Goal: Task Accomplishment & Management: Use online tool/utility

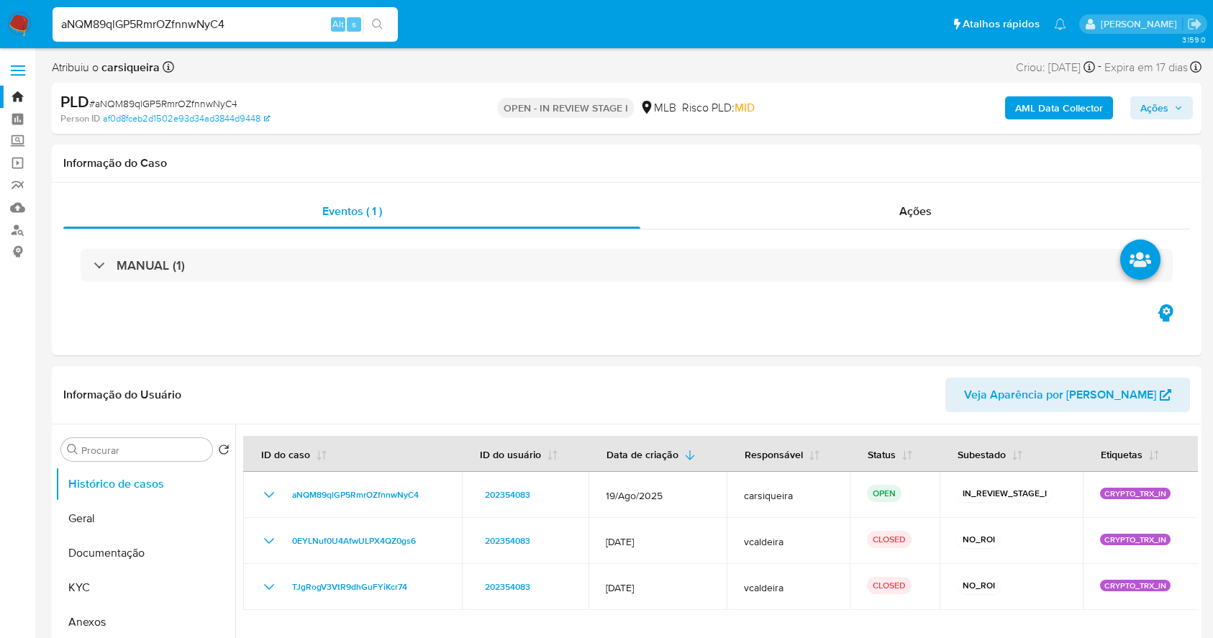
select select "10"
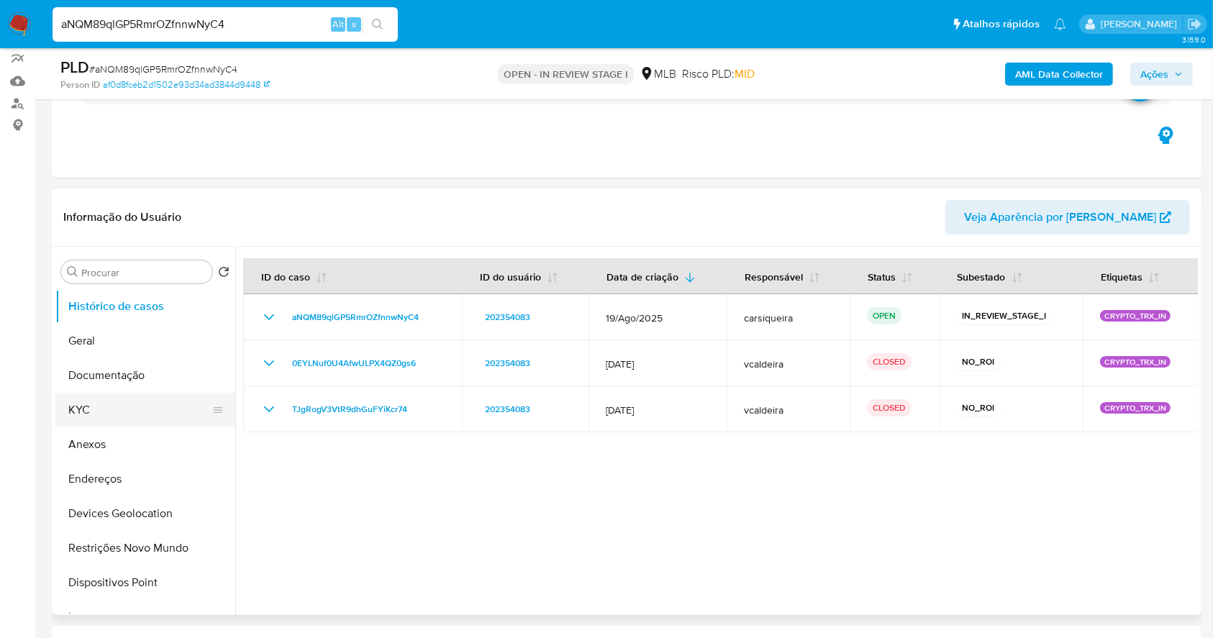
scroll to position [191, 0]
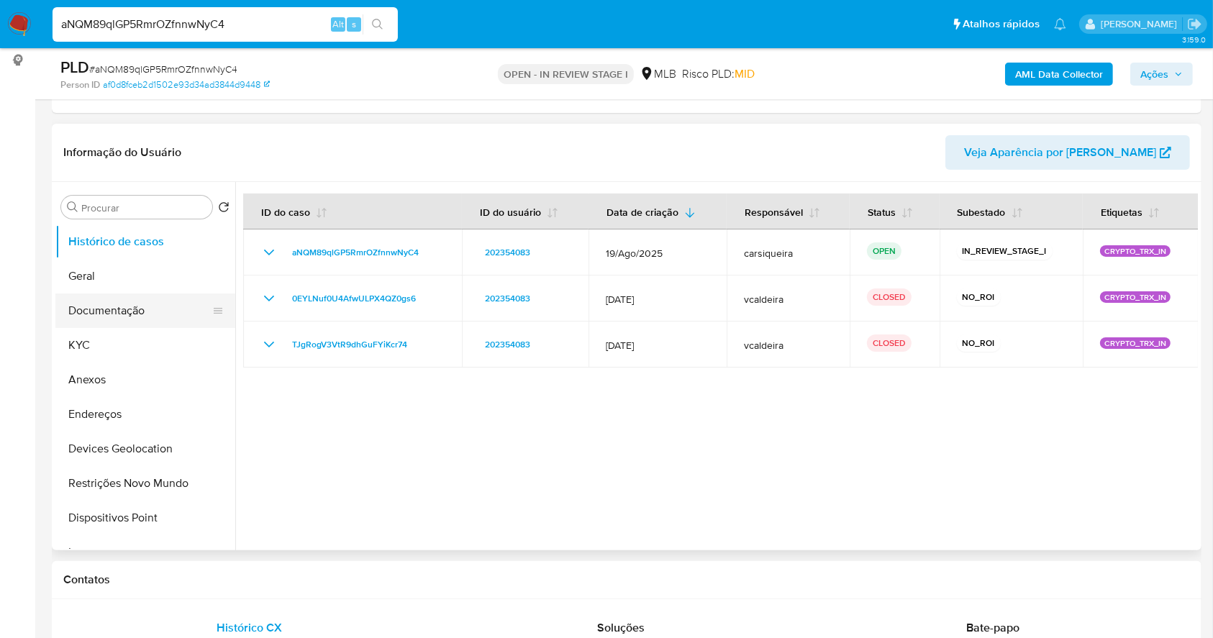
click at [152, 304] on button "Documentação" at bounding box center [139, 311] width 168 height 35
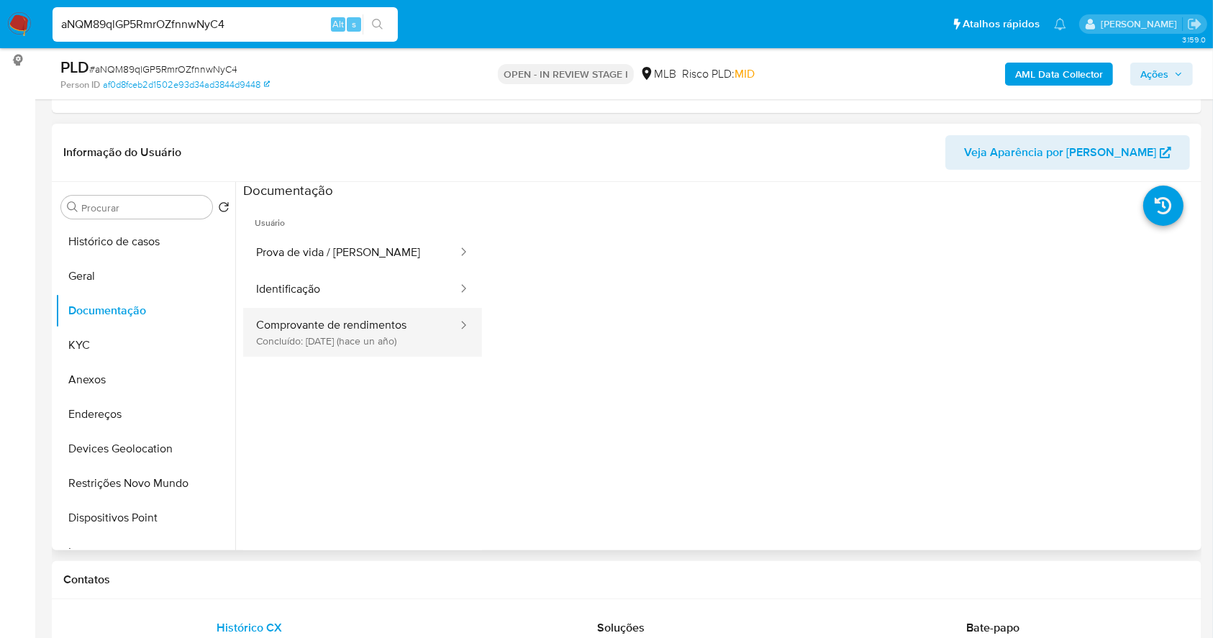
click at [361, 327] on button "Comprovante de rendimentos Concluído: 14/09/2024 (hace un año)" at bounding box center [351, 332] width 216 height 49
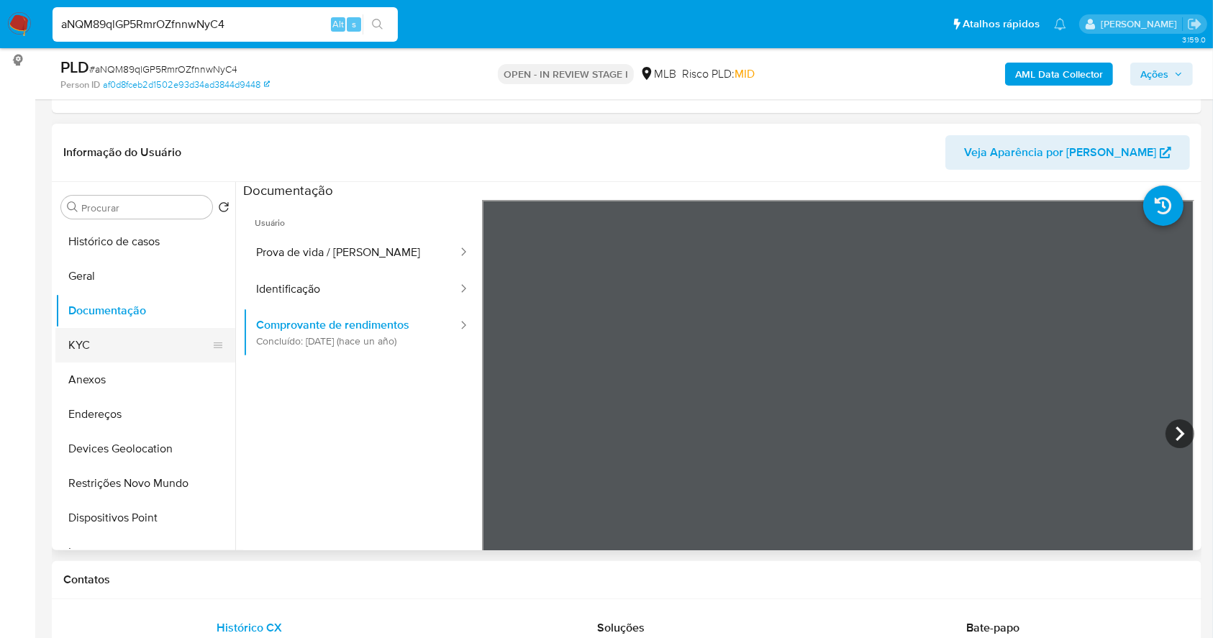
click at [122, 348] on button "KYC" at bounding box center [139, 345] width 168 height 35
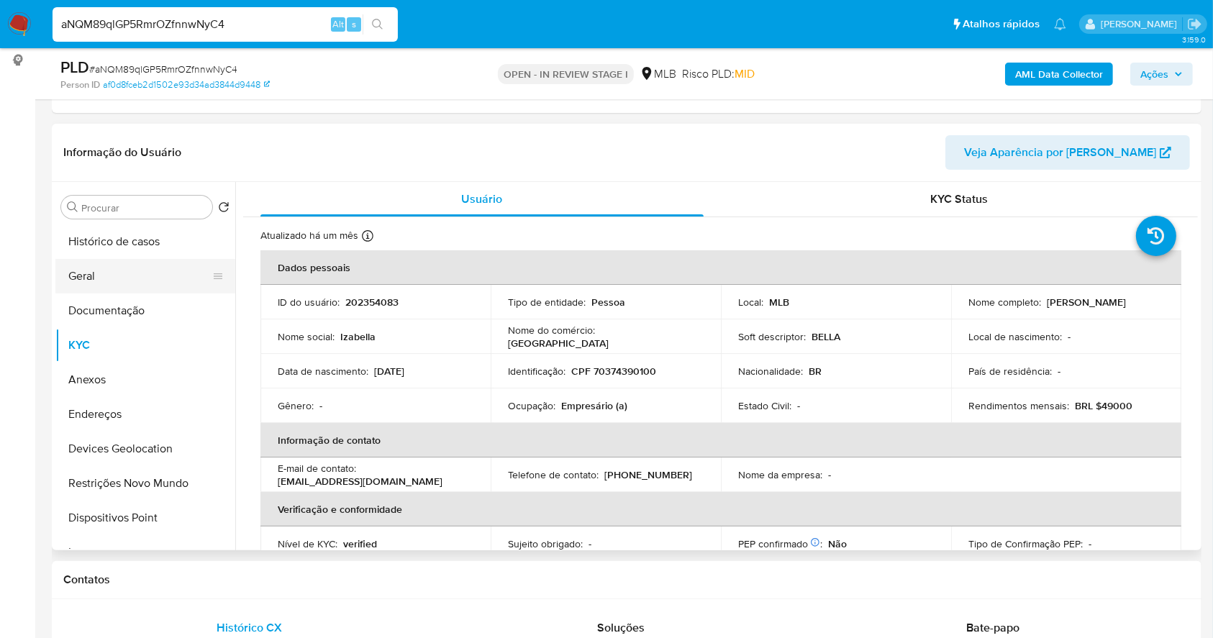
click at [125, 264] on button "Geral" at bounding box center [139, 276] width 168 height 35
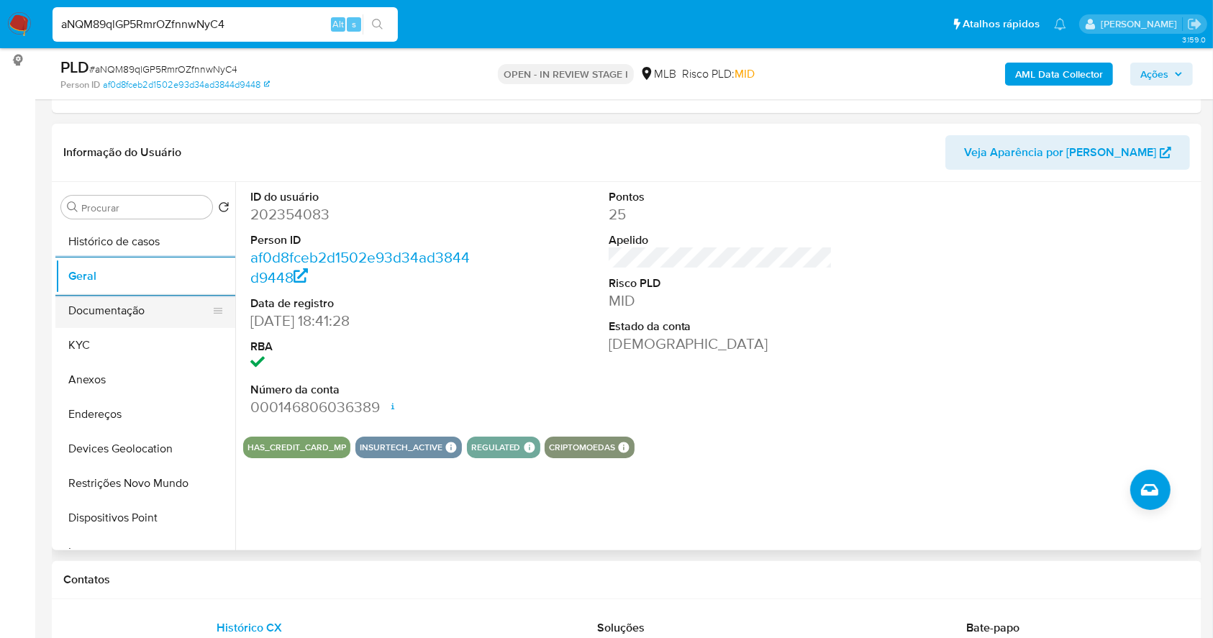
click at [143, 300] on button "Documentação" at bounding box center [139, 311] width 168 height 35
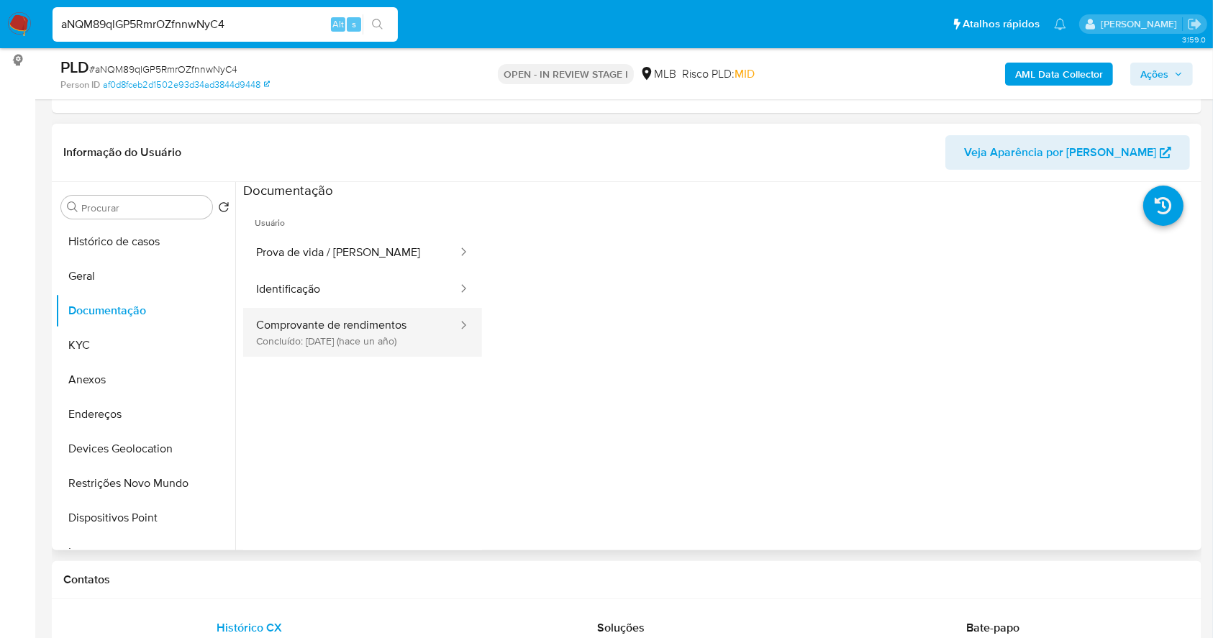
click at [382, 335] on button "Comprovante de rendimentos Concluído: 14/09/2024 (hace un año)" at bounding box center [351, 332] width 216 height 49
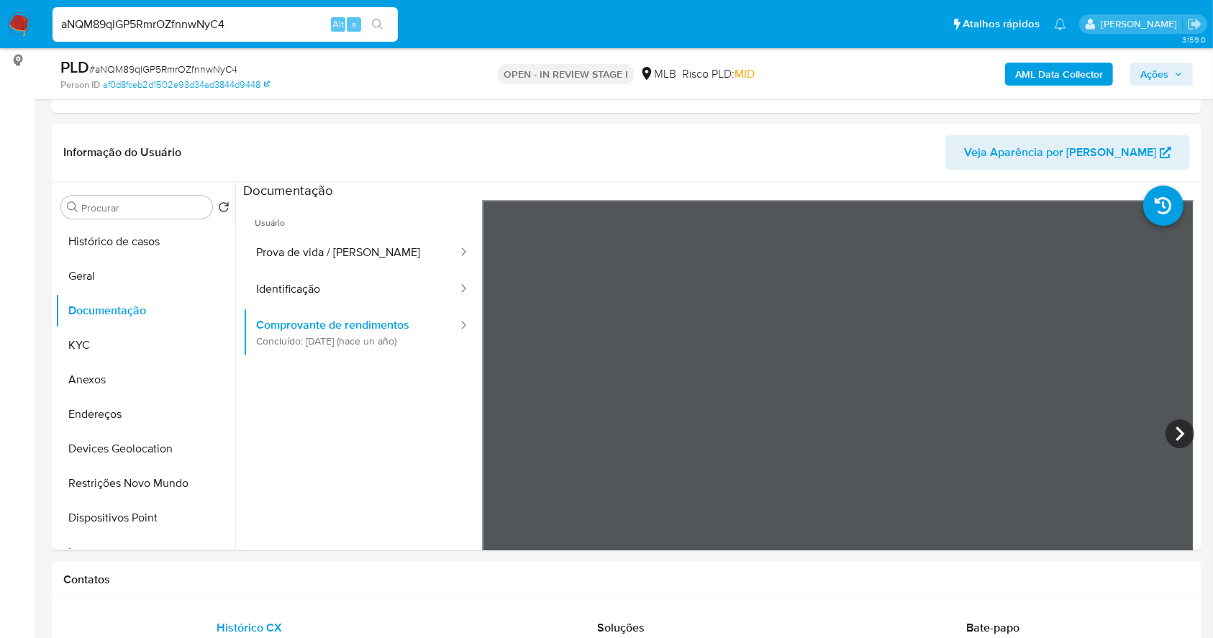
click at [1048, 67] on b "AML Data Collector" at bounding box center [1060, 74] width 88 height 23
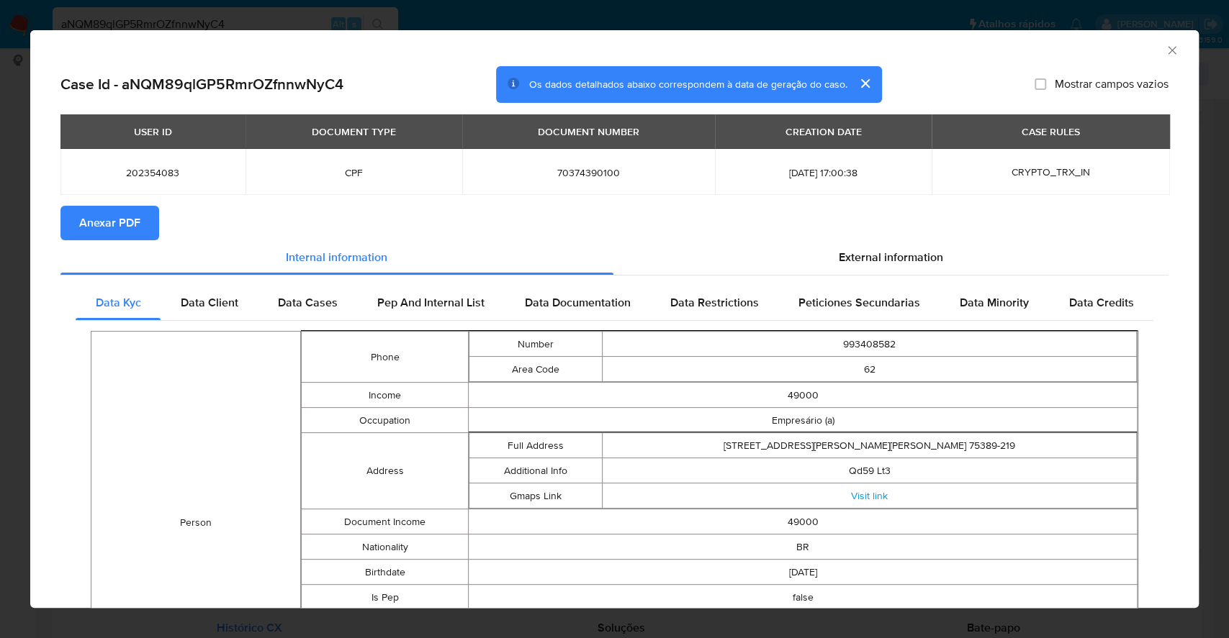
click at [0, 139] on div "AML Data Collector Case Id - aNQM89qlGP5RmrOZfnnwNyC4 Os dados detalhados abaix…" at bounding box center [614, 319] width 1229 height 638
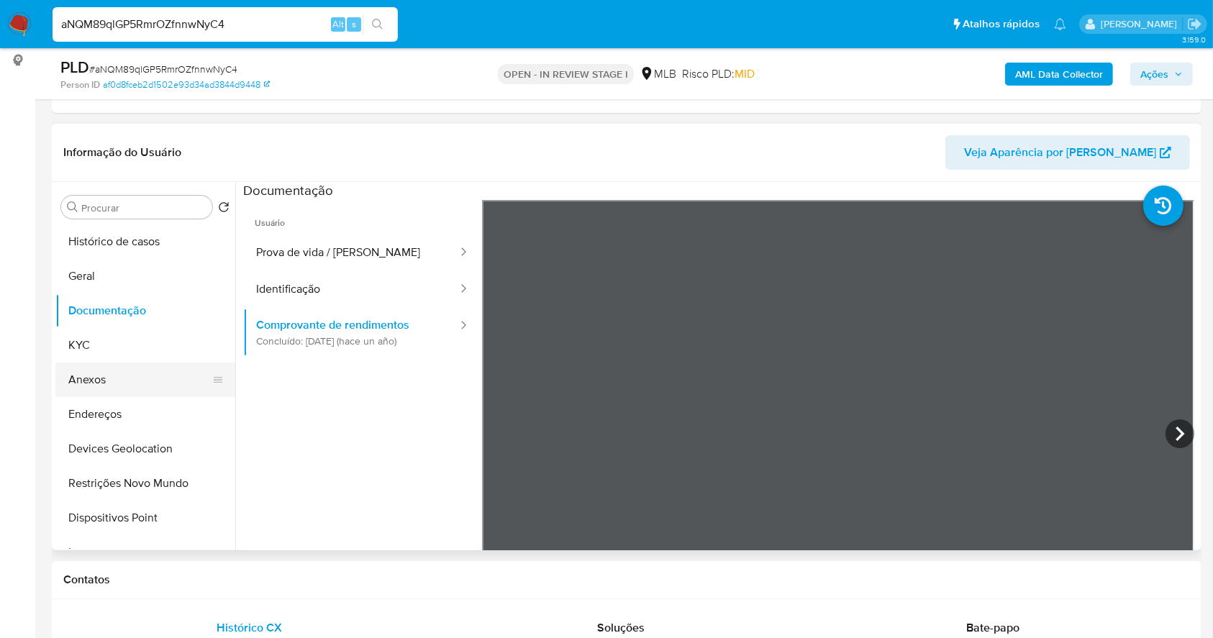
click at [138, 376] on button "Anexos" at bounding box center [139, 380] width 168 height 35
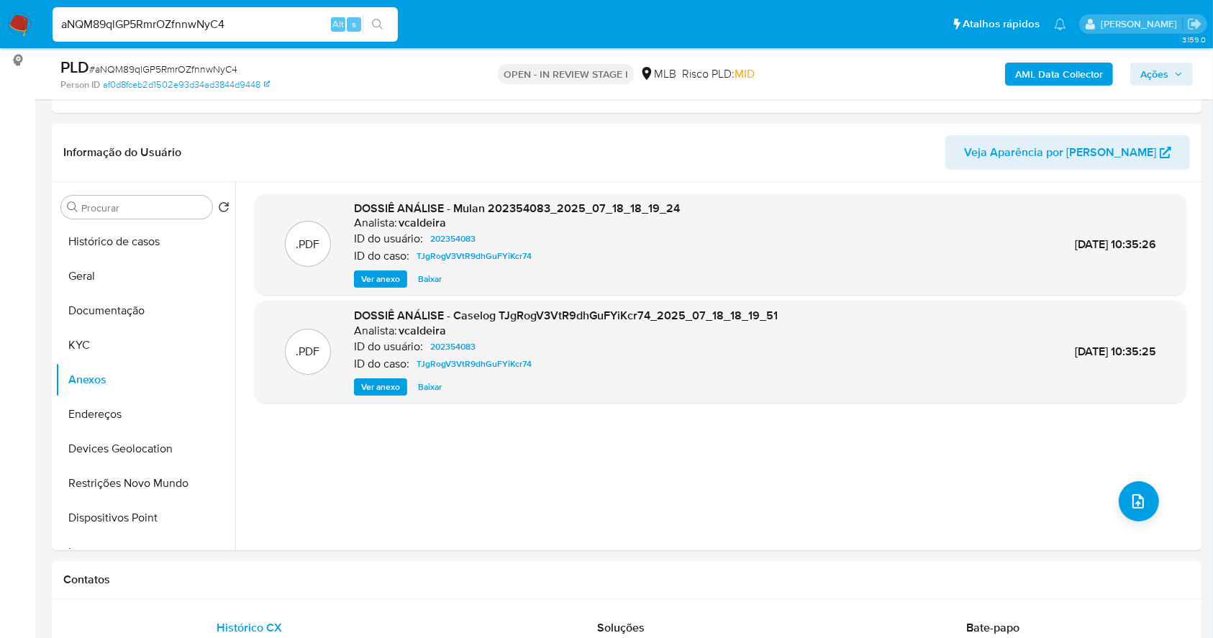
click at [1072, 76] on b "AML Data Collector" at bounding box center [1060, 74] width 88 height 23
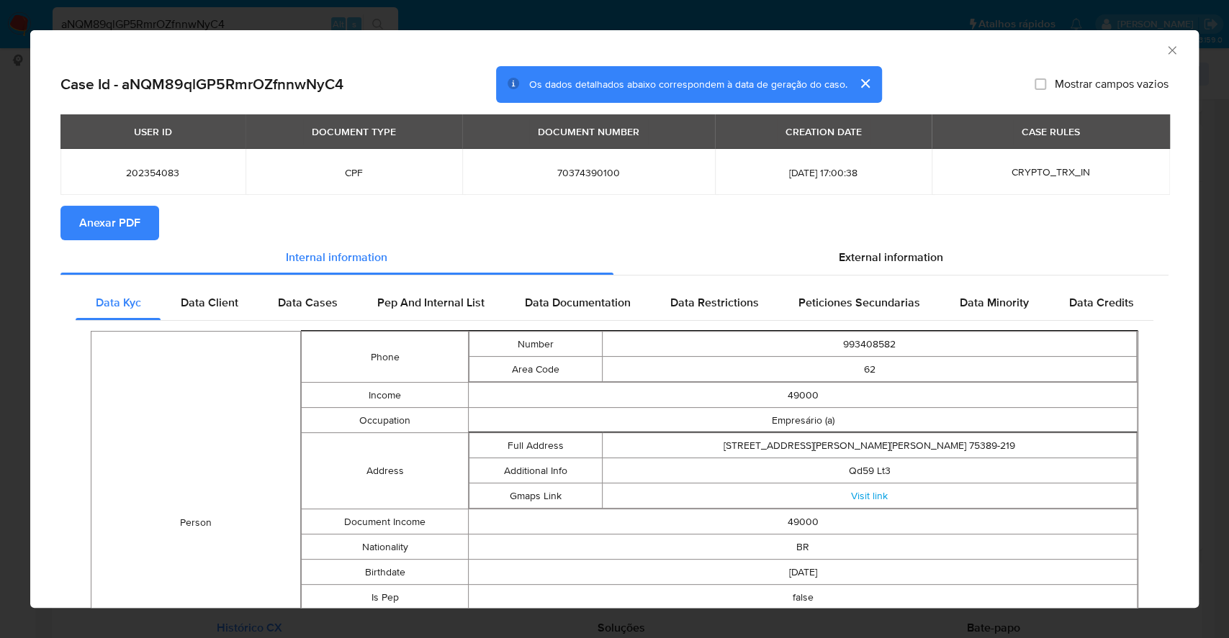
click at [105, 227] on span "Anexar PDF" at bounding box center [109, 223] width 61 height 32
click at [0, 153] on div "AML Data Collector Case Id - aNQM89qlGP5RmrOZfnnwNyC4 Os dados detalhados abaix…" at bounding box center [614, 319] width 1229 height 638
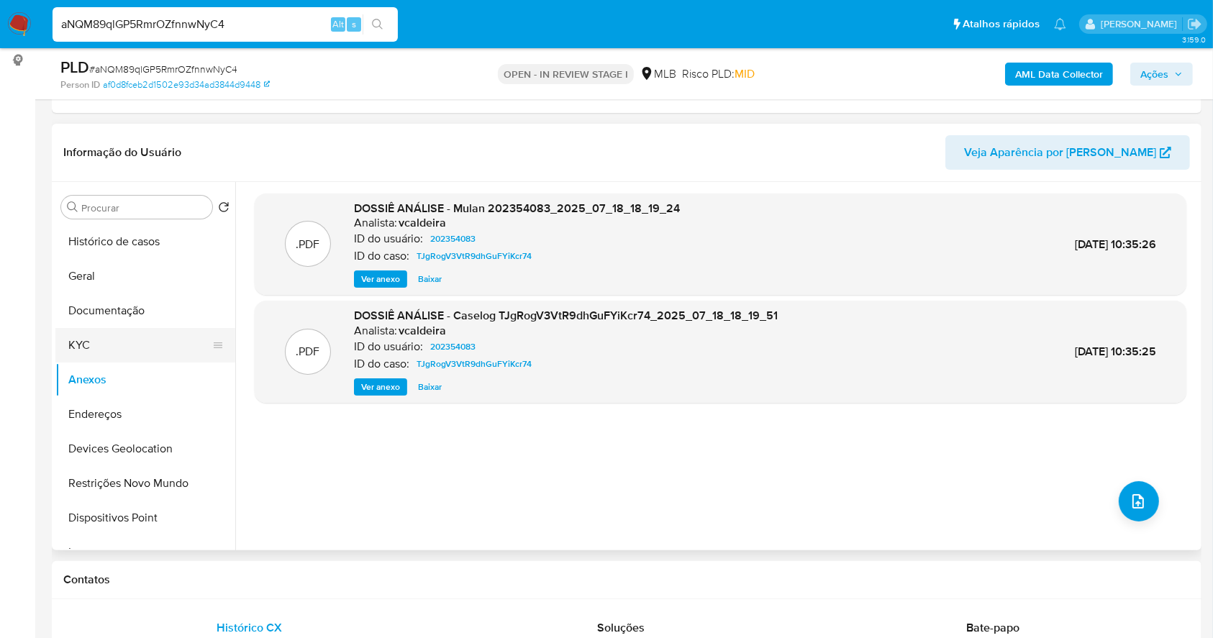
click at [103, 343] on button "KYC" at bounding box center [139, 345] width 168 height 35
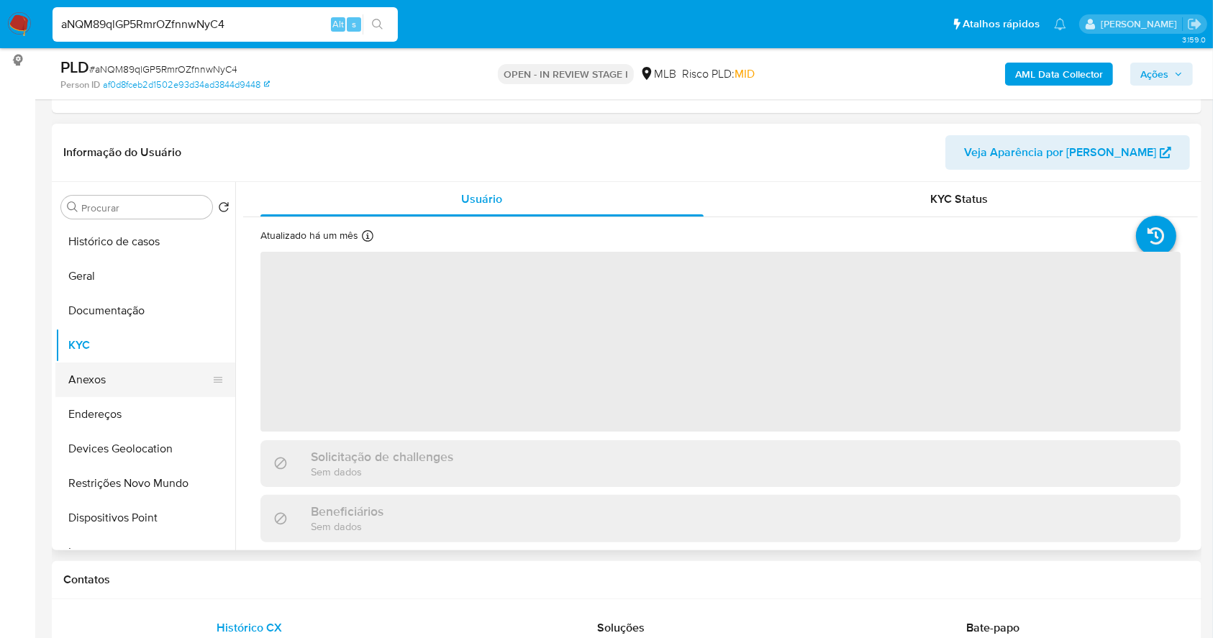
click at [111, 373] on button "Anexos" at bounding box center [139, 380] width 168 height 35
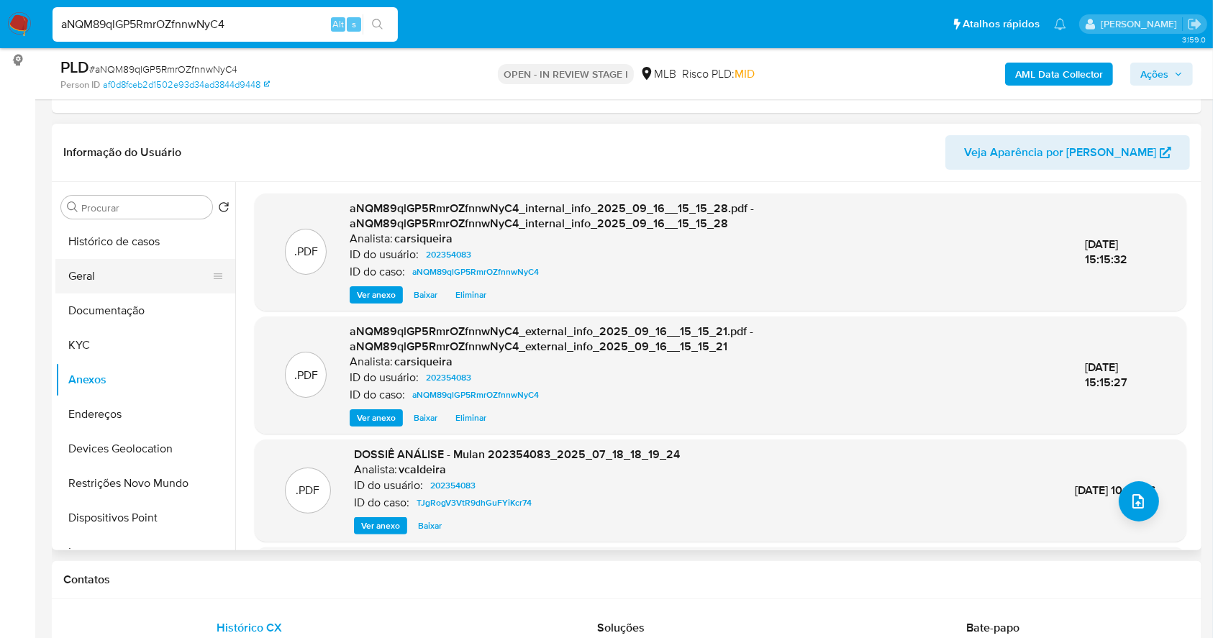
click at [132, 282] on button "Geral" at bounding box center [139, 276] width 168 height 35
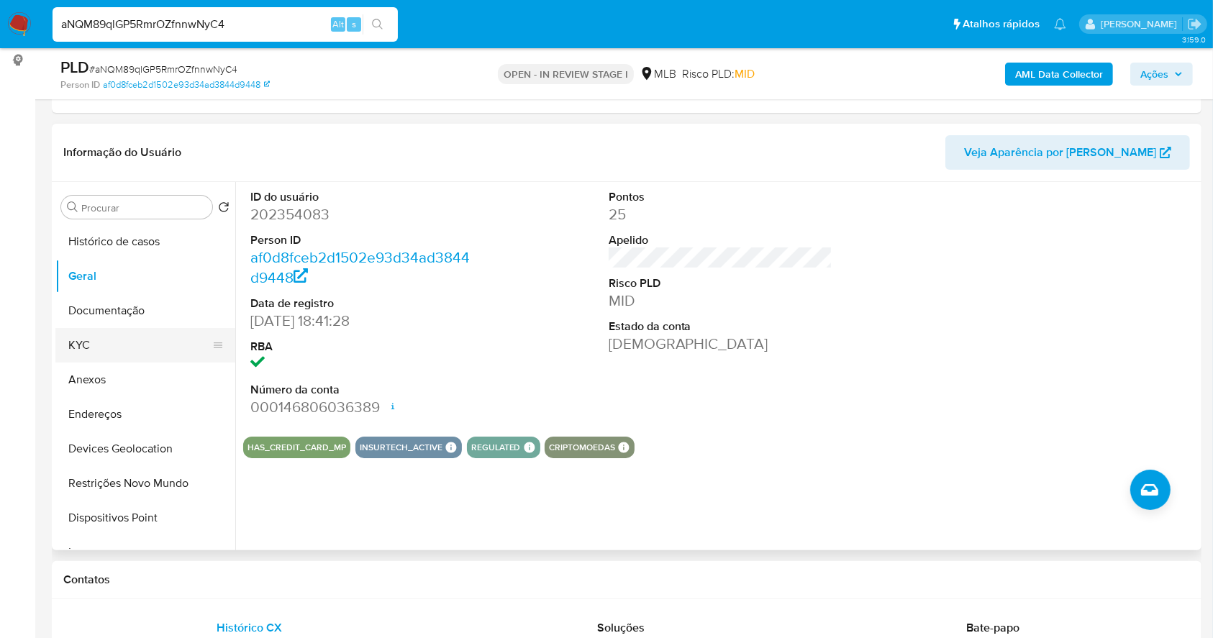
click at [119, 338] on button "KYC" at bounding box center [139, 345] width 168 height 35
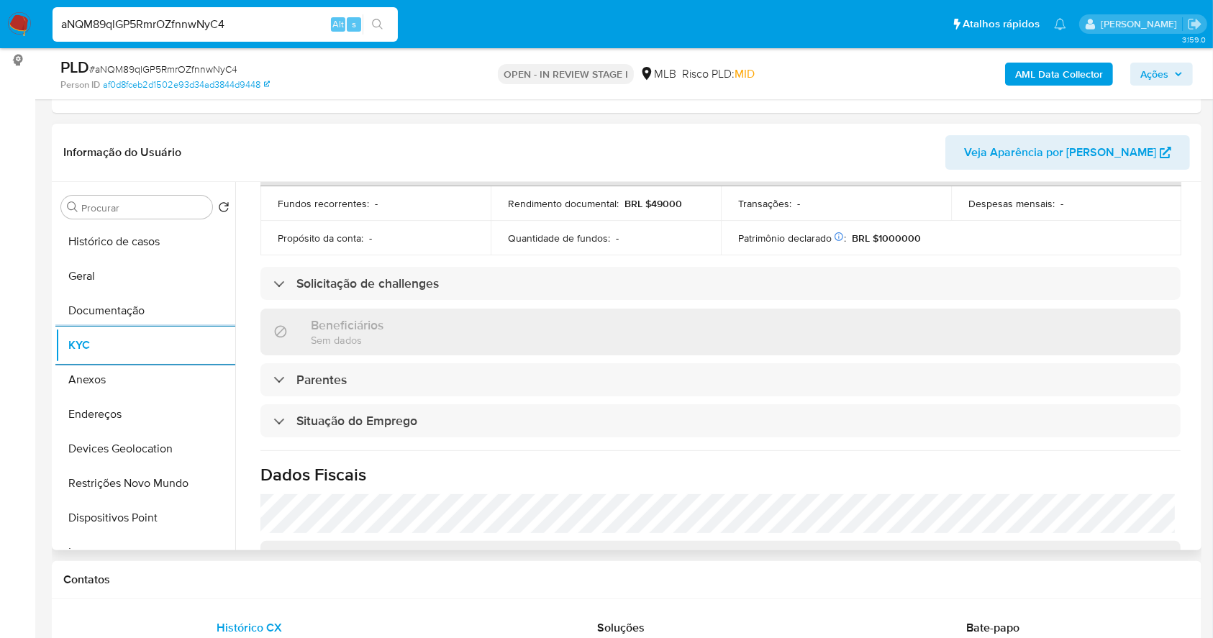
scroll to position [612, 0]
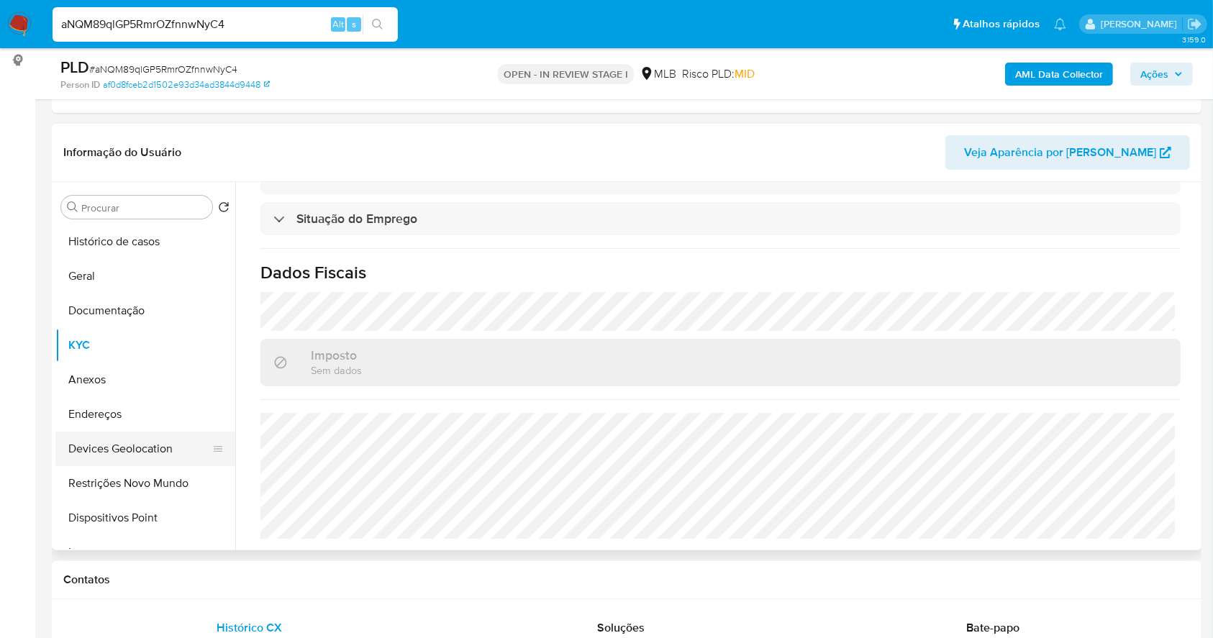
click at [137, 432] on button "Devices Geolocation" at bounding box center [139, 449] width 168 height 35
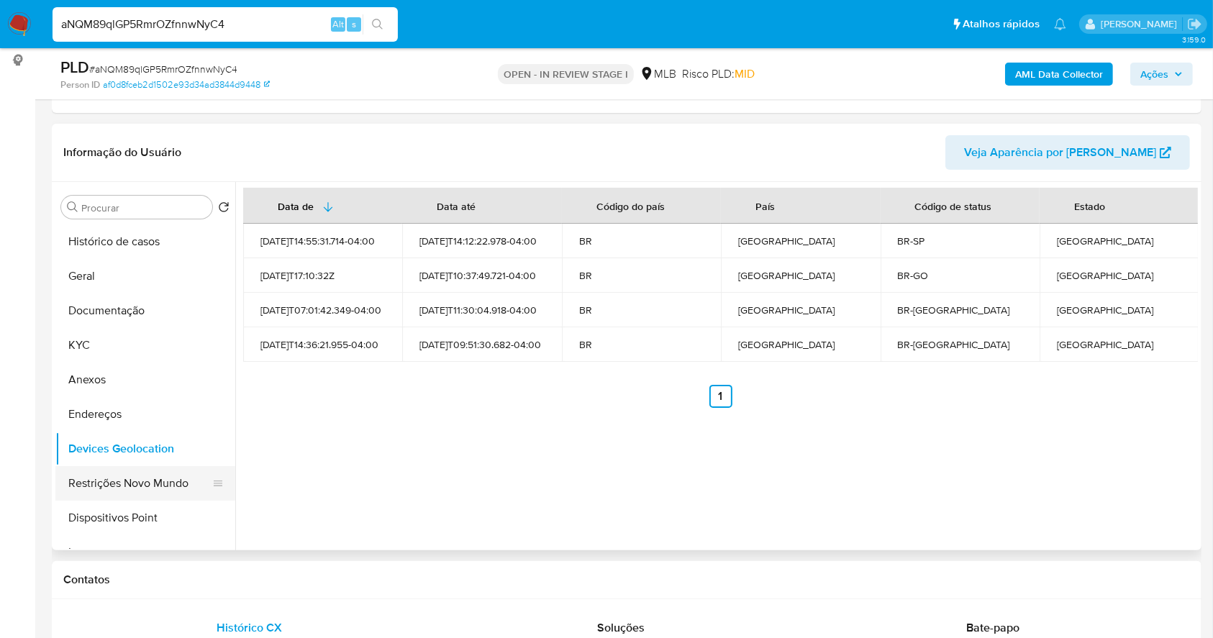
click at [123, 489] on button "Restrições Novo Mundo" at bounding box center [139, 483] width 168 height 35
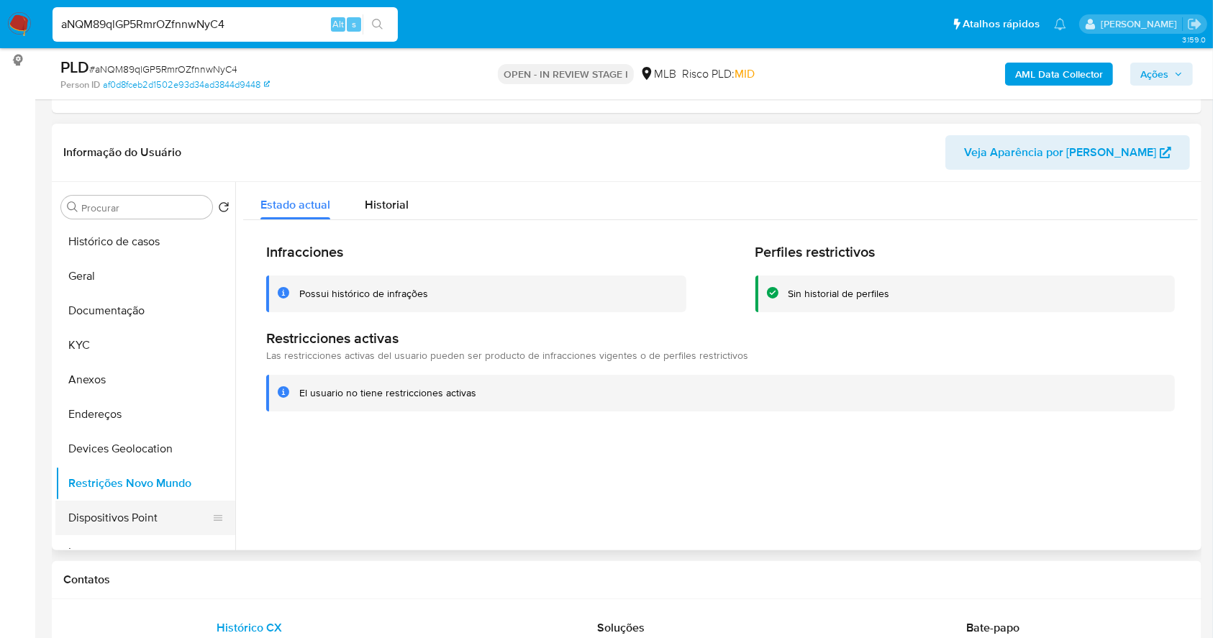
click at [122, 525] on button "Dispositivos Point" at bounding box center [139, 518] width 168 height 35
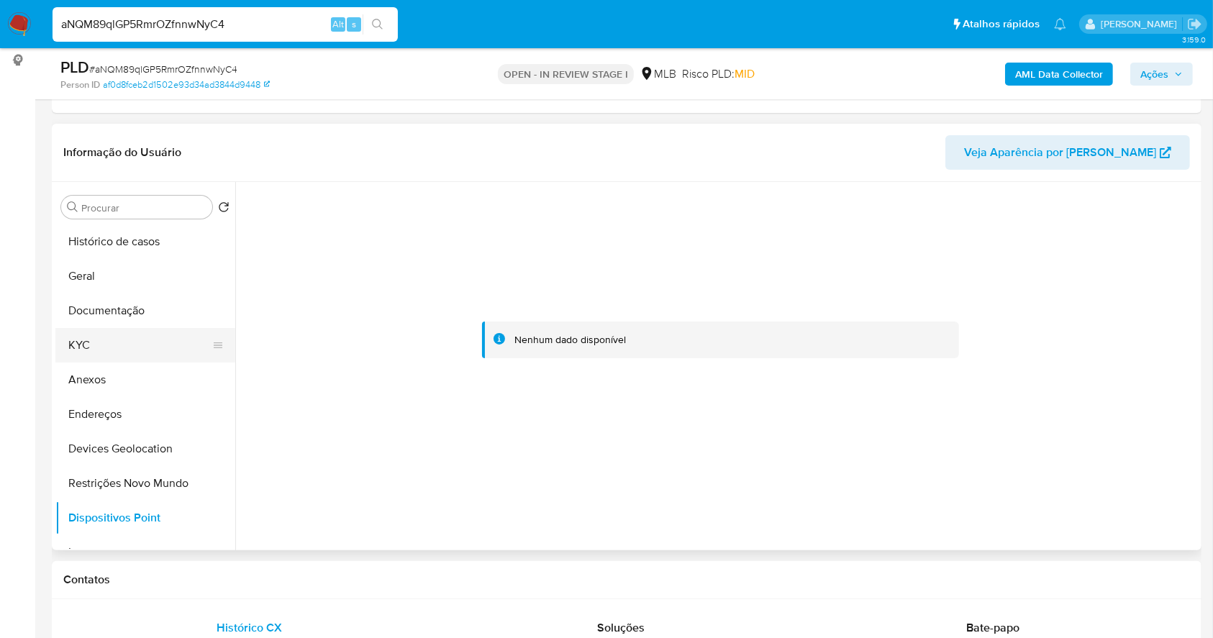
click at [95, 342] on button "KYC" at bounding box center [139, 345] width 168 height 35
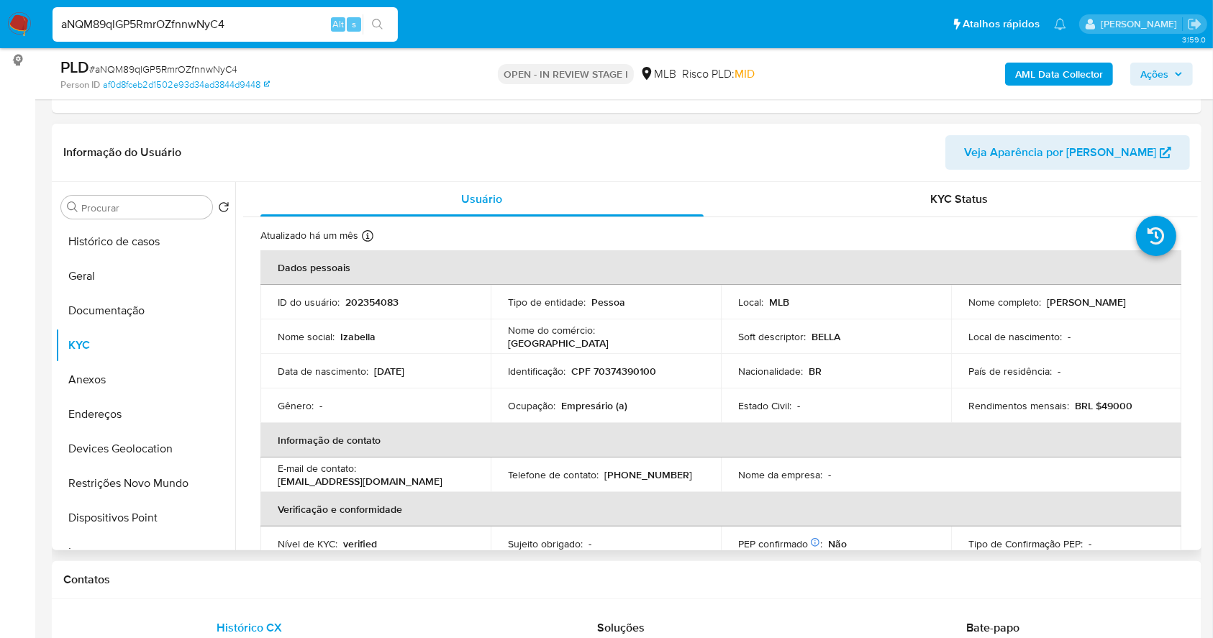
drag, startPoint x: 1090, startPoint y: 307, endPoint x: 962, endPoint y: 313, distance: 128.2
click at [962, 313] on td "Nome completo : Izabella Soares Germano" at bounding box center [1066, 302] width 230 height 35
copy p "Izabella Soares Germano"
click at [138, 319] on button "Documentação" at bounding box center [139, 311] width 168 height 35
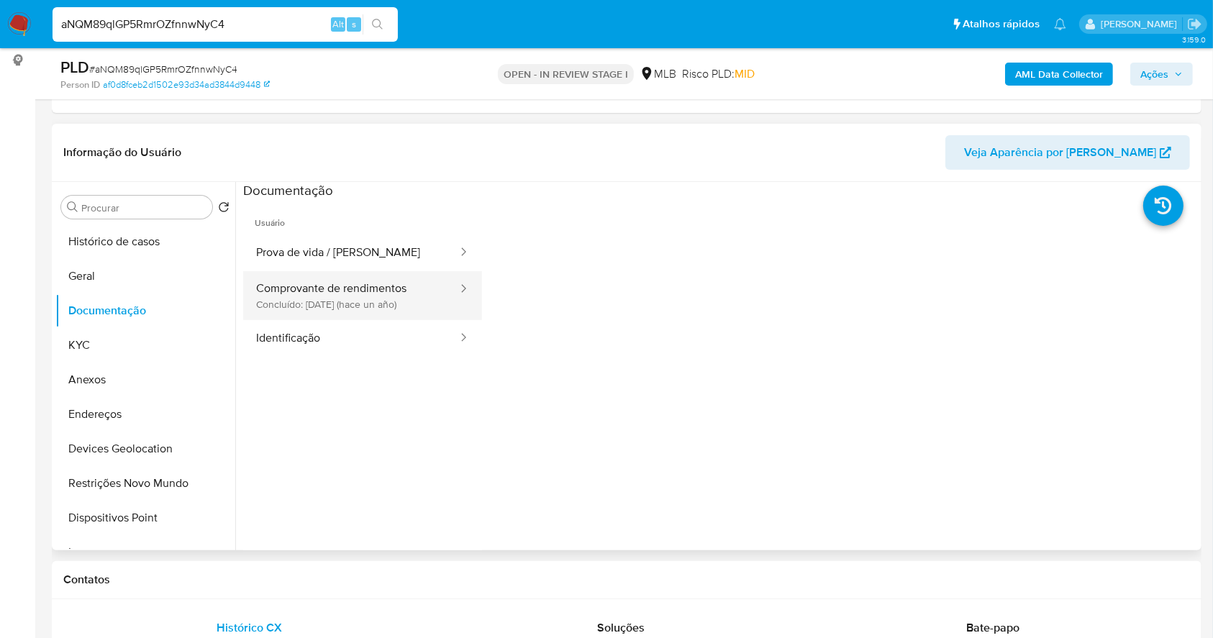
click at [347, 312] on button "Comprovante de rendimentos Concluído: 14/09/2024 (hace un año)" at bounding box center [351, 295] width 216 height 49
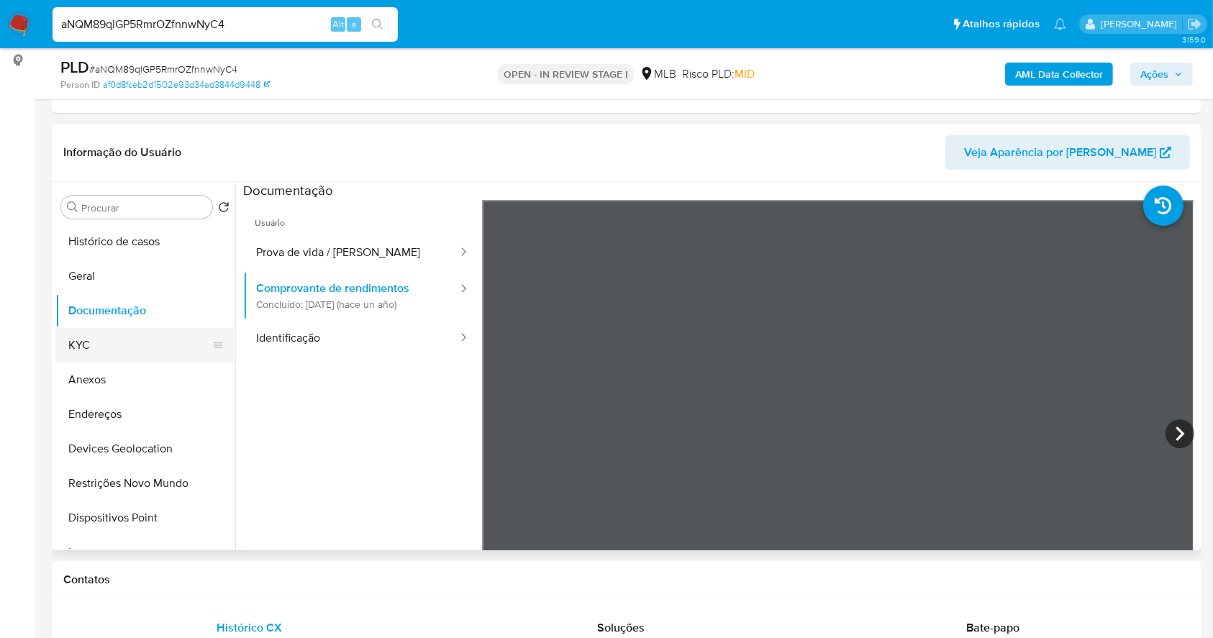
click at [97, 356] on button "KYC" at bounding box center [139, 345] width 168 height 35
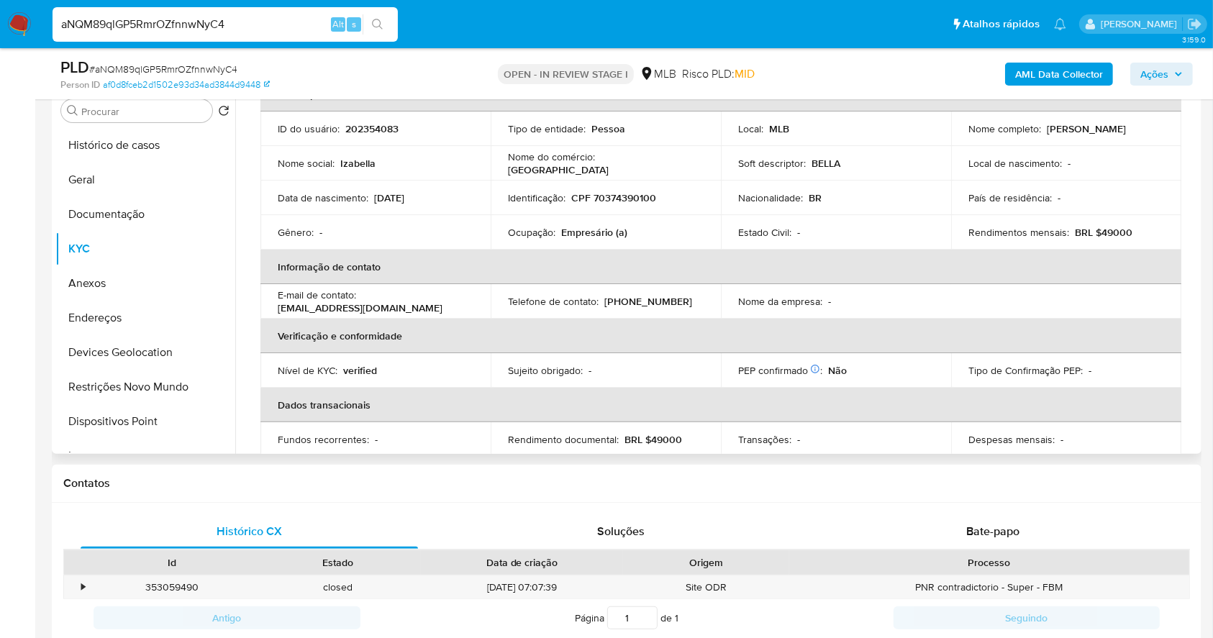
scroll to position [36, 0]
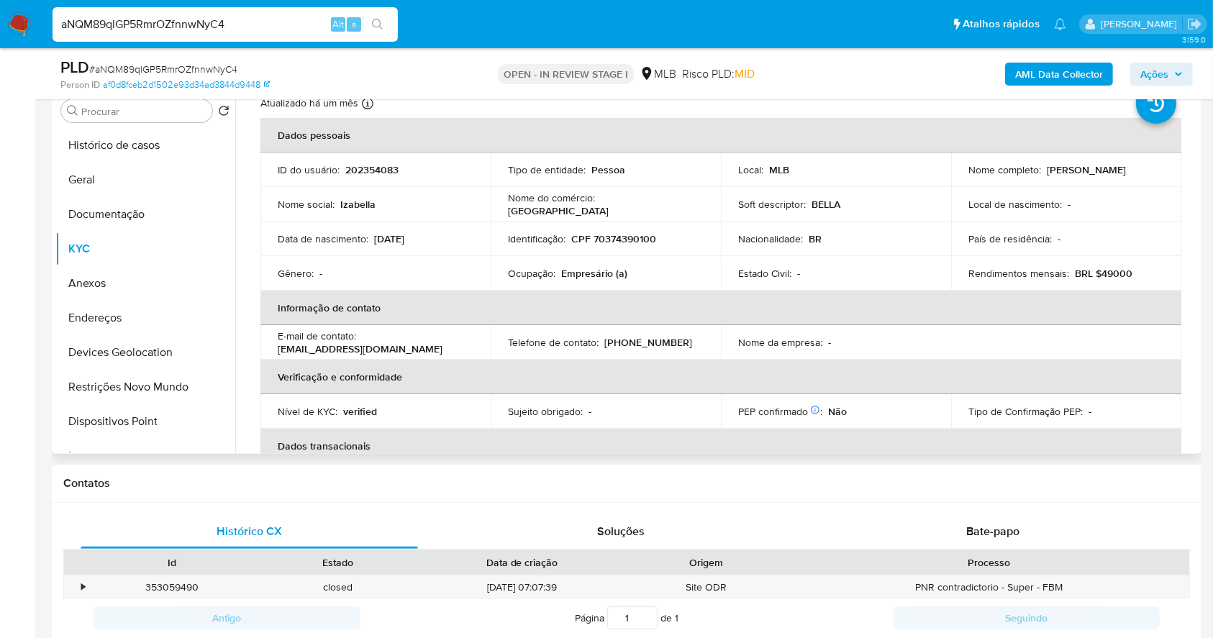
click at [628, 233] on p "CPF 70374390100" at bounding box center [613, 238] width 85 height 13
copy p "70374390100"
click at [1166, 72] on span "Ações" at bounding box center [1155, 74] width 28 height 23
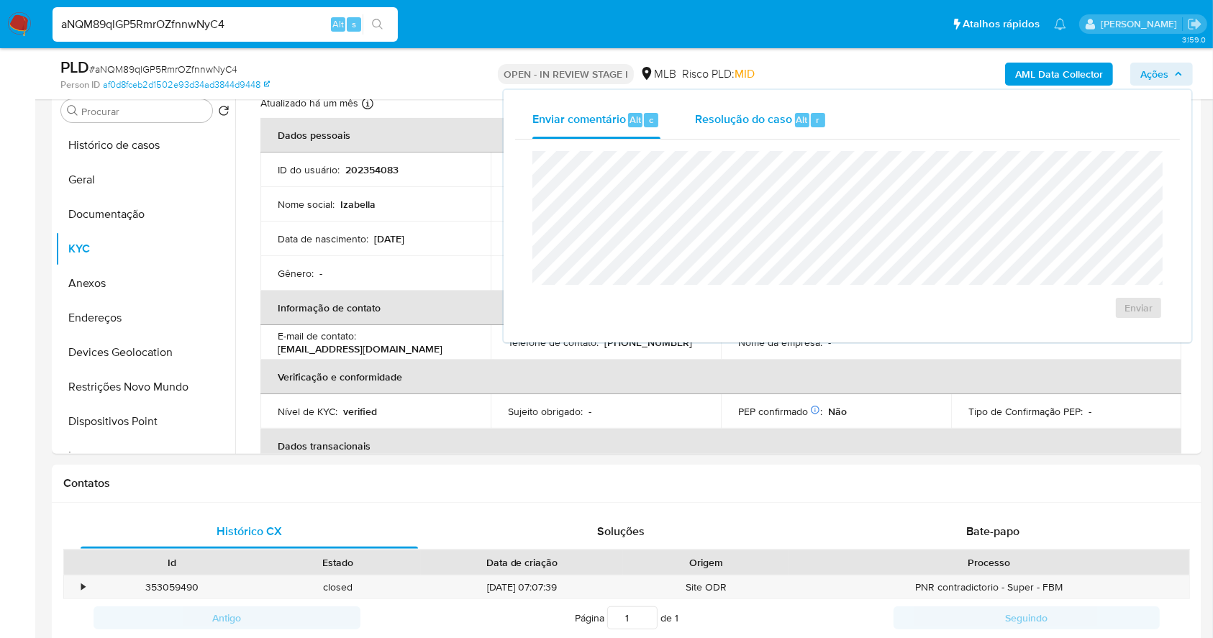
click at [800, 118] on span "Alt" at bounding box center [803, 120] width 12 height 14
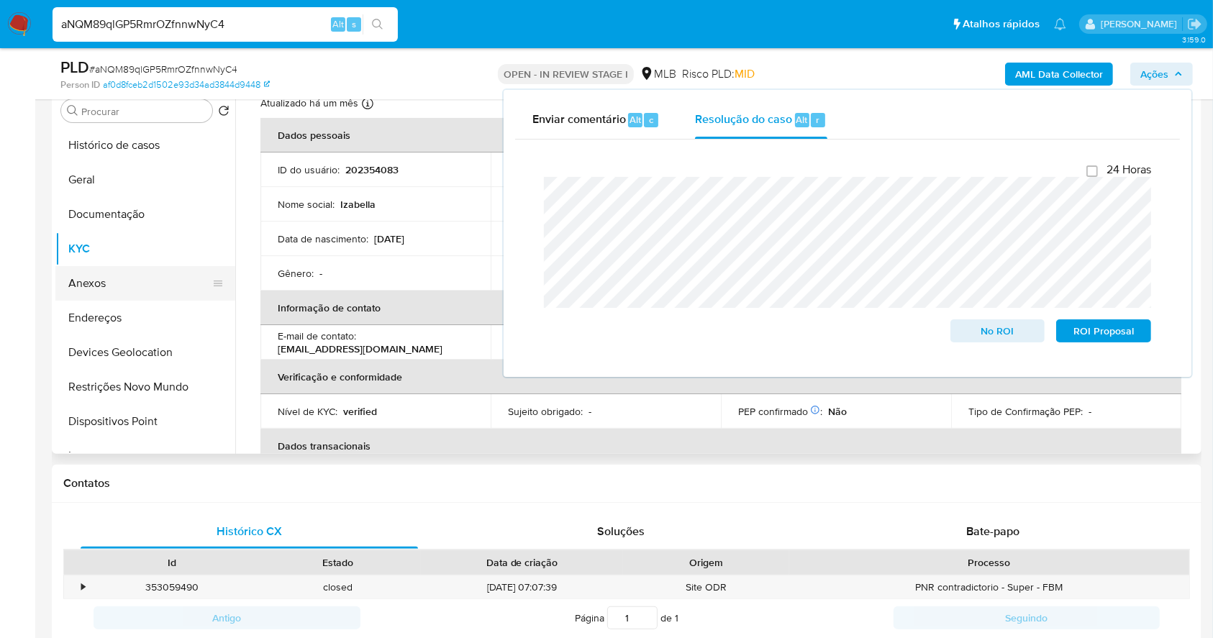
click at [121, 272] on button "Anexos" at bounding box center [139, 283] width 168 height 35
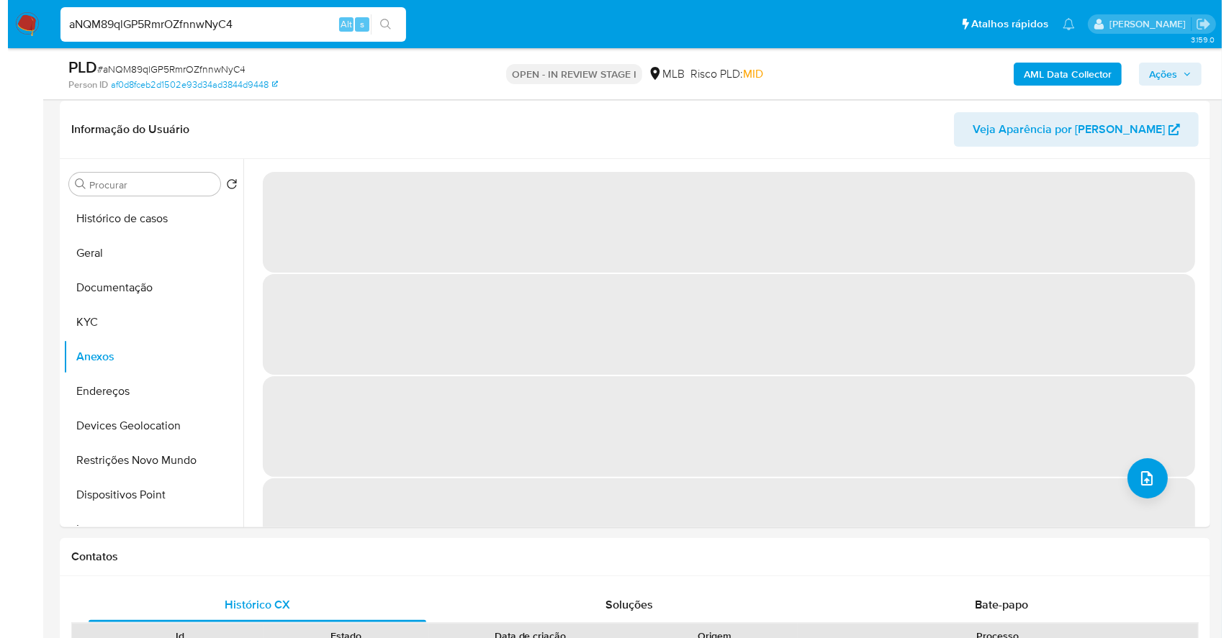
scroll to position [212, 0]
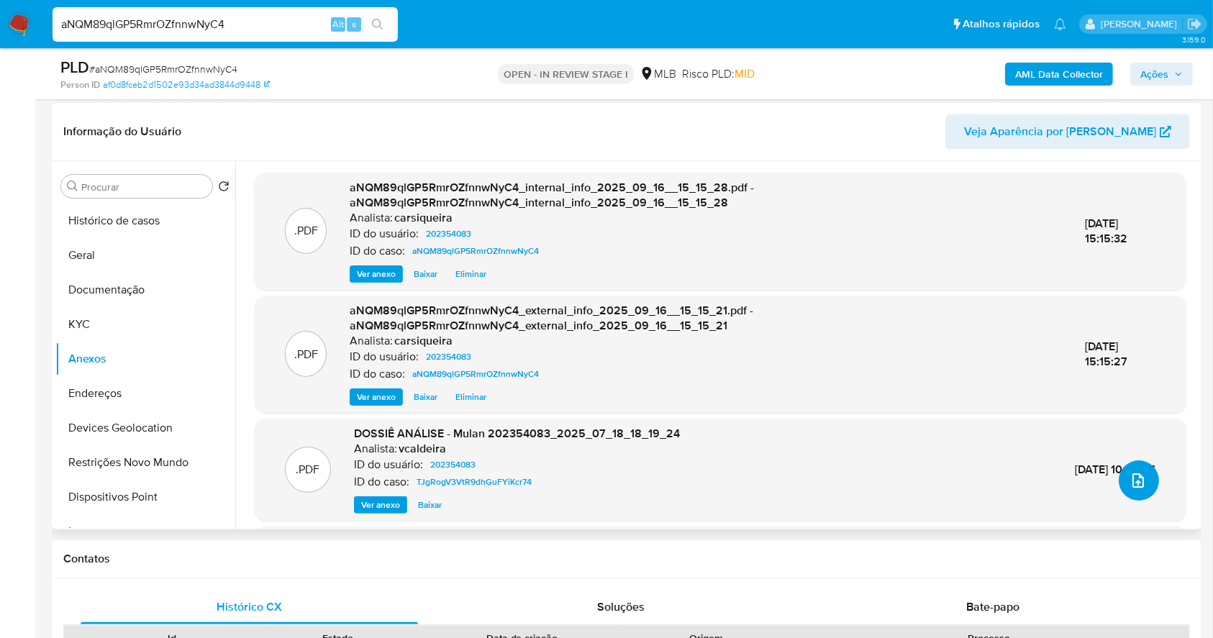
click at [1121, 497] on button "upload-file" at bounding box center [1139, 481] width 40 height 40
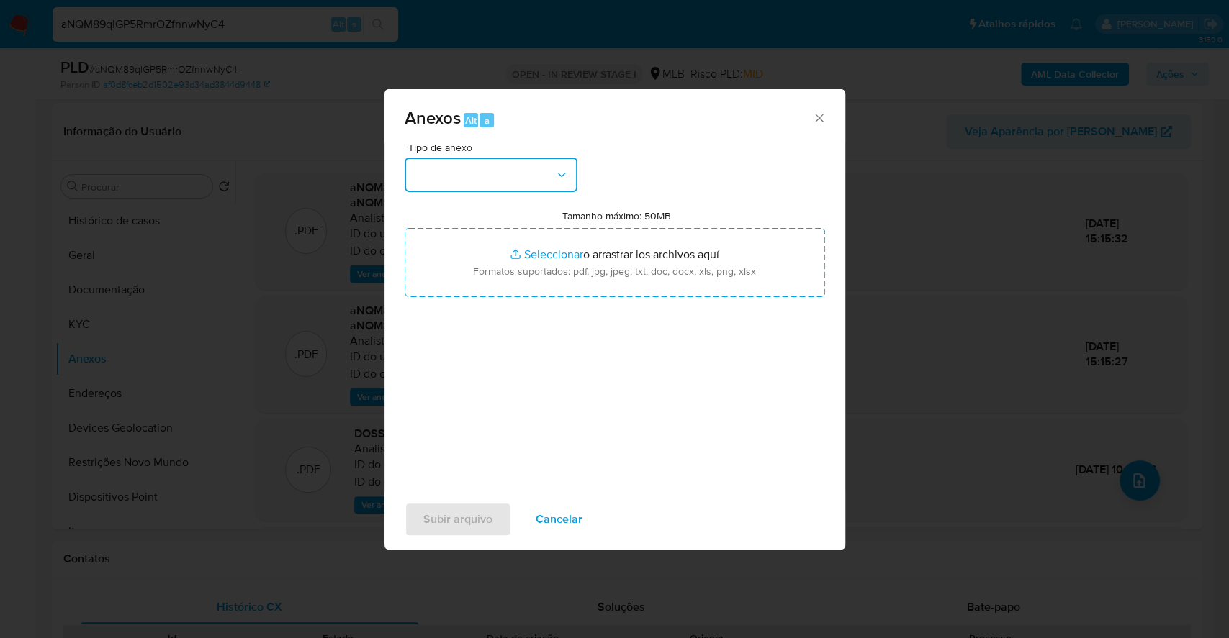
click at [501, 168] on button "button" at bounding box center [490, 175] width 173 height 35
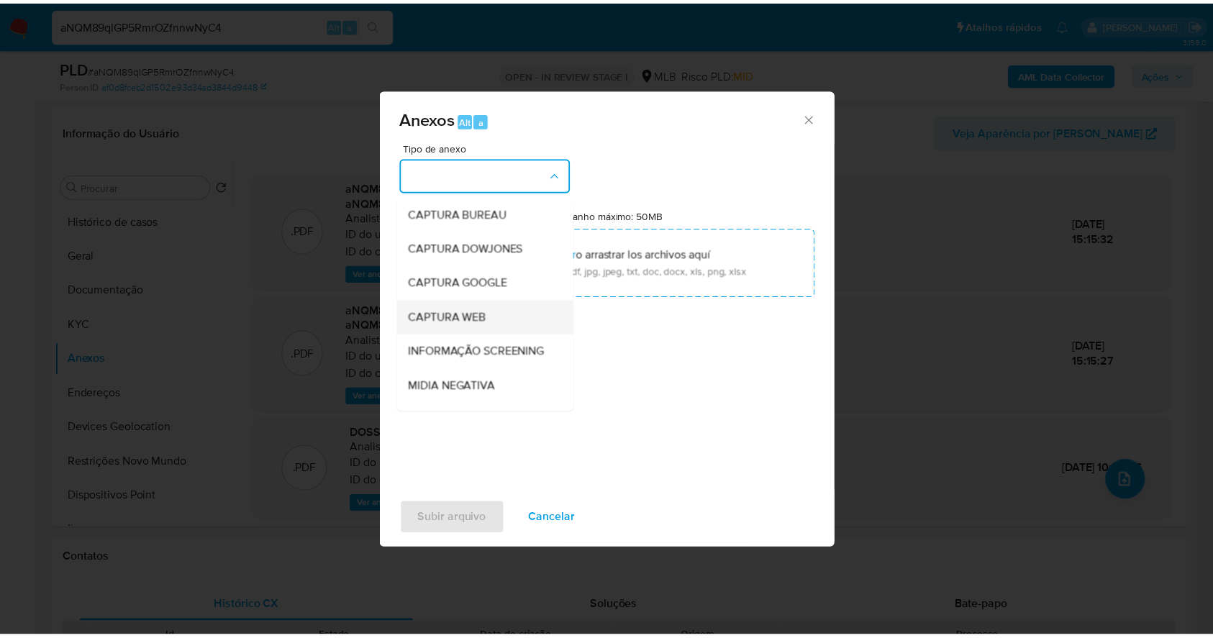
scroll to position [221, 0]
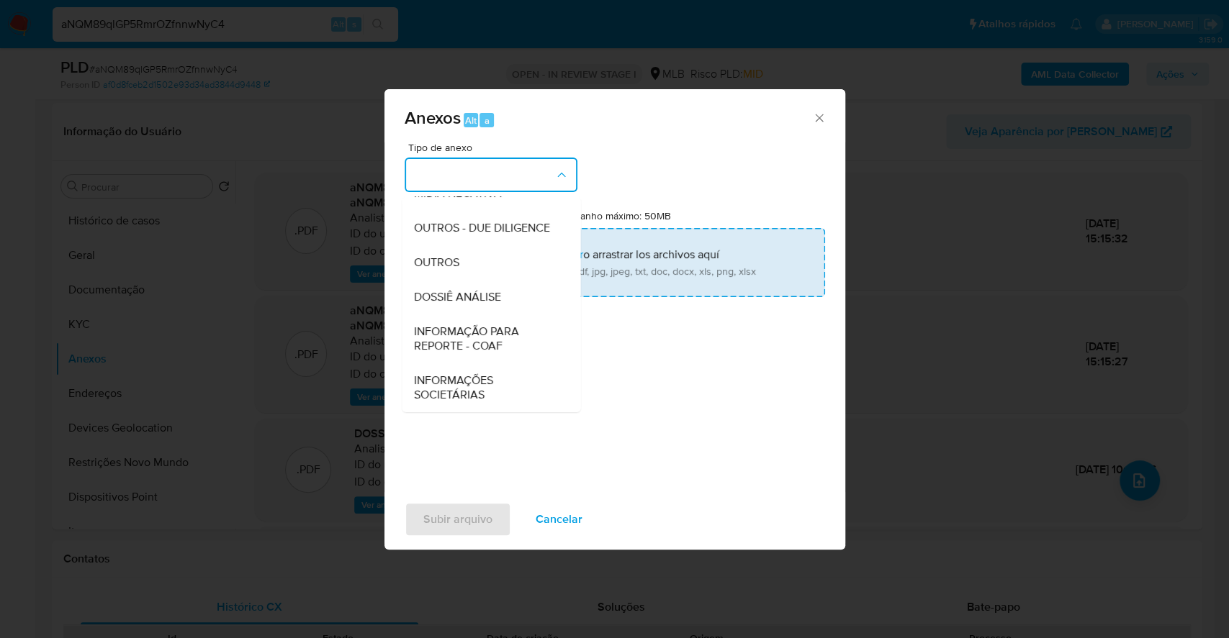
drag, startPoint x: 458, startPoint y: 265, endPoint x: 559, endPoint y: 254, distance: 101.3
click at [461, 264] on div "OUTROS" at bounding box center [486, 262] width 147 height 35
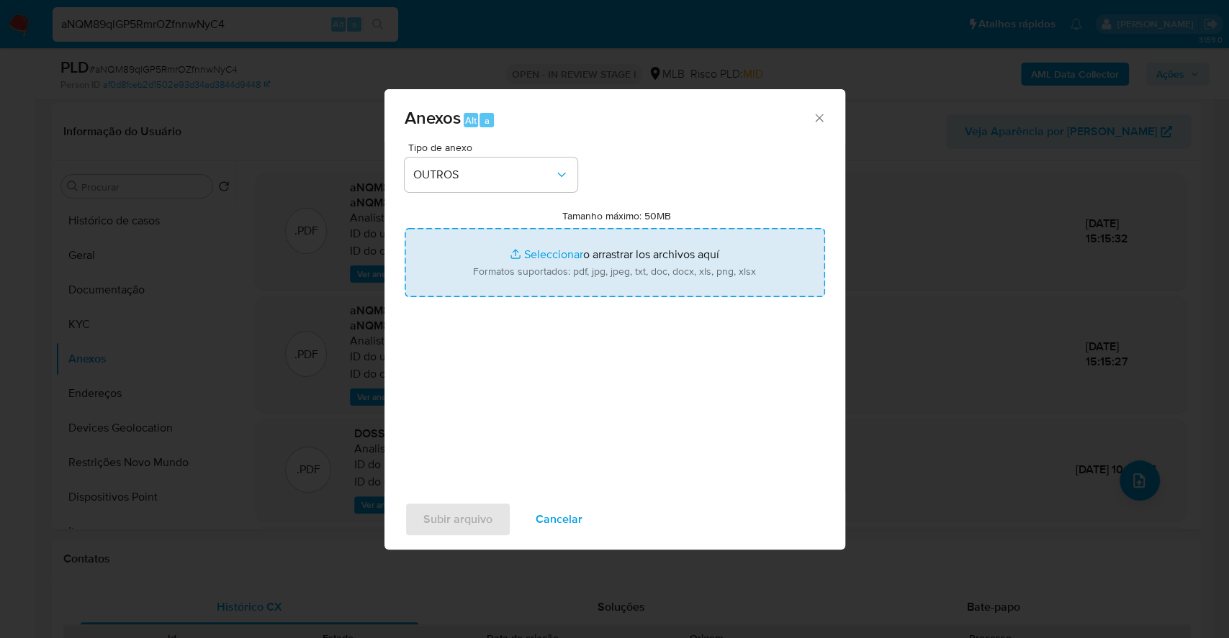
click at [538, 246] on input "Tamanho máximo: 50MB Seleccionar archivos" at bounding box center [614, 262] width 420 height 69
type input "C:\fakepath\Declinio SAR - aNQM89qlGP5RmrOZfnnwNyC4 - CPF 70374390100 - IZABELL…"
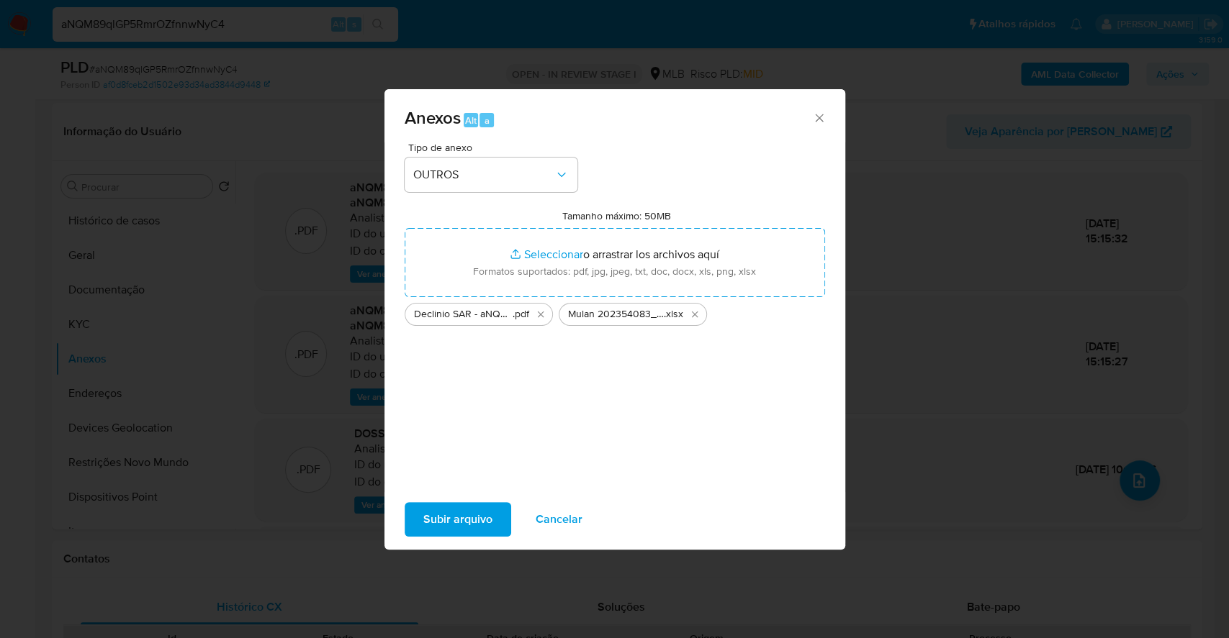
click at [455, 511] on span "Subir arquivo" at bounding box center [457, 520] width 69 height 32
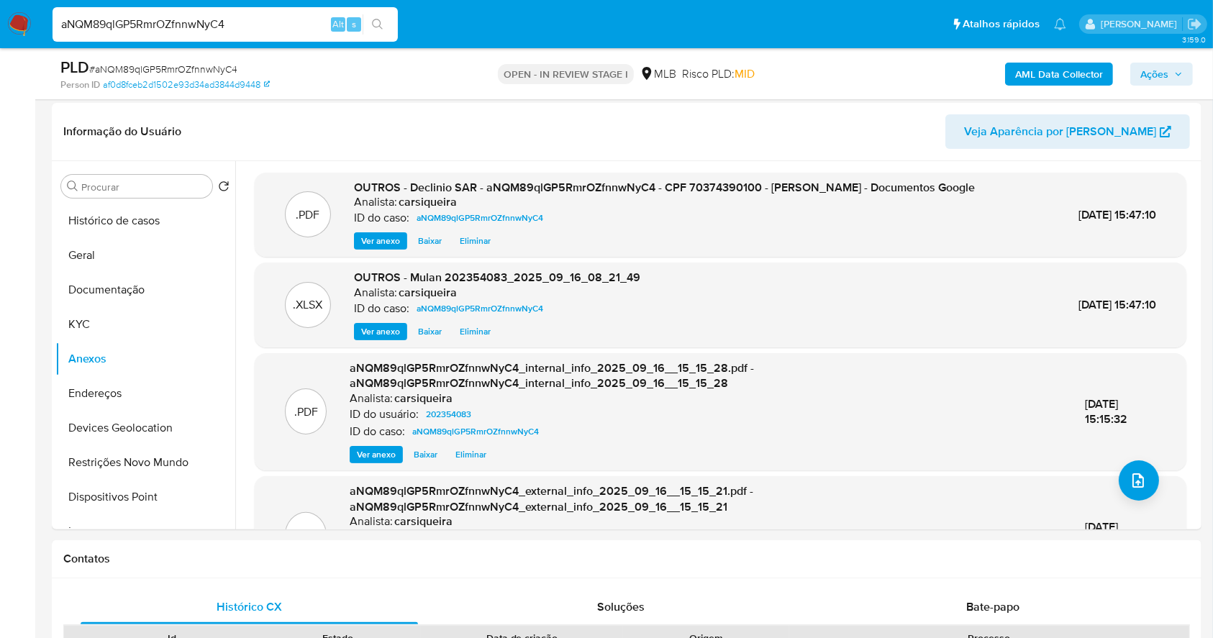
click at [1176, 67] on span "Ações" at bounding box center [1162, 74] width 42 height 20
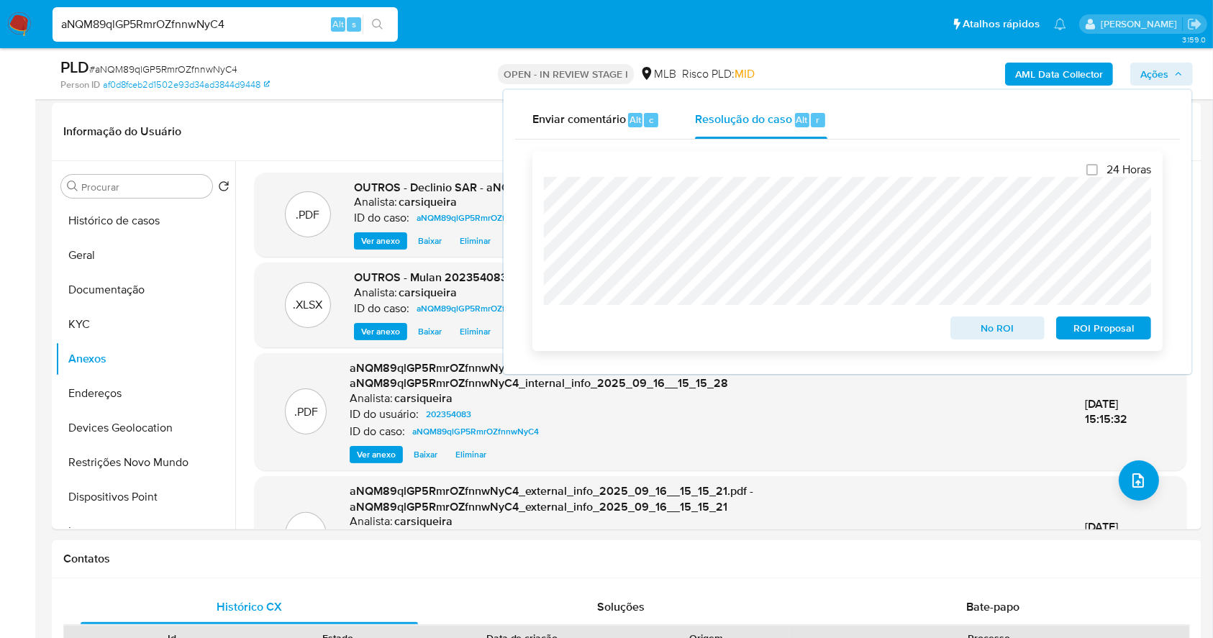
click at [973, 334] on span "No ROI" at bounding box center [998, 328] width 75 height 20
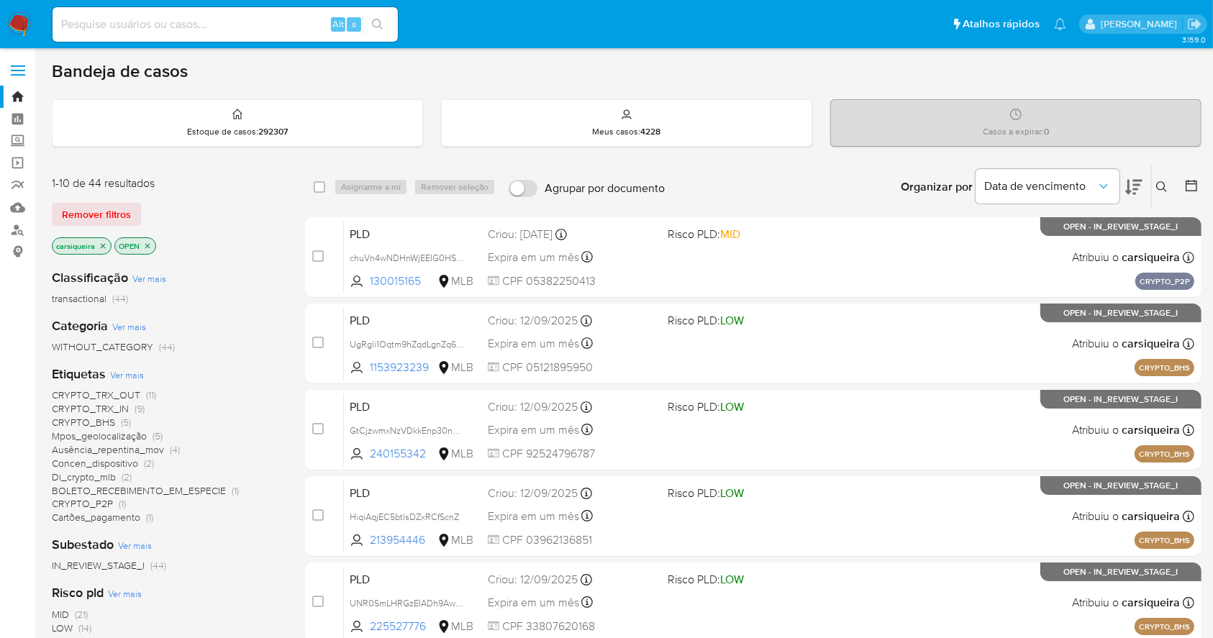
click at [142, 407] on span "(9)" at bounding box center [140, 409] width 10 height 14
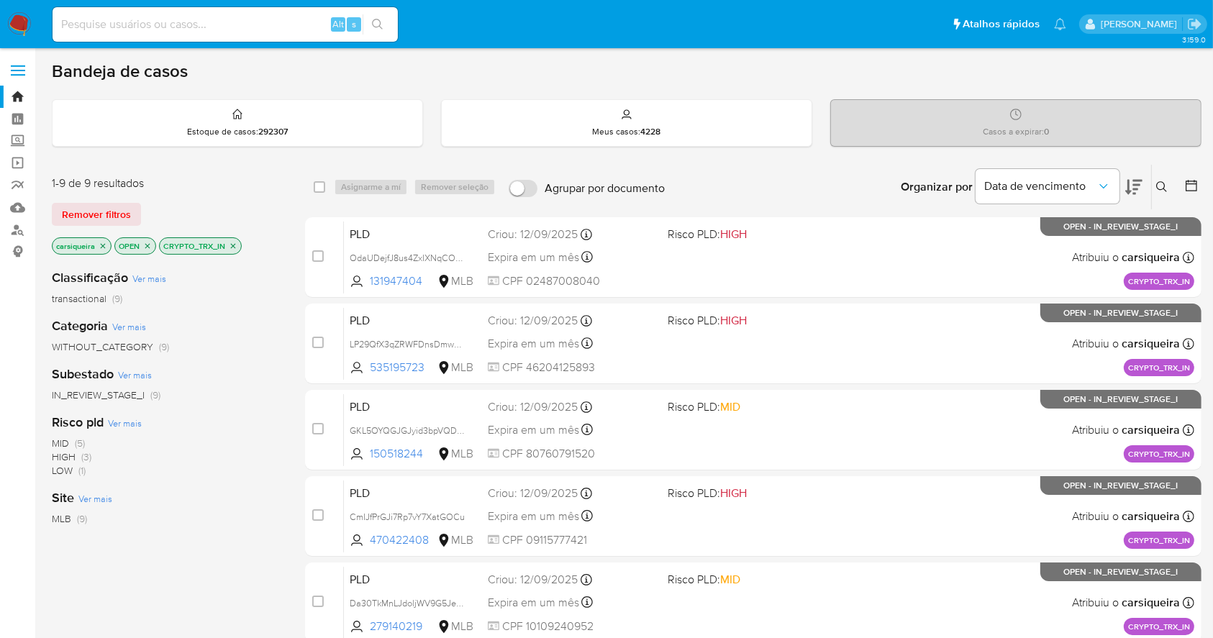
click at [1137, 181] on icon at bounding box center [1134, 187] width 17 height 15
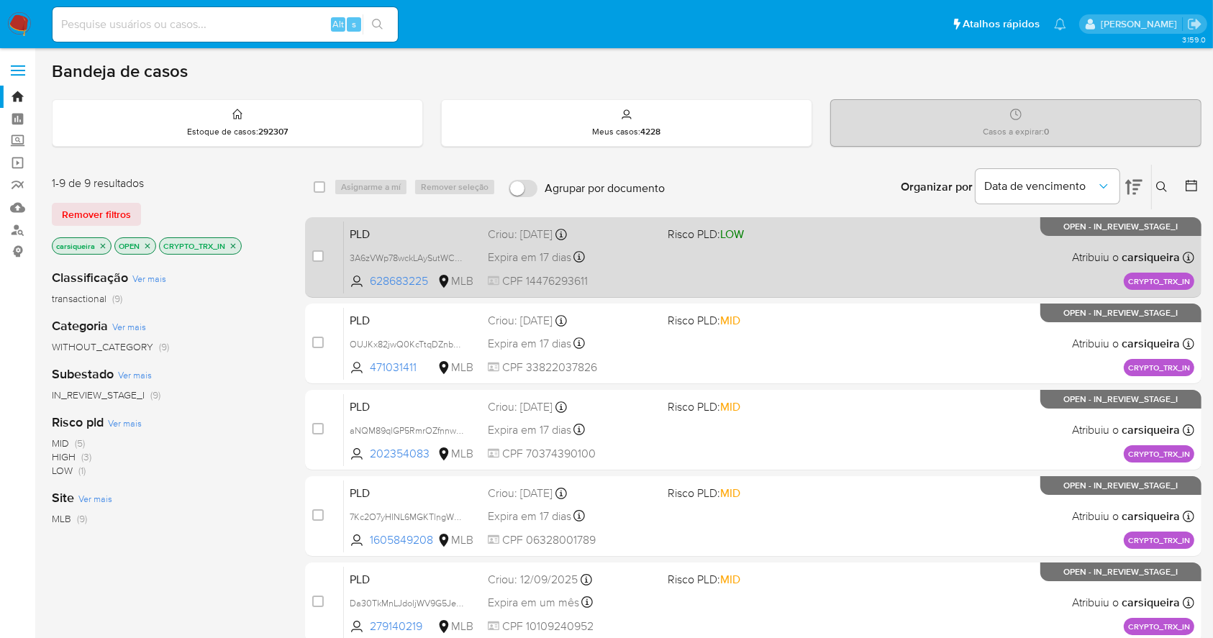
click at [802, 253] on div "PLD 3A6zVWp78wckLAySutWCvA3r 628683225 MLB Risco PLD: LOW Criou: 19/08/2025 Cri…" at bounding box center [769, 257] width 851 height 73
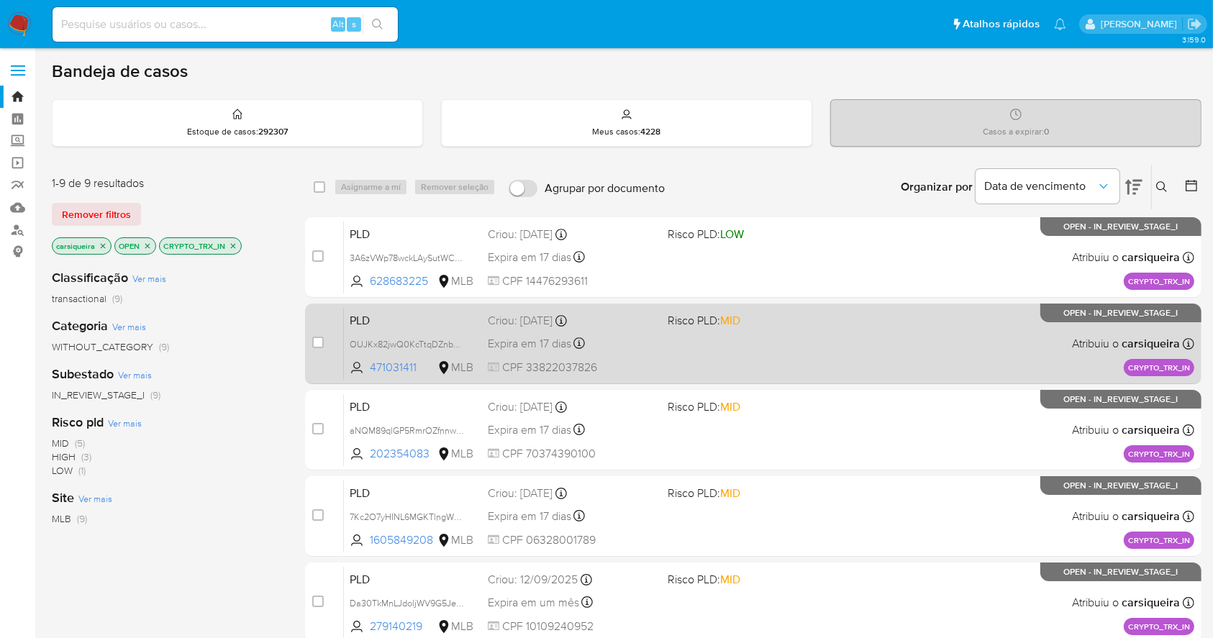
click at [802, 325] on span "Risco PLD: MID" at bounding box center [752, 319] width 168 height 19
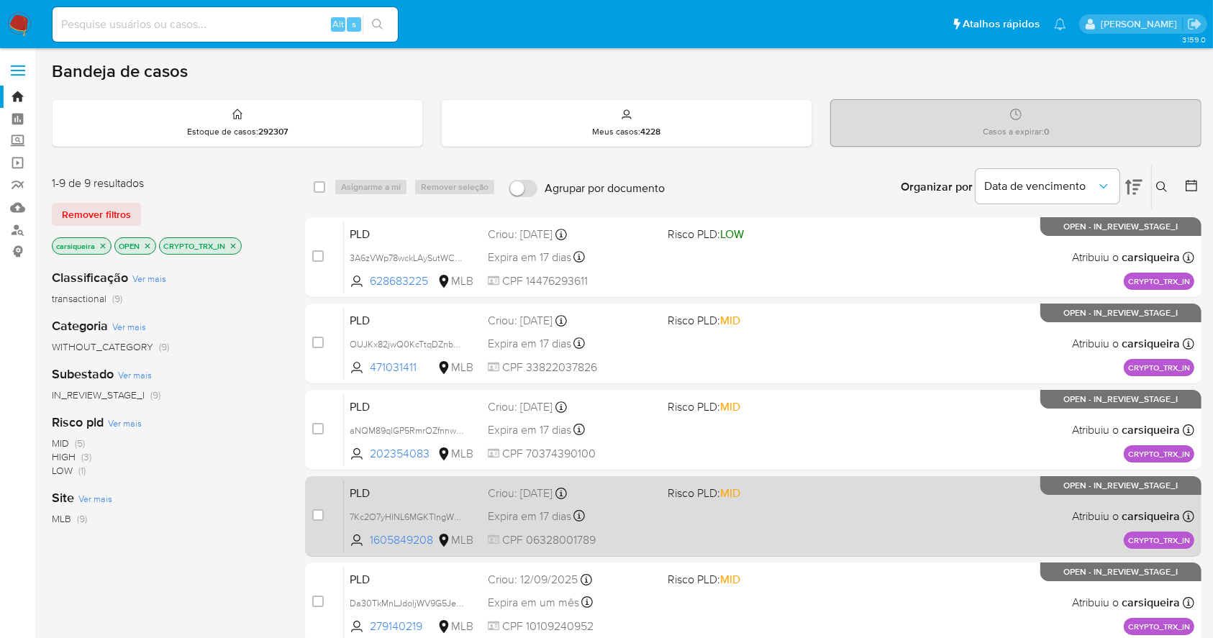
click at [765, 515] on span at bounding box center [752, 516] width 168 height 3
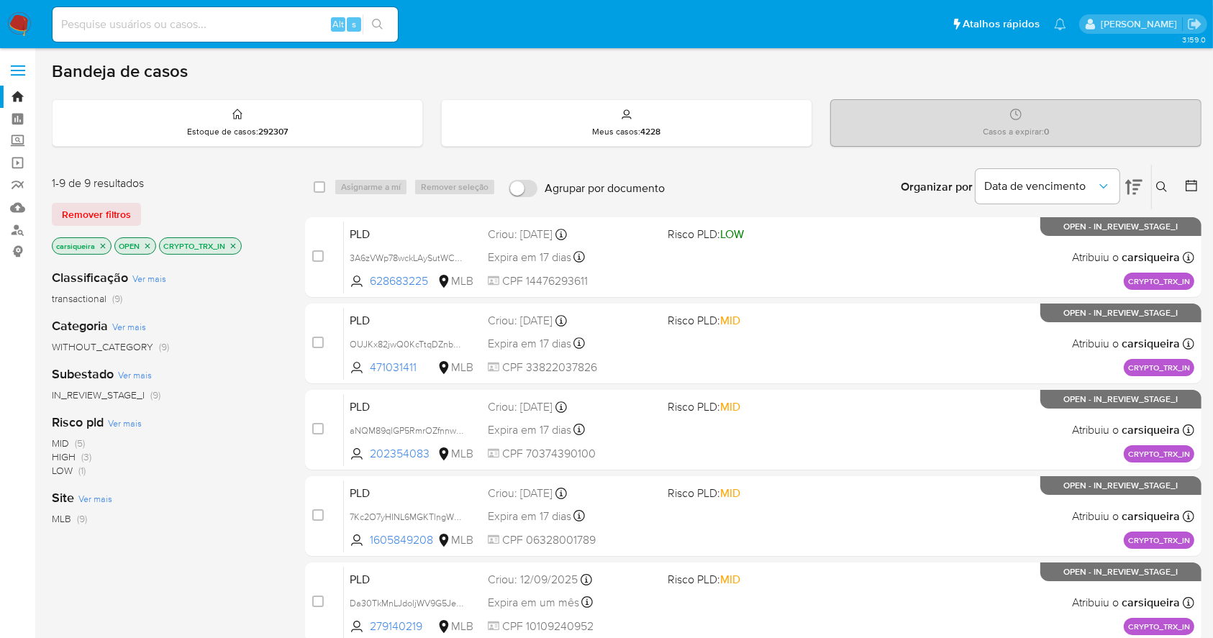
click at [22, 21] on img at bounding box center [19, 24] width 24 height 24
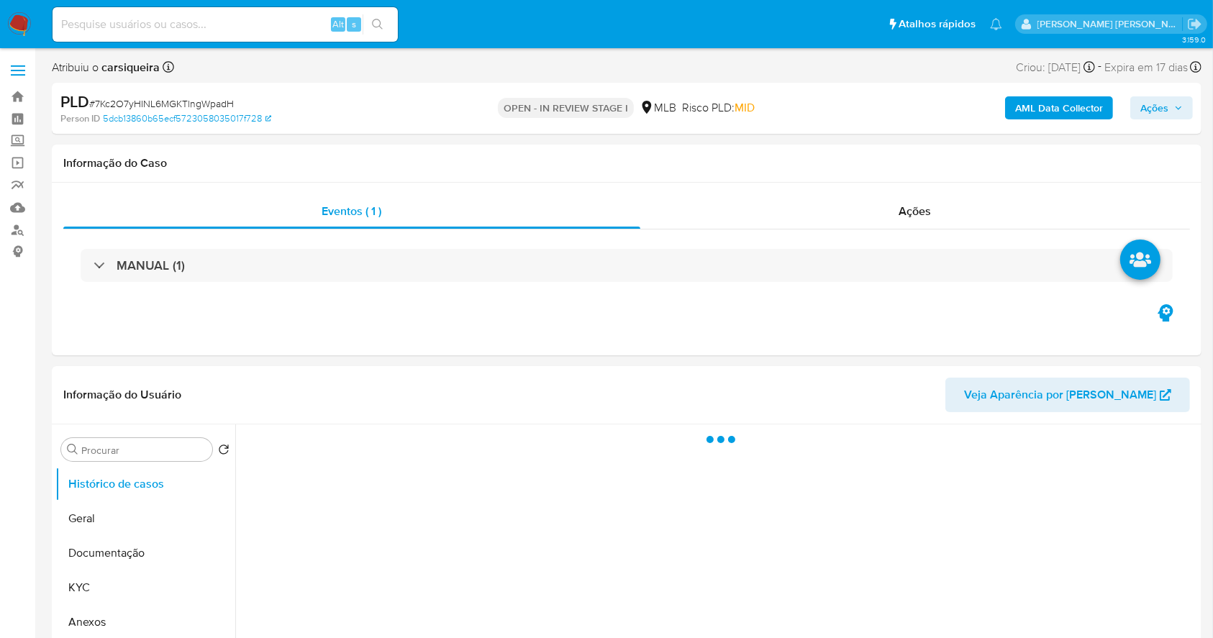
select select "10"
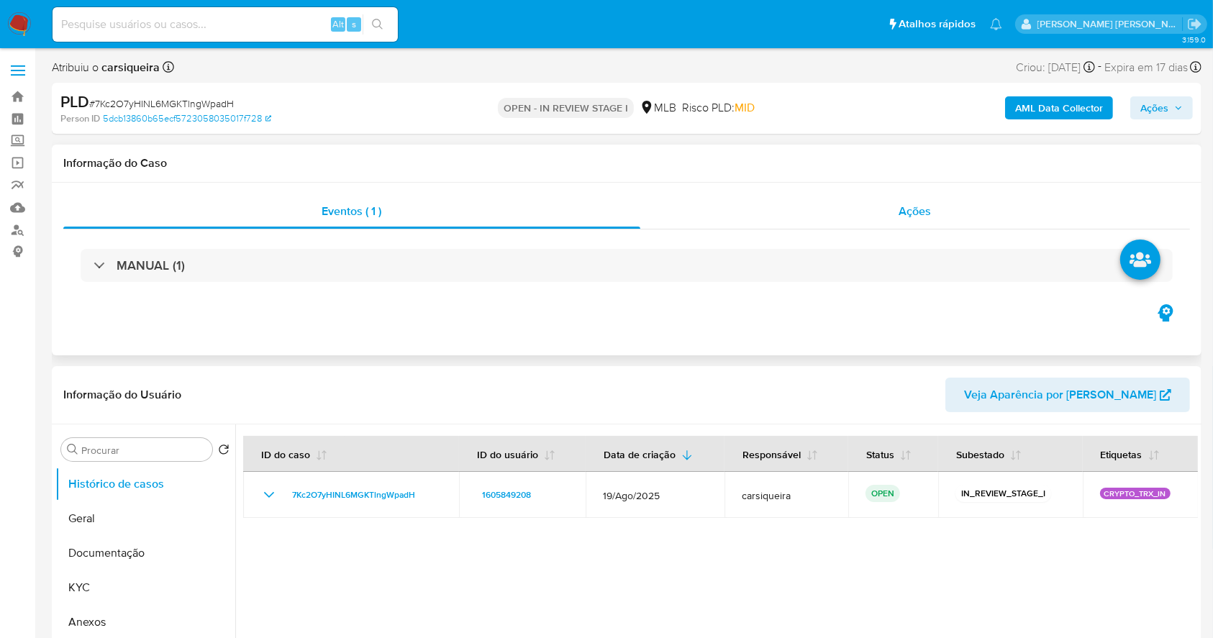
click at [939, 223] on div "Ações" at bounding box center [916, 211] width 550 height 35
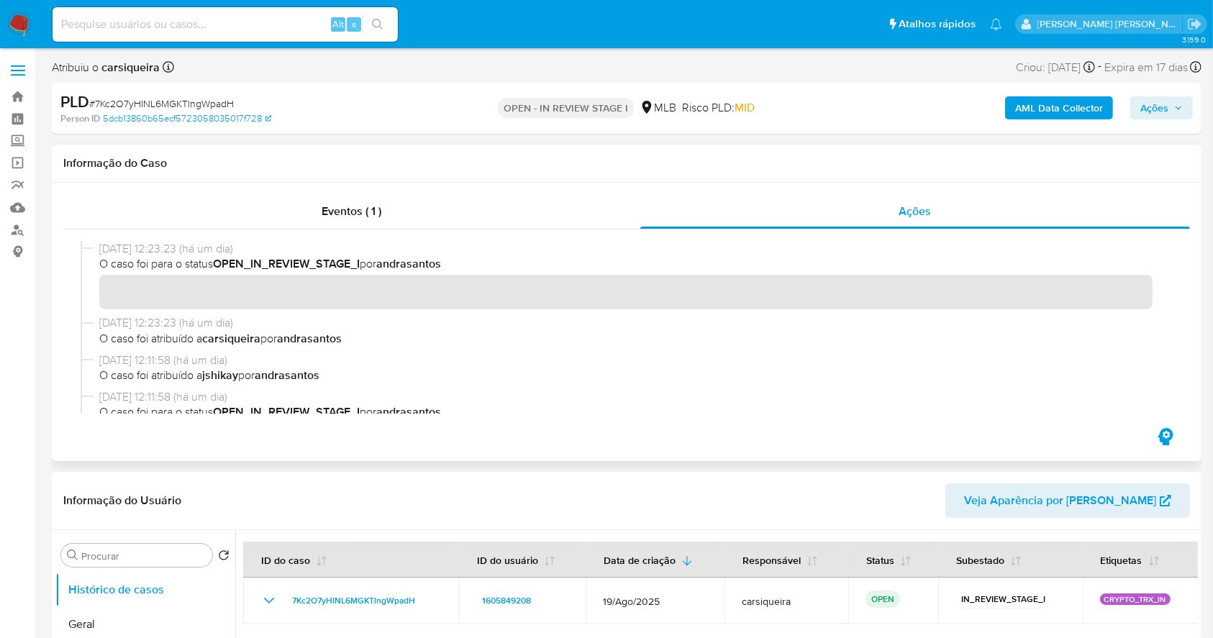
click at [956, 358] on span "[DATE] 12:11:58 (há um dia)" at bounding box center [633, 361] width 1068 height 16
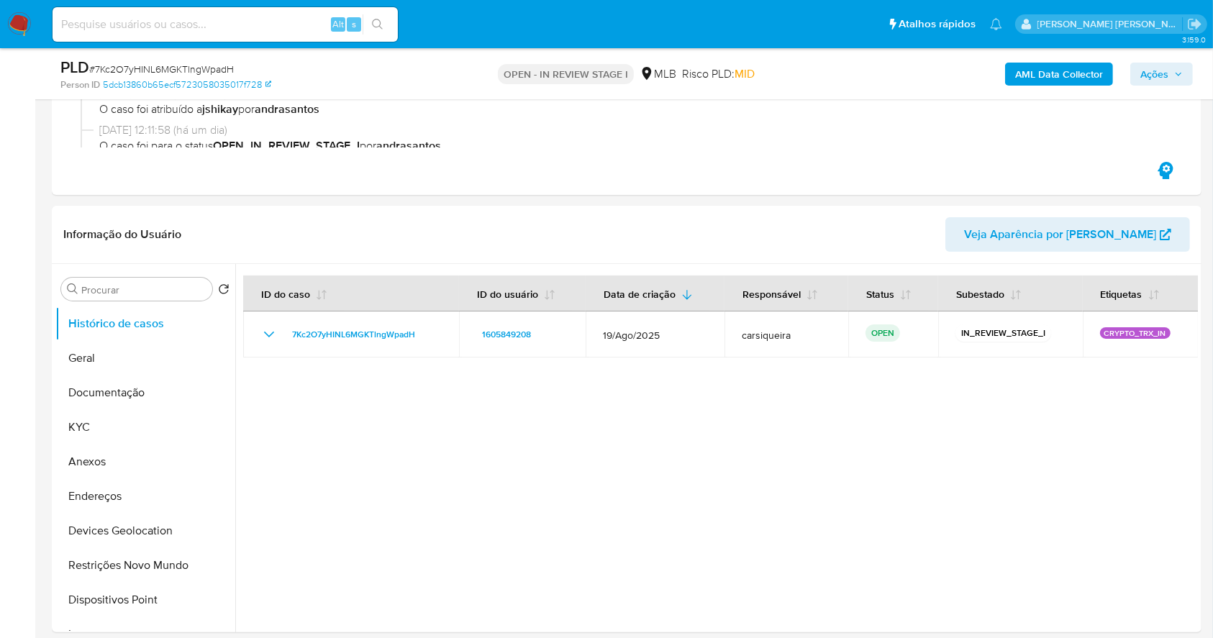
scroll to position [268, 0]
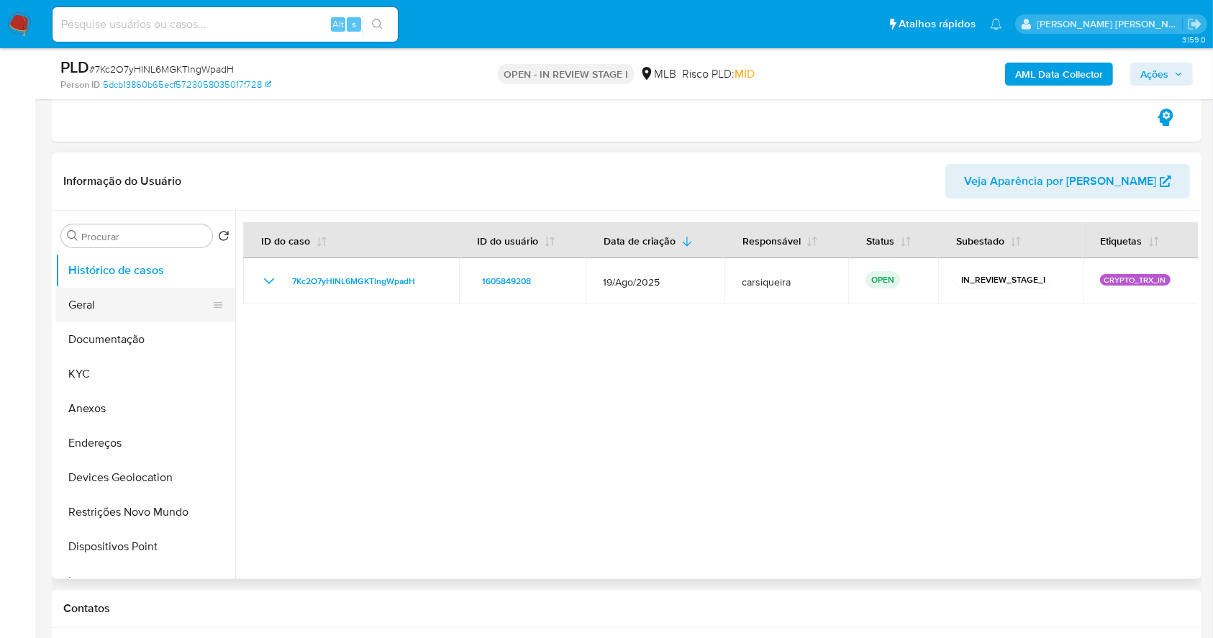
click at [89, 291] on button "Geral" at bounding box center [139, 305] width 168 height 35
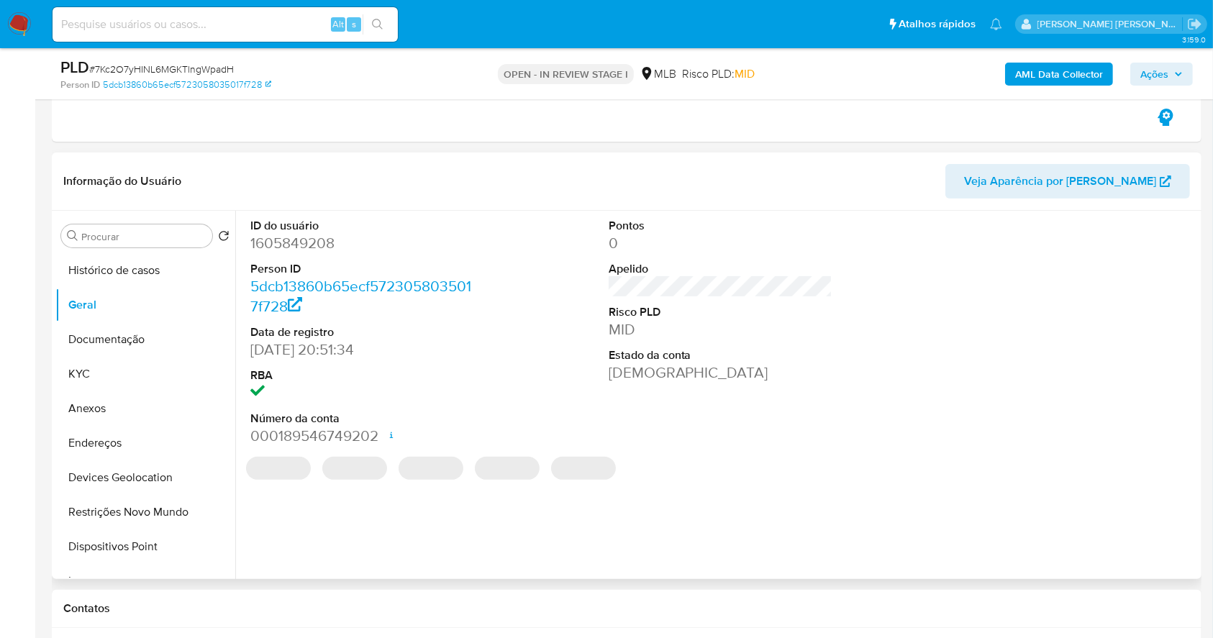
click at [327, 245] on dd "1605849208" at bounding box center [362, 243] width 225 height 20
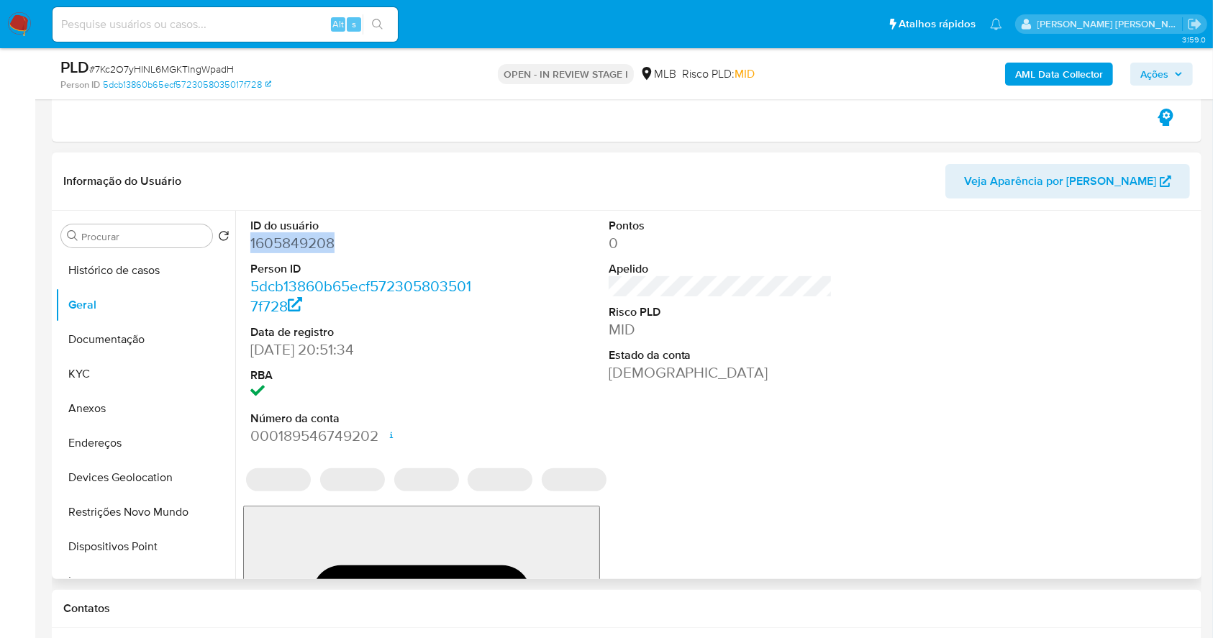
copy dd "1605849208"
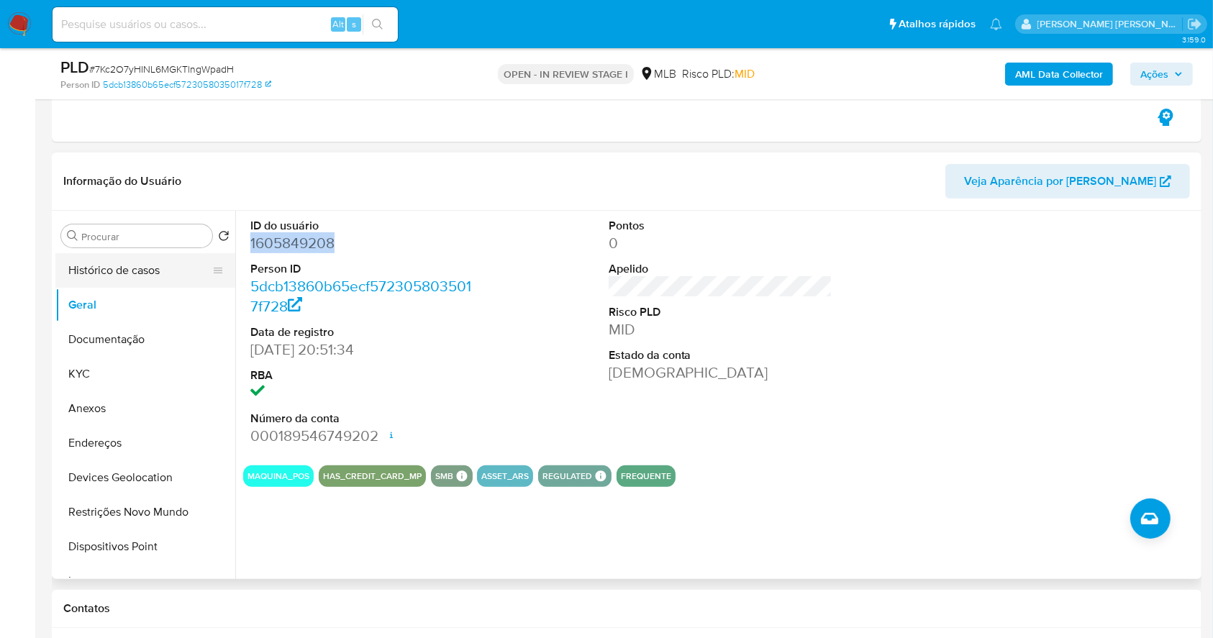
click at [108, 280] on button "Histórico de casos" at bounding box center [139, 270] width 168 height 35
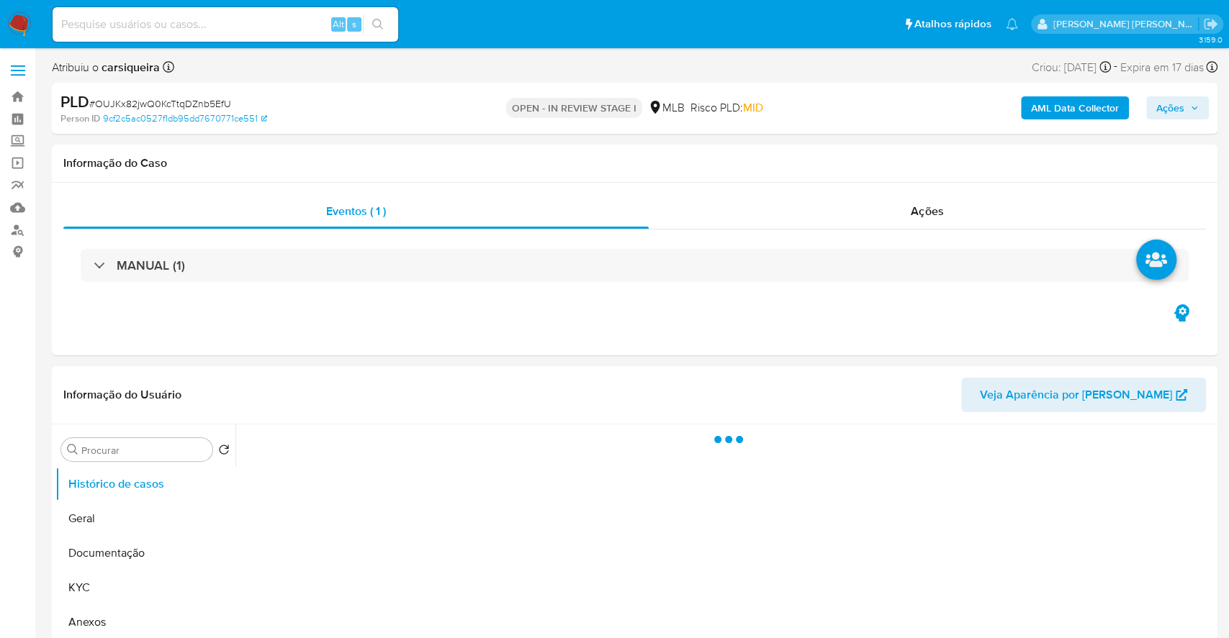
select select "10"
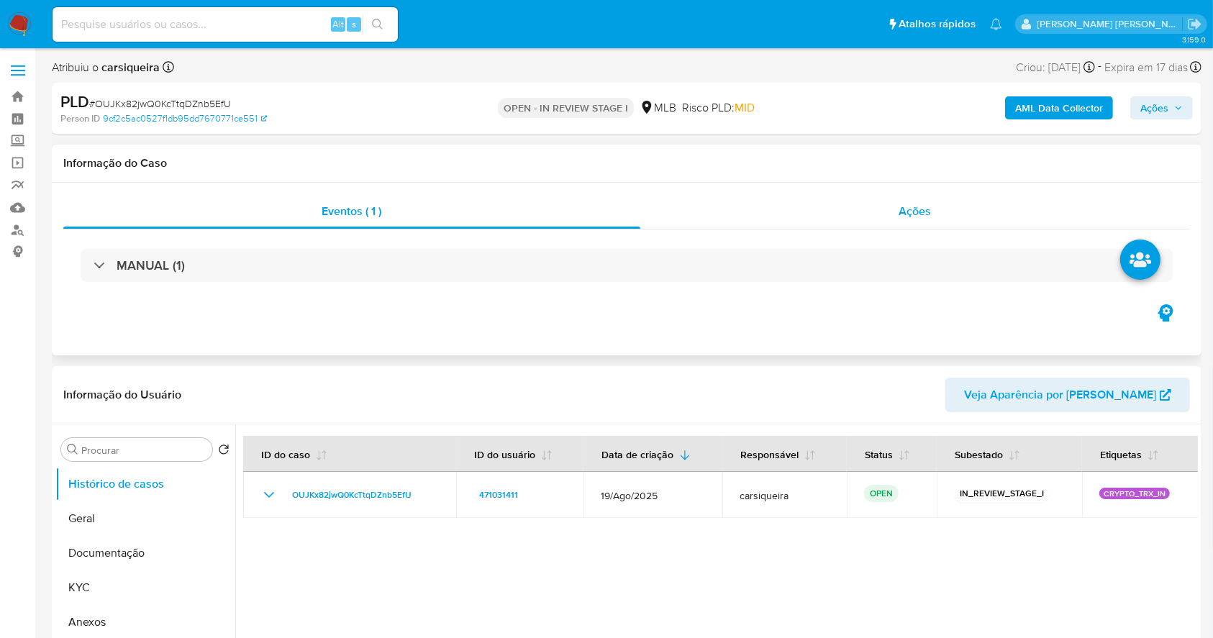
click at [858, 214] on div "Ações" at bounding box center [916, 211] width 550 height 35
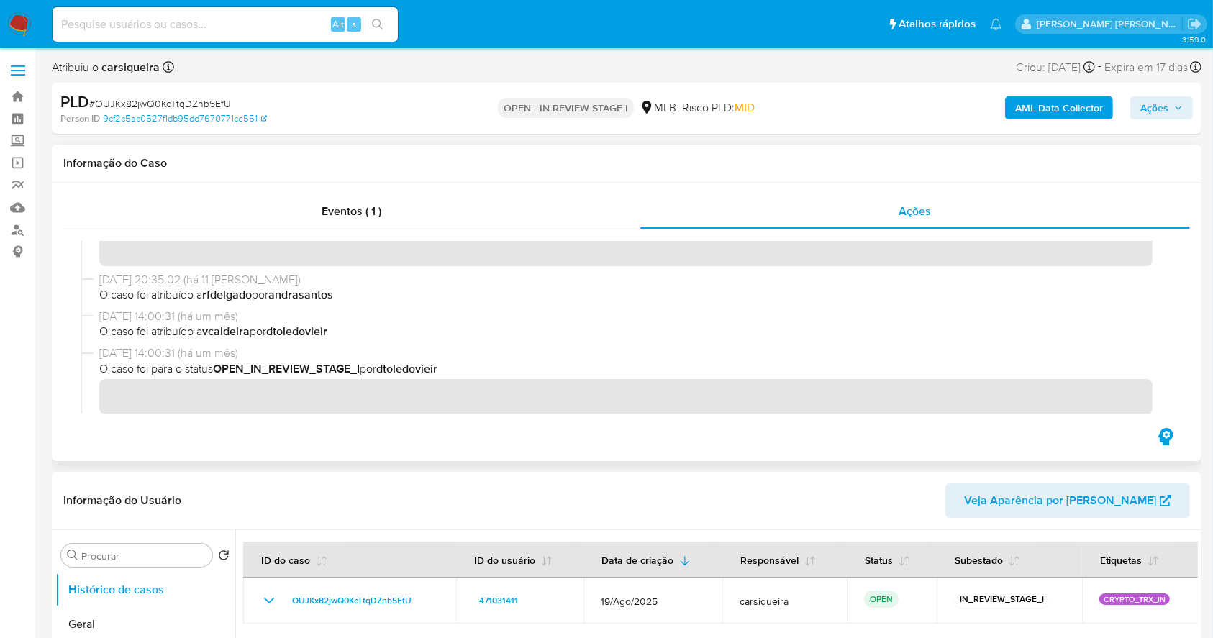
scroll to position [269, 0]
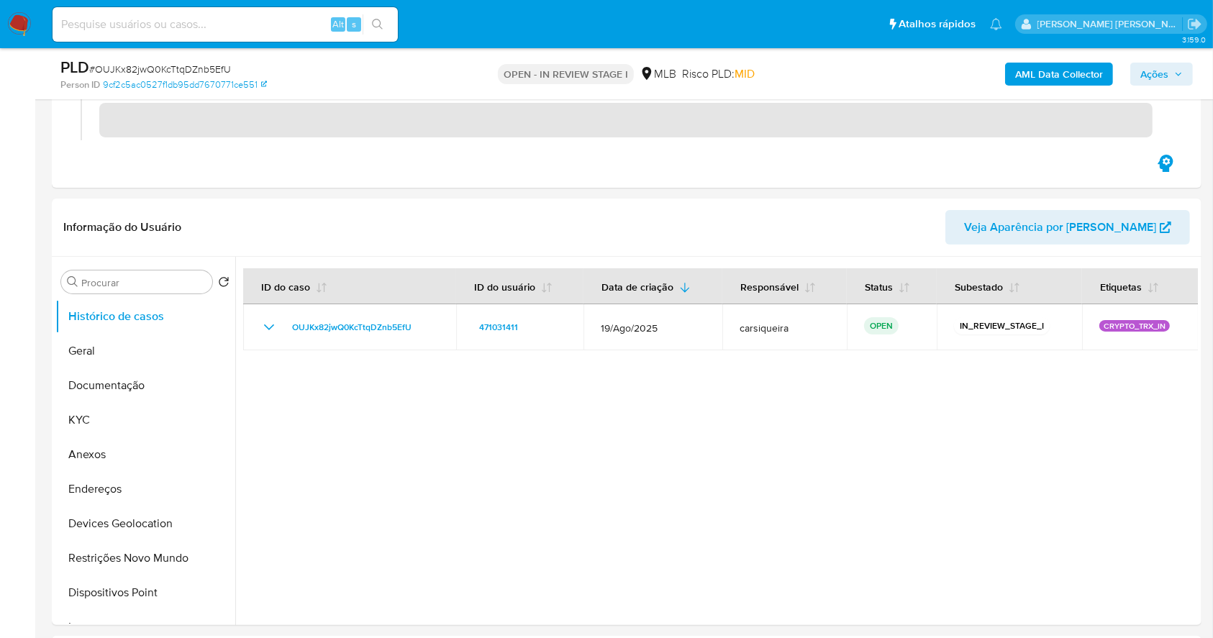
scroll to position [307, 0]
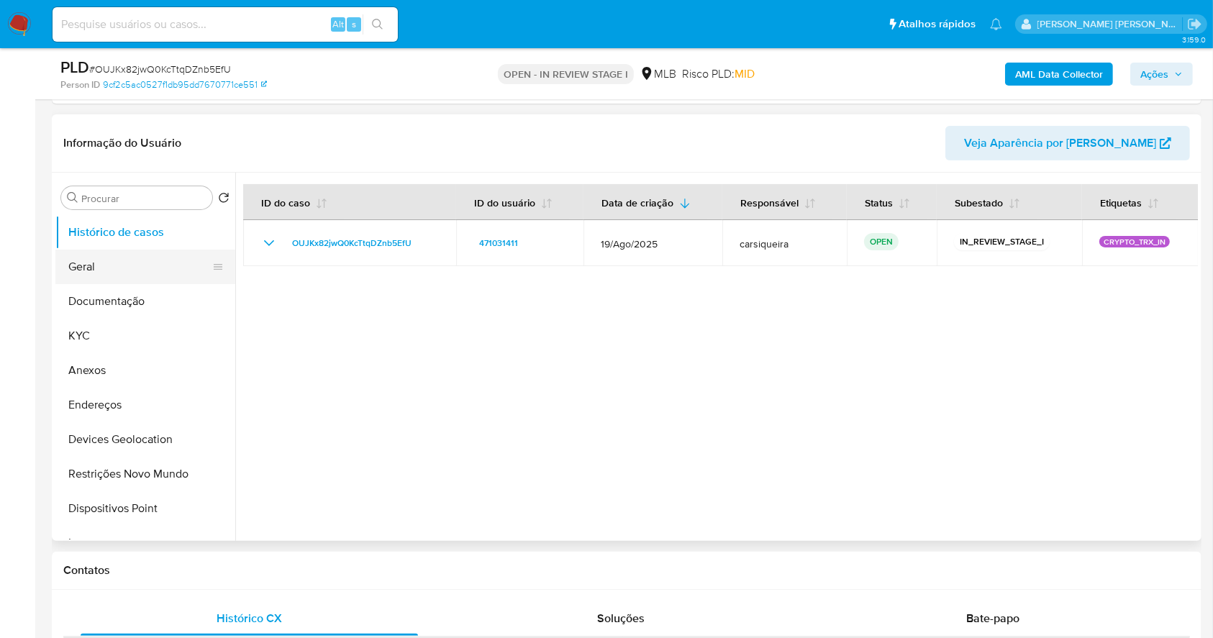
click at [124, 276] on button "Geral" at bounding box center [139, 267] width 168 height 35
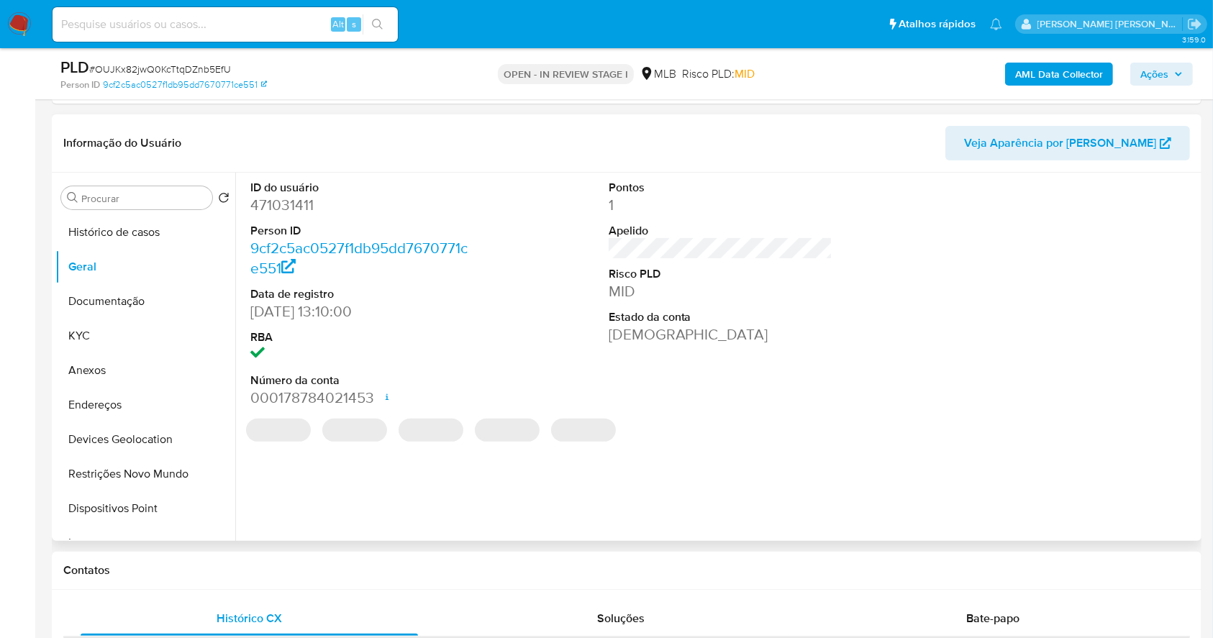
click at [298, 202] on dd "471031411" at bounding box center [362, 205] width 225 height 20
copy dd "471031411"
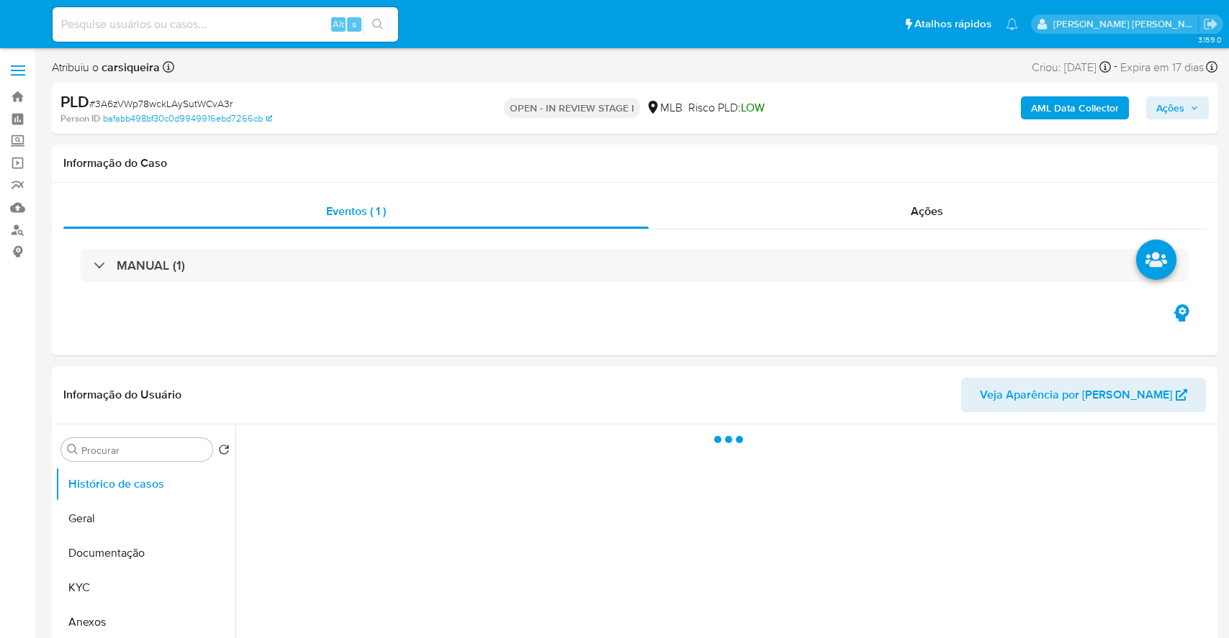
select select "10"
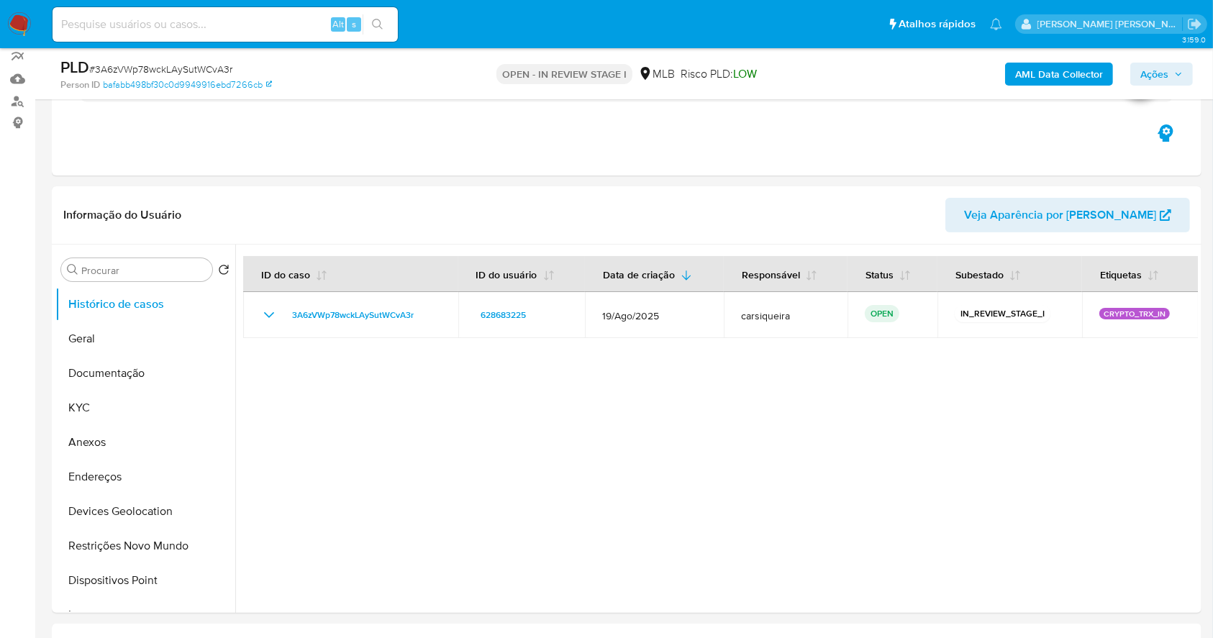
scroll to position [32, 0]
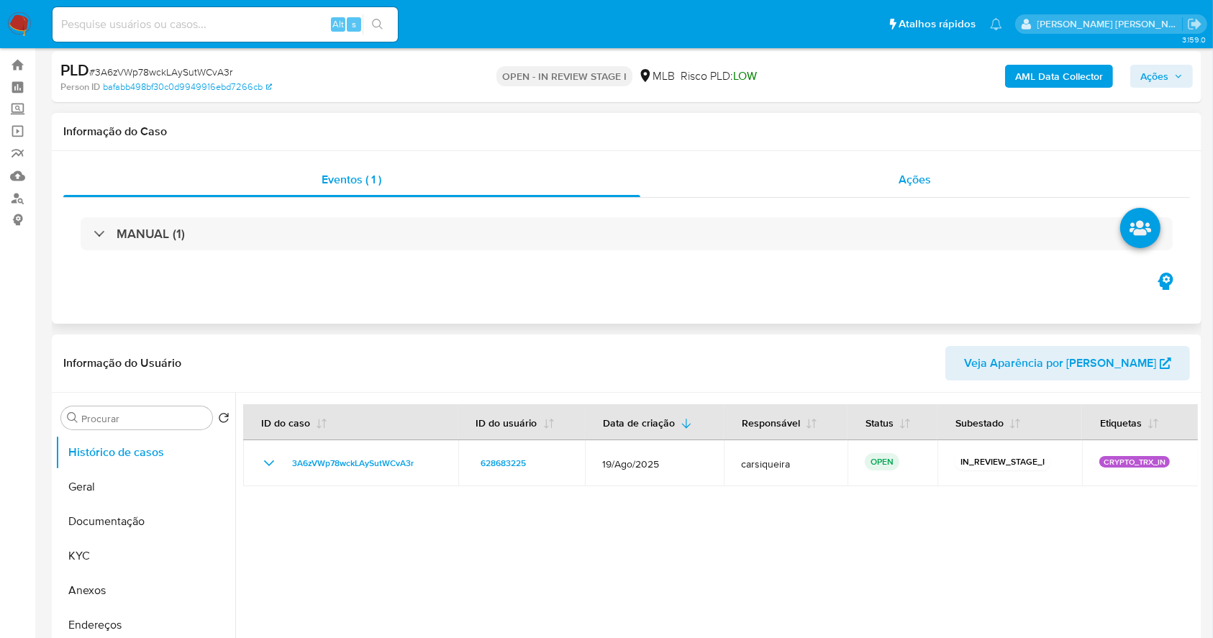
click at [922, 172] on span "Ações" at bounding box center [916, 179] width 32 height 17
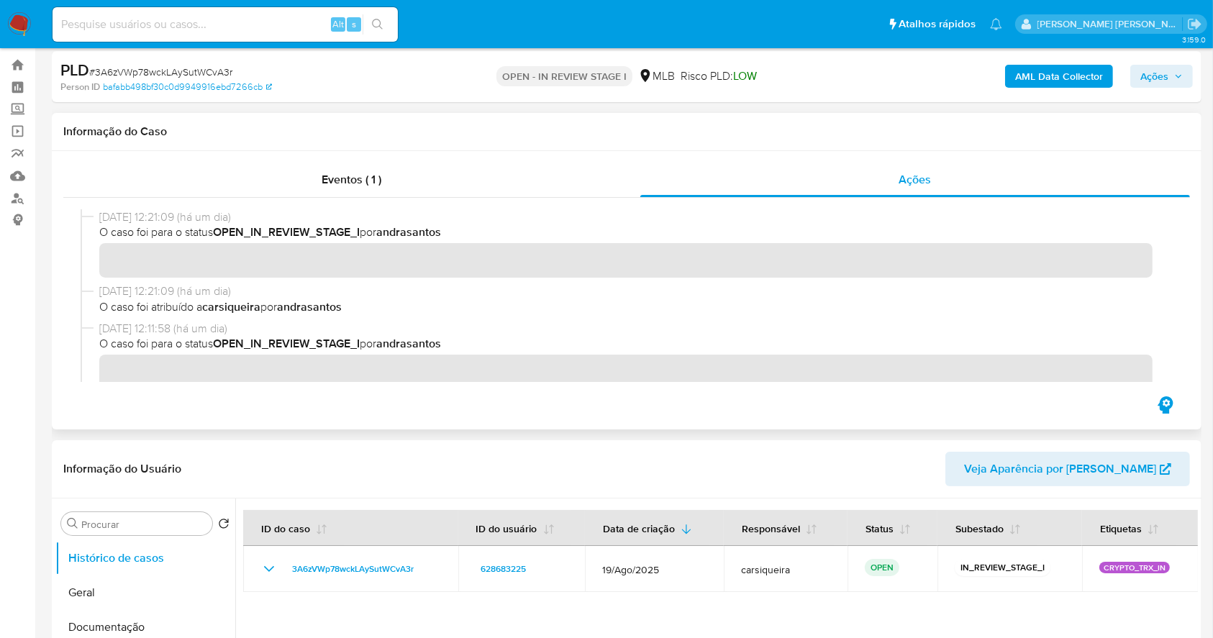
click at [508, 291] on span "15/09/2025 12:21:09 (há um dia)" at bounding box center [633, 292] width 1068 height 16
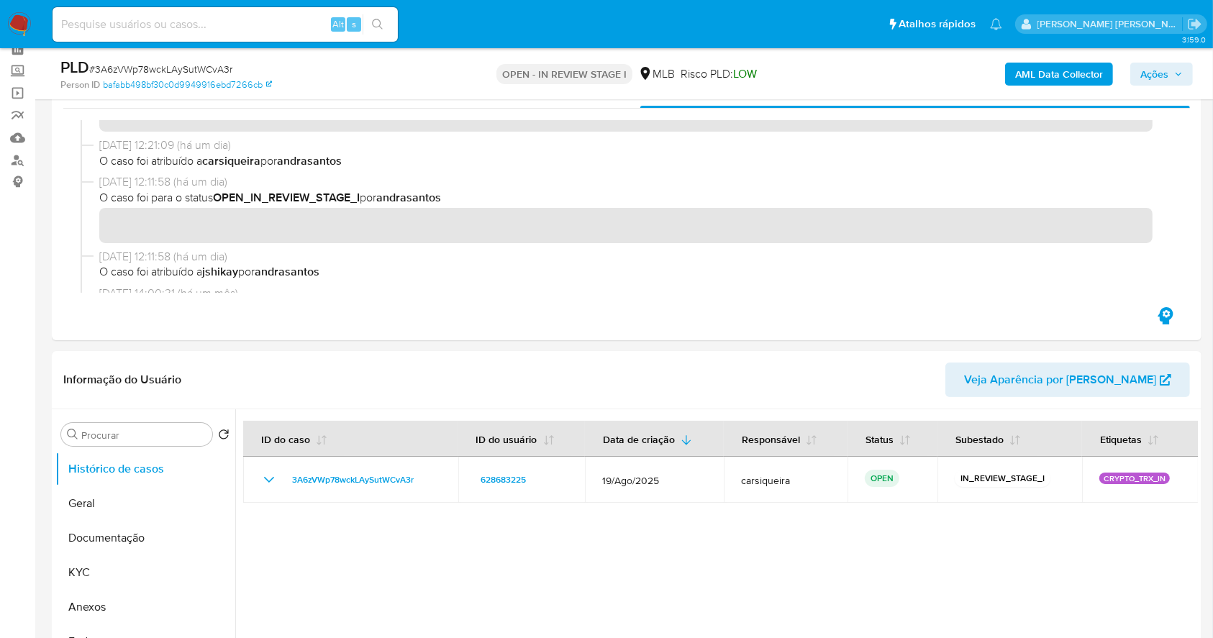
scroll to position [0, 0]
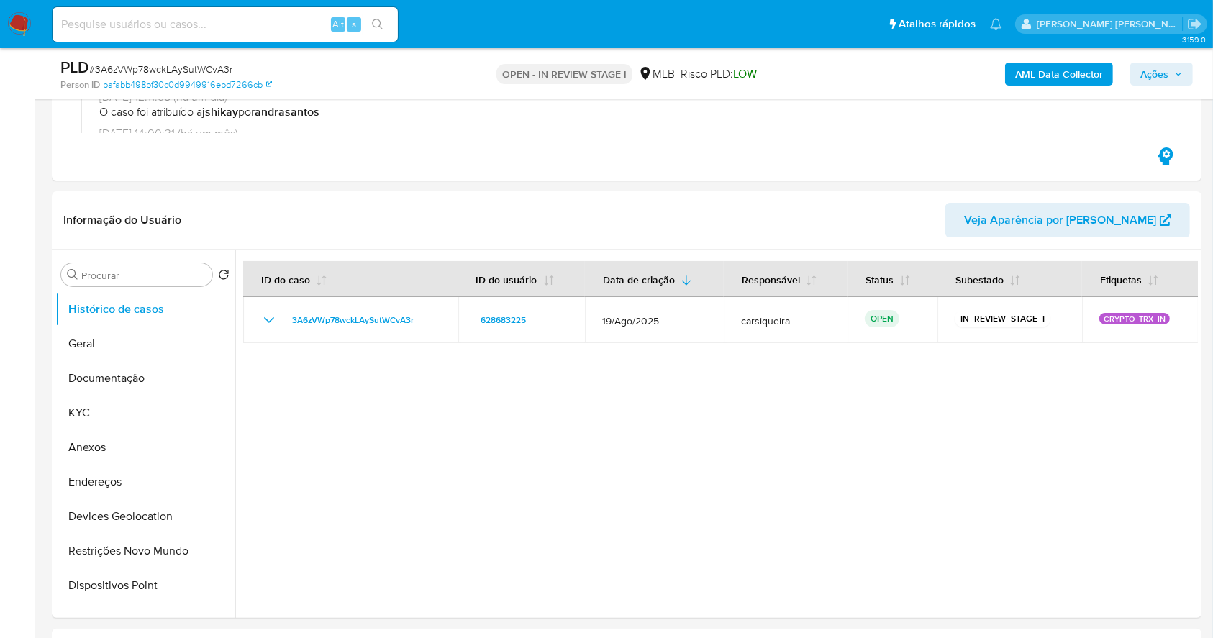
scroll to position [268, 0]
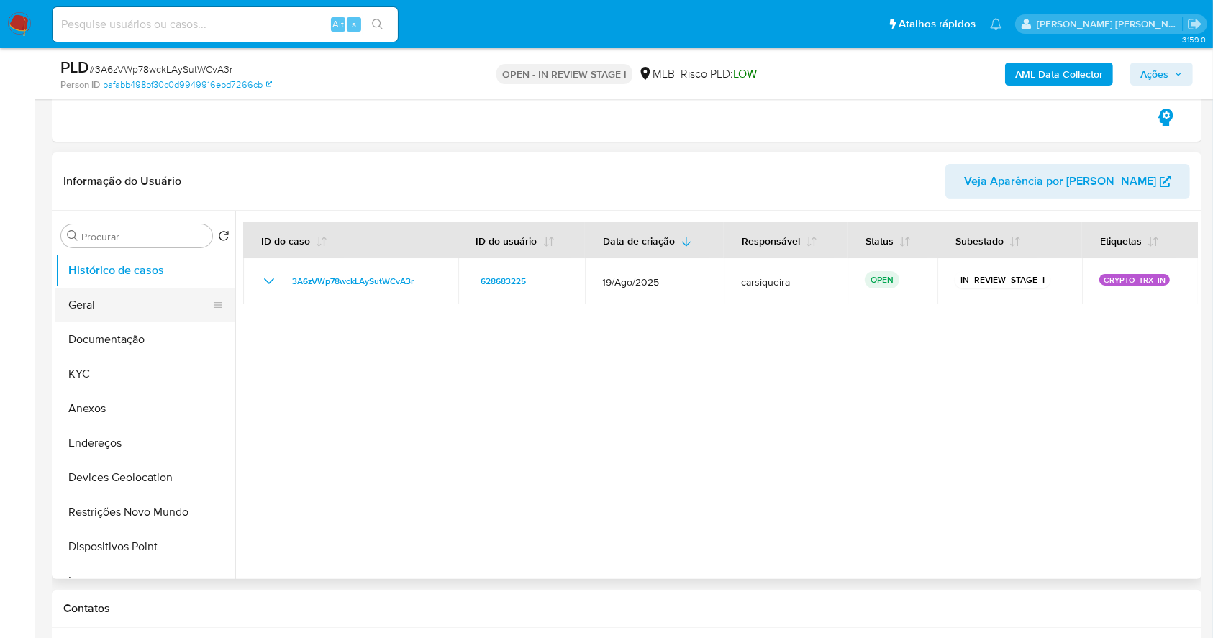
click at [118, 288] on button "Geral" at bounding box center [139, 305] width 168 height 35
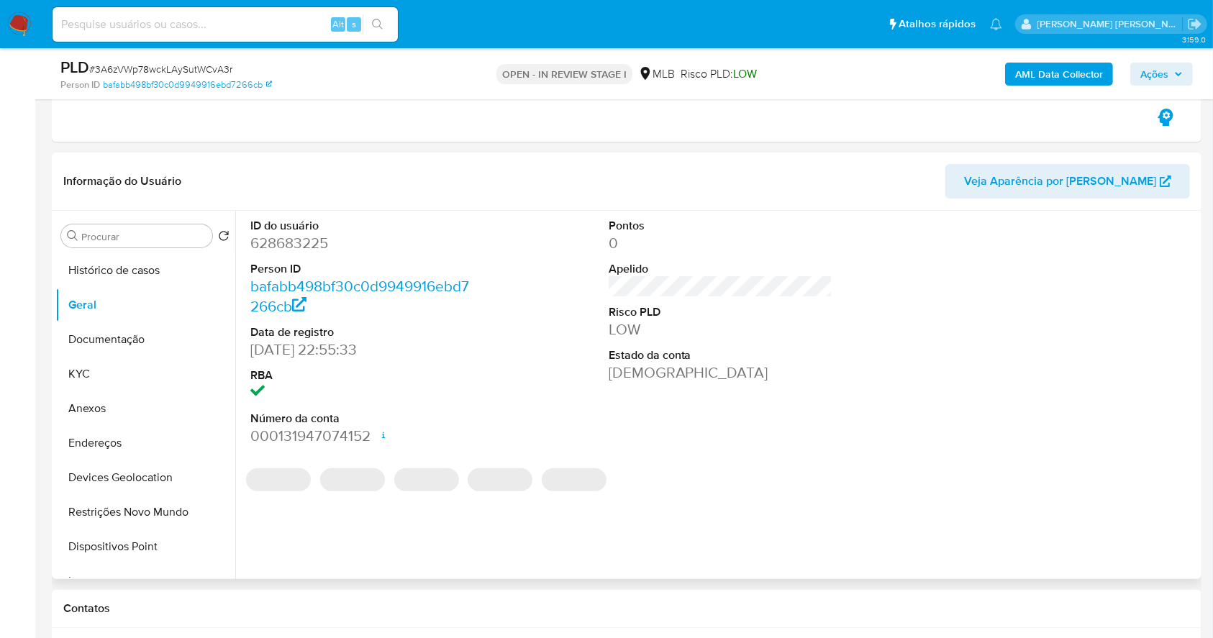
click at [299, 243] on dd "628683225" at bounding box center [362, 243] width 225 height 20
copy dd "628683225"
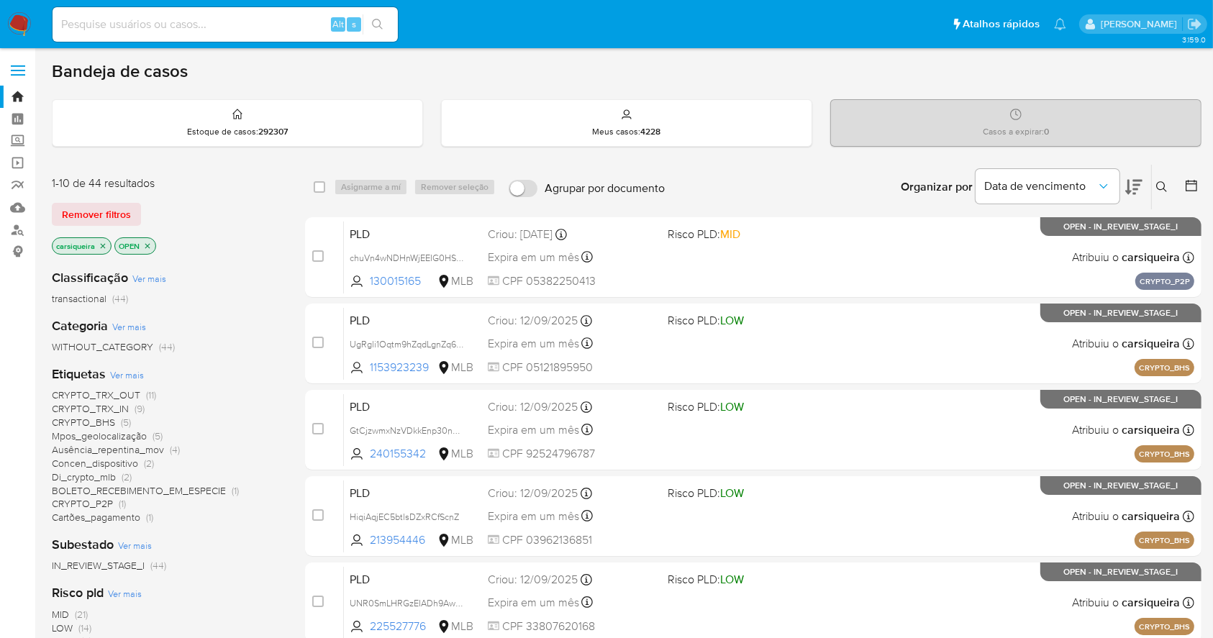
click at [1191, 184] on icon at bounding box center [1192, 185] width 14 height 14
click at [1188, 188] on icon at bounding box center [1192, 185] width 14 height 14
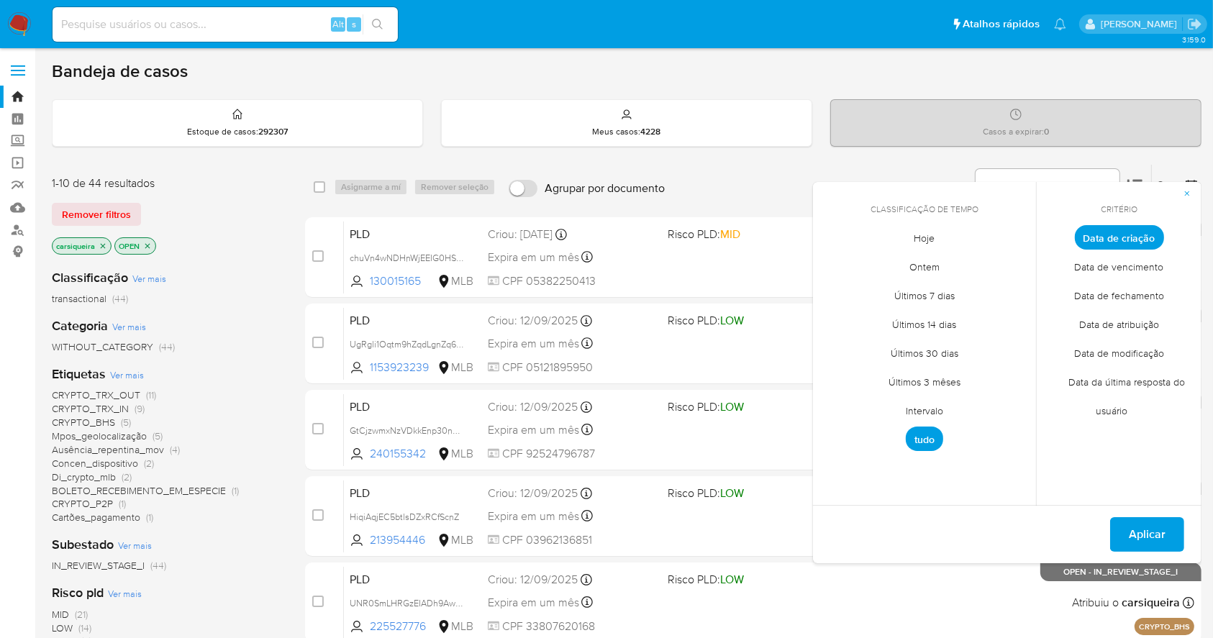
click at [939, 406] on span "Intervalo" at bounding box center [925, 412] width 68 height 30
click at [837, 260] on icon "Mes anterior" at bounding box center [835, 264] width 6 height 10
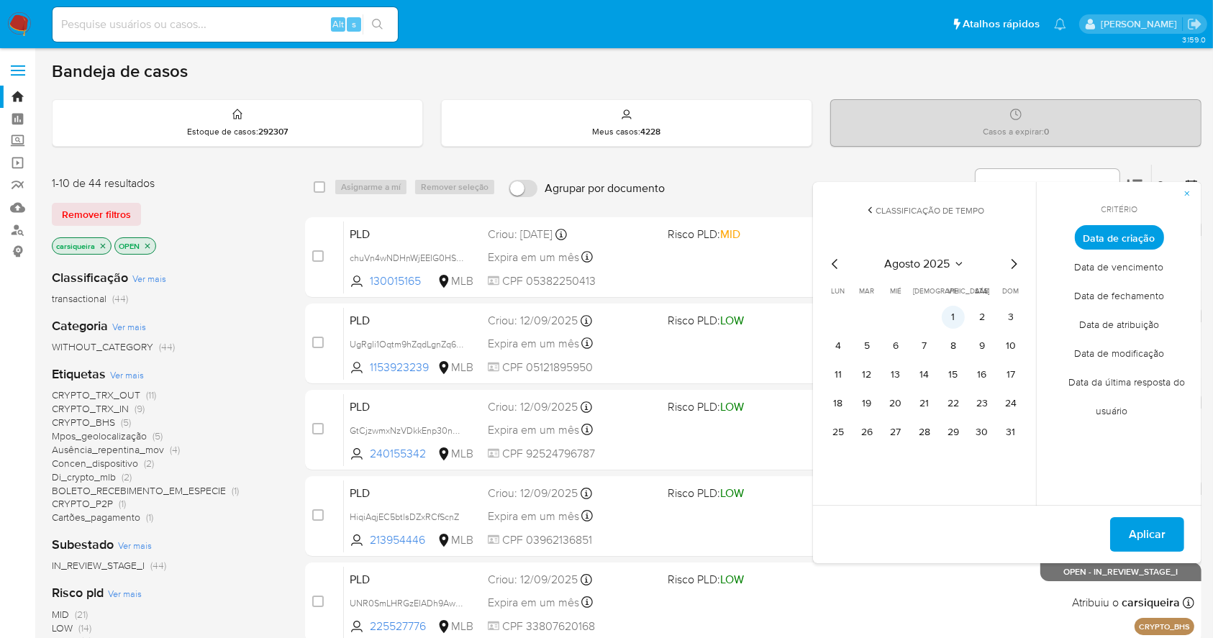
click at [946, 322] on button "1" at bounding box center [953, 317] width 23 height 23
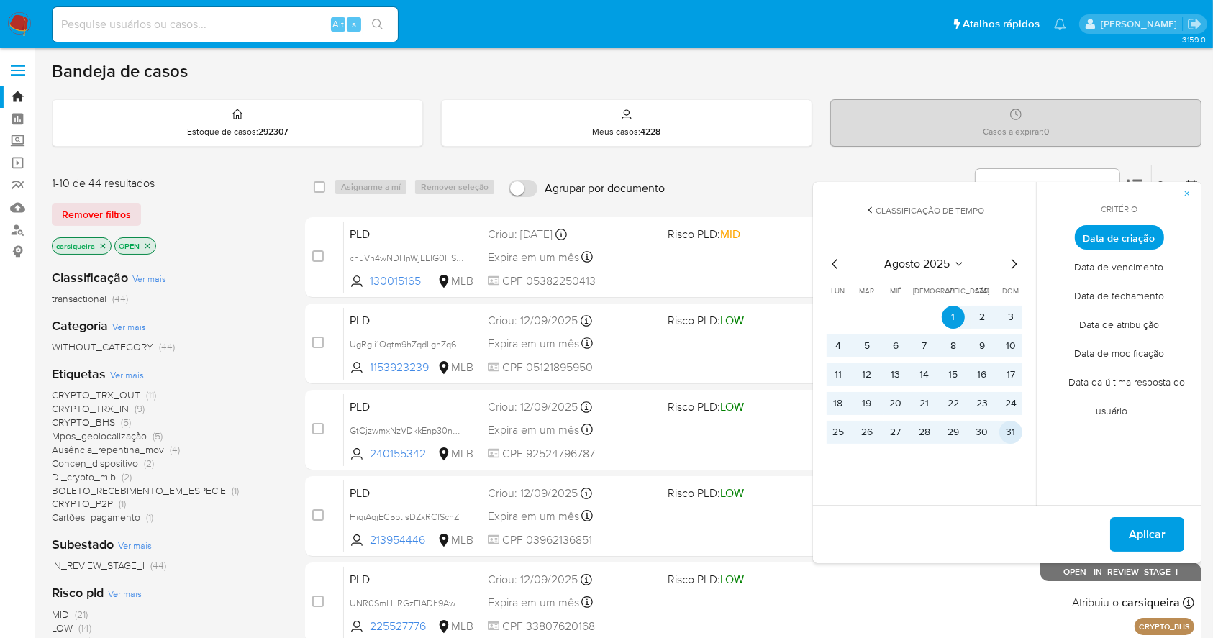
click at [1013, 438] on button "31" at bounding box center [1011, 432] width 23 height 23
click at [1157, 530] on span "Aplicar" at bounding box center [1147, 535] width 37 height 32
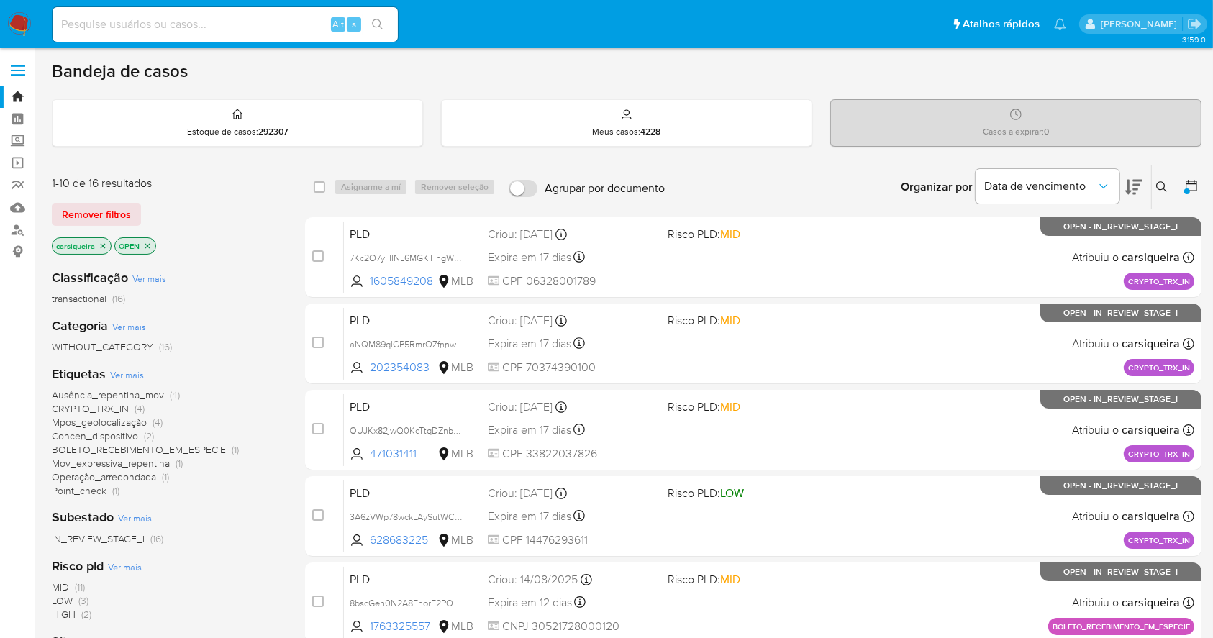
click at [106, 248] on icon "close-filter" at bounding box center [103, 246] width 9 height 9
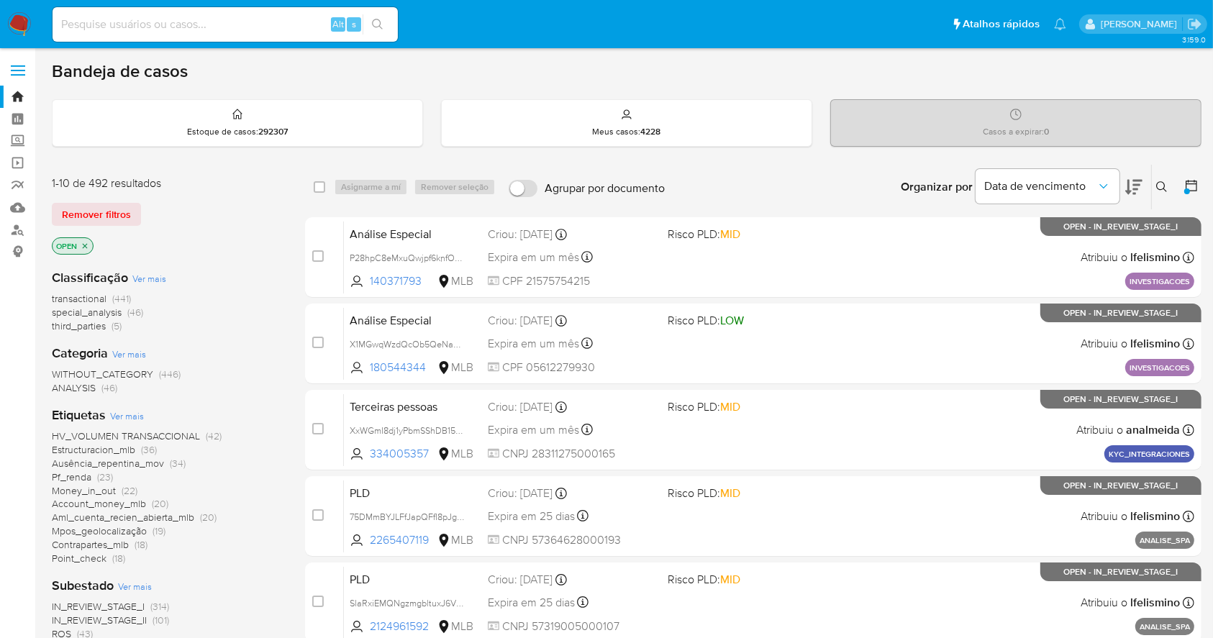
click at [273, 564] on div "HV_VOLUMEN TRANSACCIONAL (42) Estructuracion_mlb (36) Ausência_repentina_mov (3…" at bounding box center [167, 498] width 230 height 136
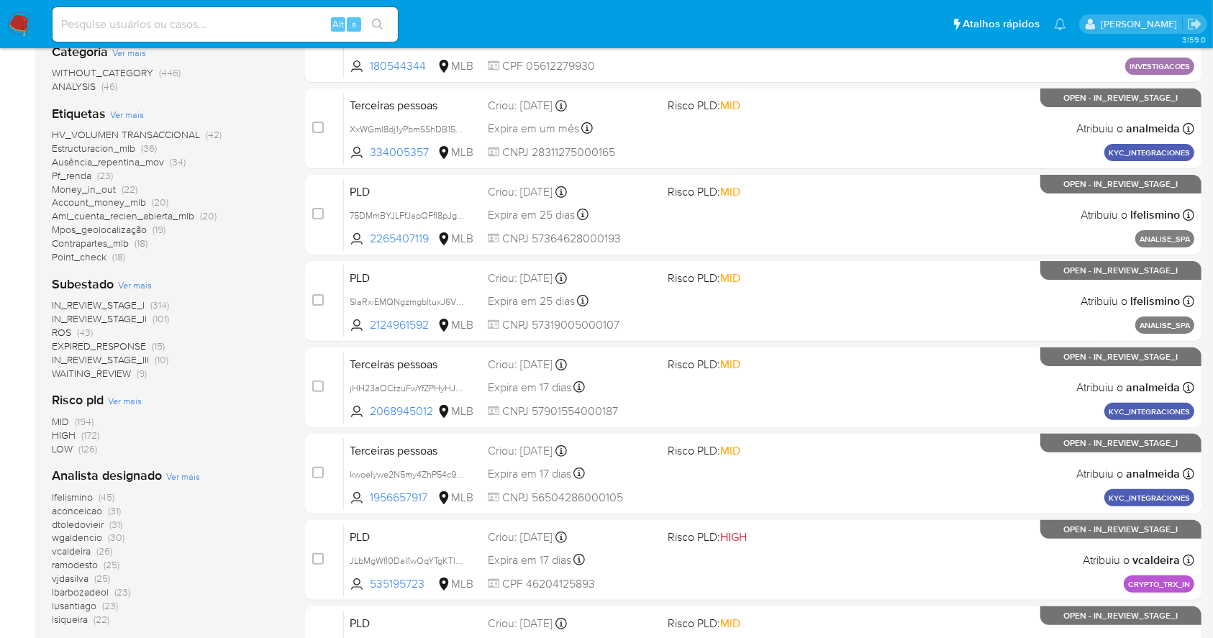
scroll to position [307, 0]
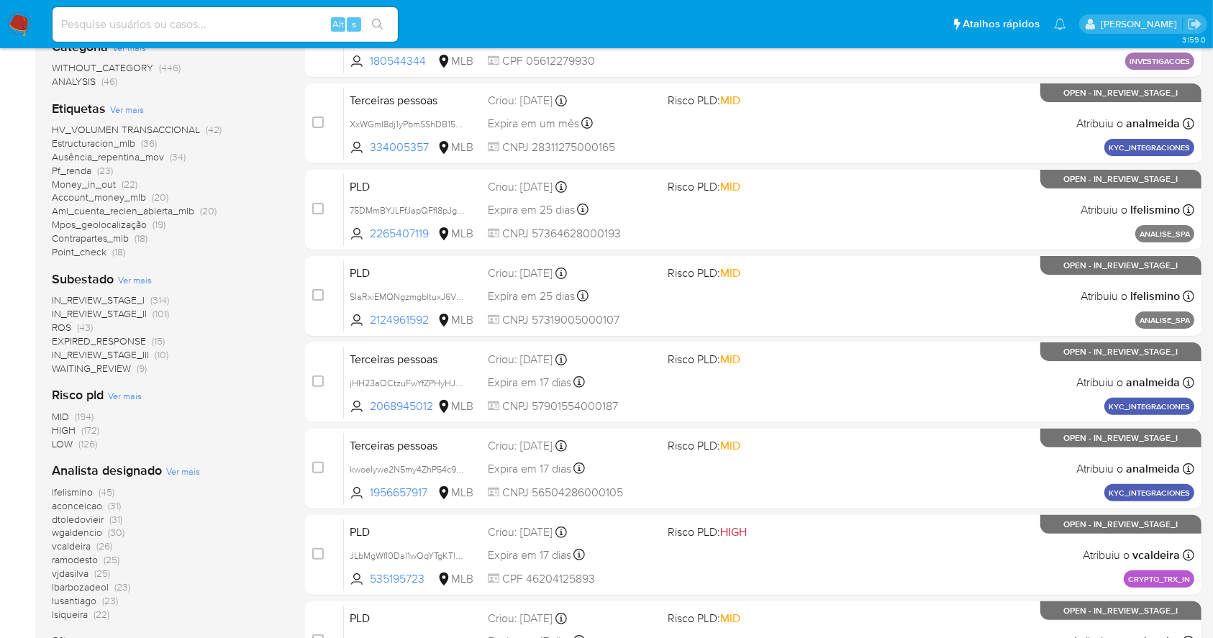
click at [194, 473] on span "Ver mais" at bounding box center [183, 471] width 34 height 13
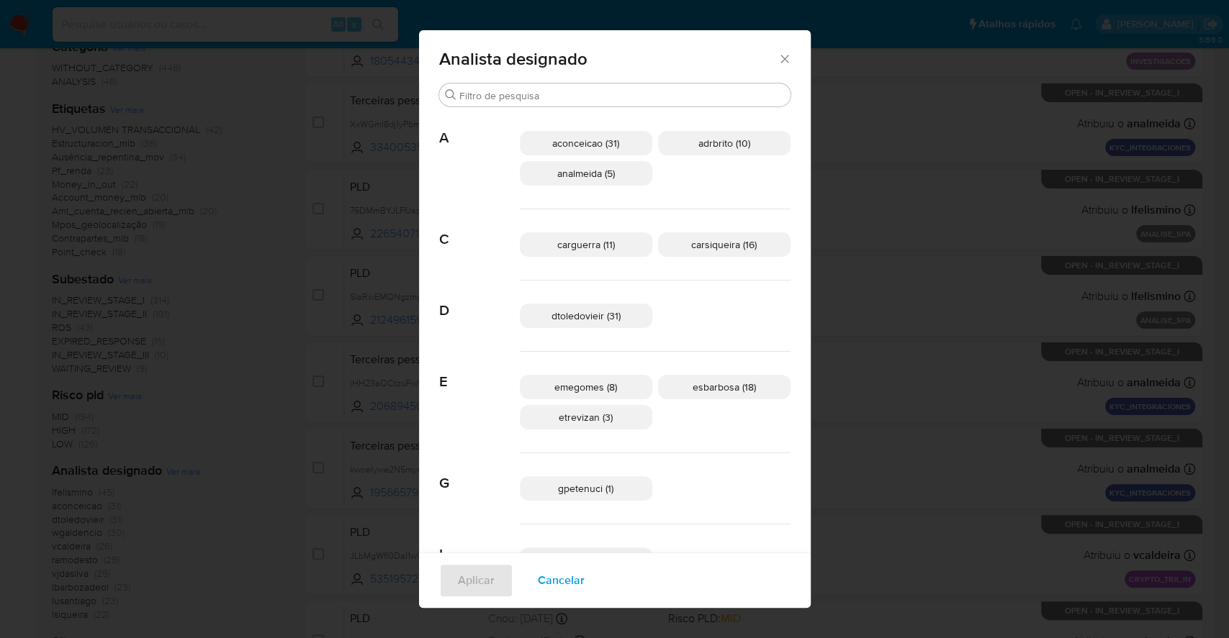
click at [777, 57] on icon "Fechar" at bounding box center [784, 59] width 14 height 14
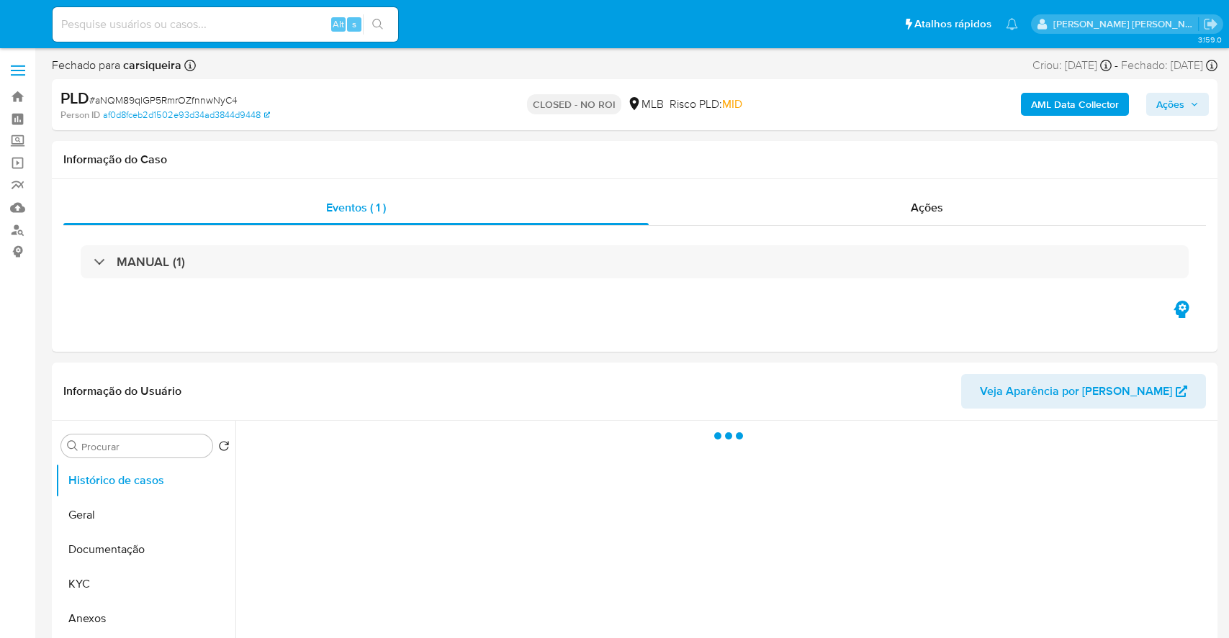
select select "10"
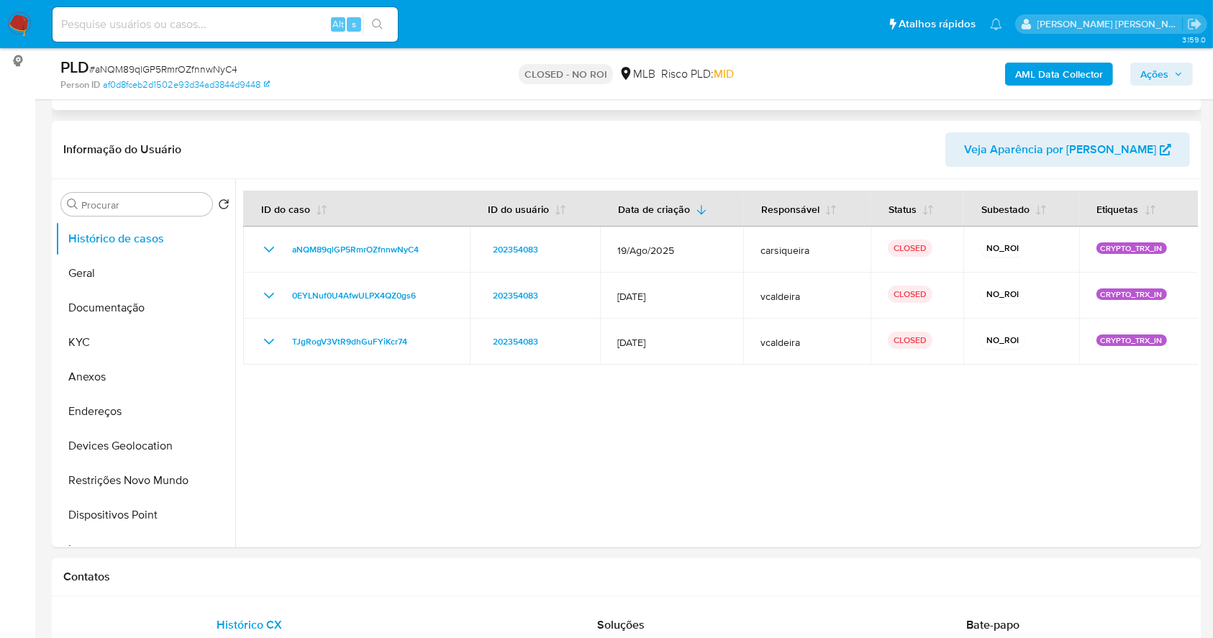
scroll to position [191, 0]
click at [117, 281] on button "Geral" at bounding box center [145, 273] width 180 height 35
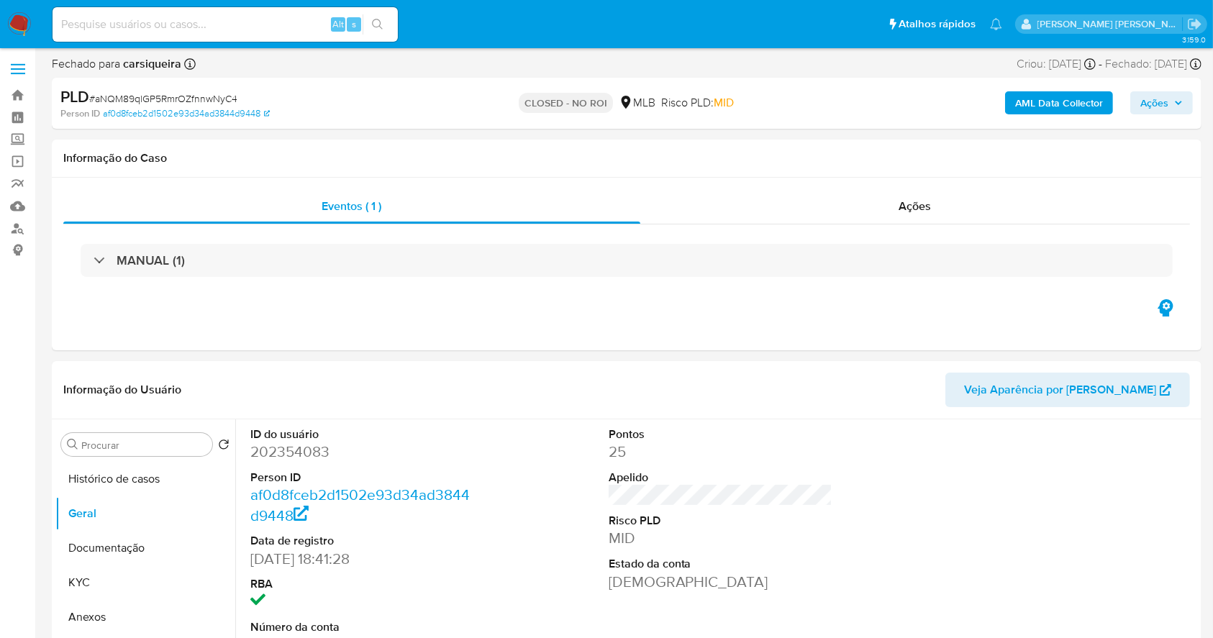
scroll to position [0, 0]
click at [10, 22] on img at bounding box center [19, 24] width 24 height 24
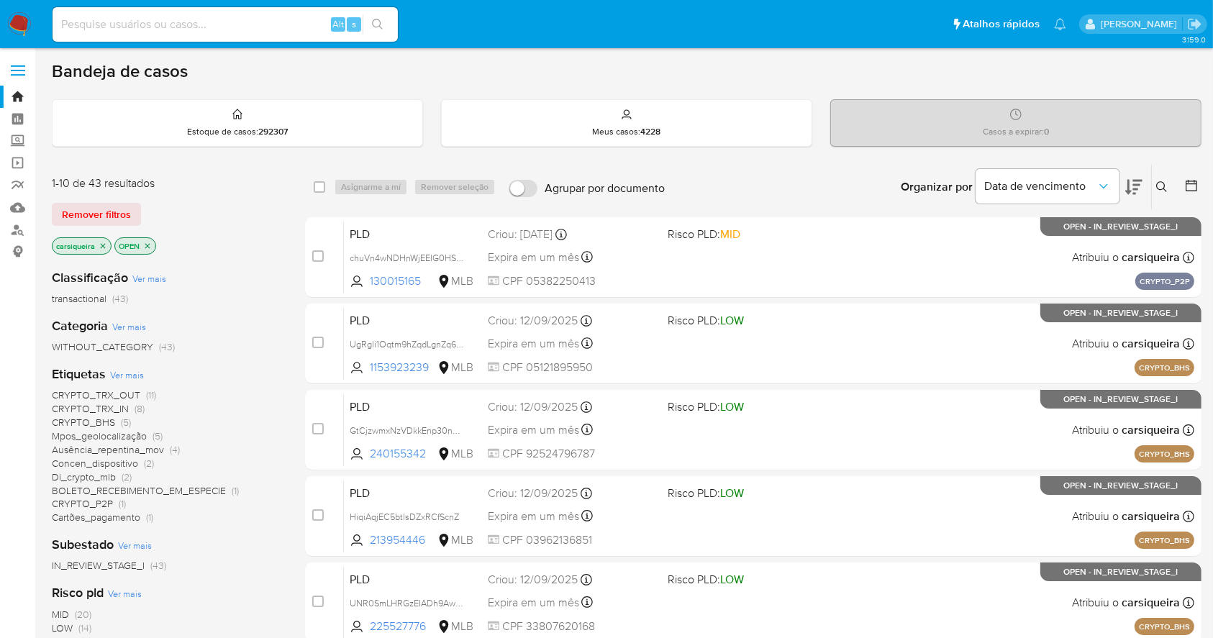
drag, startPoint x: 142, startPoint y: 406, endPoint x: 145, endPoint y: 391, distance: 15.5
click at [143, 406] on span "(8)" at bounding box center [140, 409] width 10 height 14
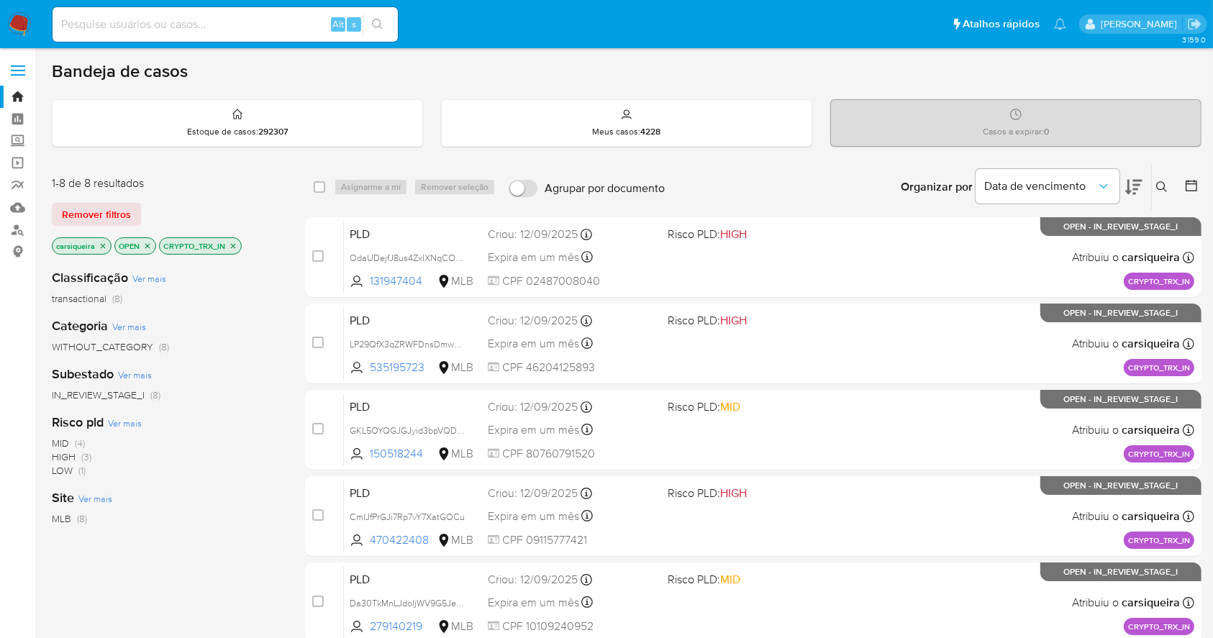
click at [1134, 186] on icon at bounding box center [1134, 186] width 17 height 17
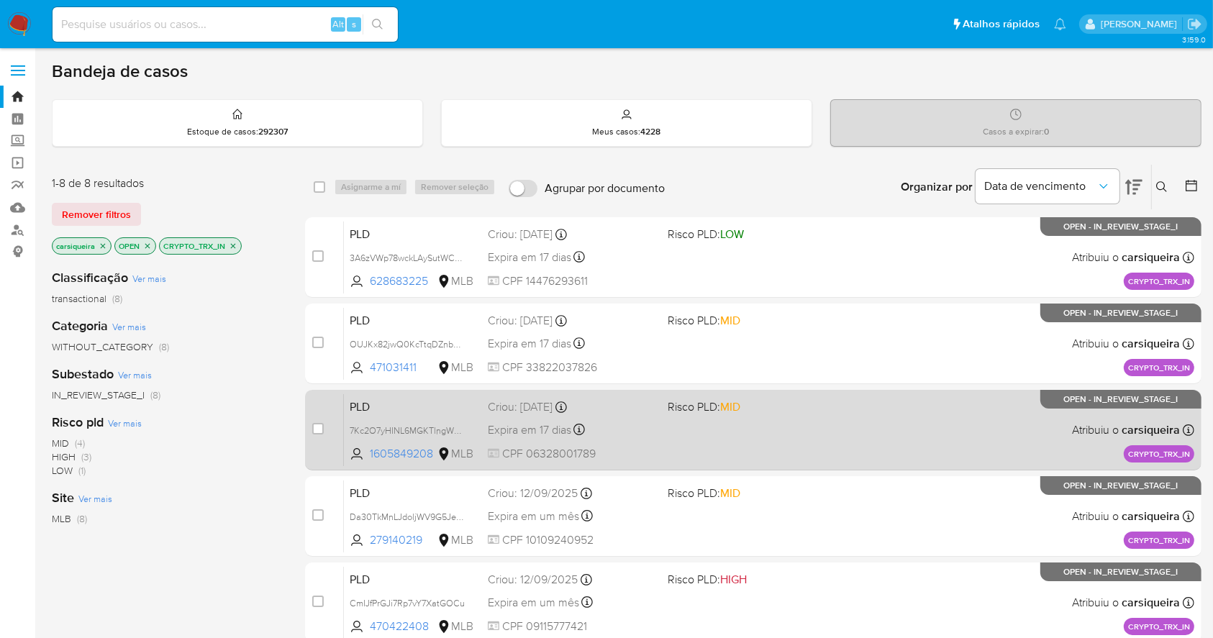
click at [783, 425] on div "PLD 7Kc2O7yHINL6MGKTlngWpadH 1605849208 MLB Risco PLD: MID Criou: 19/08/2025 Cr…" at bounding box center [769, 430] width 851 height 73
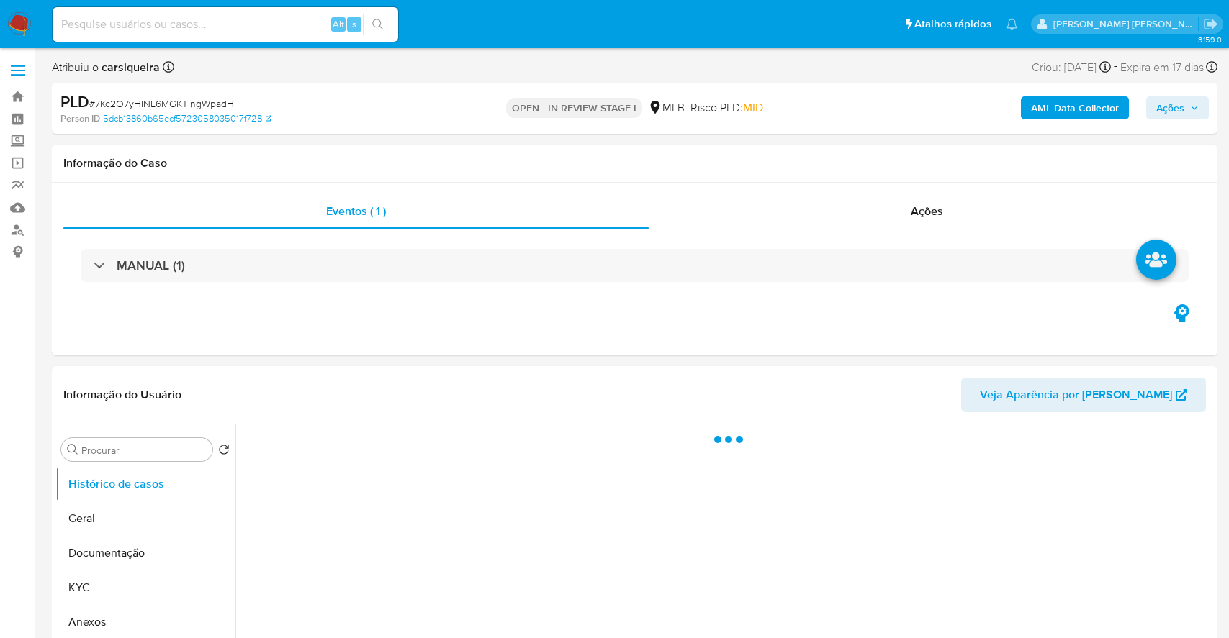
select select "10"
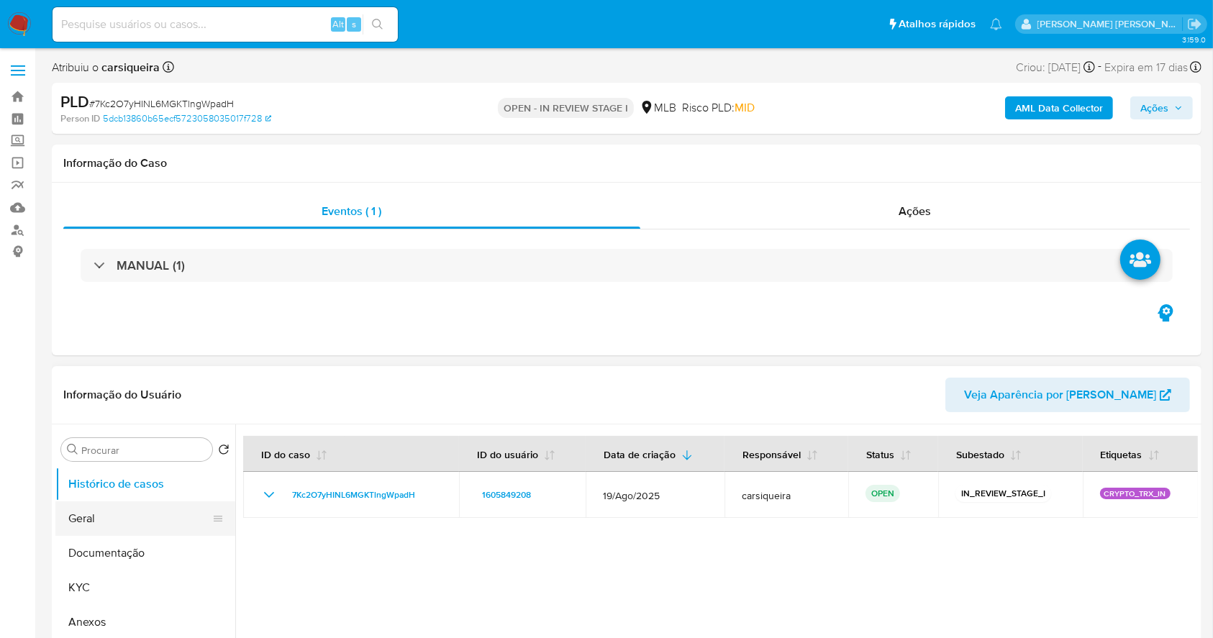
click at [97, 530] on button "Geral" at bounding box center [139, 519] width 168 height 35
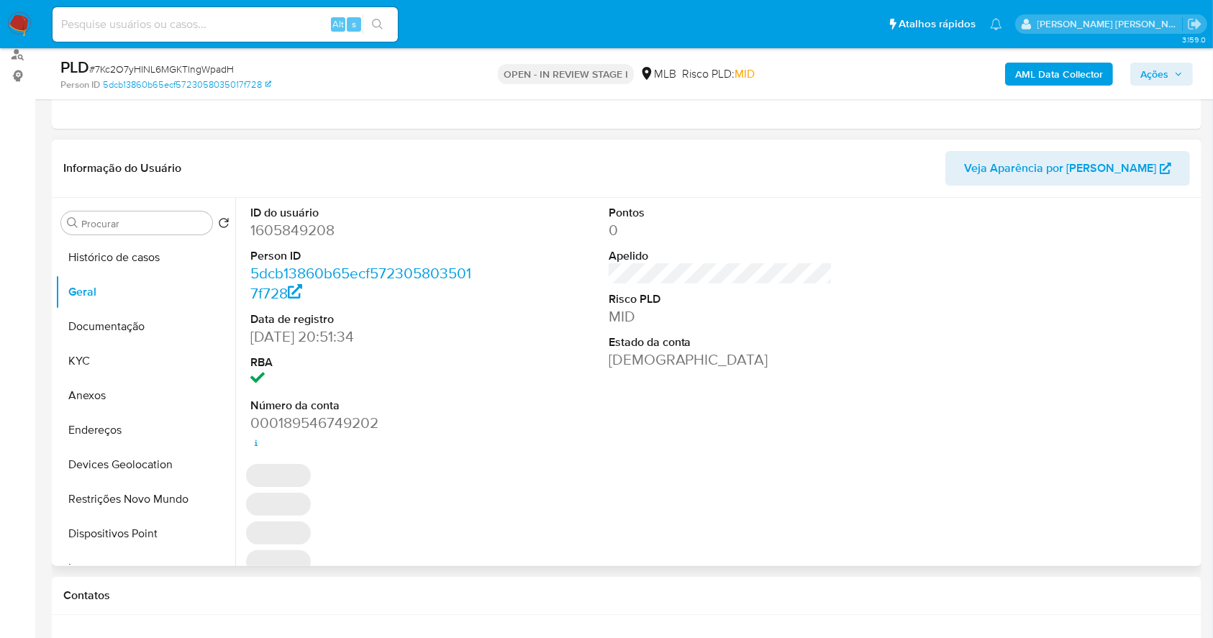
scroll to position [191, 0]
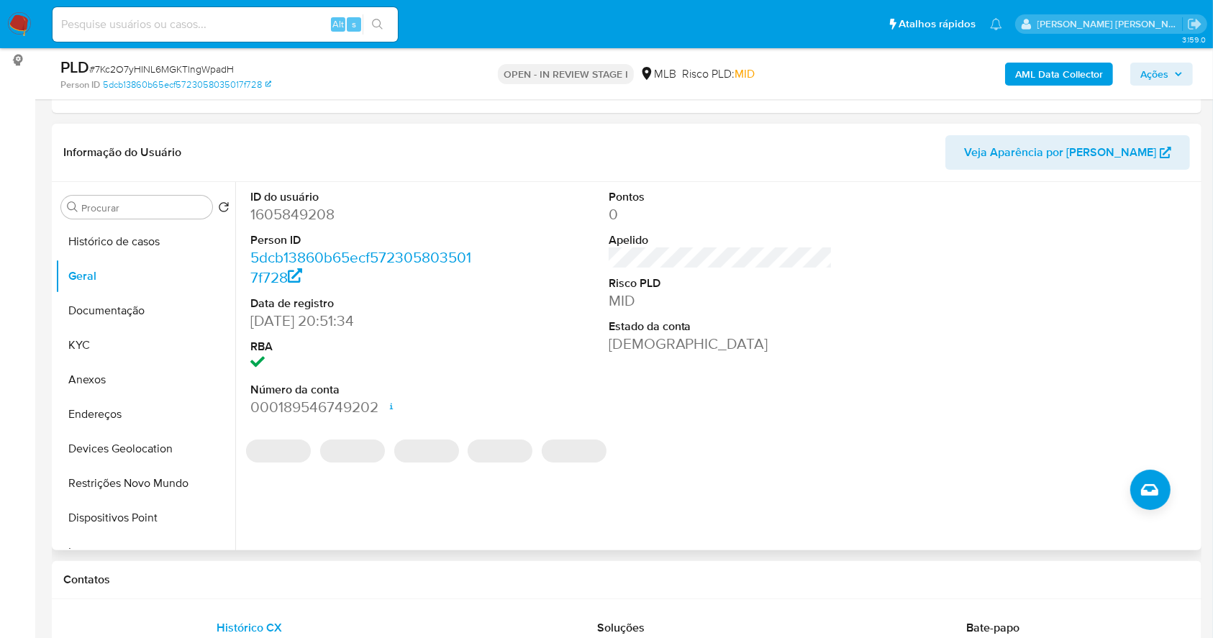
click at [308, 208] on dd "1605849208" at bounding box center [362, 214] width 225 height 20
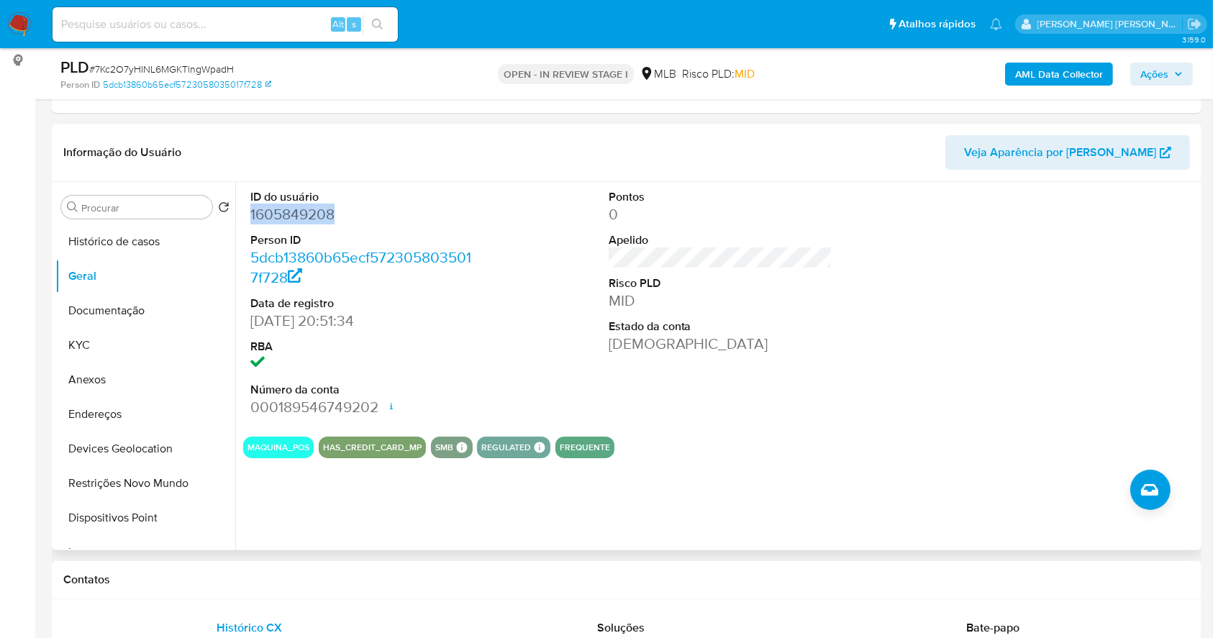
click at [308, 208] on dd "1605849208" at bounding box center [362, 214] width 225 height 20
copy dd "1605849208"
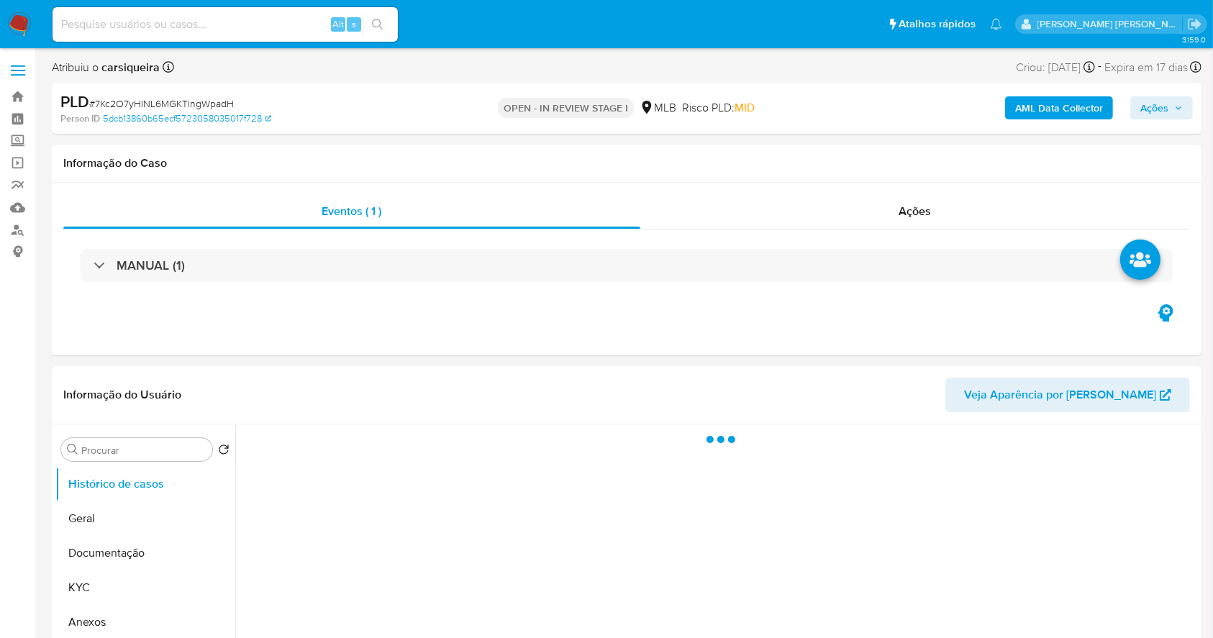
select select "10"
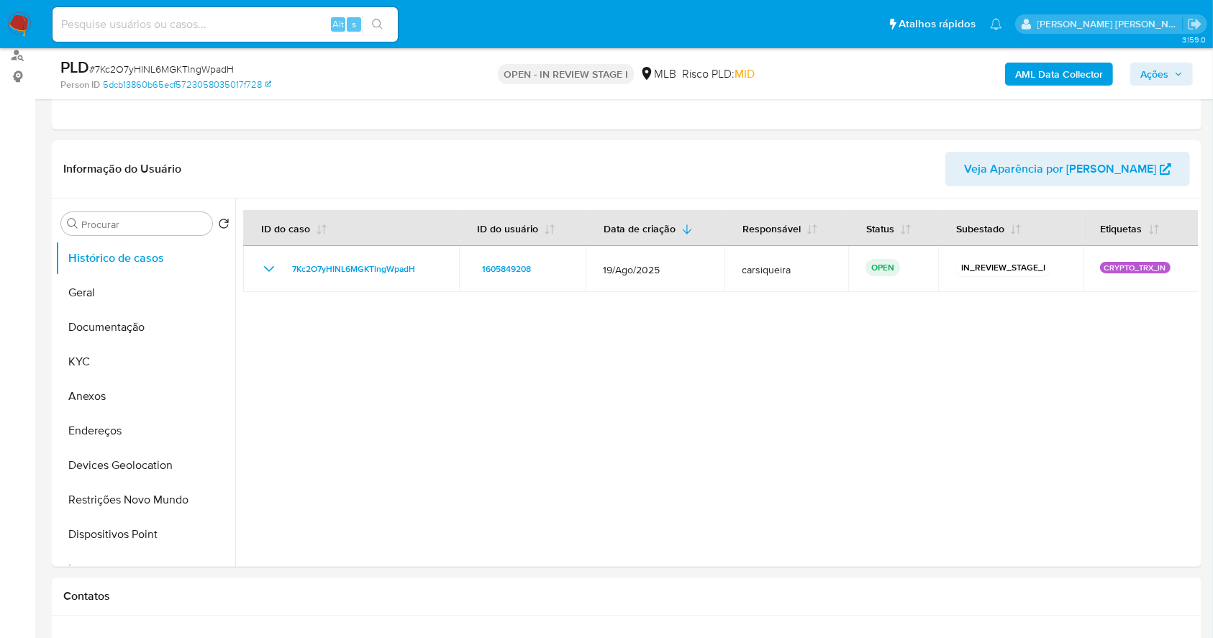
scroll to position [191, 0]
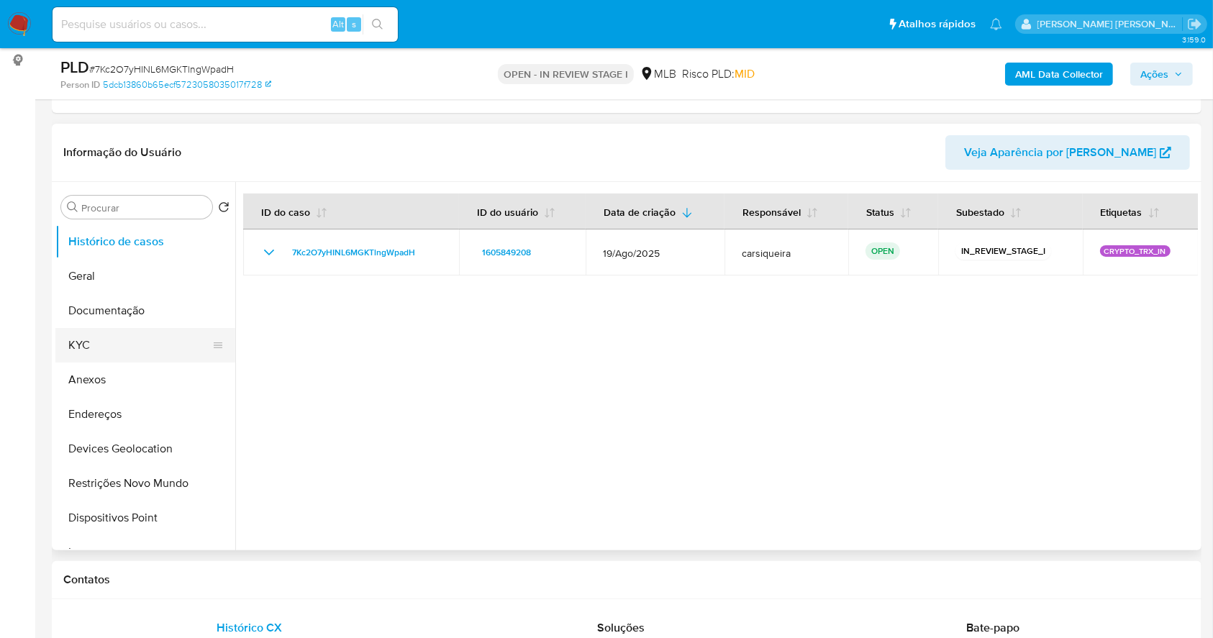
click at [112, 339] on button "KYC" at bounding box center [139, 345] width 168 height 35
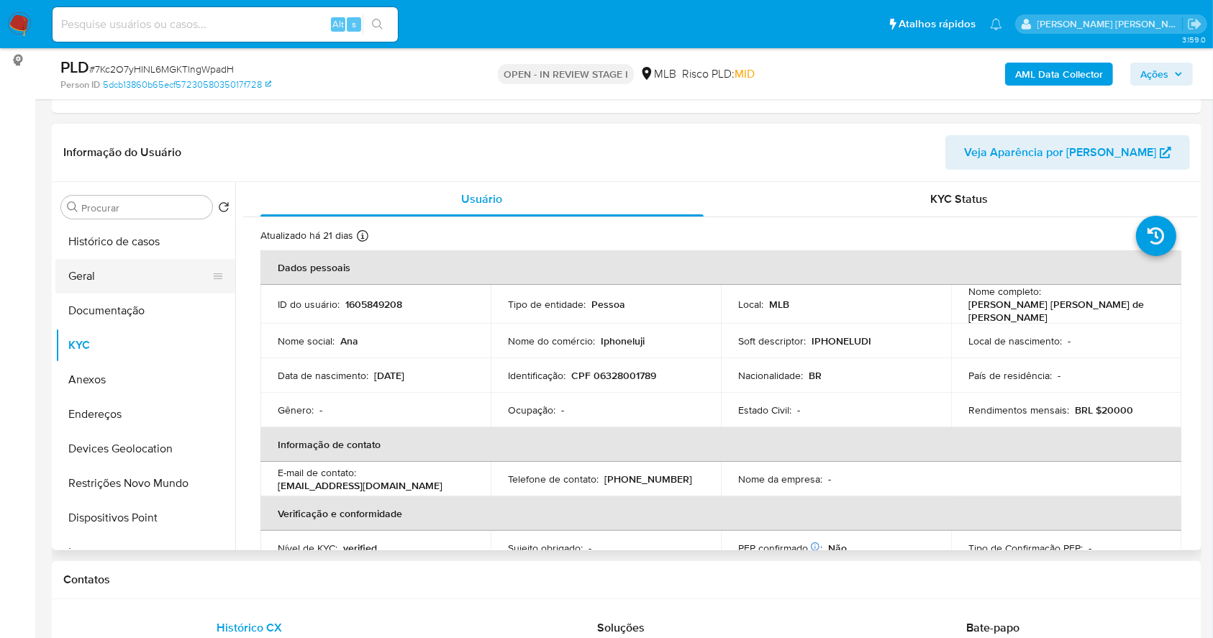
click at [144, 283] on button "Geral" at bounding box center [139, 276] width 168 height 35
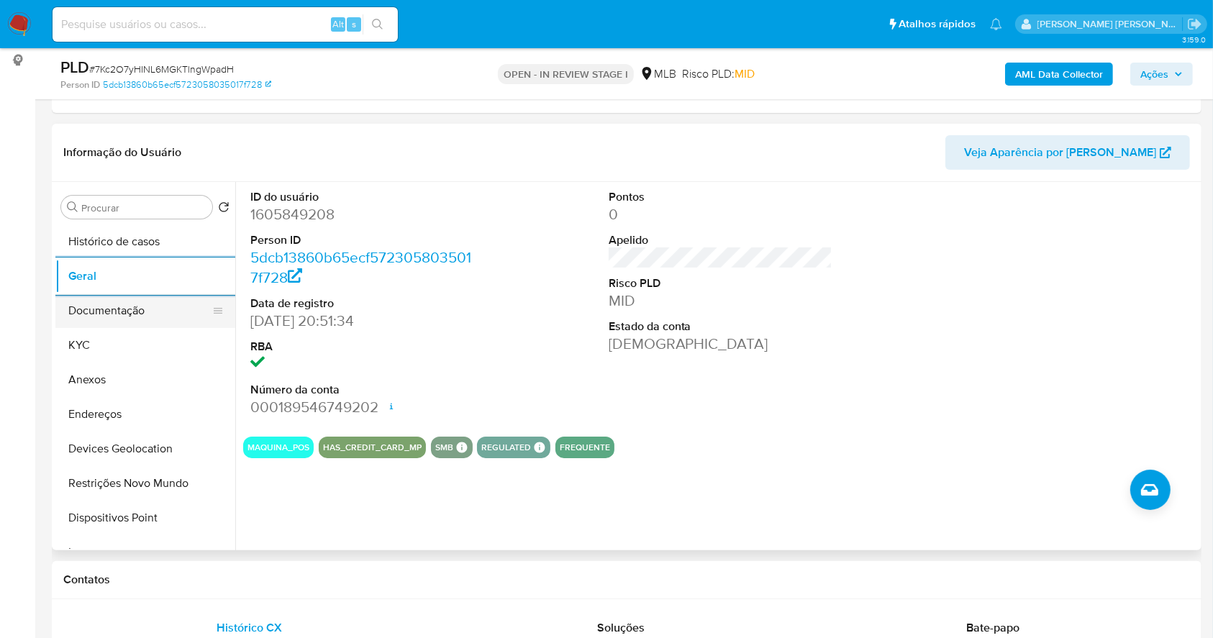
click at [144, 307] on button "Documentação" at bounding box center [139, 311] width 168 height 35
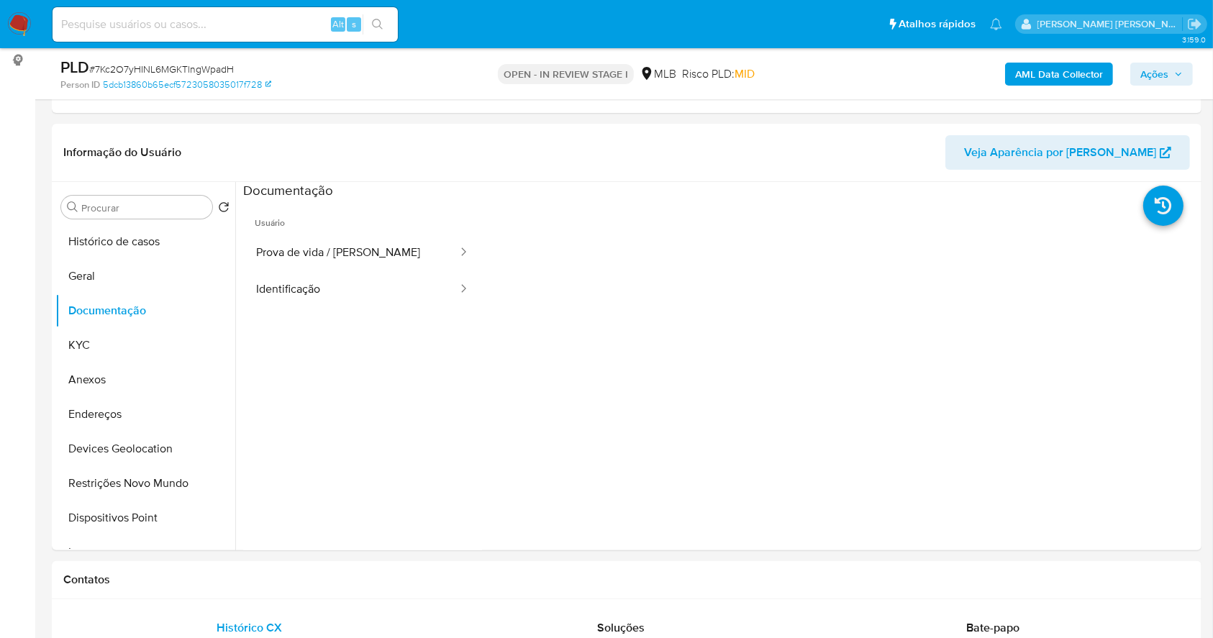
click at [1030, 84] on b "AML Data Collector" at bounding box center [1060, 74] width 88 height 23
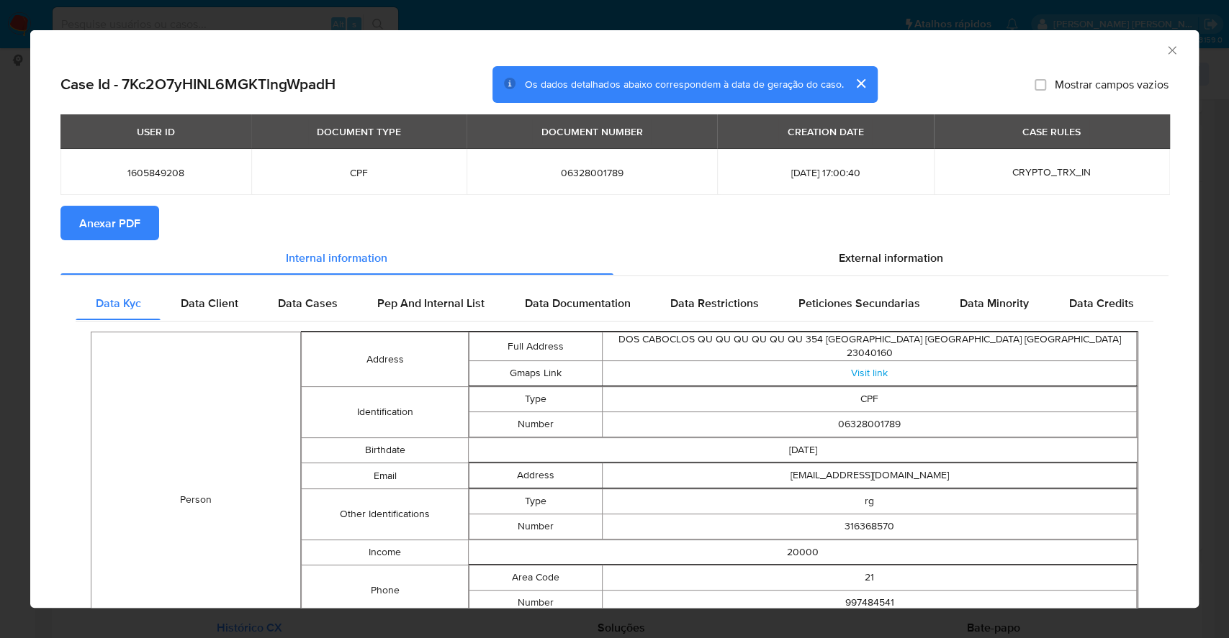
click at [125, 209] on span "Anexar PDF" at bounding box center [109, 223] width 61 height 32
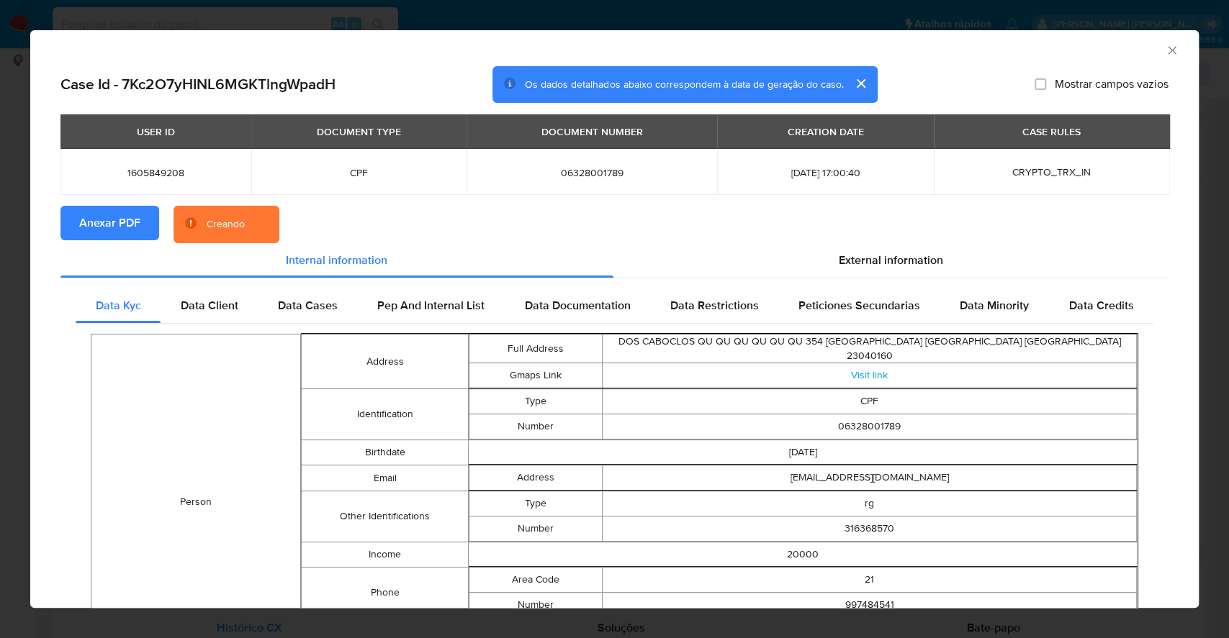
click at [1, 182] on div "AML Data Collector Case Id - 7Kc2O7yHINL6MGKTlngWpadH Os dados detalhados abaix…" at bounding box center [614, 319] width 1229 height 638
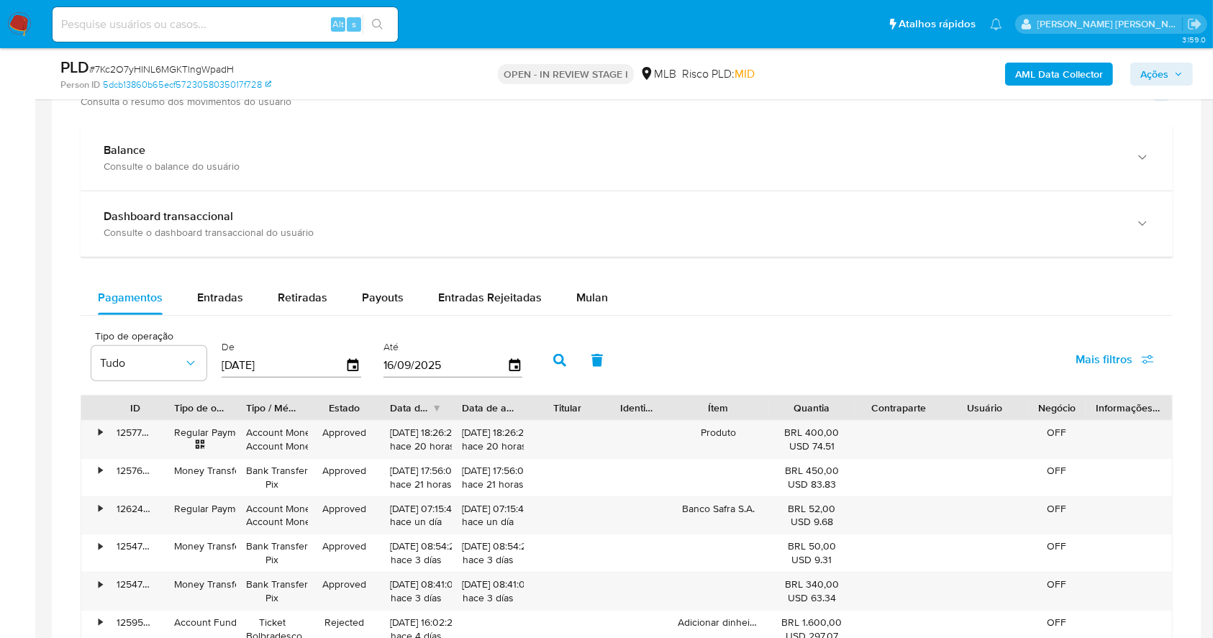
scroll to position [1033, 0]
click at [283, 307] on div "Retiradas" at bounding box center [303, 296] width 50 height 35
select select "10"
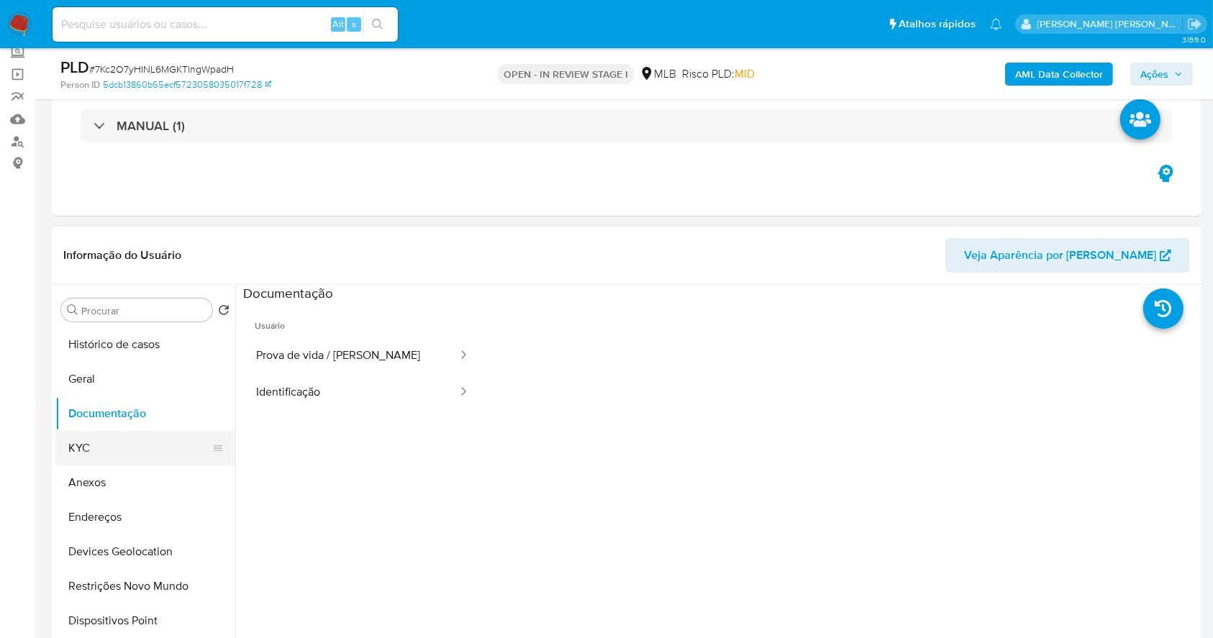
scroll to position [73, 0]
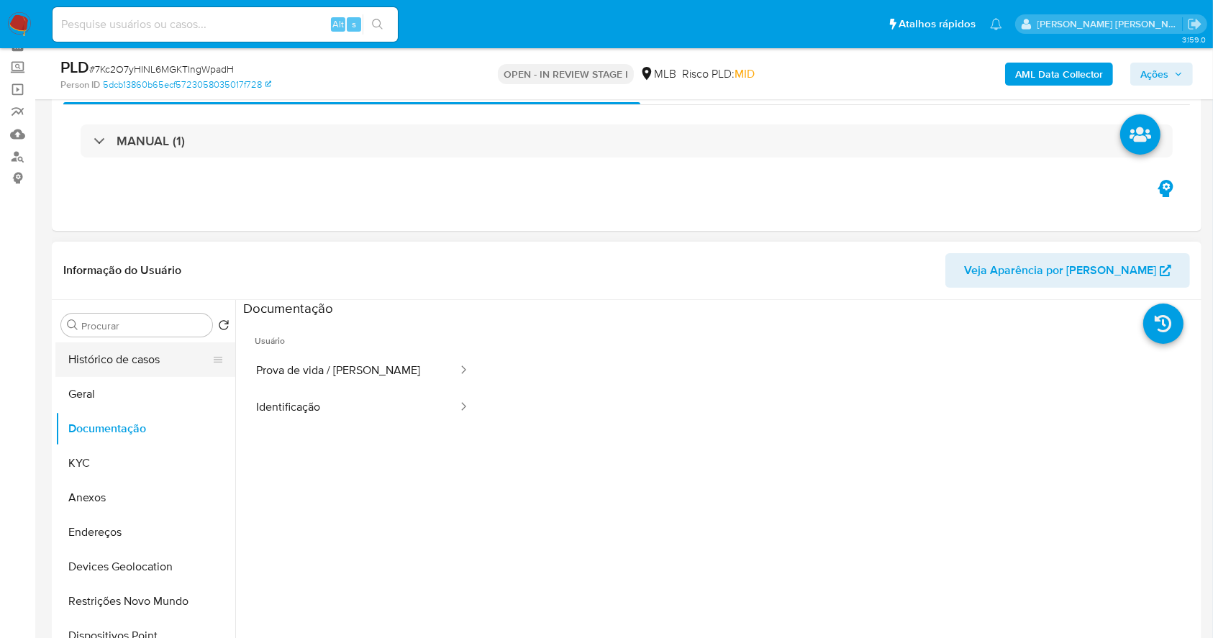
click at [150, 371] on button "Histórico de casos" at bounding box center [139, 360] width 168 height 35
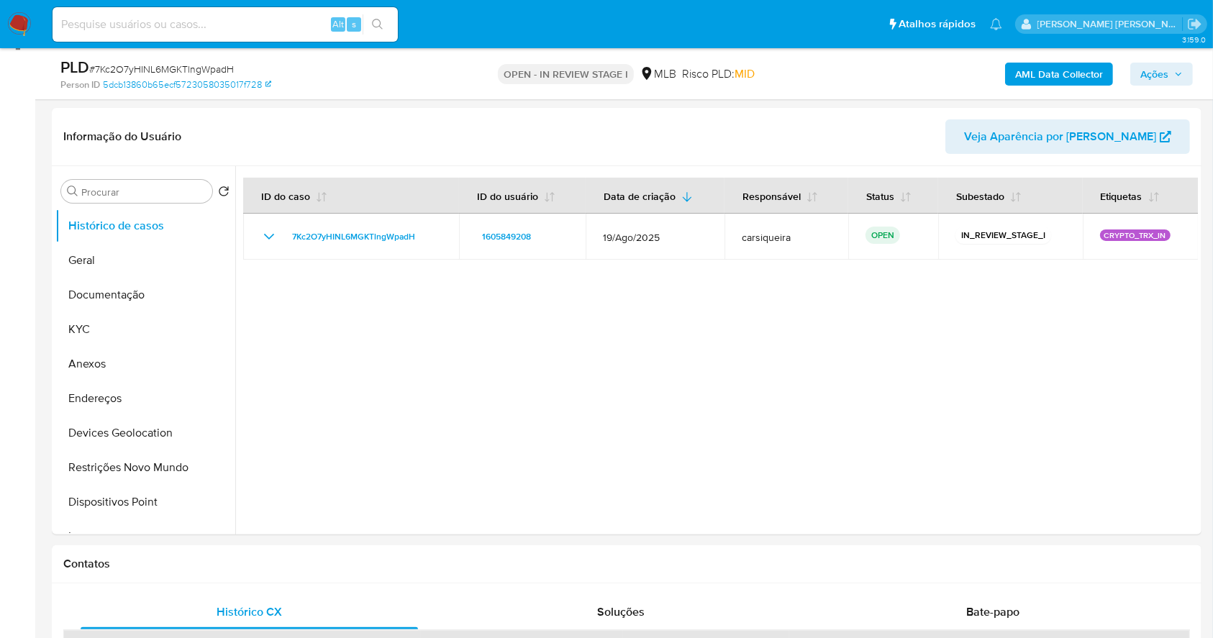
scroll to position [219, 0]
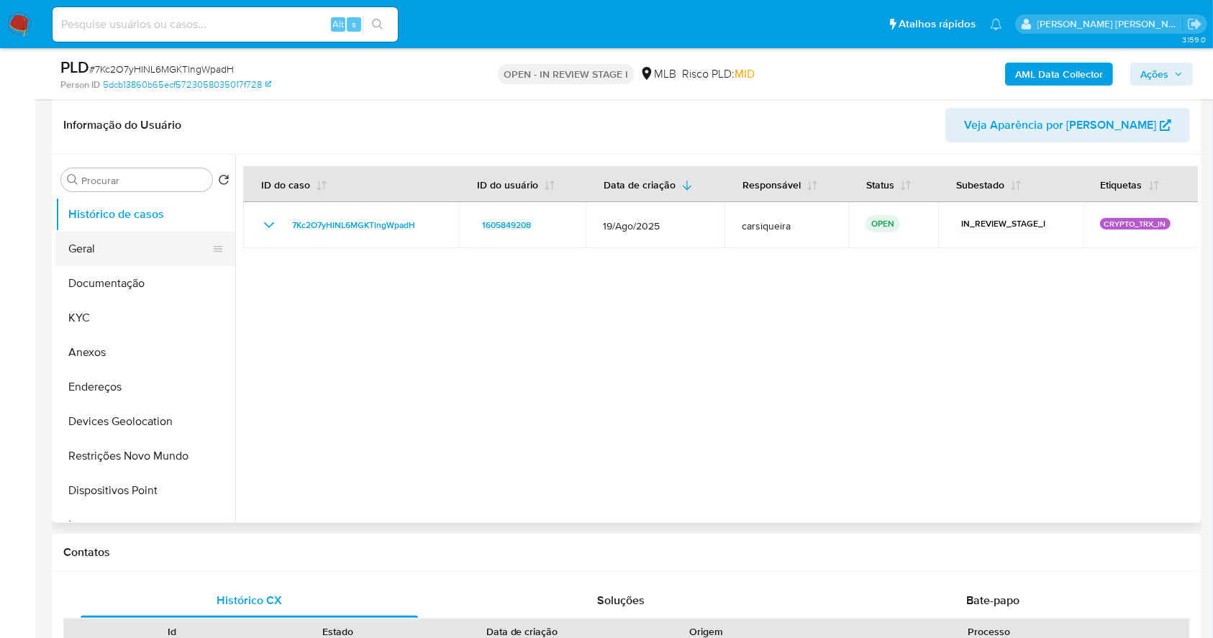
click at [143, 262] on button "Geral" at bounding box center [139, 249] width 168 height 35
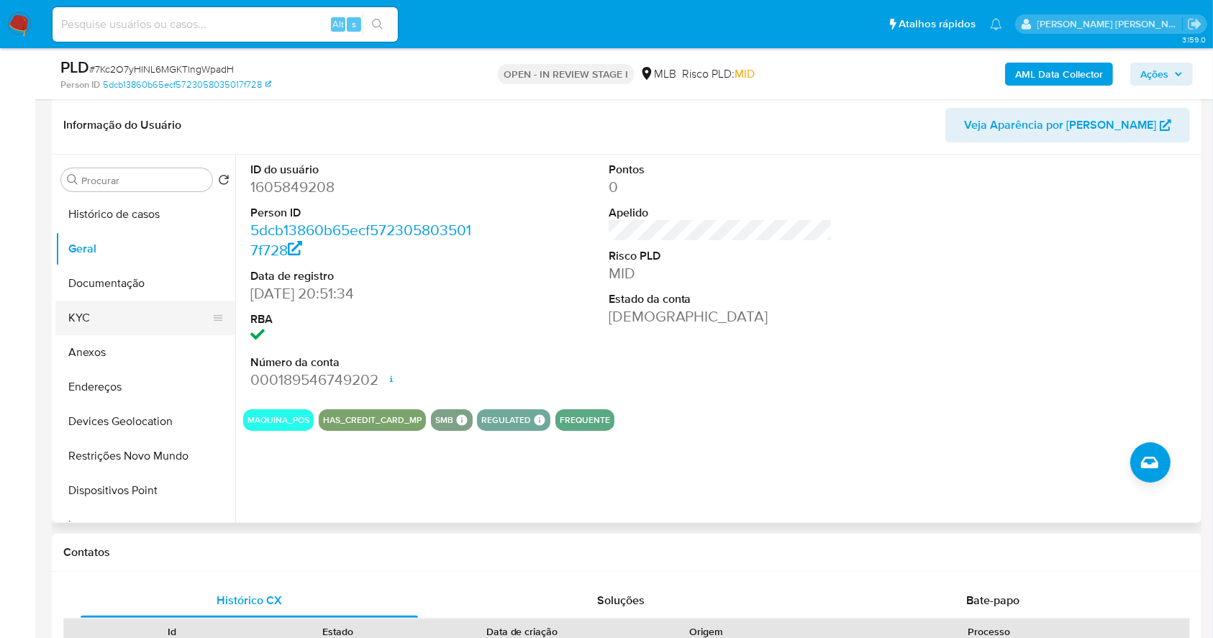
click at [108, 307] on button "KYC" at bounding box center [139, 318] width 168 height 35
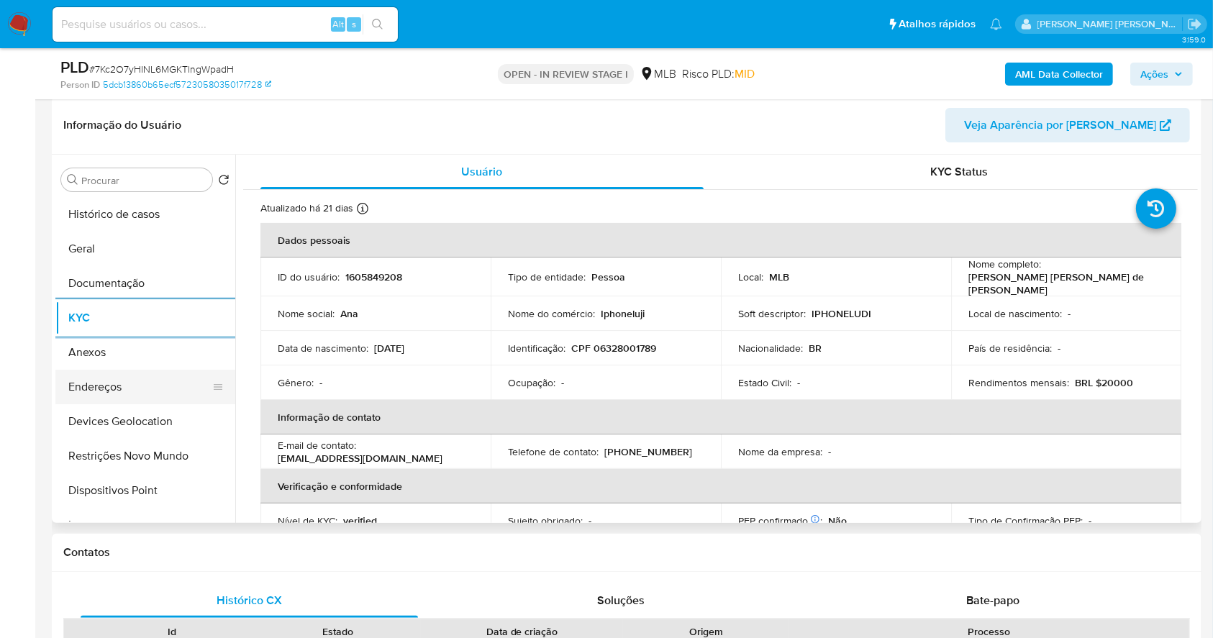
click at [141, 393] on button "Endereços" at bounding box center [139, 387] width 168 height 35
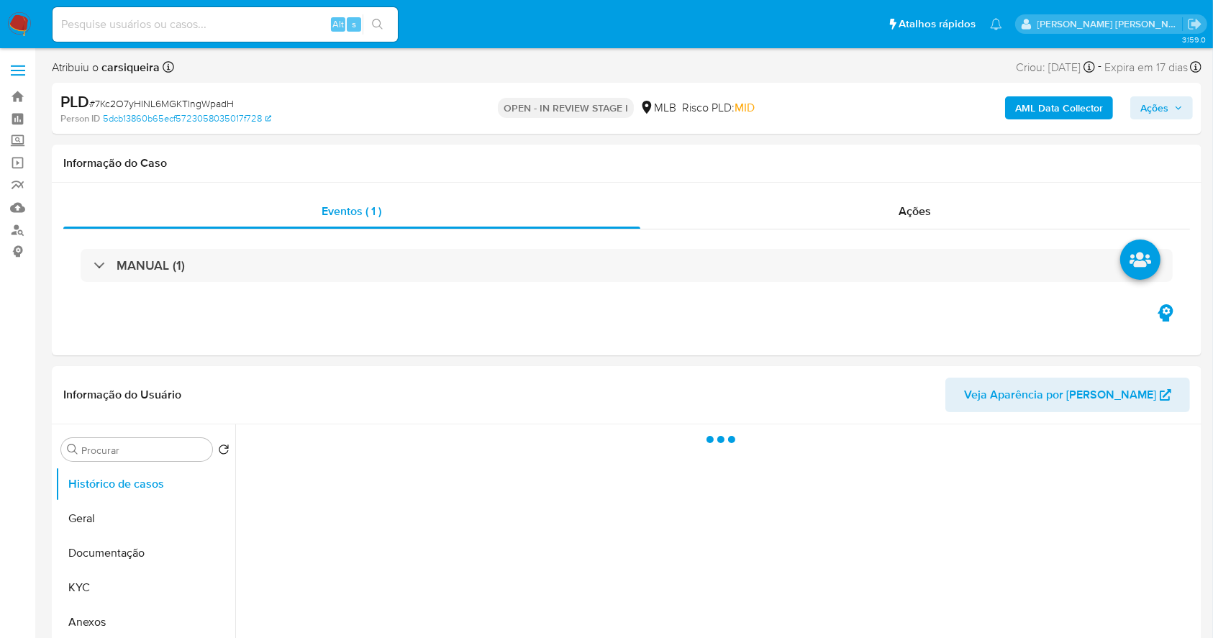
select select "10"
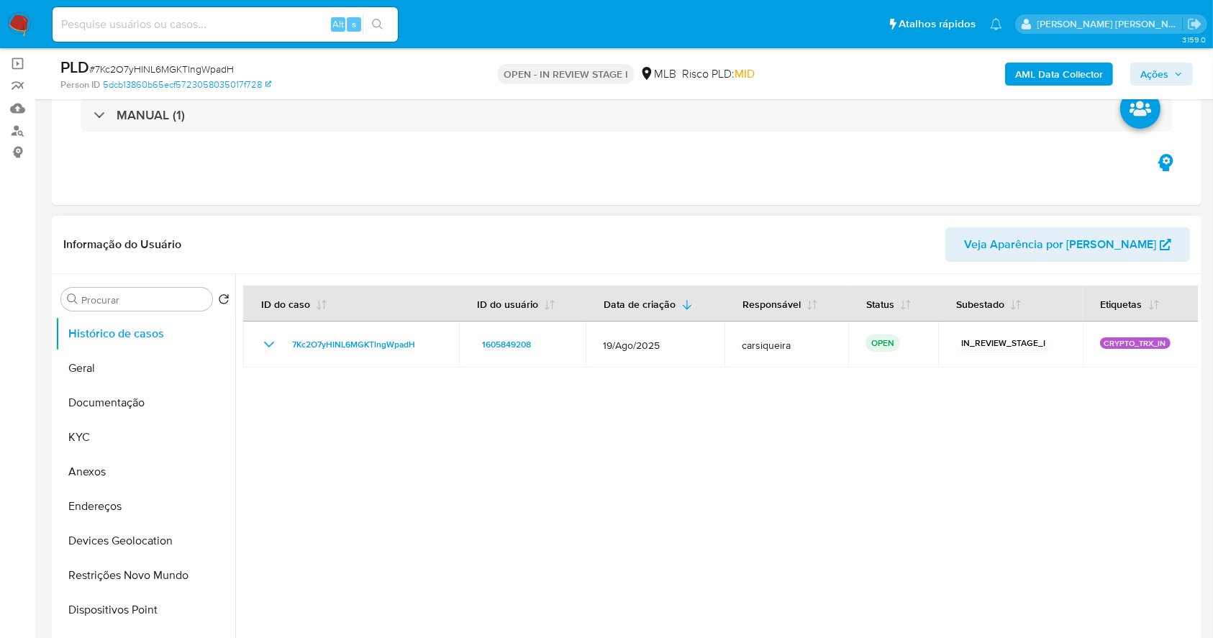
scroll to position [191, 0]
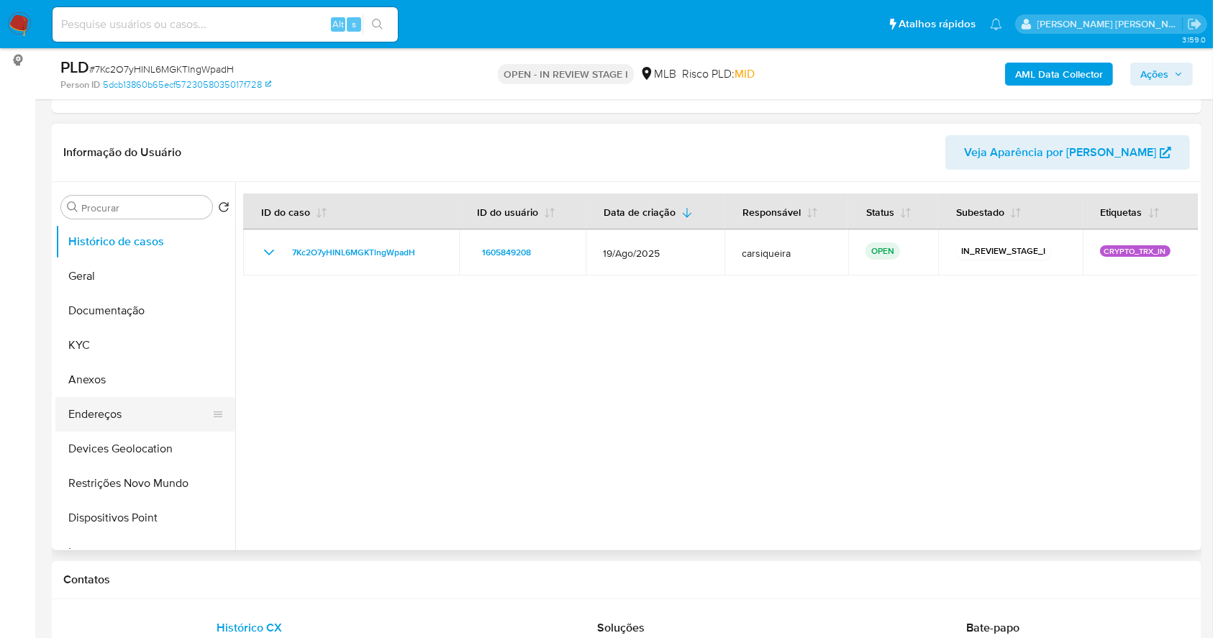
click at [144, 426] on button "Endereços" at bounding box center [139, 414] width 168 height 35
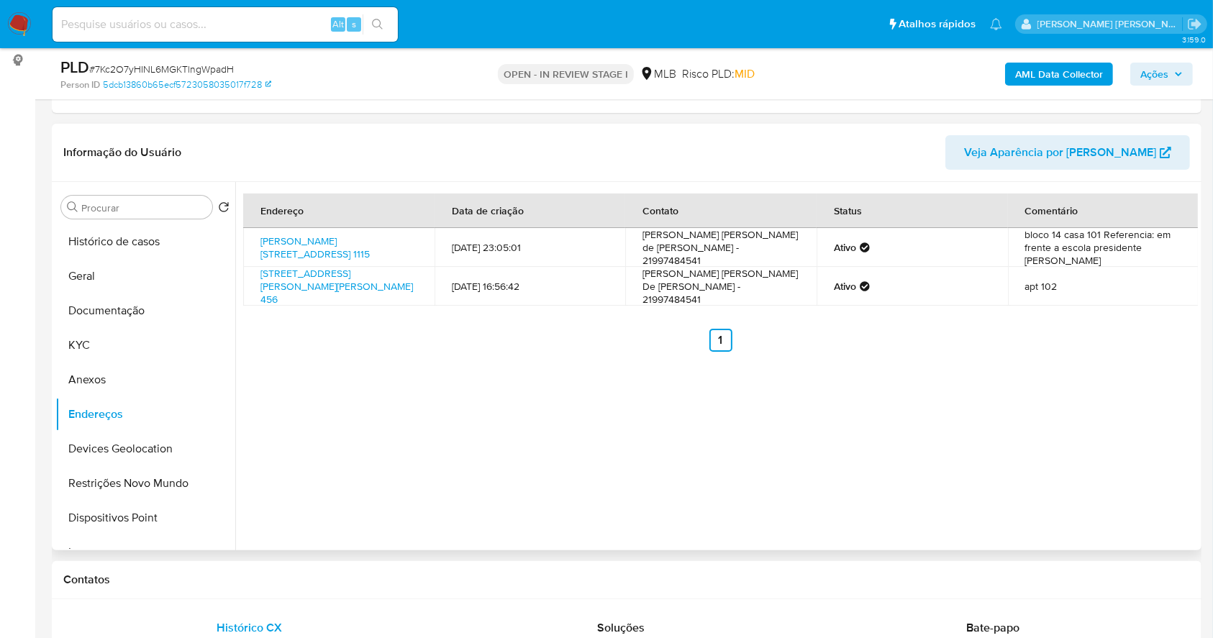
click at [810, 500] on div "Endereço Data de criação Contato Status Comentário Estrada Dos Caboclos 1115, R…" at bounding box center [716, 366] width 963 height 368
click at [137, 451] on button "Devices Geolocation" at bounding box center [139, 449] width 168 height 35
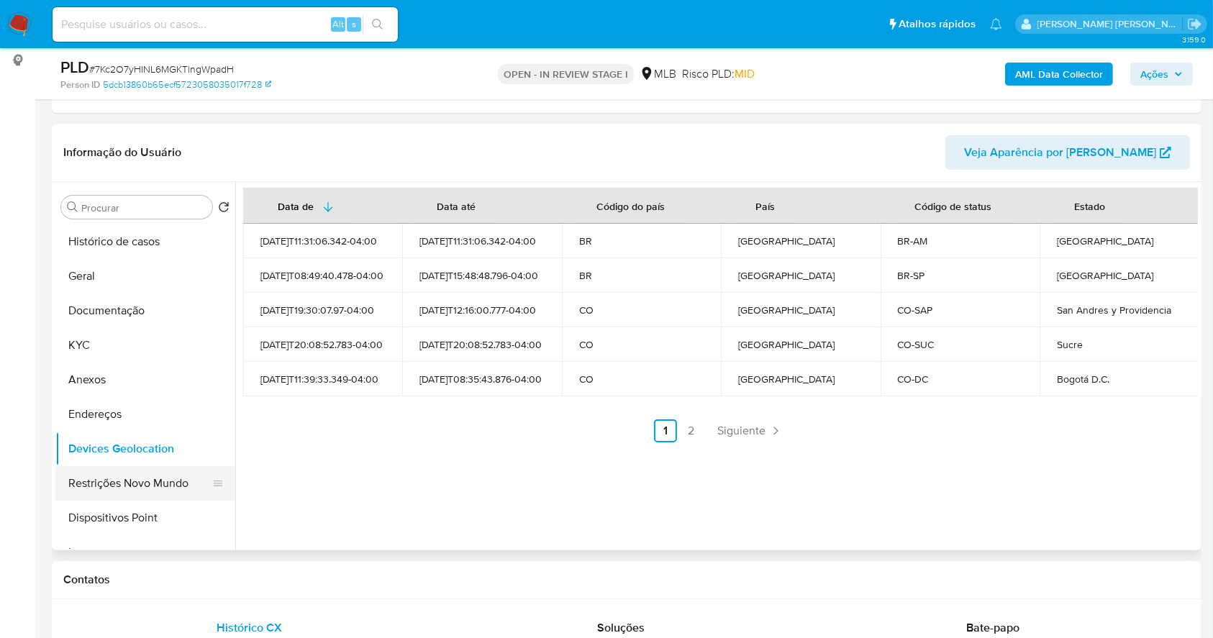
click at [143, 473] on button "Restrições Novo Mundo" at bounding box center [139, 483] width 168 height 35
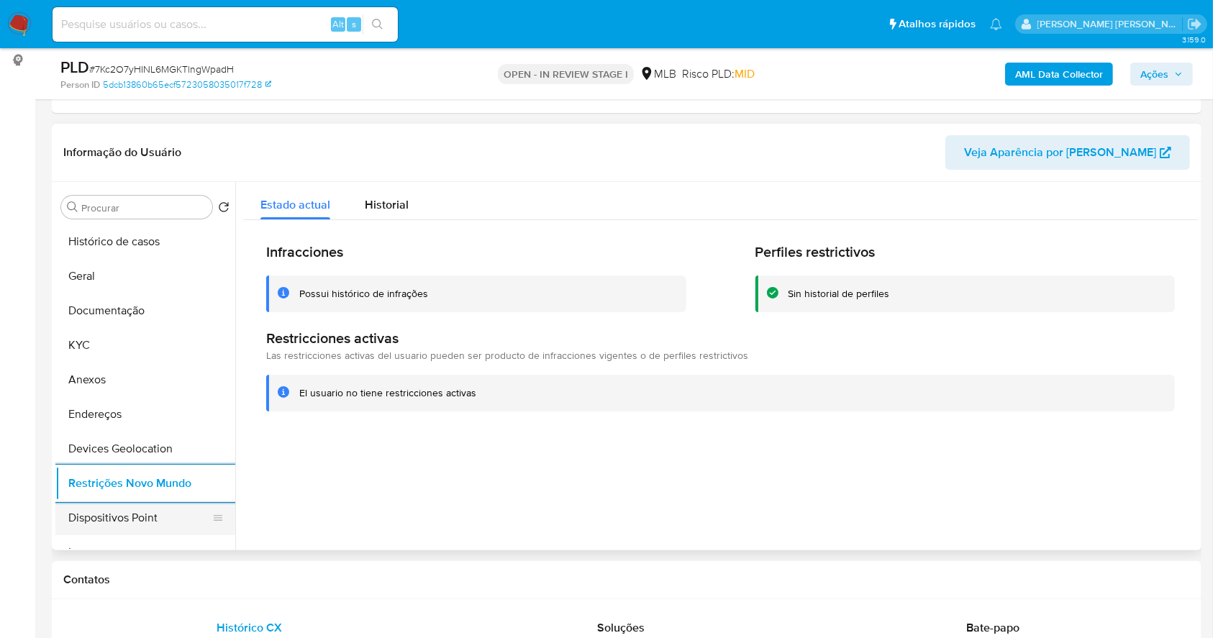
click at [156, 531] on button "Dispositivos Point" at bounding box center [139, 518] width 168 height 35
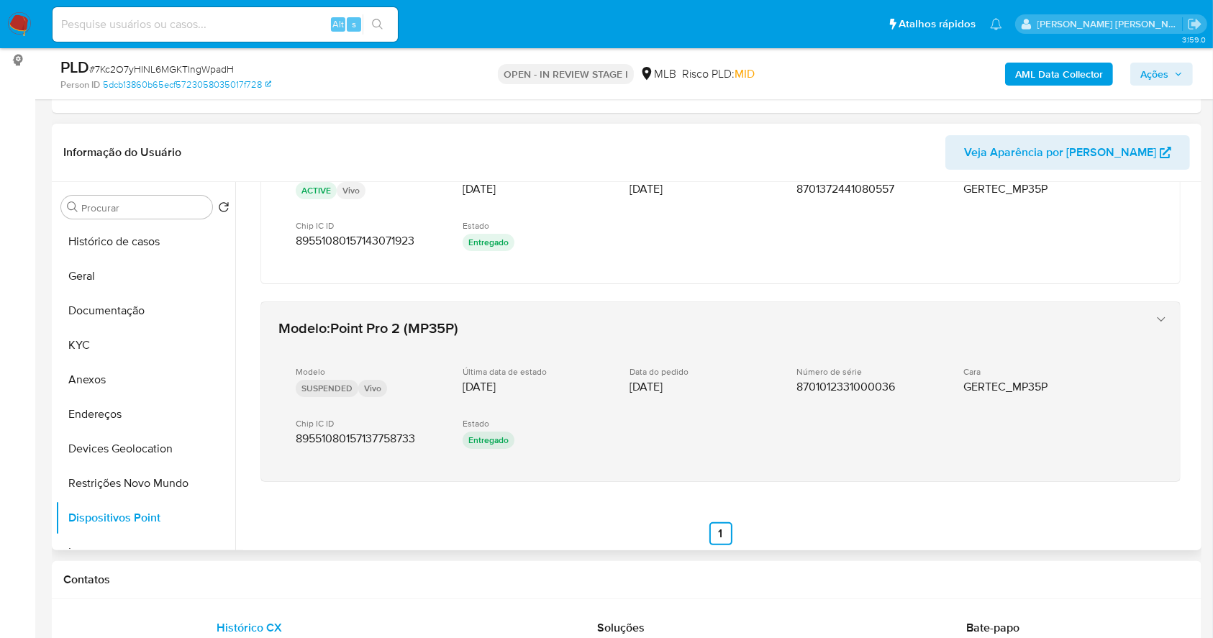
scroll to position [0, 0]
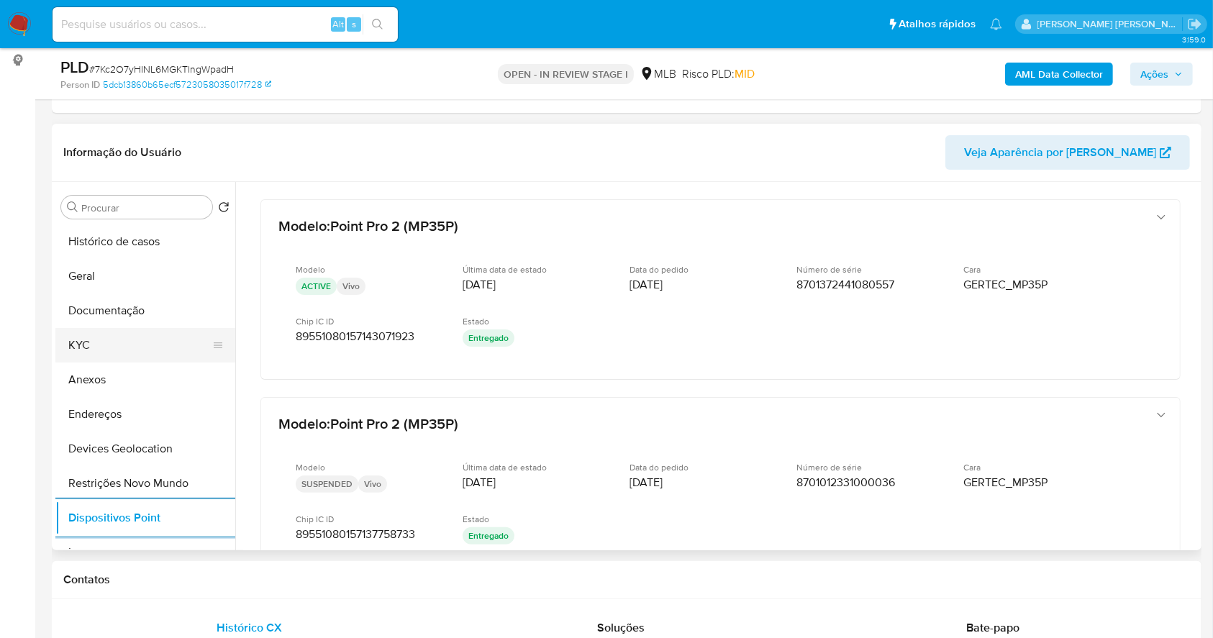
click at [141, 345] on button "KYC" at bounding box center [139, 345] width 168 height 35
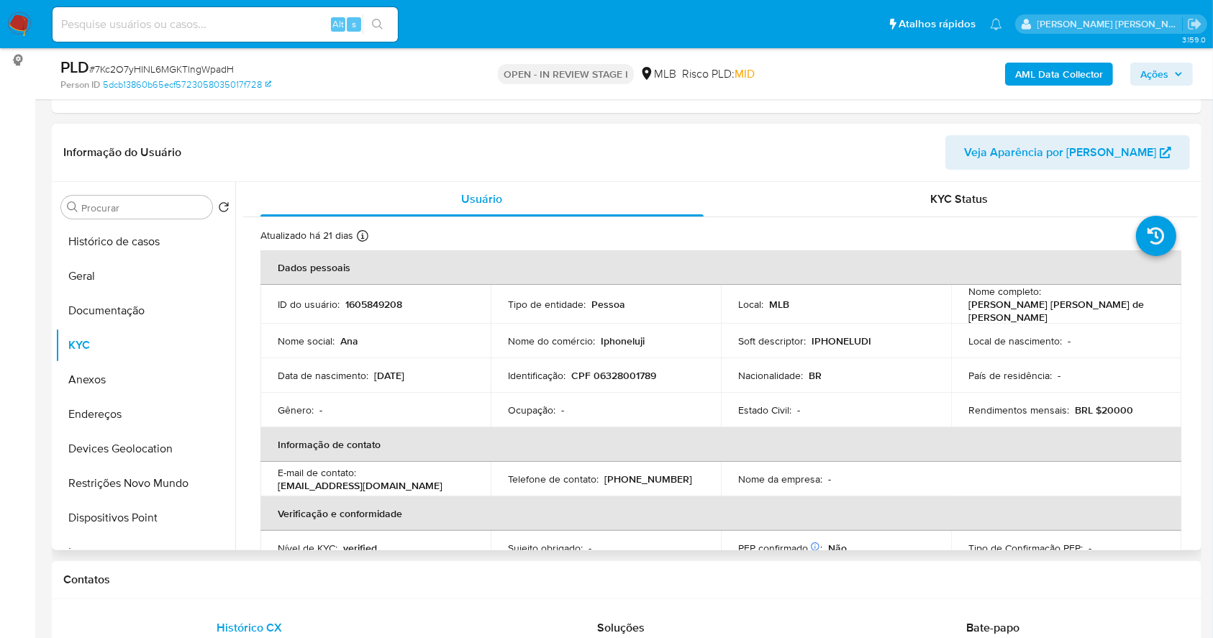
click at [645, 369] on p "CPF 06328001789" at bounding box center [613, 375] width 85 height 13
click at [644, 369] on p "CPF 06328001789" at bounding box center [613, 375] width 85 height 13
copy p "06328001789"
drag, startPoint x: 1159, startPoint y: 295, endPoint x: 1044, endPoint y: 305, distance: 114.9
click at [1044, 305] on td "Nome completo : Ana Cristina de Jesus" at bounding box center [1066, 304] width 230 height 39
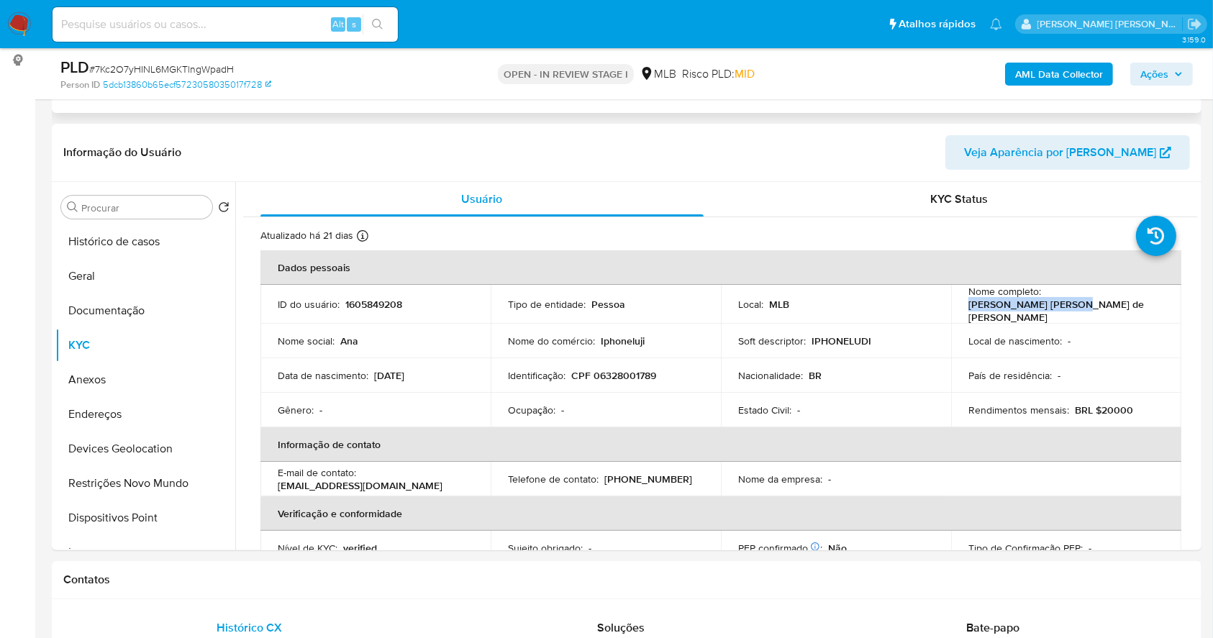
copy p "Ana Cristina de Jesus"
click at [605, 360] on td "Identificação : CPF 06328001789" at bounding box center [606, 375] width 230 height 35
click at [626, 369] on p "CPF 06328001789" at bounding box center [613, 375] width 85 height 13
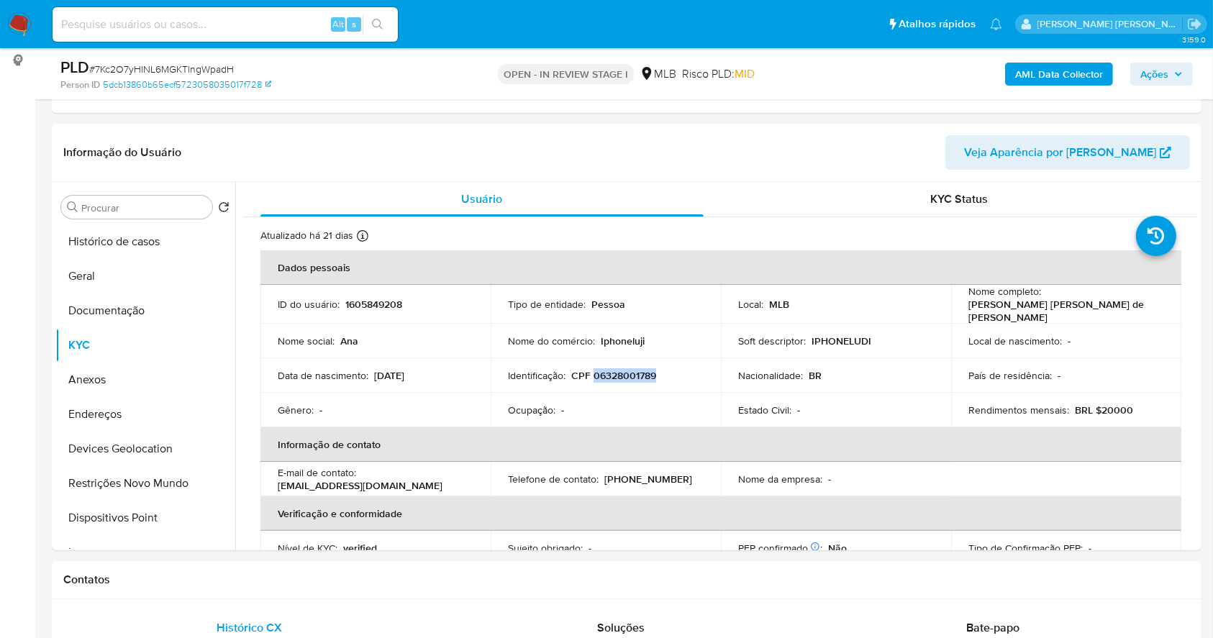
copy p "06328001789"
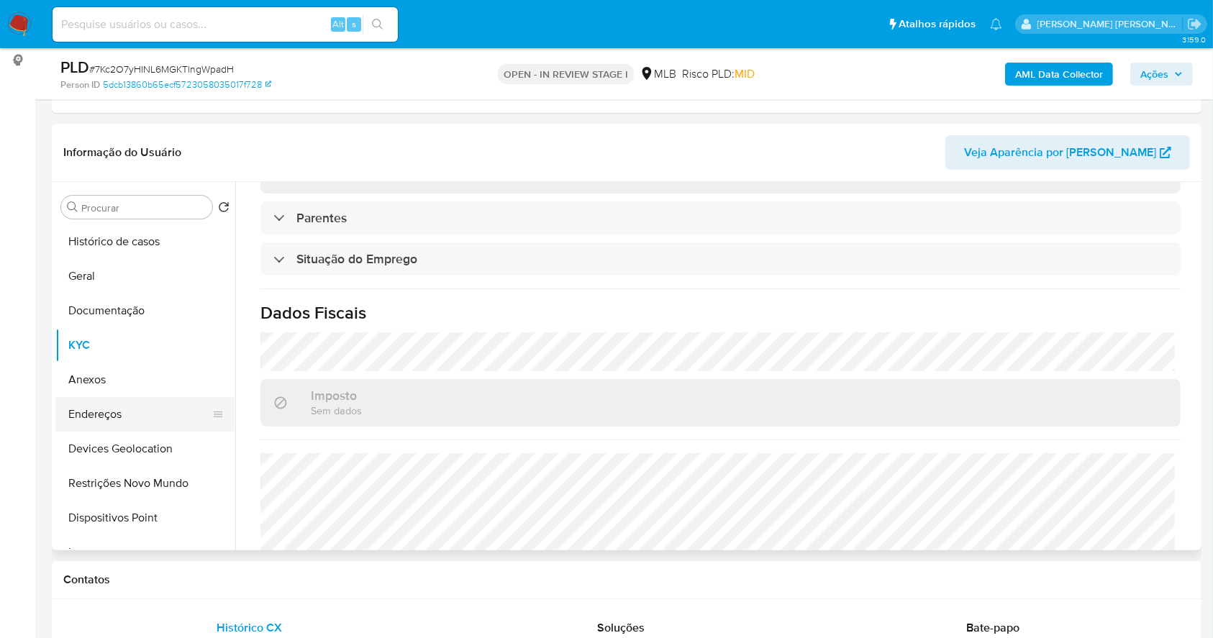
click at [169, 411] on button "Endereços" at bounding box center [139, 414] width 168 height 35
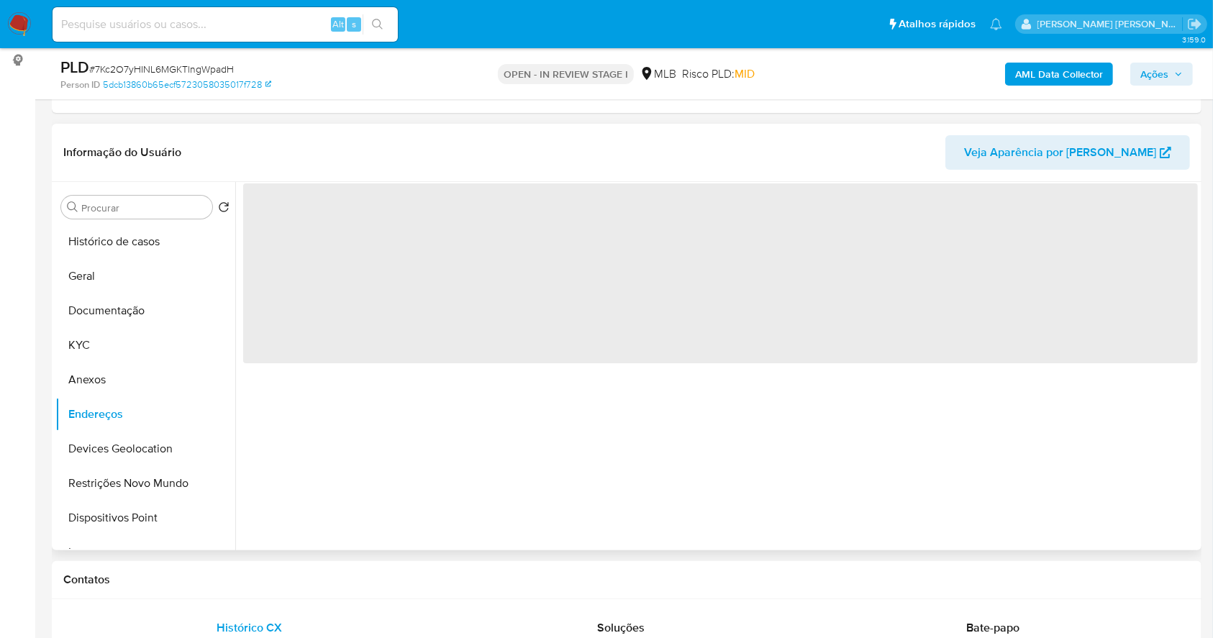
scroll to position [0, 0]
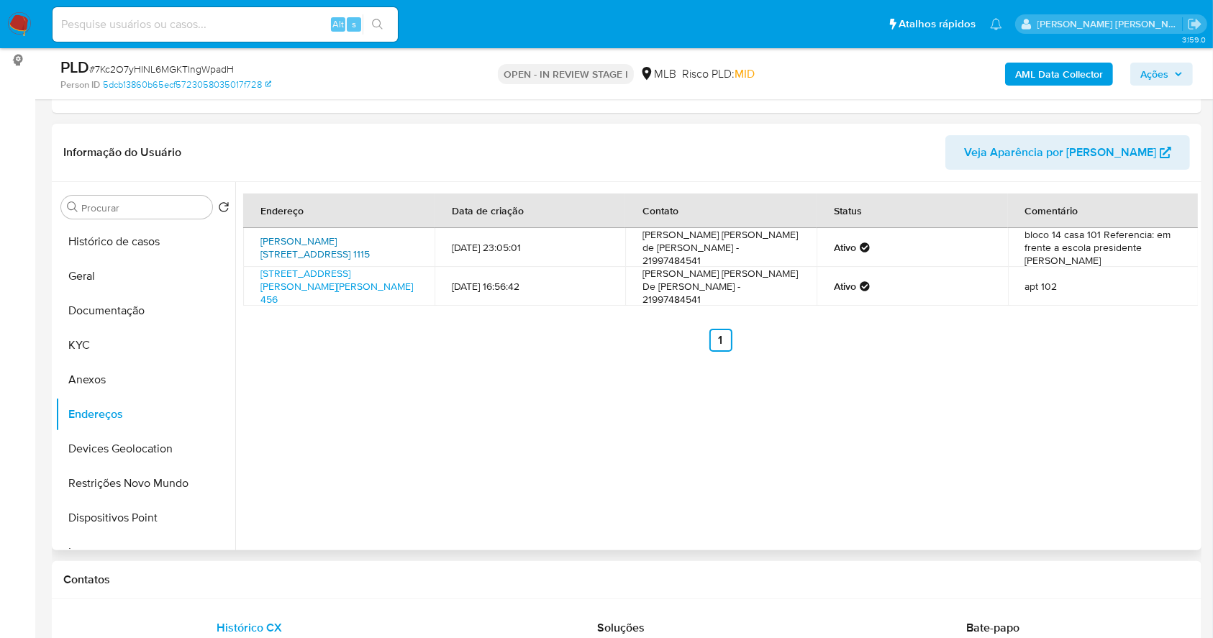
click at [370, 234] on link "Estrada Dos Caboclos 1115, Rio De Janeiro, Rio De Janeiro, 23017000, Brasil 1115" at bounding box center [315, 247] width 109 height 27
click at [318, 276] on link "Rua Manoel Boucher Pinto 456, Rio De Janeiro, Rio De Janeiro, 22790580, Brasil …" at bounding box center [337, 286] width 153 height 40
click at [98, 345] on button "KYC" at bounding box center [139, 345] width 168 height 35
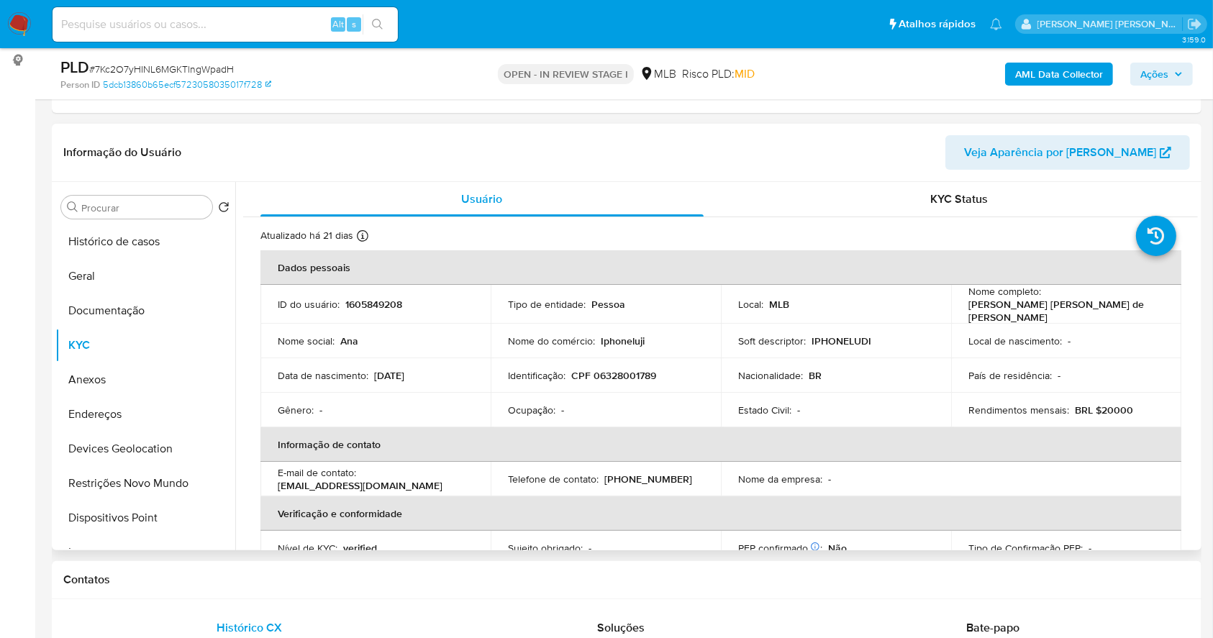
click at [646, 372] on p "CPF 06328001789" at bounding box center [613, 375] width 85 height 13
copy p "06328001789"
click at [101, 318] on button "Documentação" at bounding box center [139, 311] width 168 height 35
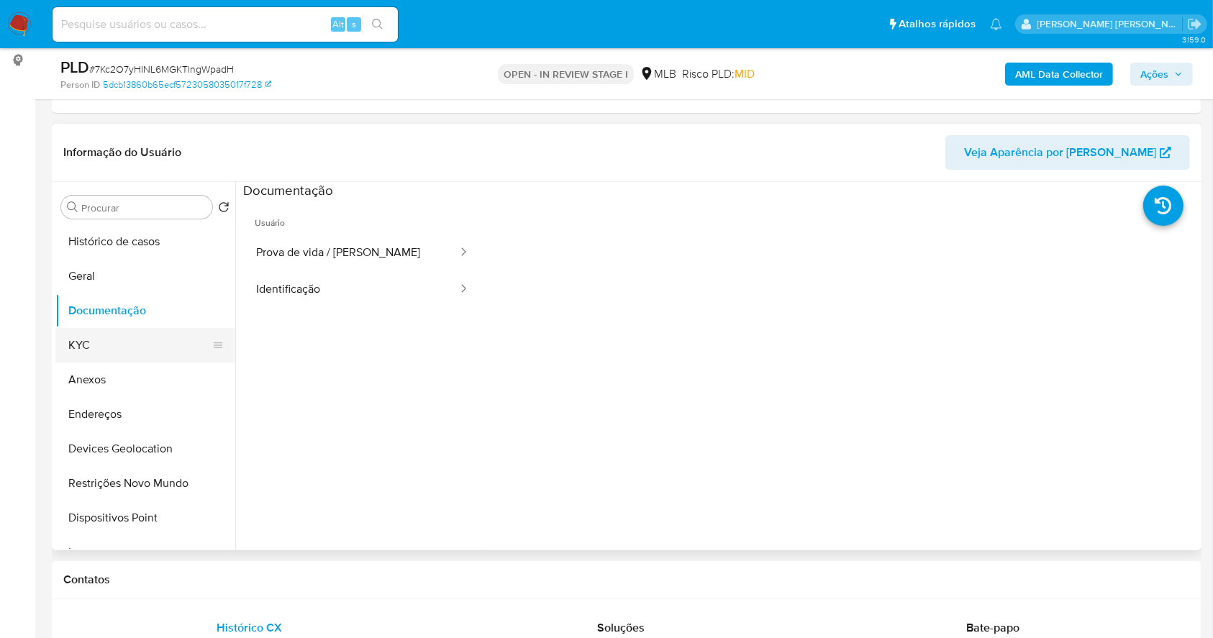
click at [153, 347] on button "KYC" at bounding box center [139, 345] width 168 height 35
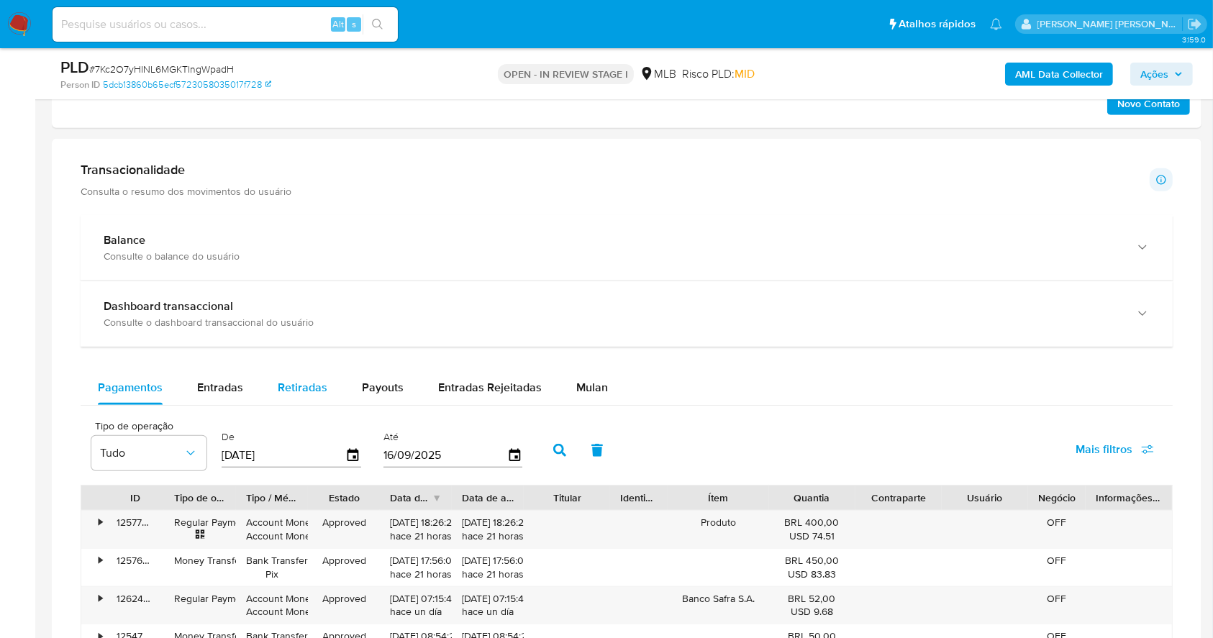
scroll to position [942, 0]
click at [325, 383] on button "Retiradas" at bounding box center [303, 386] width 84 height 35
select select "10"
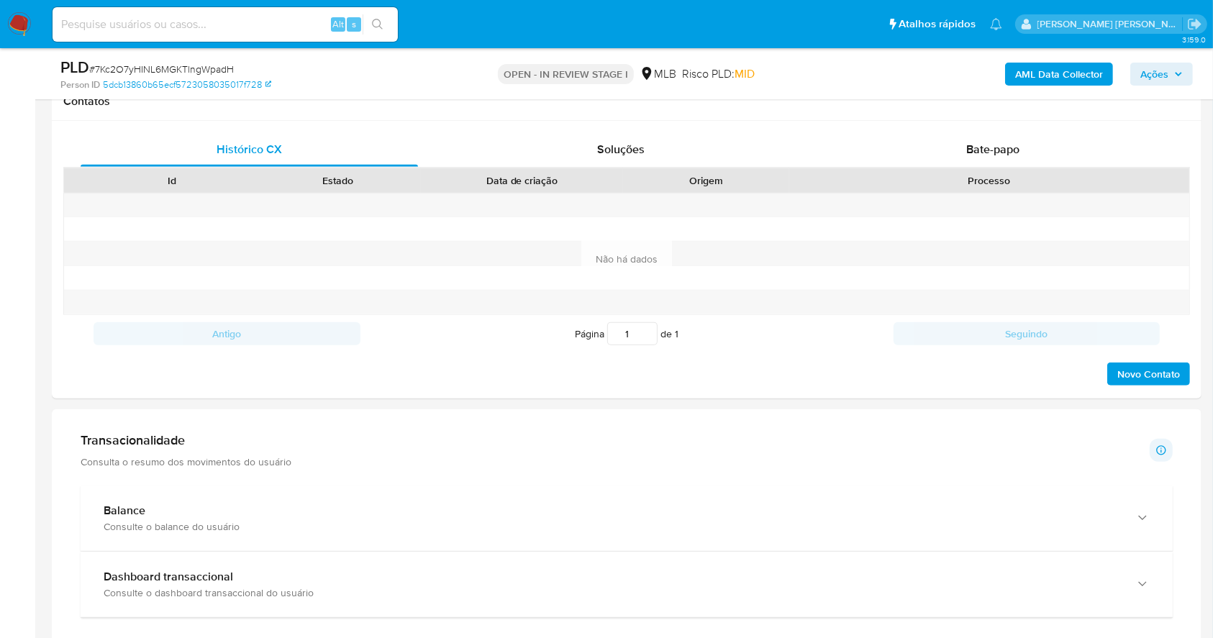
scroll to position [366, 0]
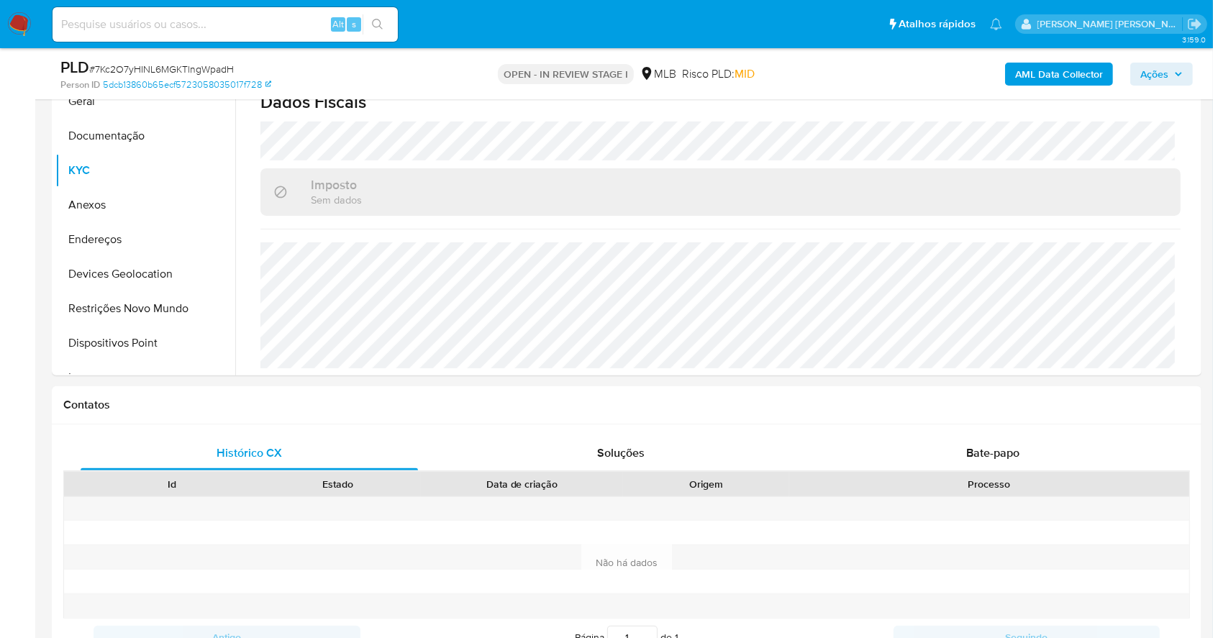
click at [1152, 73] on span "Ações" at bounding box center [1155, 74] width 28 height 23
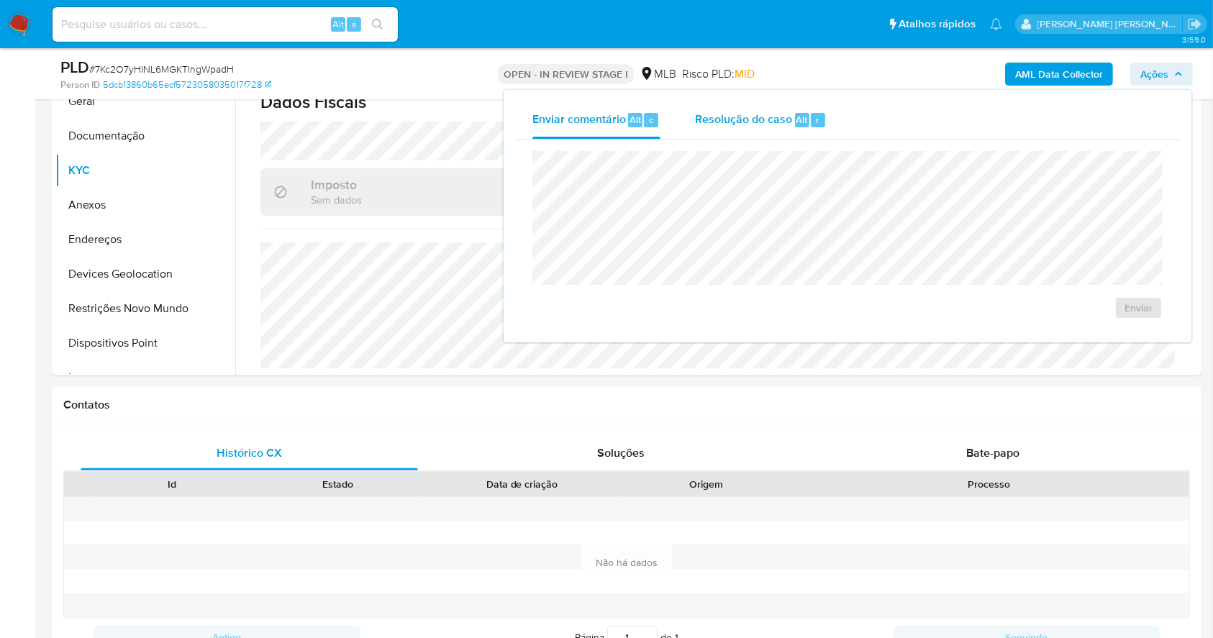
click at [818, 109] on div "Resolução do caso Alt r" at bounding box center [761, 119] width 132 height 37
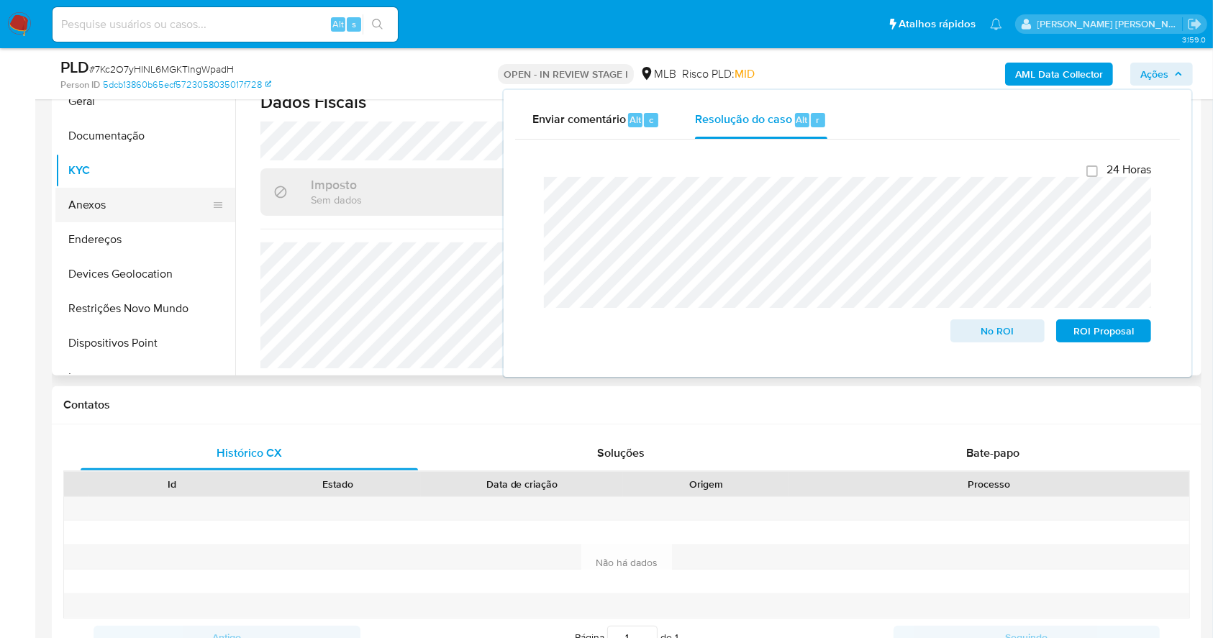
click at [94, 209] on button "Anexos" at bounding box center [139, 205] width 168 height 35
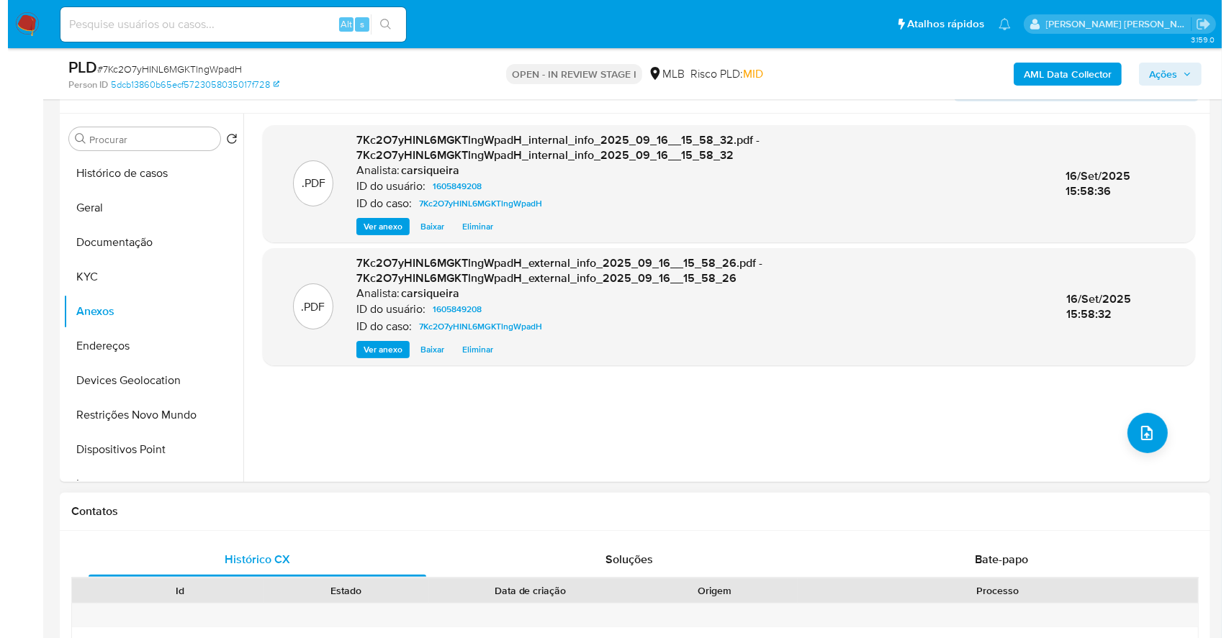
scroll to position [174, 0]
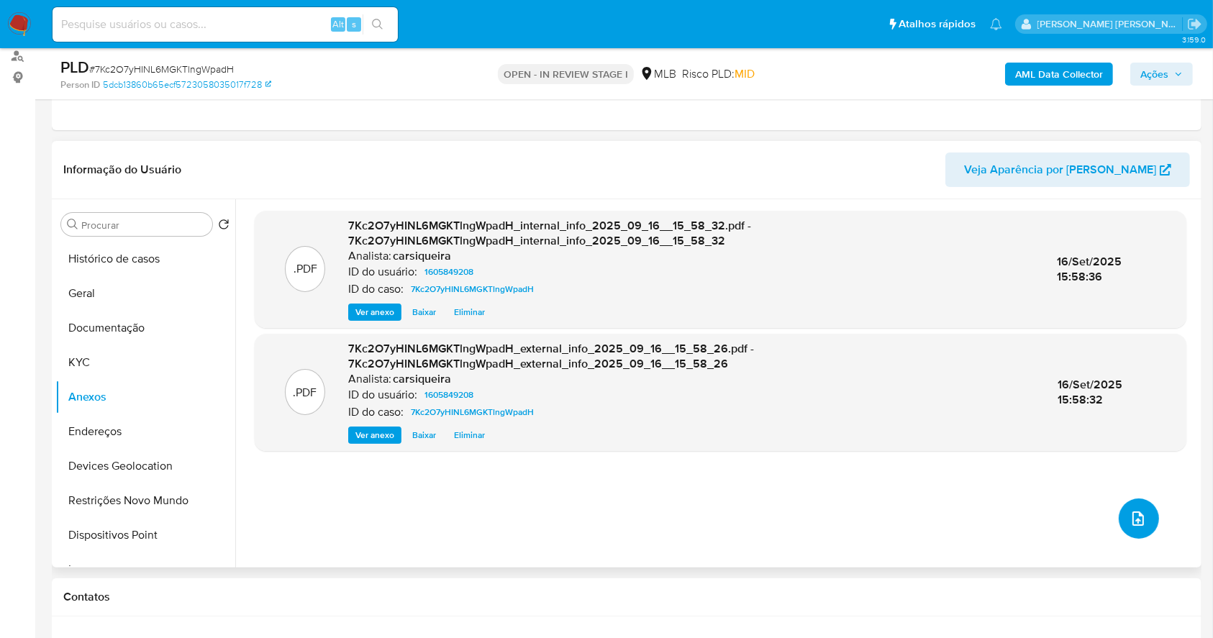
click at [1130, 512] on icon "upload-file" at bounding box center [1138, 518] width 17 height 17
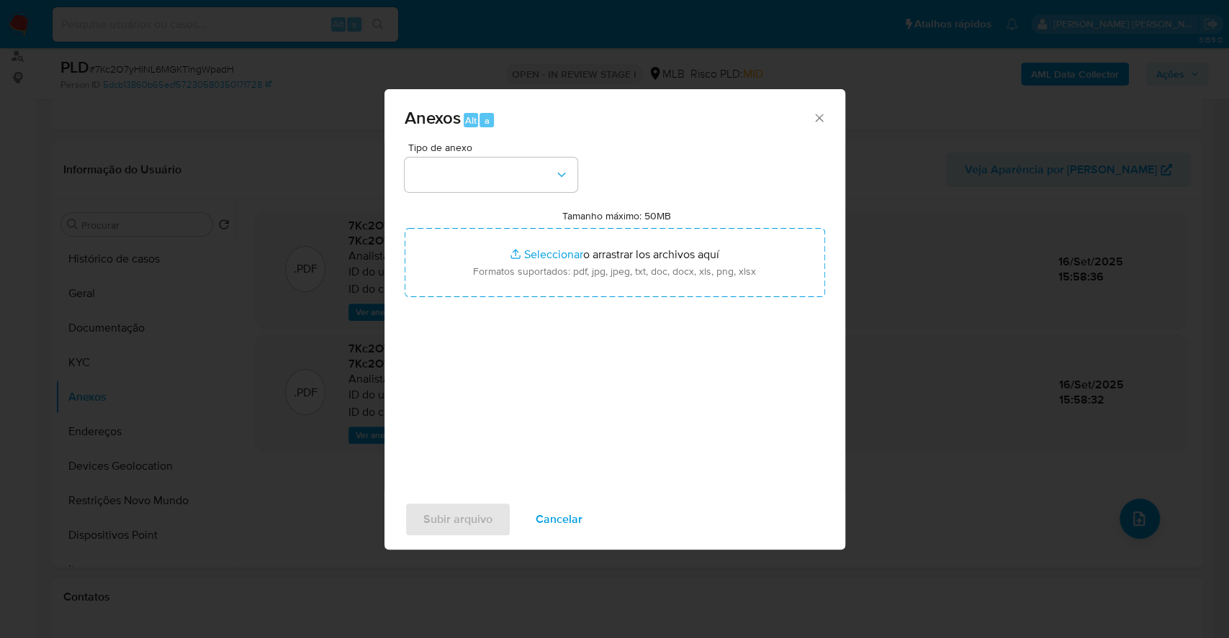
click at [488, 157] on div "Tipo de anexo" at bounding box center [490, 168] width 173 height 50
click at [495, 172] on button "button" at bounding box center [490, 175] width 173 height 35
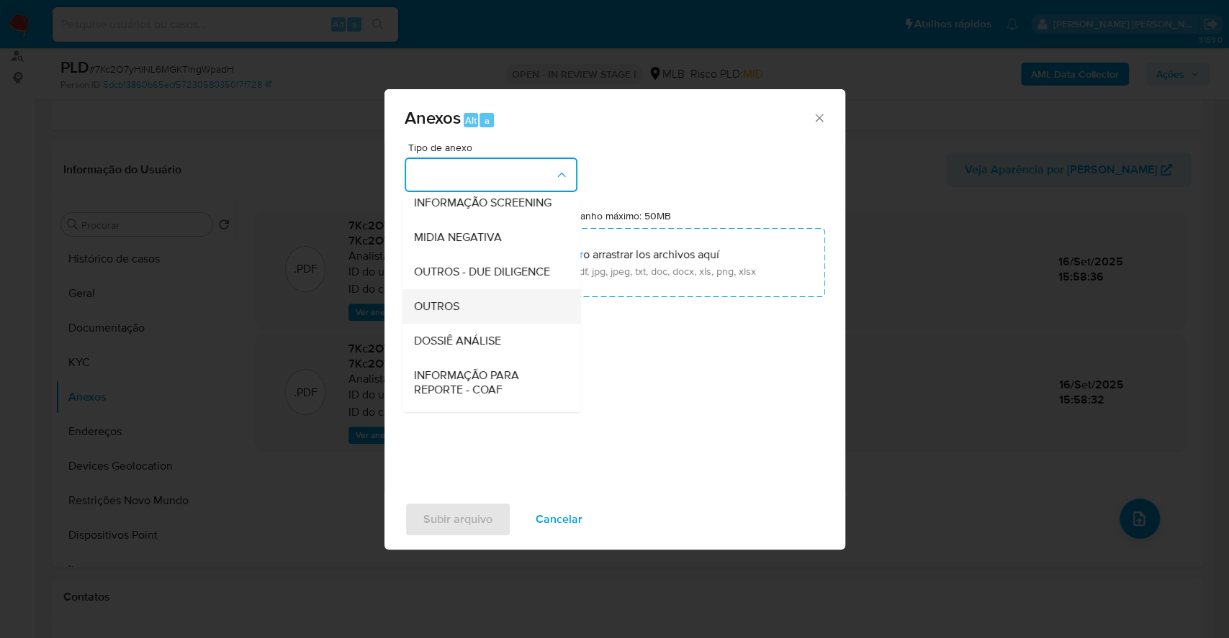
scroll to position [221, 0]
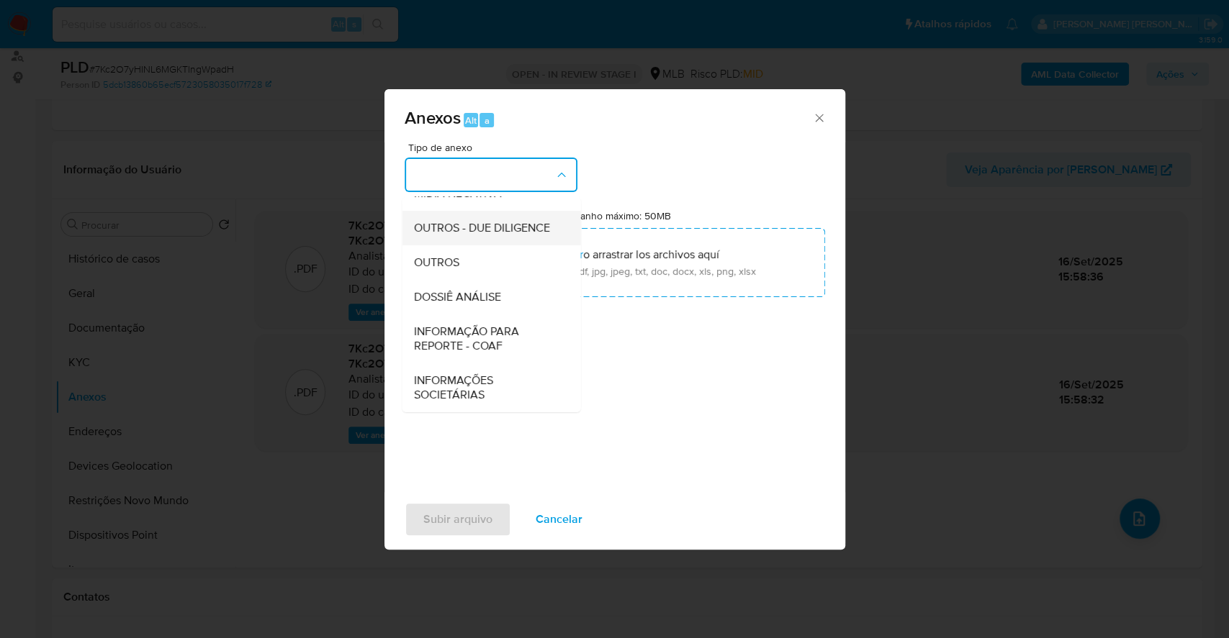
click at [478, 243] on div "OUTROS - DUE DILIGENCE" at bounding box center [486, 228] width 147 height 35
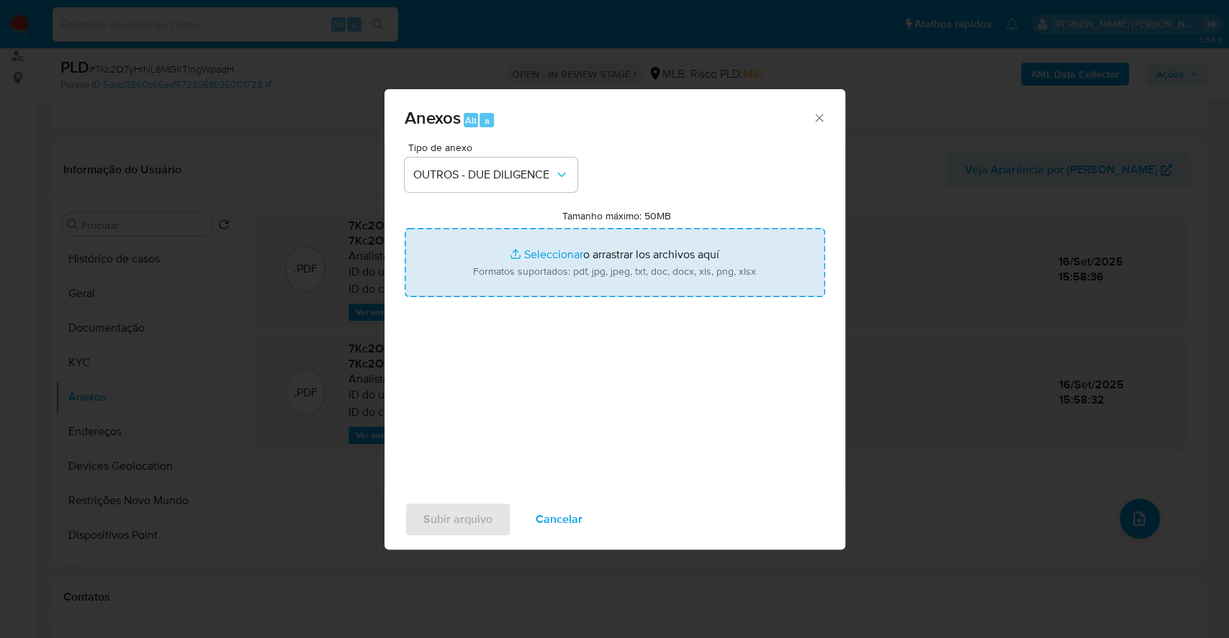
click at [484, 249] on input "Tamanho máximo: 50MB Seleccionar archivos" at bounding box center [614, 262] width 420 height 69
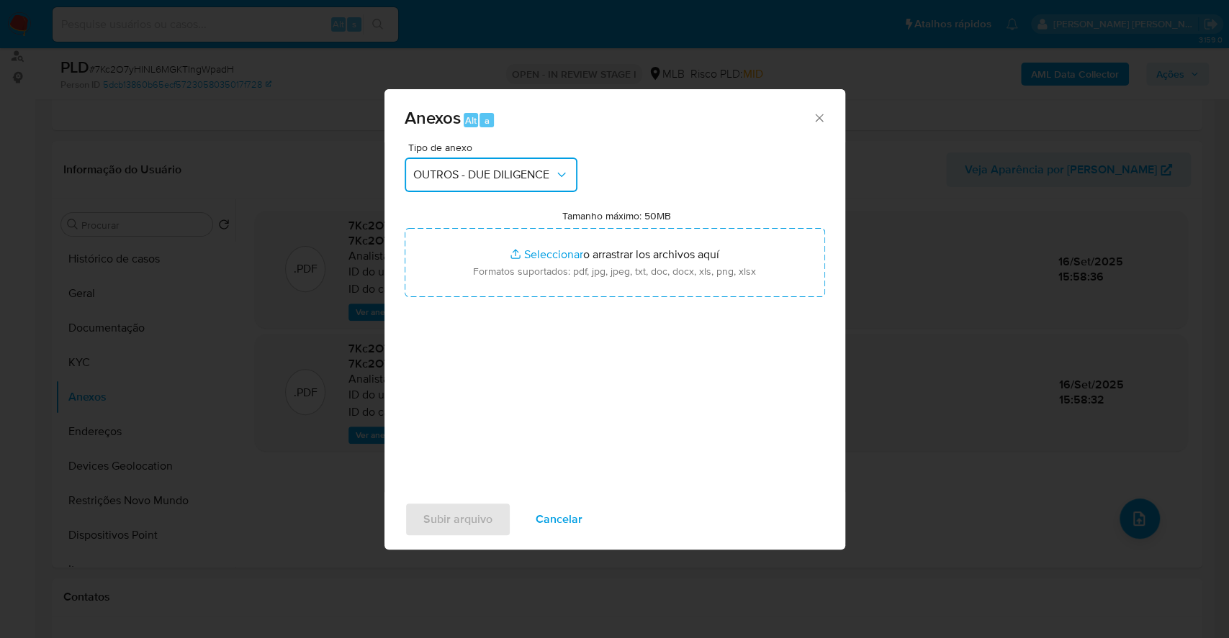
click at [464, 161] on button "OUTROS - DUE DILIGENCE" at bounding box center [490, 175] width 173 height 35
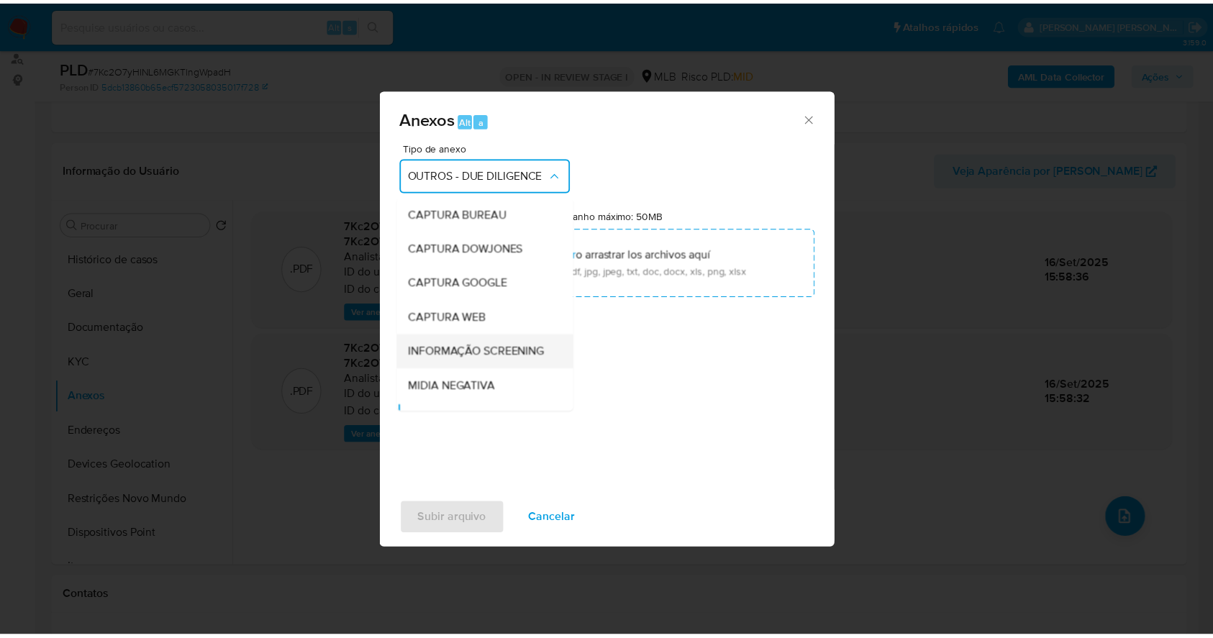
scroll to position [138, 0]
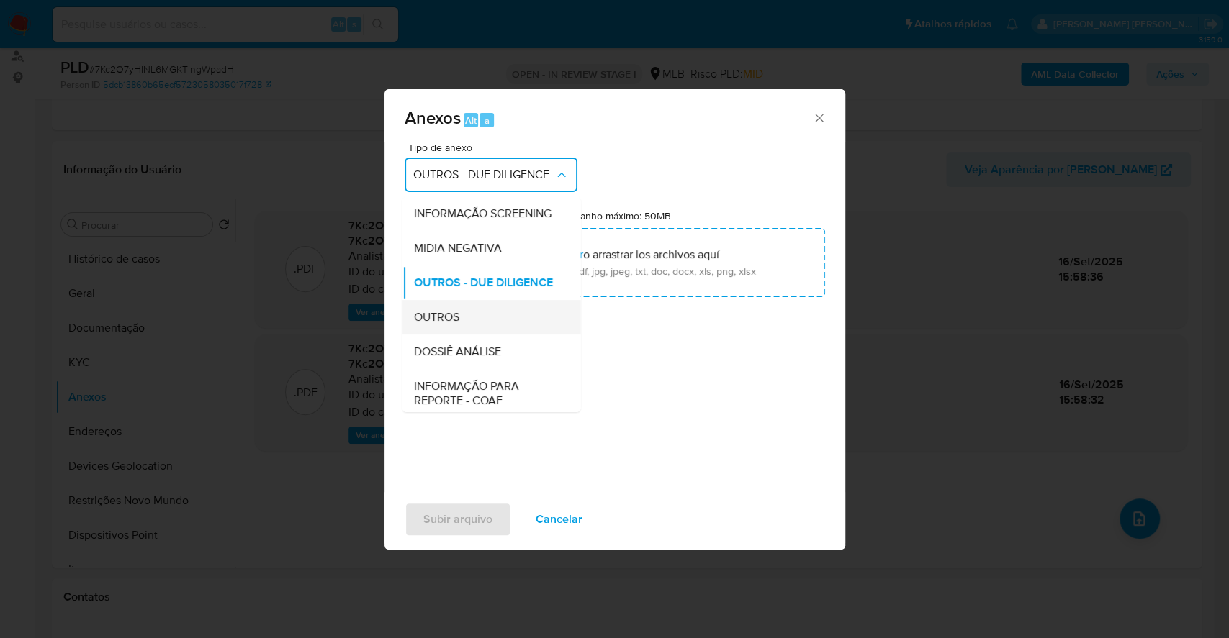
click at [503, 335] on div "OUTROS" at bounding box center [486, 317] width 147 height 35
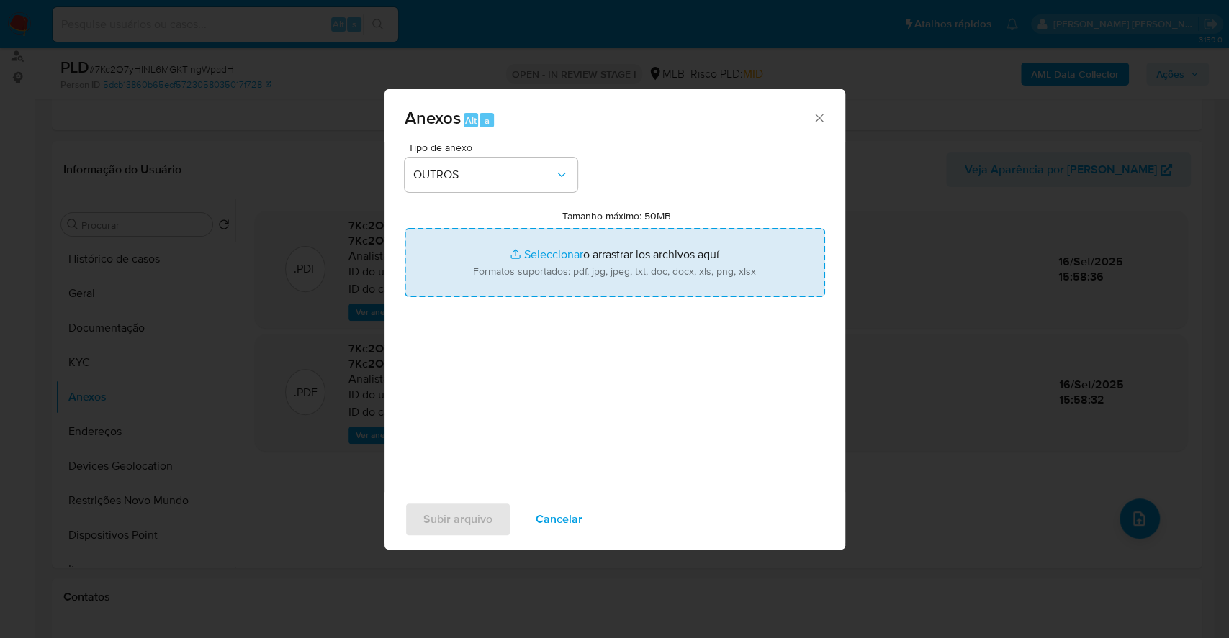
click at [525, 256] on input "Tamanho máximo: 50MB Seleccionar archivos" at bounding box center [614, 262] width 420 height 69
type input "C:\fakepath\Mulan 1605849208_2025_09_16_08_22_15.xlsx"
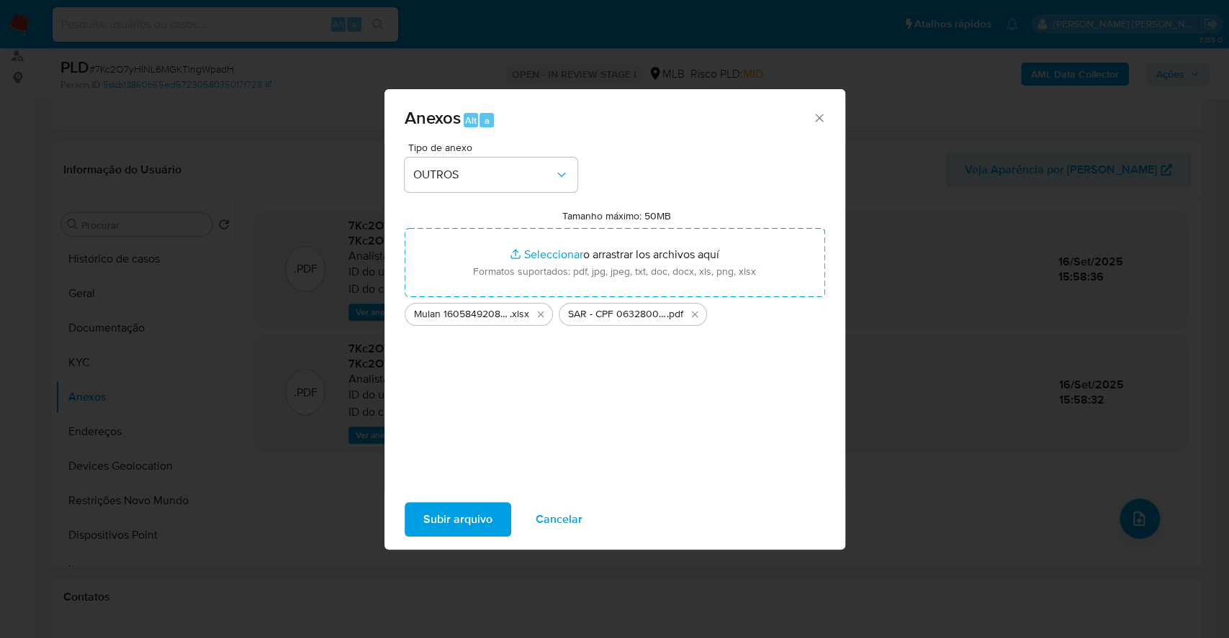
click at [469, 515] on span "Subir arquivo" at bounding box center [457, 520] width 69 height 32
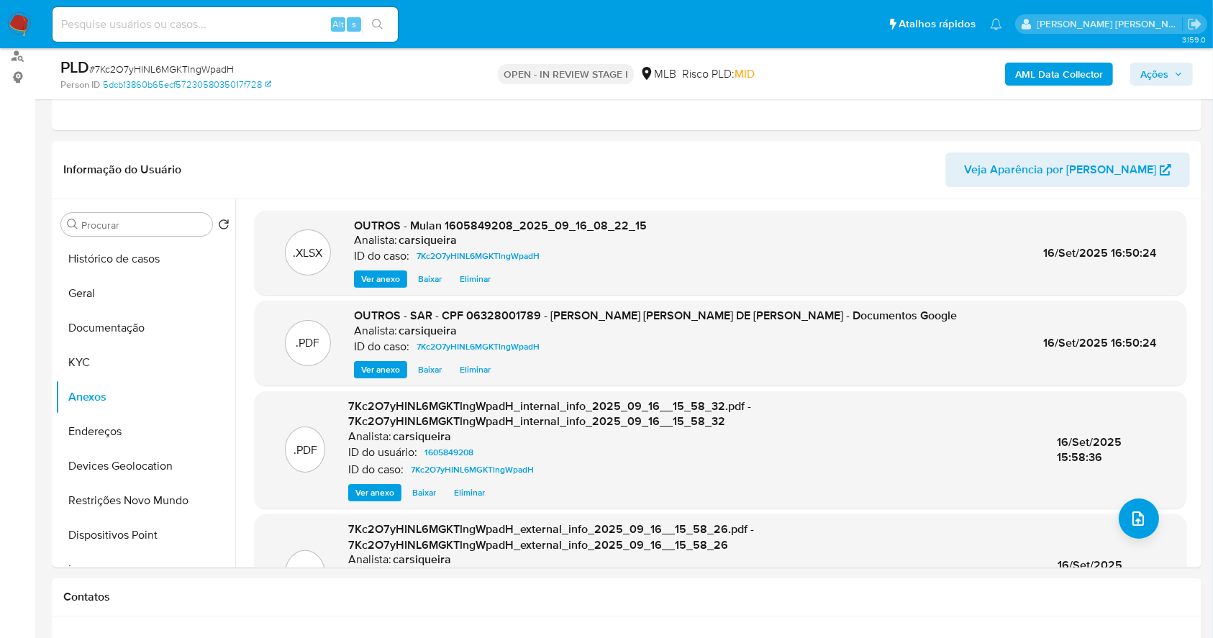
click at [1141, 76] on span "Ações" at bounding box center [1155, 74] width 28 height 23
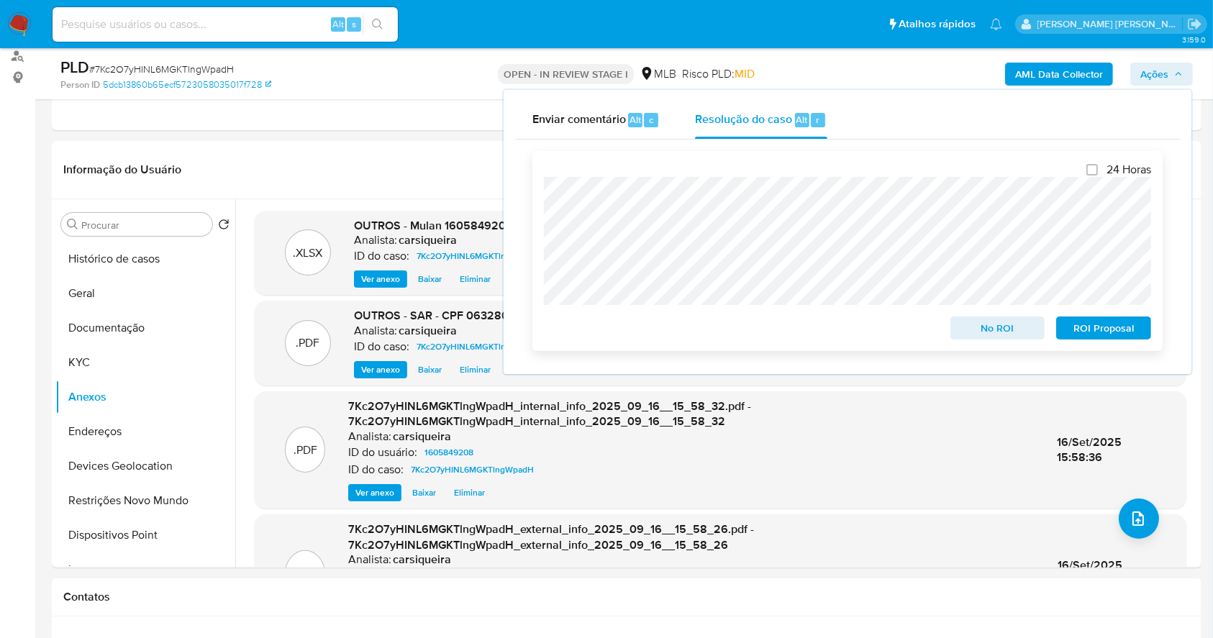
click at [1091, 337] on span "ROI Proposal" at bounding box center [1104, 328] width 75 height 20
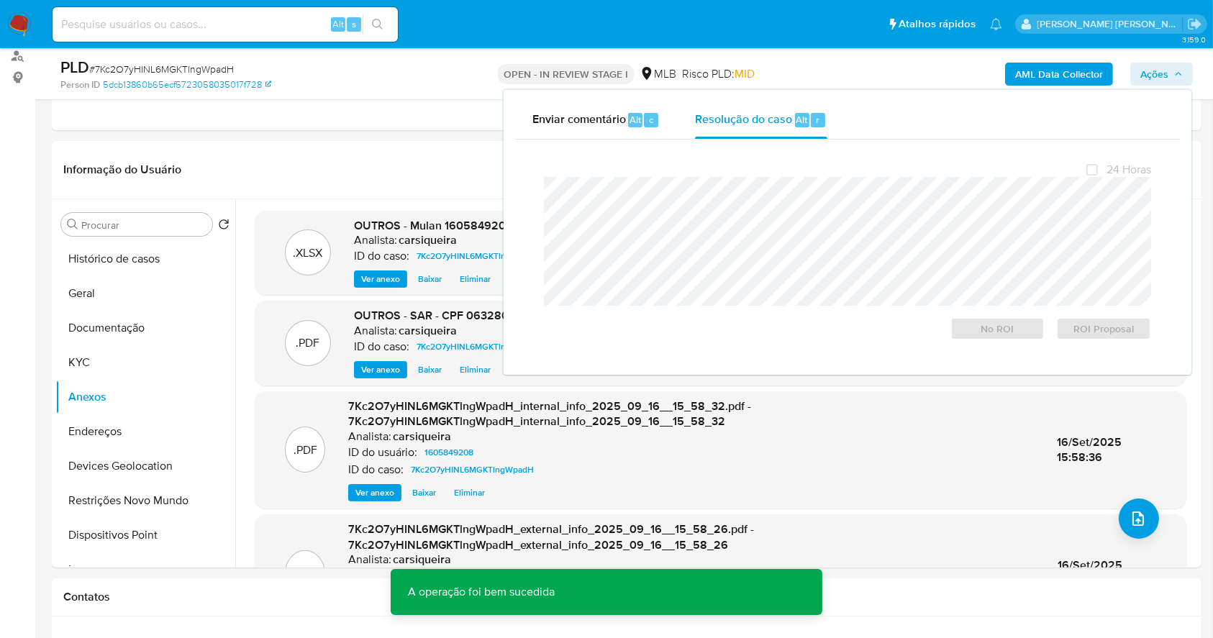
click at [181, 70] on span "# 7Kc2O7yHINL6MGKTlngWpadH" at bounding box center [161, 69] width 145 height 14
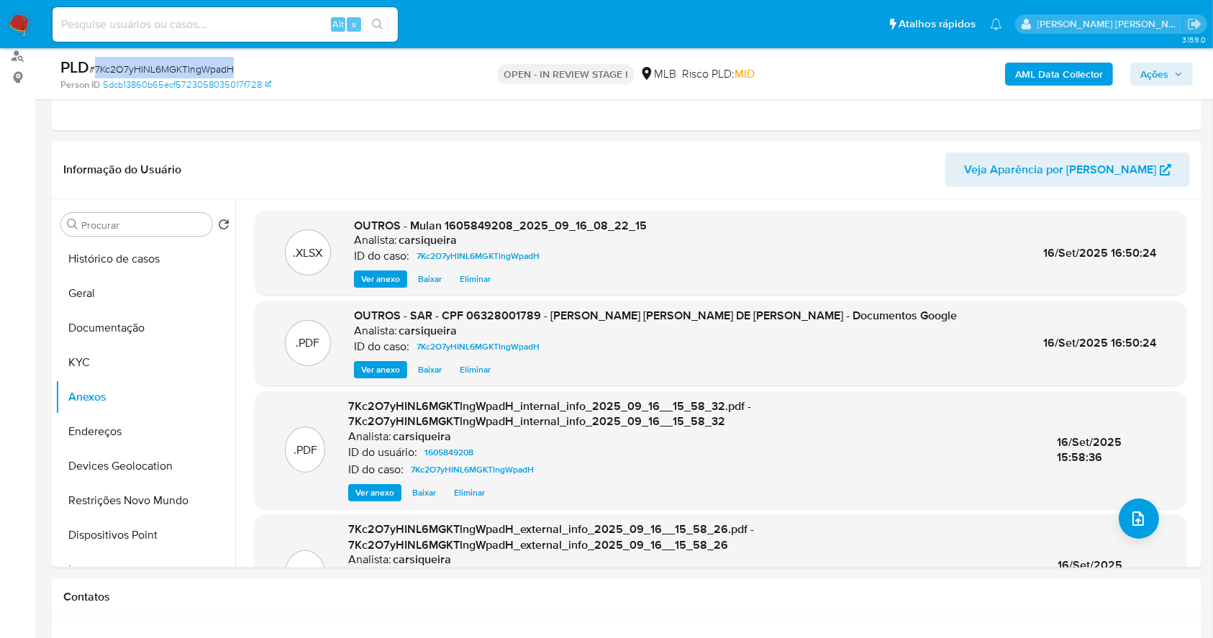
click at [181, 70] on span "# 7Kc2O7yHINL6MGKTlngWpadH" at bounding box center [161, 69] width 145 height 14
copy span "7Kc2O7yHINL6MGKTlngWpadH"
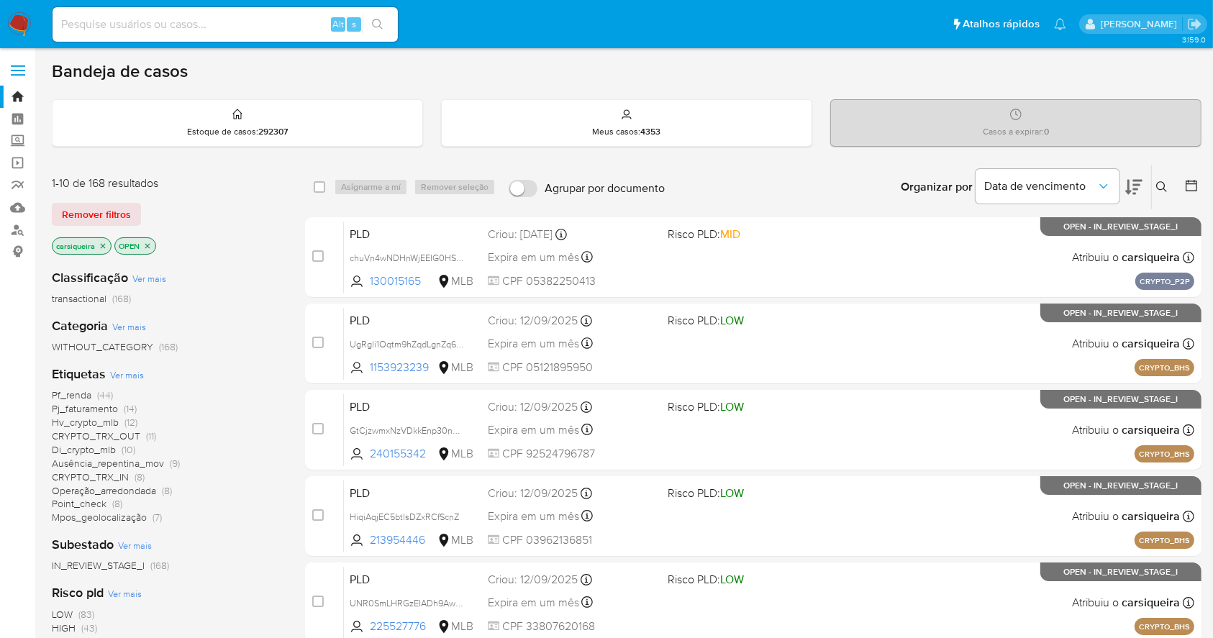
click at [239, 10] on div "Alt s" at bounding box center [225, 24] width 345 height 35
click at [236, 18] on input at bounding box center [225, 24] width 345 height 19
paste input "308144981"
type input "308144981"
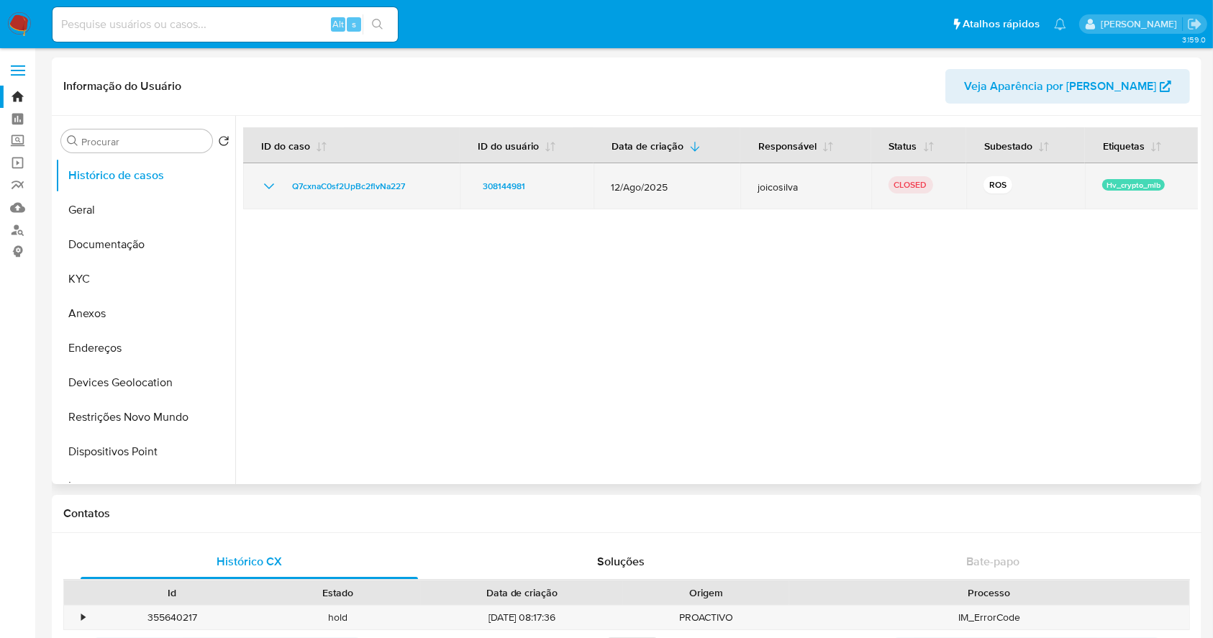
click at [261, 190] on icon "Mostrar/Ocultar" at bounding box center [269, 186] width 17 height 17
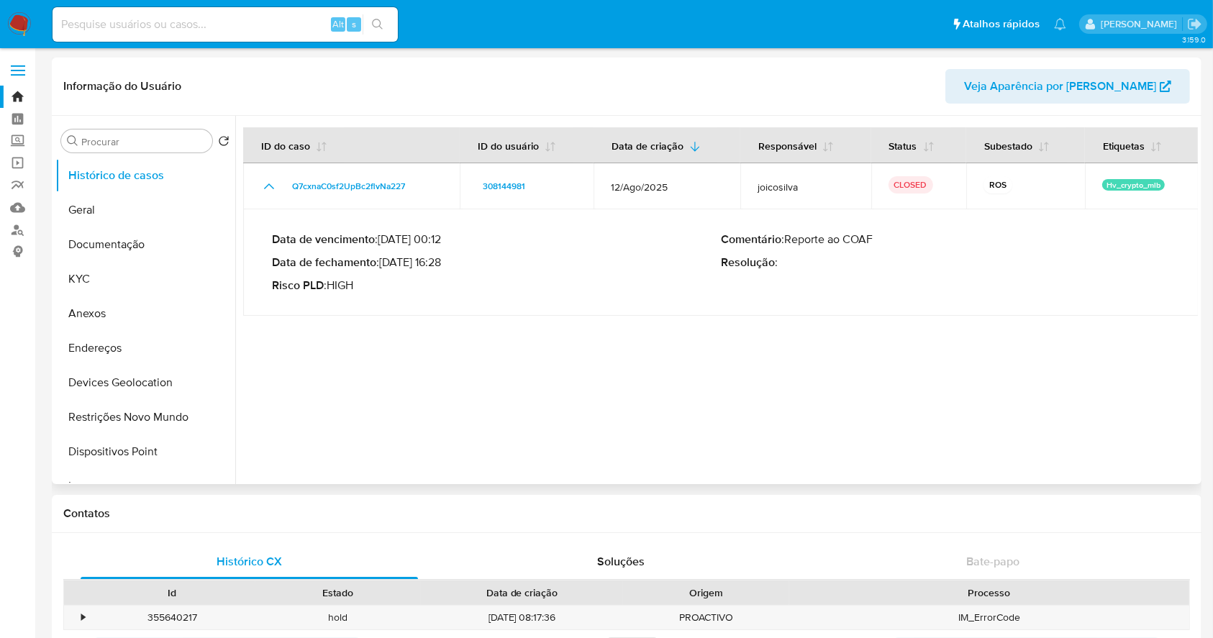
drag, startPoint x: 386, startPoint y: 260, endPoint x: 448, endPoint y: 268, distance: 62.4
click at [448, 268] on p "Data de fechamento : [DATE] 16:28" at bounding box center [496, 263] width 449 height 14
click at [101, 279] on button "KYC" at bounding box center [139, 279] width 168 height 35
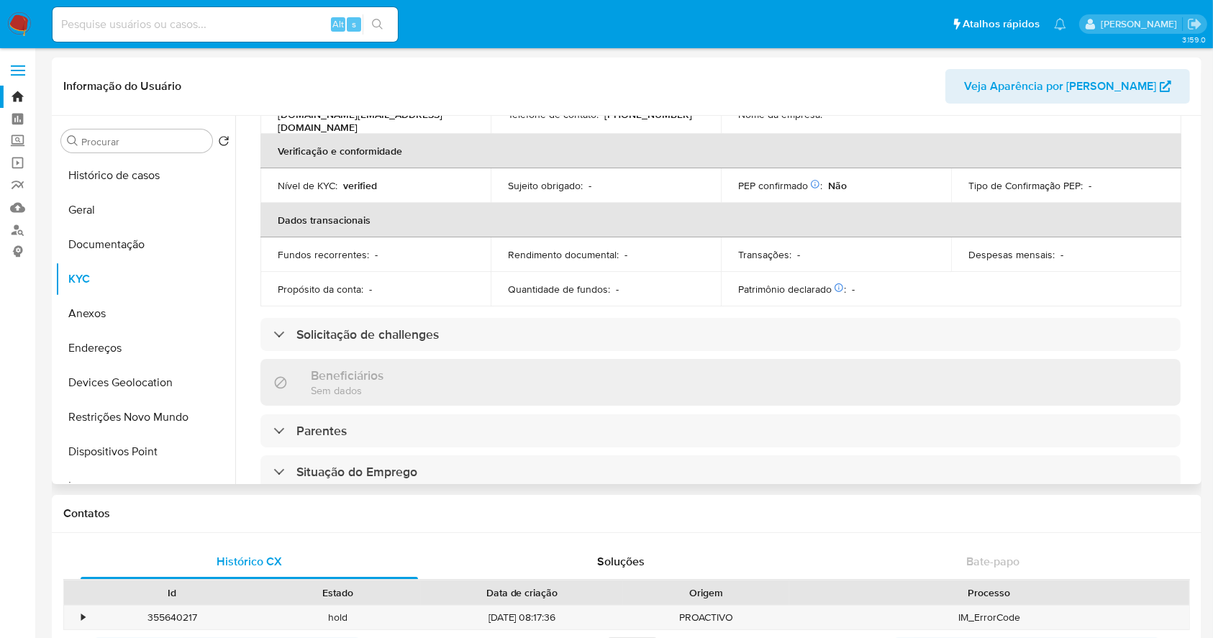
scroll to position [53, 0]
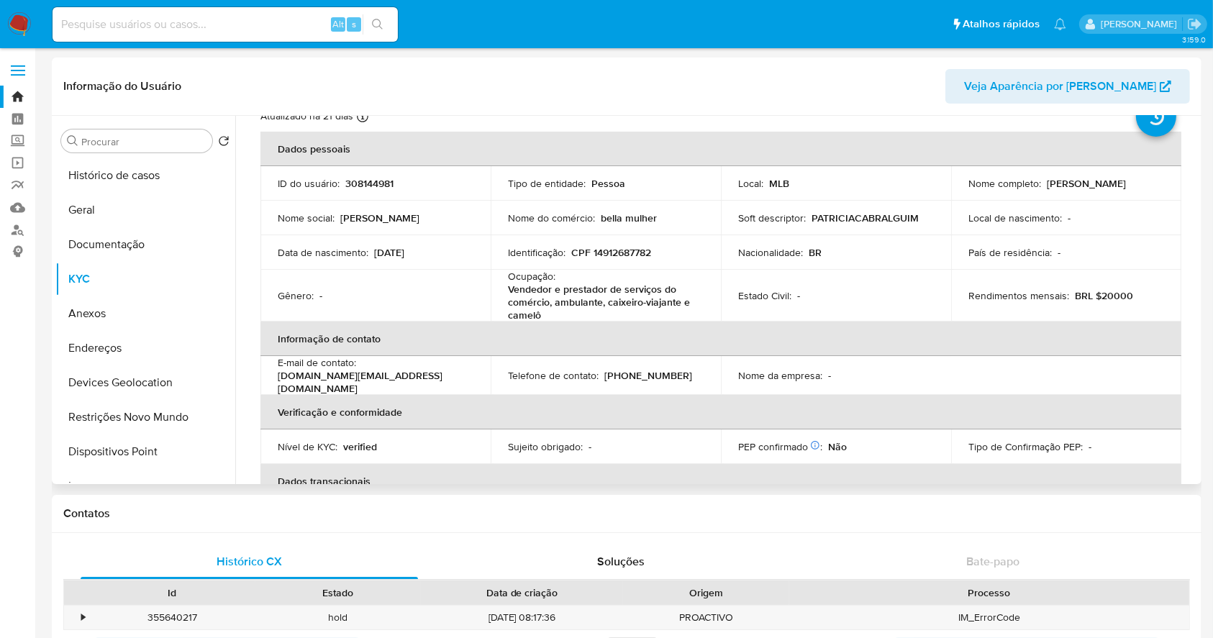
click at [636, 253] on p "CPF 14912687782" at bounding box center [611, 252] width 80 height 13
copy p "14912687782"
click at [245, 10] on div "Alt s" at bounding box center [225, 24] width 345 height 35
click at [252, 24] on input at bounding box center [225, 24] width 345 height 19
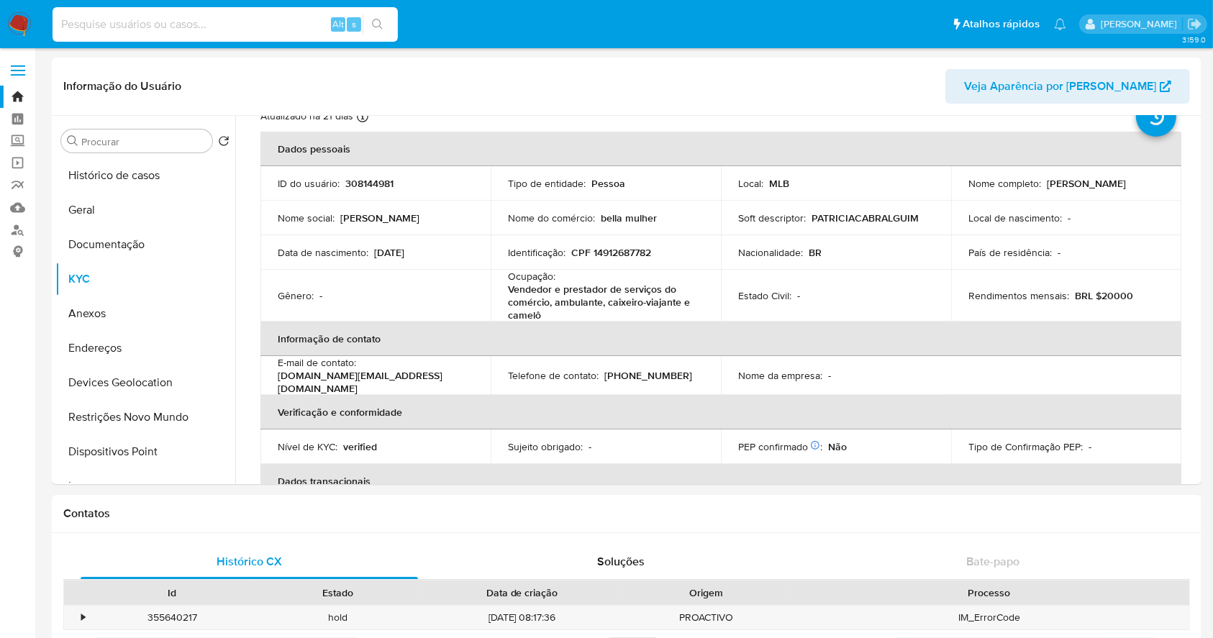
paste input "2404751789"
type input "2404751789"
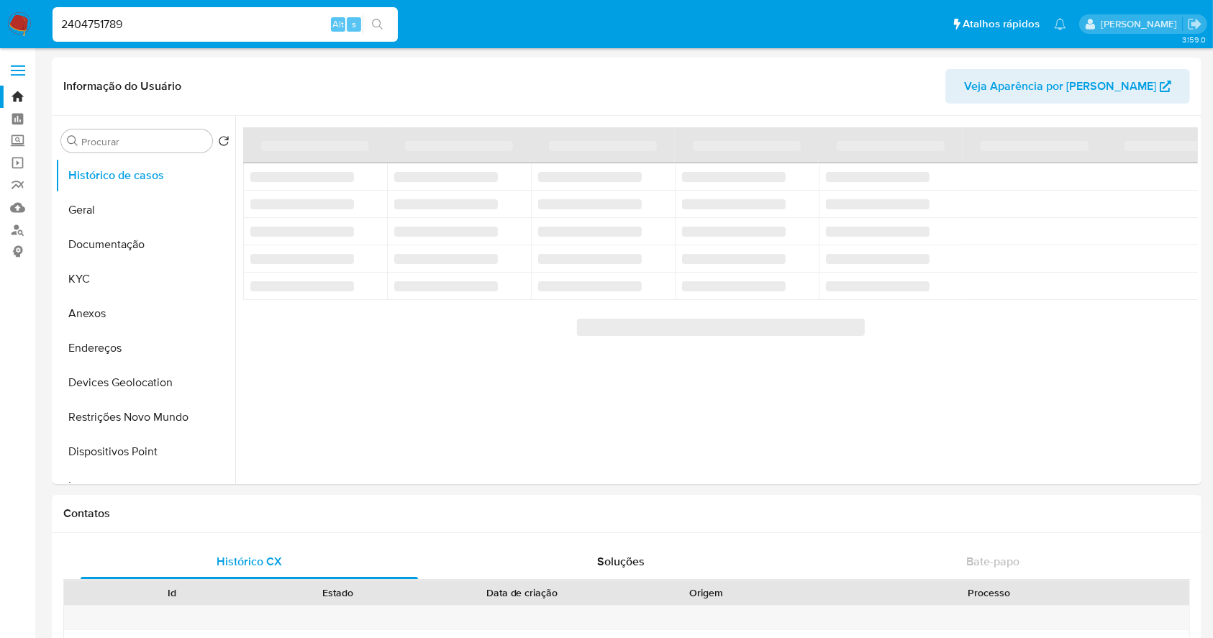
select select "10"
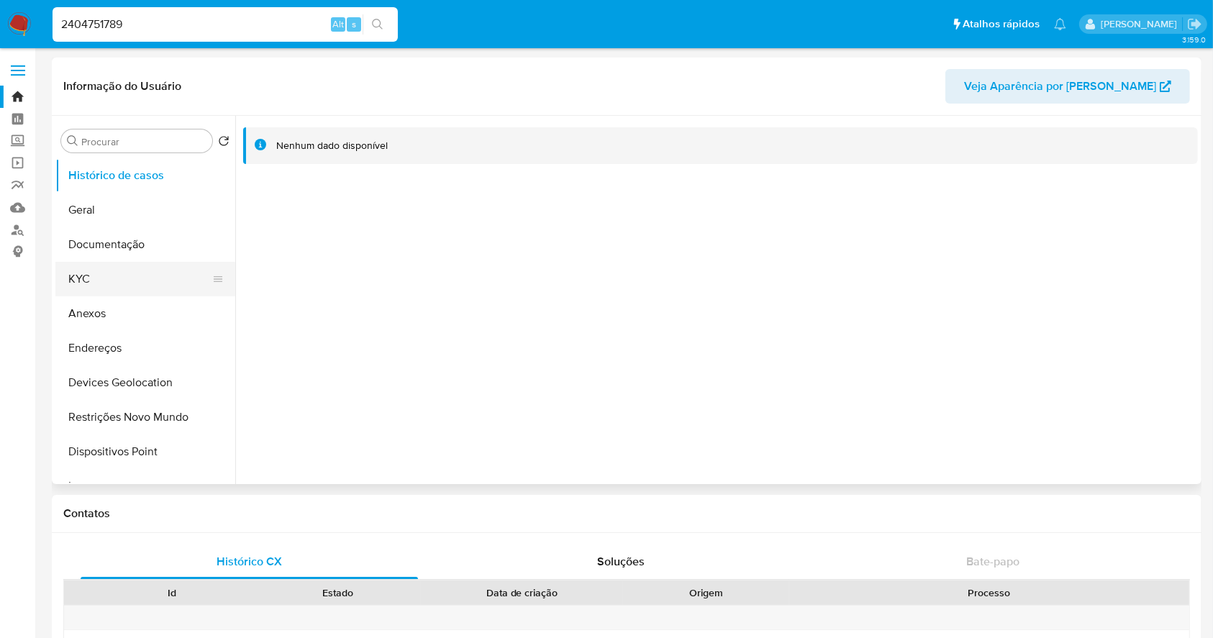
click at [123, 268] on button "KYC" at bounding box center [139, 279] width 168 height 35
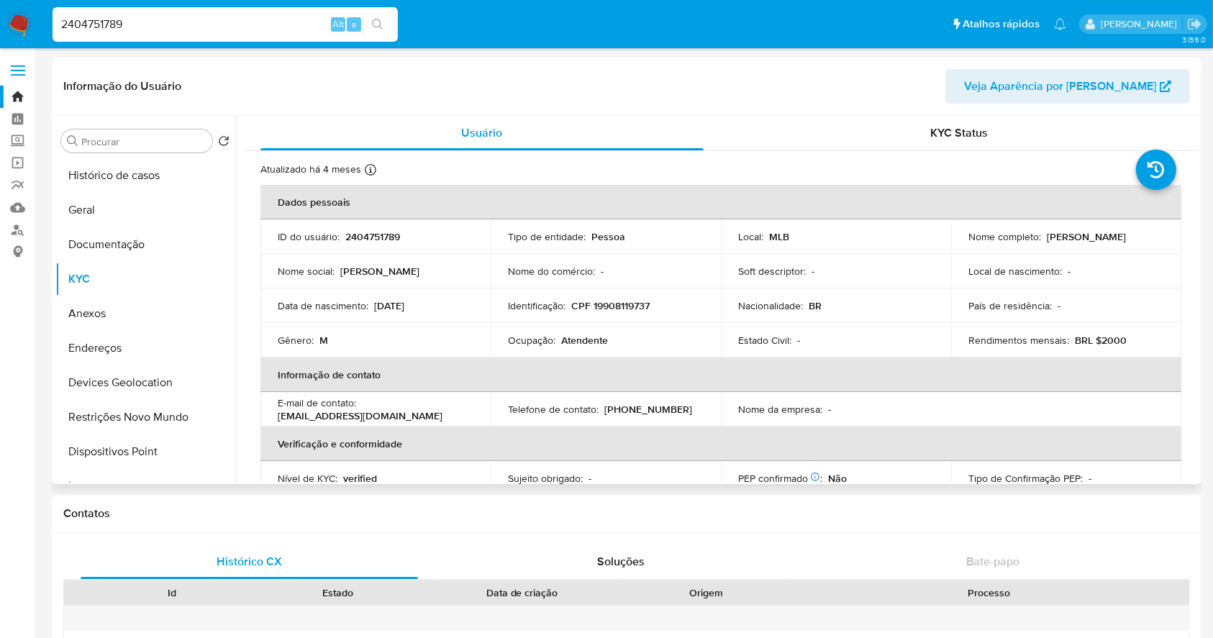
click at [610, 304] on p "CPF 19908119737" at bounding box center [610, 305] width 78 height 13
copy p "19908119737"
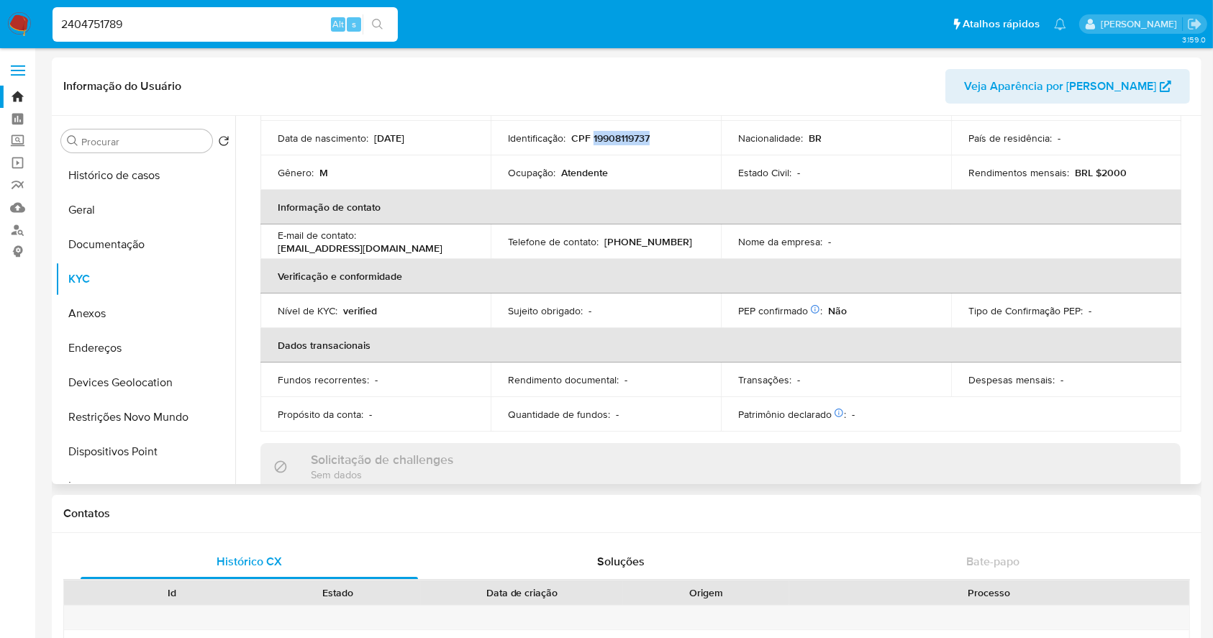
scroll to position [626, 0]
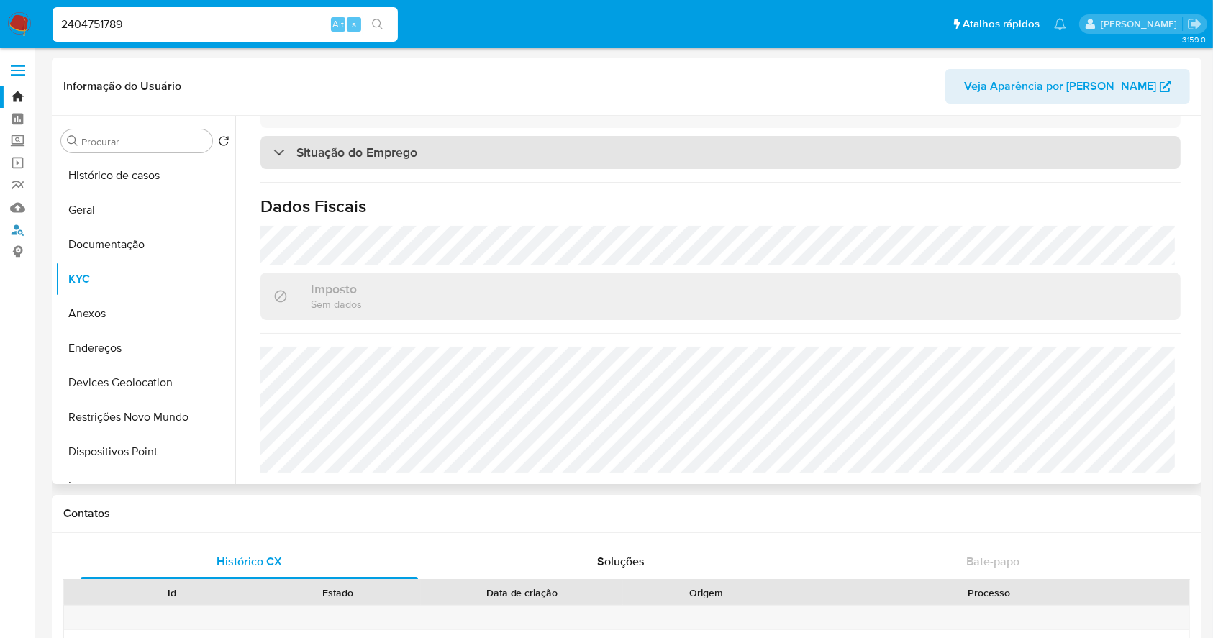
drag, startPoint x: 21, startPoint y: 227, endPoint x: 364, endPoint y: 150, distance: 352.0
click at [21, 227] on link "Localizador de pessoas" at bounding box center [85, 230] width 171 height 22
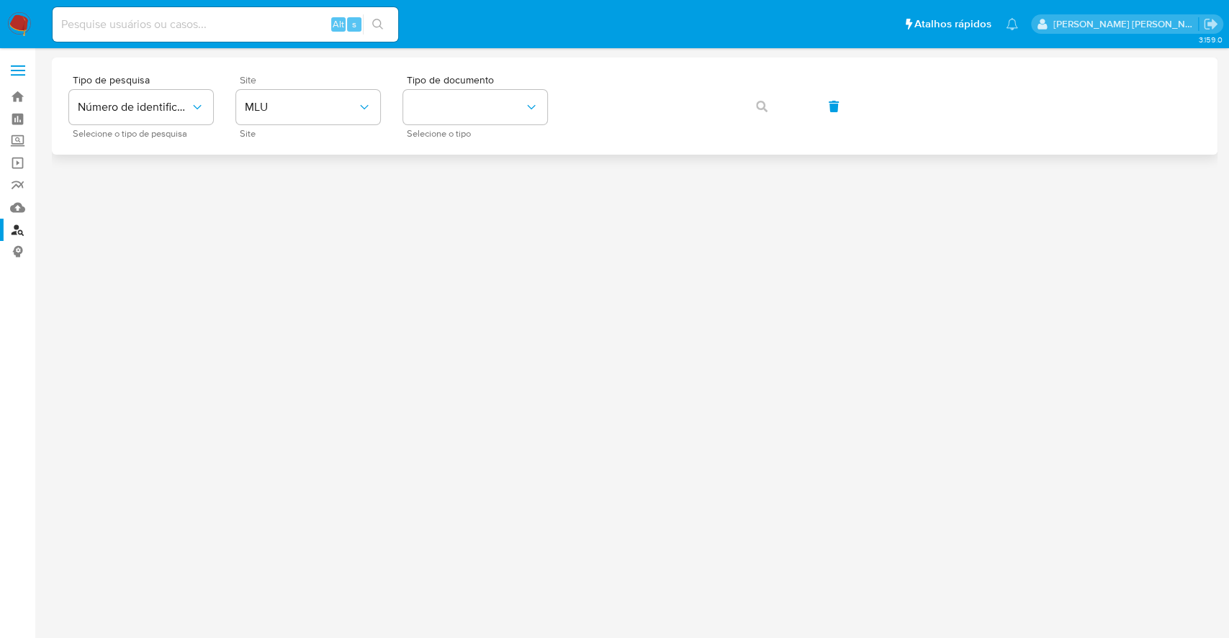
click at [365, 88] on div "Site MLU Site" at bounding box center [308, 106] width 144 height 63
click at [355, 94] on button "MLU" at bounding box center [308, 107] width 144 height 35
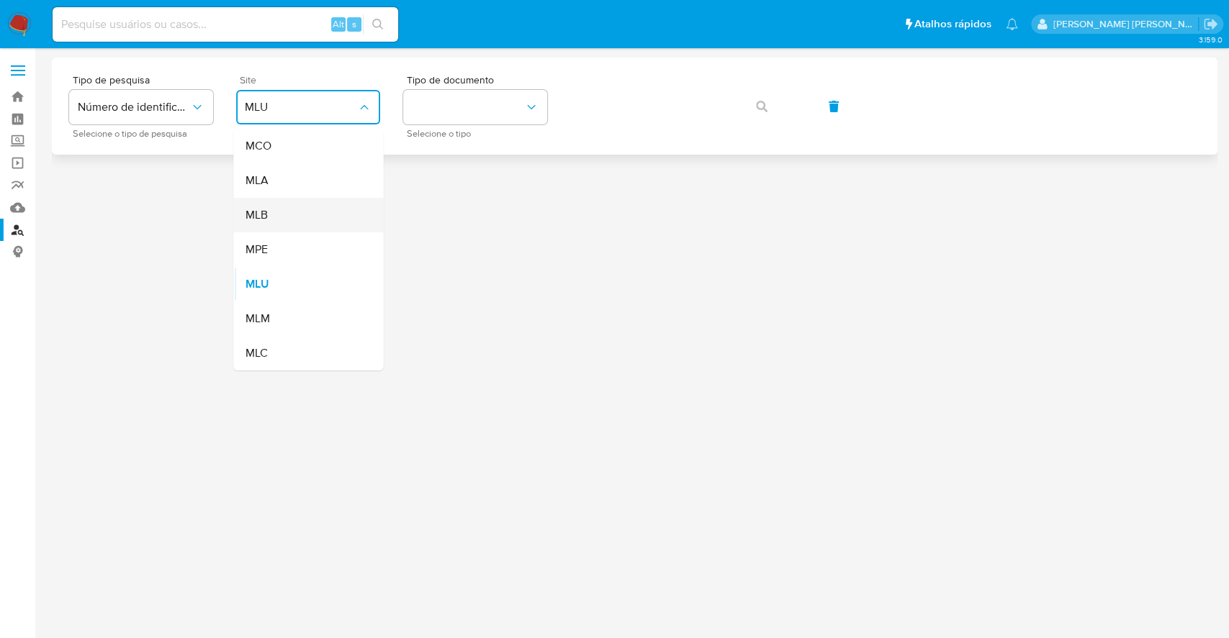
click at [288, 225] on div "MLB" at bounding box center [304, 215] width 118 height 35
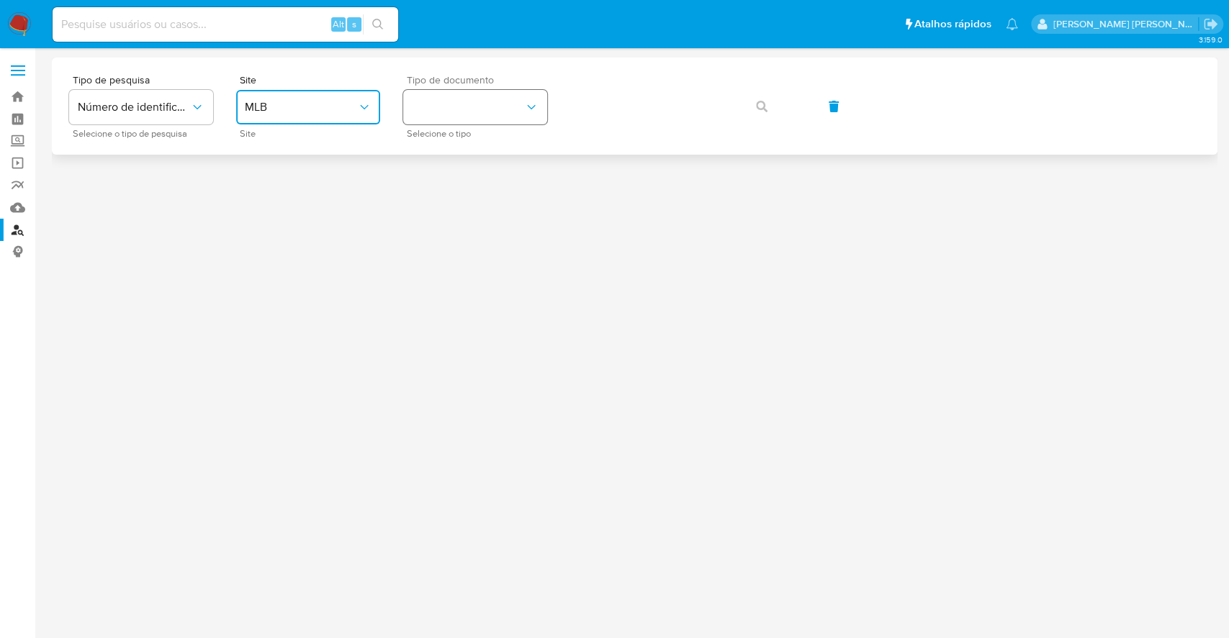
click at [470, 101] on button "identificationType" at bounding box center [475, 107] width 144 height 35
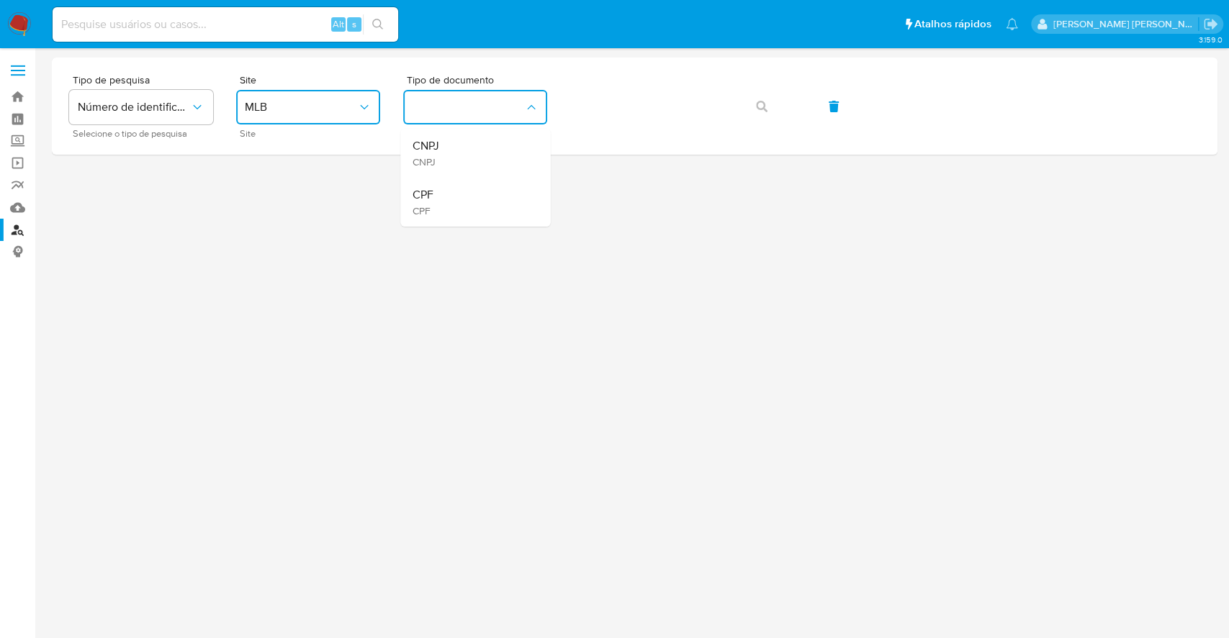
click at [443, 196] on div "CPF CPF" at bounding box center [471, 202] width 118 height 49
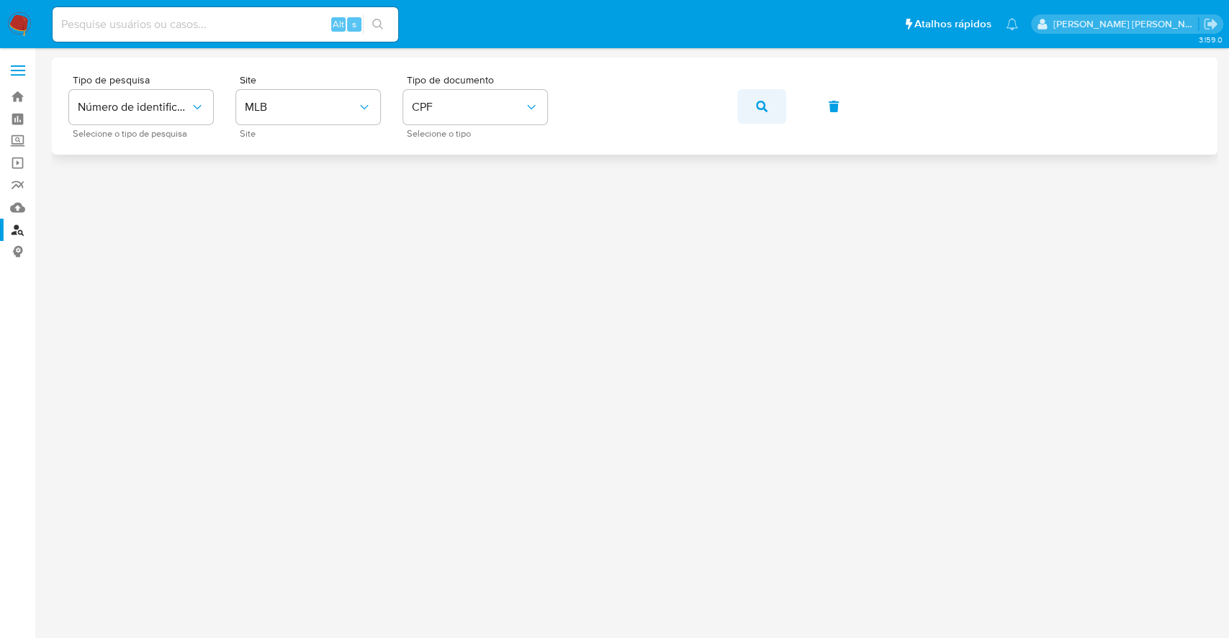
click at [757, 107] on icon "button" at bounding box center [762, 107] width 12 height 12
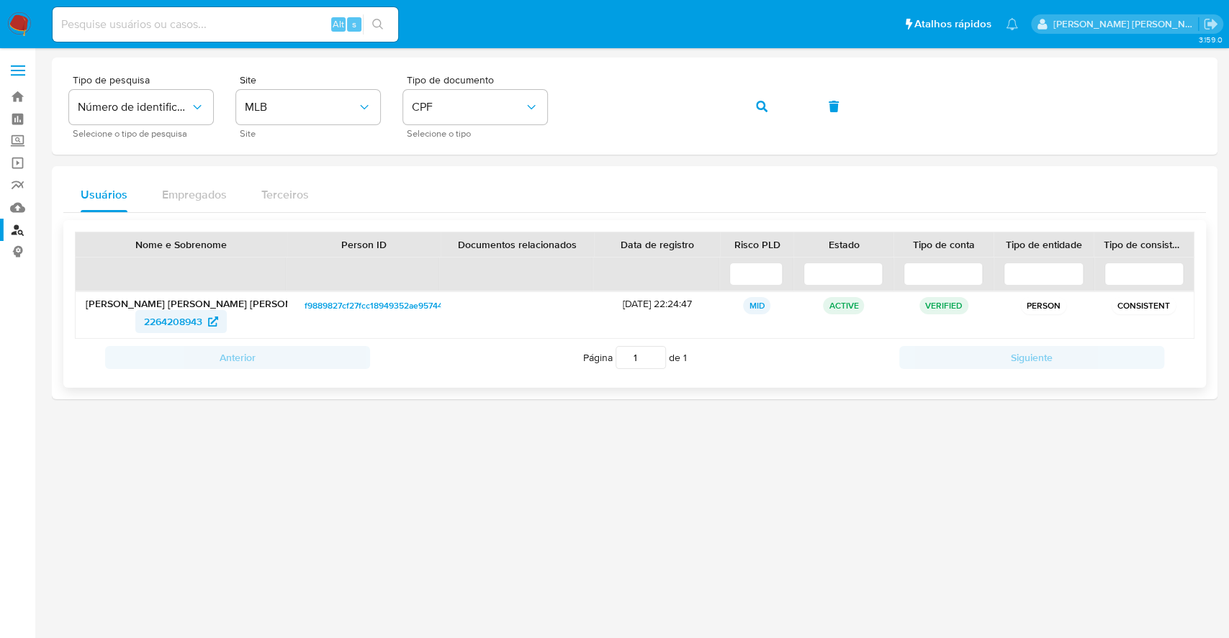
click at [165, 322] on span "2264208943" at bounding box center [173, 321] width 58 height 23
click at [241, 16] on input at bounding box center [225, 24] width 345 height 19
paste input "308144981"
type input "308144981"
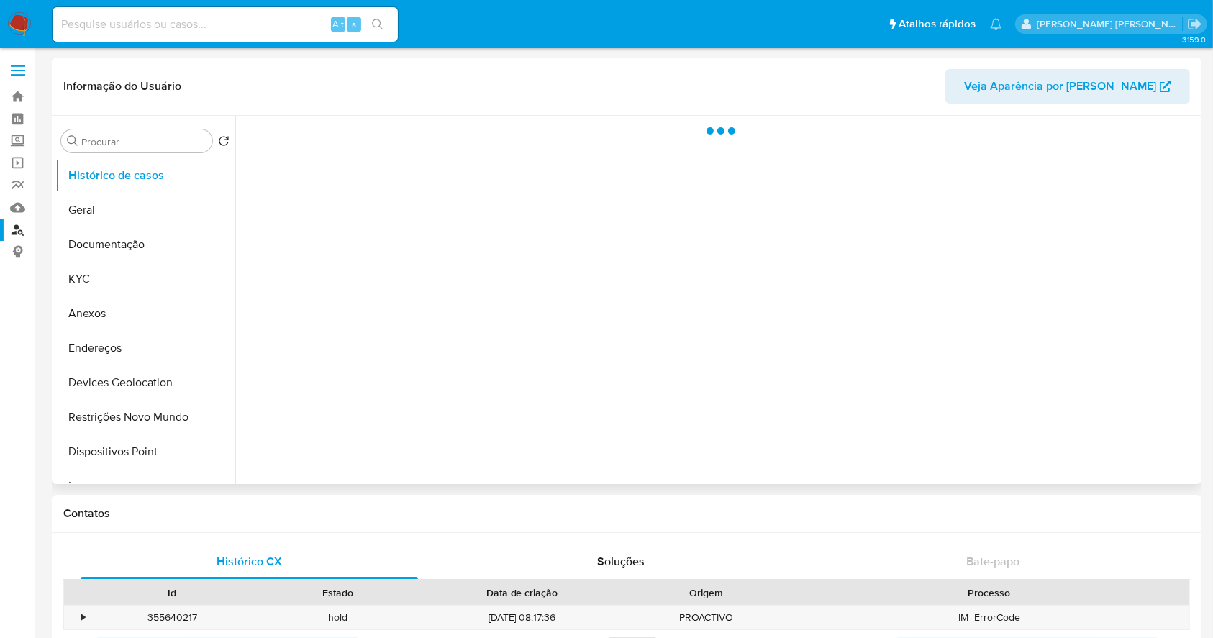
select select "10"
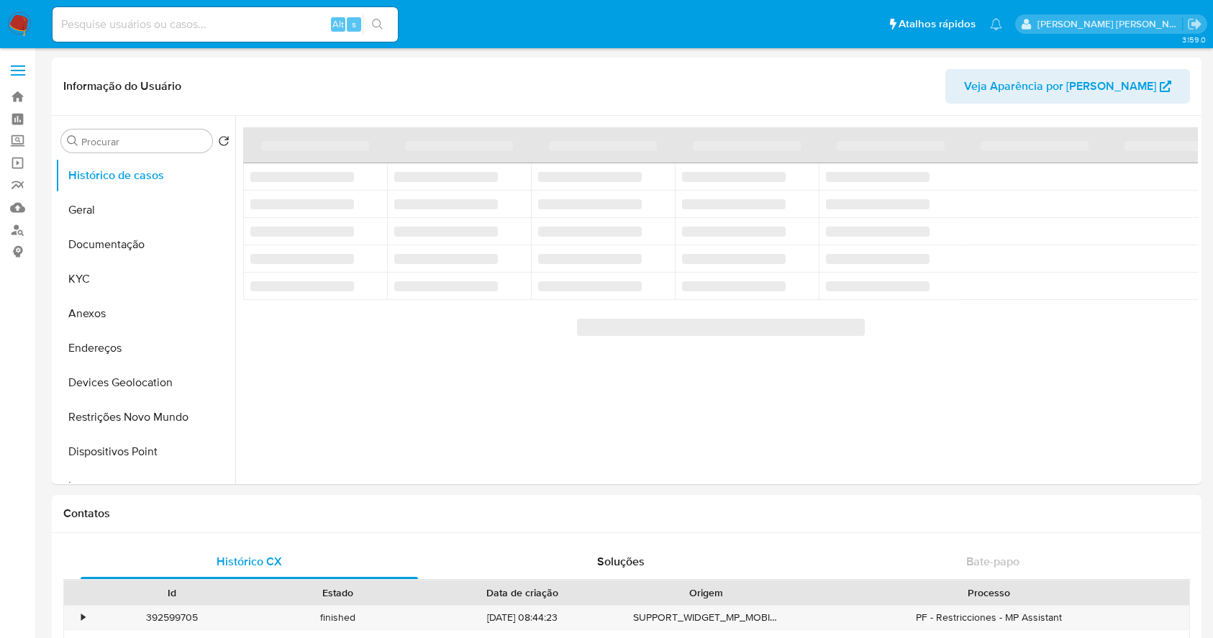
select select "10"
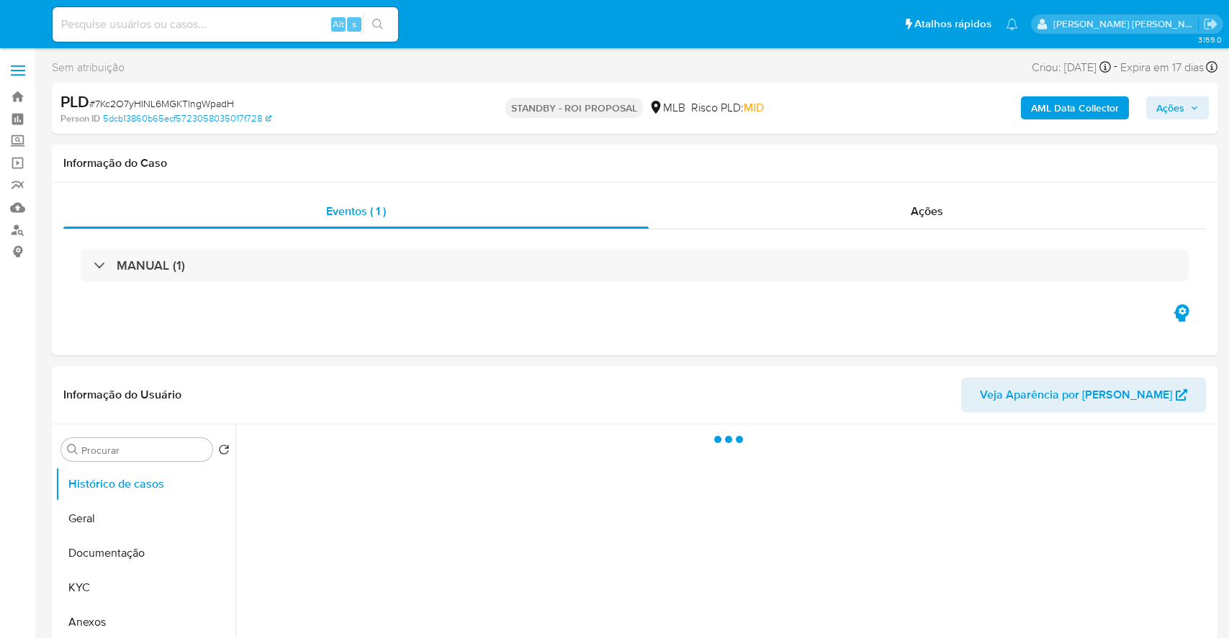
select select "10"
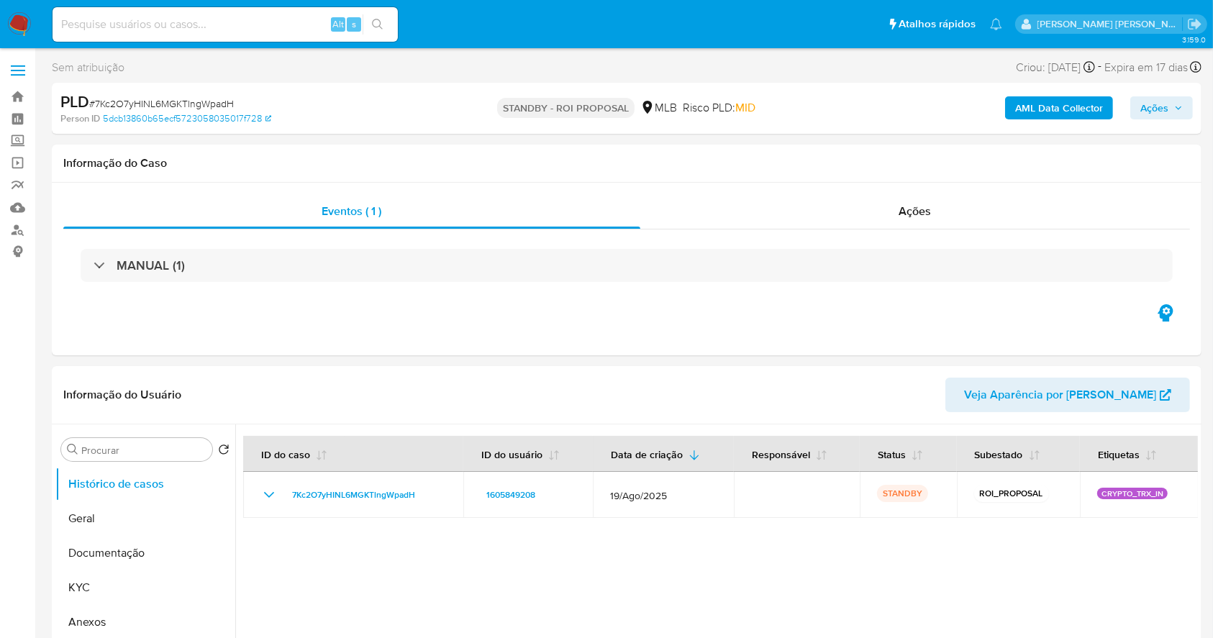
click at [9, 19] on img at bounding box center [19, 24] width 24 height 24
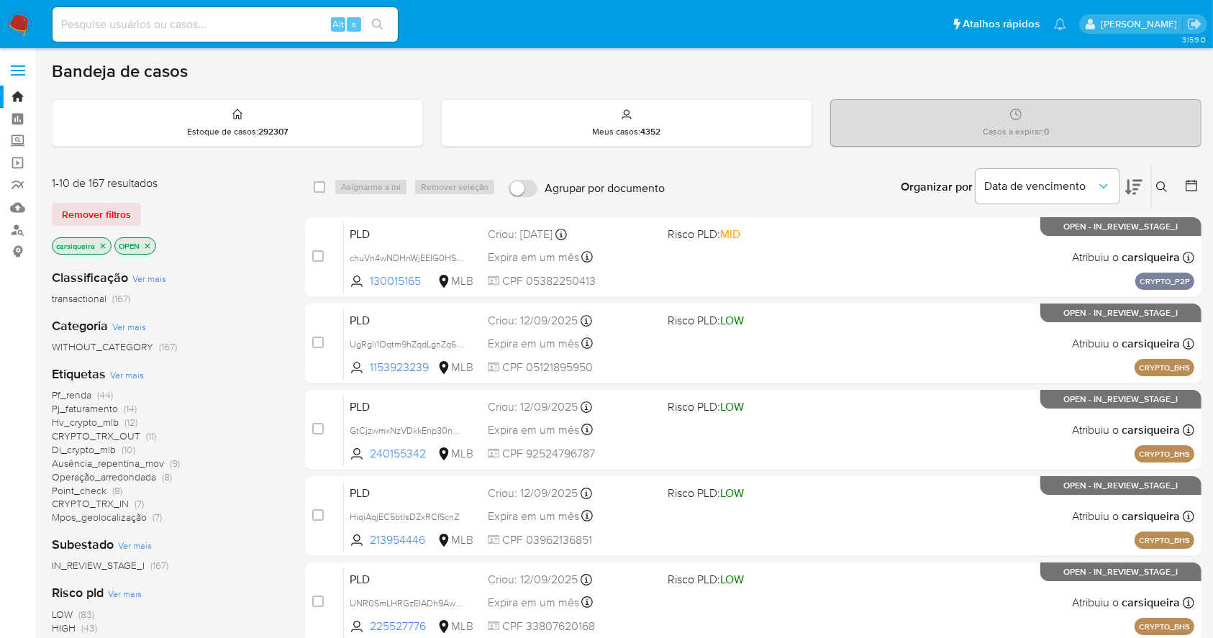
drag, startPoint x: 16, startPoint y: 23, endPoint x: 26, endPoint y: 4, distance: 21.3
click at [16, 23] on img at bounding box center [19, 24] width 24 height 24
click at [1190, 181] on icon at bounding box center [1192, 186] width 12 height 12
click at [1194, 184] on icon at bounding box center [1192, 185] width 14 height 14
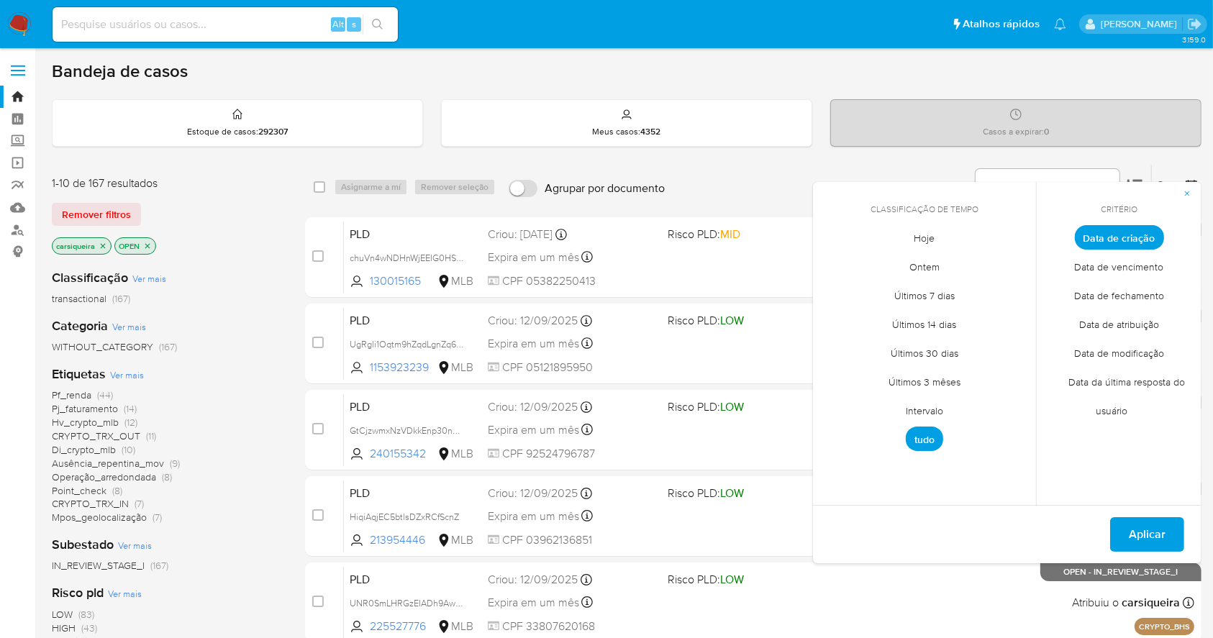
click at [921, 413] on span "Intervalo" at bounding box center [925, 412] width 68 height 30
click at [833, 261] on icon "Mes anterior" at bounding box center [835, 264] width 17 height 17
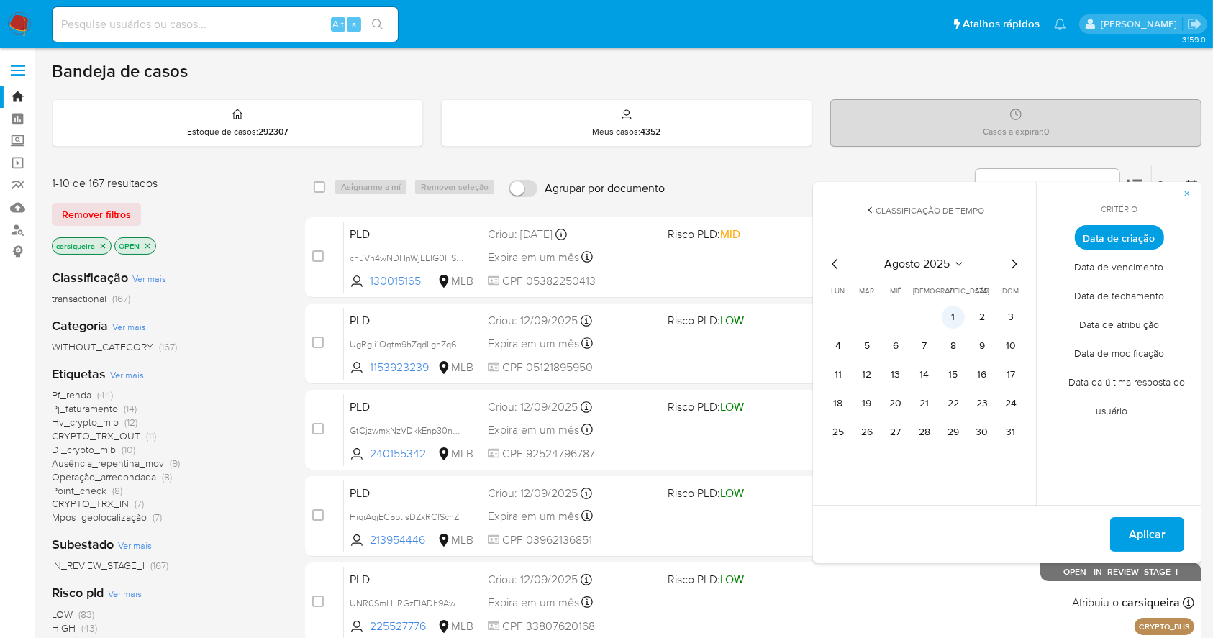
click at [954, 319] on button "1" at bounding box center [953, 317] width 23 height 23
click at [1009, 418] on tbody "1 2 3 4 5 6 7 8 9 10 11 12 13 14 15 16 17 18 19 20 21 22 23 24 25 26 27 28 29 3…" at bounding box center [925, 375] width 196 height 138
click at [1013, 430] on button "31" at bounding box center [1011, 432] width 23 height 23
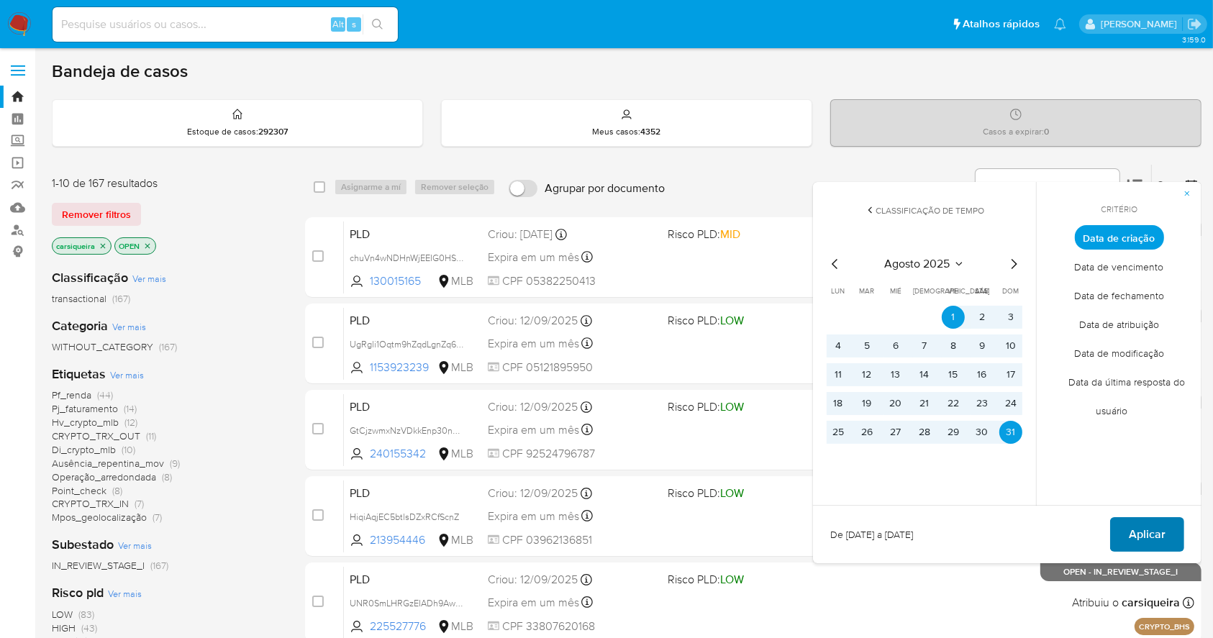
click at [1136, 530] on span "Aplicar" at bounding box center [1147, 535] width 37 height 32
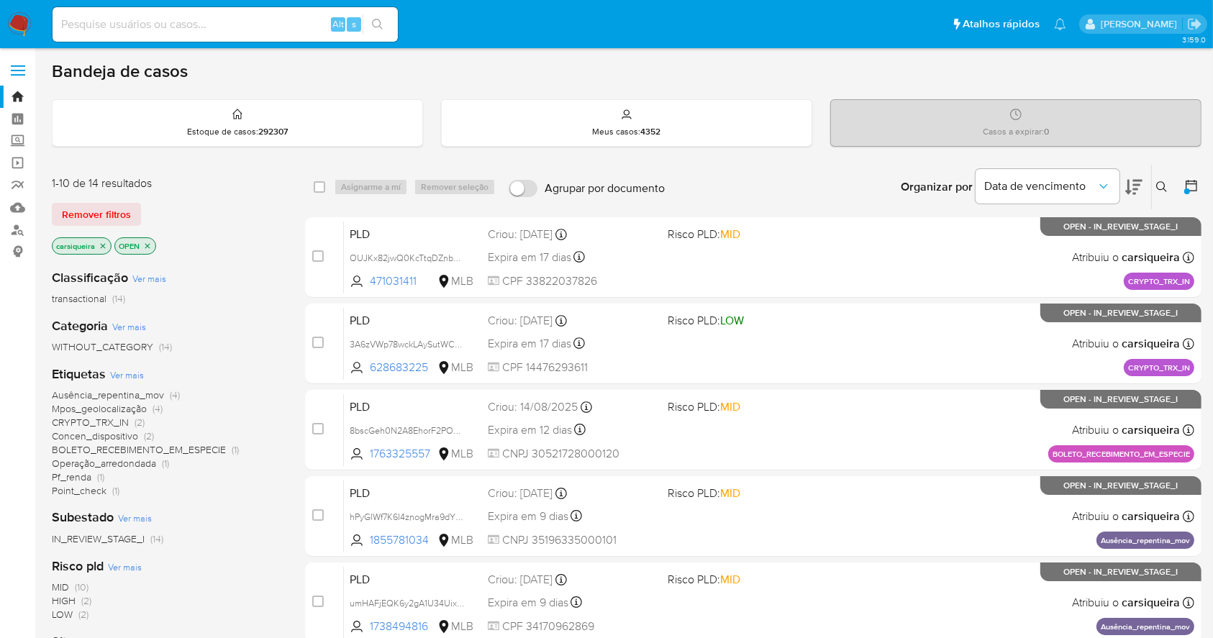
click at [22, 14] on img at bounding box center [19, 24] width 24 height 24
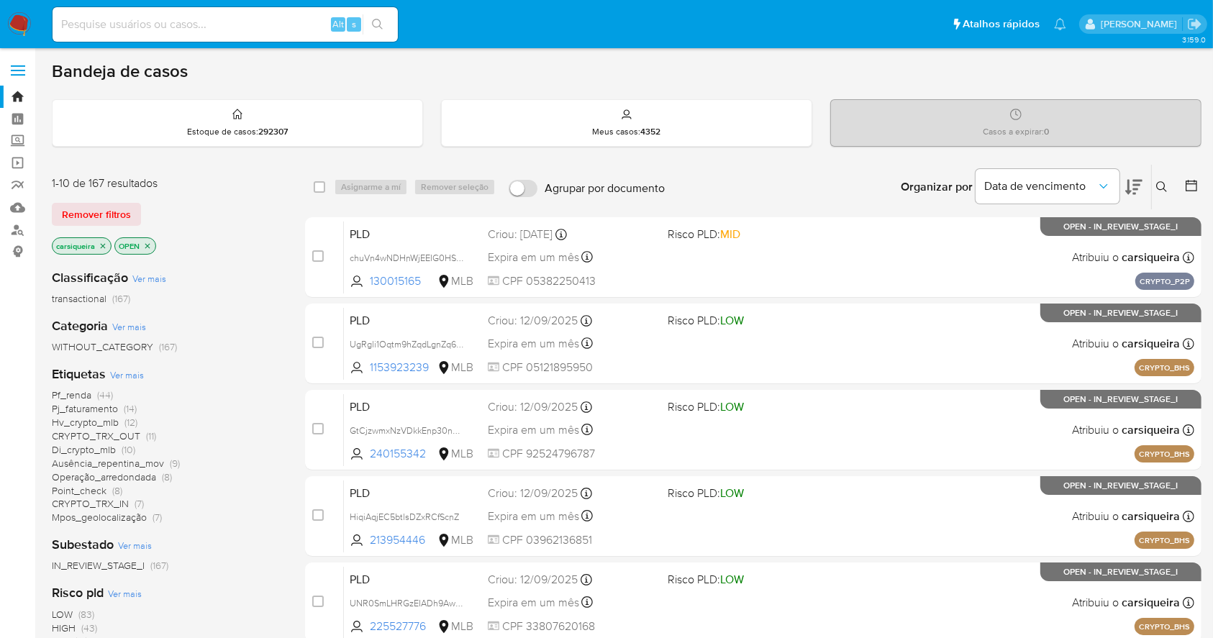
click at [1190, 189] on icon at bounding box center [1192, 185] width 14 height 14
click at [1191, 181] on icon at bounding box center [1192, 185] width 14 height 14
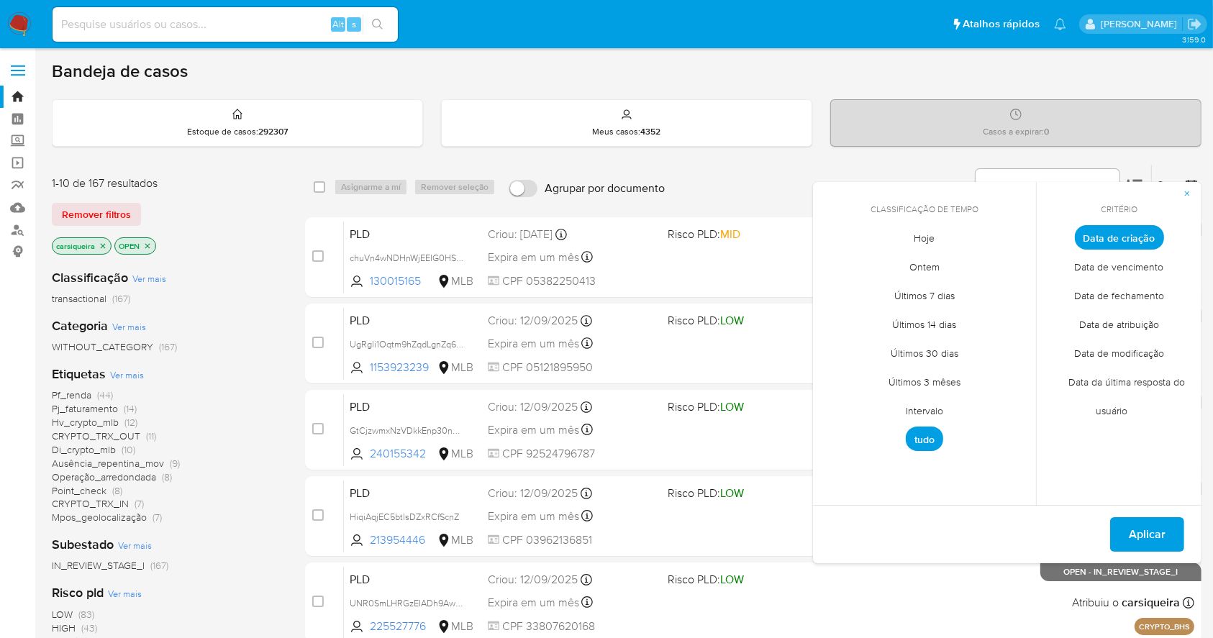
click at [910, 404] on span "Intervalo" at bounding box center [925, 412] width 68 height 30
click at [835, 265] on icon "Mes anterior" at bounding box center [835, 264] width 6 height 10
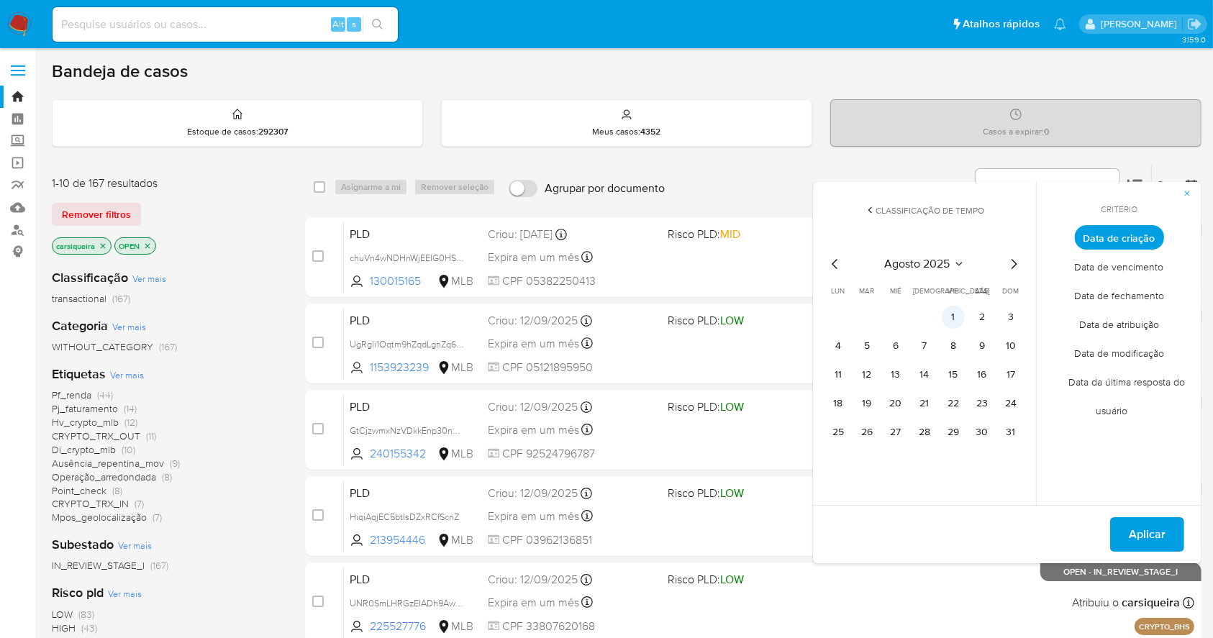
click at [952, 314] on button "1" at bounding box center [953, 317] width 23 height 23
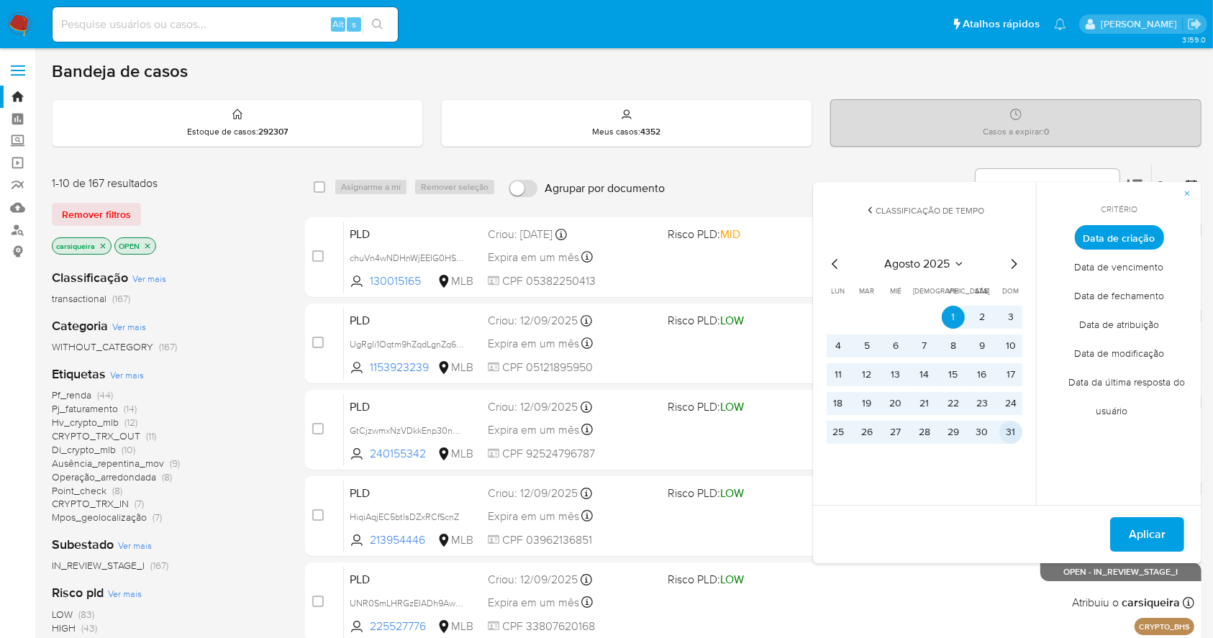
click at [1013, 428] on button "31" at bounding box center [1011, 432] width 23 height 23
click at [1157, 530] on span "Aplicar" at bounding box center [1147, 535] width 37 height 32
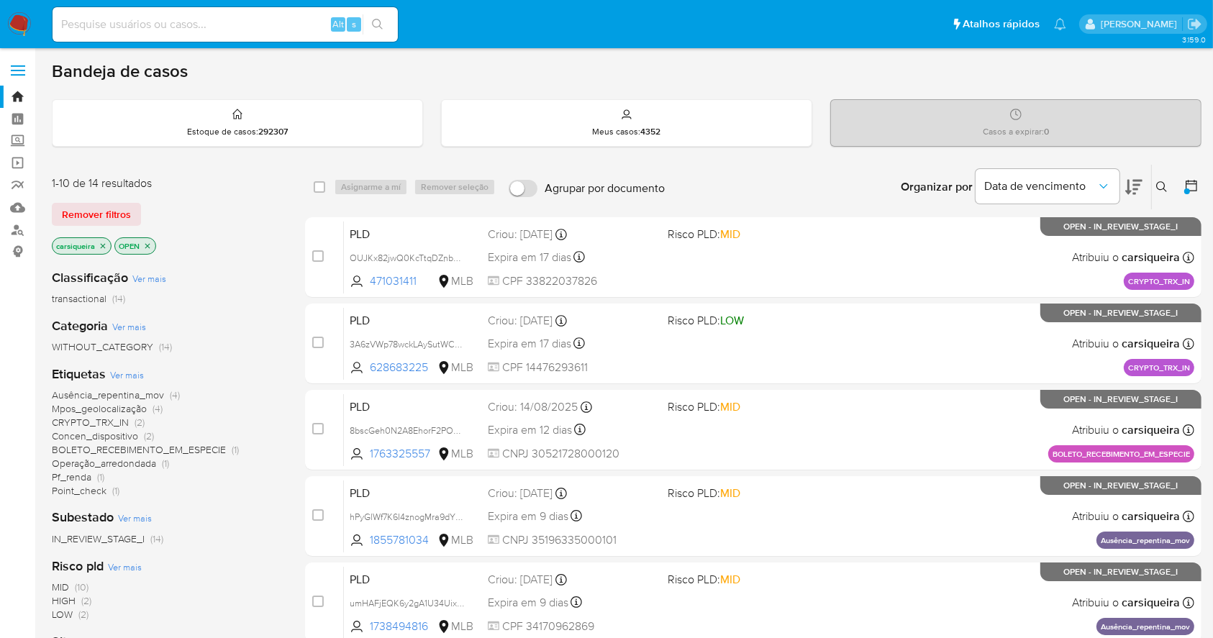
click at [101, 249] on icon "close-filter" at bounding box center [103, 246] width 9 height 9
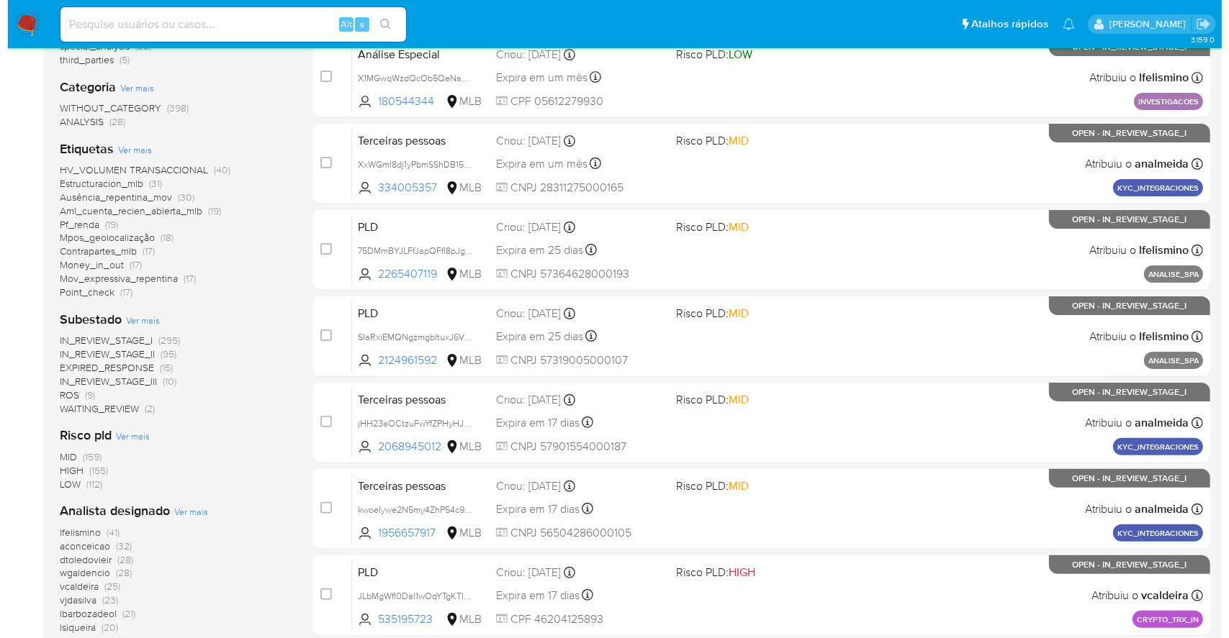
scroll to position [288, 0]
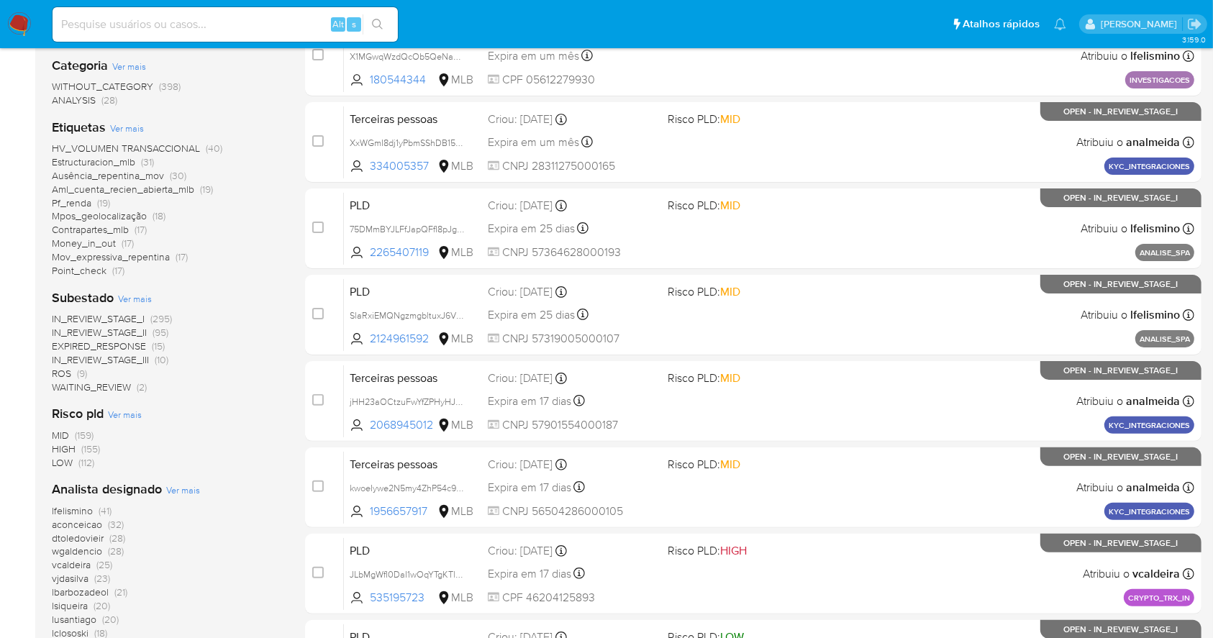
click at [181, 487] on span "Ver mais" at bounding box center [183, 490] width 34 height 13
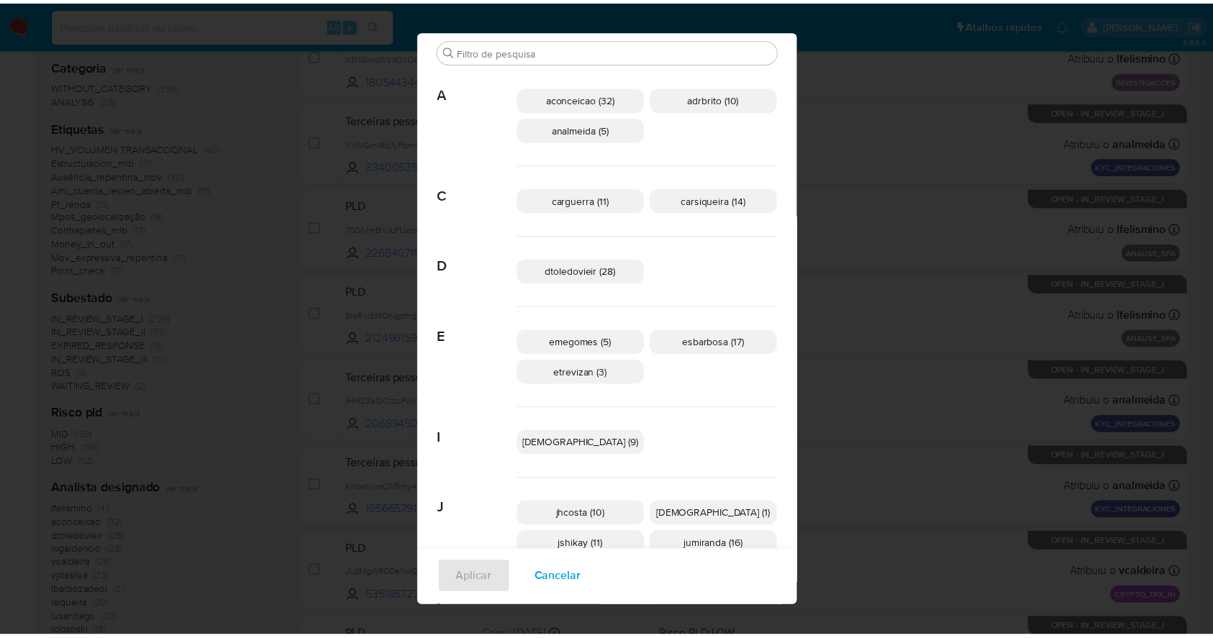
scroll to position [0, 0]
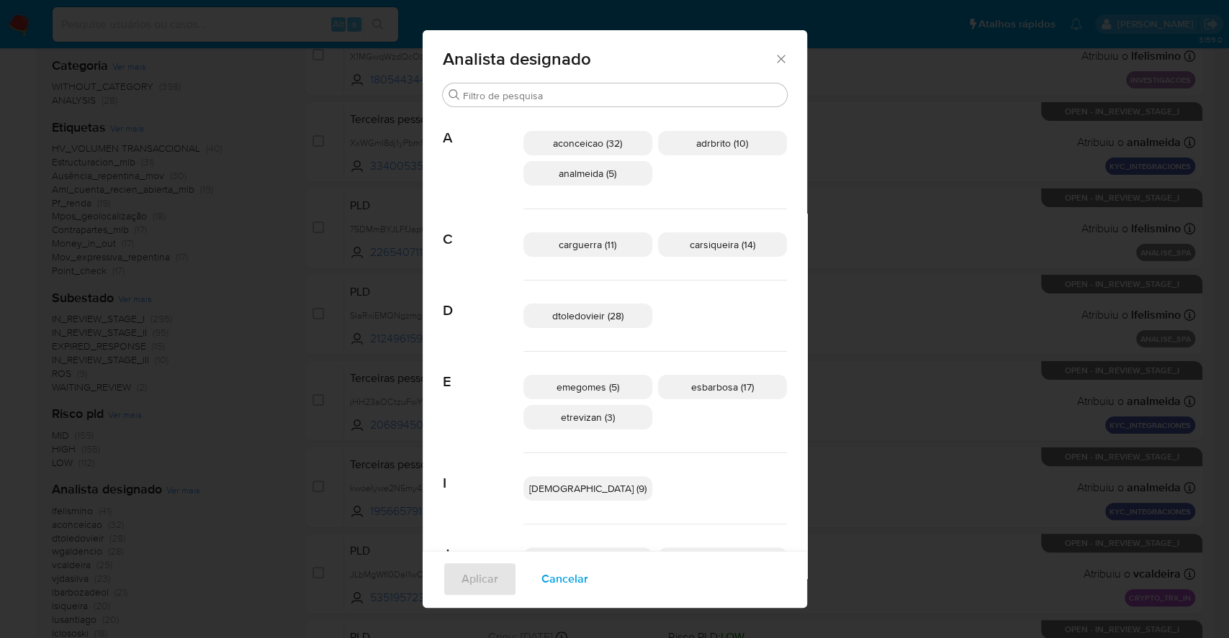
click at [588, 570] on span "Cancelar" at bounding box center [564, 580] width 47 height 32
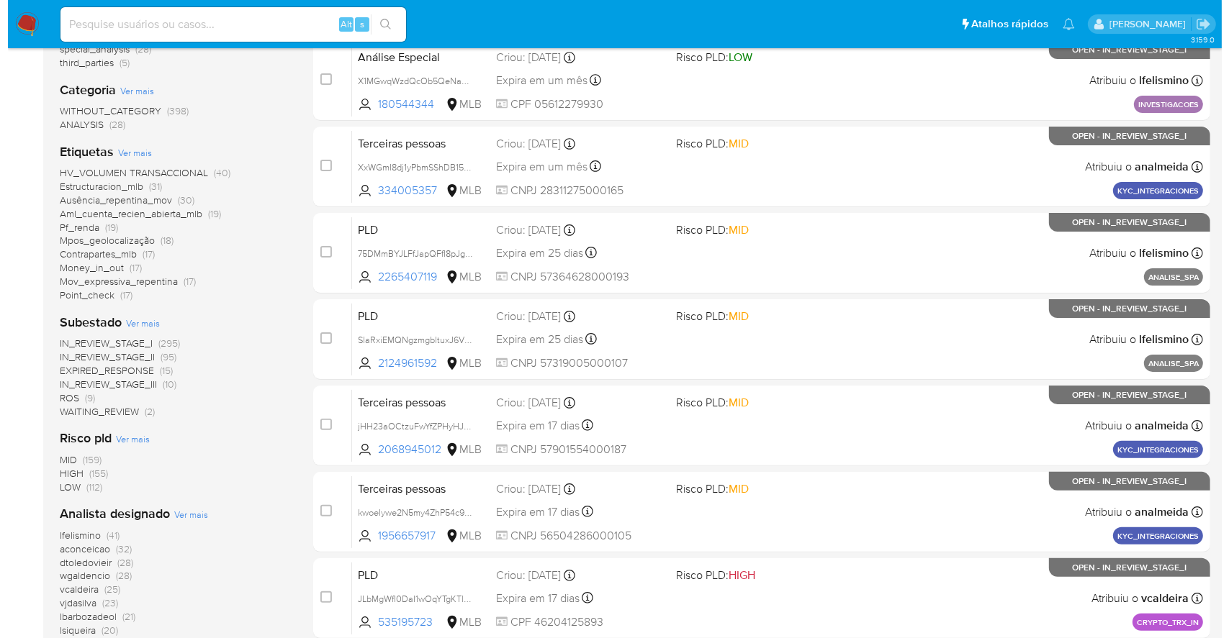
scroll to position [548, 0]
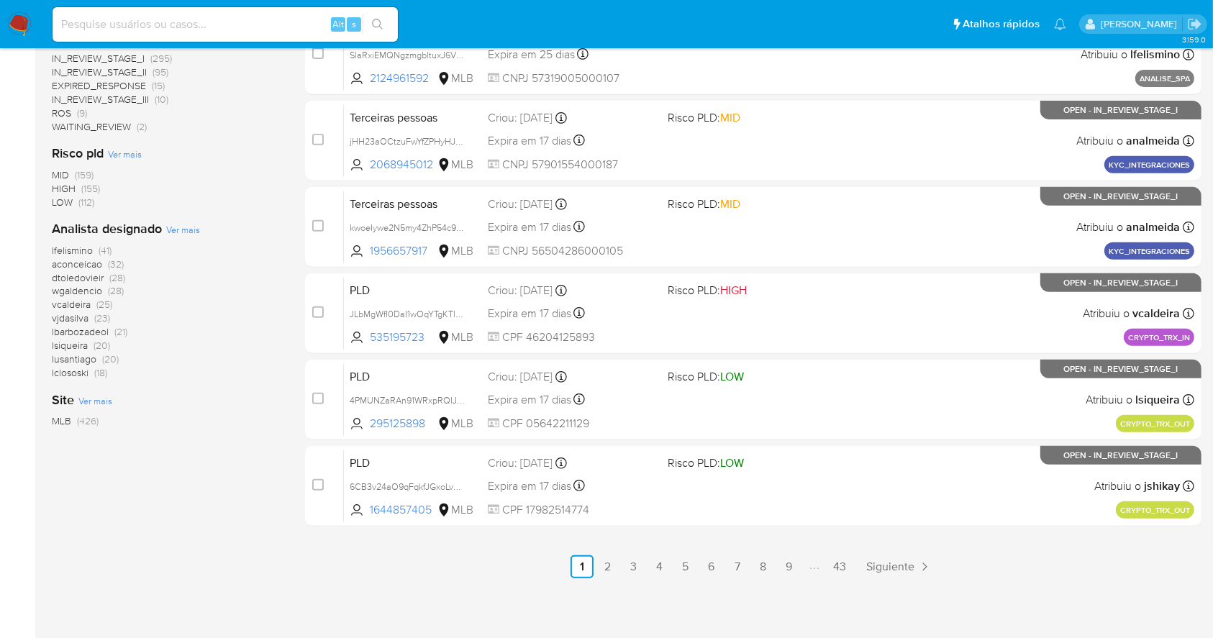
click at [189, 233] on span "Ver mais" at bounding box center [183, 229] width 34 height 13
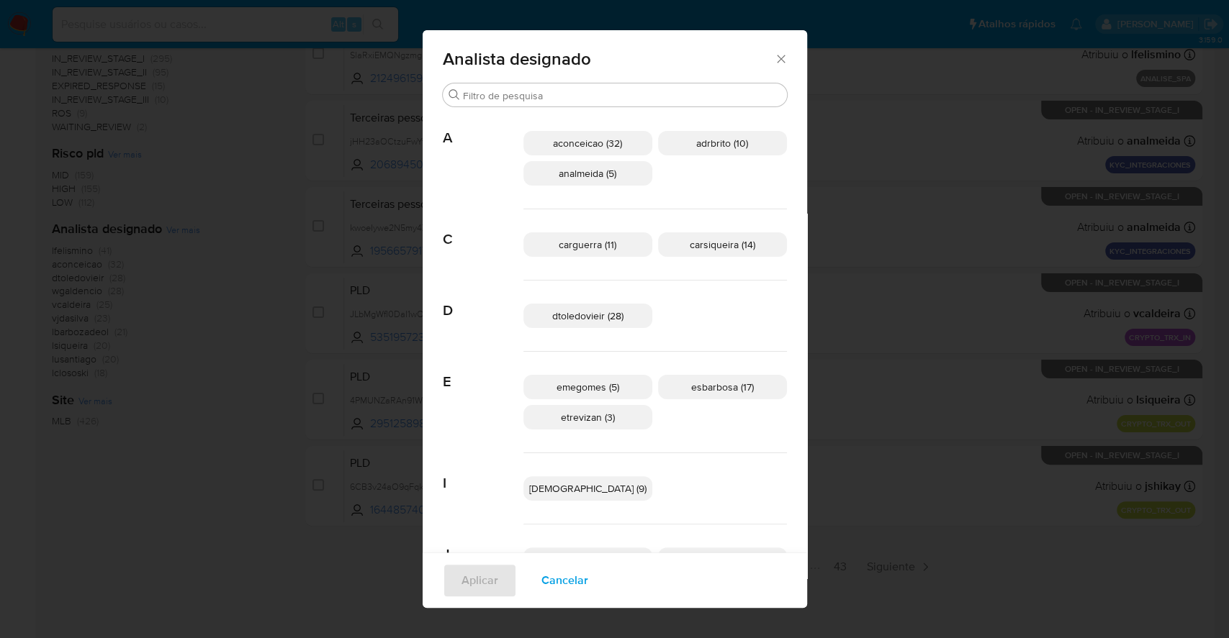
click at [708, 246] on span "carsiqueira (14)" at bounding box center [721, 245] width 65 height 14
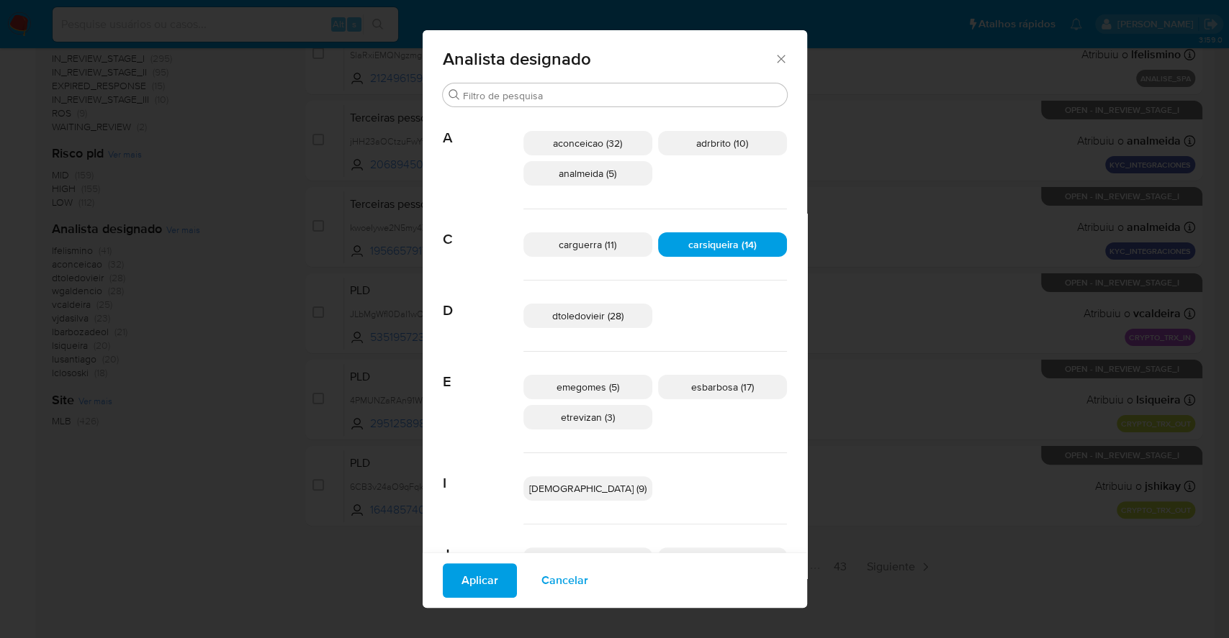
click at [498, 591] on span "Aplicar" at bounding box center [479, 581] width 37 height 32
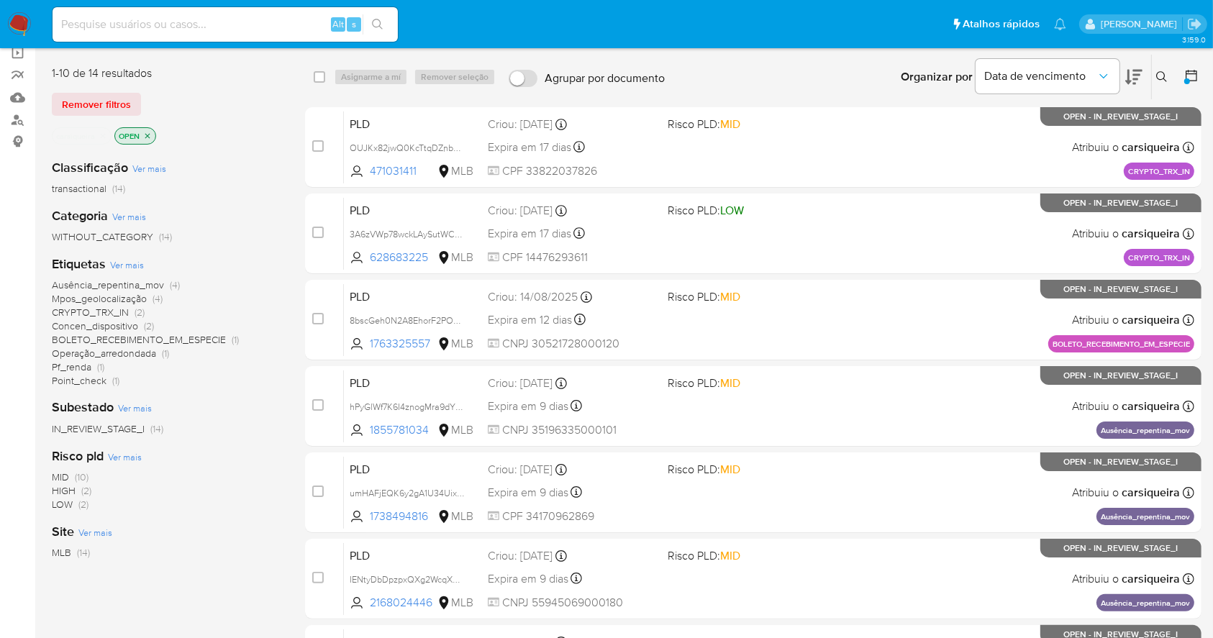
scroll to position [69, 0]
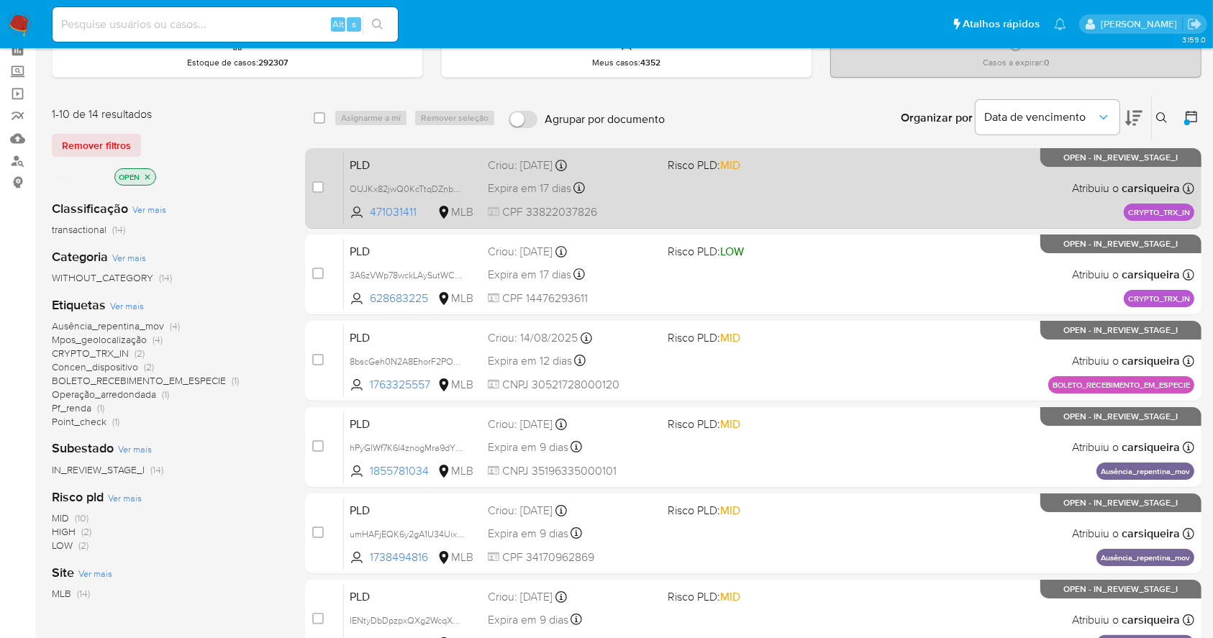
click at [666, 191] on div "PLD OUJKx82jwQ0KcTtqDZnb5EfU 471031411 MLB Risco PLD: MID Criou: 19/08/2025 Cri…" at bounding box center [769, 188] width 851 height 73
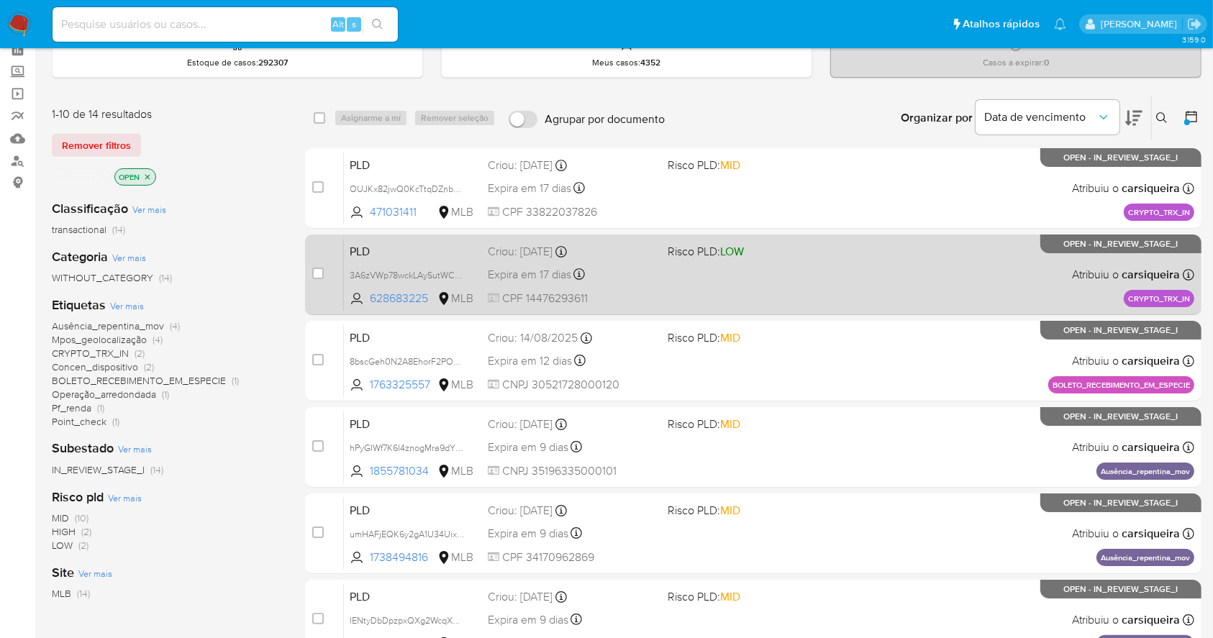
click at [728, 266] on div "PLD 3A6zVWp78wckLAySutWCvA3r 628683225 MLB Risco PLD: LOW Criou: 19/08/2025 Cri…" at bounding box center [769, 274] width 851 height 73
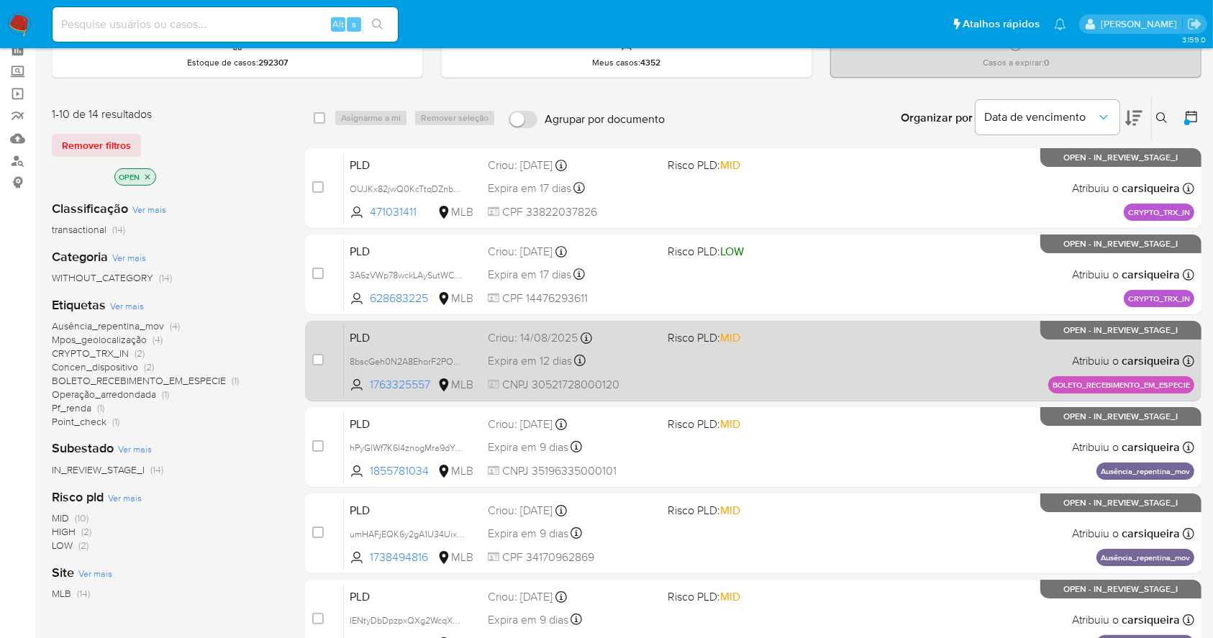
click at [736, 354] on div "PLD 8bscGeh0N2A8EhorF2POeuGa 1763325557 MLB Risco PLD: MID Criou: [DATE] Criou:…" at bounding box center [769, 361] width 851 height 73
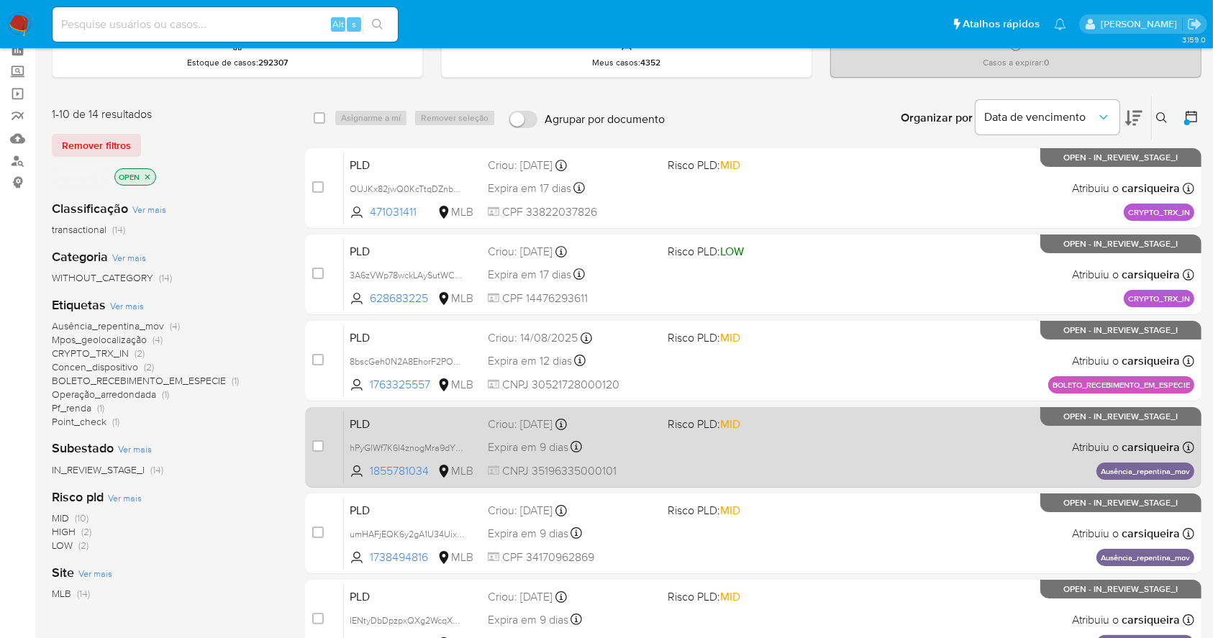
click at [780, 466] on div "PLD hPyGlWf7K6I4znogMra9dYK3 1855781034 MLB Risco PLD: MID Criou: [DATE] Criou:…" at bounding box center [769, 447] width 851 height 73
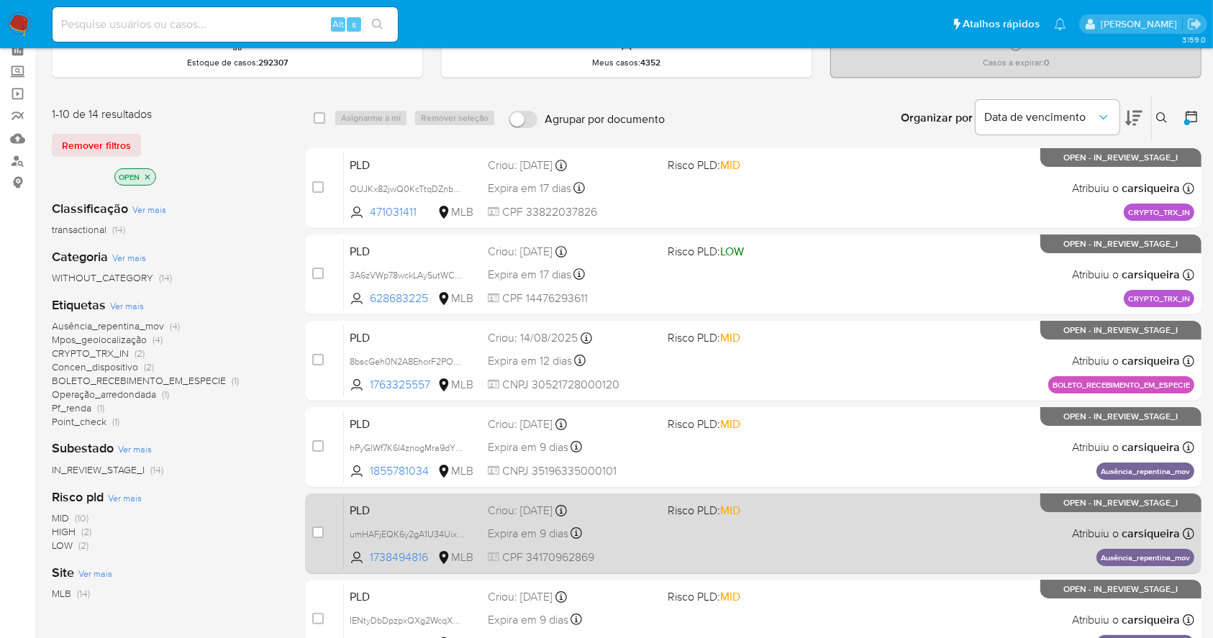
click at [815, 515] on span "Risco PLD: MID" at bounding box center [752, 509] width 168 height 19
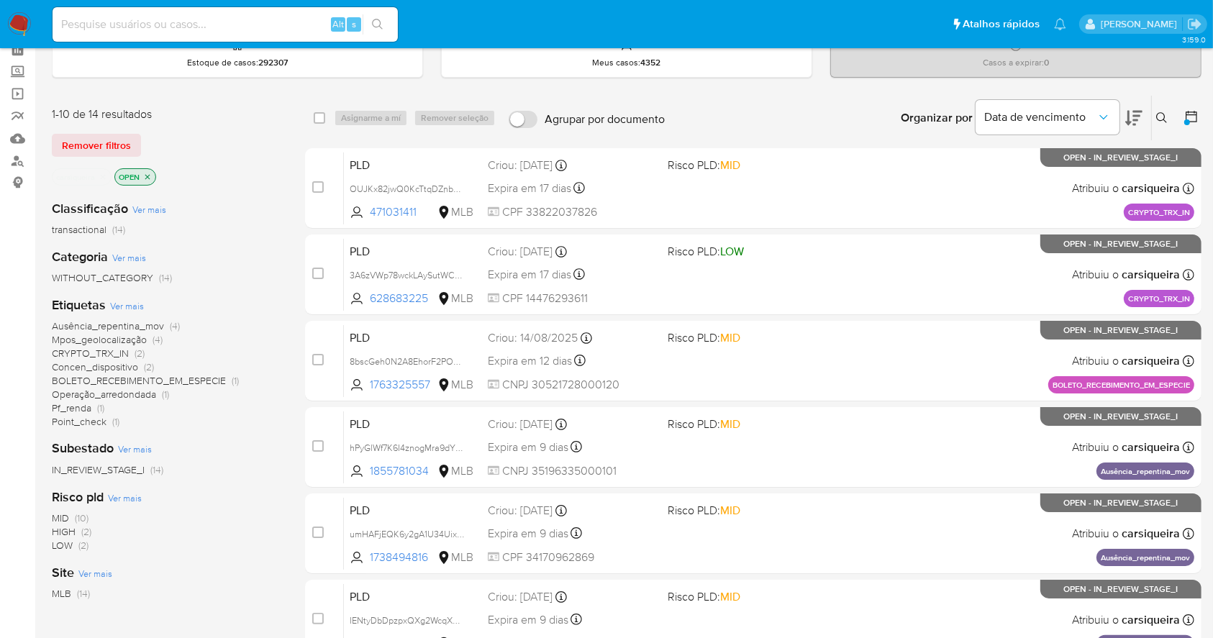
click at [22, 16] on img at bounding box center [19, 24] width 24 height 24
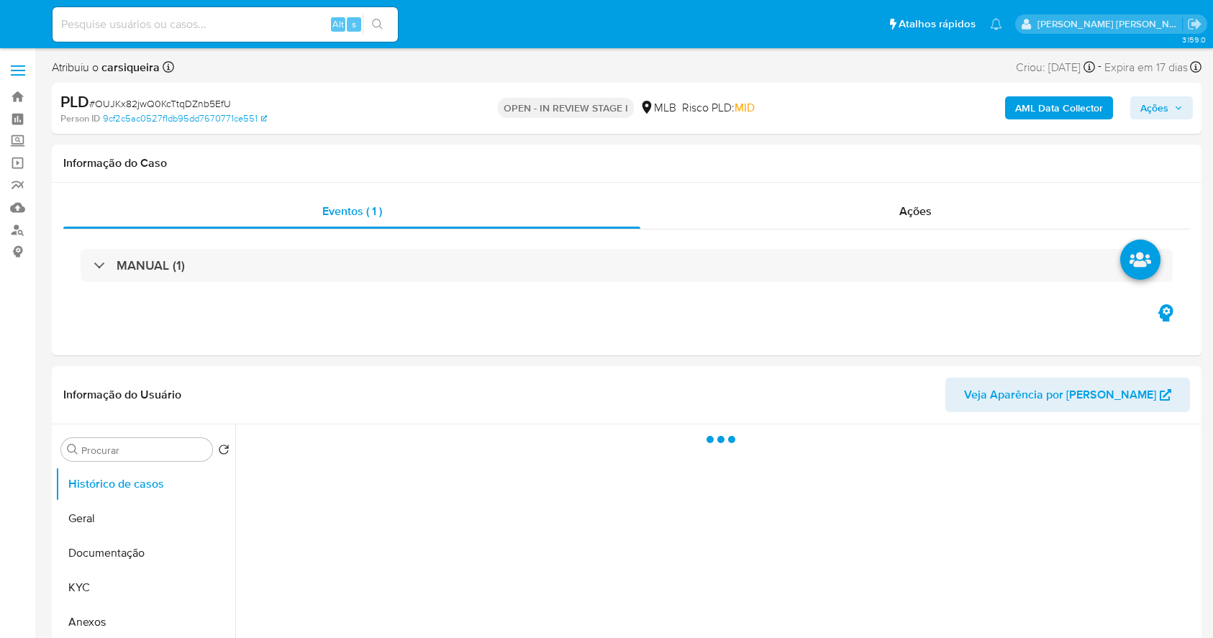
select select "10"
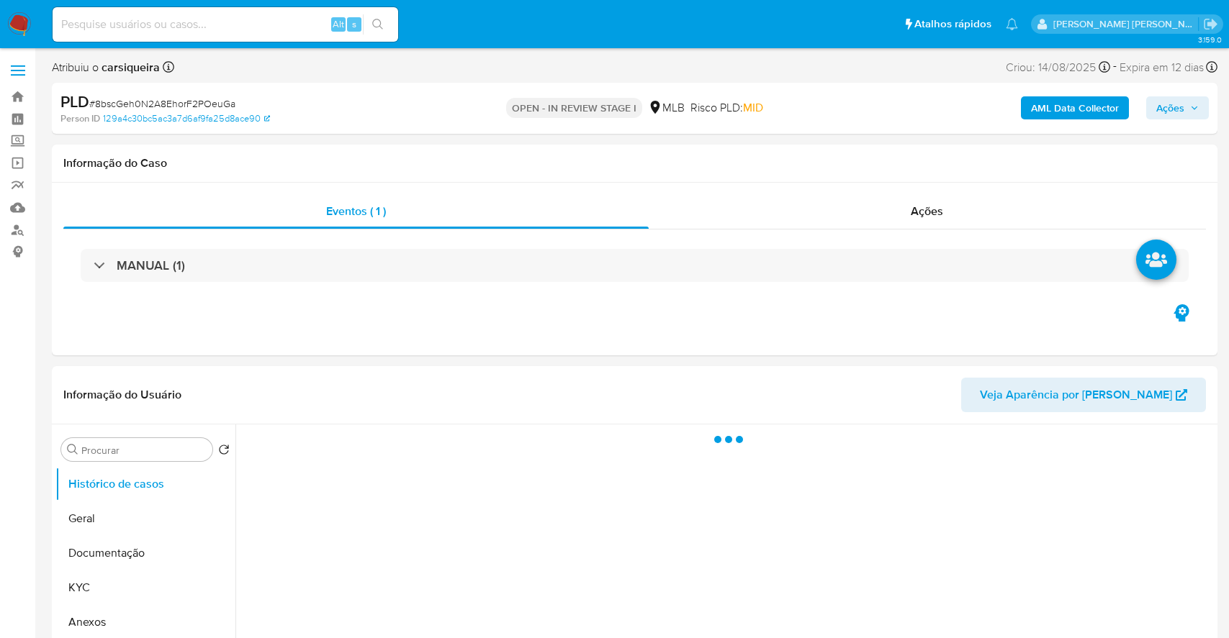
select select "10"
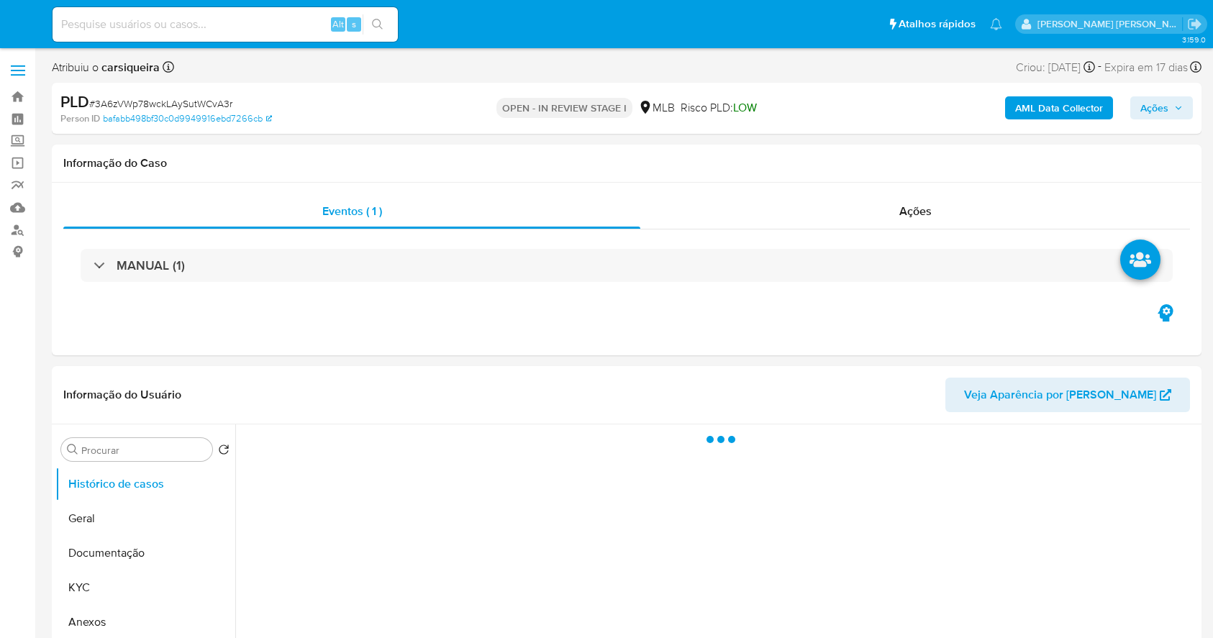
select select "10"
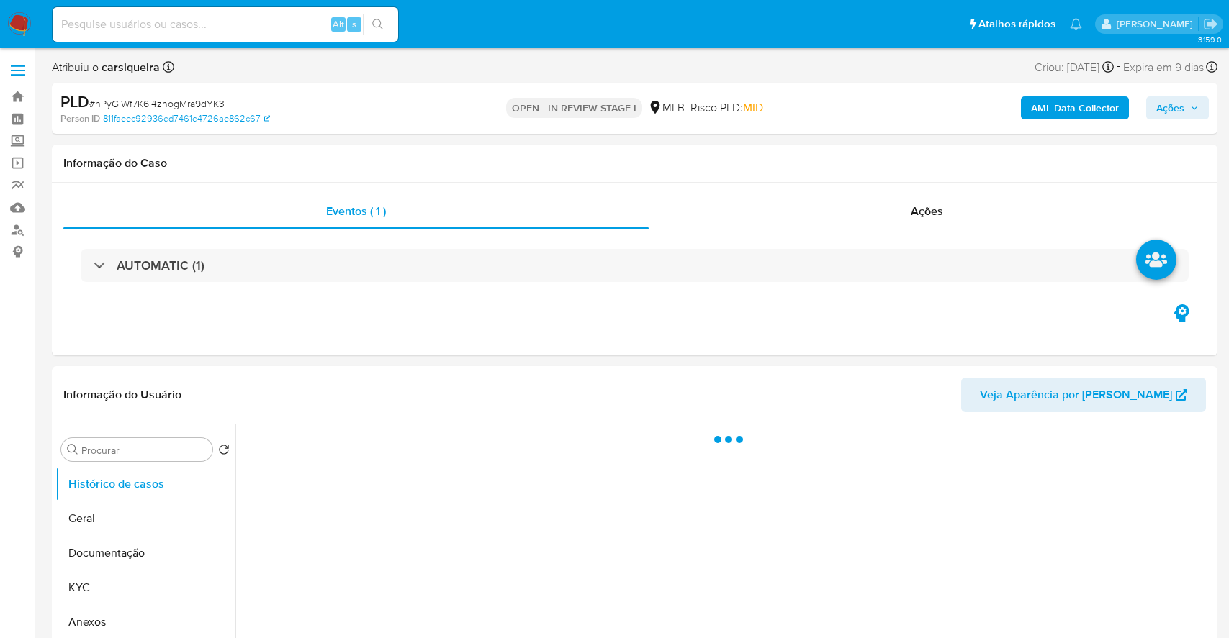
select select "10"
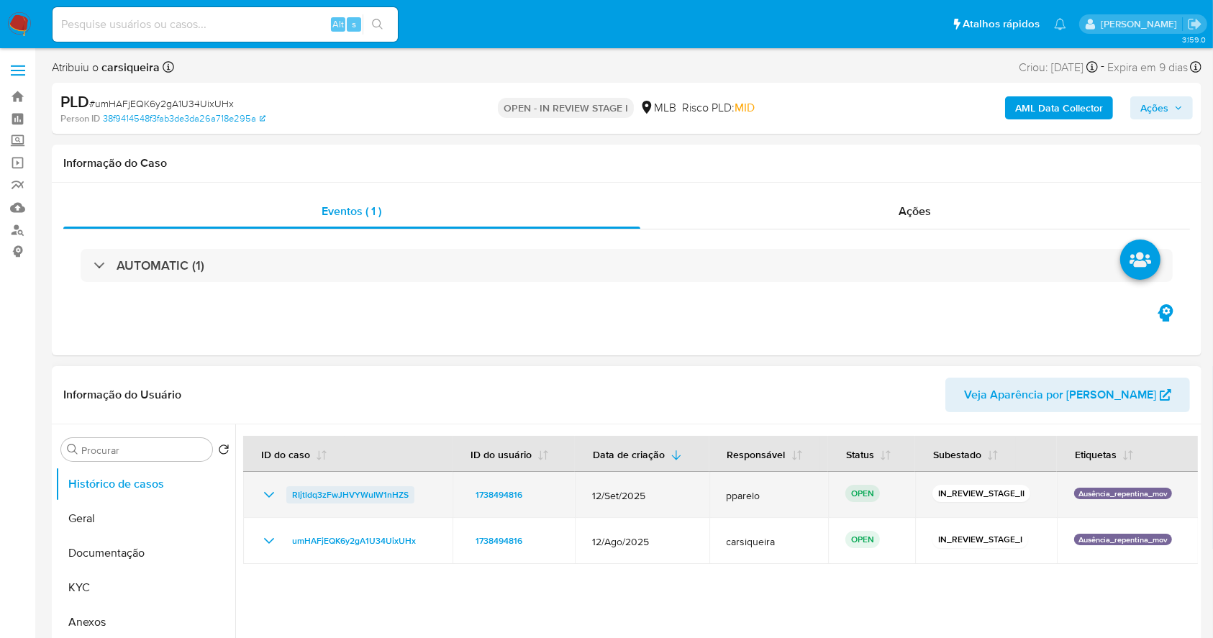
click at [302, 492] on span "RIjtldq3zFwJHVYWuIW1nHZS" at bounding box center [350, 495] width 117 height 17
drag, startPoint x: 421, startPoint y: 489, endPoint x: 286, endPoint y: 498, distance: 135.6
click at [286, 498] on div "RIjtldq3zFwJHVYWuIW1nHZS" at bounding box center [348, 495] width 175 height 17
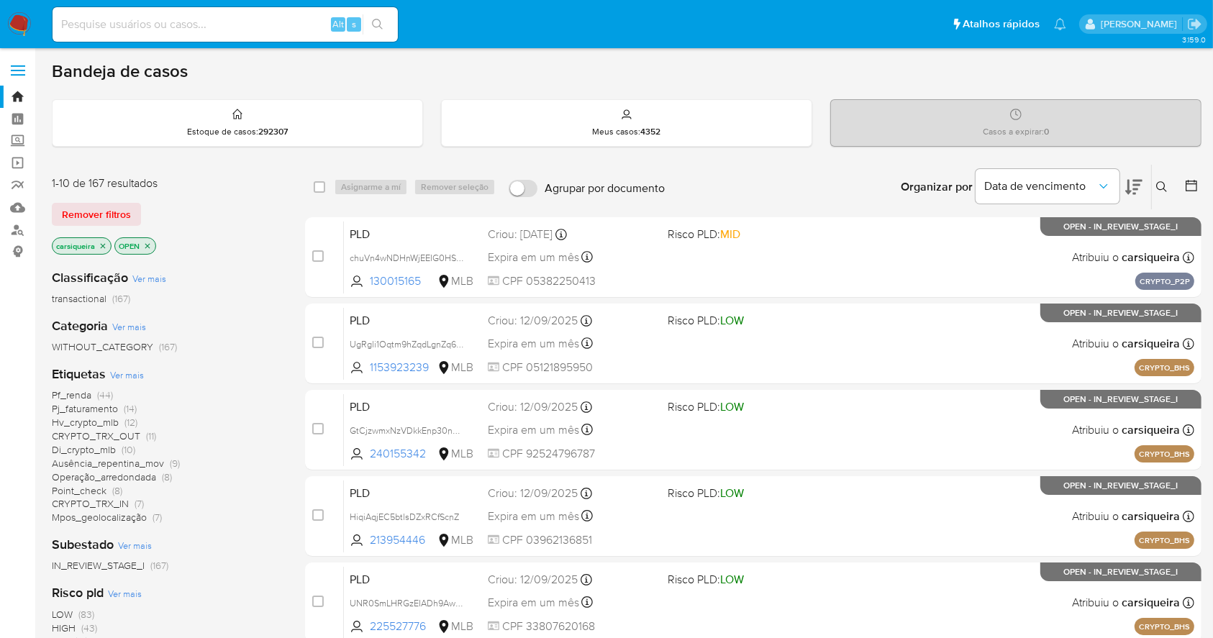
click at [101, 242] on icon "close-filter" at bounding box center [103, 246] width 9 height 9
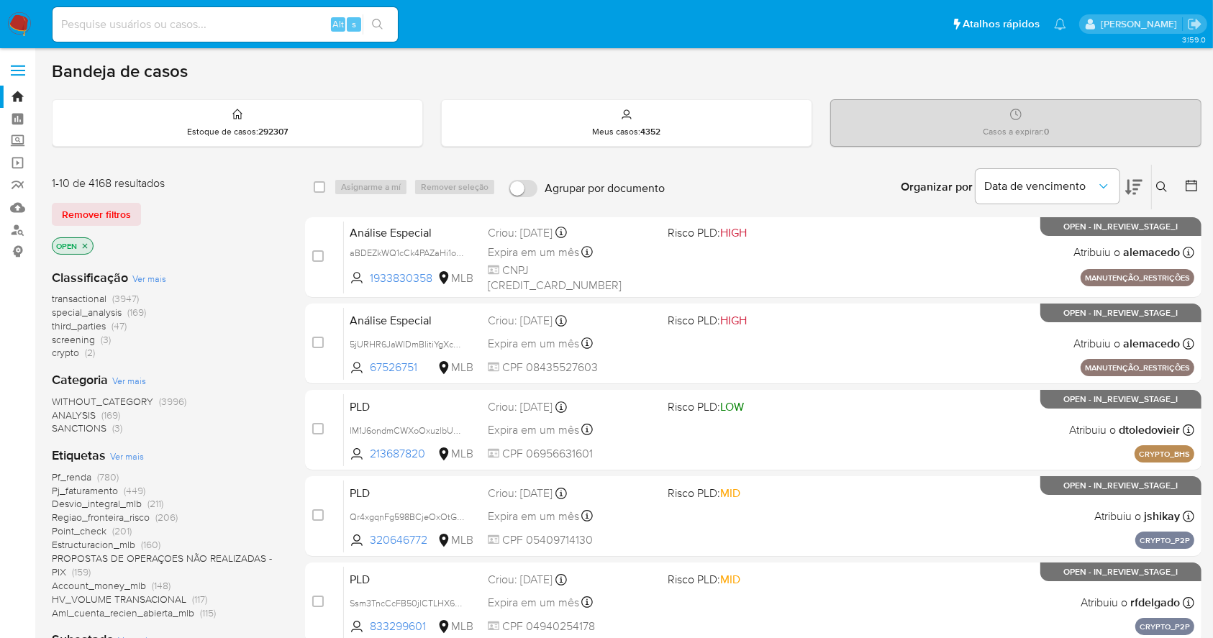
click at [1162, 184] on icon at bounding box center [1163, 187] width 12 height 12
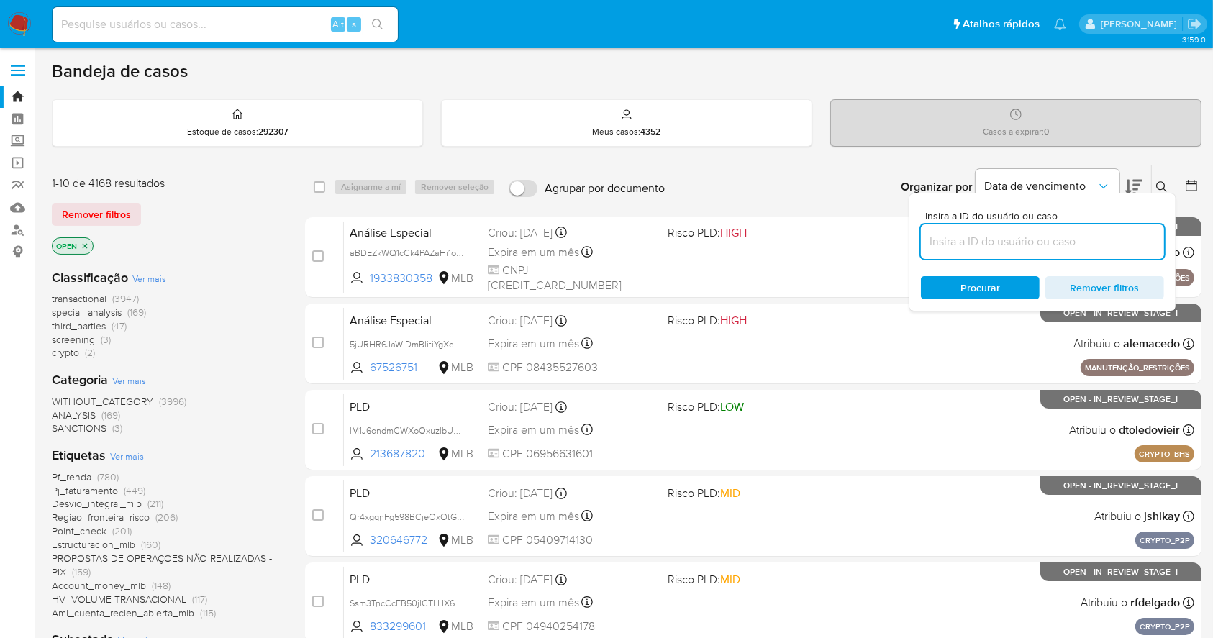
click at [1018, 238] on input at bounding box center [1042, 241] width 243 height 19
type input "NPNpP0qnt7i5HekdJigzUkDP"
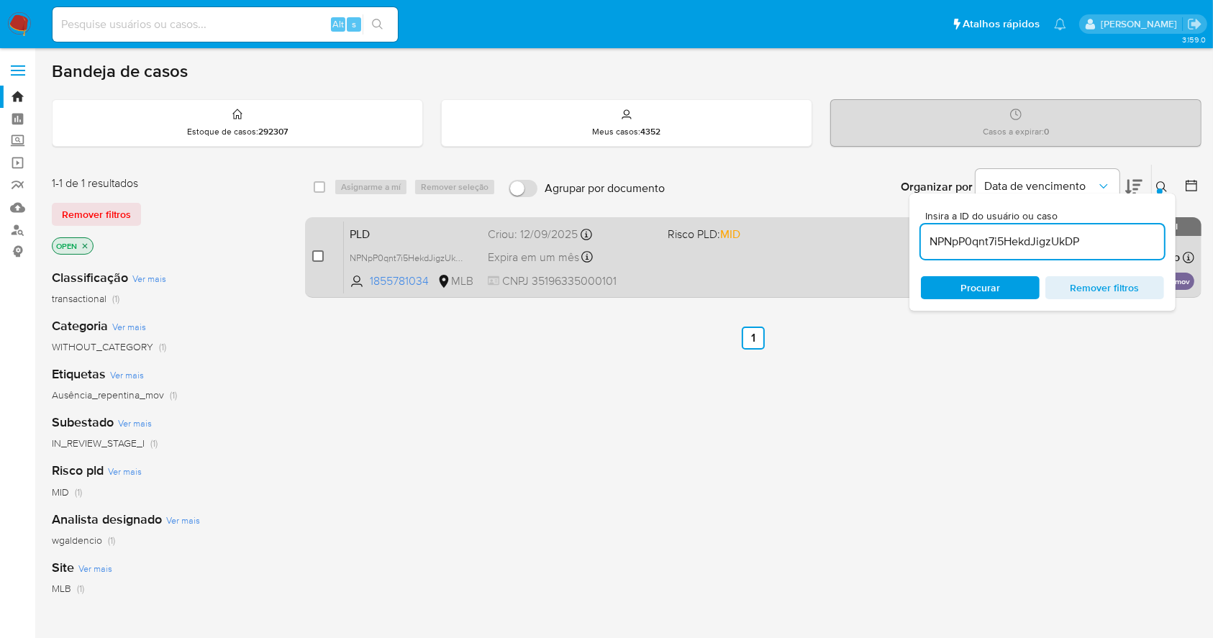
click at [312, 254] on div "case-item-checkbox Incapaz de atribuir o caso PLD NPNpP0qnt7i5HekdJigzUkDP 1855…" at bounding box center [753, 257] width 897 height 81
click at [317, 253] on input "checkbox" at bounding box center [318, 256] width 12 height 12
checkbox input "true"
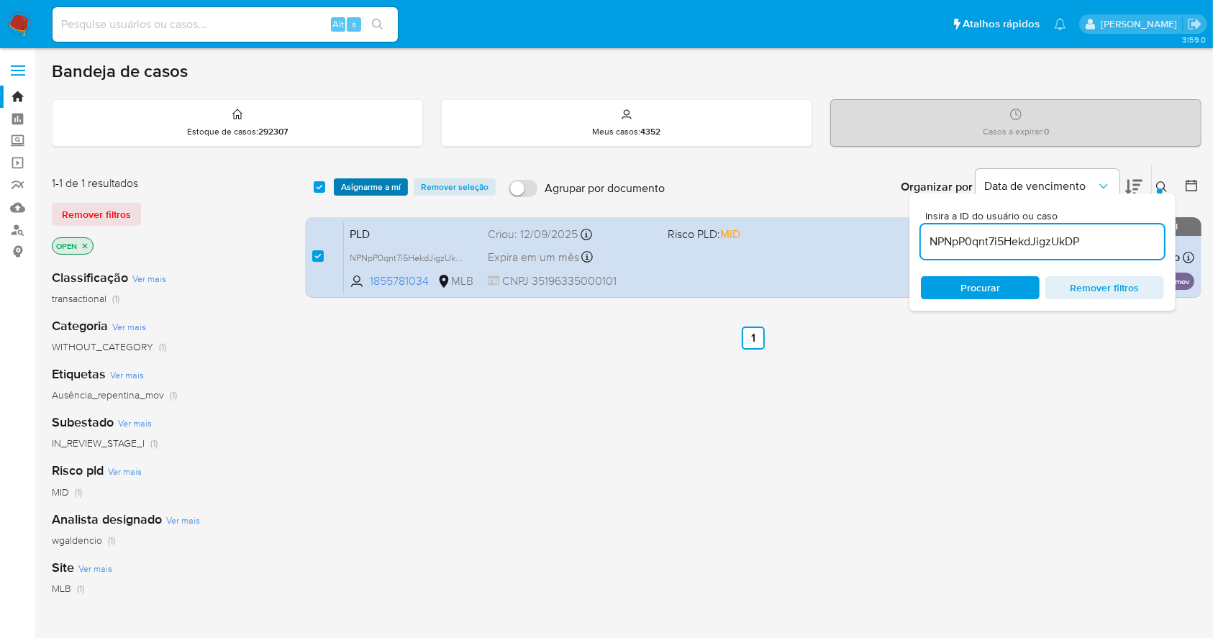
click at [384, 181] on span "Asignarme a mí" at bounding box center [371, 187] width 60 height 14
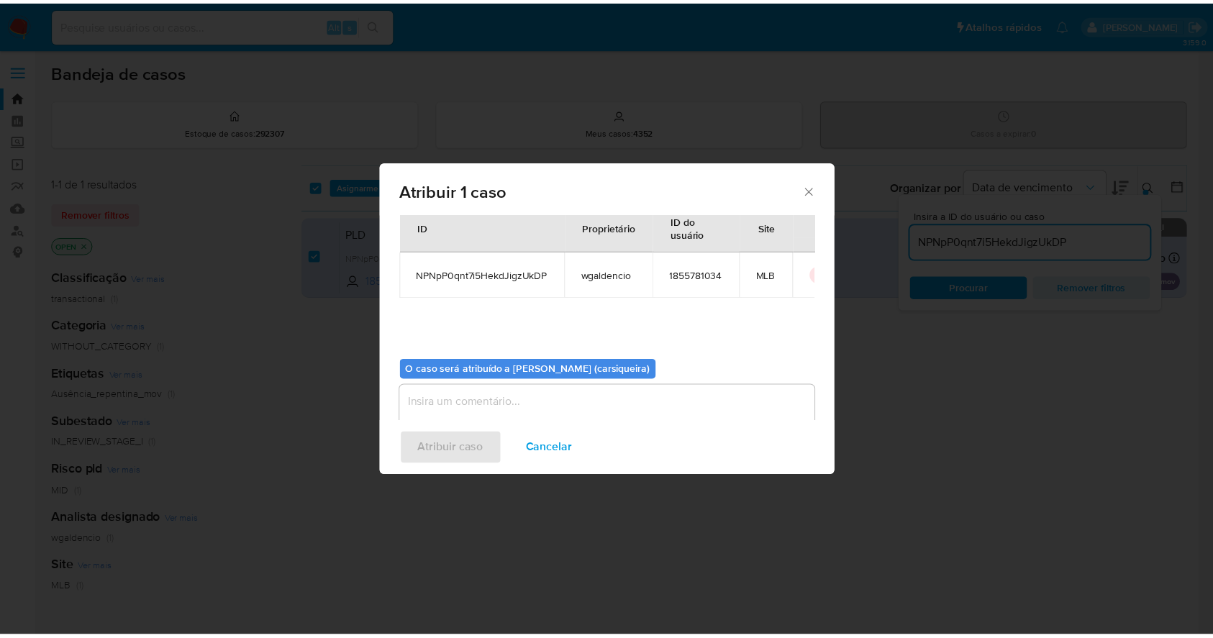
scroll to position [74, 0]
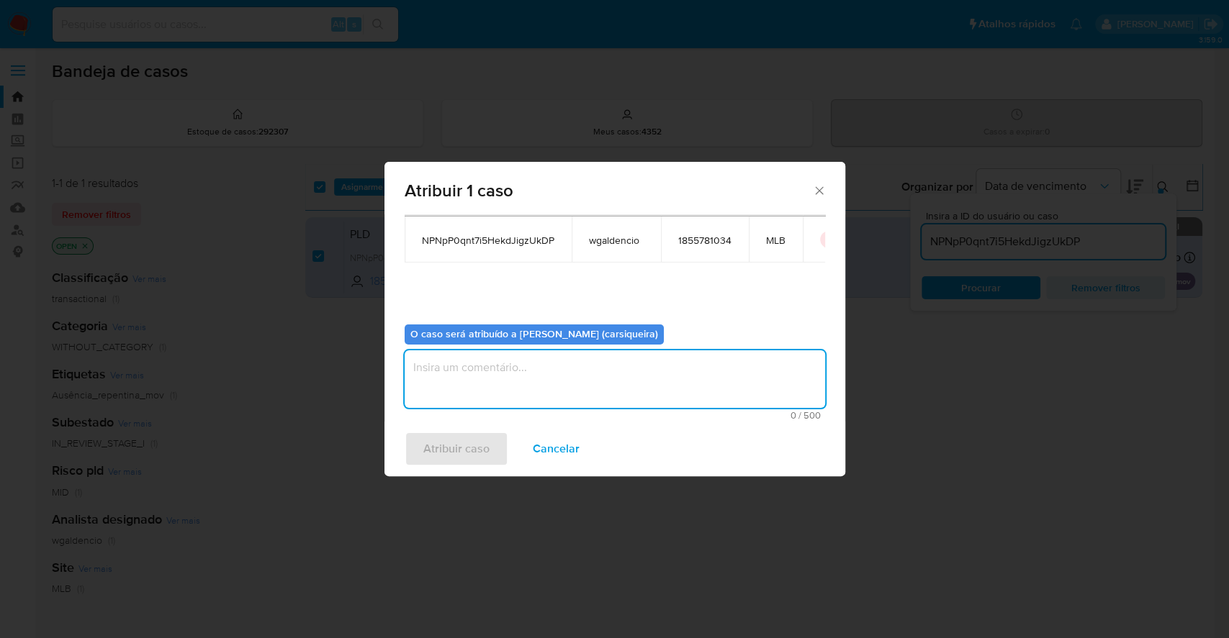
click at [543, 390] on textarea "assign-modal" at bounding box center [614, 380] width 420 height 58
paste textarea "NPNpP0qnt7i5HekdJigzUkDP"
type textarea "NPNpP0qnt7i5HekdJigzUkDP"
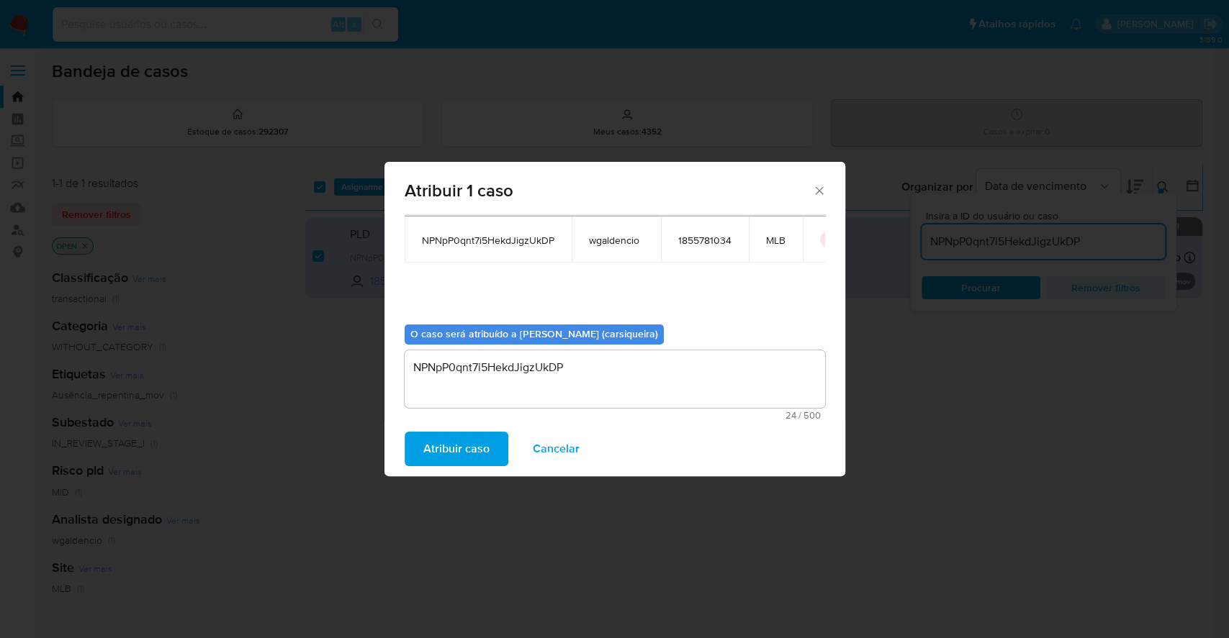
click at [466, 452] on span "Atribuir caso" at bounding box center [456, 449] width 66 height 32
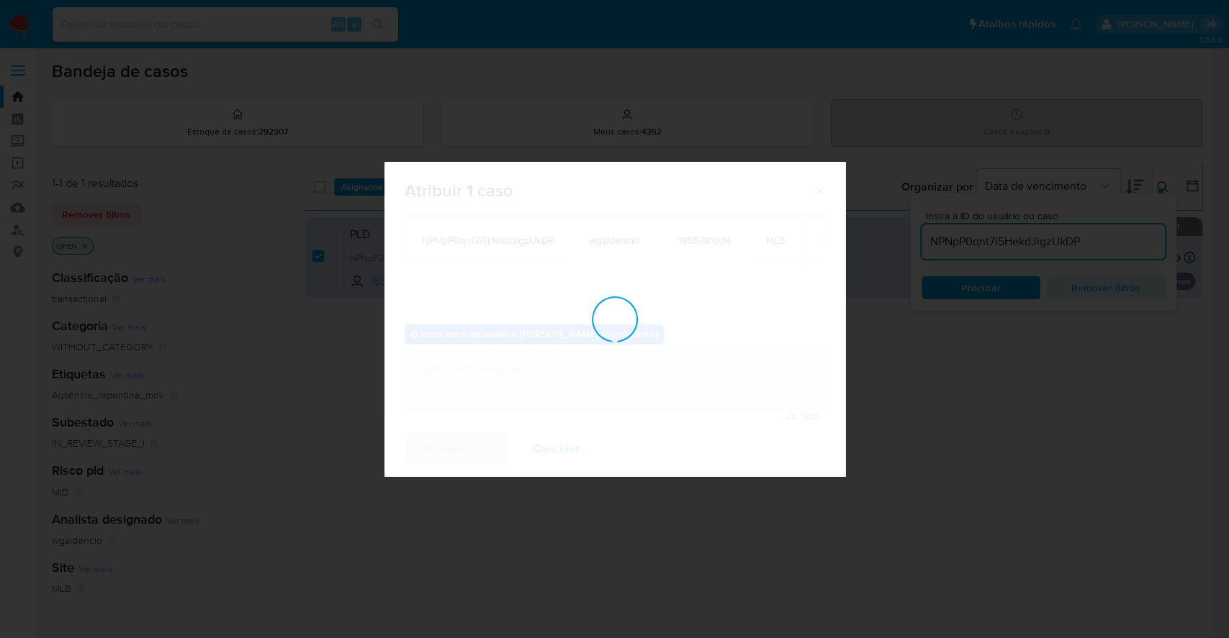
checkbox input "false"
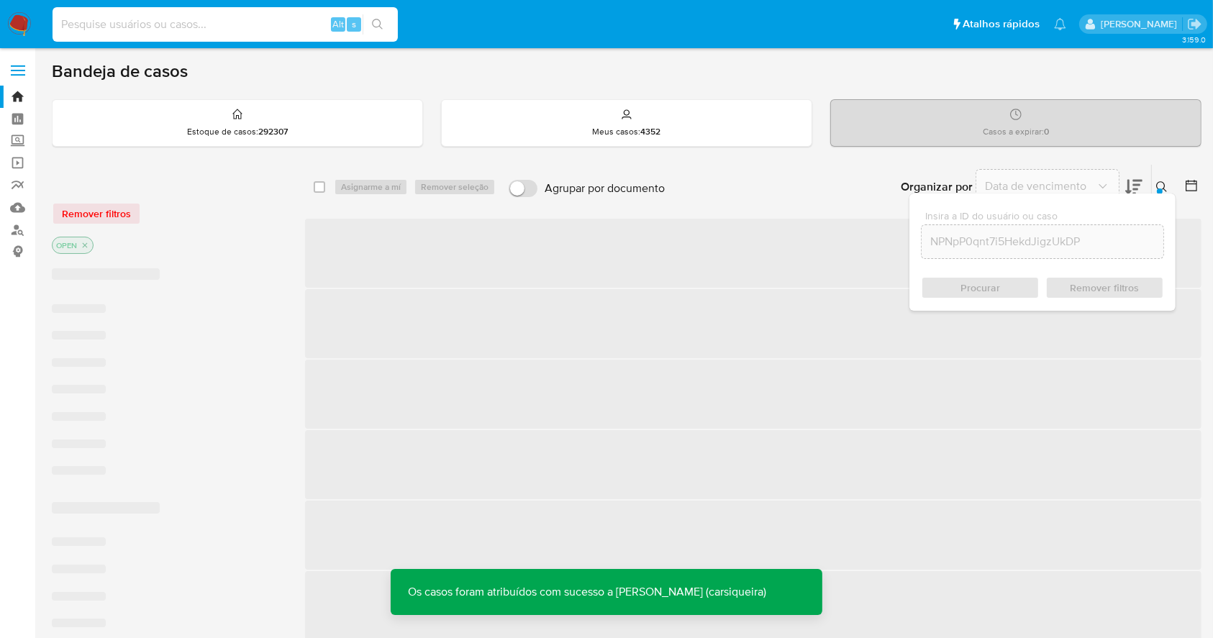
click at [207, 17] on input at bounding box center [225, 24] width 345 height 19
click at [284, 30] on input at bounding box center [225, 24] width 345 height 19
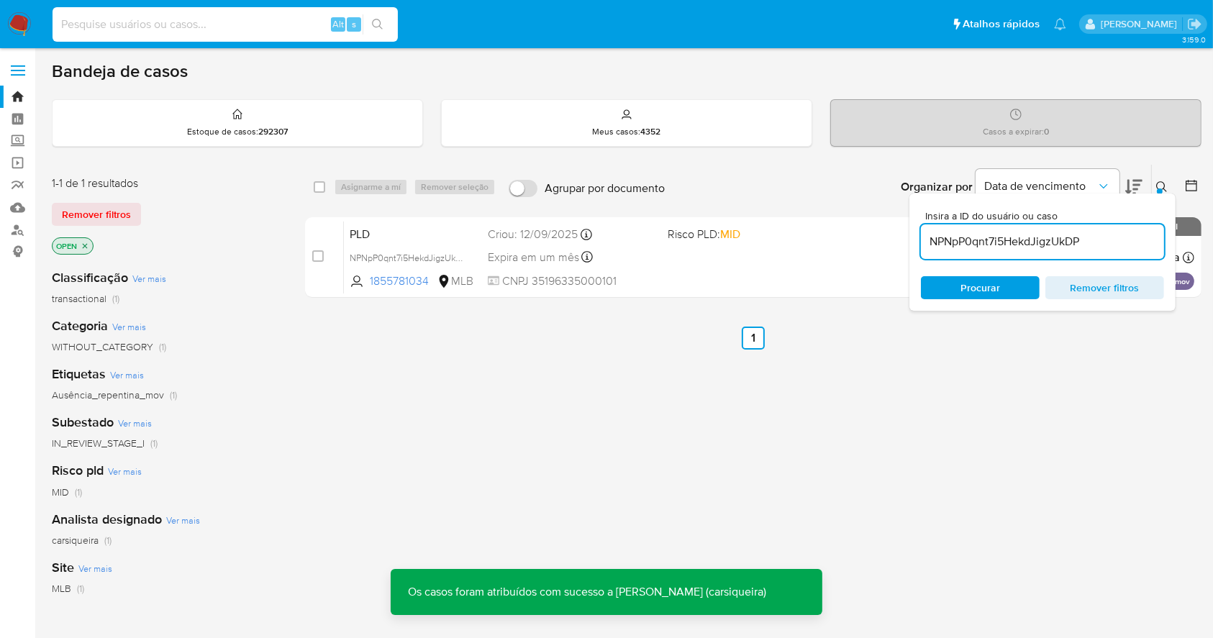
paste input "NPNpP0qnt7i5HekdJigzUkDP"
type input "NPNpP0qnt7i5HekdJigzUkDP"
click at [382, 25] on icon "search-icon" at bounding box center [378, 25] width 12 height 12
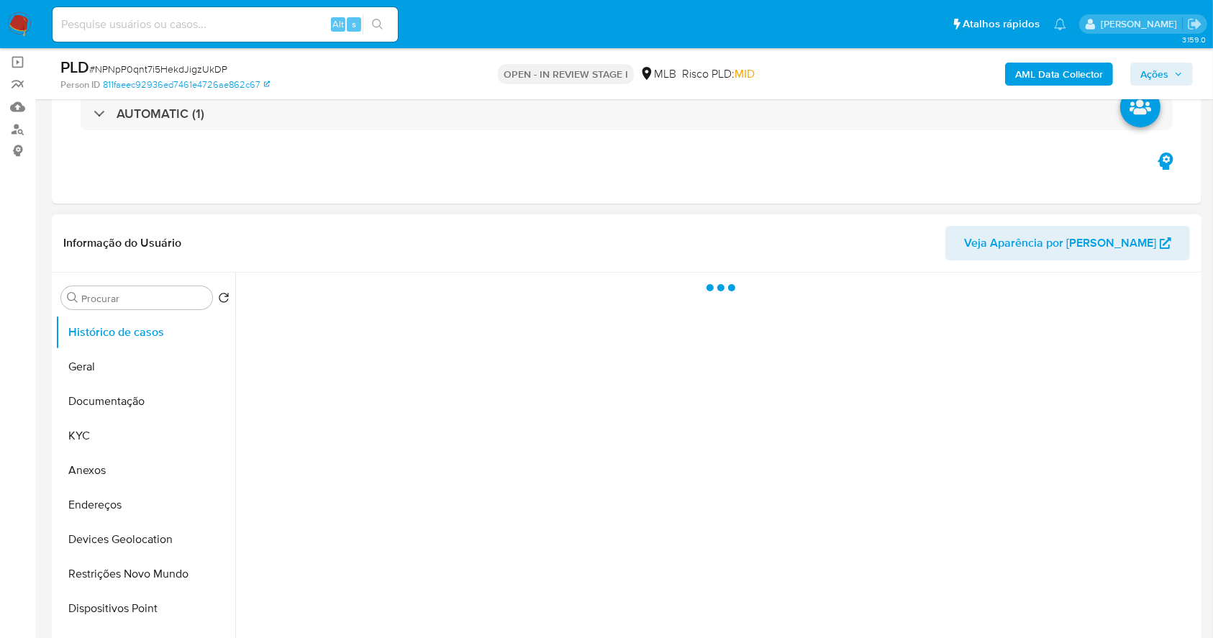
select select "10"
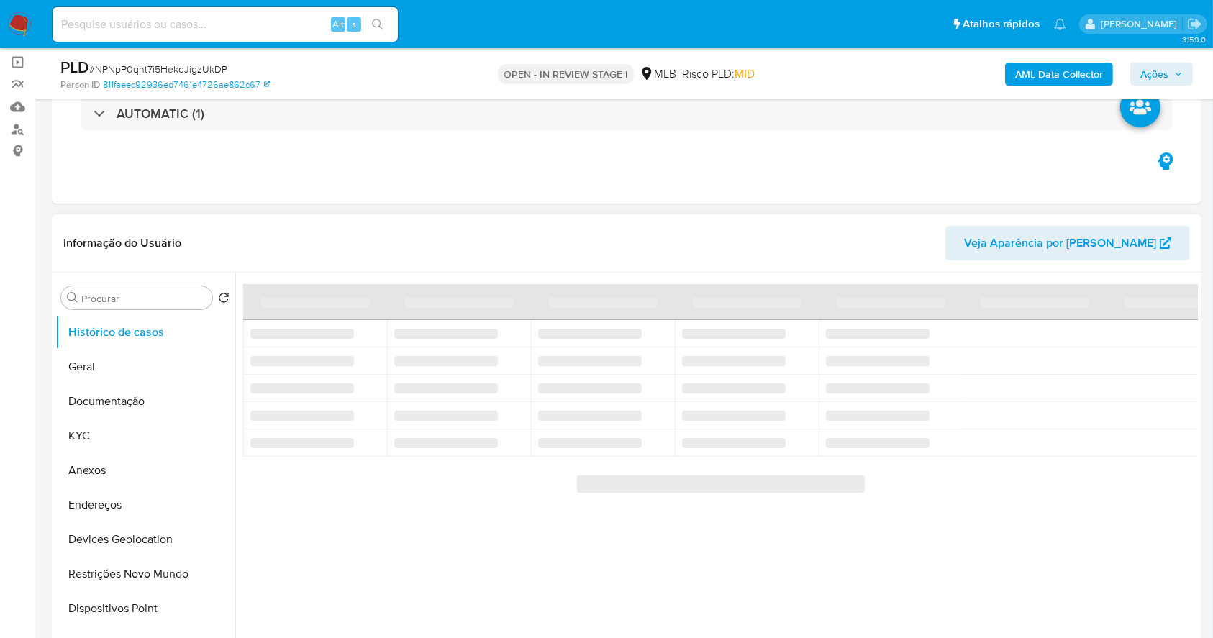
scroll to position [191, 0]
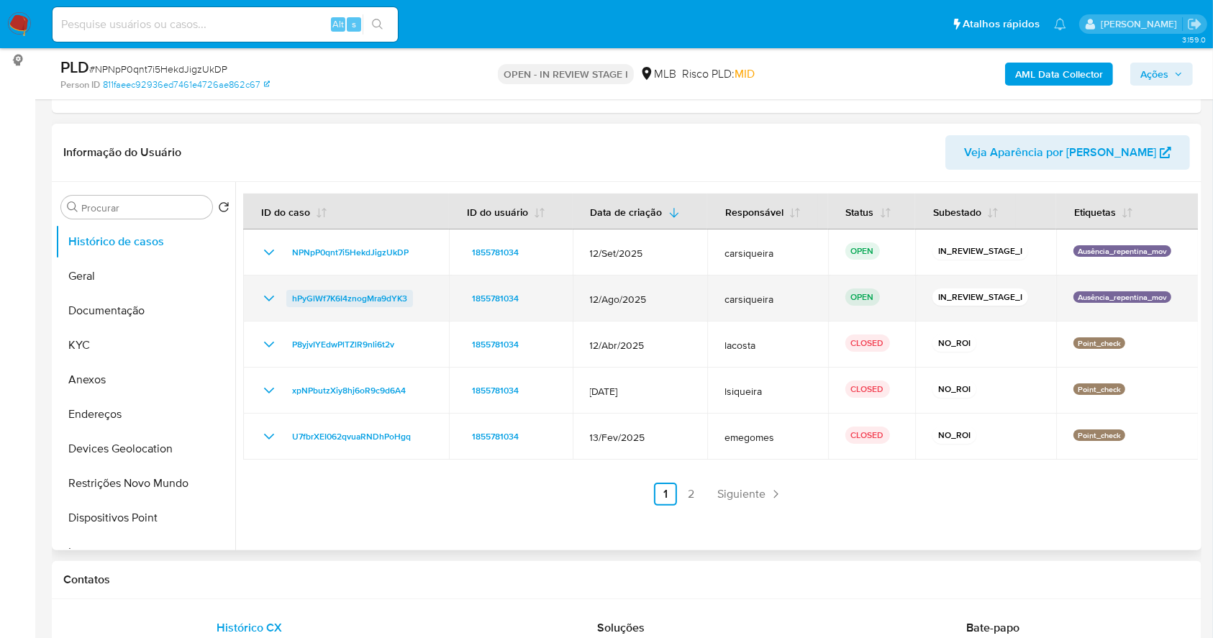
drag, startPoint x: 429, startPoint y: 294, endPoint x: 288, endPoint y: 302, distance: 141.3
click at [288, 302] on div "hPyGlWf7K6I4znogMra9dYK3" at bounding box center [346, 298] width 171 height 17
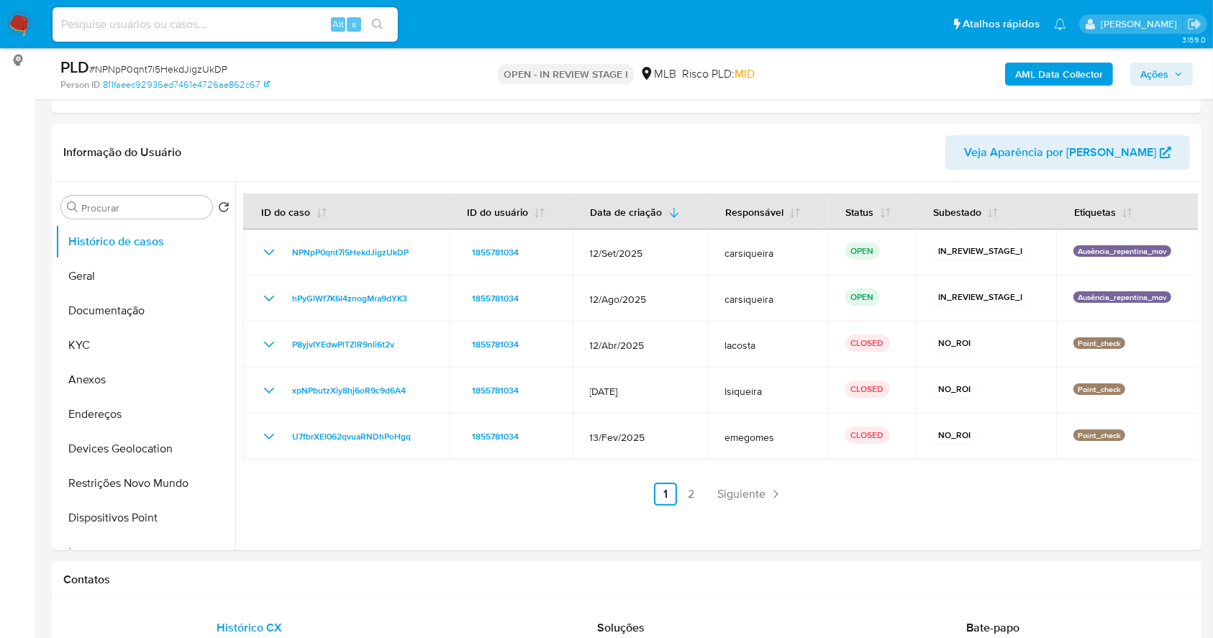
click at [1159, 68] on span "Ações" at bounding box center [1155, 74] width 28 height 23
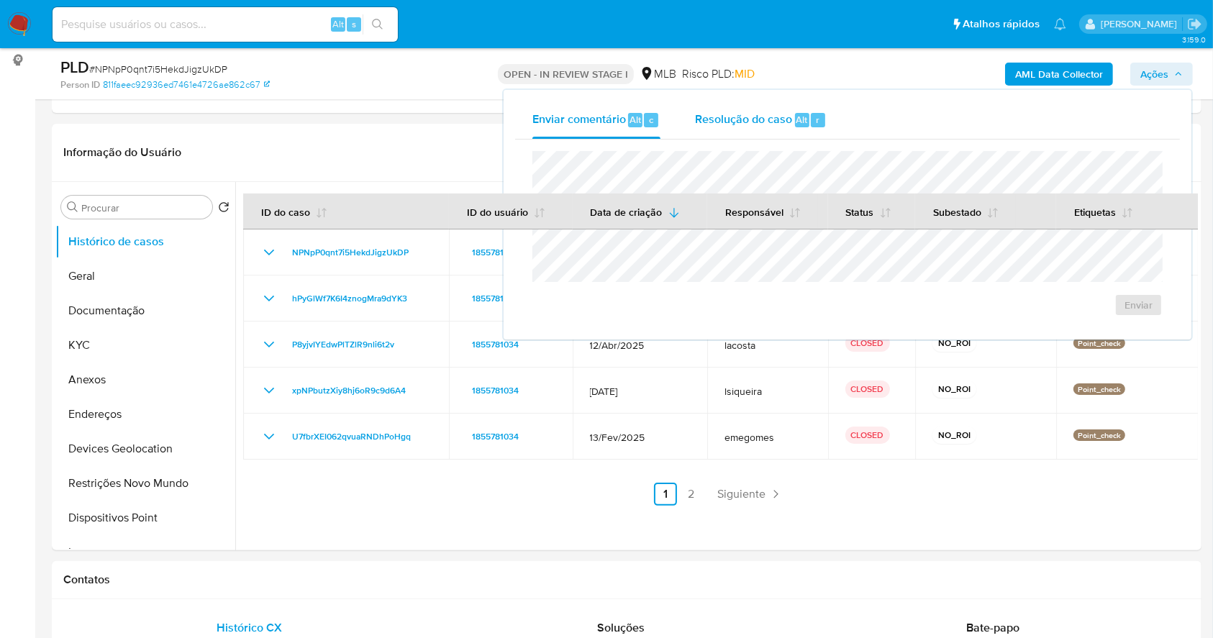
click at [755, 121] on span "Resolução do caso" at bounding box center [743, 119] width 97 height 17
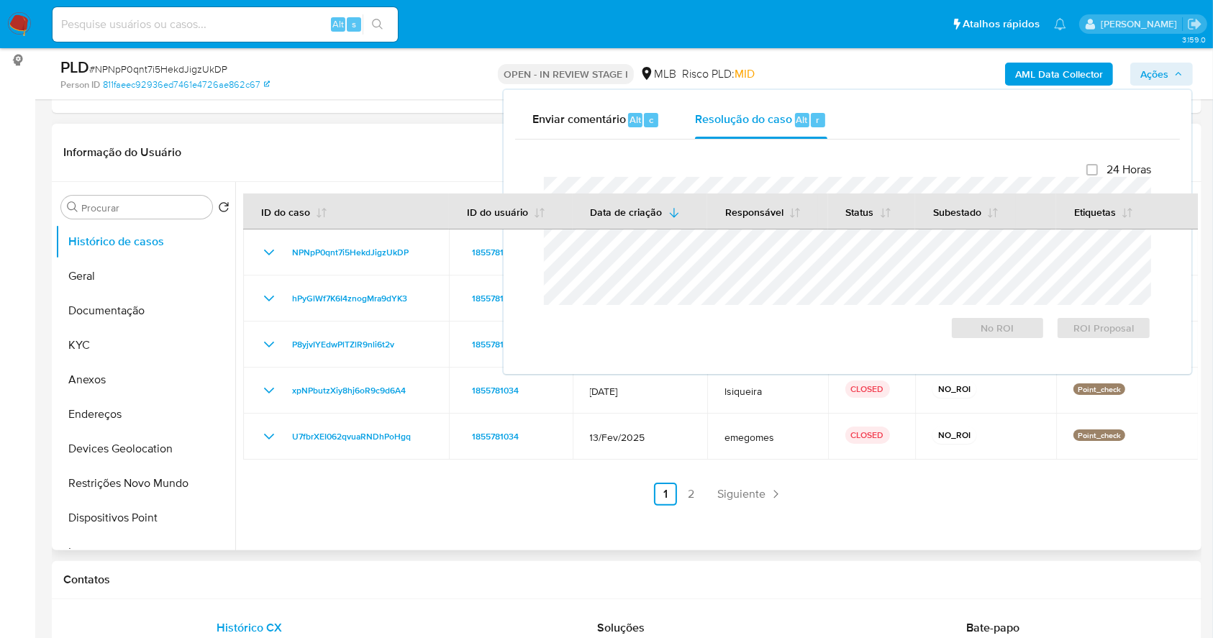
click at [222, 177] on div "Informação do Usuário Veja Aparência por Pessoa" at bounding box center [627, 153] width 1150 height 58
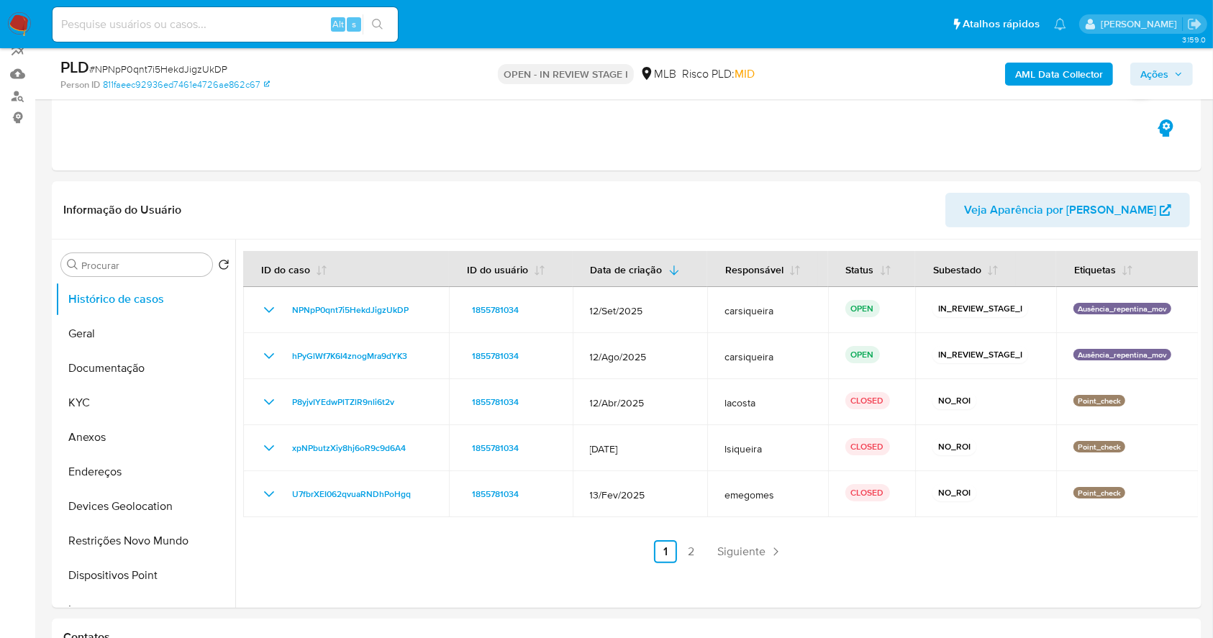
scroll to position [96, 0]
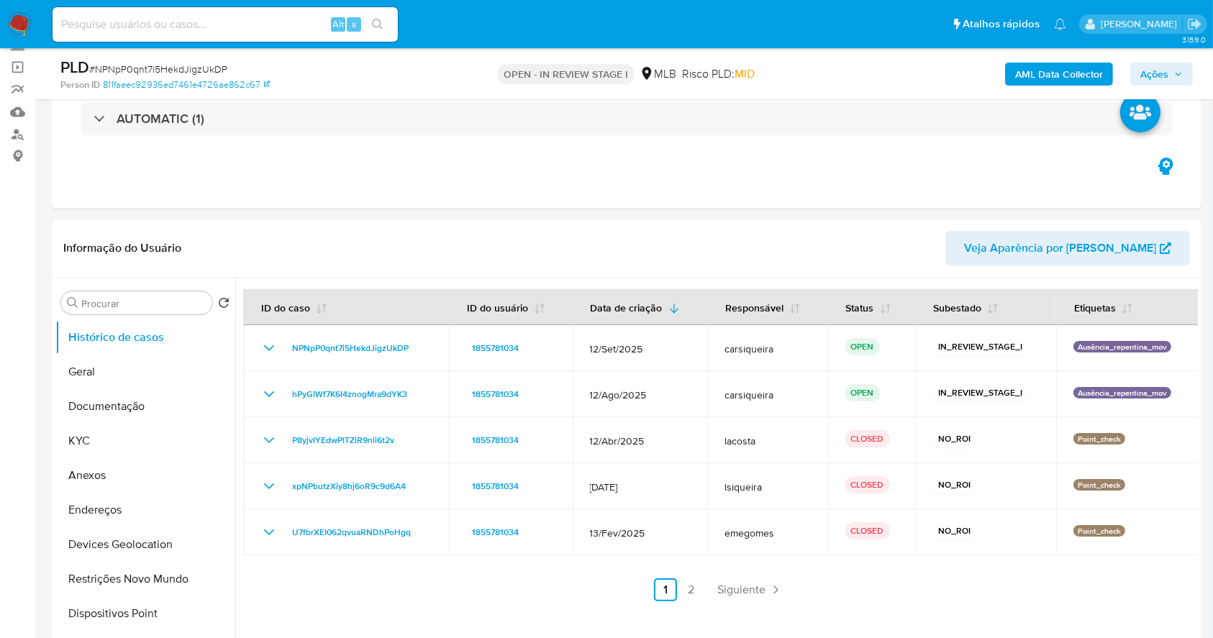
click at [1157, 69] on span "Ações" at bounding box center [1155, 74] width 28 height 23
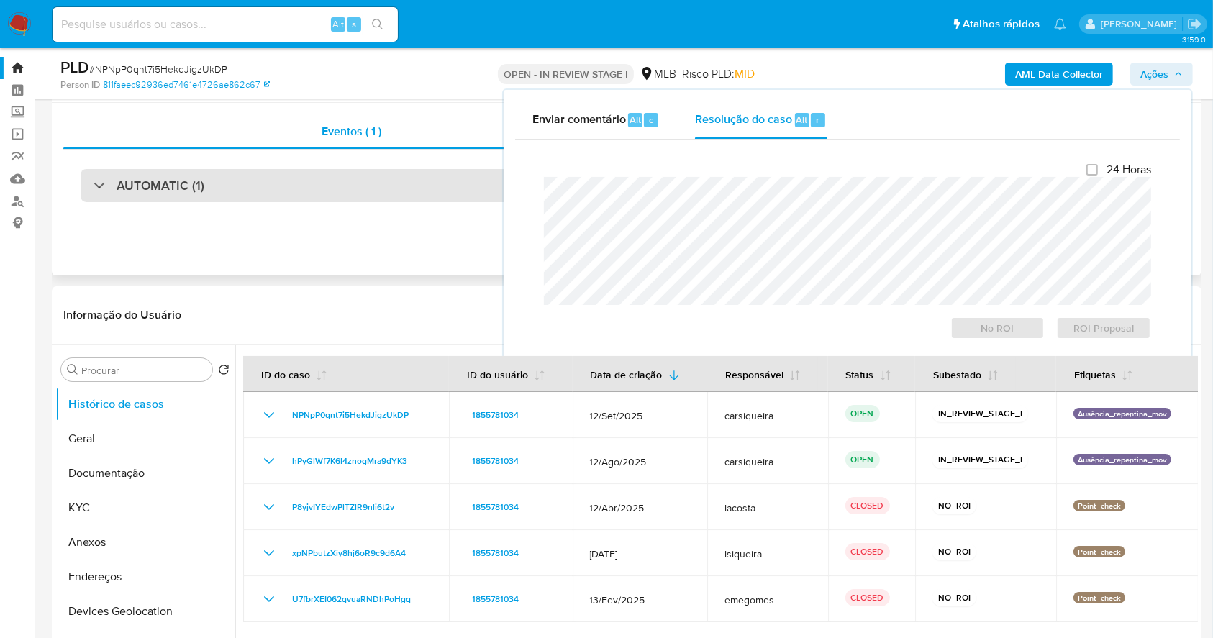
scroll to position [0, 0]
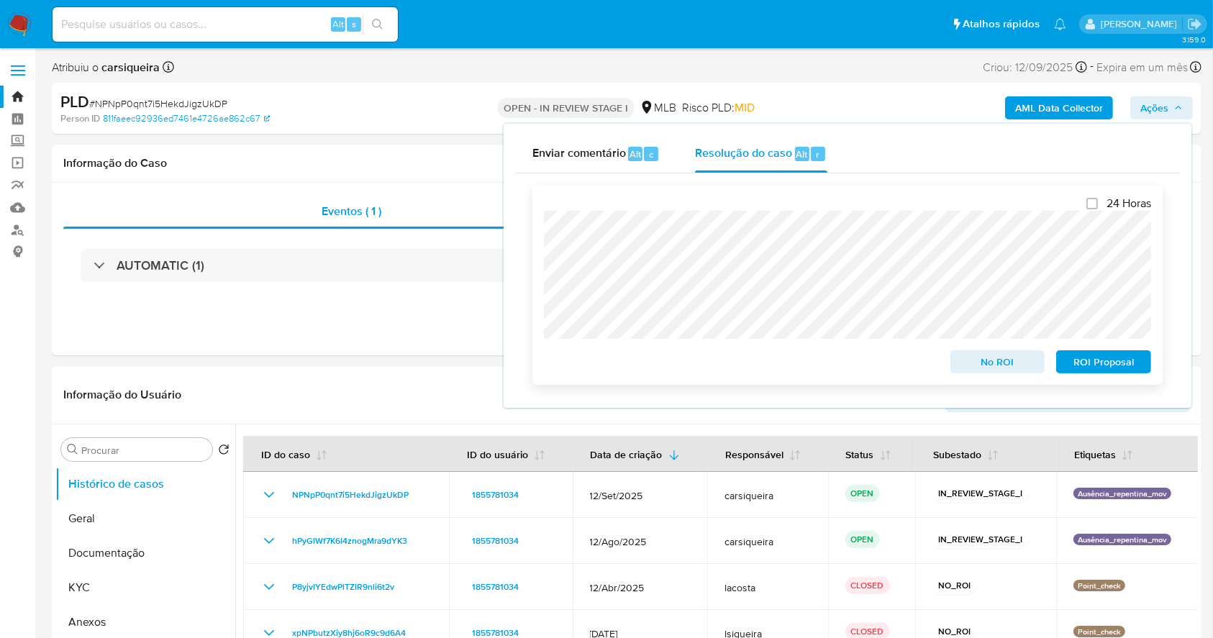
click at [971, 366] on span "No ROI" at bounding box center [998, 362] width 75 height 20
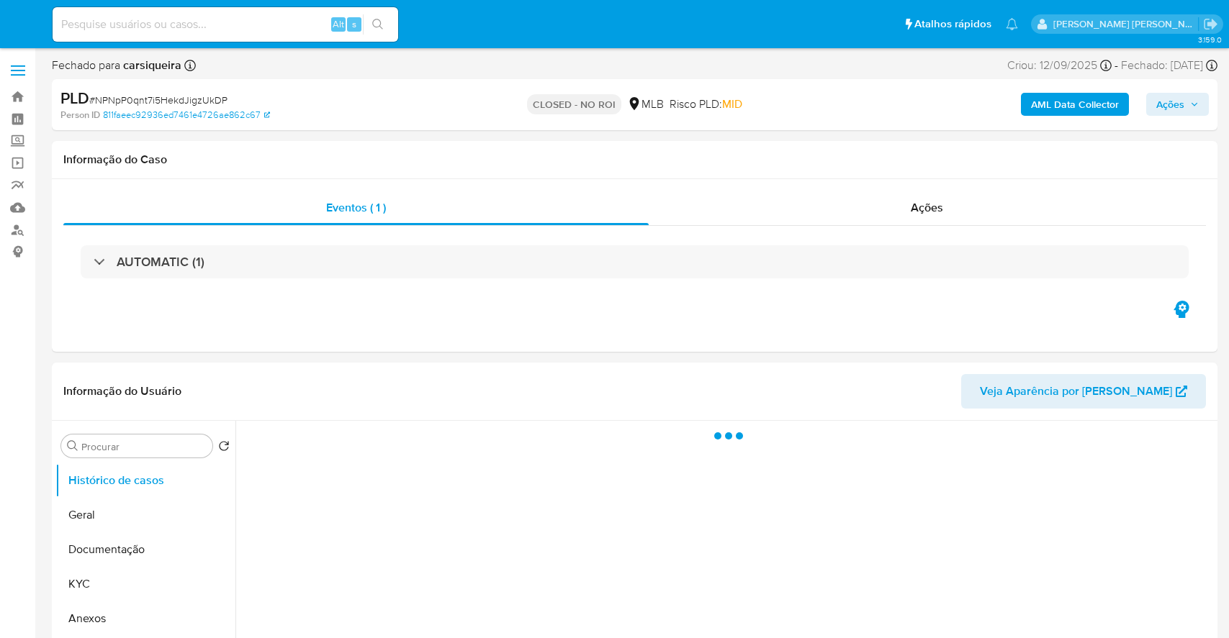
select select "10"
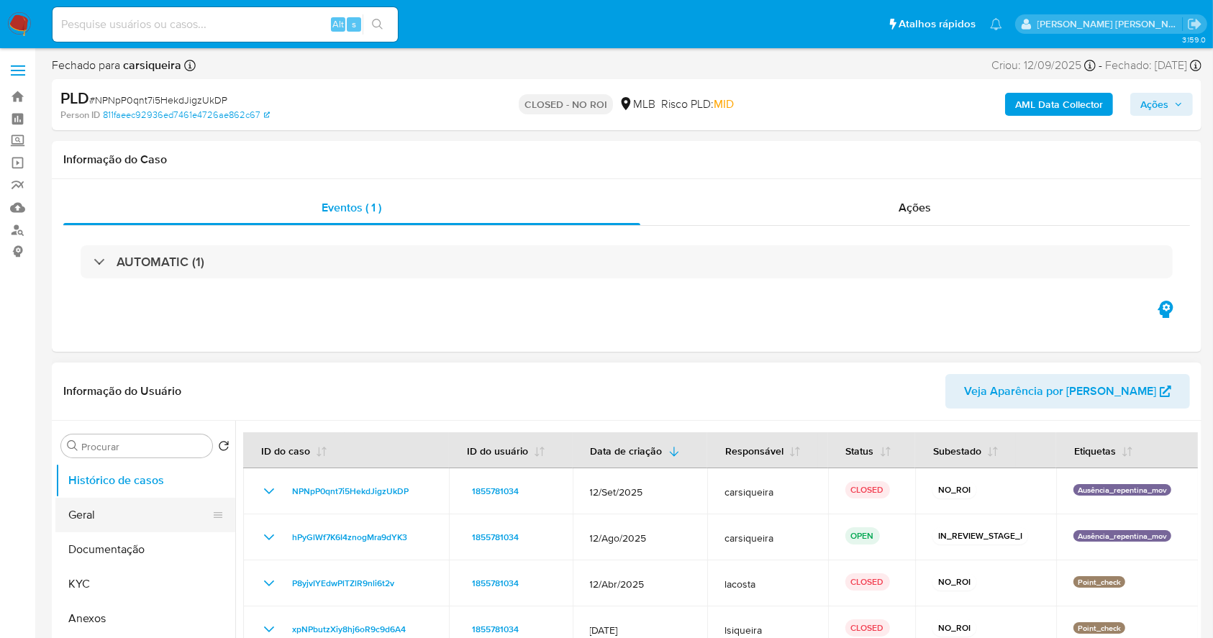
click at [100, 507] on button "Geral" at bounding box center [139, 515] width 168 height 35
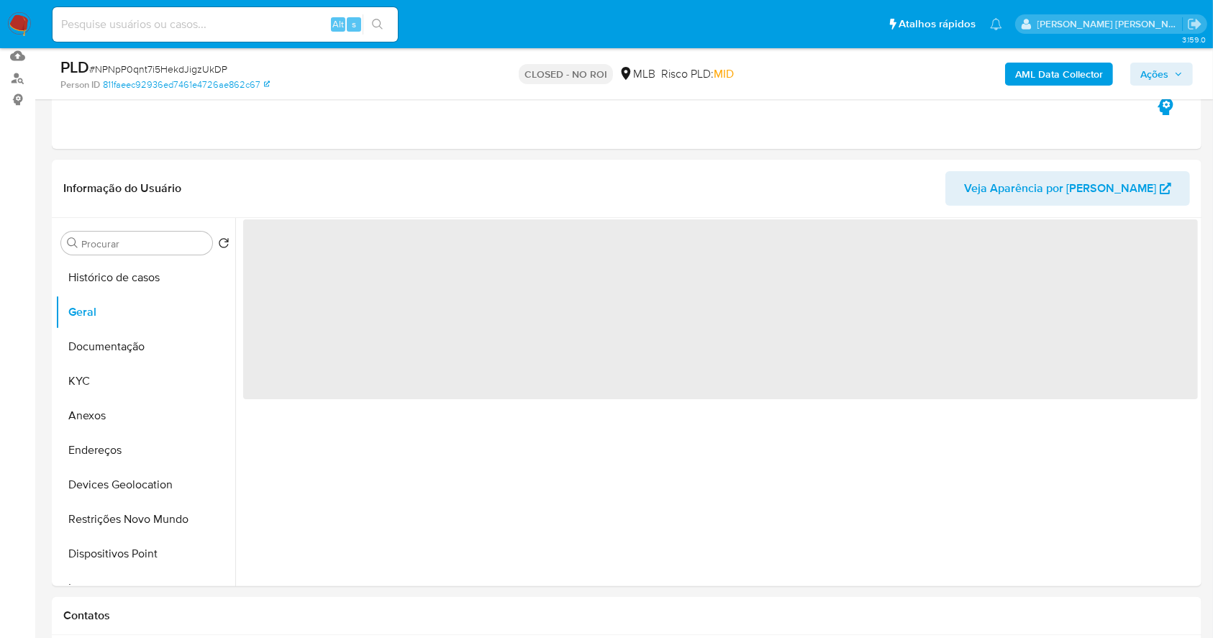
scroll to position [196, 0]
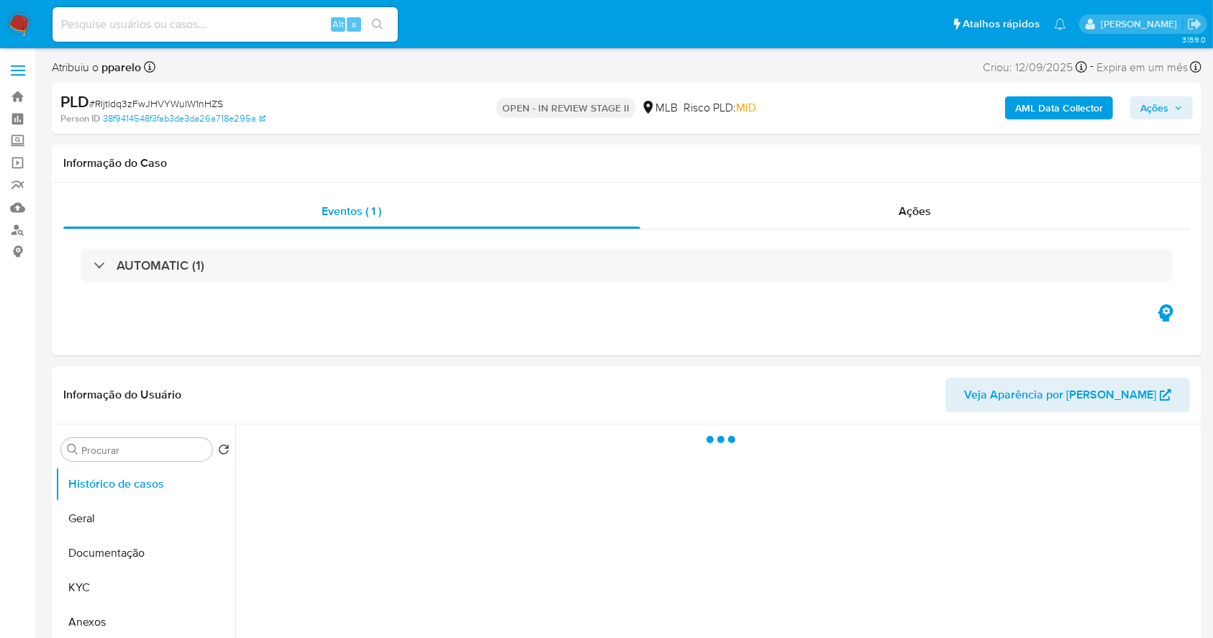
select select "10"
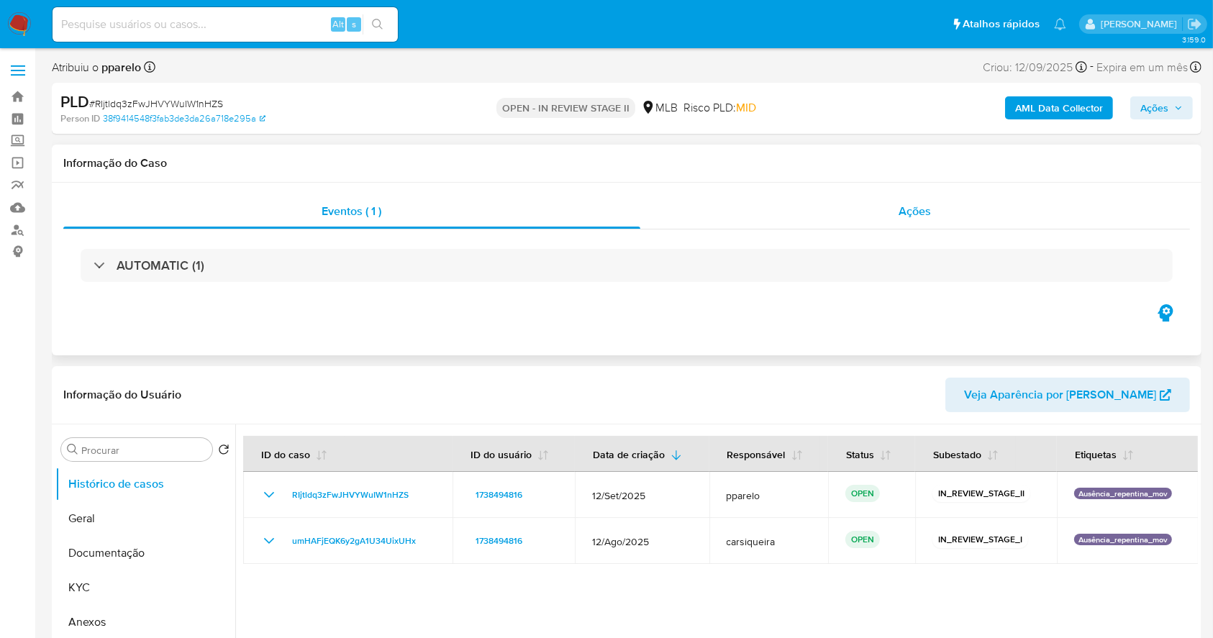
click at [874, 207] on div "Ações" at bounding box center [916, 211] width 550 height 35
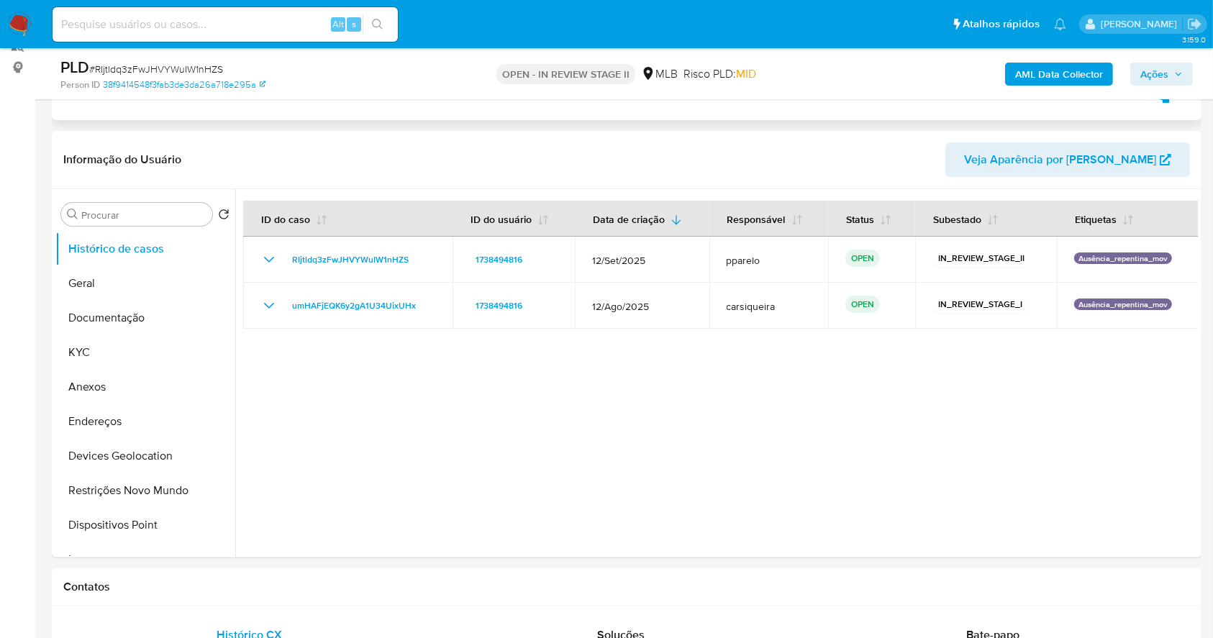
scroll to position [191, 0]
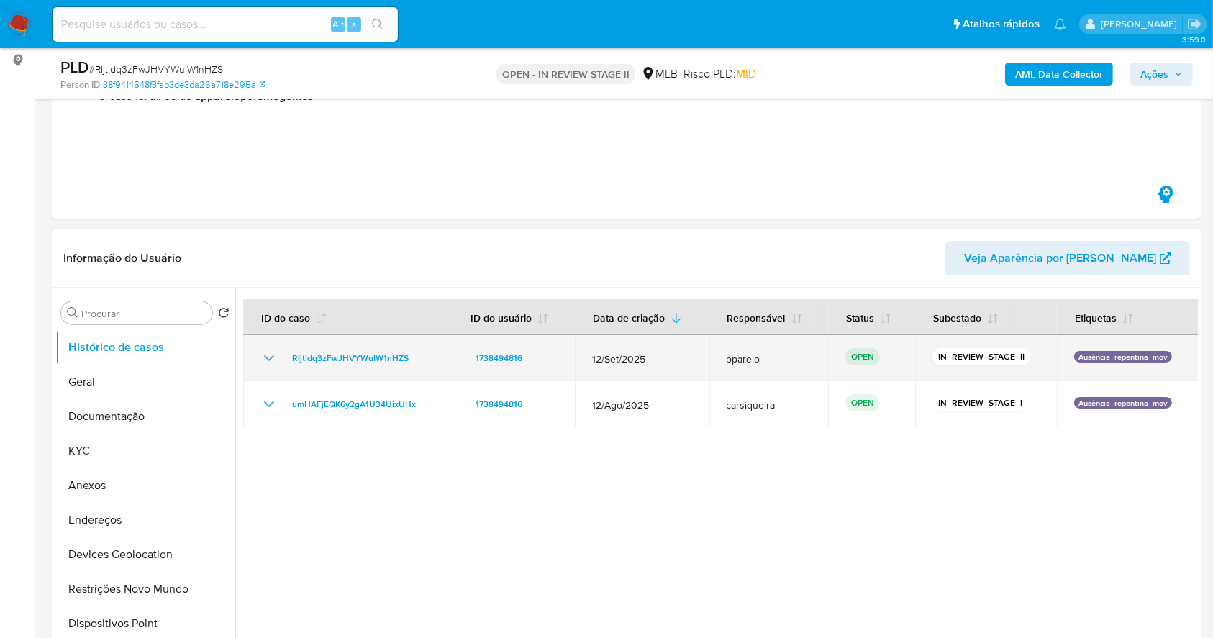
drag, startPoint x: 407, startPoint y: 358, endPoint x: 276, endPoint y: 361, distance: 130.3
click at [276, 361] on div "RIjtldq3zFwJHVYWuIW1nHZS" at bounding box center [348, 358] width 175 height 17
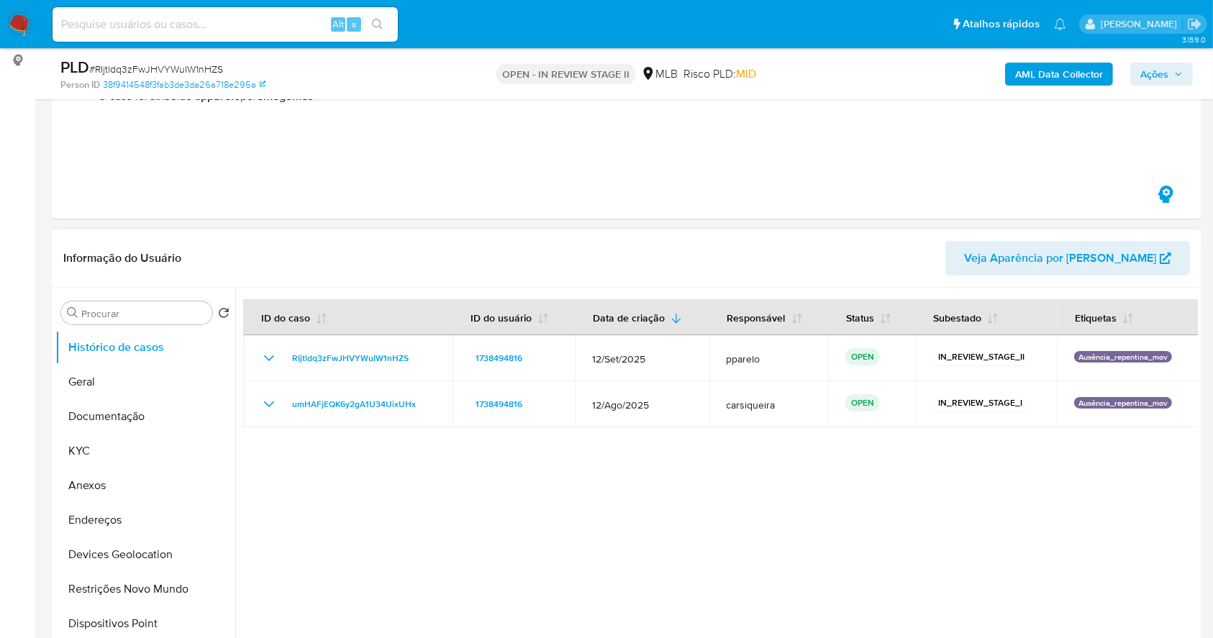
scroll to position [0, 0]
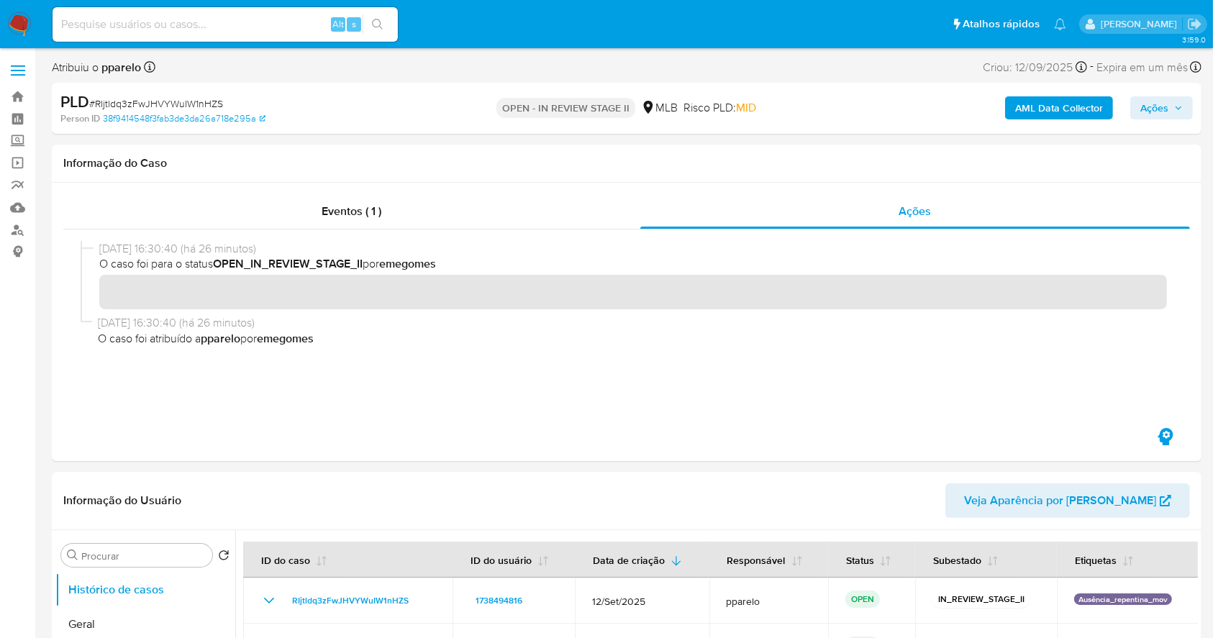
click at [22, 20] on img at bounding box center [19, 24] width 24 height 24
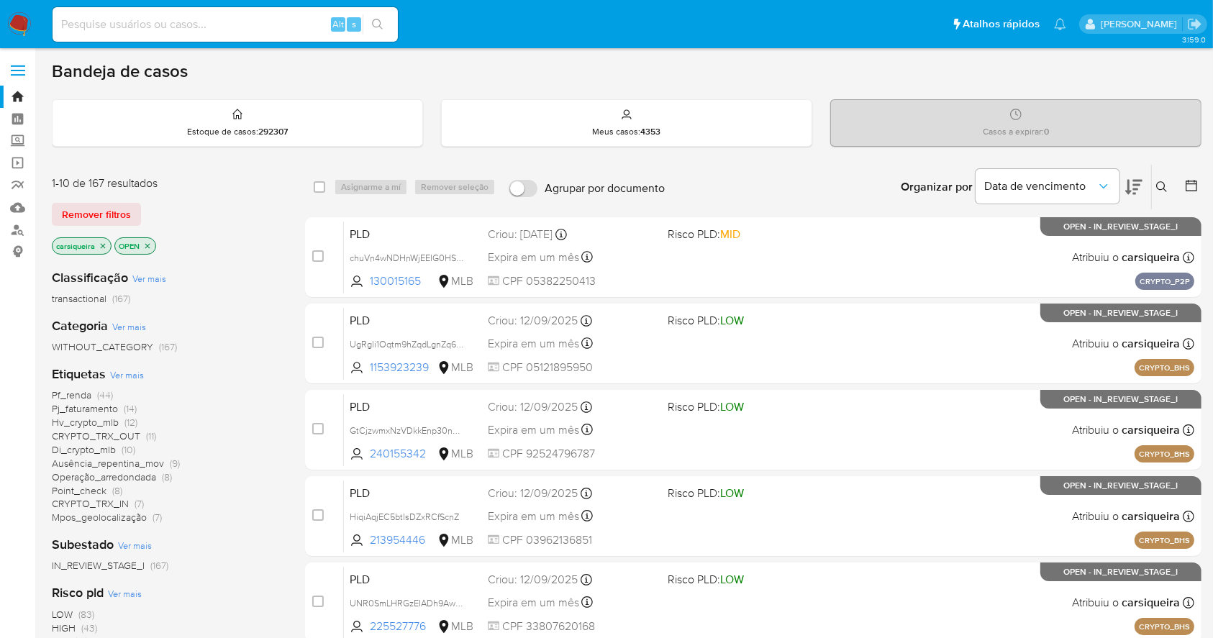
click at [100, 243] on icon "close-filter" at bounding box center [103, 246] width 9 height 9
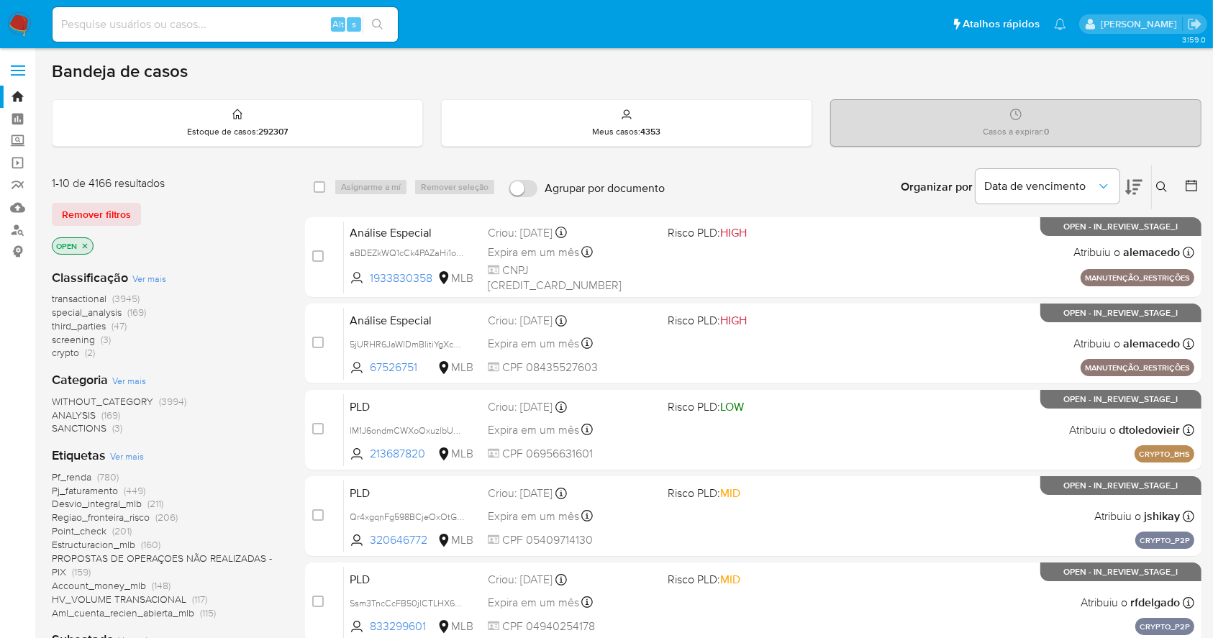
click at [1159, 179] on button at bounding box center [1164, 186] width 24 height 17
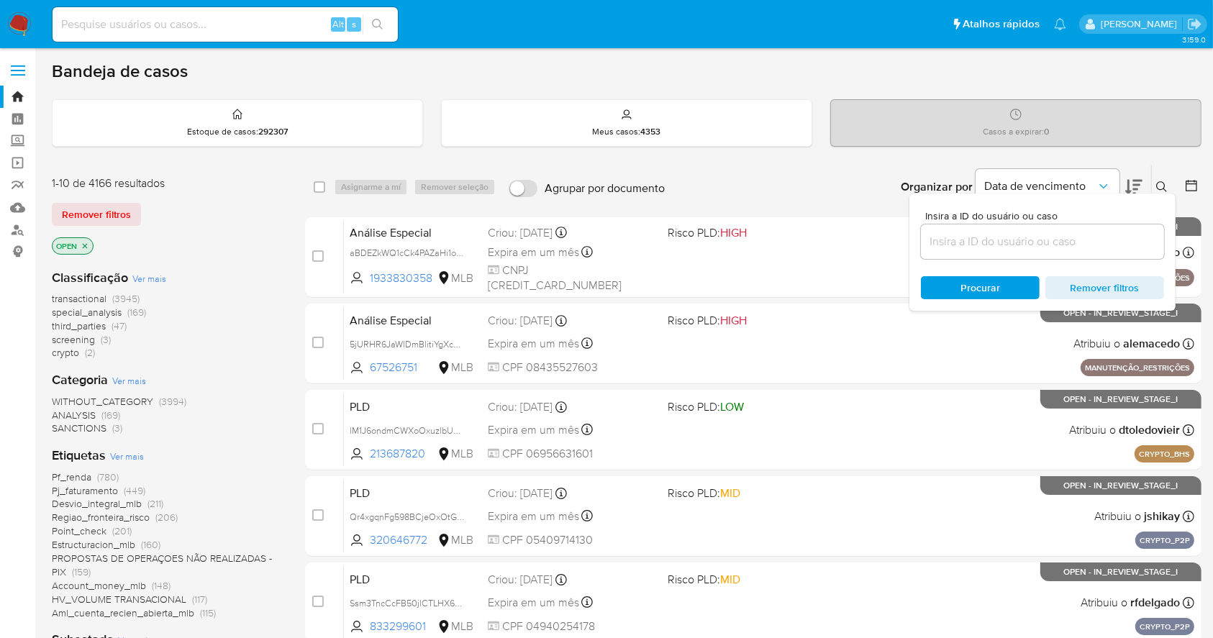
click at [995, 239] on input at bounding box center [1042, 241] width 243 height 19
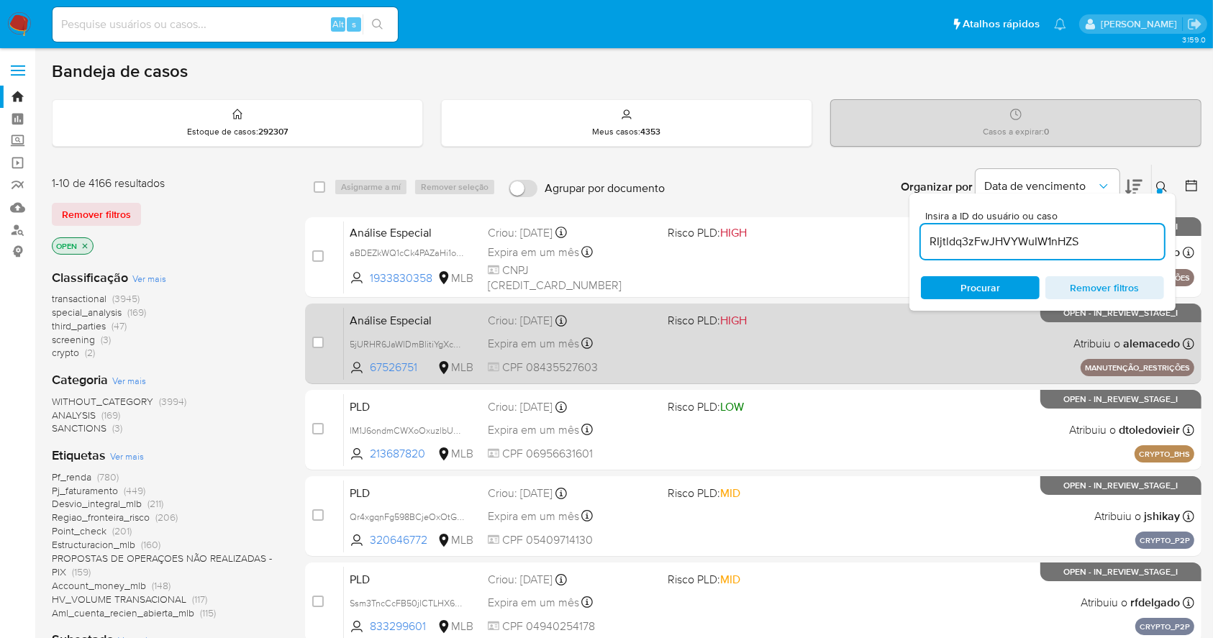
type input "RIjtldq3zFwJHVYWuIW1nHZS"
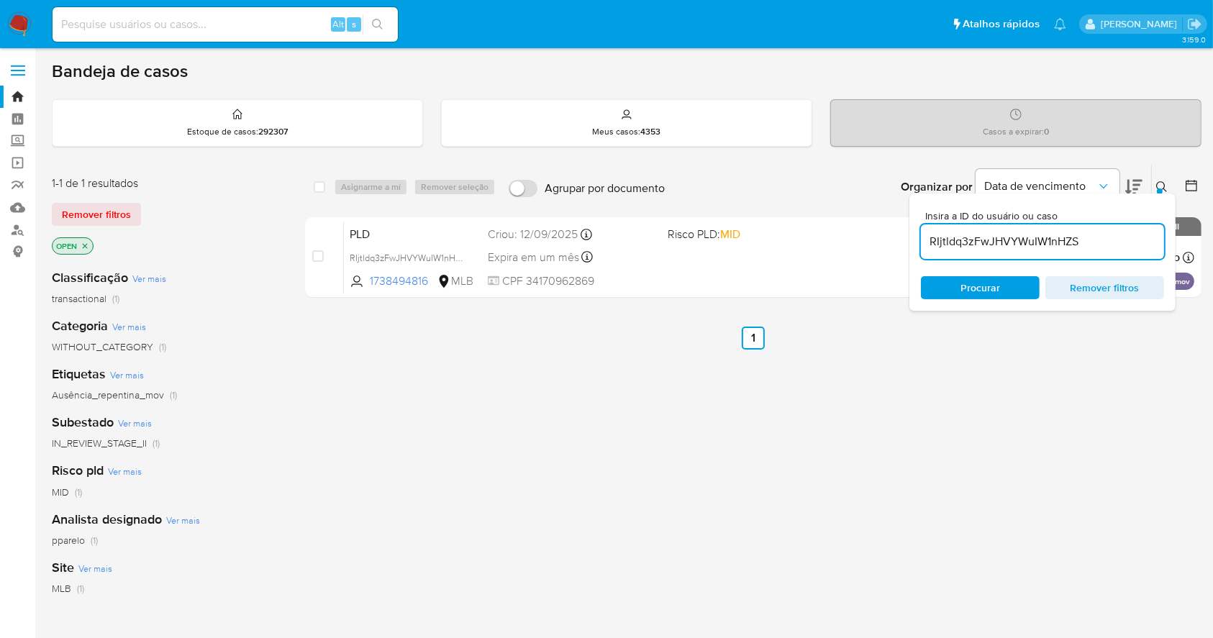
click at [86, 245] on icon "close-filter" at bounding box center [85, 246] width 9 height 9
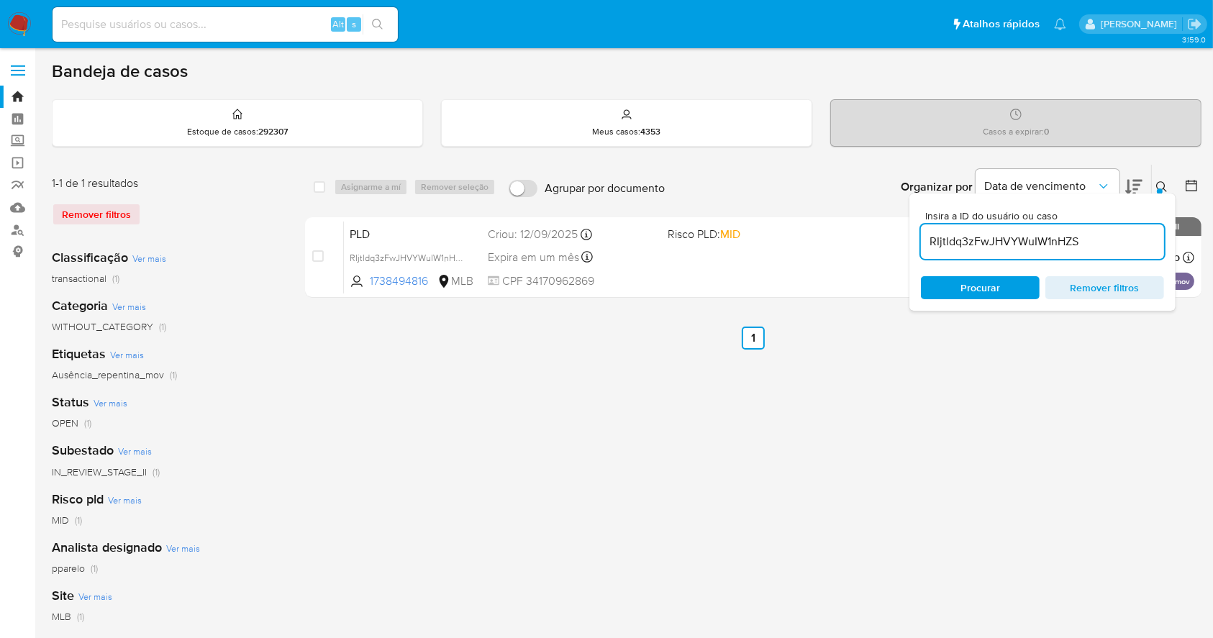
click at [994, 490] on div "select-all-cases-checkbox Asignarme a mí Remover seleção Agrupar por documento …" at bounding box center [753, 480] width 897 height 632
click at [465, 360] on div "select-all-cases-checkbox Asignarme a mí Remover seleção Agrupar por documento …" at bounding box center [753, 480] width 897 height 632
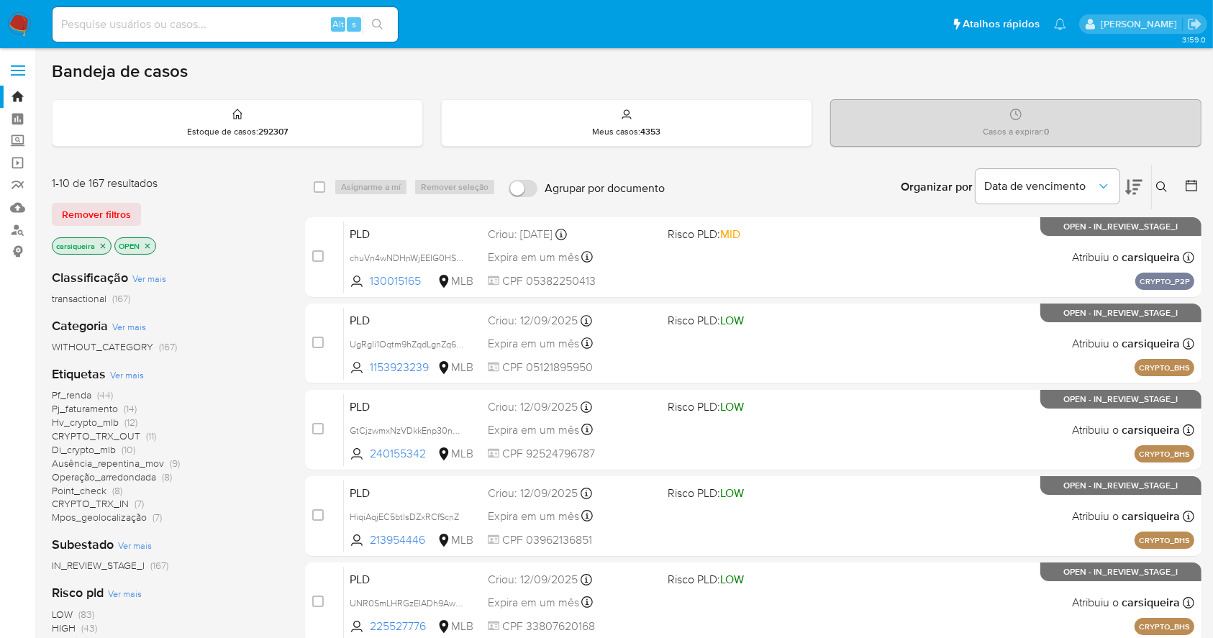
click at [1192, 182] on icon at bounding box center [1192, 186] width 12 height 12
click at [1191, 183] on icon at bounding box center [1192, 186] width 12 height 12
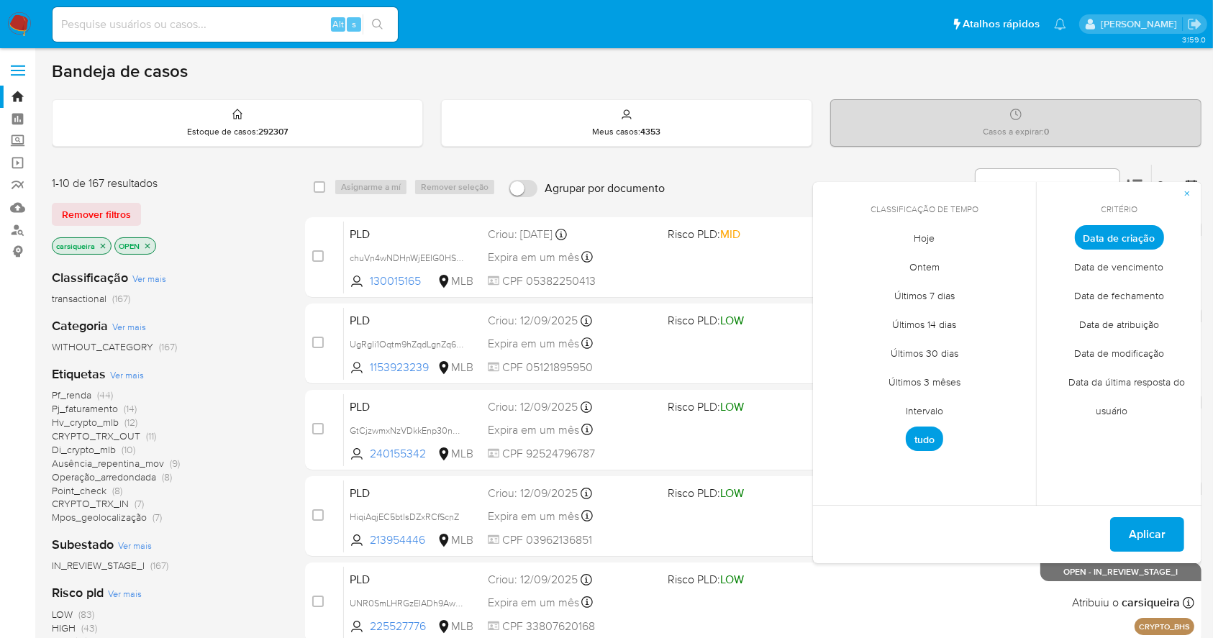
click at [929, 412] on span "Intervalo" at bounding box center [925, 412] width 68 height 30
click at [828, 264] on icon "Mes anterior" at bounding box center [835, 264] width 17 height 17
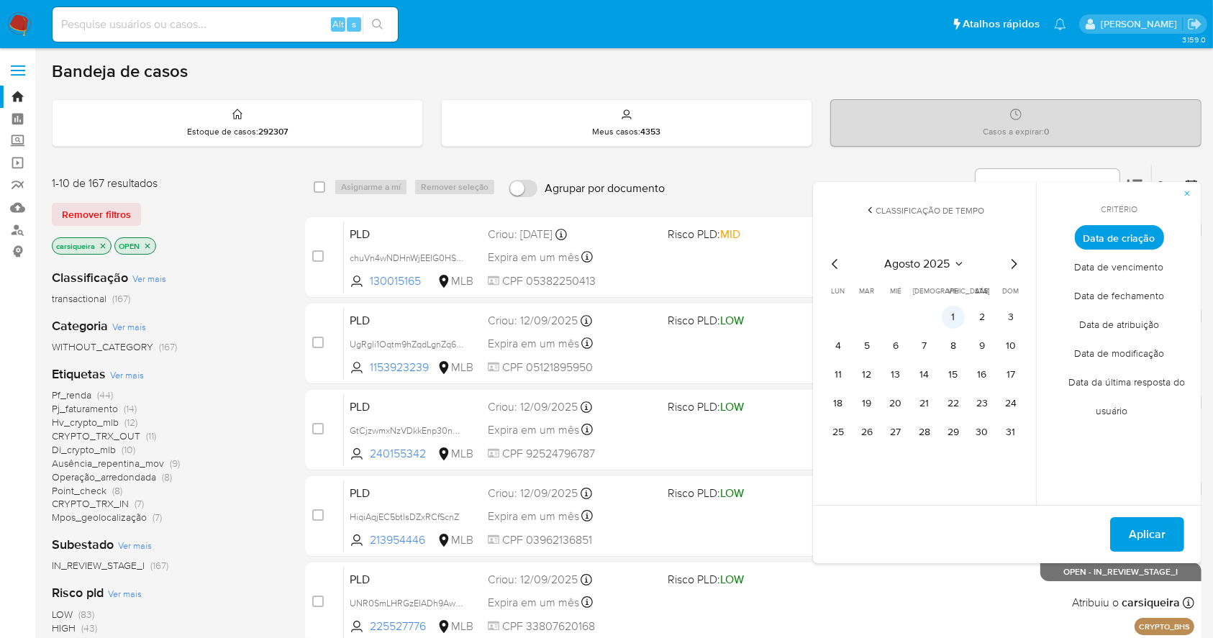
click at [954, 318] on button "1" at bounding box center [953, 317] width 23 height 23
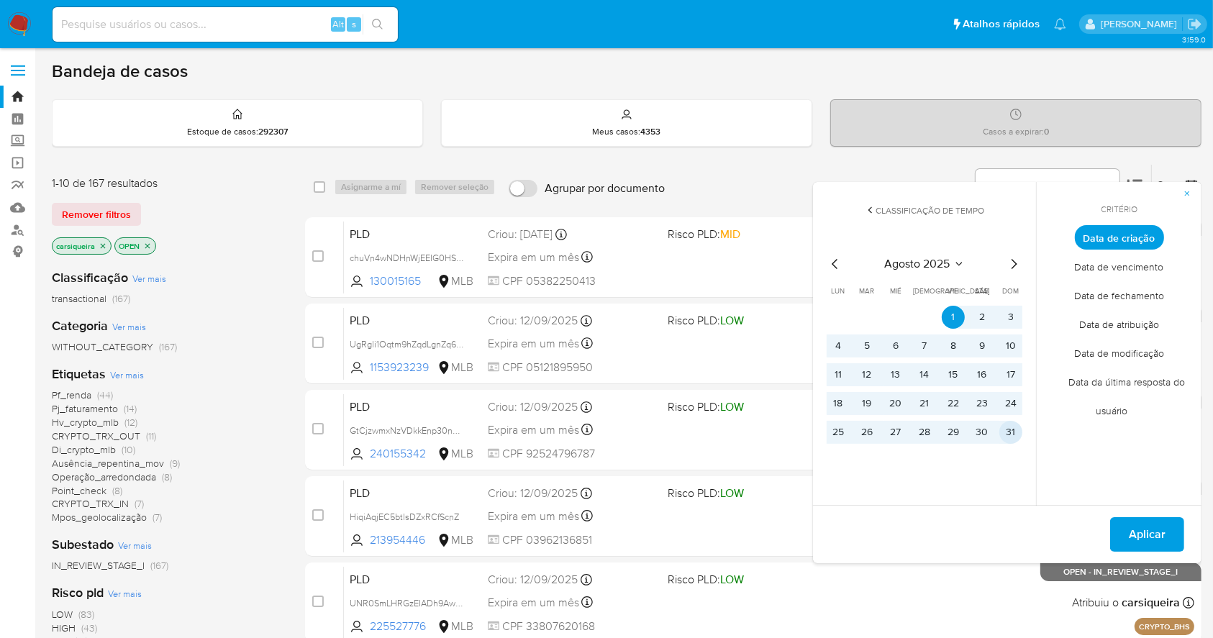
click at [1004, 433] on button "31" at bounding box center [1011, 432] width 23 height 23
click at [1138, 530] on span "Aplicar" at bounding box center [1147, 535] width 37 height 32
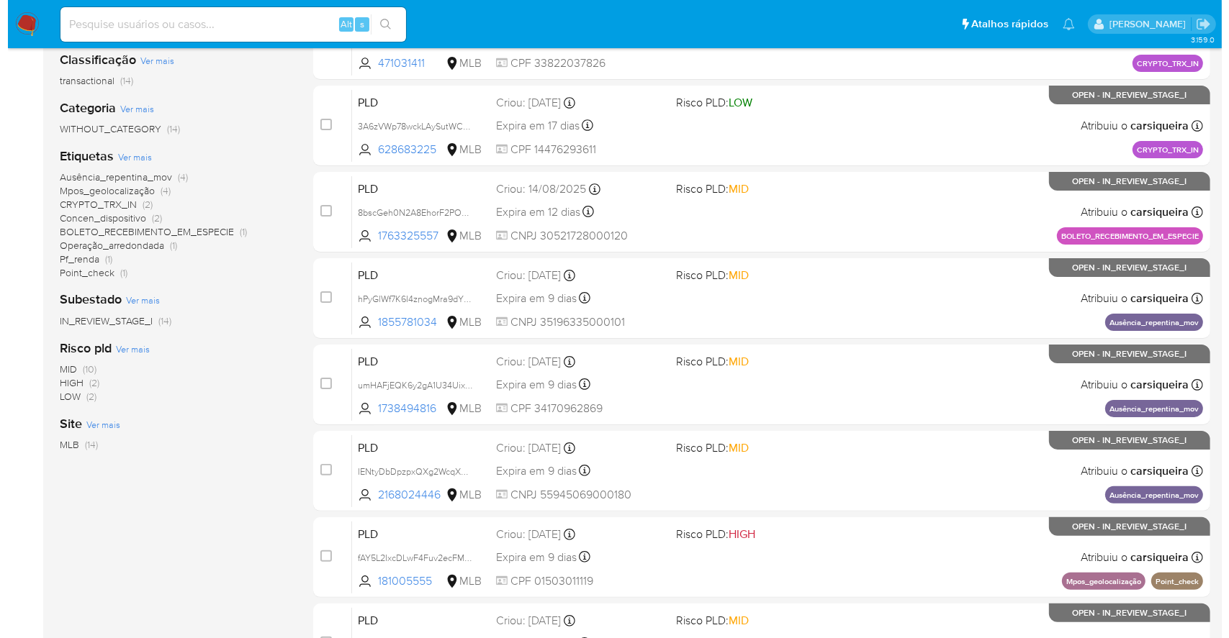
scroll to position [209, 0]
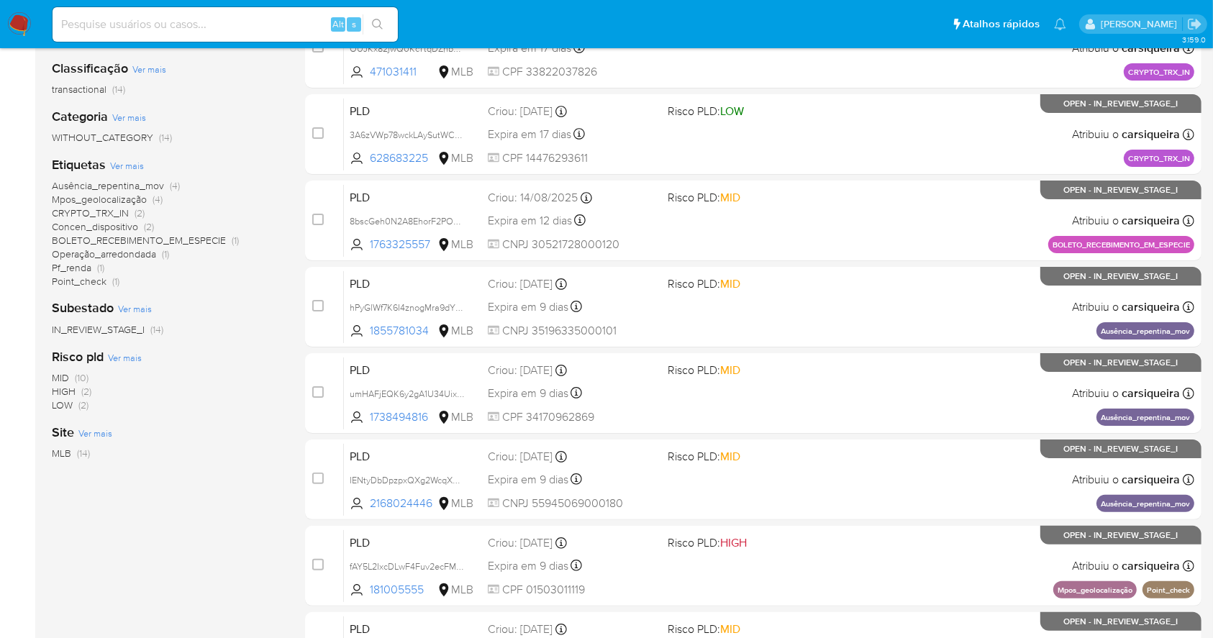
click at [132, 160] on span "Ver mais" at bounding box center [127, 165] width 34 height 13
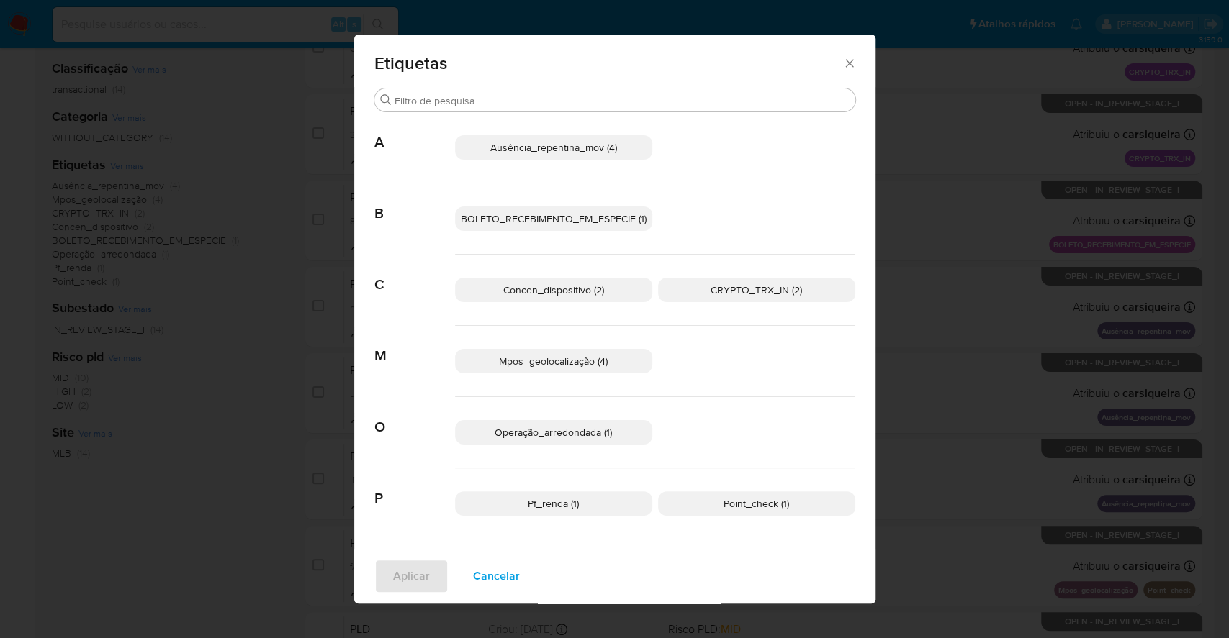
click at [564, 139] on p "Ausência_repentina_mov (4)" at bounding box center [553, 147] width 197 height 24
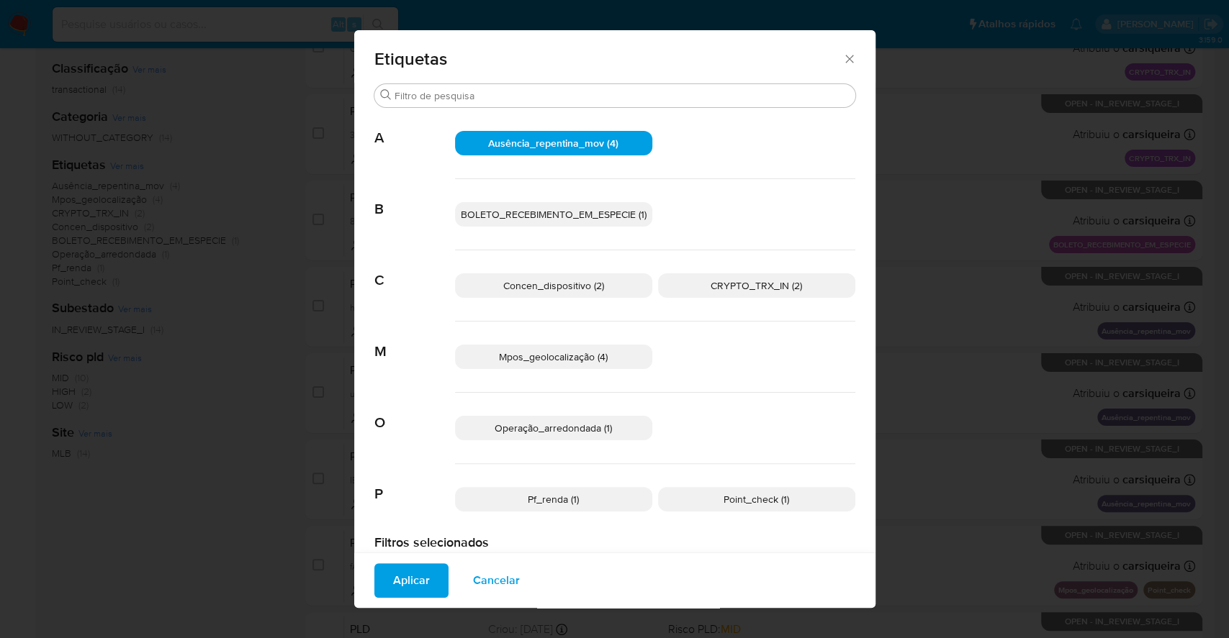
click at [604, 214] on span "BOLETO_RECEBIMENTO_EM_ESPECIE (1)" at bounding box center [554, 214] width 186 height 14
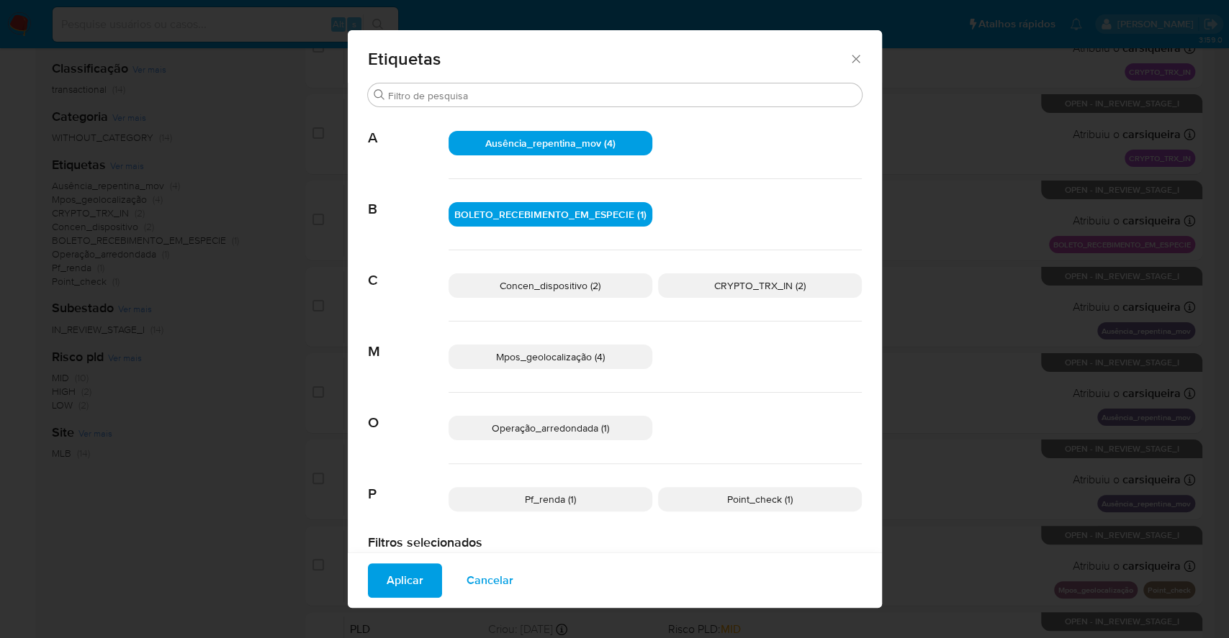
click at [587, 290] on span "Concen_dispositivo (2)" at bounding box center [549, 286] width 101 height 14
click at [576, 346] on p "Mpos_geolocalização (4)" at bounding box center [550, 357] width 204 height 24
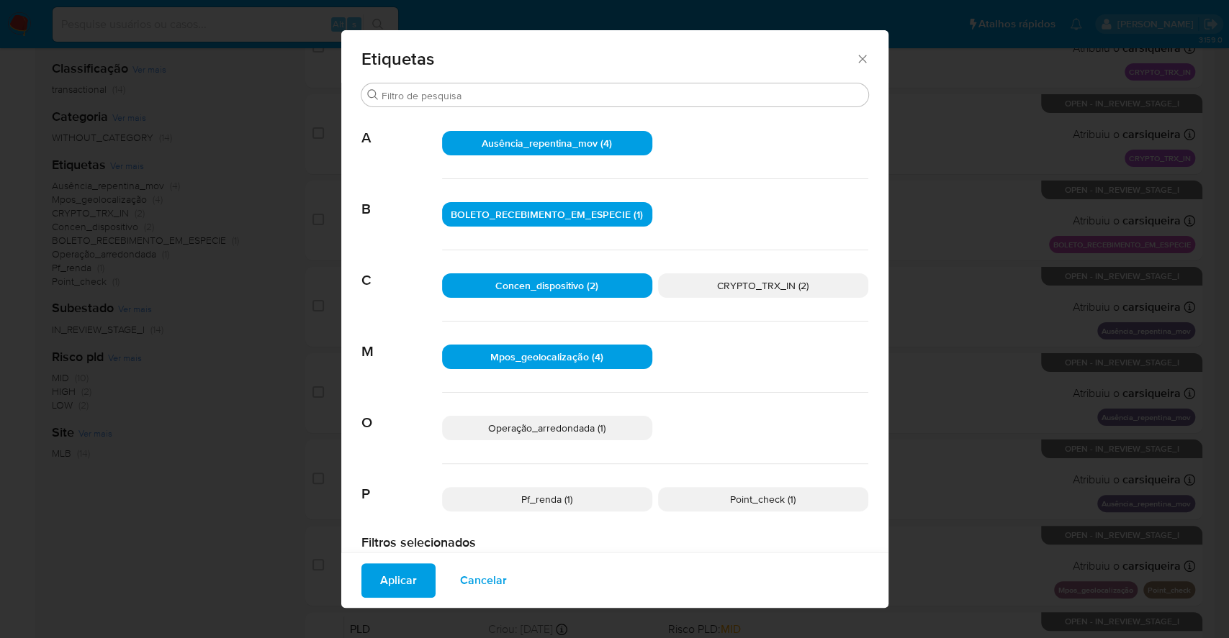
click at [593, 443] on div "Operação_arredondada (1)" at bounding box center [655, 428] width 426 height 71
click at [588, 430] on span "Operação_arredondada (1)" at bounding box center [546, 428] width 117 height 14
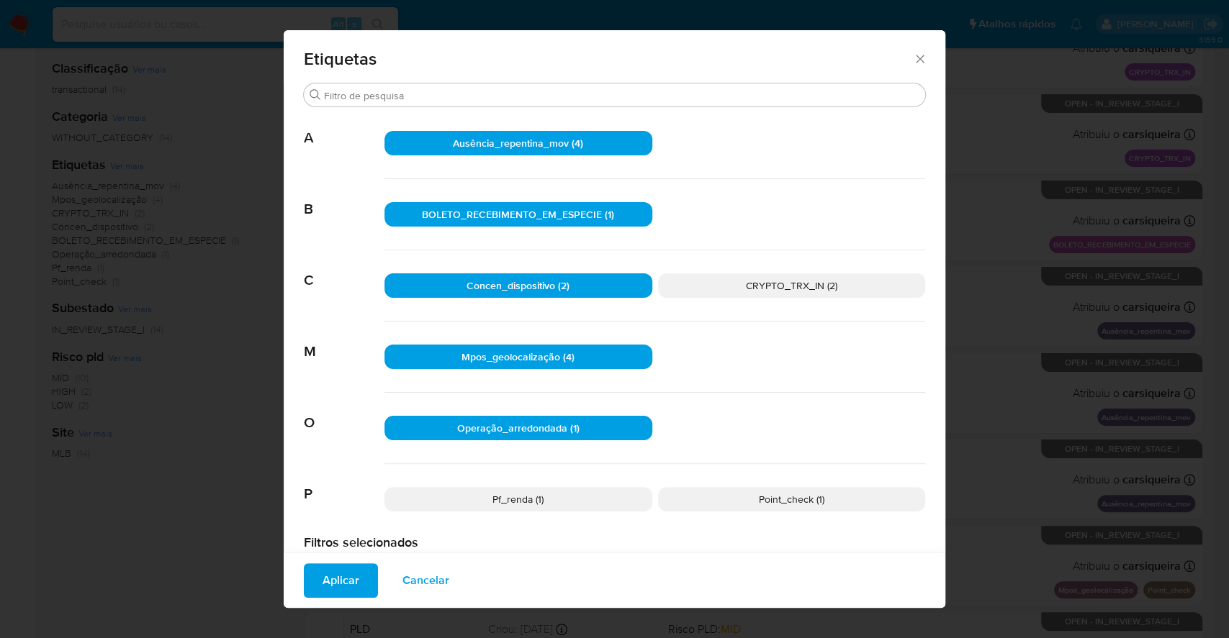
click at [738, 497] on p "Point_check (1)" at bounding box center [792, 499] width 268 height 24
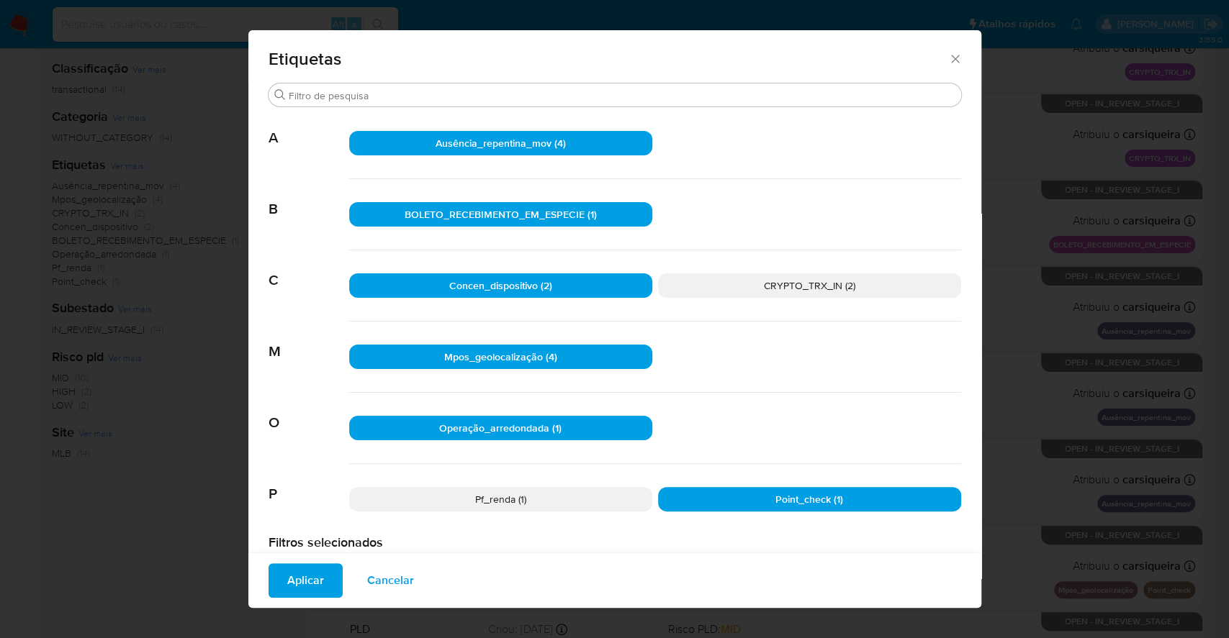
click at [605, 517] on div "Pf_renda (1) Point_check (1)" at bounding box center [655, 499] width 612 height 71
click at [582, 506] on p "Pf_renda (1)" at bounding box center [500, 499] width 303 height 24
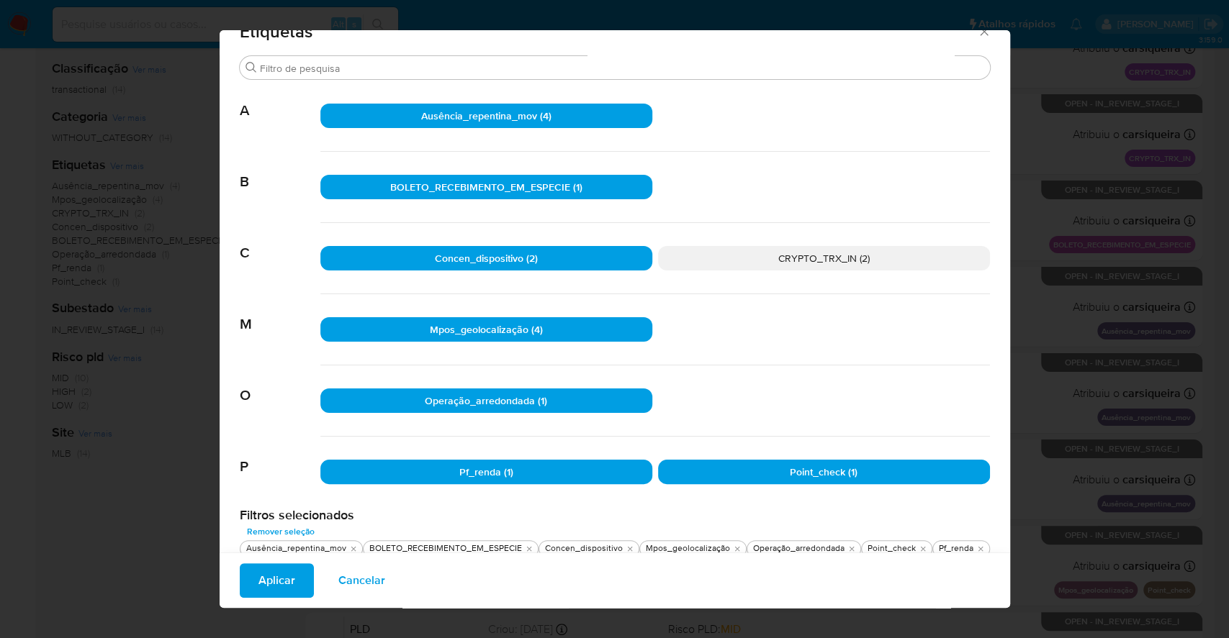
scroll to position [41, 0]
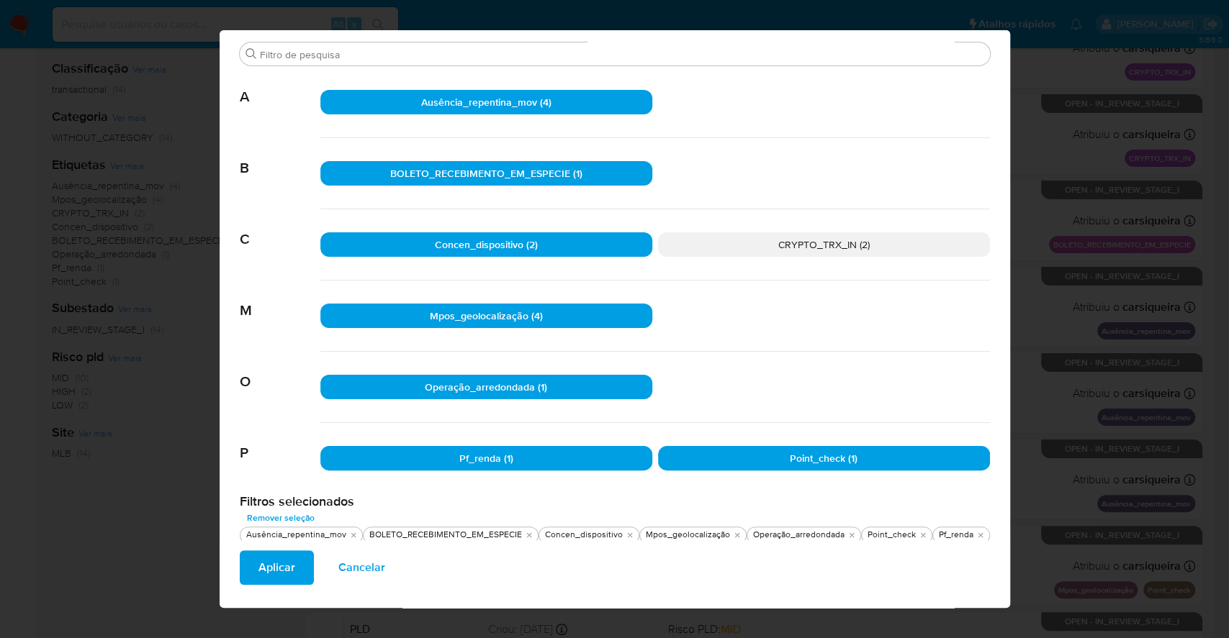
click at [258, 573] on span "Aplicar" at bounding box center [276, 568] width 37 height 32
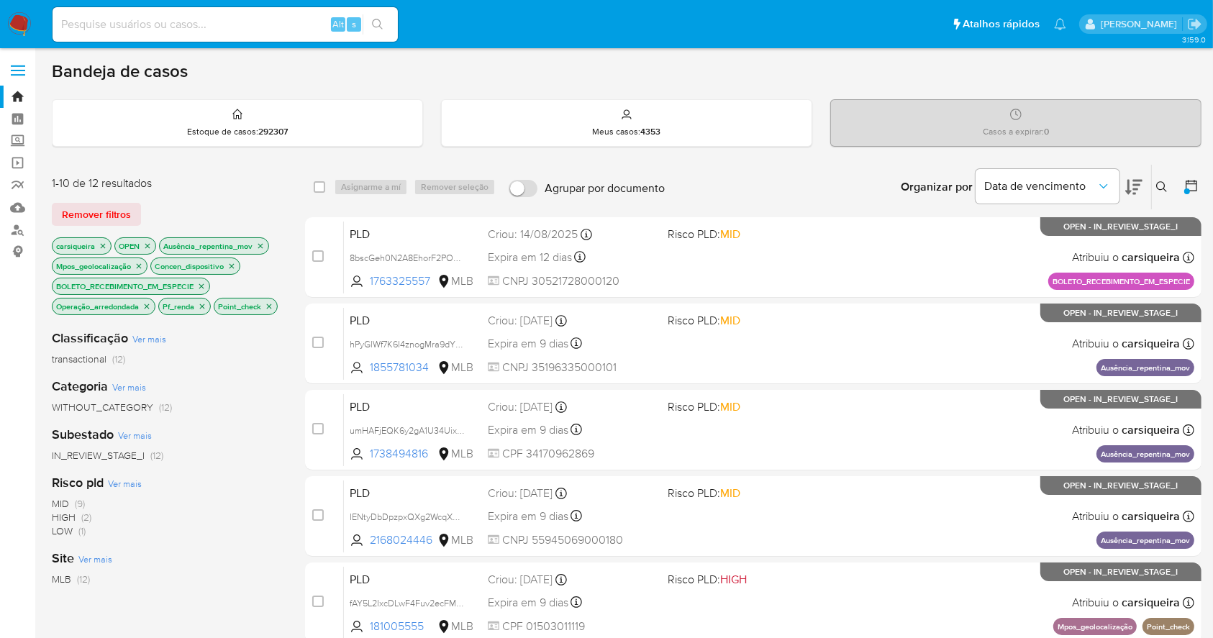
scroll to position [96, 0]
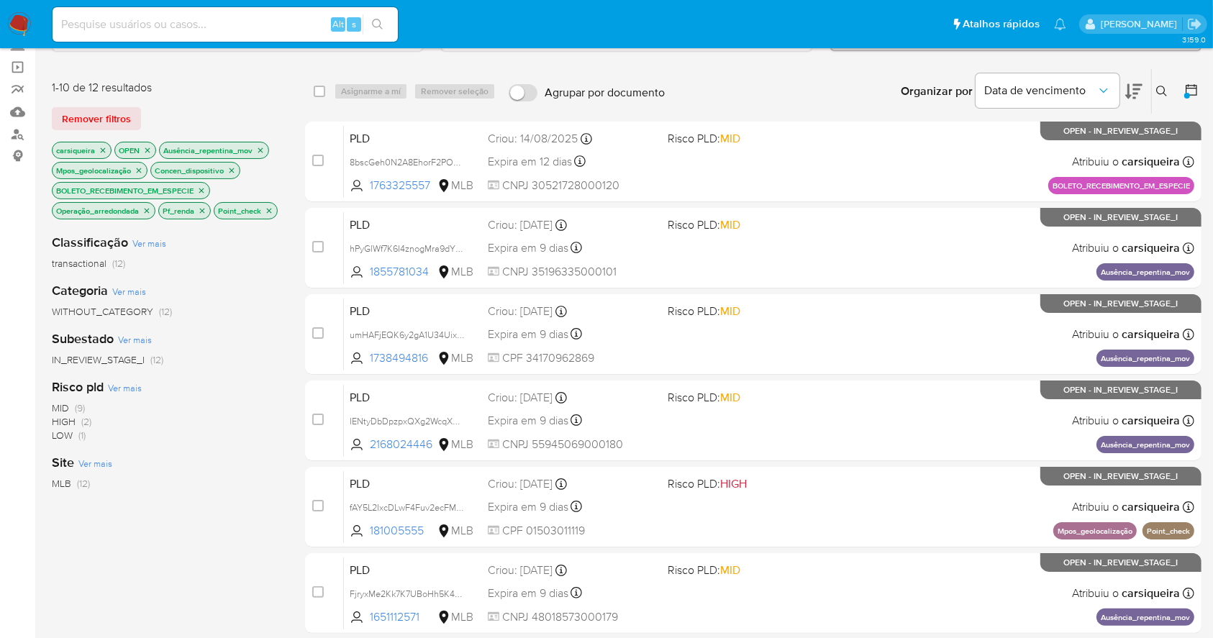
drag, startPoint x: 1224, startPoint y: 280, endPoint x: 132, endPoint y: 557, distance: 1126.4
click at [132, 557] on div "Classificação Ver mais transactional (12) Categoria Ver mais WITHOUT_CATEGORY (…" at bounding box center [167, 466] width 230 height 489
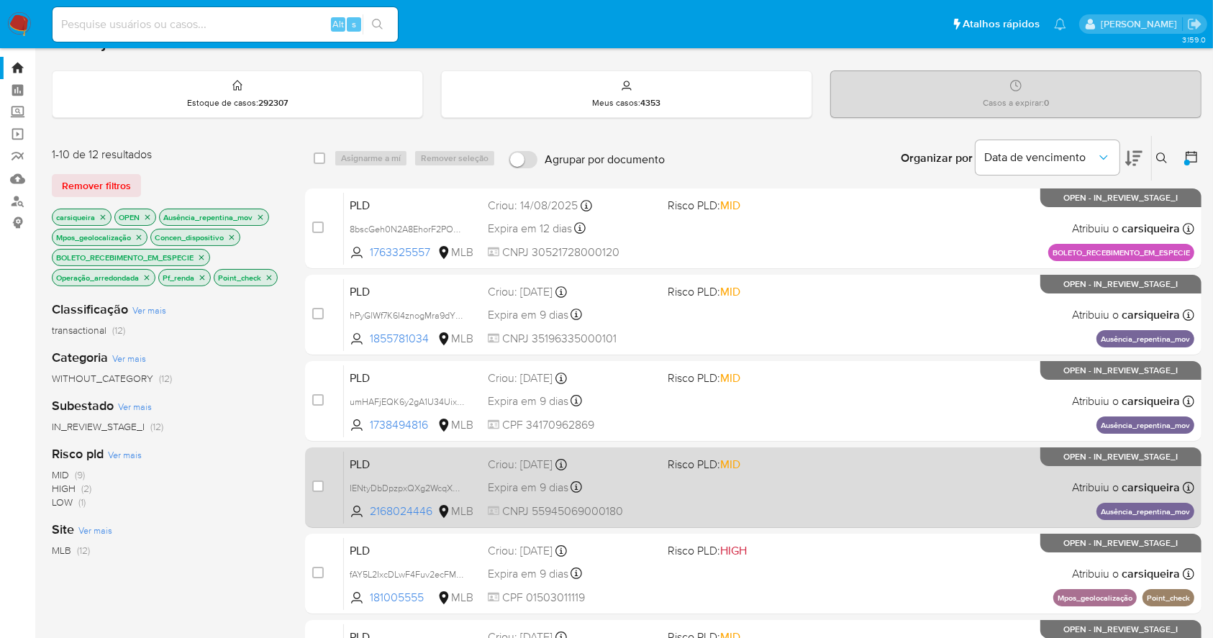
scroll to position [0, 0]
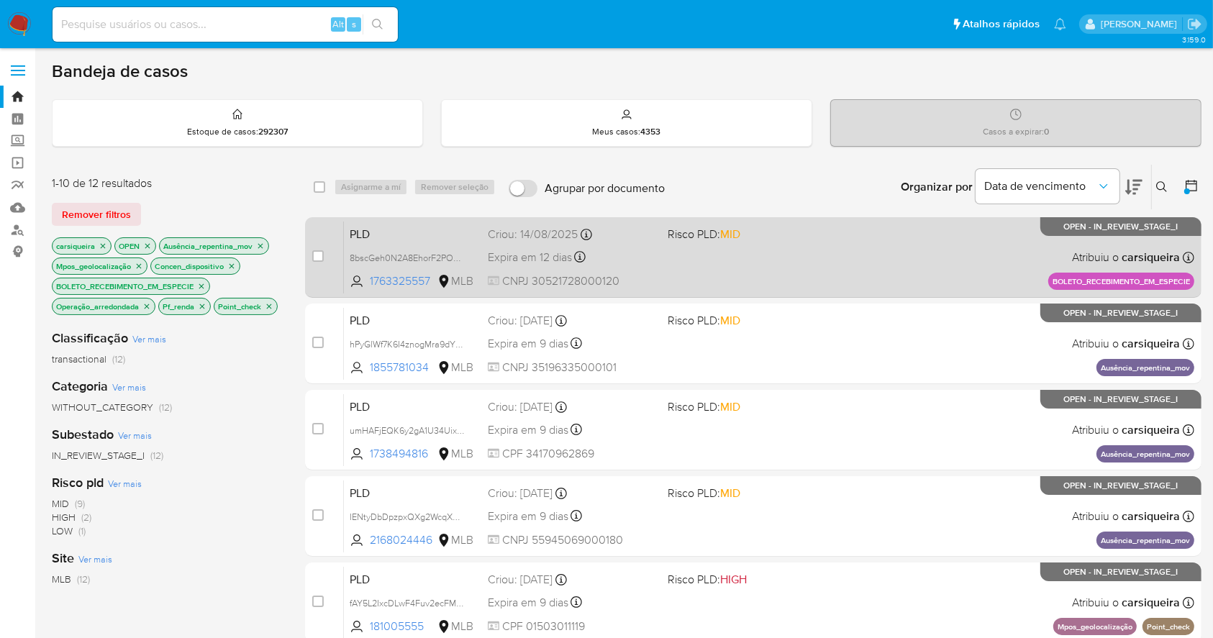
click at [704, 243] on div "PLD 8bscGeh0N2A8EhorF2POeuGa 1763325557 MLB Risco PLD: MID Criou: 14/08/2025 Cr…" at bounding box center [769, 257] width 851 height 73
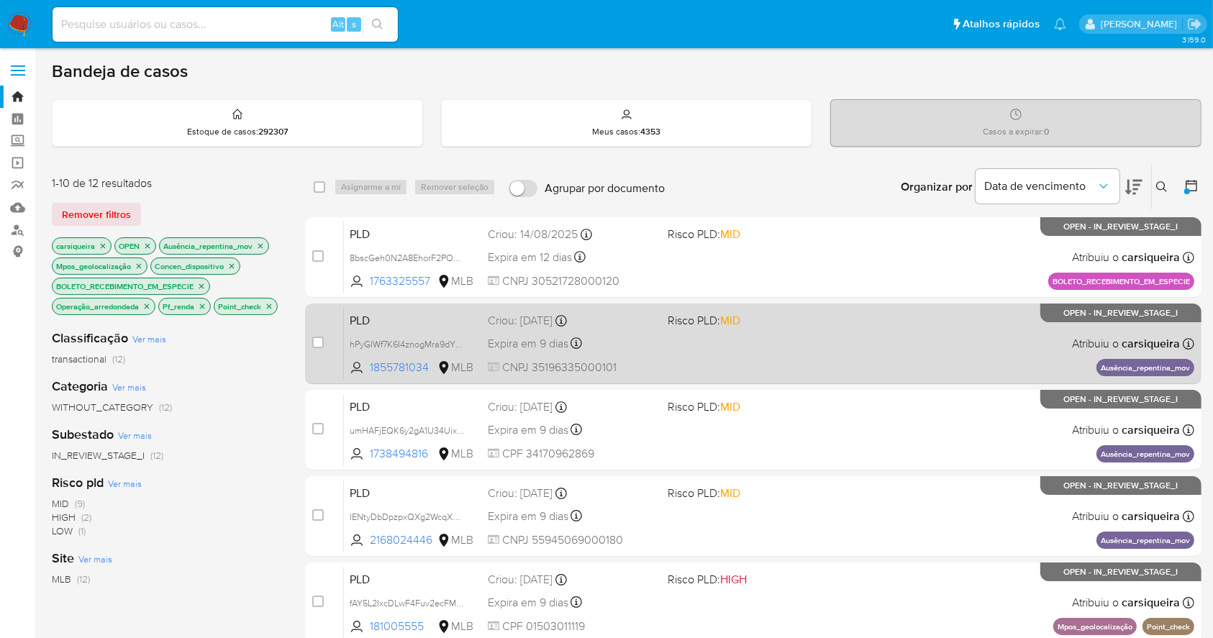
click at [932, 334] on div "PLD hPyGlWf7K6I4znogMra9dYK3 1855781034 MLB Risco PLD: MID Criou: 12/08/2025 Cr…" at bounding box center [769, 343] width 851 height 73
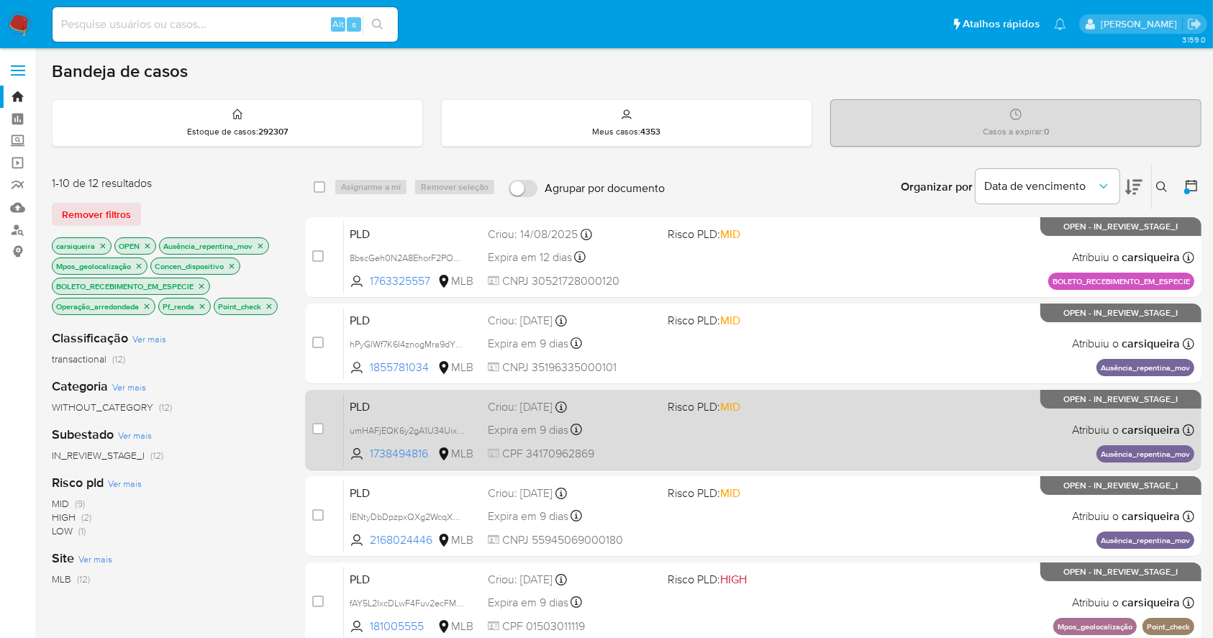
click at [905, 435] on div "PLD umHAFjEQK6y2gA1U34UixUHx 1738494816 MLB Risco PLD: MID Criou: 12/08/2025 Cr…" at bounding box center [769, 430] width 851 height 73
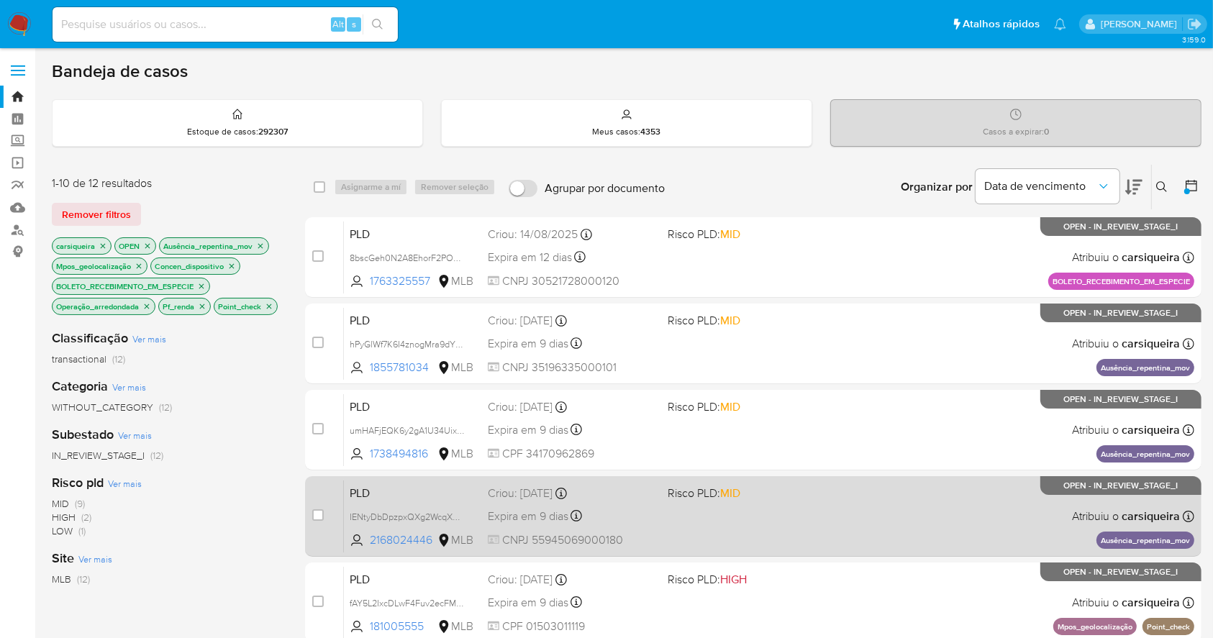
click at [1117, 527] on div "PLD IENtyDbDpzpxQXg2WcqXN4Vh 2168024446 MLB Risco PLD: MID Criou: 12/08/2025 Cr…" at bounding box center [769, 516] width 851 height 73
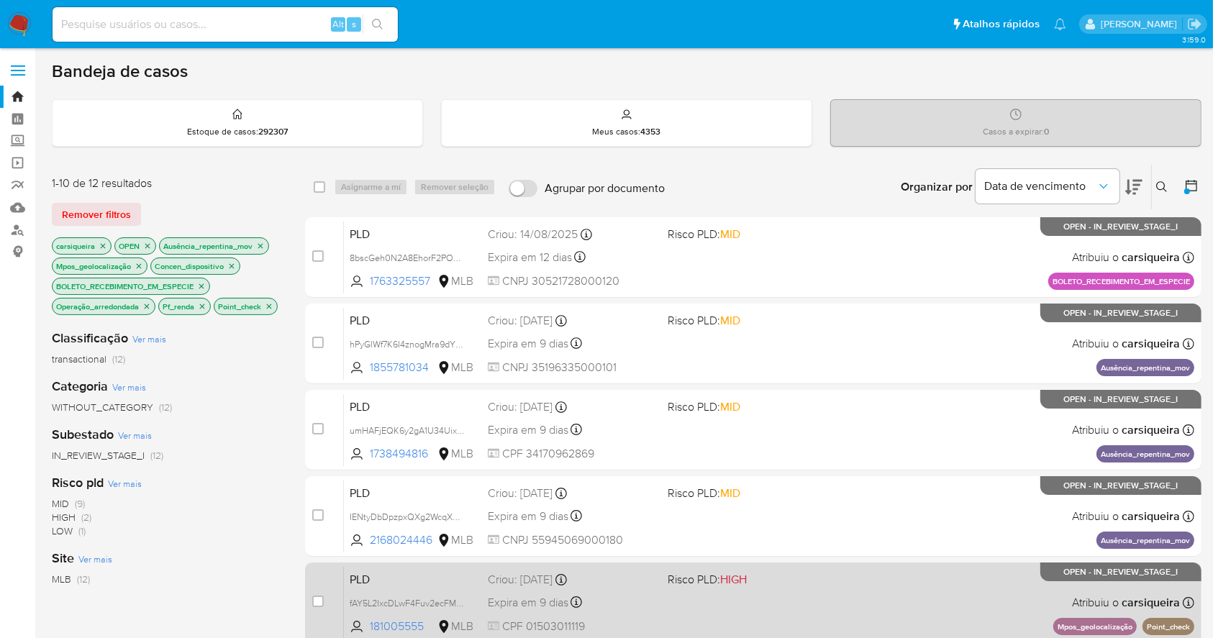
click at [918, 596] on div "PLD fAY5L2IxcDLwF4Fuv2ecFMFB 181005555 MLB Risco PLD: HIGH Criou: 12/08/2025 Cr…" at bounding box center [769, 602] width 851 height 73
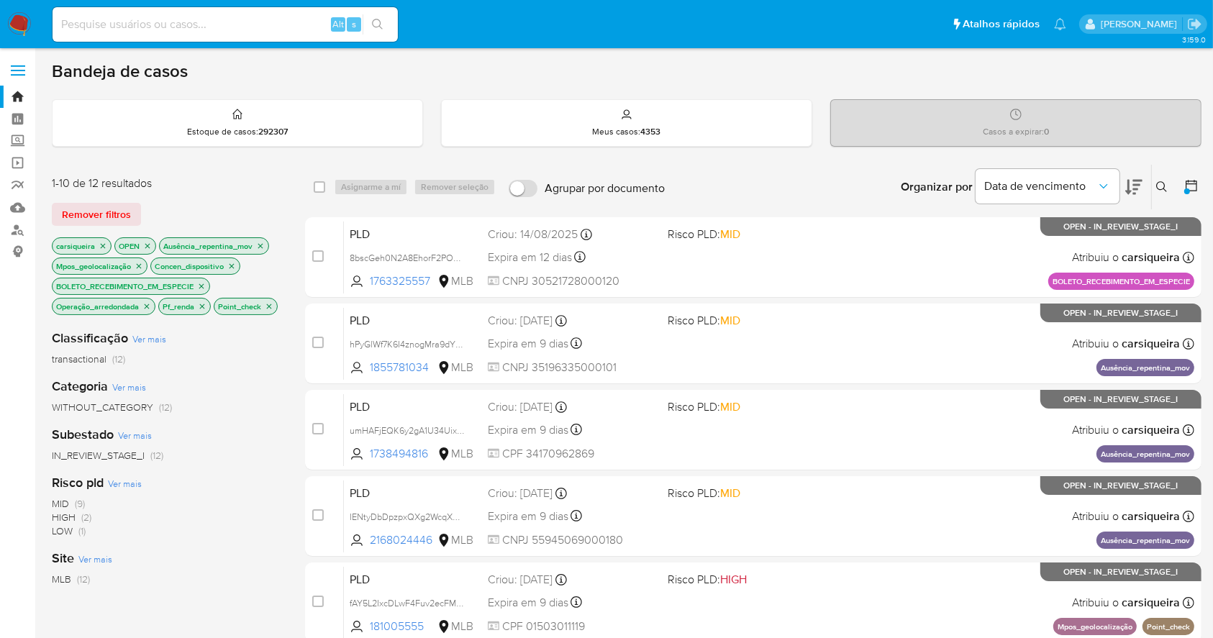
click at [234, 266] on icon "close-filter" at bounding box center [231, 266] width 9 height 9
click at [206, 283] on icon "close-filter" at bounding box center [201, 286] width 9 height 9
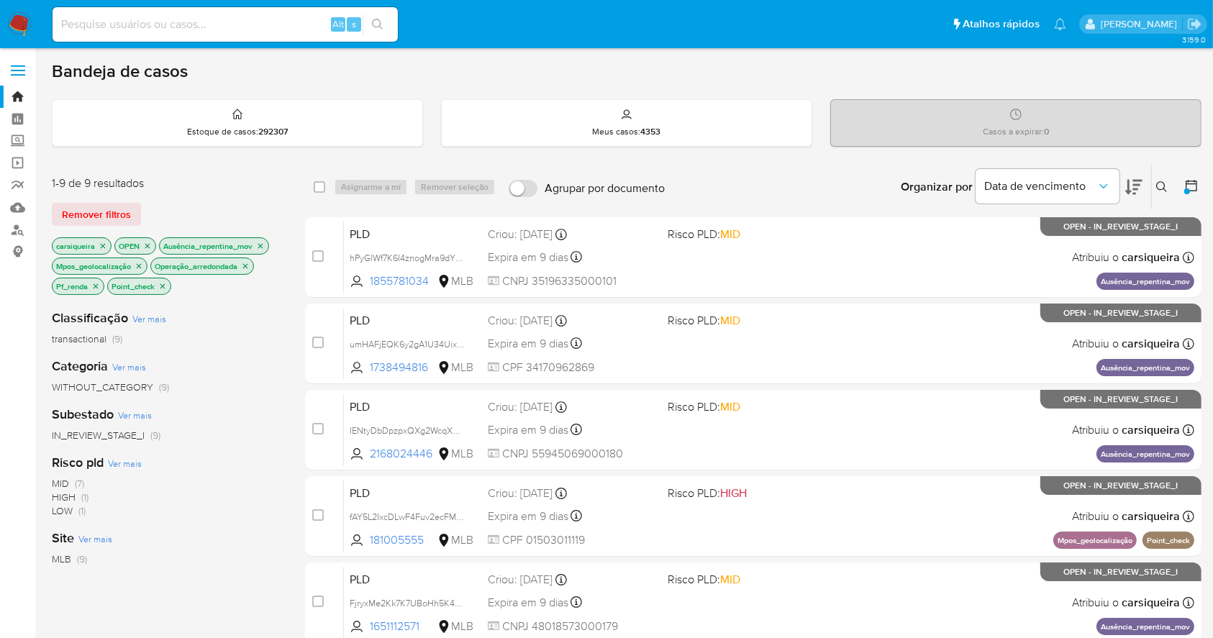
click at [250, 264] on icon "close-filter" at bounding box center [245, 266] width 9 height 9
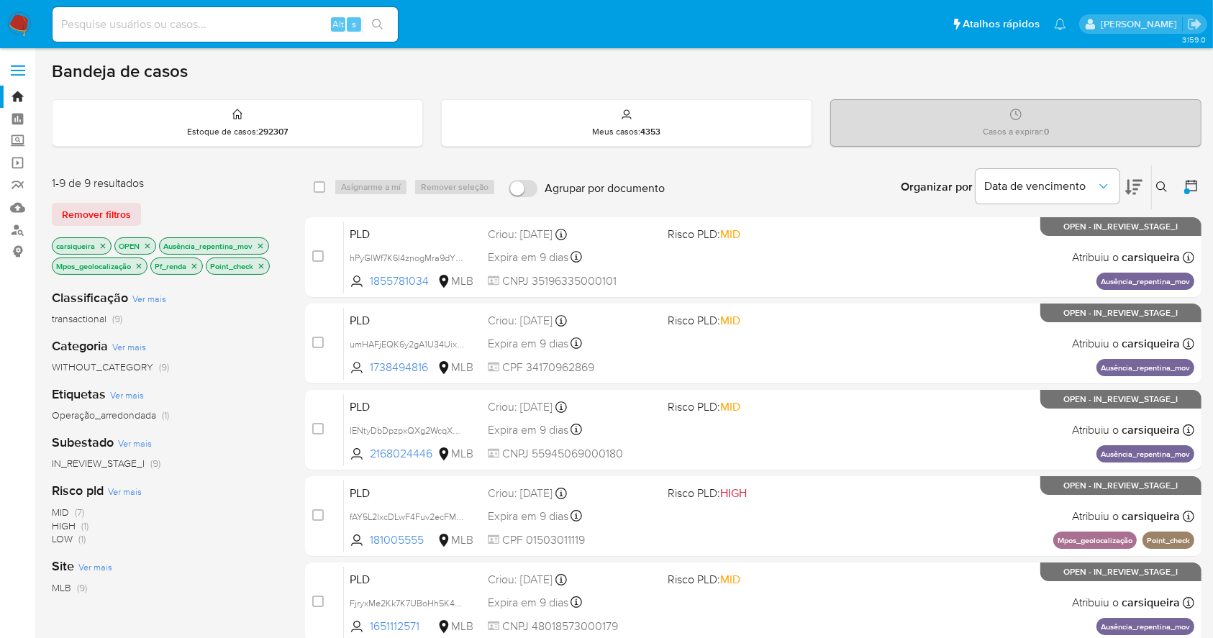
click at [261, 266] on icon "close-filter" at bounding box center [261, 265] width 5 height 5
click at [195, 267] on icon "close-filter" at bounding box center [194, 266] width 9 height 9
click at [140, 265] on icon "close-filter" at bounding box center [139, 265] width 5 height 5
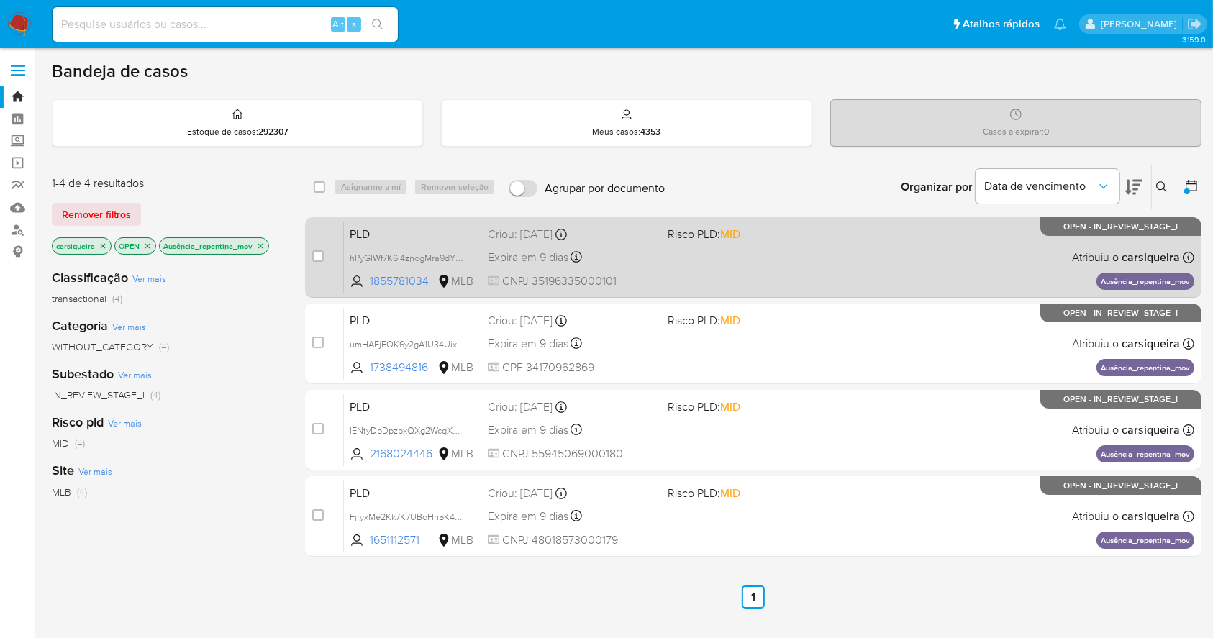
click at [788, 256] on span at bounding box center [752, 257] width 168 height 3
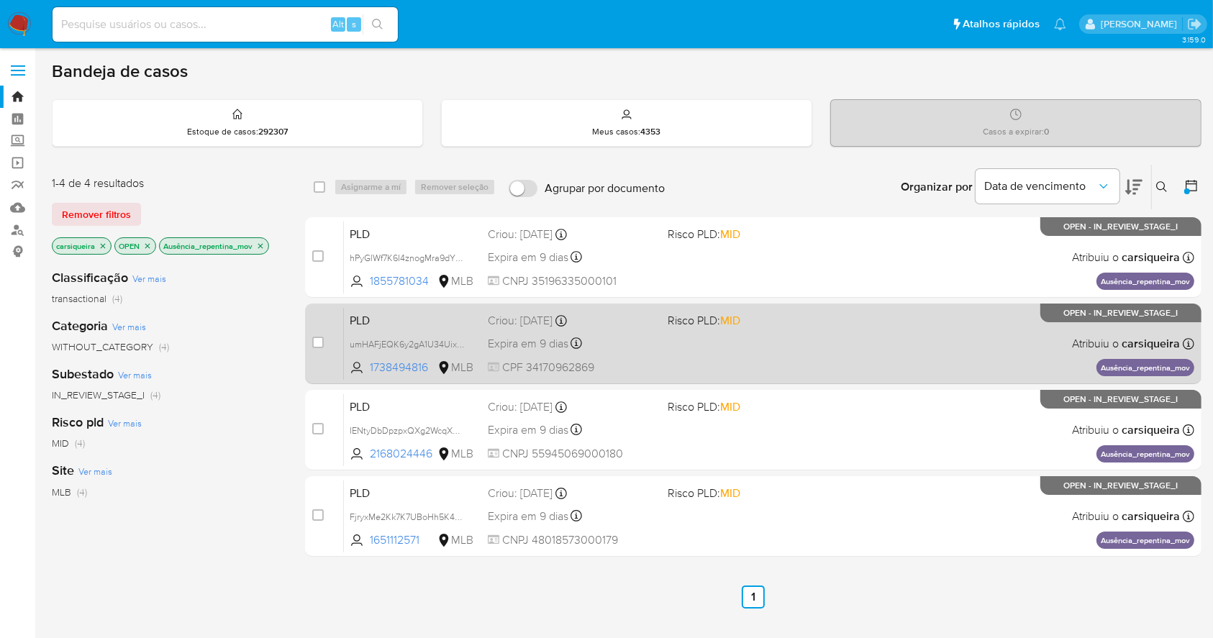
click at [846, 323] on div "PLD umHAFjEQK6y2gA1U34UixUHx 1738494816 MLB Risco PLD: MID Criou: 12/08/2025 Cr…" at bounding box center [769, 343] width 851 height 73
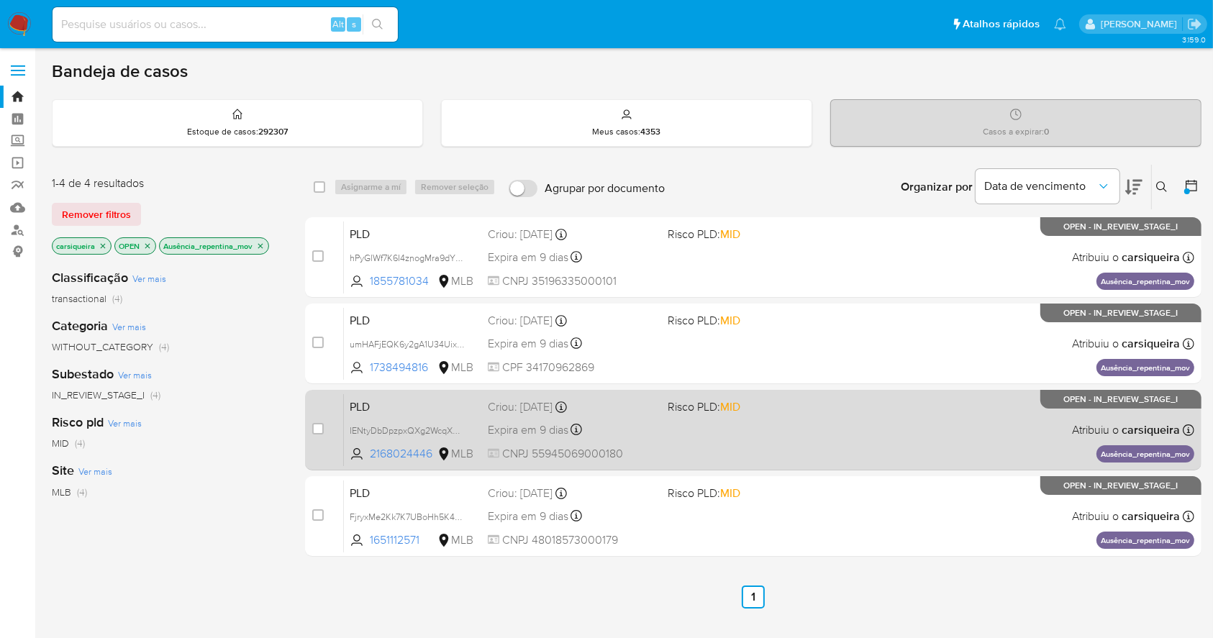
click at [758, 399] on span "Risco PLD: MID" at bounding box center [752, 406] width 168 height 19
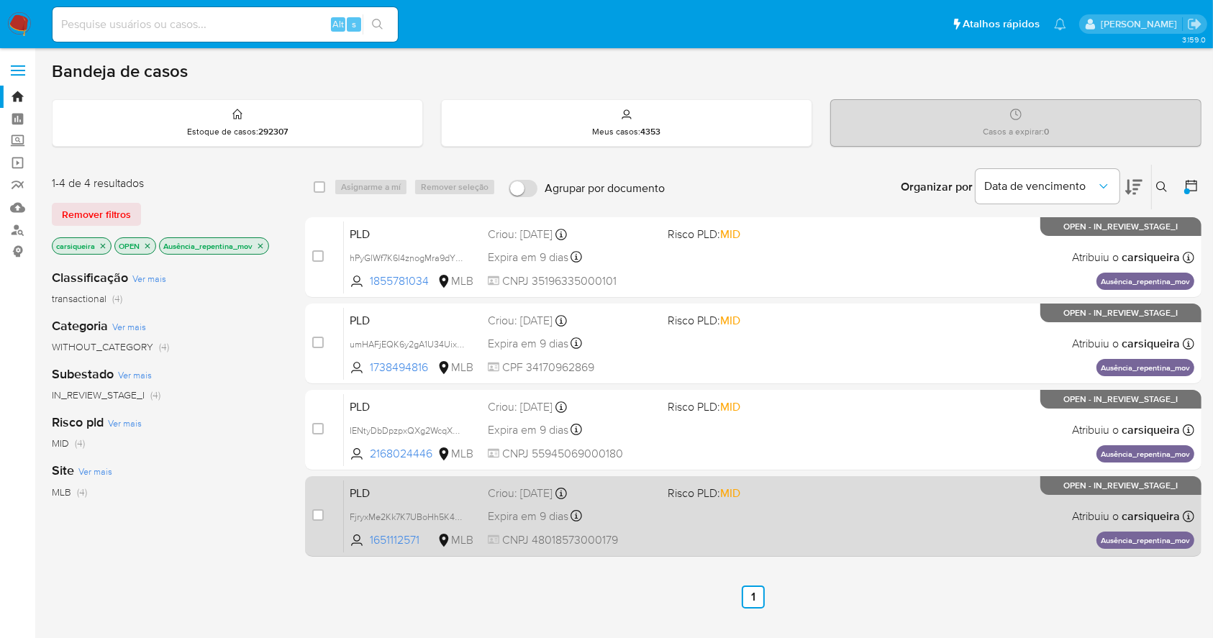
click at [812, 531] on div "PLD FjryxMe2Kk7K7UBoHh5K48iL 1651112571 MLB Risco PLD: MID Criou: 12/08/2025 Cr…" at bounding box center [769, 516] width 851 height 73
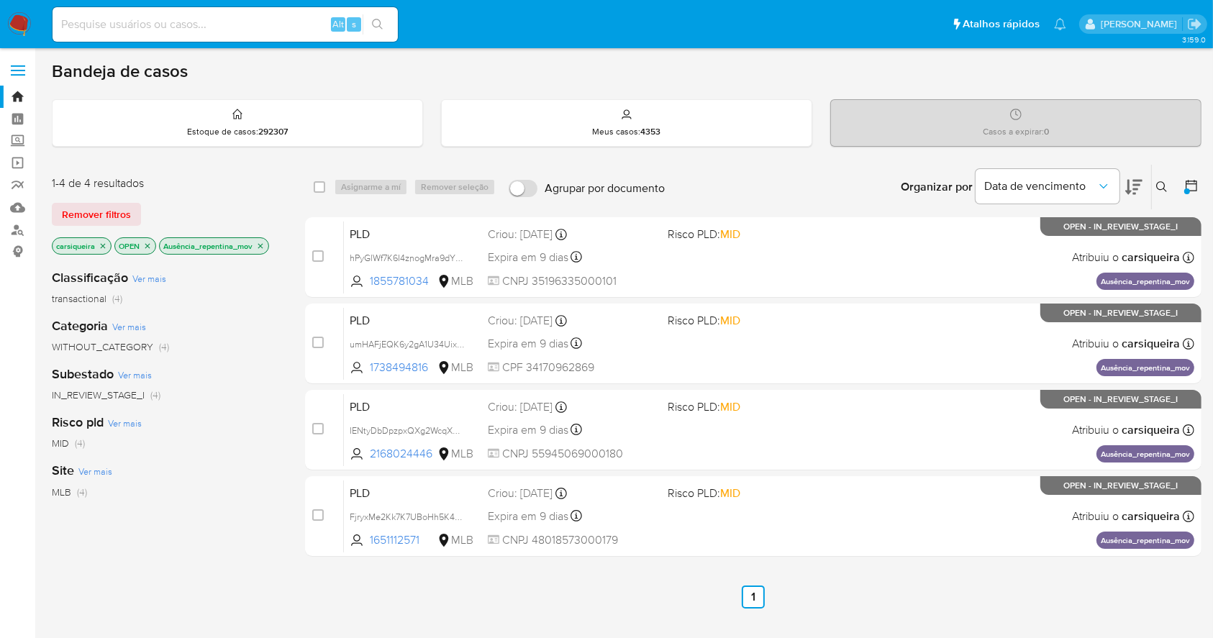
click at [16, 14] on nav "Pausado Ver notificaciones Alt s Atalhos rápidos Presiona las siguientes teclas…" at bounding box center [606, 24] width 1213 height 48
click at [19, 36] on img at bounding box center [19, 24] width 24 height 24
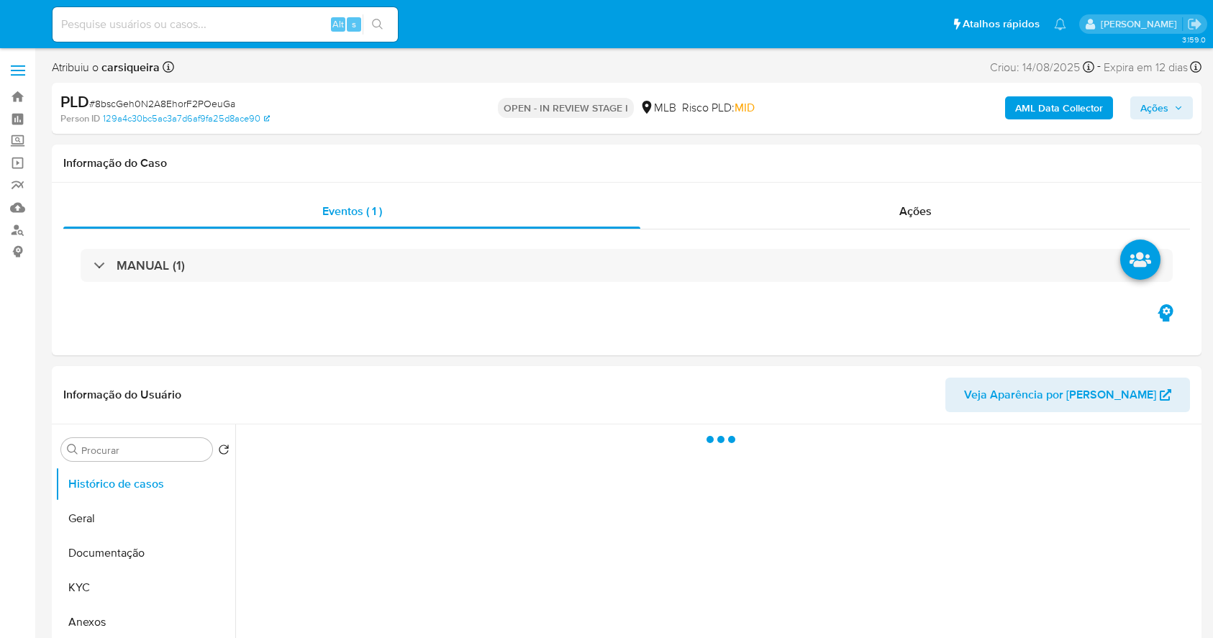
select select "10"
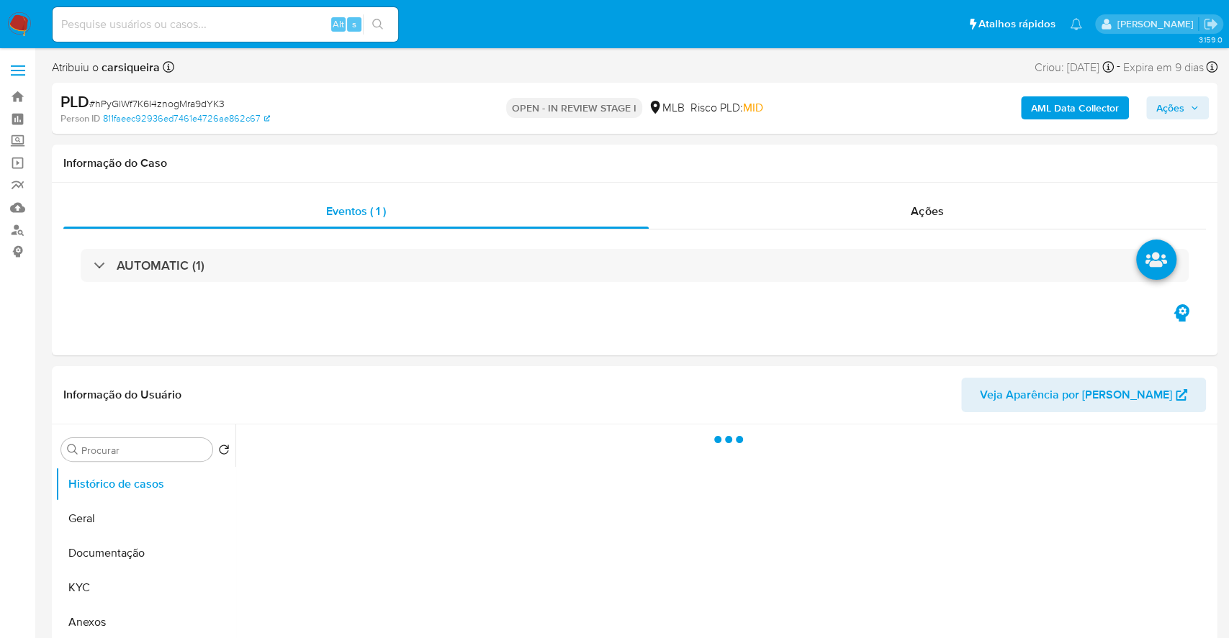
select select "10"
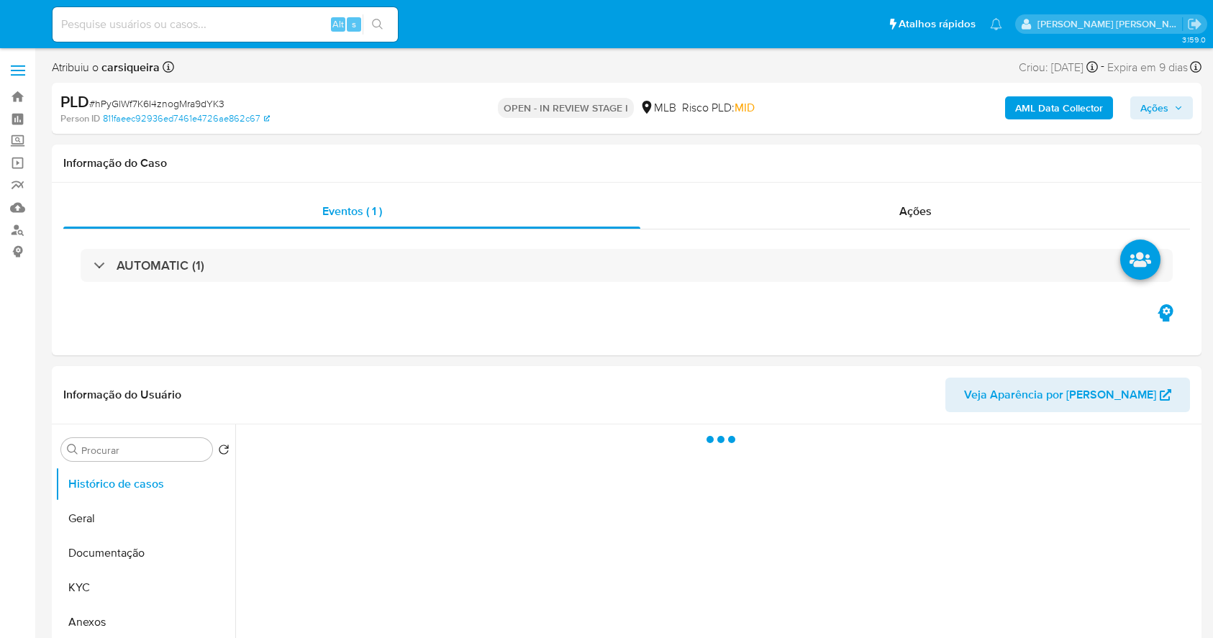
select select "10"
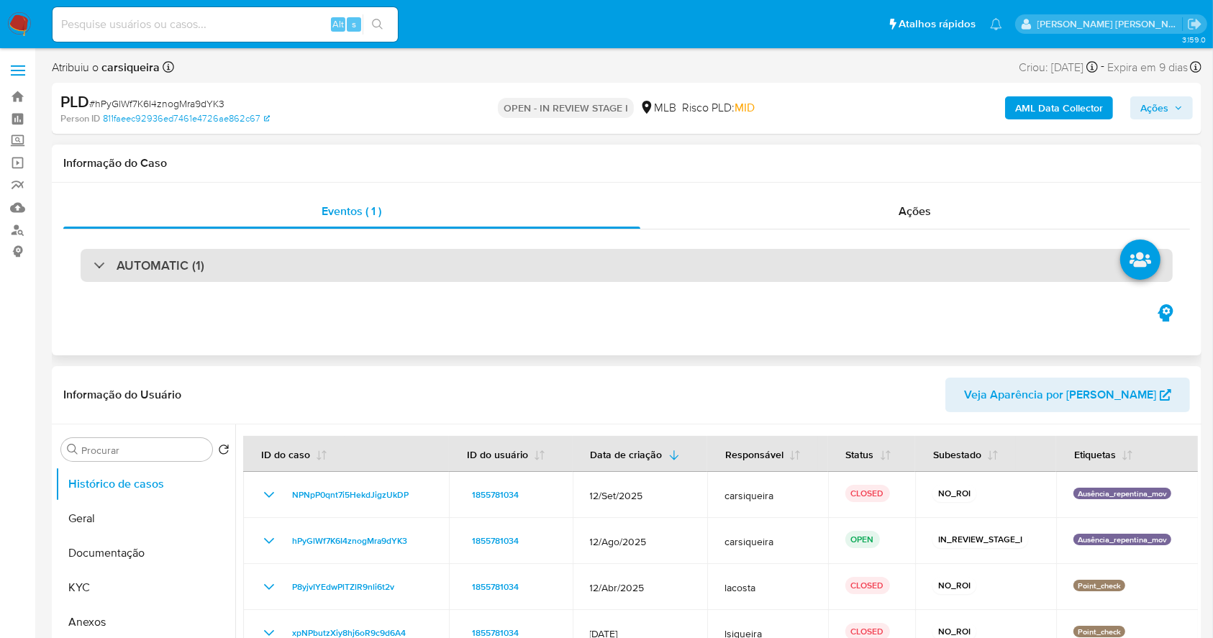
click at [225, 271] on div "AUTOMATIC (1)" at bounding box center [627, 265] width 1093 height 33
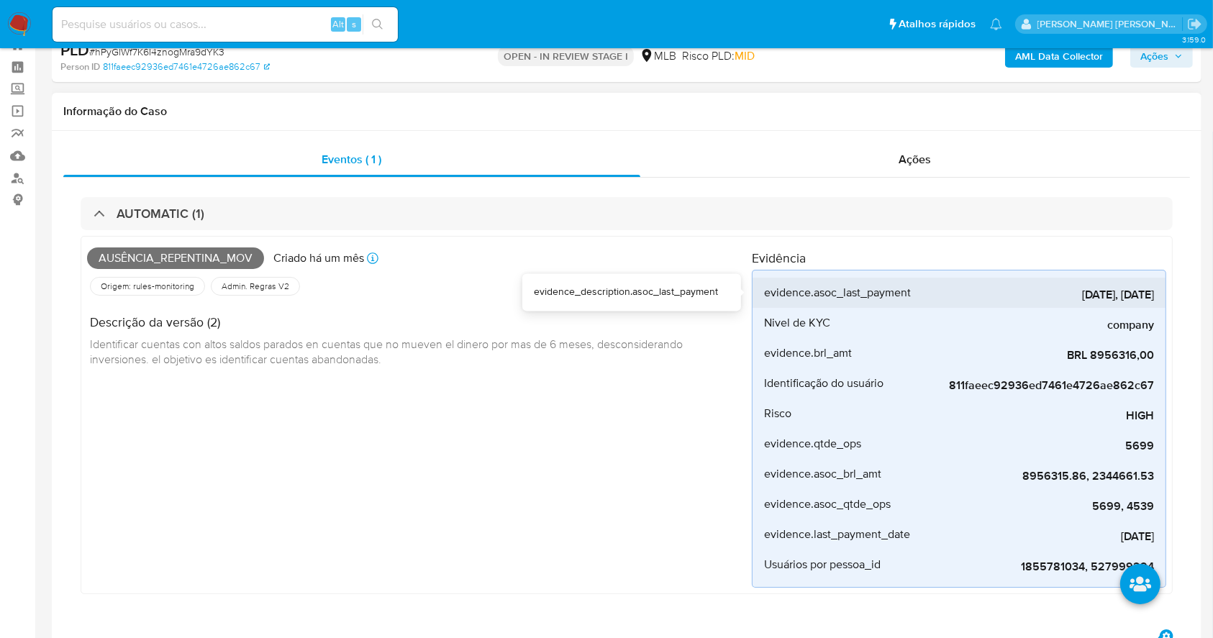
scroll to position [96, 0]
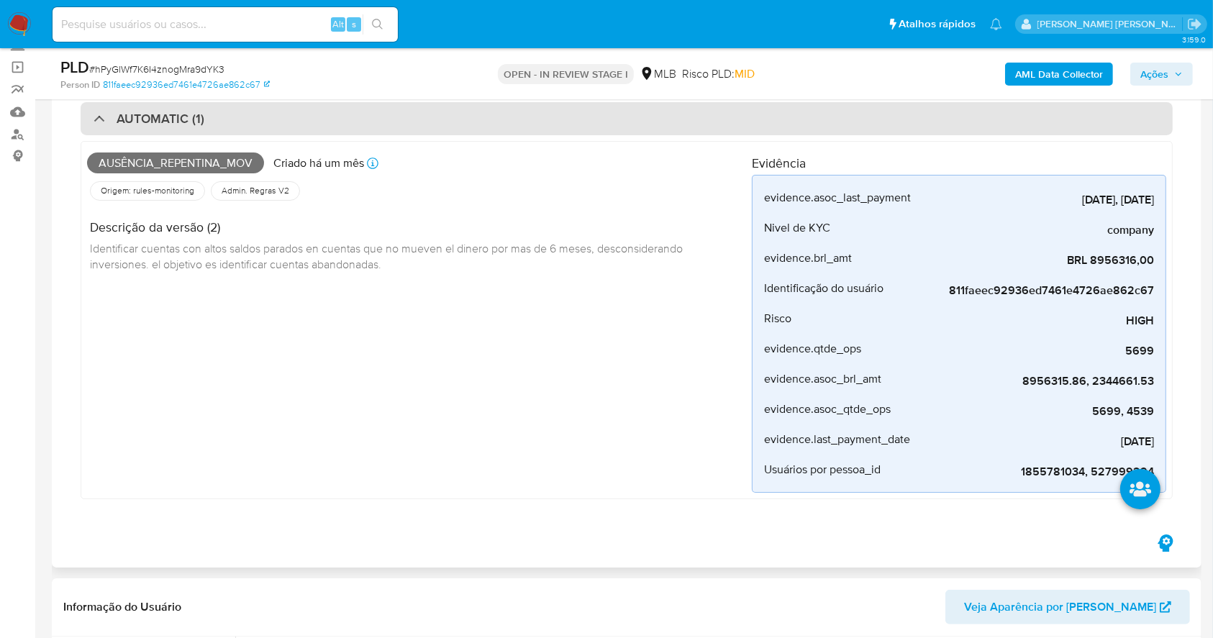
click at [195, 123] on h3 "AUTOMATIC (1)" at bounding box center [161, 119] width 88 height 16
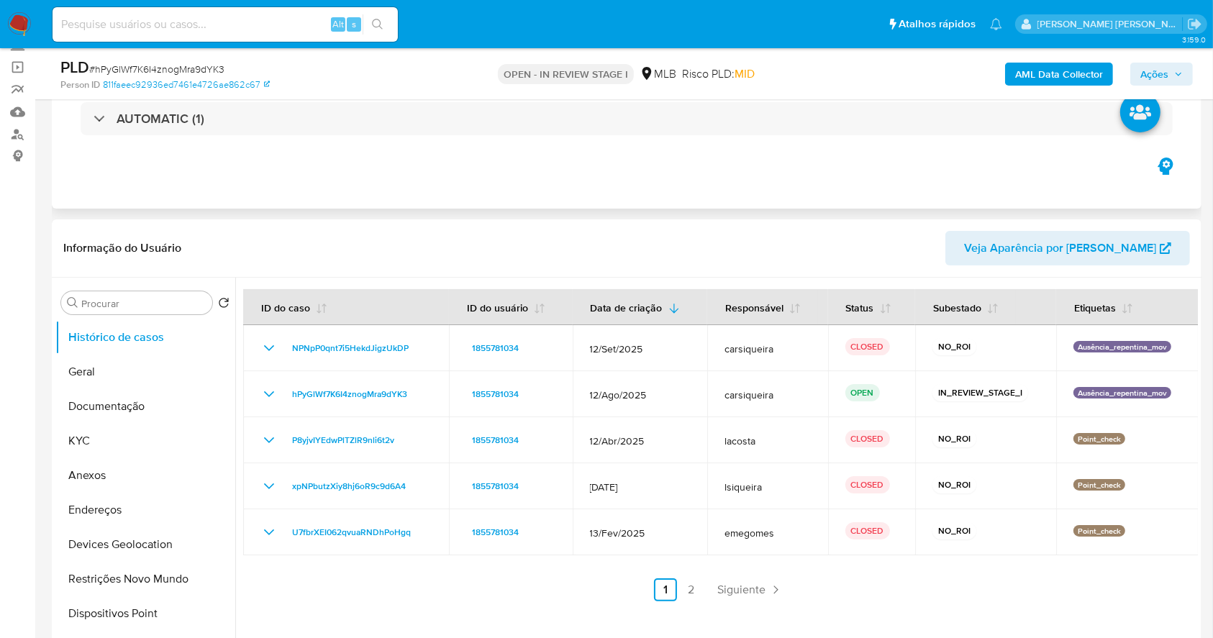
scroll to position [0, 0]
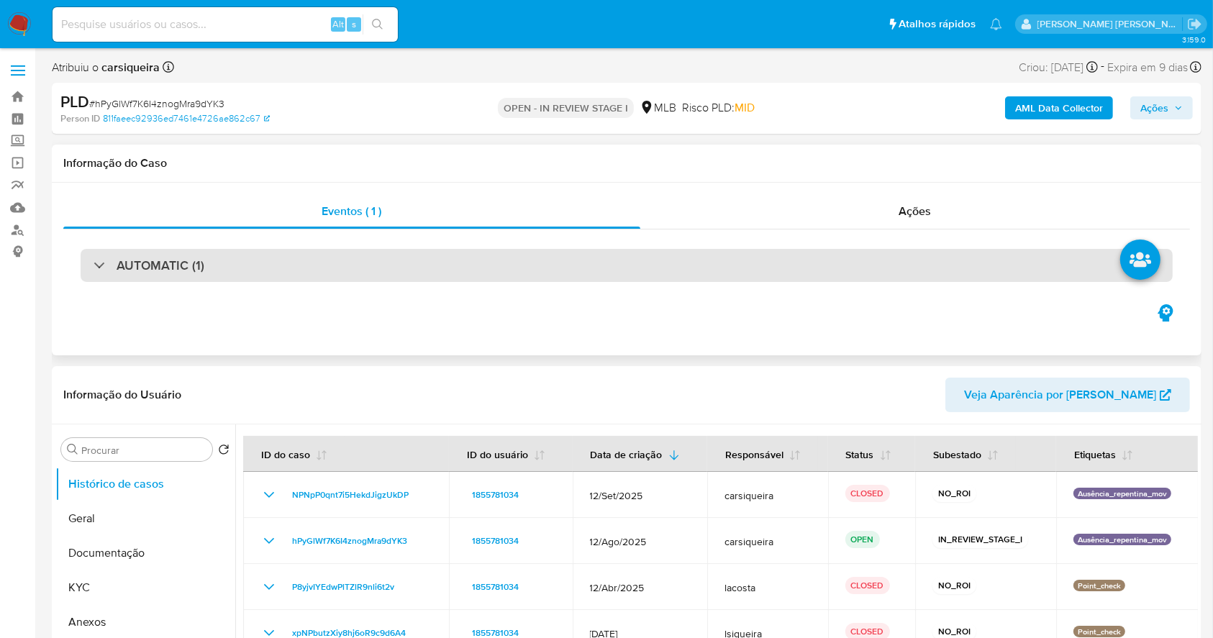
click at [358, 278] on div "AUTOMATIC (1)" at bounding box center [627, 265] width 1093 height 33
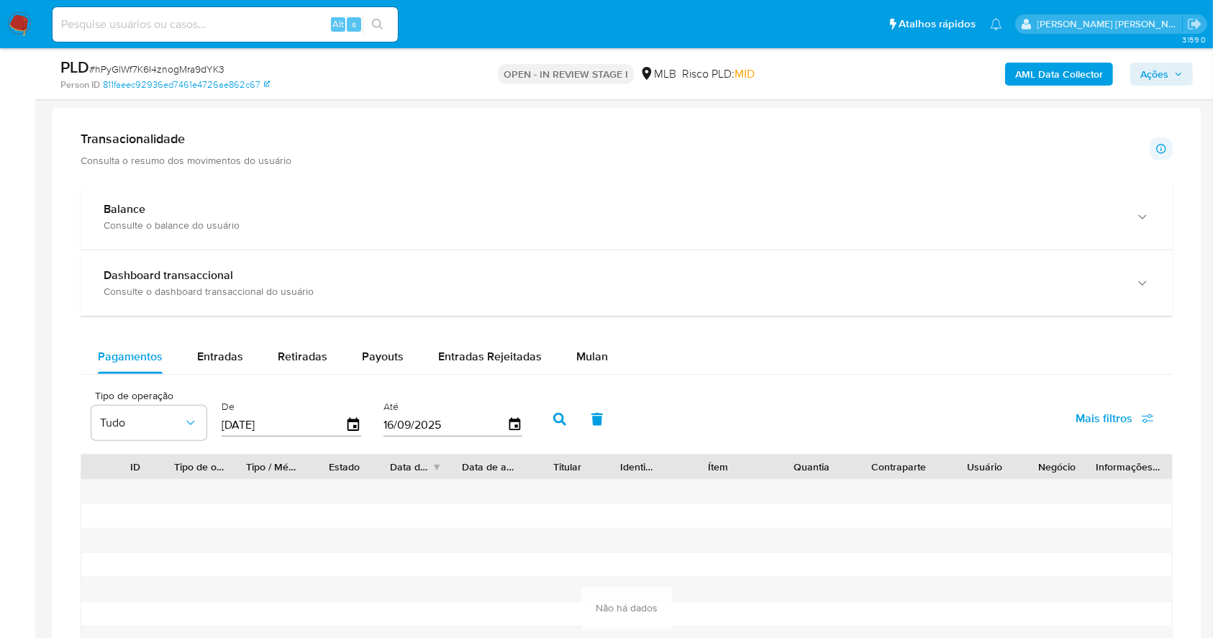
scroll to position [1406, 0]
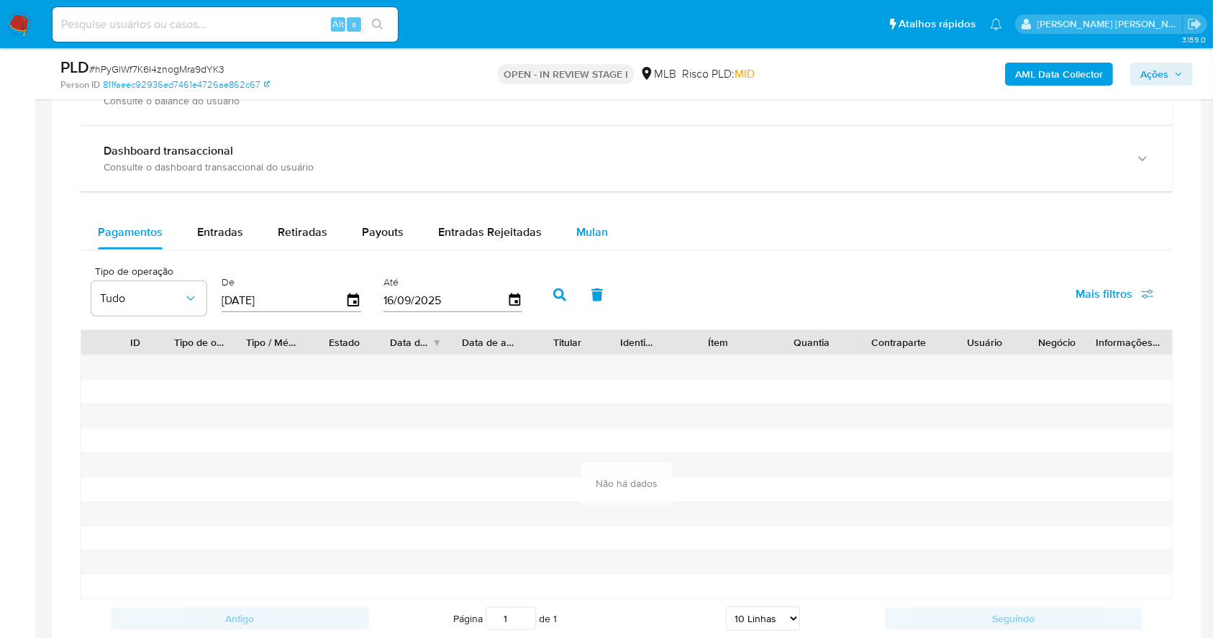
click at [587, 222] on div "Mulan" at bounding box center [592, 232] width 32 height 35
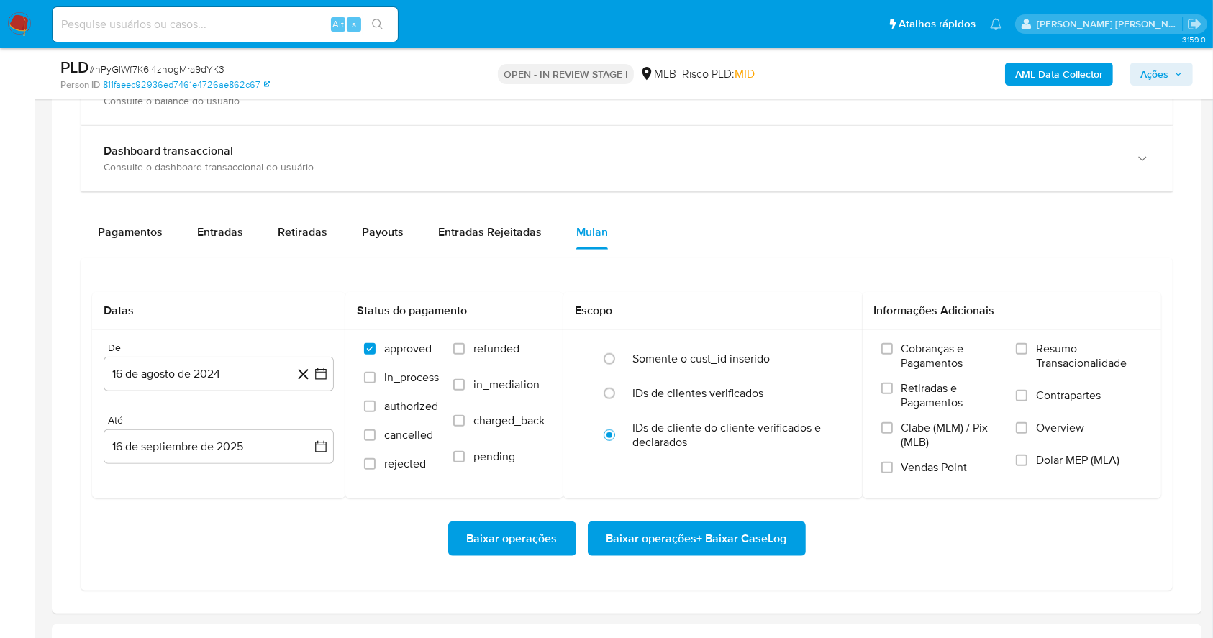
drag, startPoint x: 1179, startPoint y: 353, endPoint x: 1196, endPoint y: 379, distance: 30.5
click at [1196, 379] on div at bounding box center [627, 298] width 1150 height 630
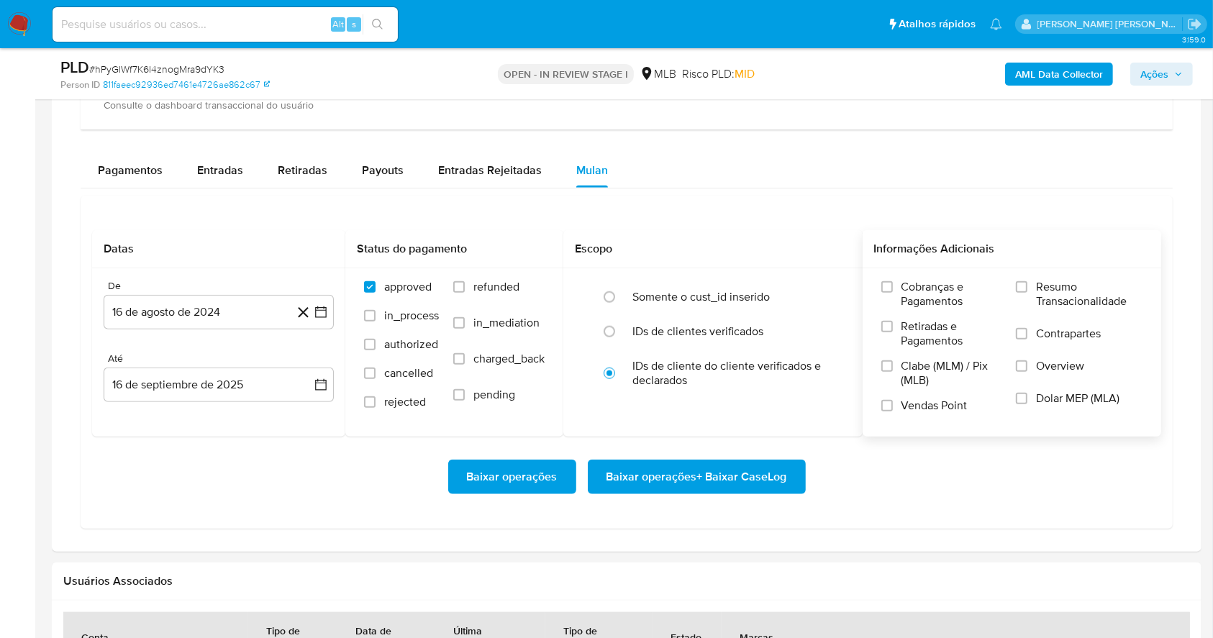
scroll to position [1471, 0]
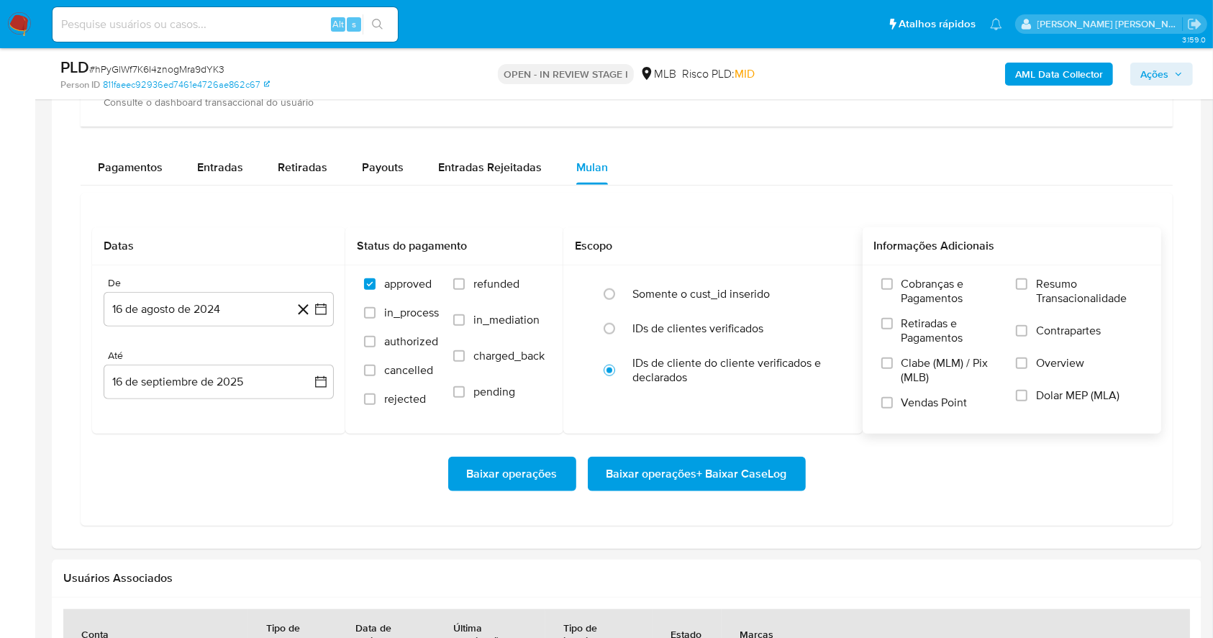
click at [1029, 280] on label "Resumo Transacionalidade" at bounding box center [1079, 300] width 127 height 47
click at [1028, 280] on input "Resumo Transacionalidade" at bounding box center [1022, 285] width 12 height 12
click at [882, 402] on input "Vendas Point" at bounding box center [888, 403] width 12 height 12
click at [320, 312] on icon "button" at bounding box center [321, 309] width 14 height 14
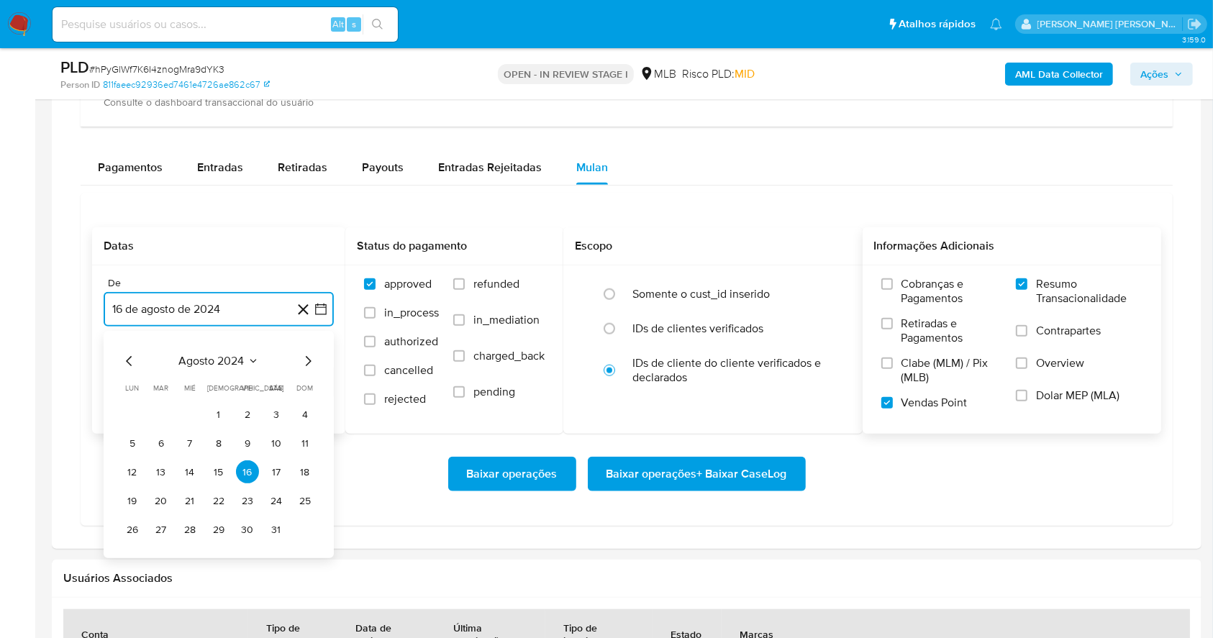
click at [304, 355] on icon "Mes siguiente" at bounding box center [307, 361] width 17 height 17
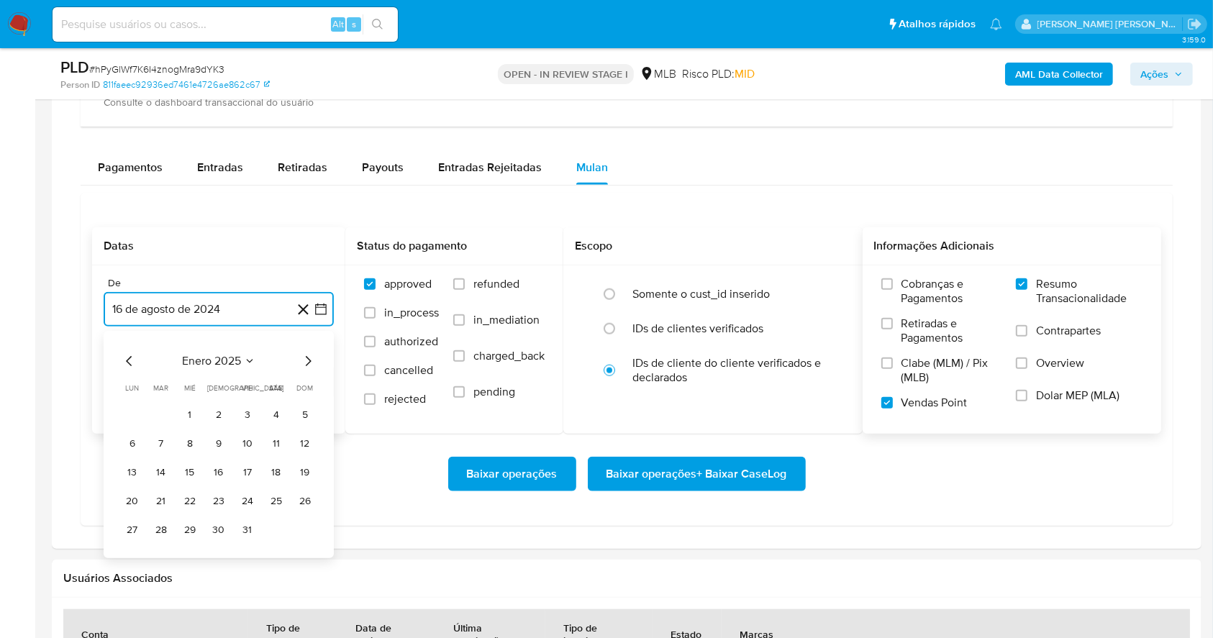
click at [304, 355] on icon "Mes siguiente" at bounding box center [307, 361] width 17 height 17
click at [311, 364] on icon "Mes siguiente" at bounding box center [307, 361] width 17 height 17
click at [130, 361] on icon "Mes anterior" at bounding box center [129, 361] width 17 height 17
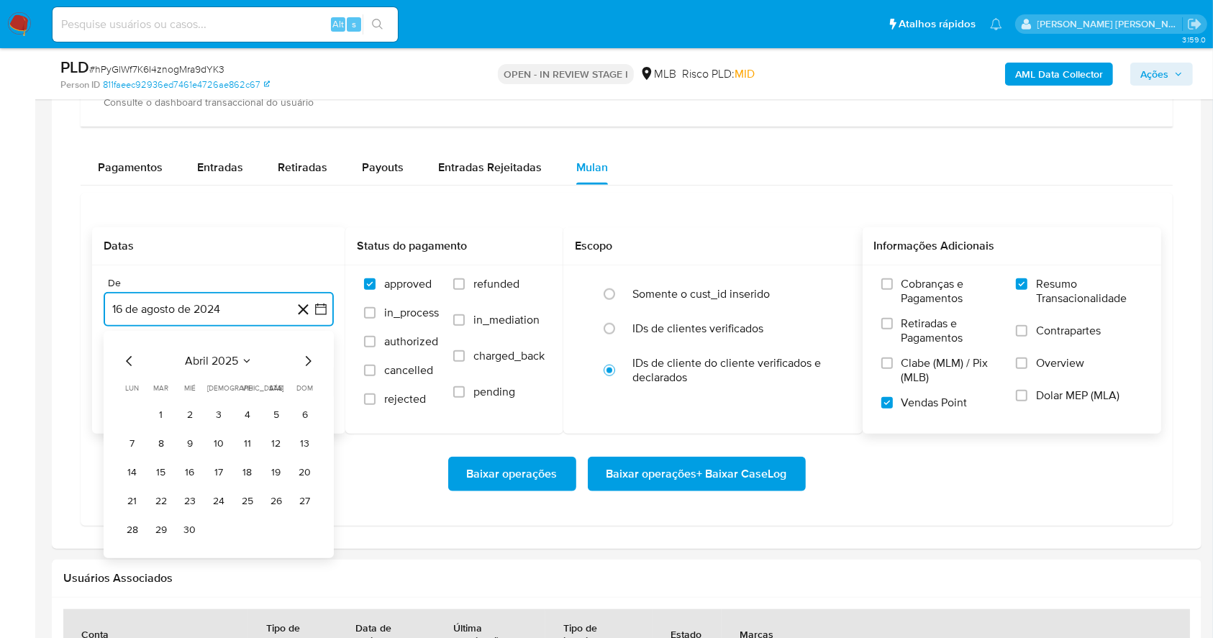
click at [131, 361] on icon "Mes anterior" at bounding box center [129, 361] width 17 height 17
click at [129, 361] on icon "Mes anterior" at bounding box center [129, 361] width 17 height 17
click at [277, 415] on button "1" at bounding box center [276, 415] width 23 height 23
click at [230, 381] on button "16 de septiembre de 2025" at bounding box center [219, 382] width 230 height 35
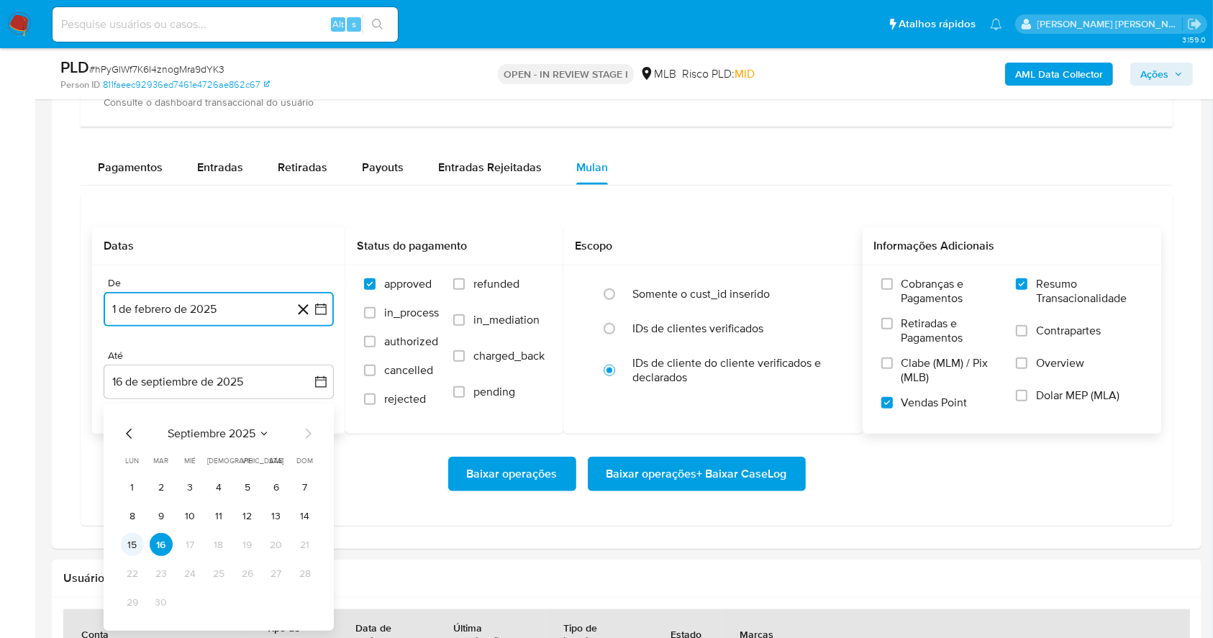
click at [133, 547] on button "15" at bounding box center [132, 545] width 23 height 23
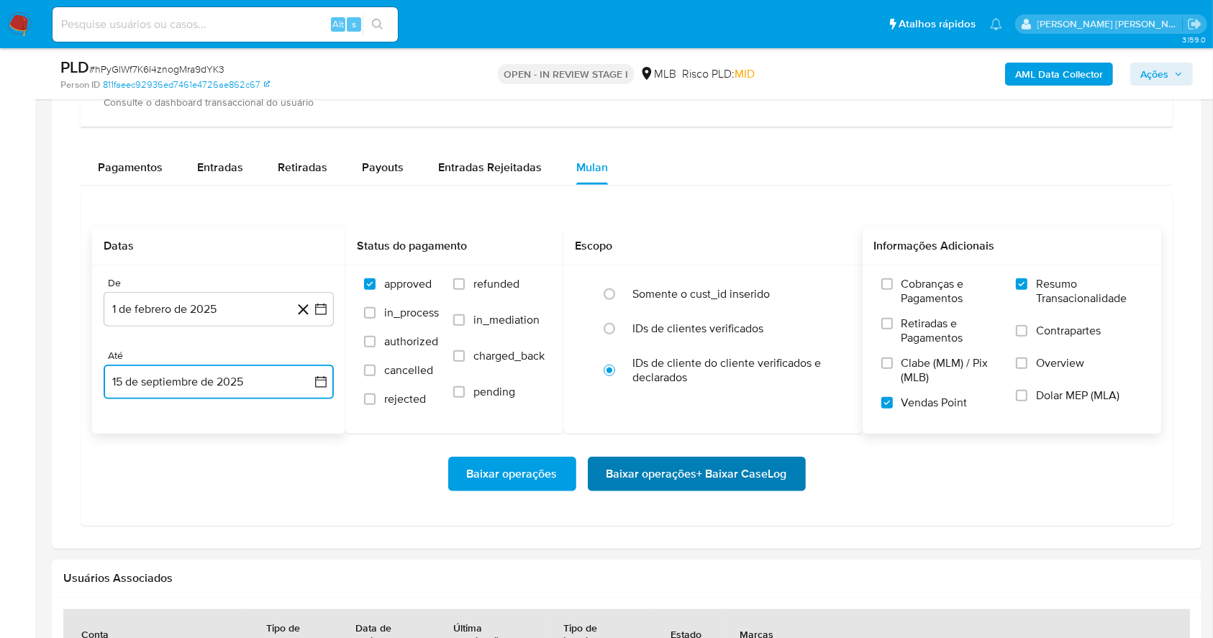
click at [732, 472] on span "Baixar operações + Baixar CaseLog" at bounding box center [697, 474] width 181 height 32
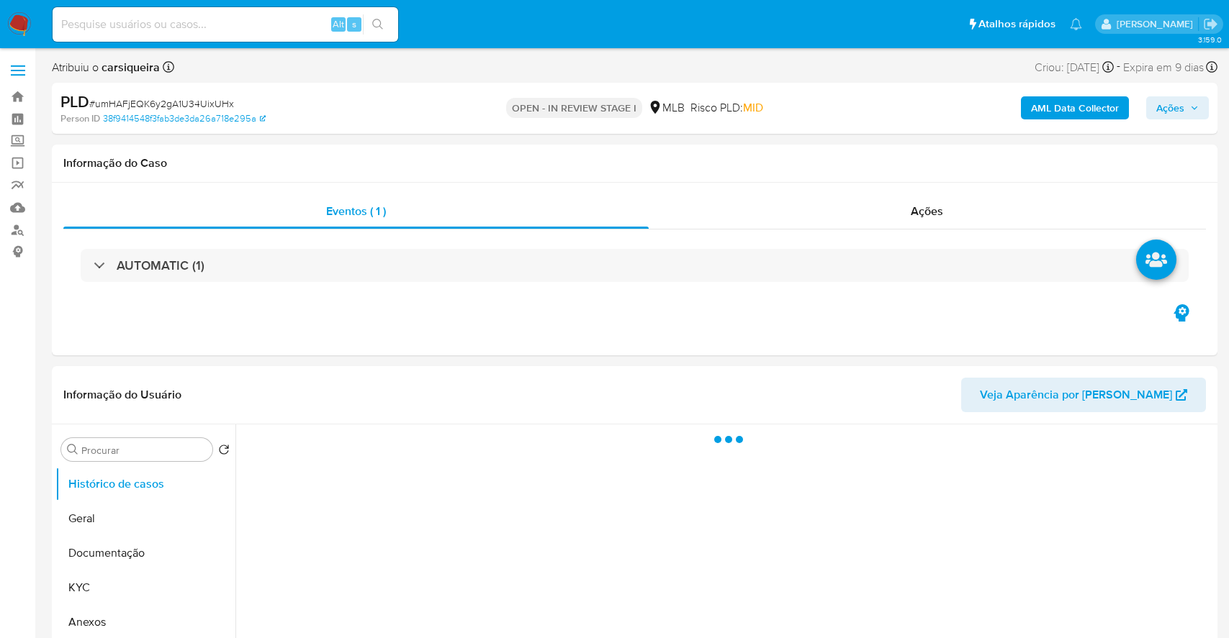
select select "10"
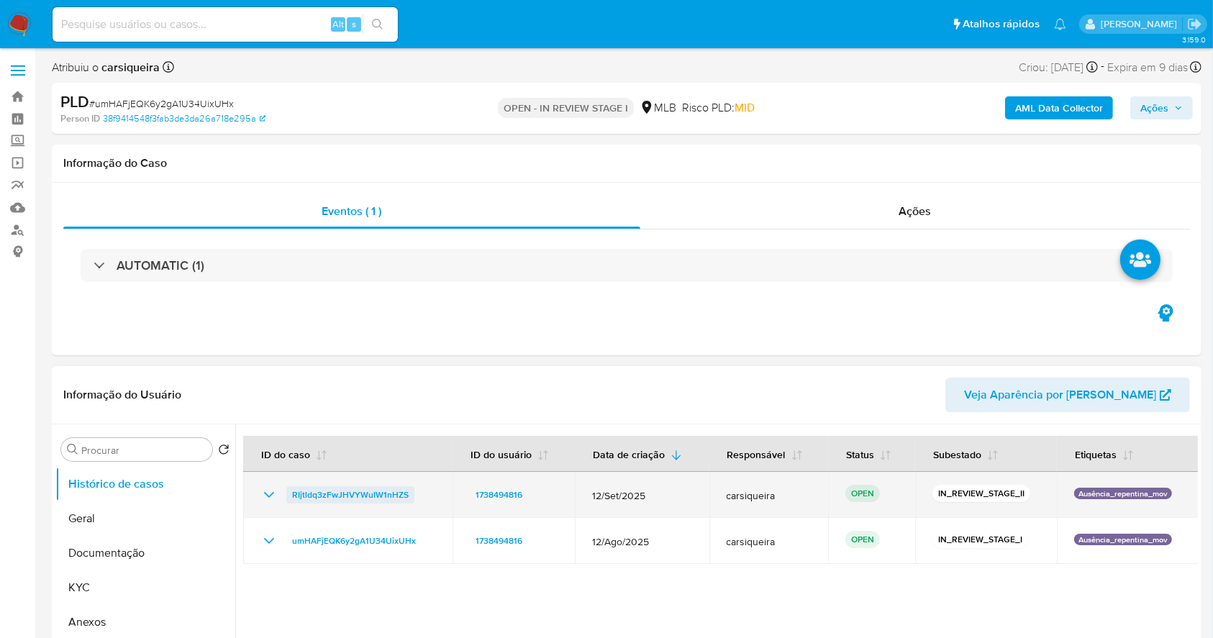
drag, startPoint x: 415, startPoint y: 493, endPoint x: 291, endPoint y: 493, distance: 123.8
click at [291, 493] on div "RIjtldq3zFwJHVYWuIW1nHZS" at bounding box center [348, 495] width 175 height 17
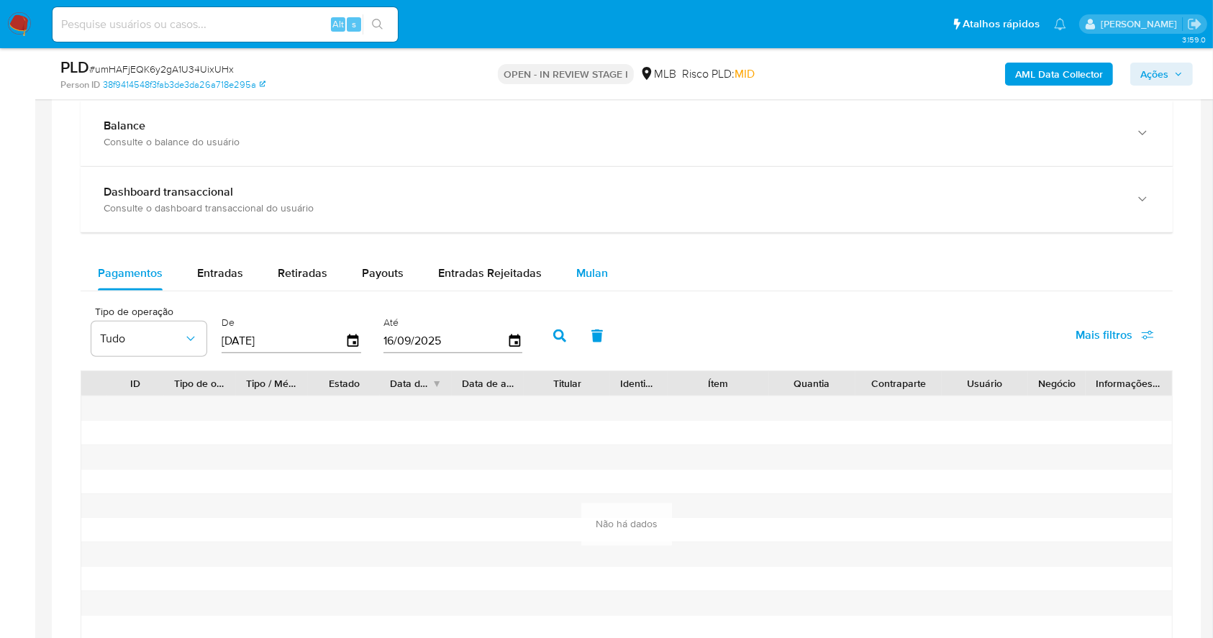
click at [576, 275] on span "Mulan" at bounding box center [592, 273] width 32 height 17
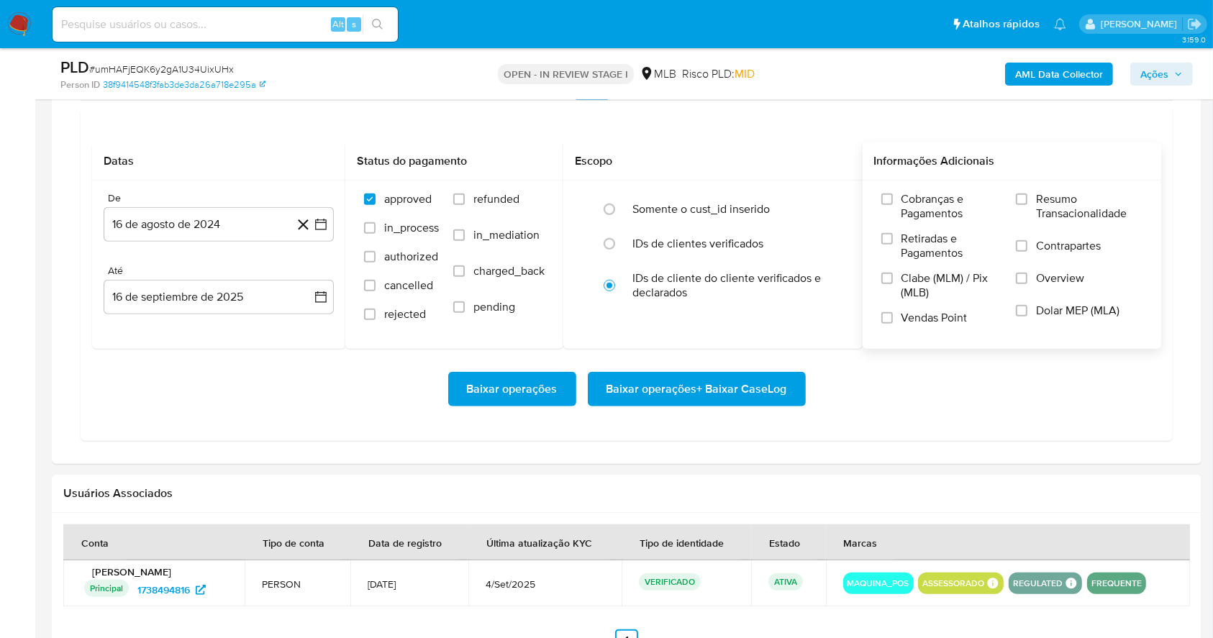
scroll to position [1247, 0]
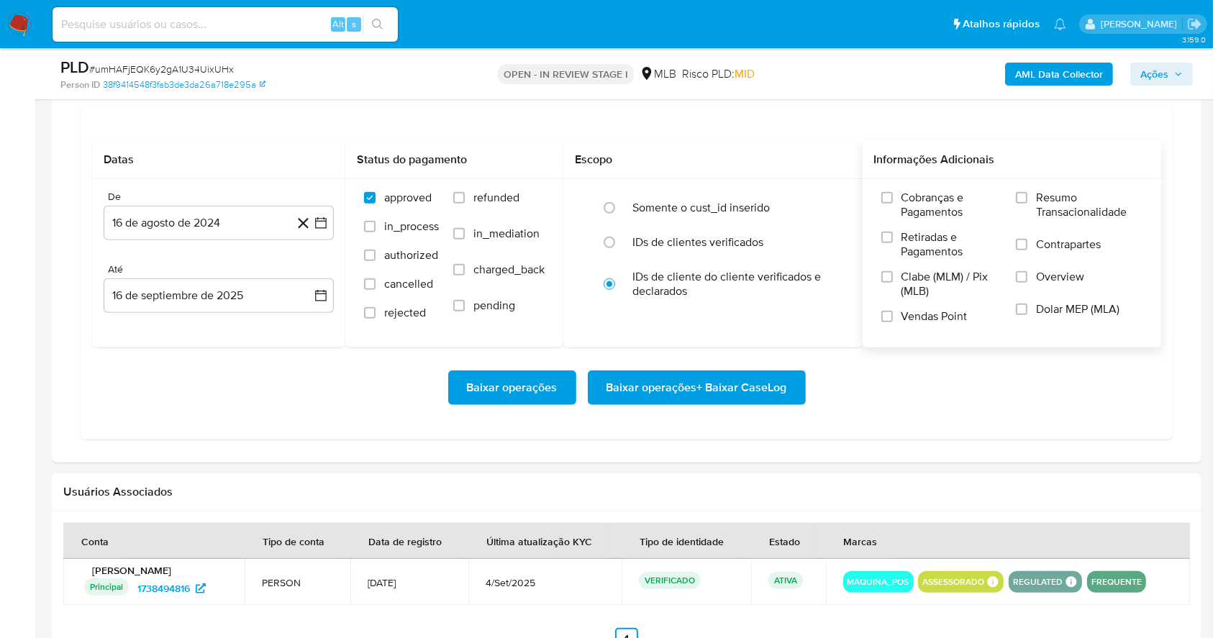
click at [1031, 193] on label "Resumo Transacionalidade" at bounding box center [1079, 214] width 127 height 47
click at [1028, 193] on input "Resumo Transacionalidade" at bounding box center [1022, 198] width 12 height 12
click at [885, 315] on input "Vendas Point" at bounding box center [888, 317] width 12 height 12
click at [320, 216] on icon "button" at bounding box center [321, 223] width 14 height 14
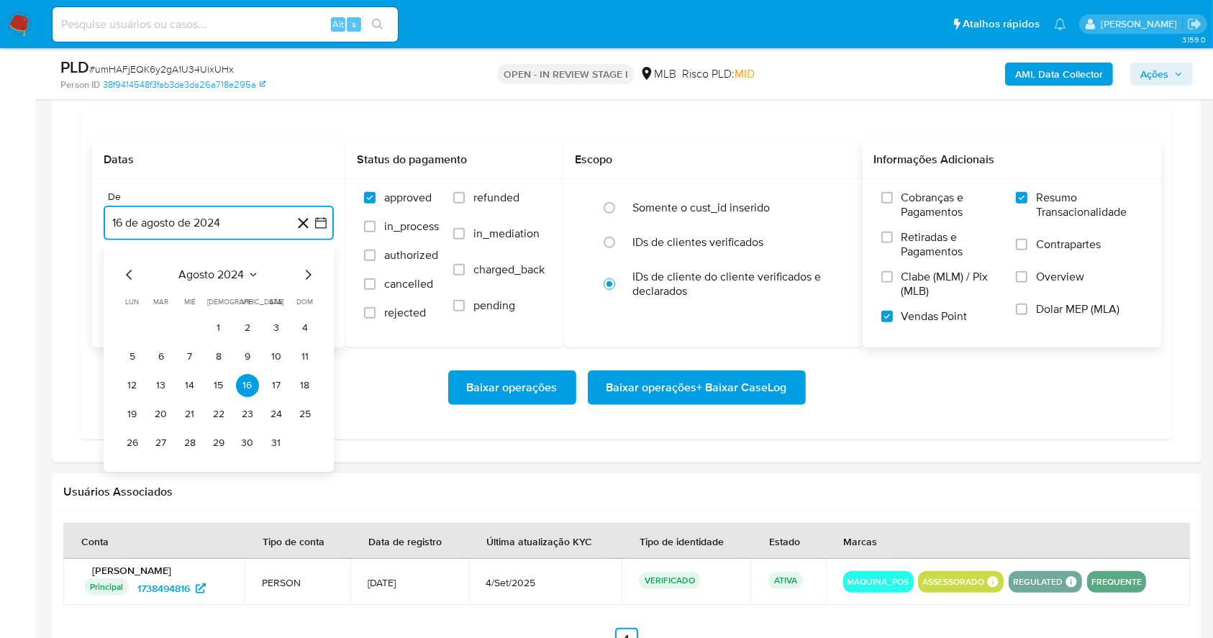
click at [307, 273] on icon "Mes siguiente" at bounding box center [307, 274] width 17 height 17
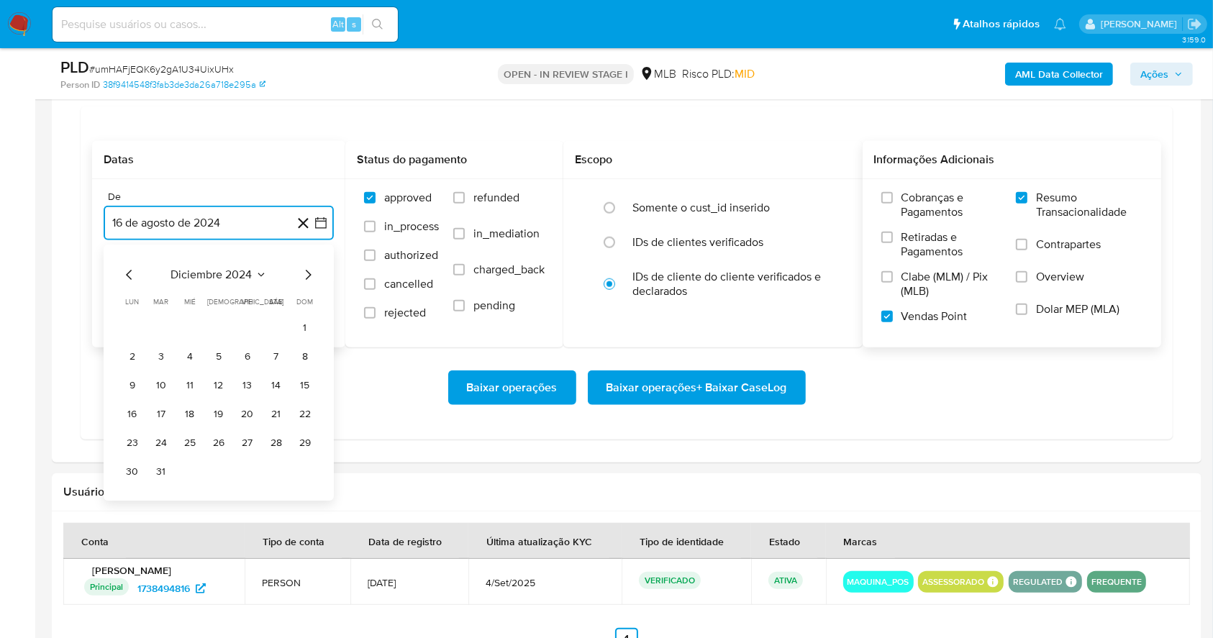
click at [307, 273] on icon "Mes siguiente" at bounding box center [307, 274] width 17 height 17
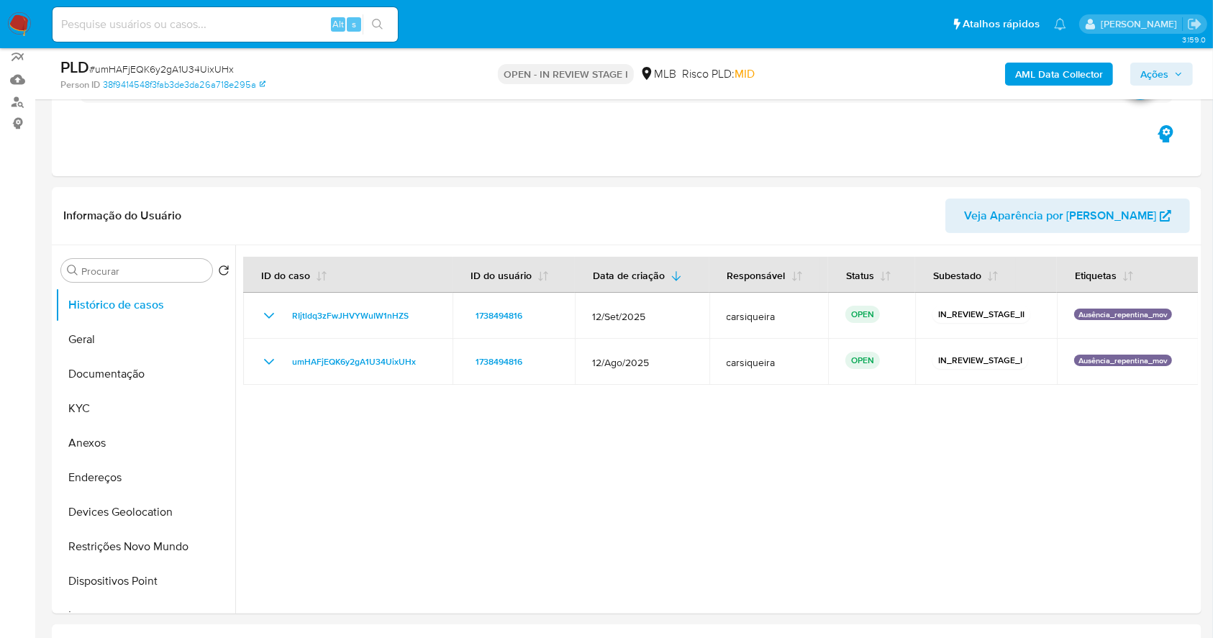
scroll to position [0, 0]
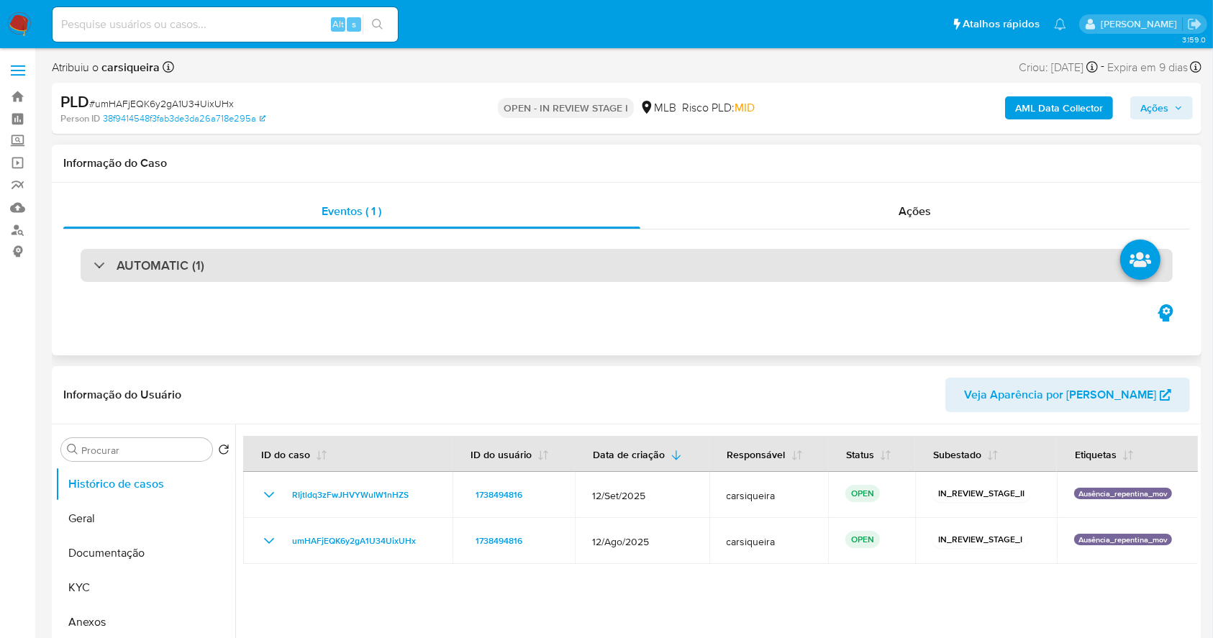
click at [350, 250] on div "AUTOMATIC (1)" at bounding box center [627, 265] width 1093 height 33
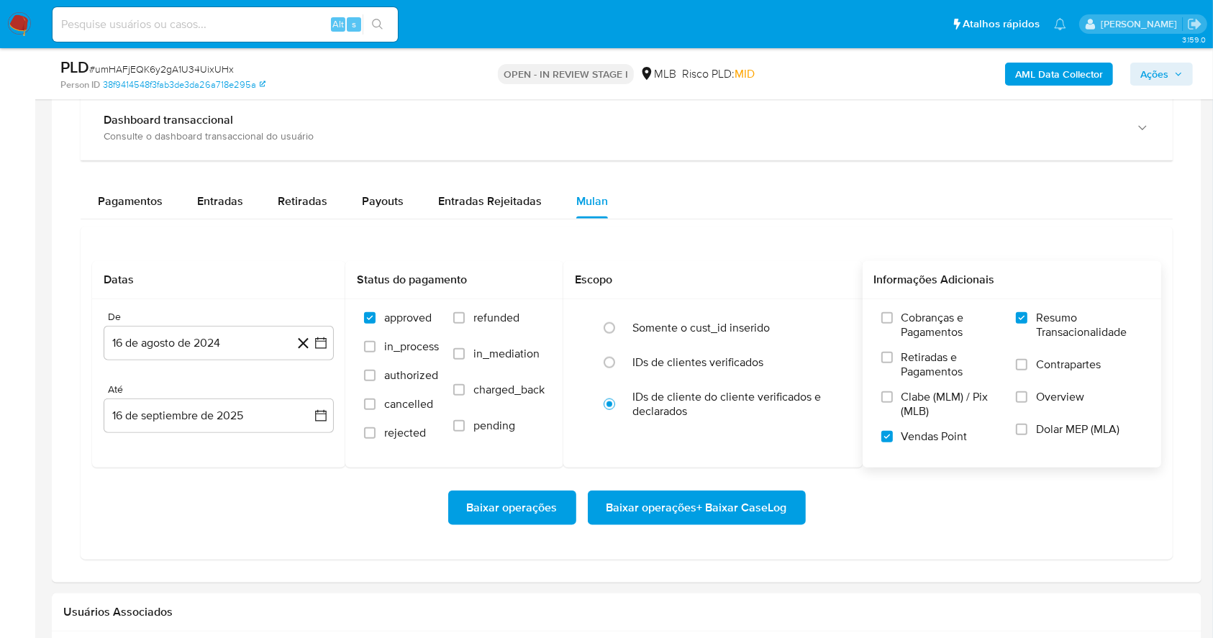
scroll to position [1516, 0]
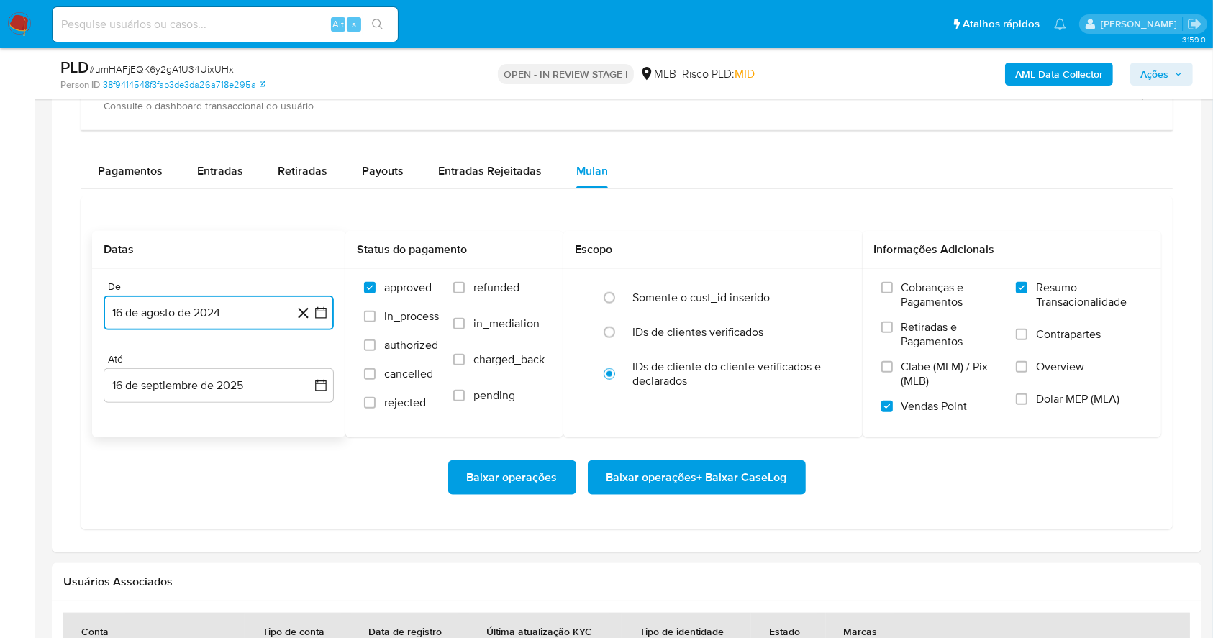
click at [320, 313] on icon "button" at bounding box center [321, 313] width 14 height 14
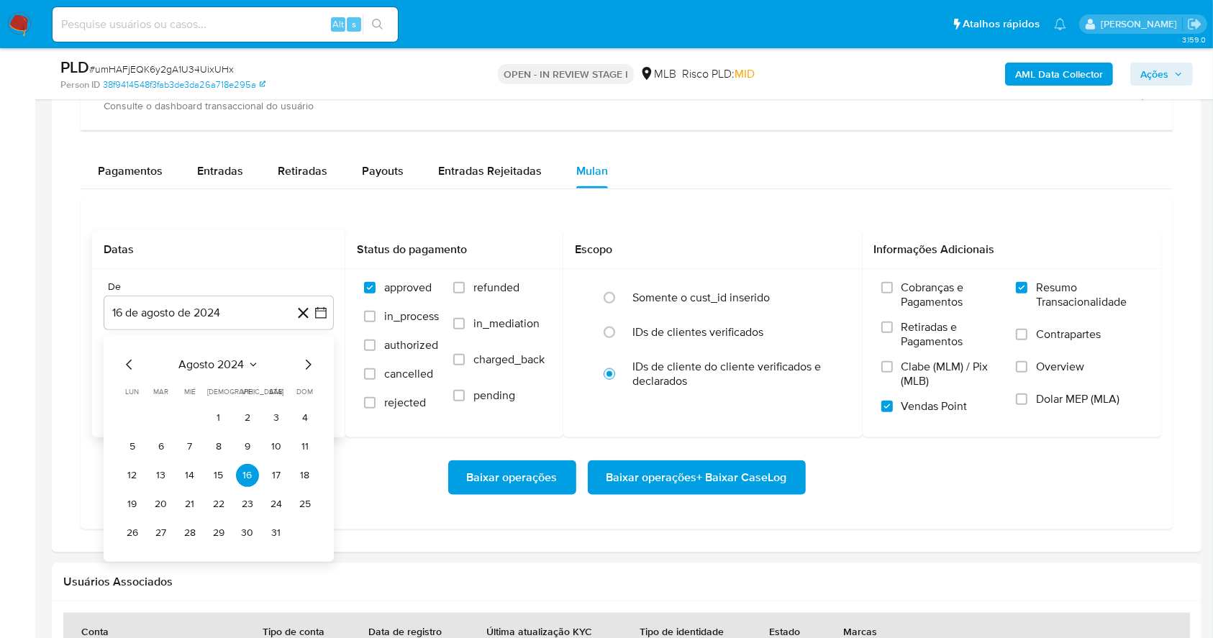
click at [299, 372] on div "agosto 2024 agosto 2024 lun lunes mar martes mié miércoles jue jueves vie viern…" at bounding box center [219, 450] width 196 height 189
click at [305, 364] on icon "Mes siguiente" at bounding box center [307, 364] width 17 height 17
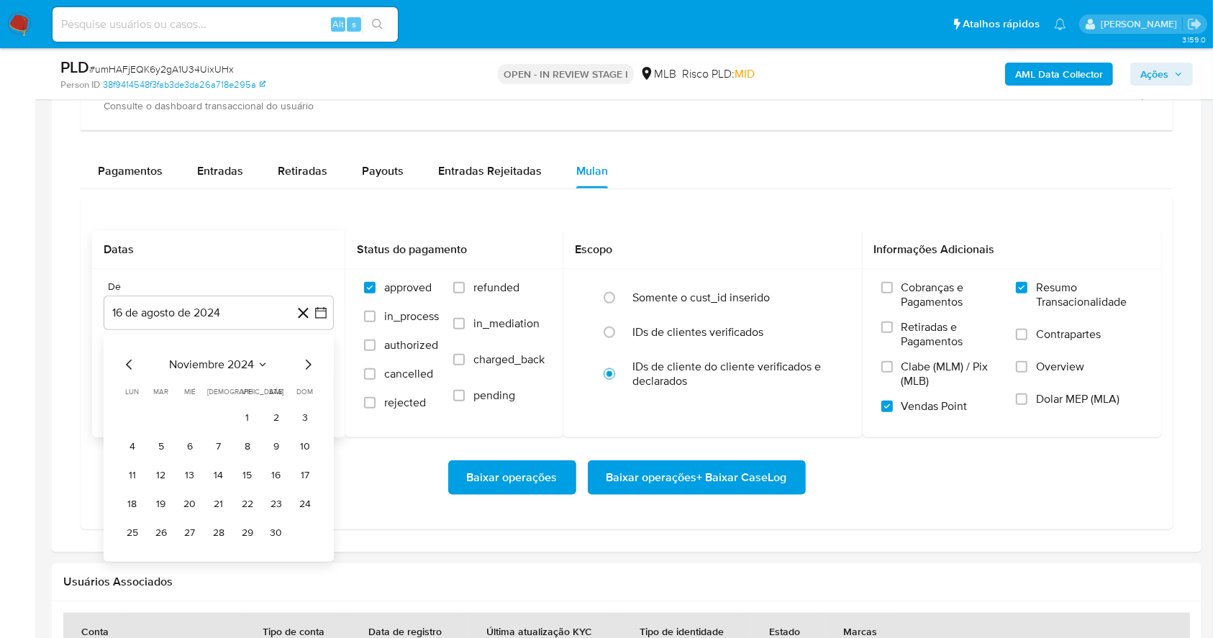
click at [305, 364] on icon "Mes siguiente" at bounding box center [307, 364] width 17 height 17
click at [276, 417] on button "1" at bounding box center [276, 418] width 23 height 23
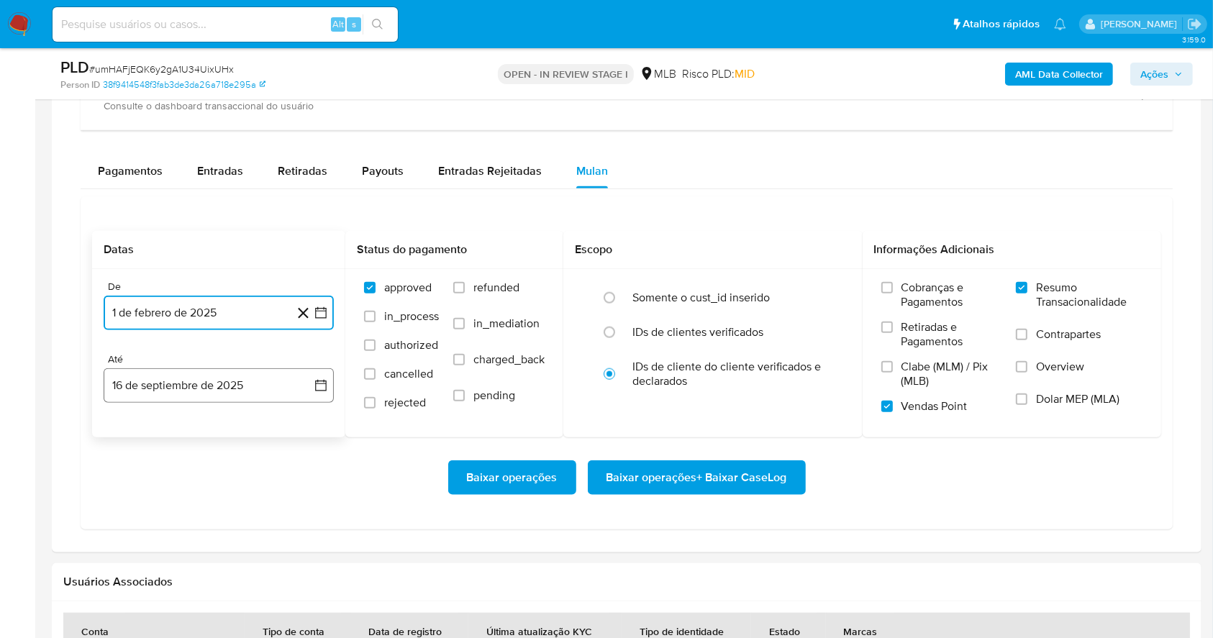
click at [218, 386] on button "16 de septiembre de 2025" at bounding box center [219, 385] width 230 height 35
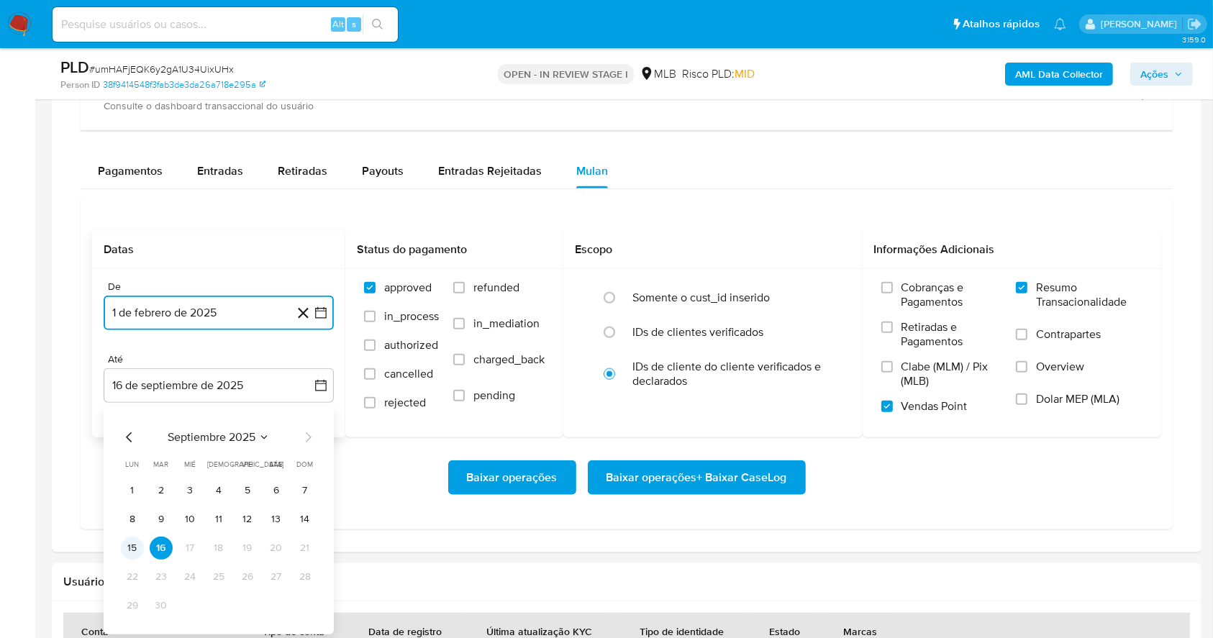
click at [132, 546] on button "15" at bounding box center [132, 548] width 23 height 23
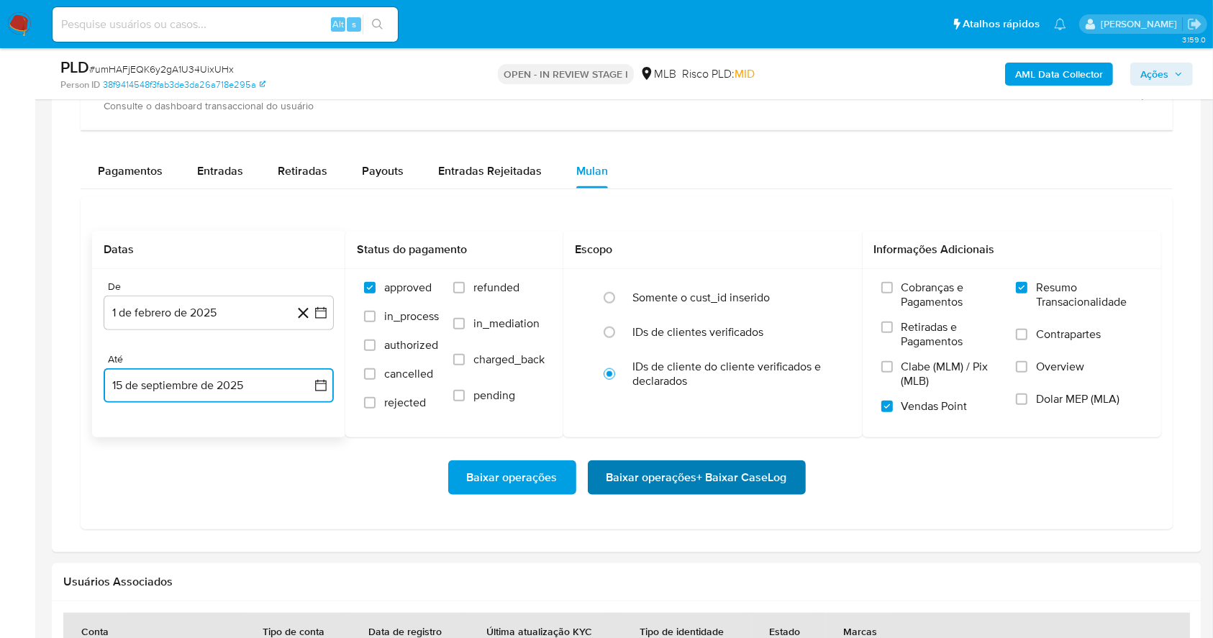
click at [692, 481] on span "Baixar operações + Baixar CaseLog" at bounding box center [697, 478] width 181 height 32
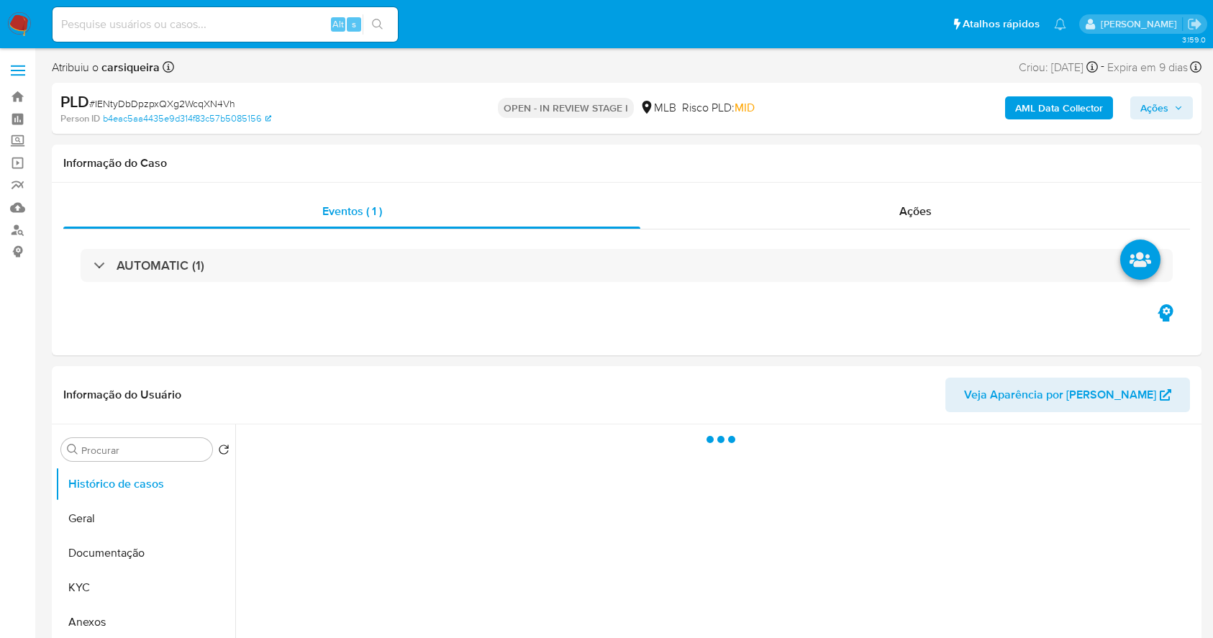
select select "10"
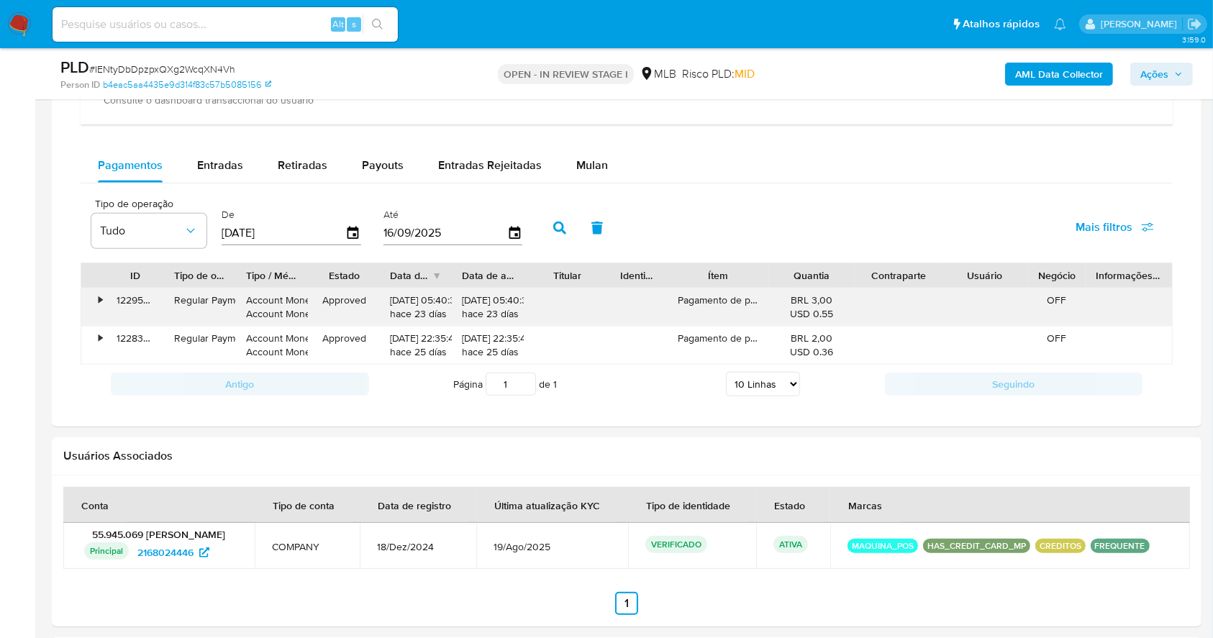
scroll to position [1165, 0]
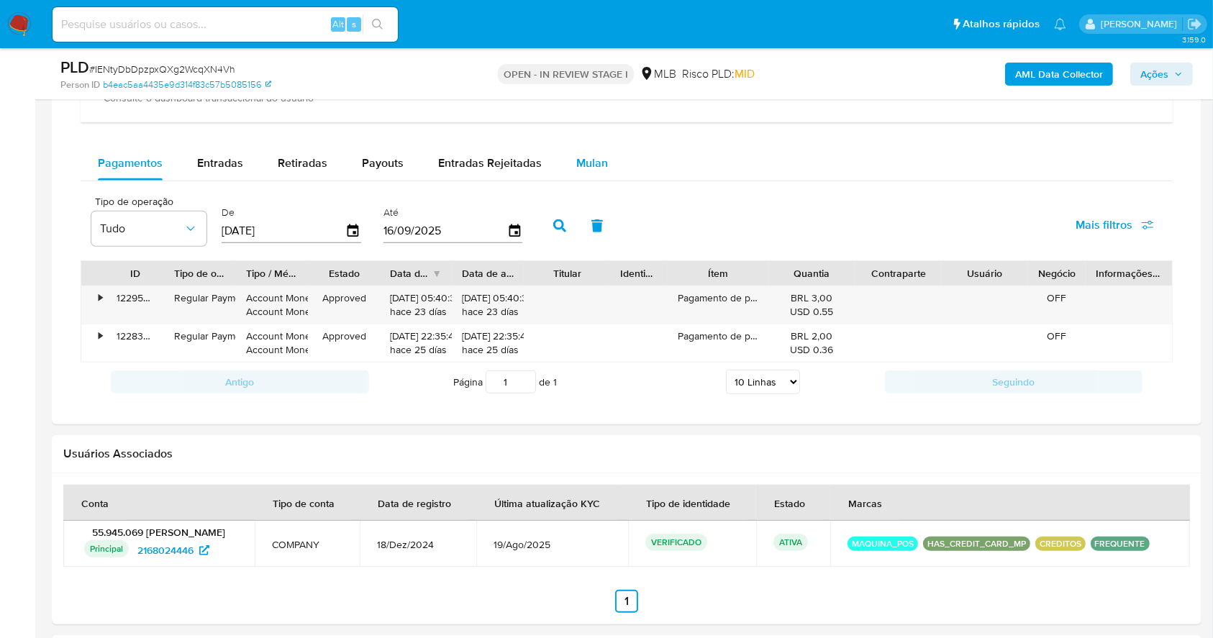
click at [579, 168] on span "Mulan" at bounding box center [592, 163] width 32 height 17
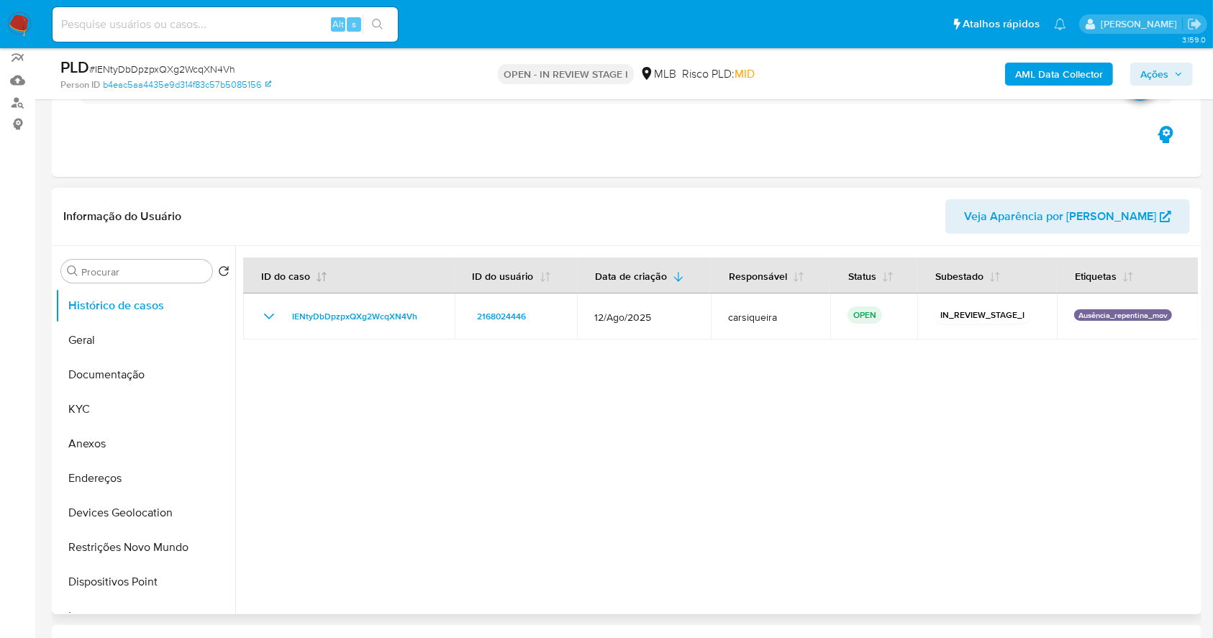
scroll to position [0, 0]
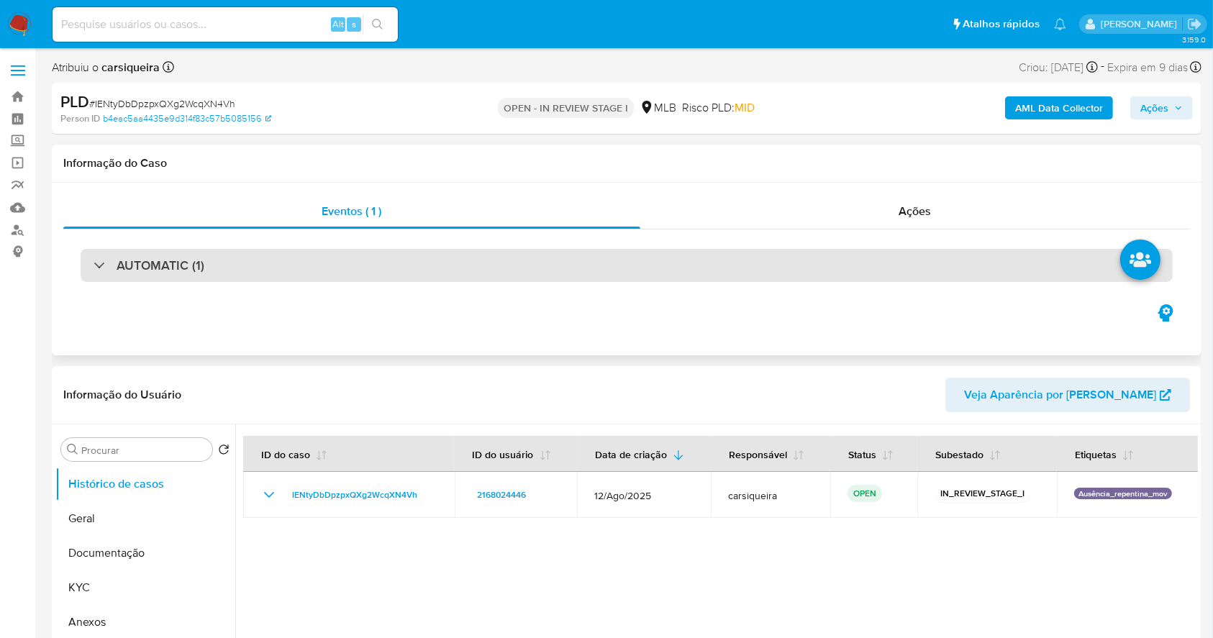
click at [180, 268] on h3 "AUTOMATIC (1)" at bounding box center [161, 266] width 88 height 16
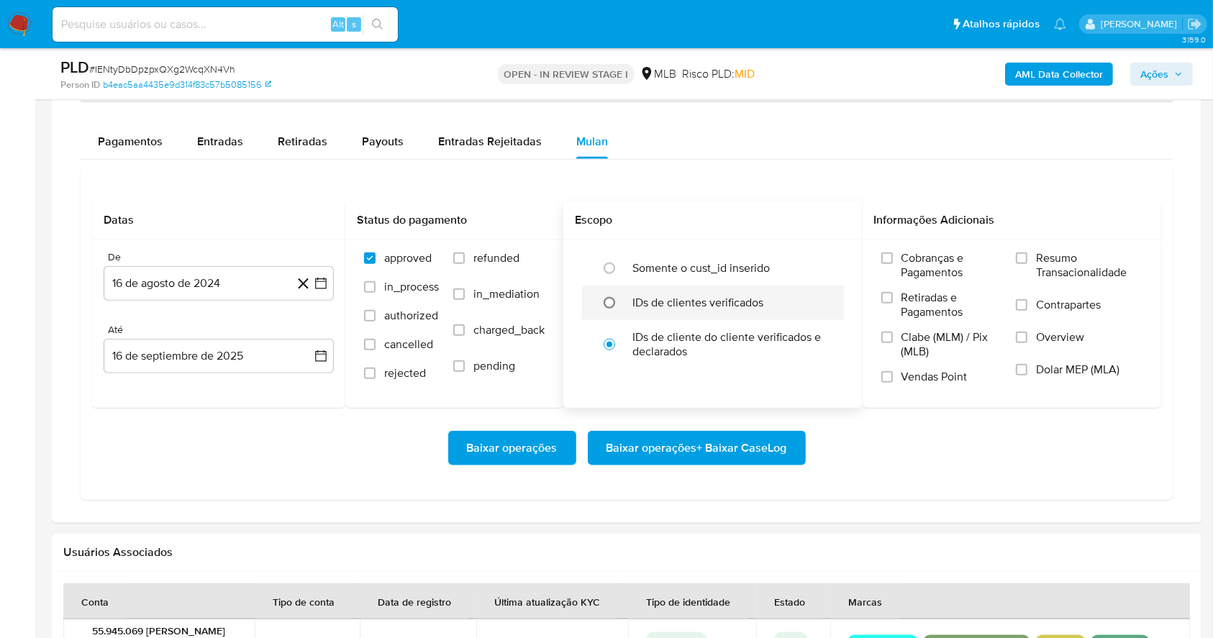
scroll to position [1566, 0]
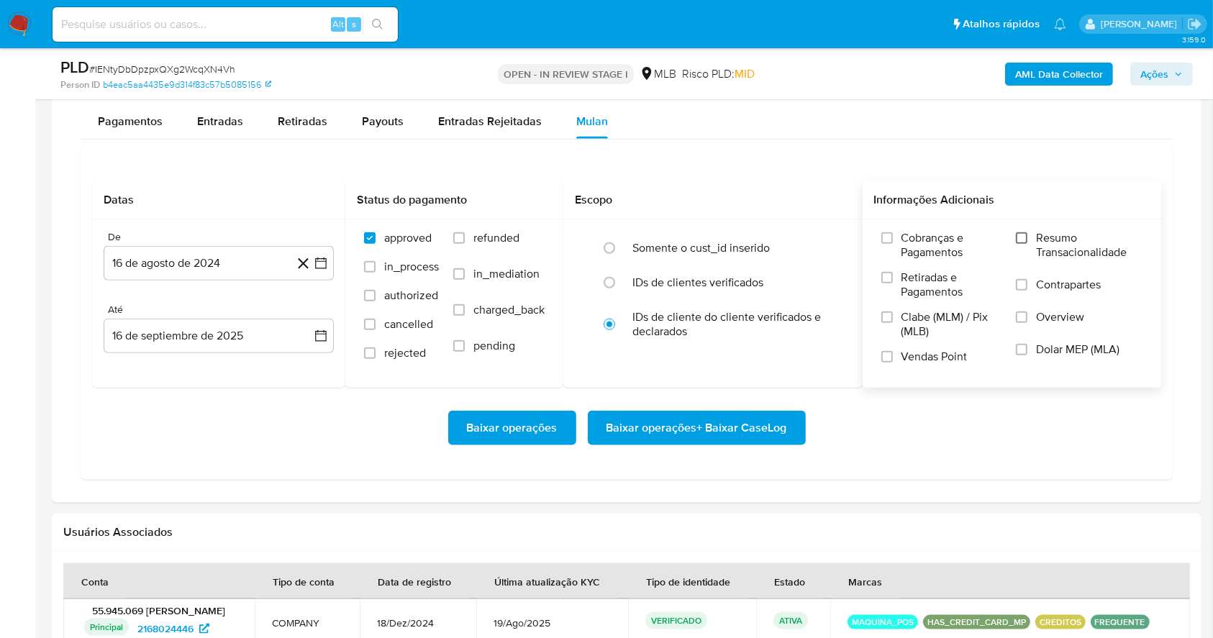
click at [1021, 234] on input "Resumo Transacionalidade" at bounding box center [1022, 238] width 12 height 12
click at [886, 363] on label "Vendas Point" at bounding box center [942, 362] width 121 height 25
click at [886, 363] on input "Vendas Point" at bounding box center [888, 357] width 12 height 12
click at [319, 265] on icon "button" at bounding box center [321, 263] width 14 height 14
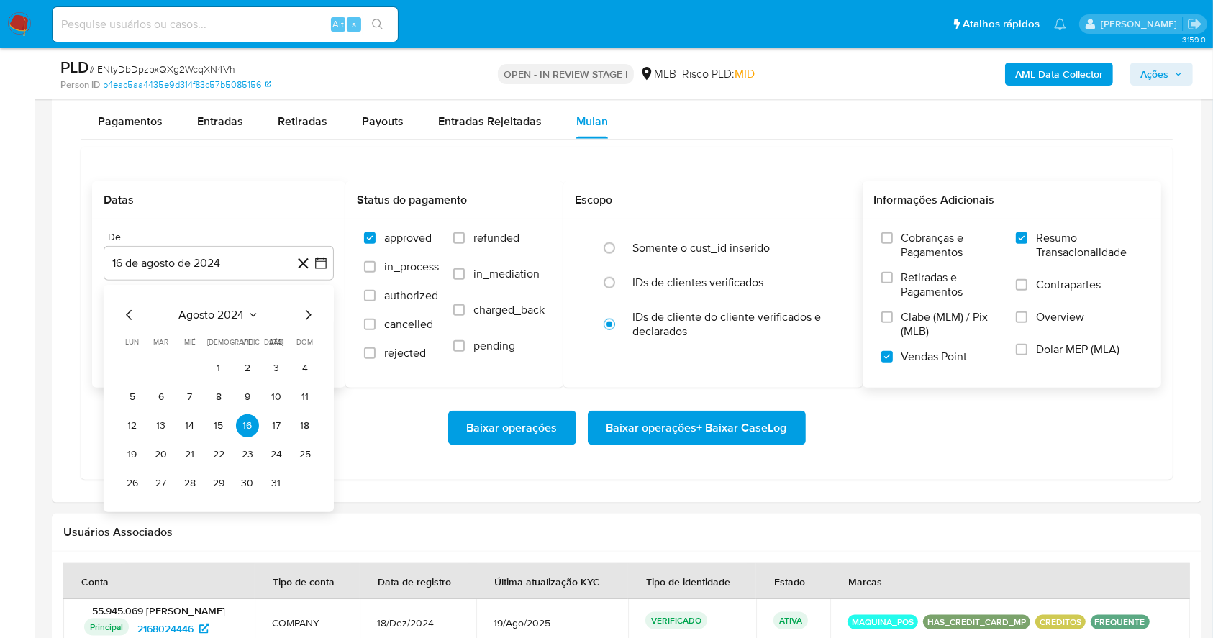
click at [307, 304] on div "[DATE] [DATE] lun lunes mar martes mié miércoles jue jueves vie viernes sáb sáb…" at bounding box center [219, 398] width 230 height 227
click at [307, 307] on icon "Mes siguiente" at bounding box center [307, 315] width 17 height 17
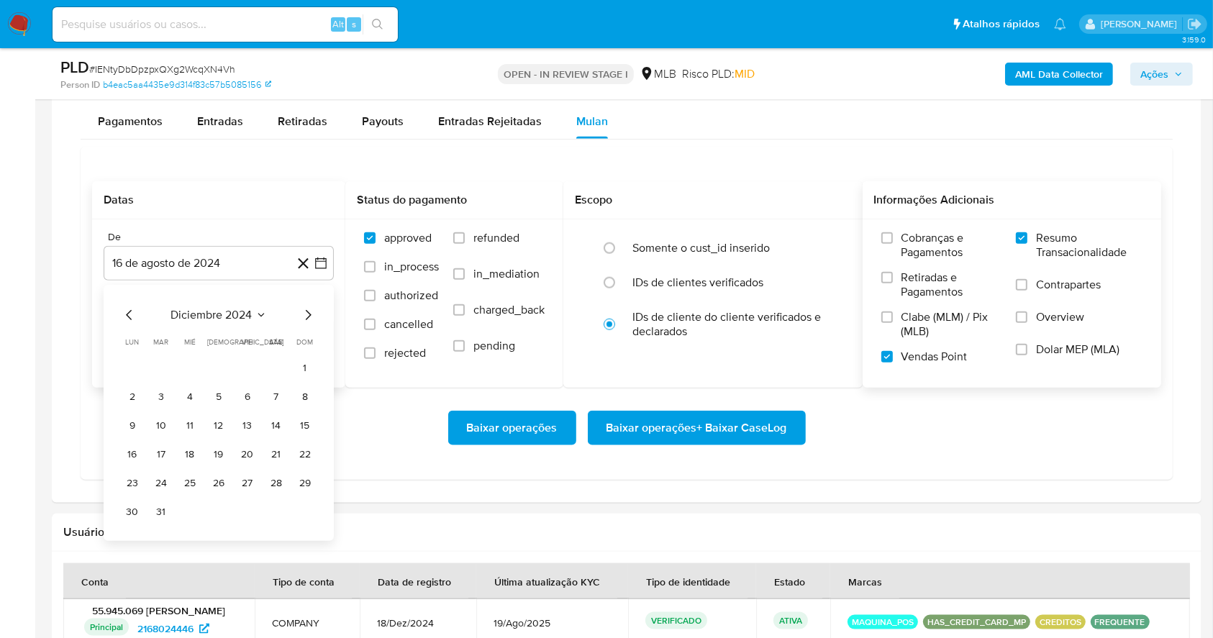
click at [306, 307] on icon "Mes siguiente" at bounding box center [307, 315] width 17 height 17
click at [276, 374] on button "1" at bounding box center [276, 368] width 23 height 23
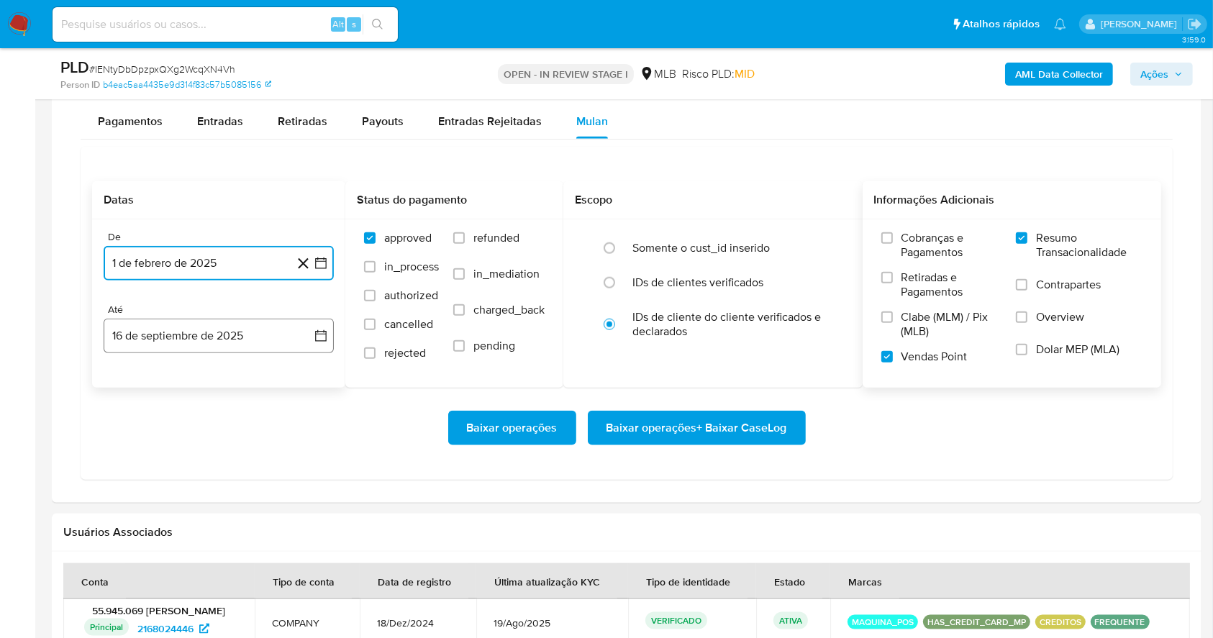
drag, startPoint x: 213, startPoint y: 352, endPoint x: 209, endPoint y: 343, distance: 9.4
click at [210, 344] on button "16 de septiembre de 2025" at bounding box center [219, 336] width 230 height 35
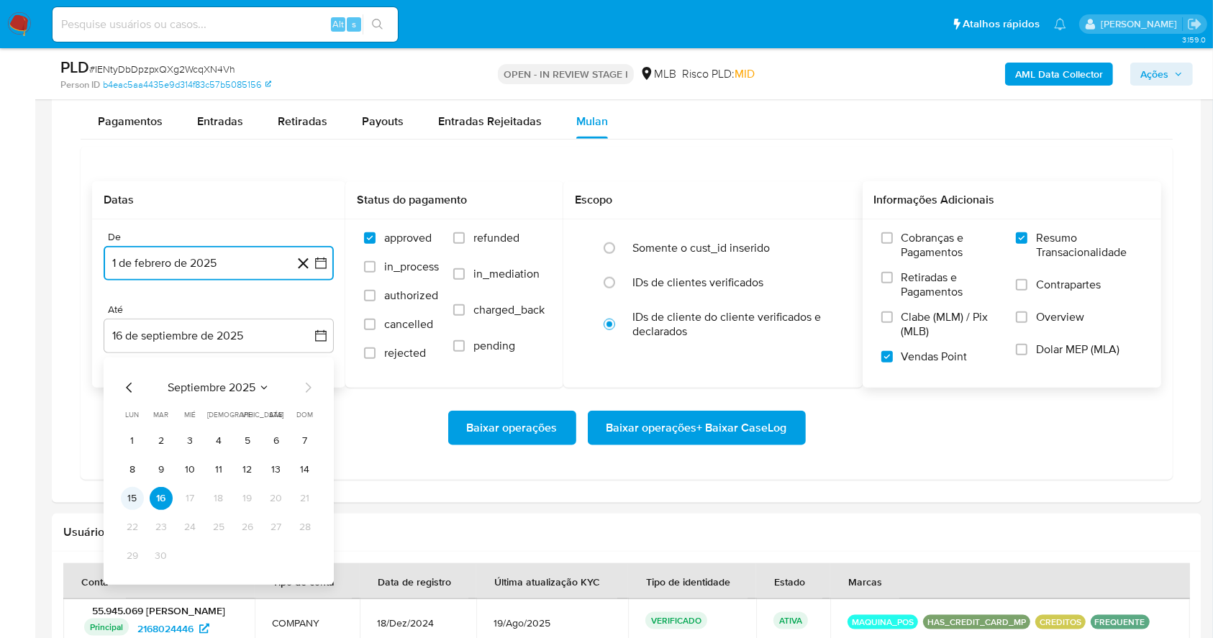
click at [128, 502] on button "15" at bounding box center [132, 498] width 23 height 23
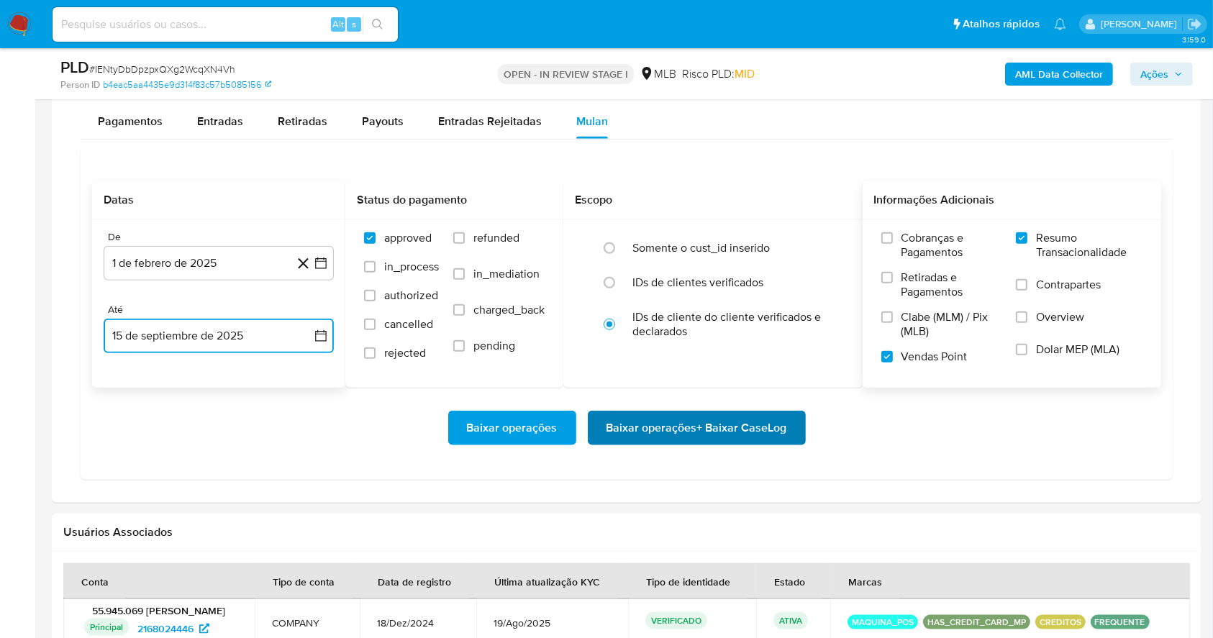
click at [715, 422] on span "Baixar operações + Baixar CaseLog" at bounding box center [697, 428] width 181 height 32
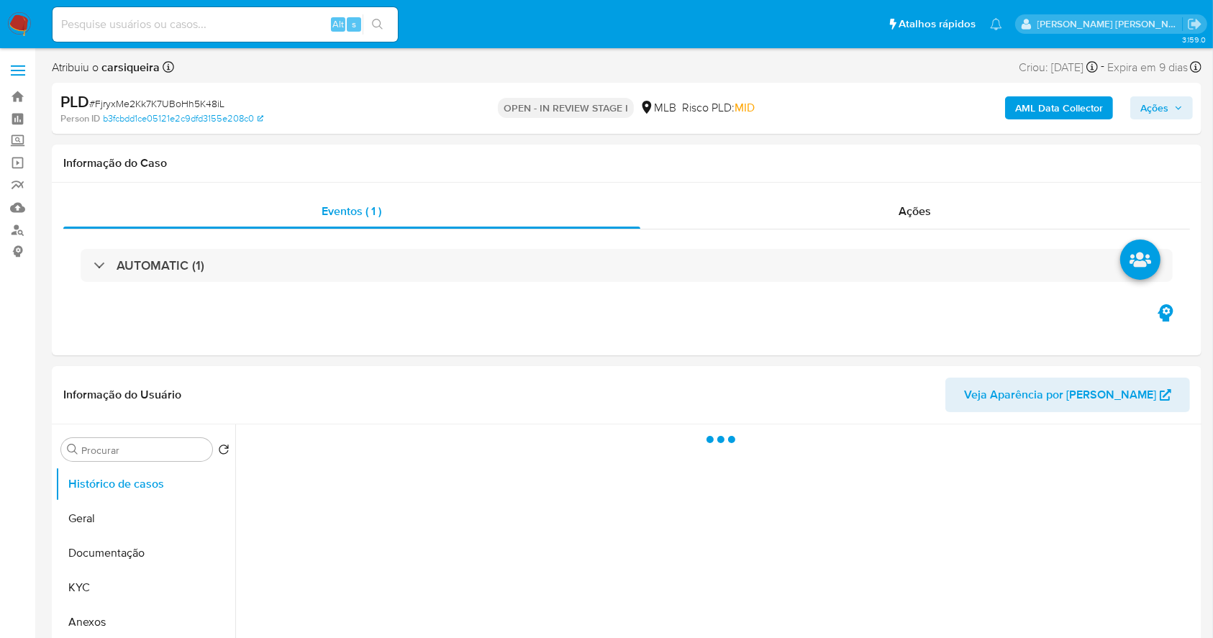
select select "10"
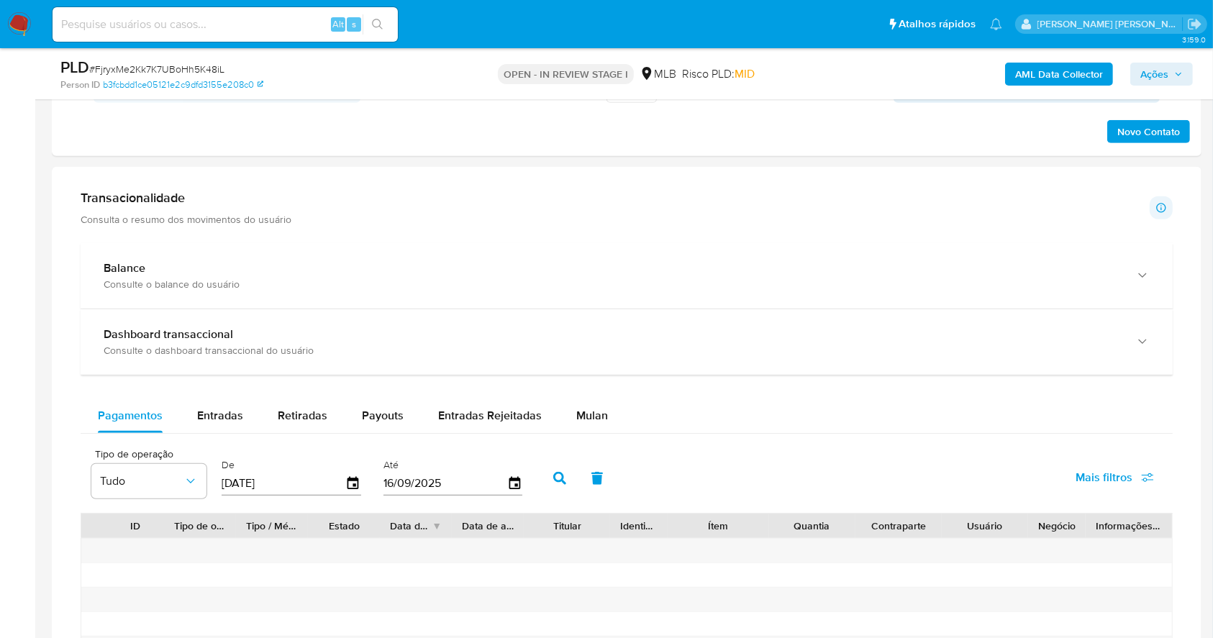
scroll to position [959, 0]
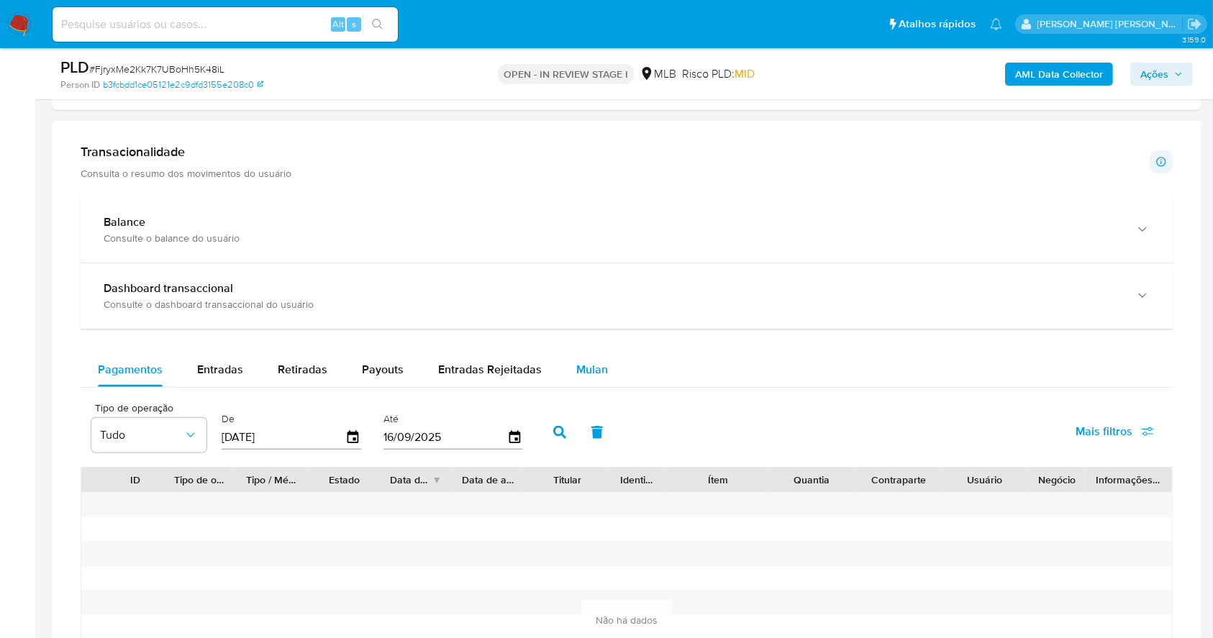
click at [589, 362] on span "Mulan" at bounding box center [592, 369] width 32 height 17
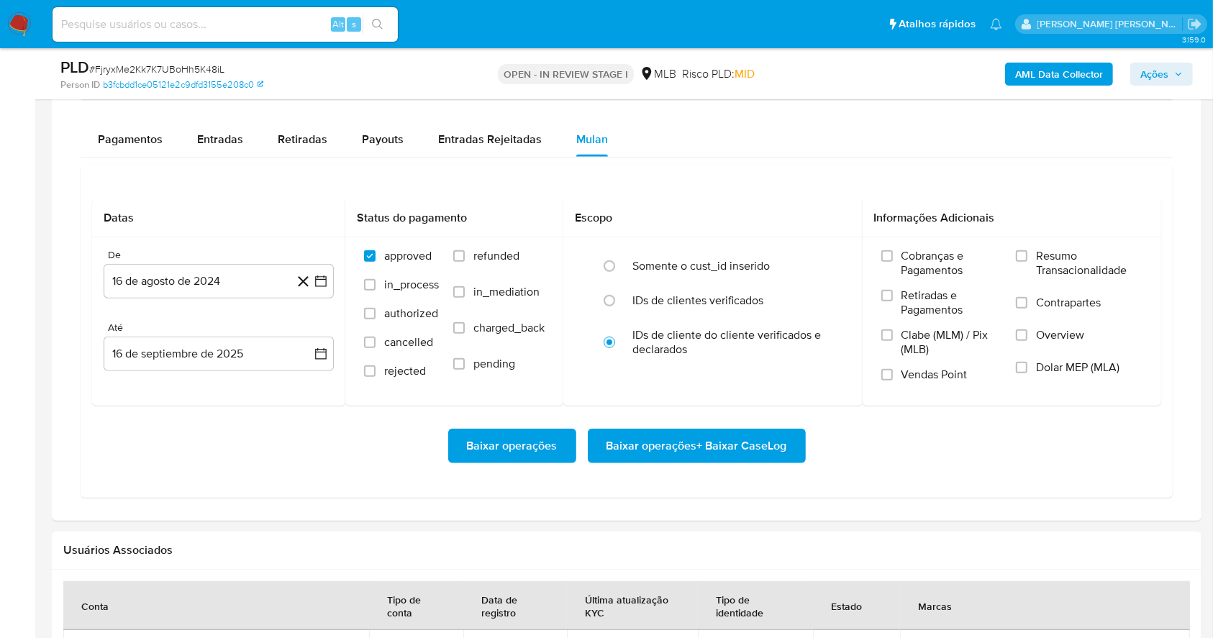
scroll to position [1247, 0]
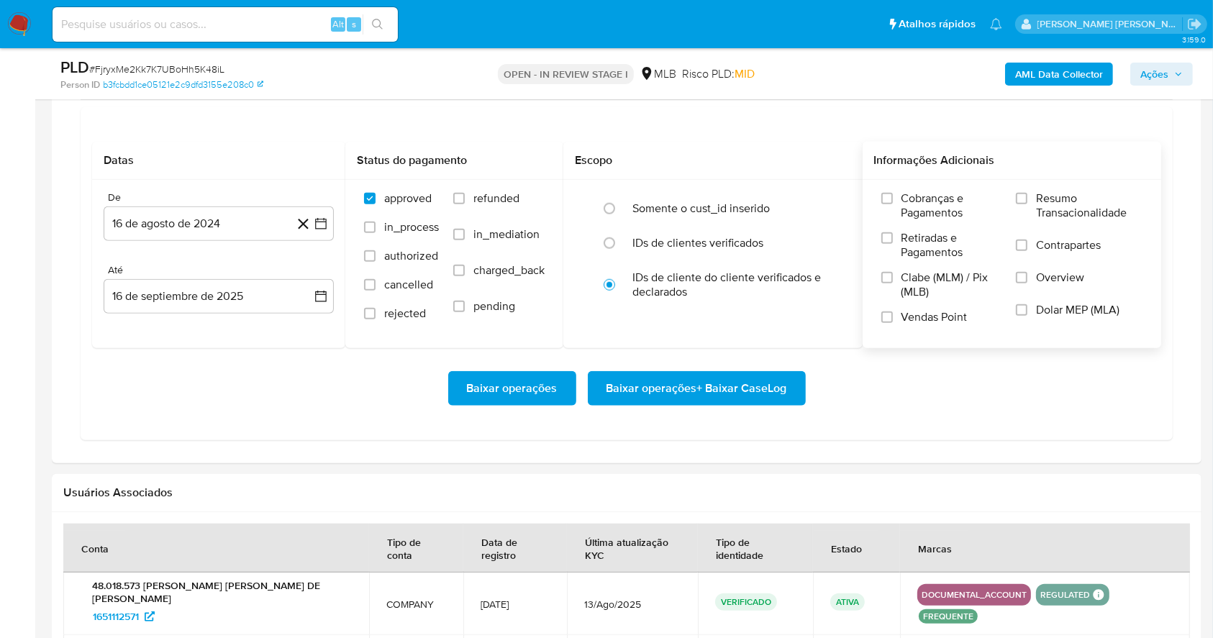
click at [1014, 196] on div "Cobranças e Pagamentos Retiradas e Pagamentos Clabe (MLM) / Pix (MLB) Vendas Po…" at bounding box center [1012, 263] width 276 height 144
click at [1028, 194] on input "Resumo Transacionalidade" at bounding box center [1022, 199] width 12 height 12
click at [880, 320] on div "Cobranças e Pagamentos Retiradas e Pagamentos Clabe (MLM) / Pix (MLB) Vendas Po…" at bounding box center [1012, 263] width 276 height 144
click at [888, 320] on input "Vendas Point" at bounding box center [888, 318] width 12 height 12
click at [312, 227] on button "16 de agosto de 2024" at bounding box center [219, 224] width 230 height 35
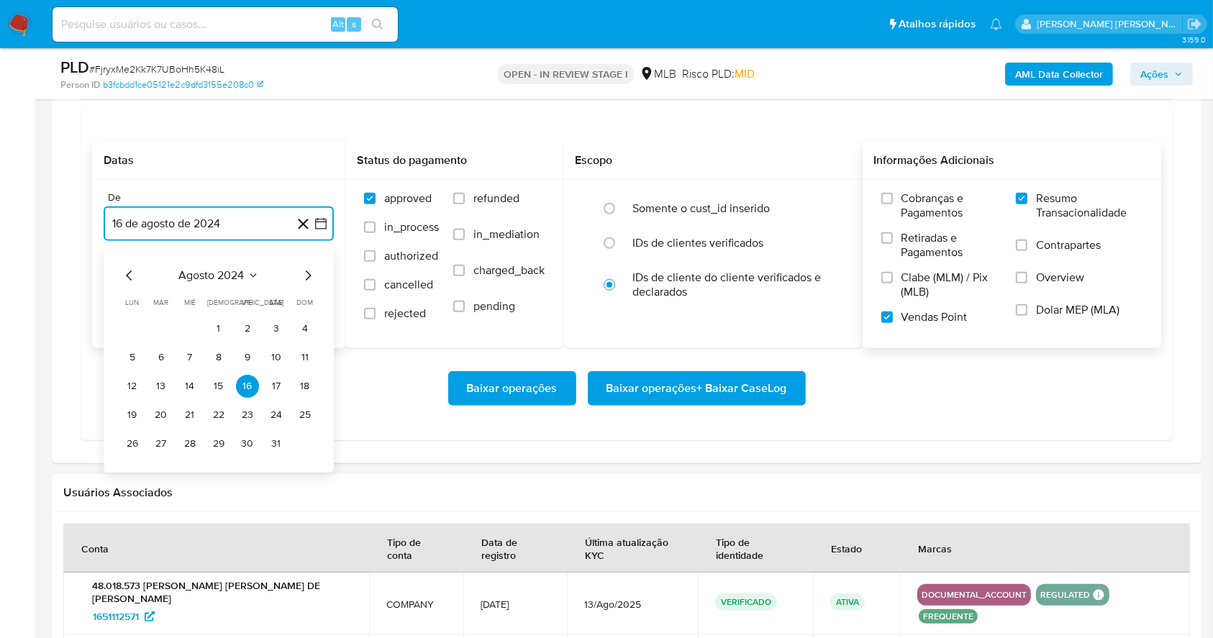
click at [304, 270] on icon "Mes siguiente" at bounding box center [307, 275] width 17 height 17
click at [304, 269] on icon "Mes siguiente" at bounding box center [307, 275] width 17 height 17
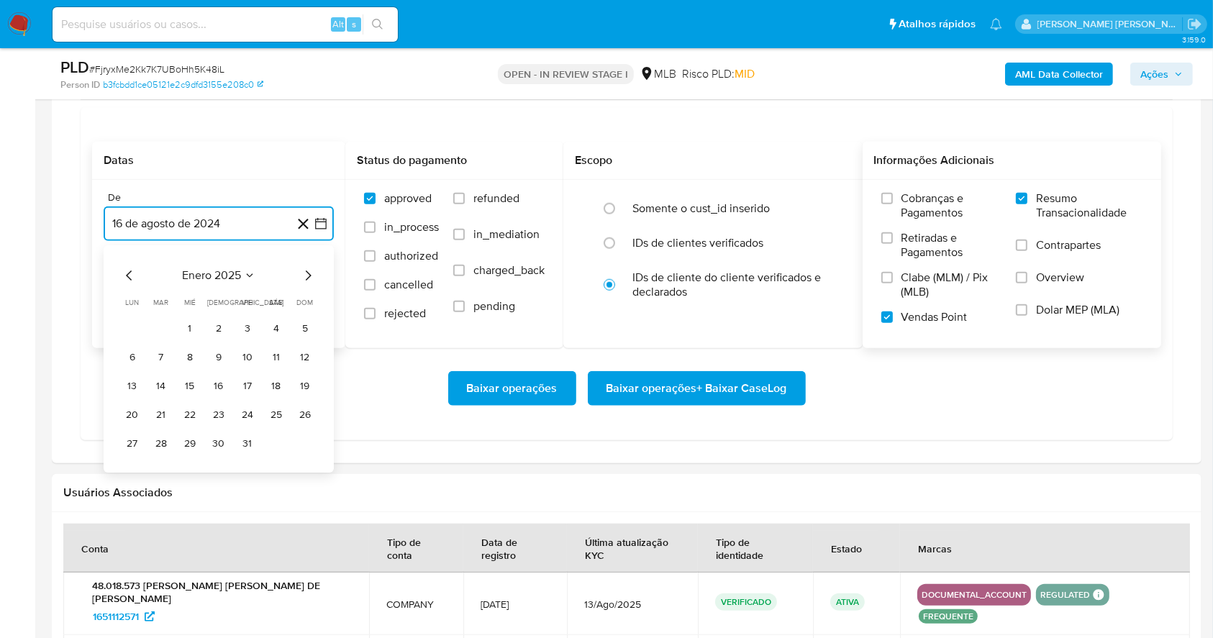
click at [304, 269] on icon "Mes siguiente" at bounding box center [307, 275] width 17 height 17
click at [271, 324] on button "1" at bounding box center [276, 328] width 23 height 23
click at [172, 299] on button "16 de septiembre de 2025" at bounding box center [219, 296] width 230 height 35
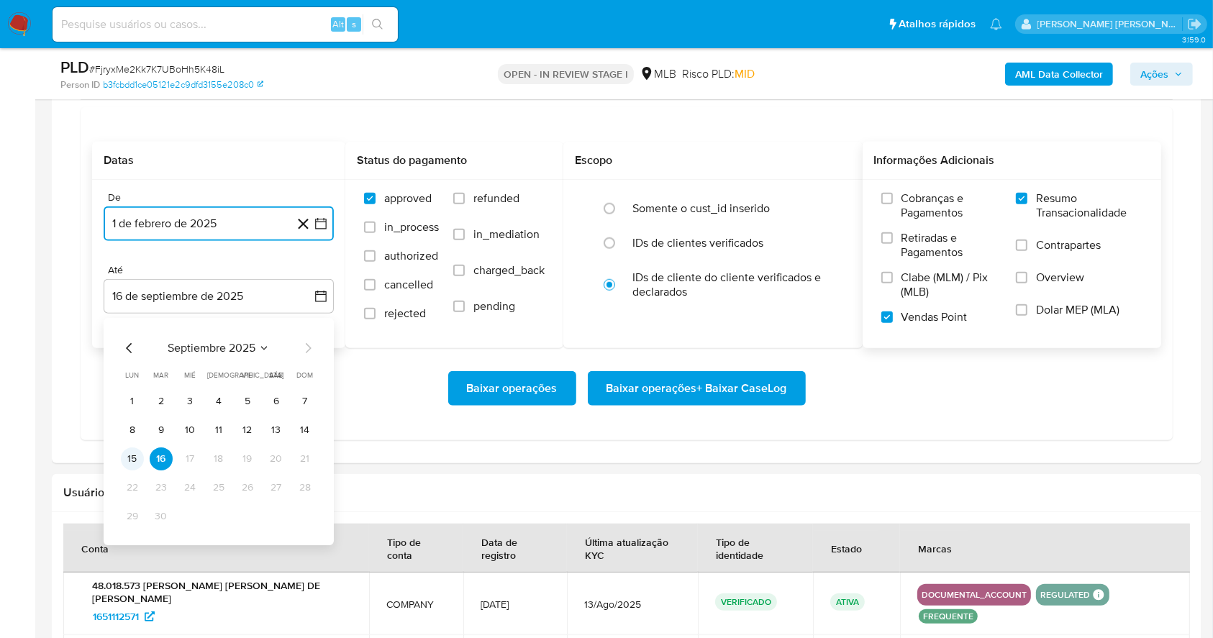
click at [129, 458] on button "15" at bounding box center [132, 459] width 23 height 23
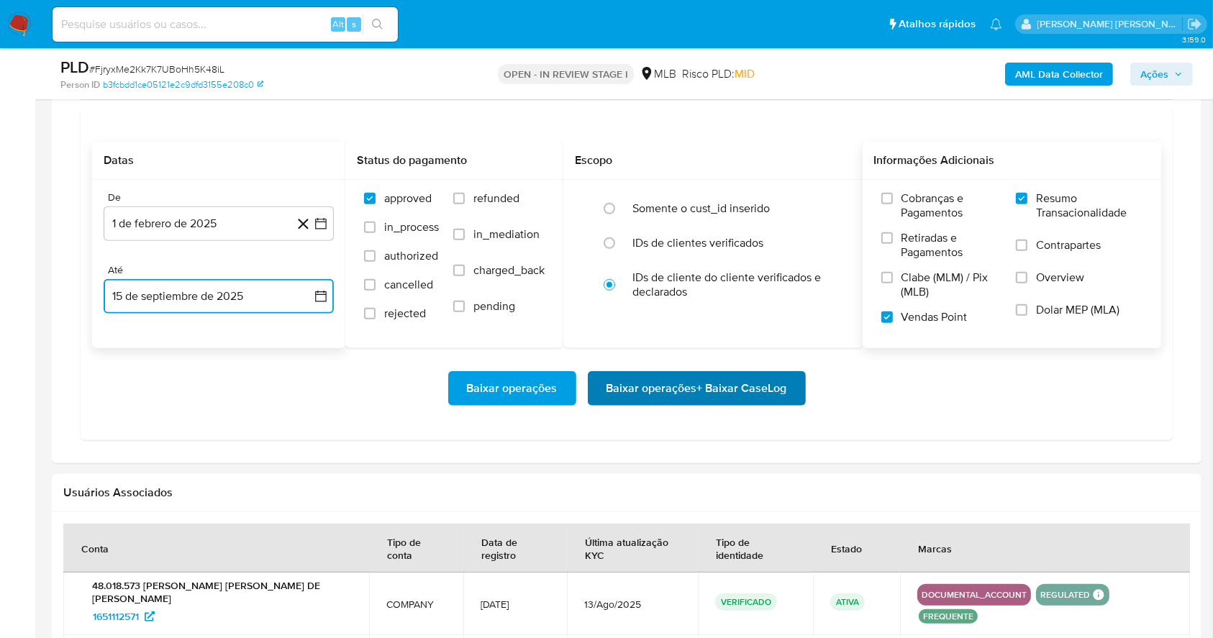
click at [713, 386] on span "Baixar operações + Baixar CaseLog" at bounding box center [697, 389] width 181 height 32
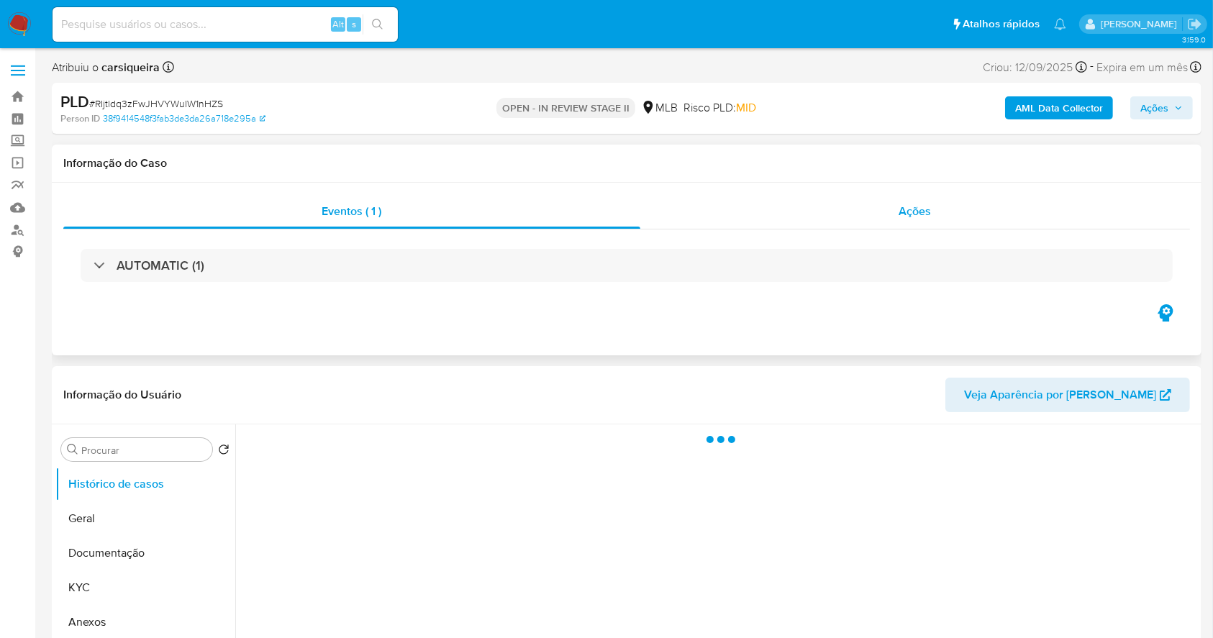
select select "10"
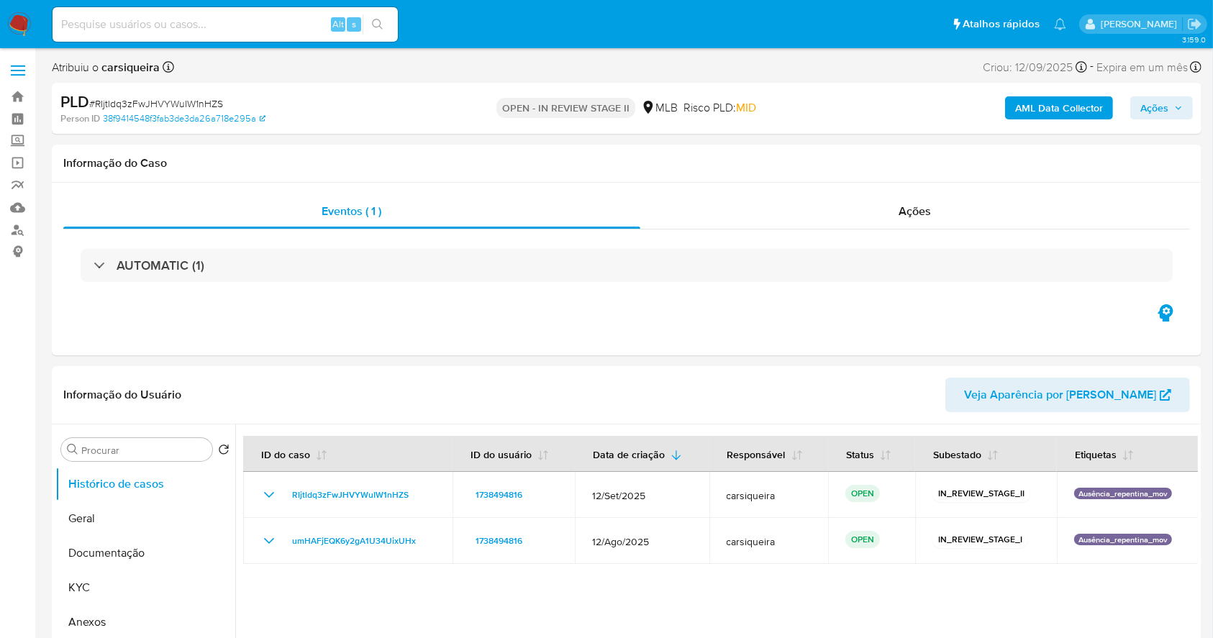
click at [1166, 101] on span "Ações" at bounding box center [1155, 107] width 28 height 23
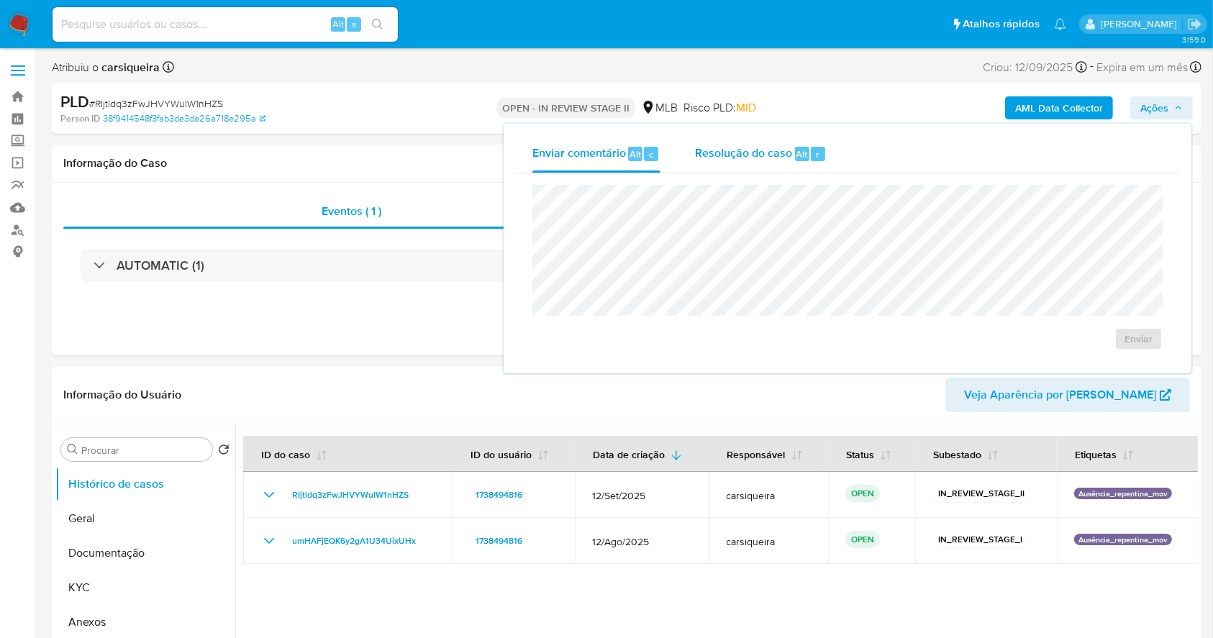
click at [761, 144] on div "Resolução do caso Alt r" at bounding box center [761, 153] width 132 height 37
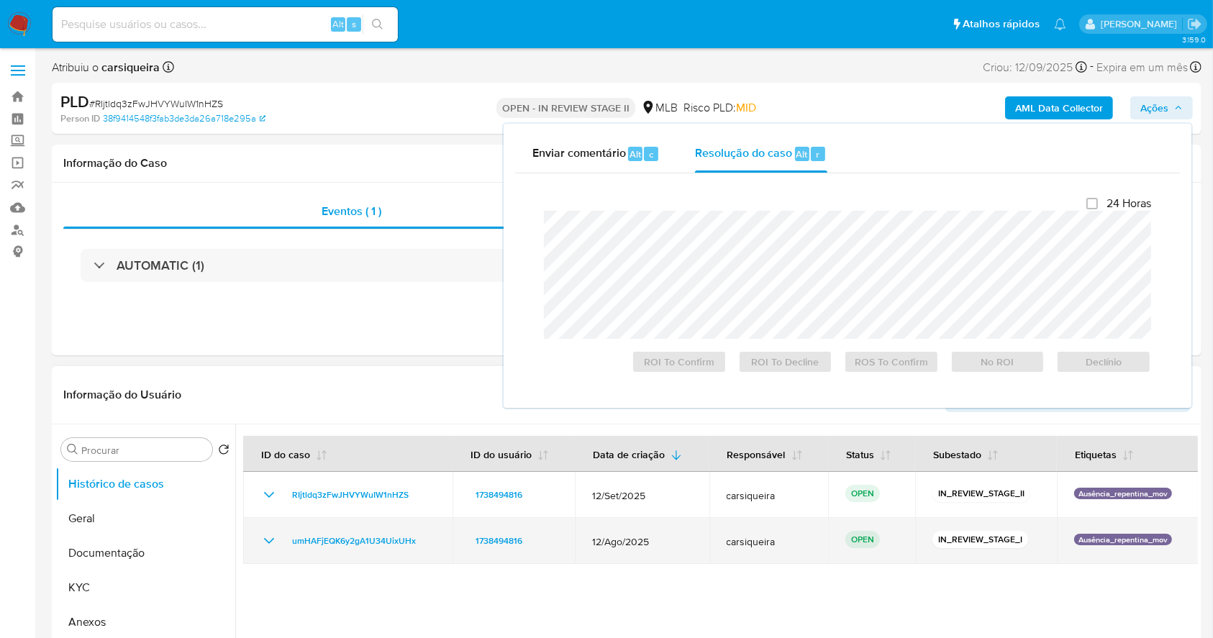
drag, startPoint x: 434, startPoint y: 547, endPoint x: 282, endPoint y: 542, distance: 151.9
click at [282, 542] on td "umHAFjEQK6y2gA1U34UixUHx" at bounding box center [347, 541] width 209 height 46
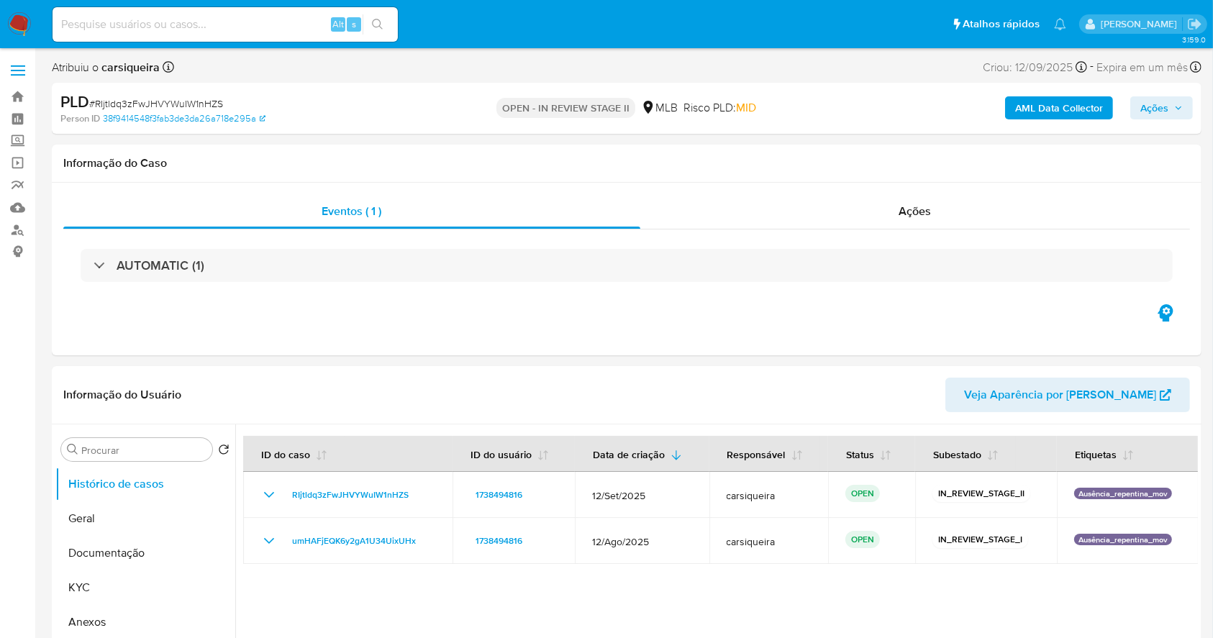
click at [1159, 101] on span "Ações" at bounding box center [1155, 107] width 28 height 23
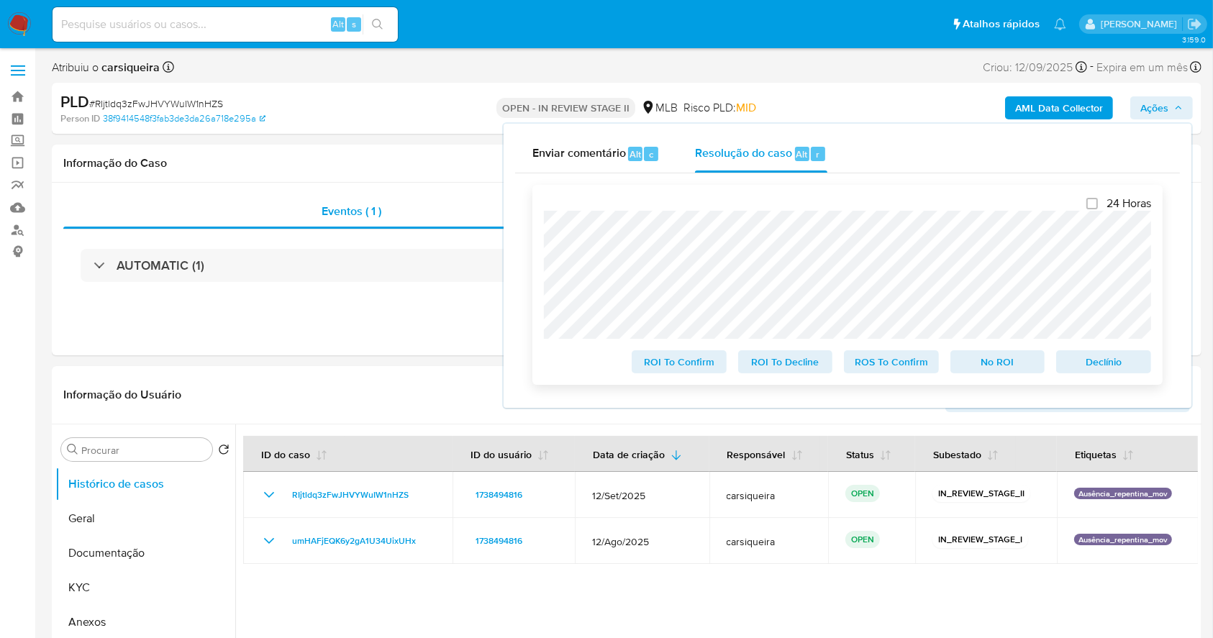
click at [1011, 363] on span "No ROI" at bounding box center [998, 362] width 75 height 20
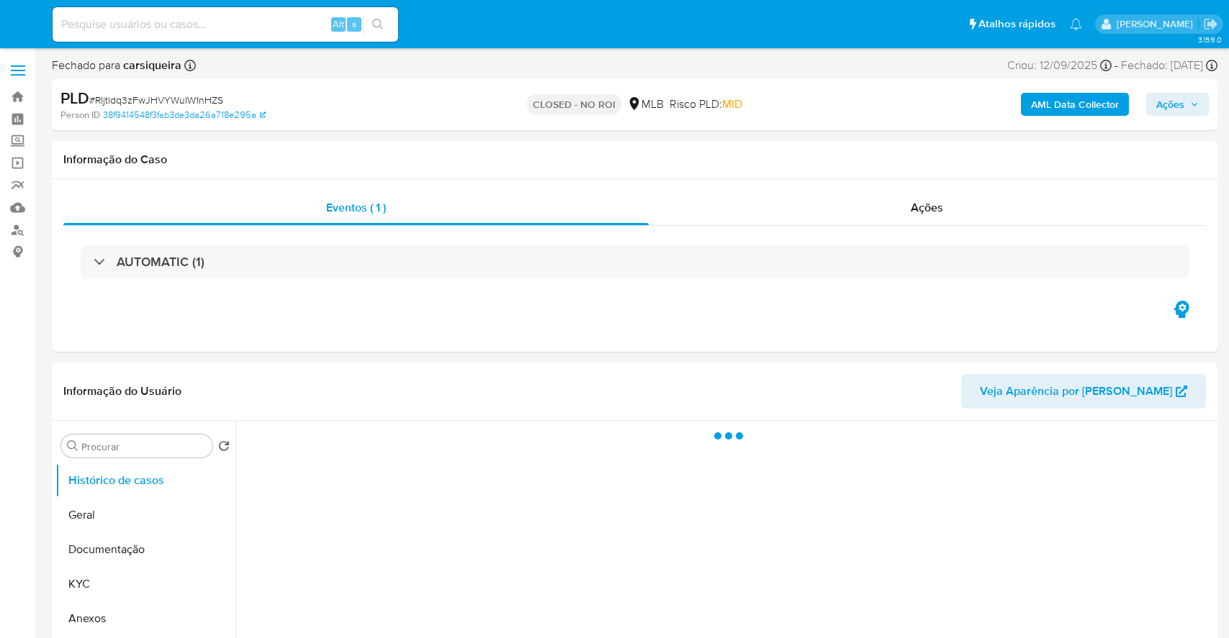
select select "10"
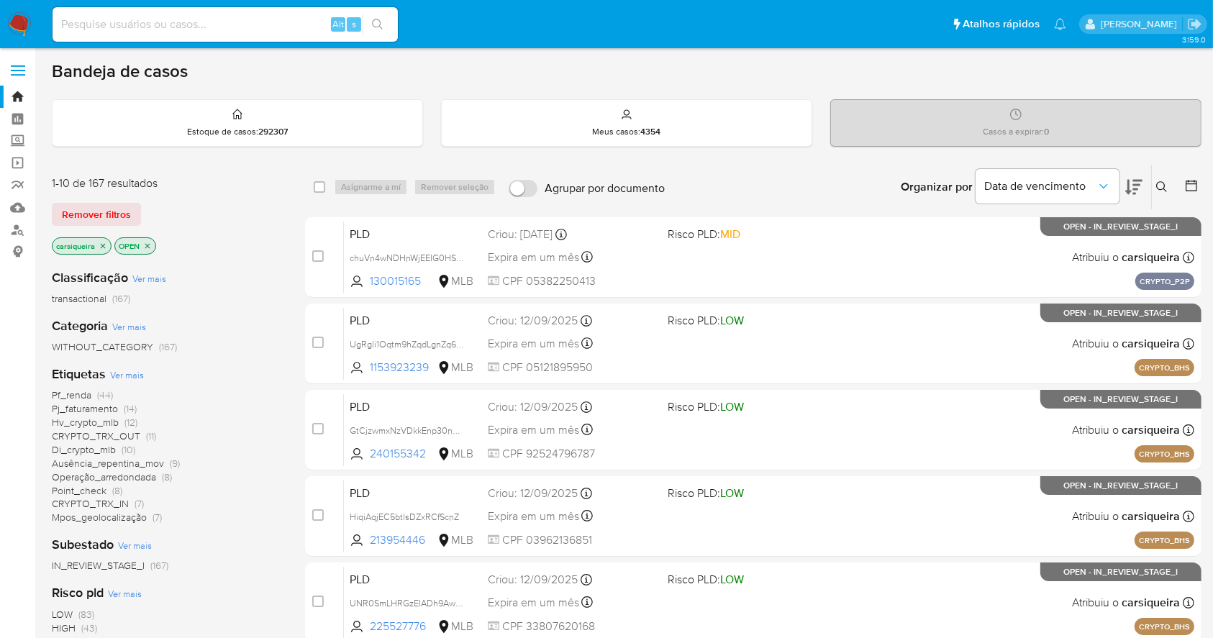
click at [1192, 180] on icon at bounding box center [1192, 185] width 14 height 14
click at [1193, 184] on icon at bounding box center [1192, 185] width 14 height 14
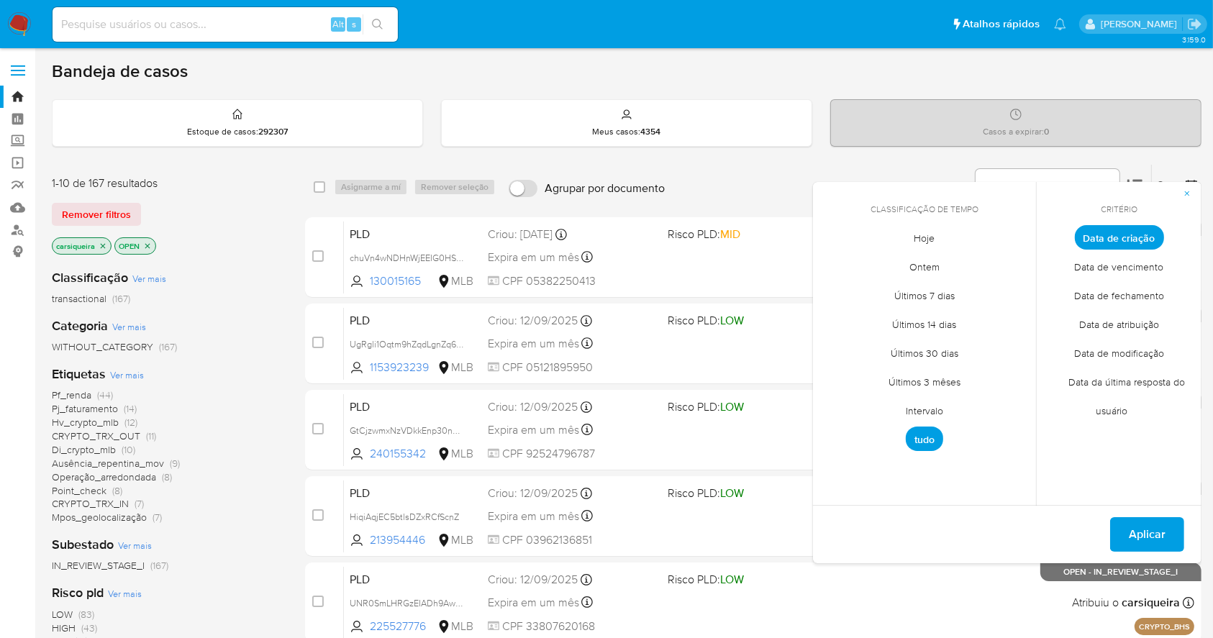
click at [927, 415] on span "Intervalo" at bounding box center [925, 412] width 68 height 30
click at [831, 271] on icon "Mes anterior" at bounding box center [835, 264] width 17 height 17
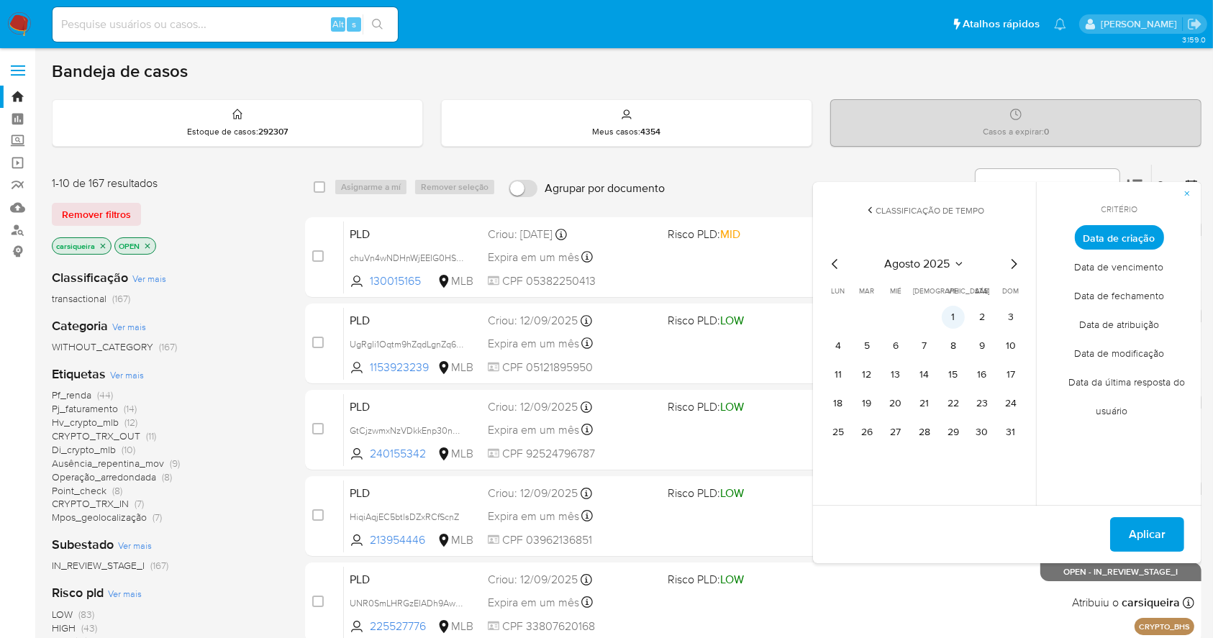
click at [962, 315] on button "1" at bounding box center [953, 317] width 23 height 23
click at [1023, 428] on div "[DATE] [DATE] lun lunes mar martes mié miércoles jue jueves vie viernes sáb sáb…" at bounding box center [925, 347] width 230 height 227
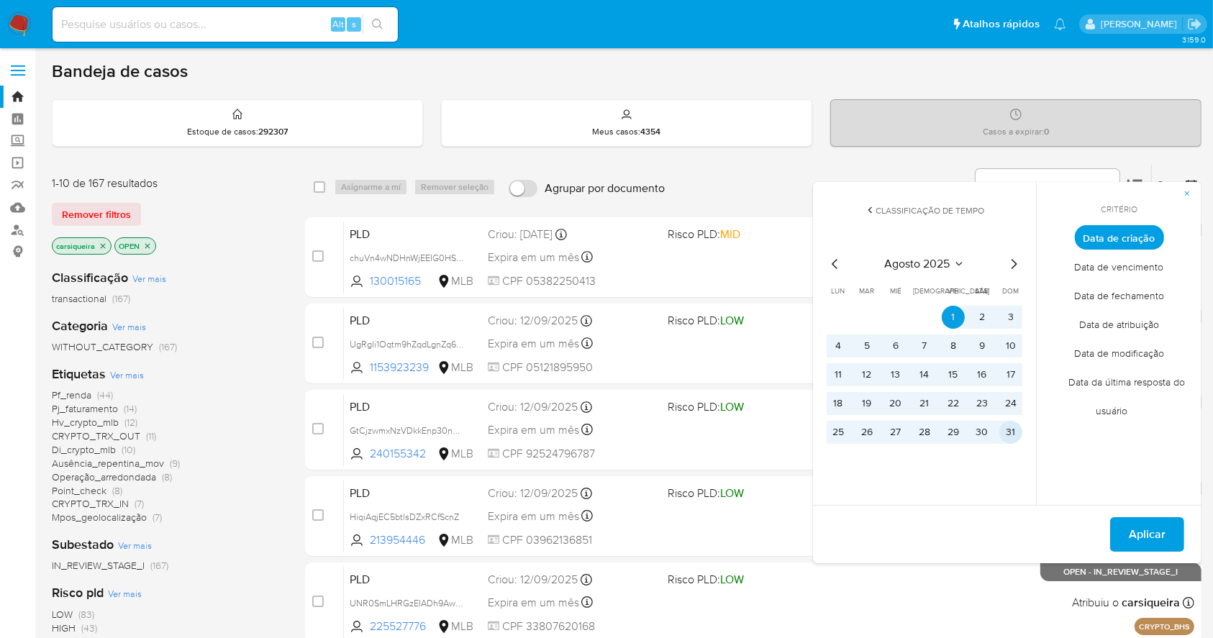
click at [1019, 428] on button "31" at bounding box center [1011, 432] width 23 height 23
click at [1141, 528] on span "Aplicar" at bounding box center [1147, 535] width 37 height 32
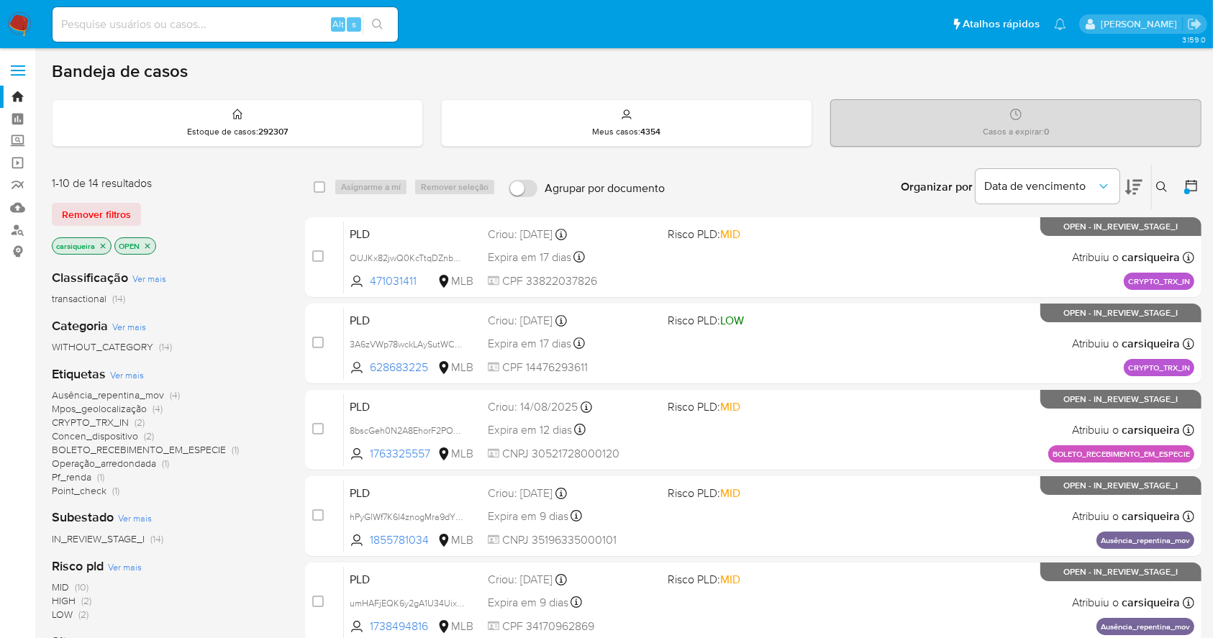
click at [129, 372] on span "Ver mais" at bounding box center [127, 374] width 34 height 13
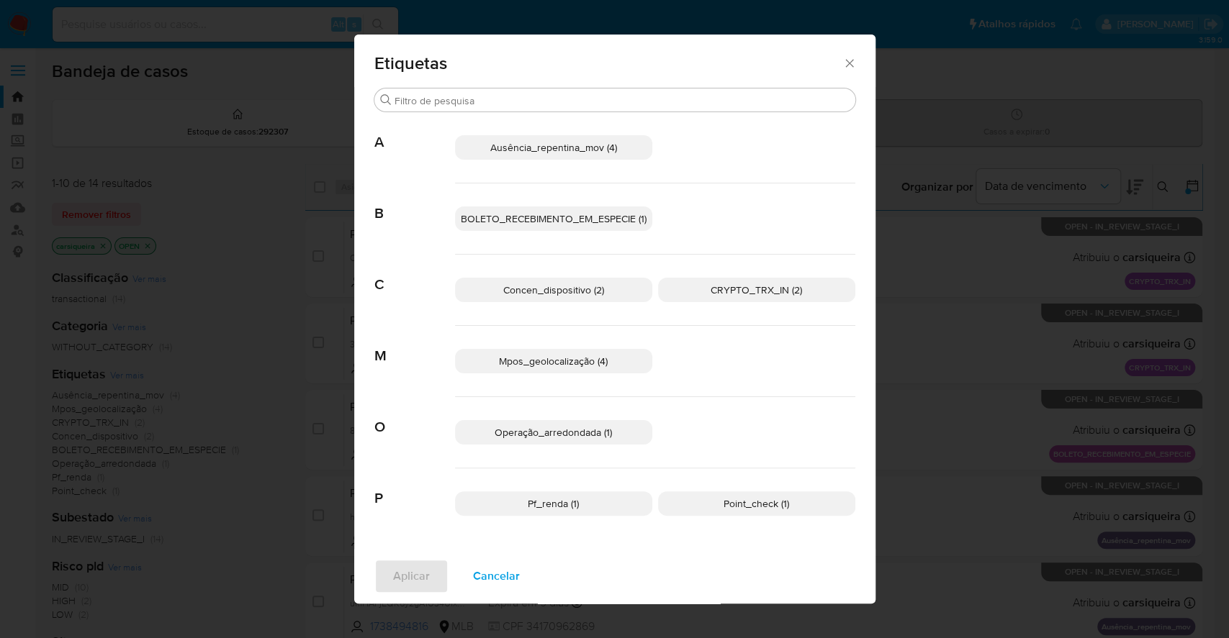
click at [556, 216] on span "BOLETO_RECEBIMENTO_EM_ESPECIE (1)" at bounding box center [554, 219] width 186 height 14
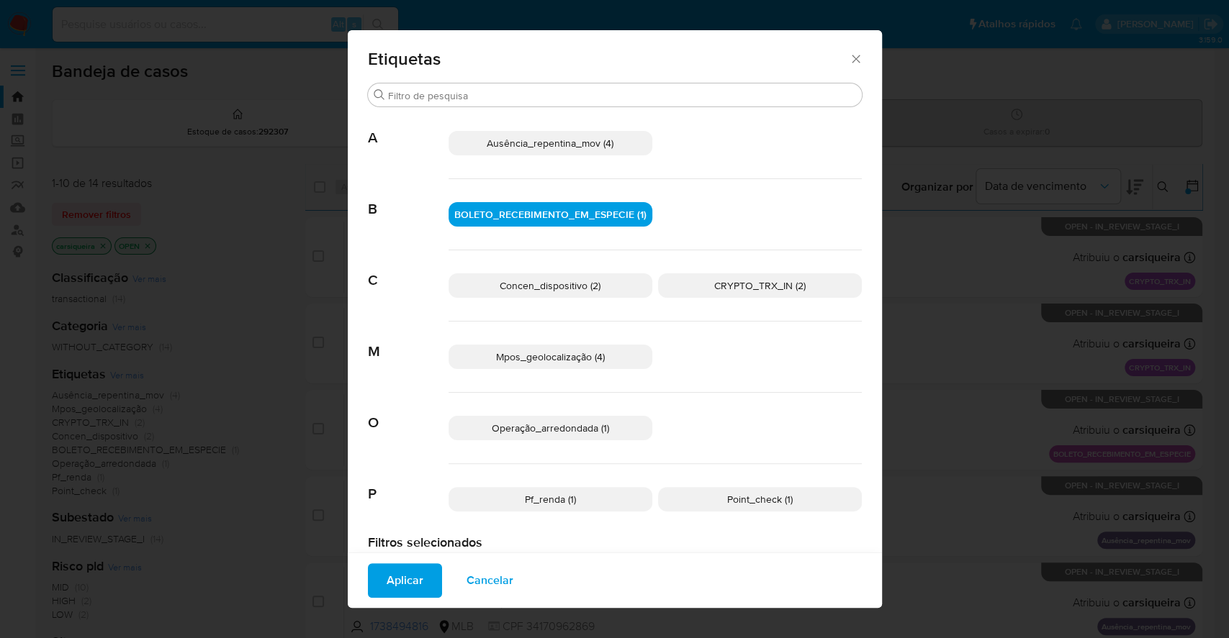
click at [576, 282] on span "Concen_dispositivo (2)" at bounding box center [549, 286] width 101 height 14
click at [570, 355] on span "Mpos_geolocalização (4)" at bounding box center [550, 357] width 109 height 14
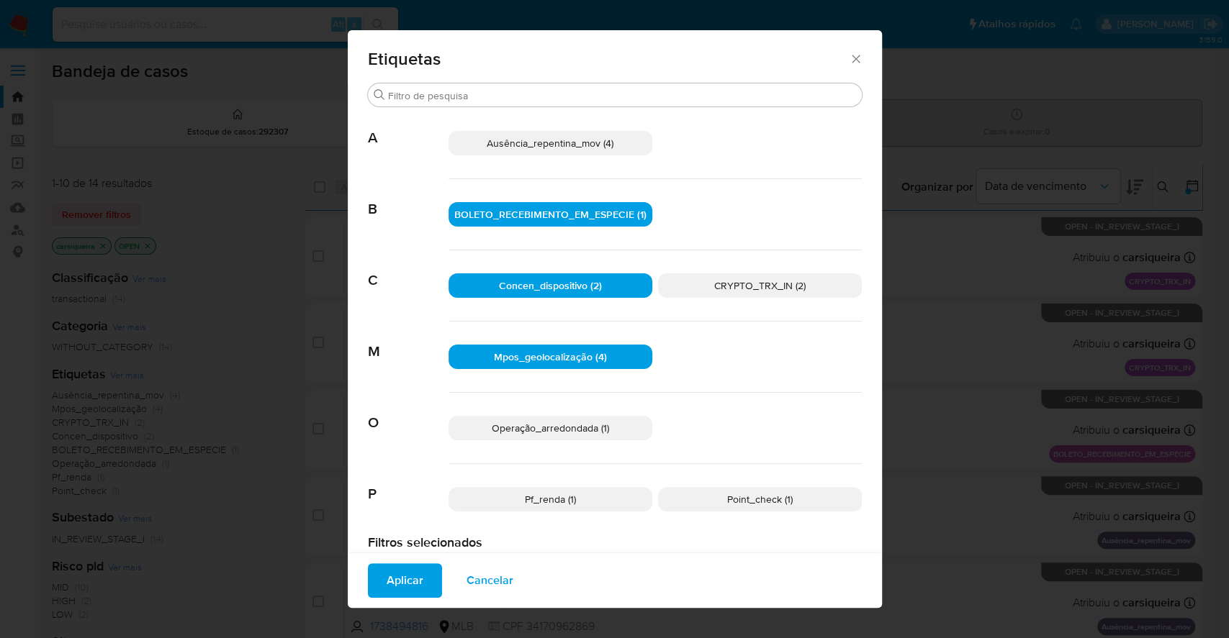
click at [559, 435] on p "Operação_arredondada (1)" at bounding box center [550, 428] width 204 height 24
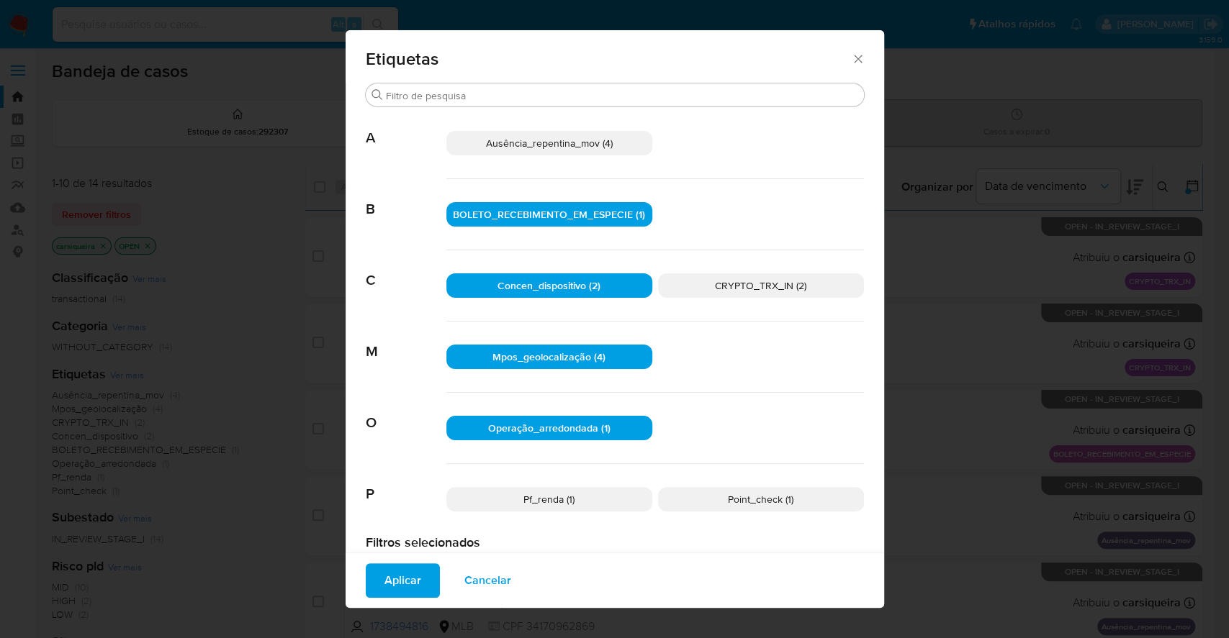
click at [575, 510] on p "Pf_renda (1)" at bounding box center [549, 499] width 206 height 24
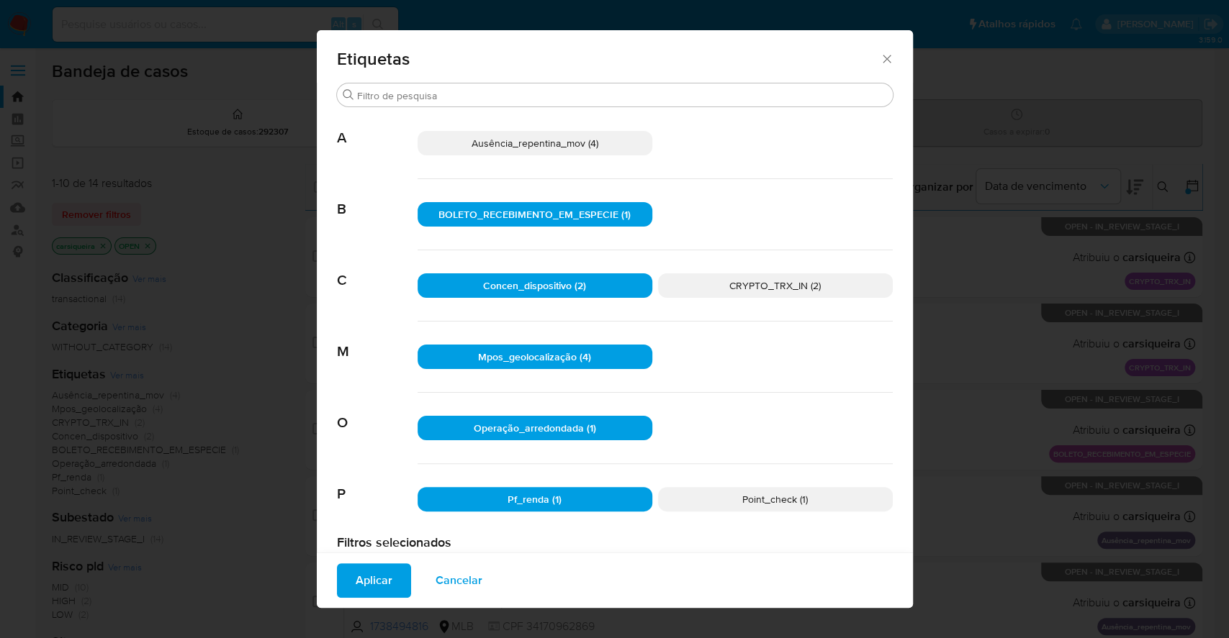
click at [687, 504] on p "Point_check (1)" at bounding box center [775, 499] width 235 height 24
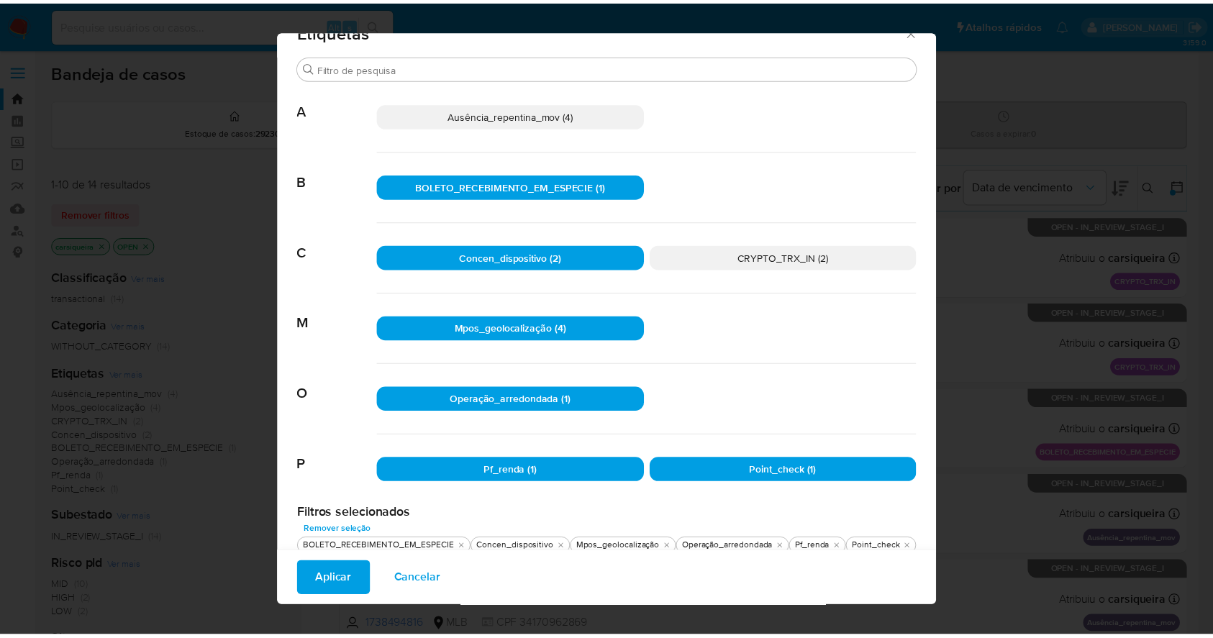
scroll to position [41, 0]
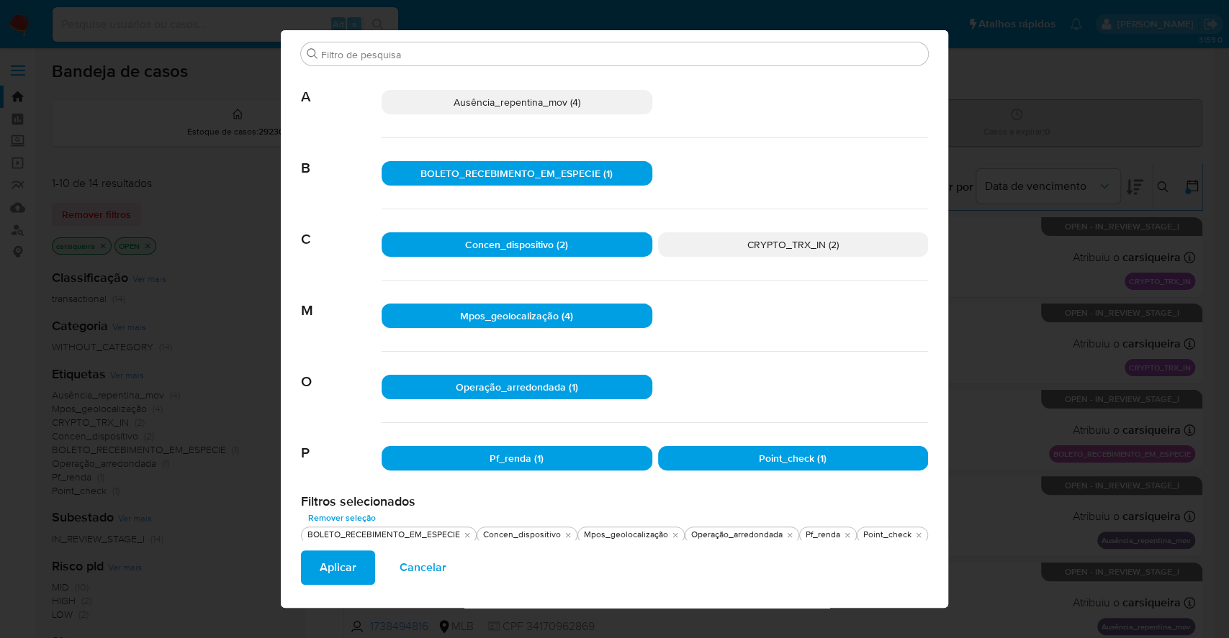
drag, startPoint x: 330, startPoint y: 562, endPoint x: 312, endPoint y: 534, distance: 33.0
click at [330, 563] on span "Aplicar" at bounding box center [338, 568] width 37 height 32
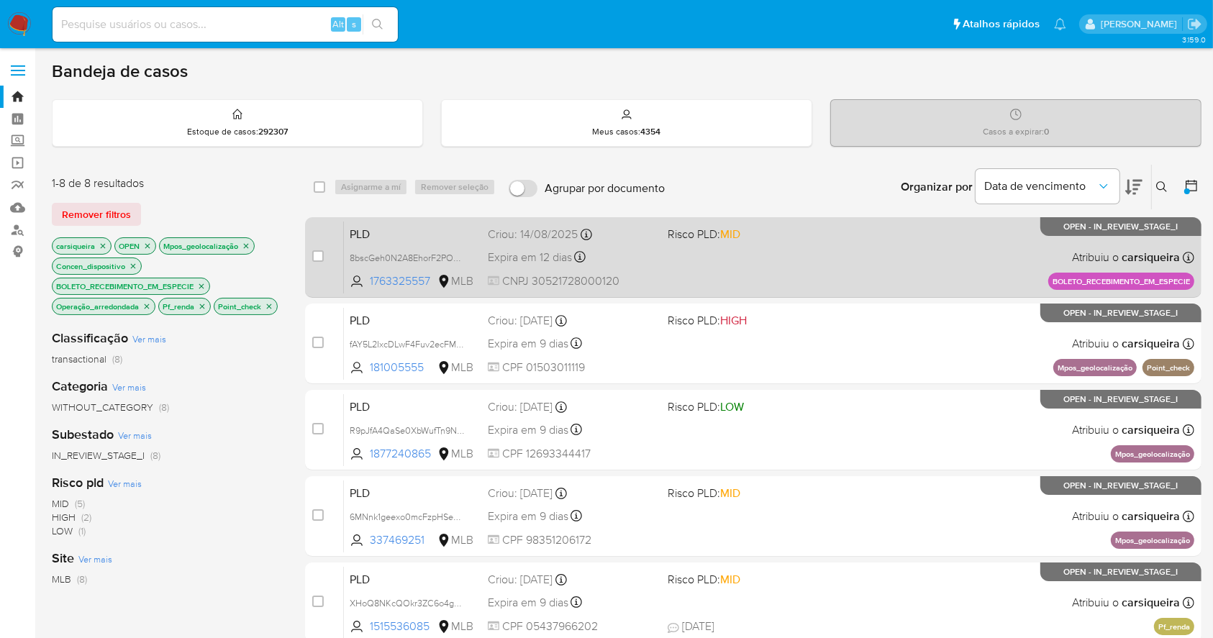
click at [735, 258] on div "PLD 8bscGeh0N2A8EhorF2POeuGa 1763325557 MLB Risco PLD: MID Criou: [DATE] Criou:…" at bounding box center [769, 257] width 851 height 73
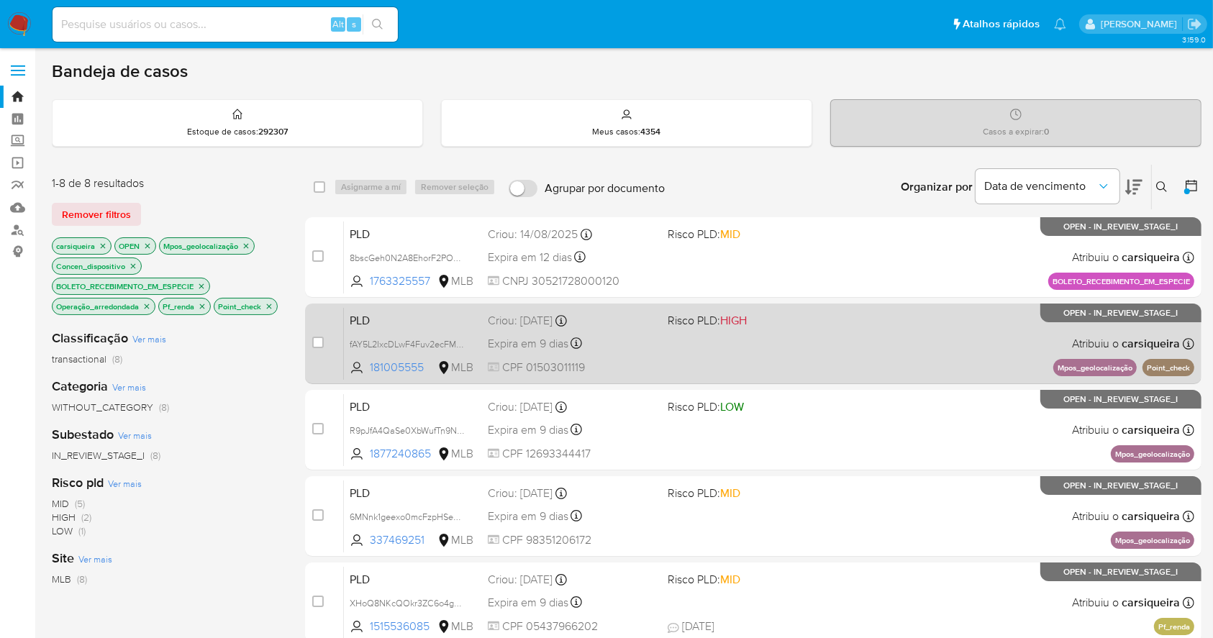
click at [797, 343] on span at bounding box center [752, 343] width 168 height 3
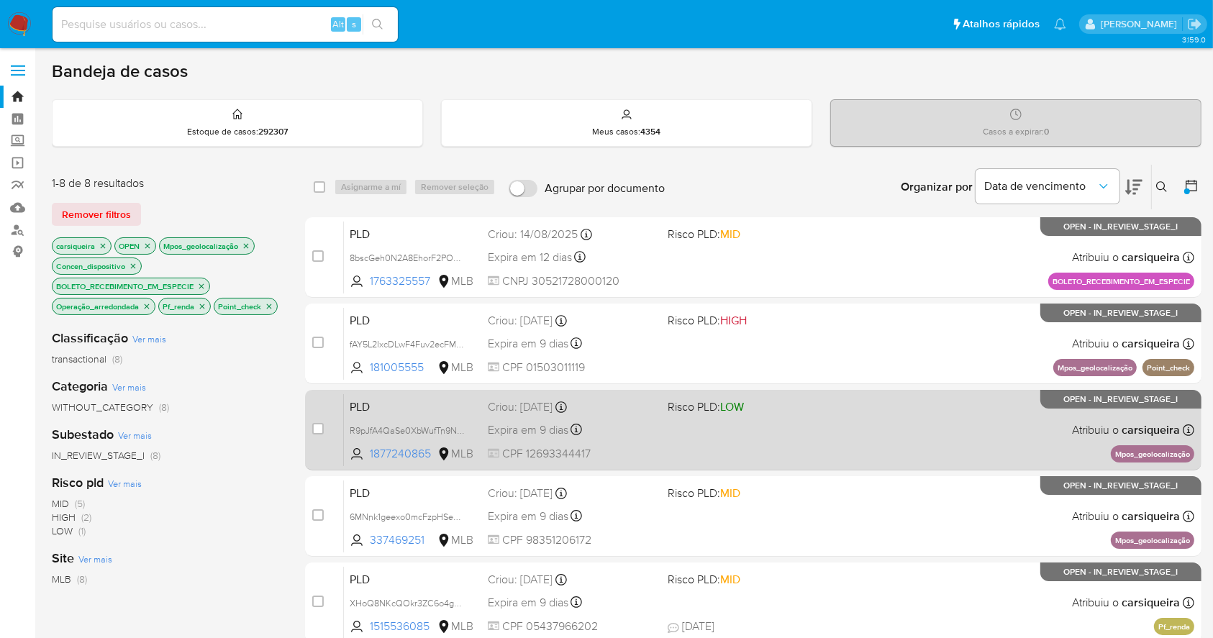
click at [783, 415] on div "PLD R9pJfA4QaSe0XbWufTn9Np72 1877240865 MLB Risco PLD: LOW Criou: [DATE] Criou:…" at bounding box center [769, 430] width 851 height 73
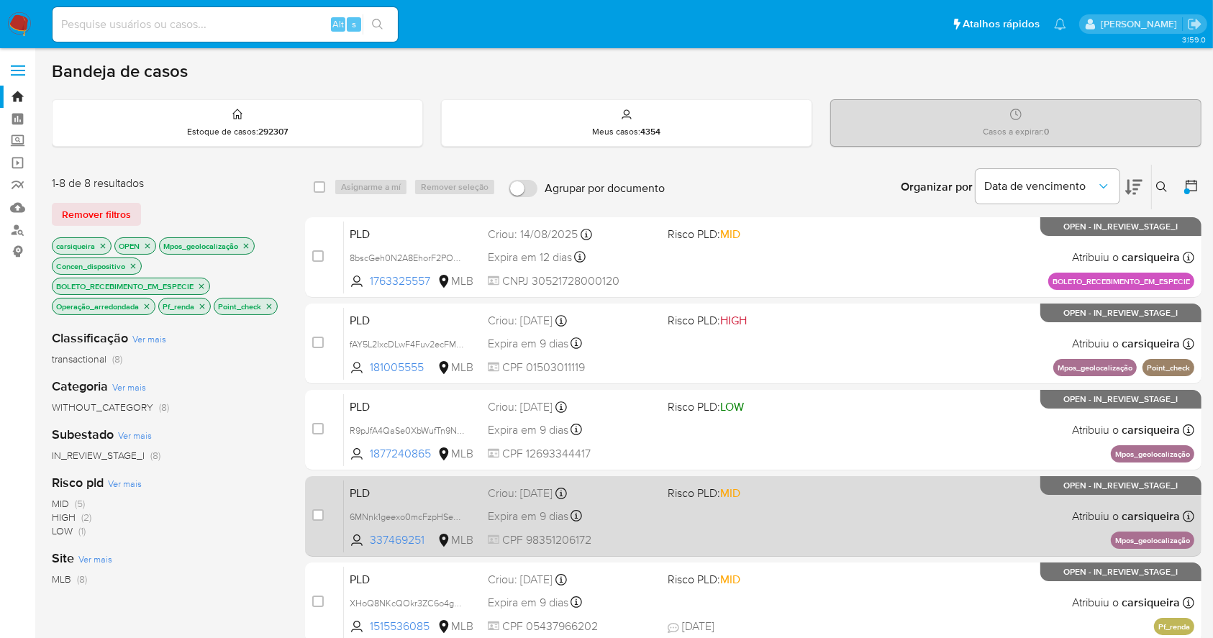
click at [791, 537] on div "PLD 6MNnk1geexo0mcFzpHSeq24n 337469251 MLB Risco PLD: MID Criou: [DATE] Criou: …" at bounding box center [769, 516] width 851 height 73
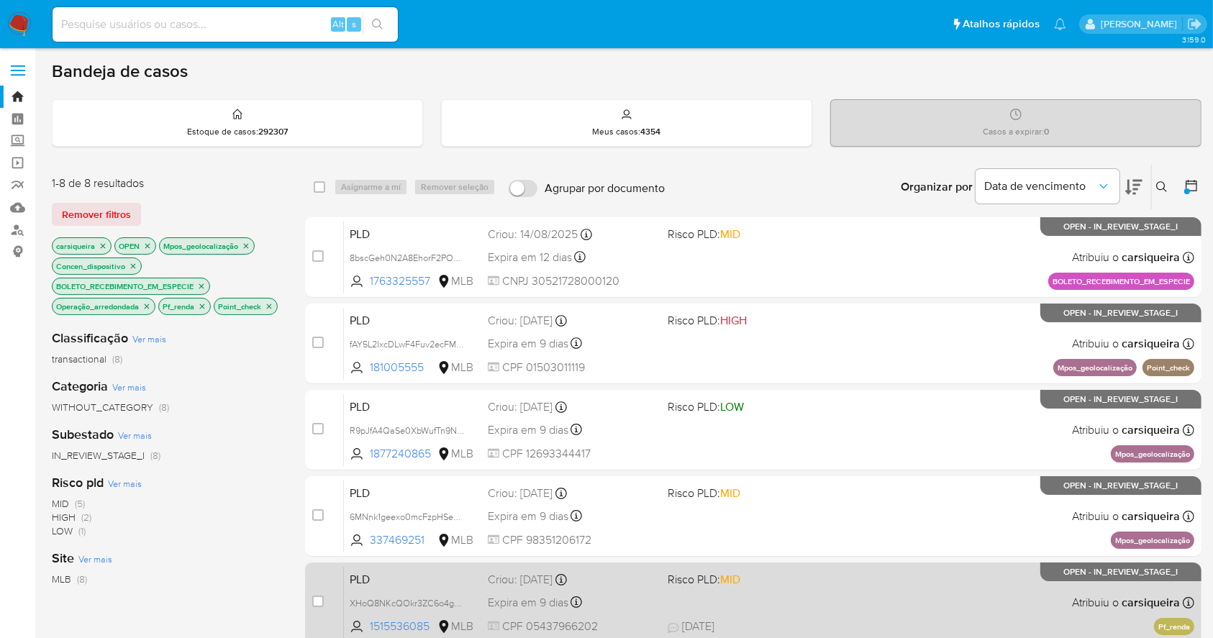
click at [827, 598] on div "PLD XHoQ8NKcQOkr3ZC6o4goHjfl 1515536085 MLB Risco PLD: MID Criou: [DATE] Criou:…" at bounding box center [769, 602] width 851 height 73
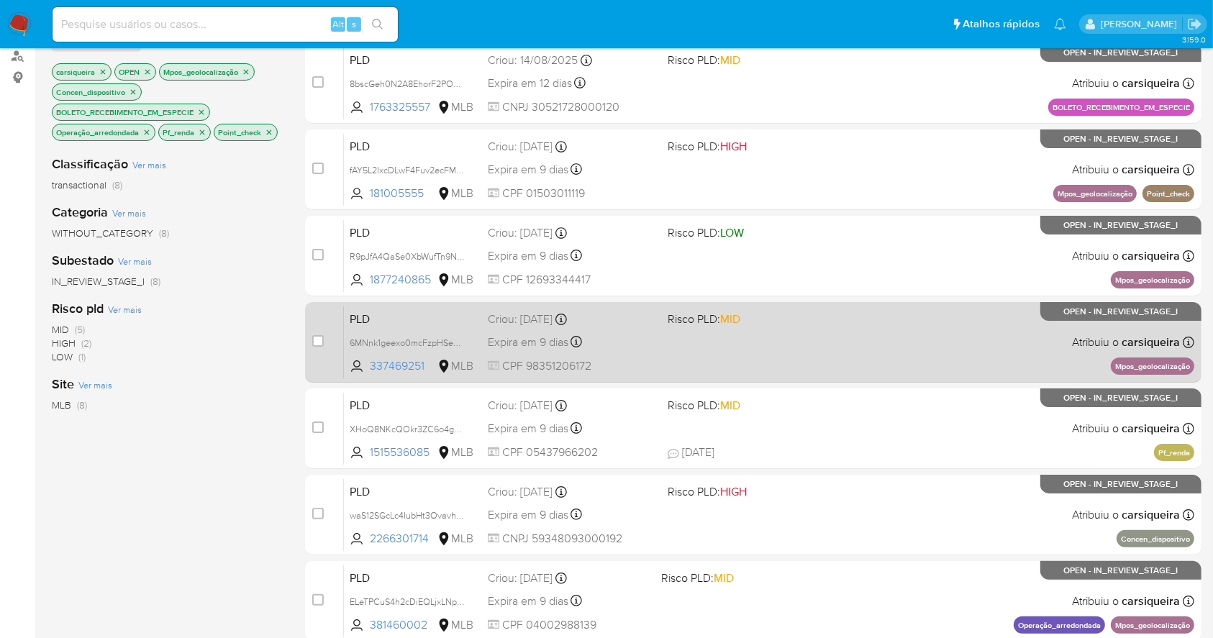
scroll to position [376, 0]
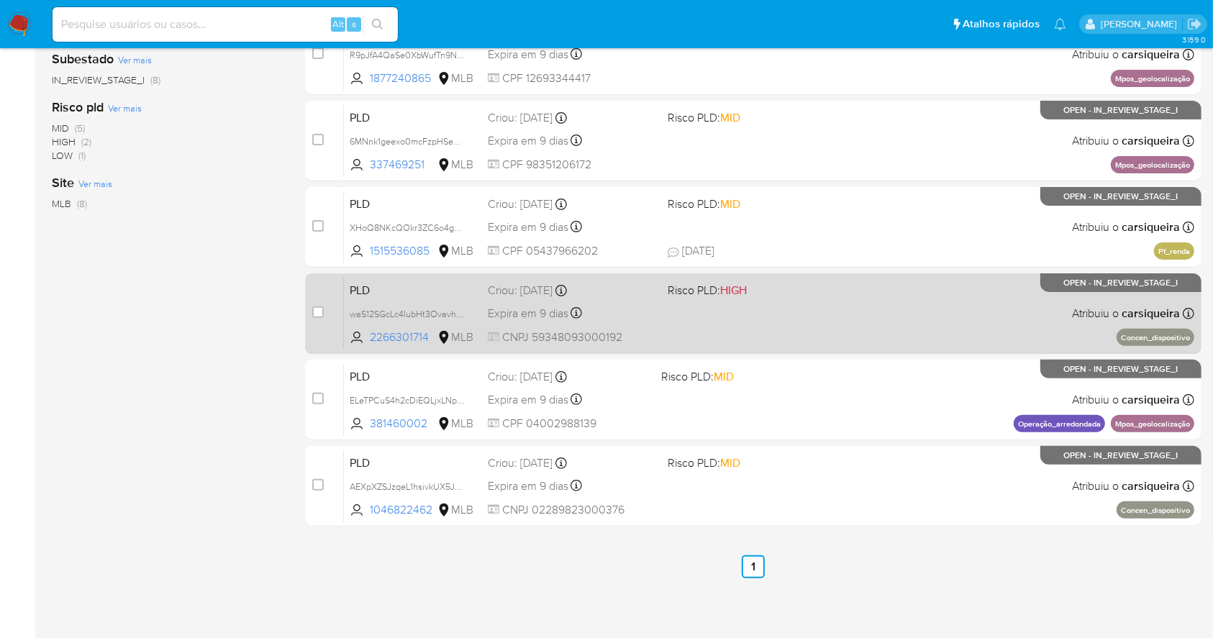
click at [797, 312] on span at bounding box center [752, 313] width 168 height 3
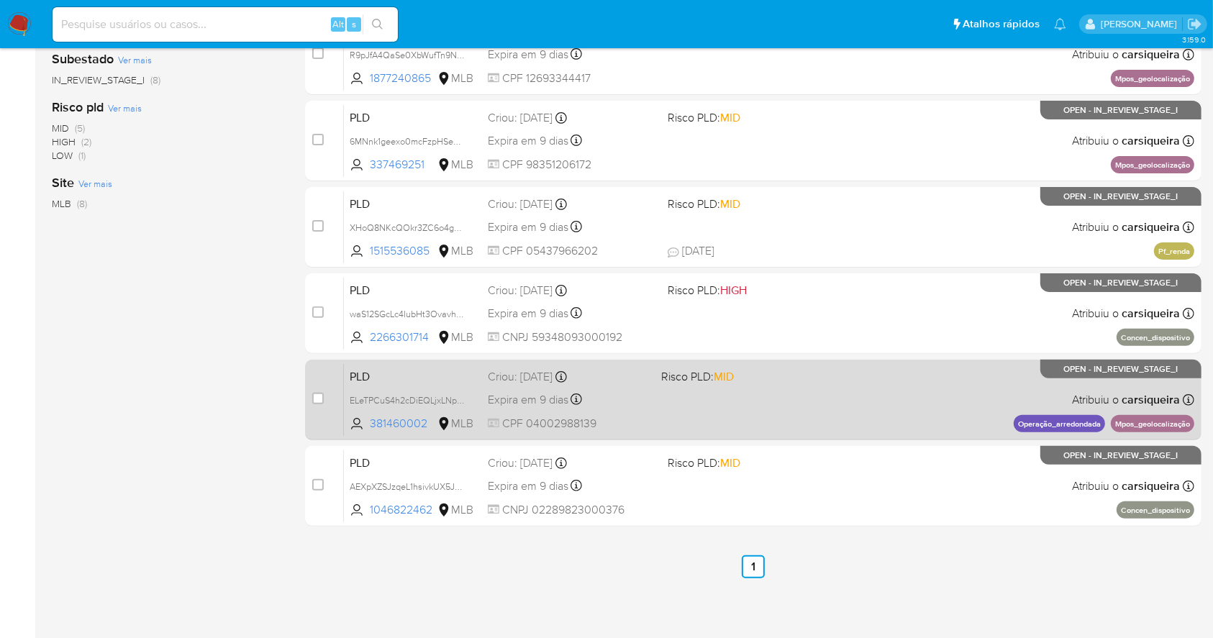
click at [782, 371] on span "Risco PLD: MID" at bounding box center [742, 375] width 162 height 19
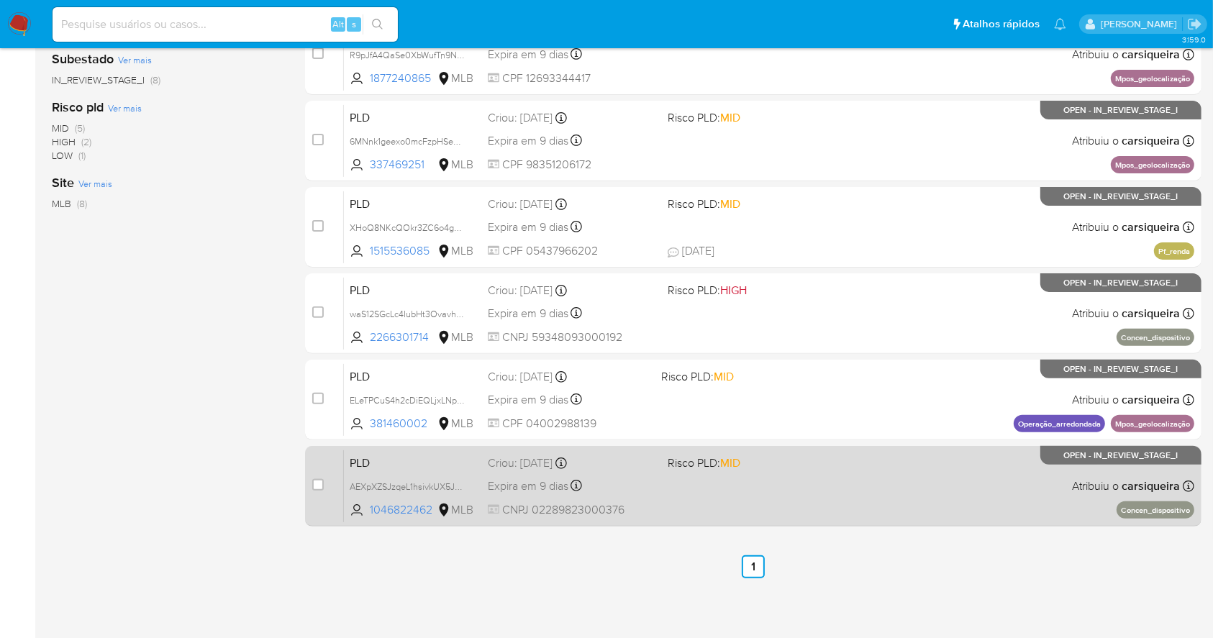
click at [812, 476] on div "PLD AEXpXZSJzqeL1hsivkUX5JuW 1046822462 MLB Risco PLD: MID Criou: [DATE] Criou:…" at bounding box center [769, 486] width 851 height 73
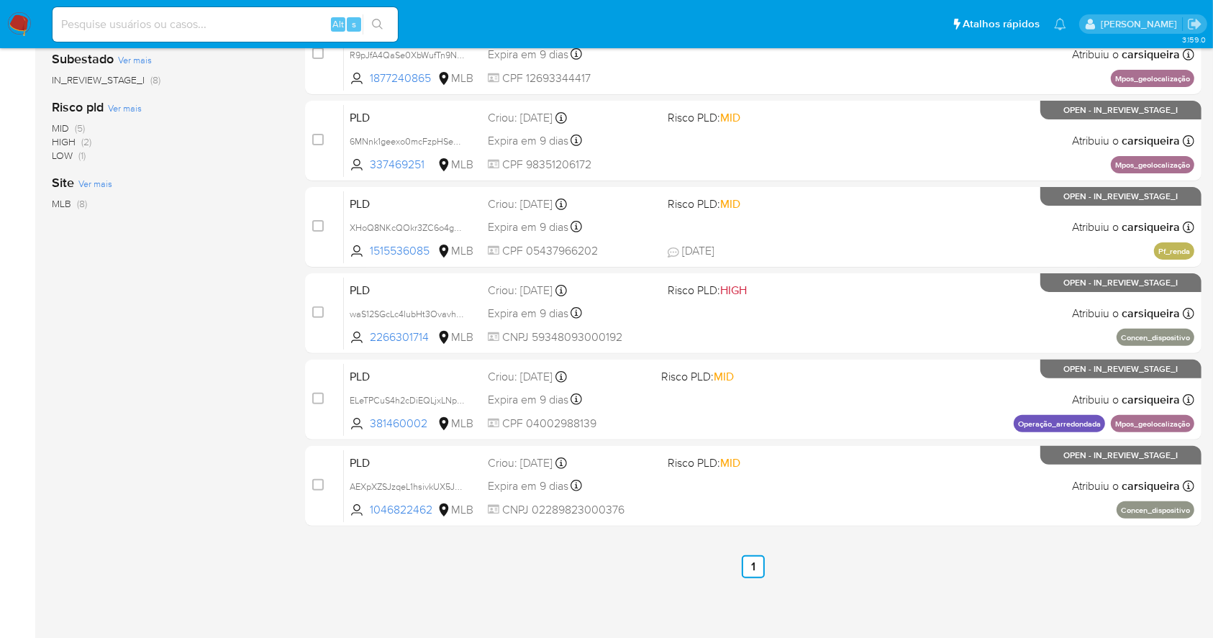
click at [27, 20] on img at bounding box center [19, 24] width 24 height 24
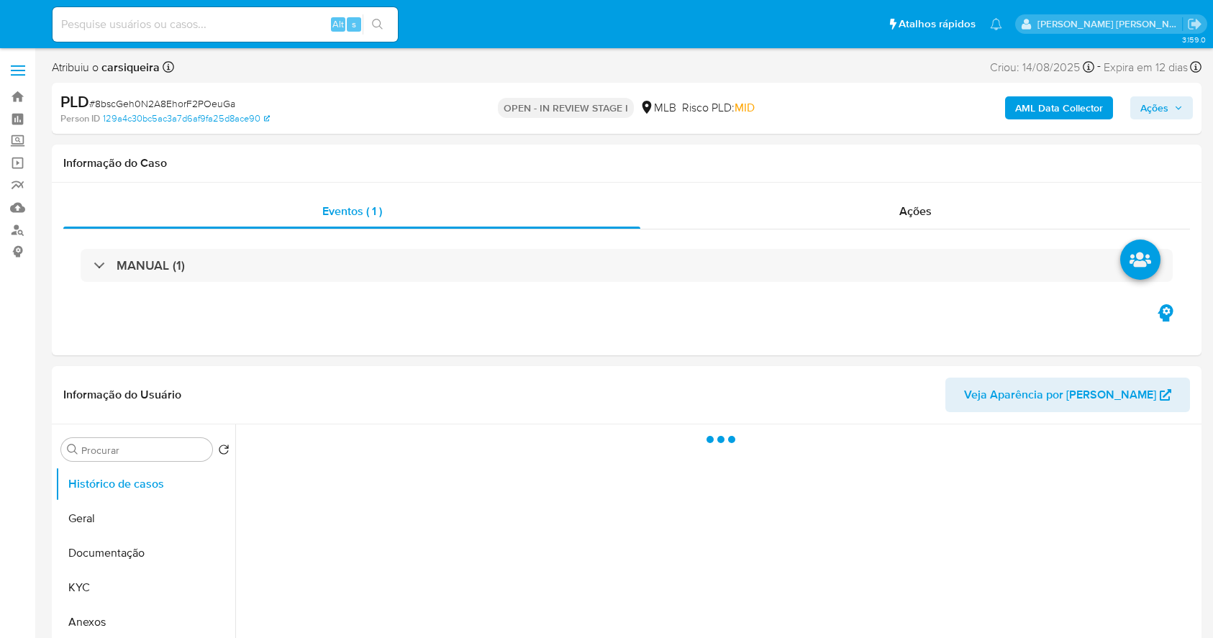
select select "10"
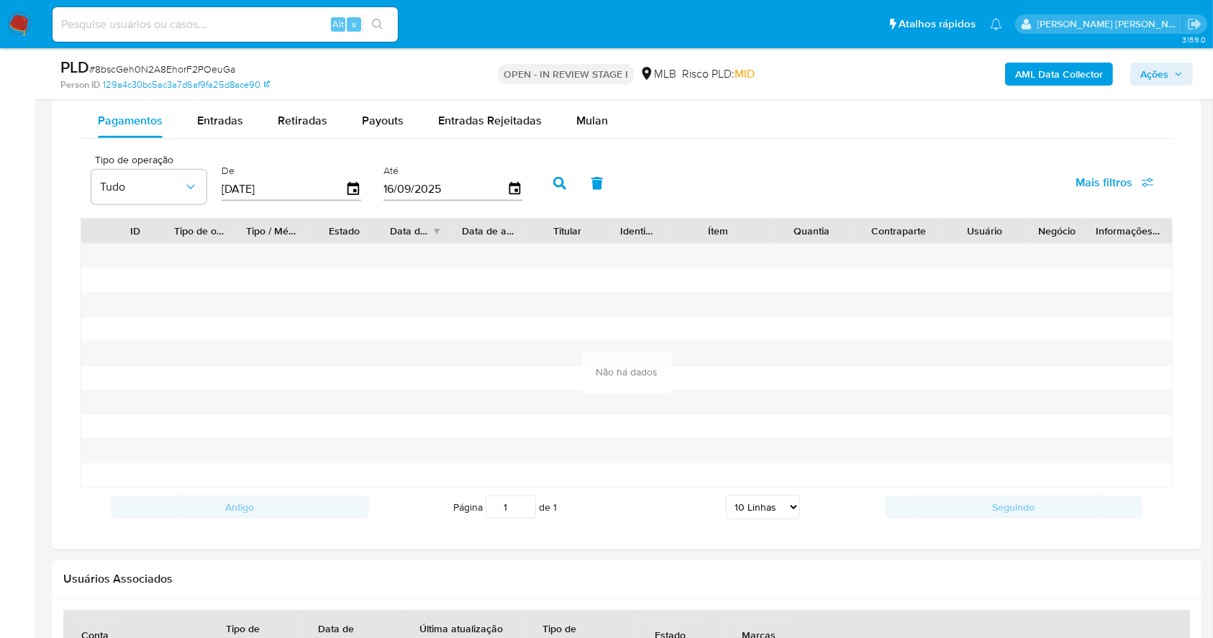
scroll to position [1095, 0]
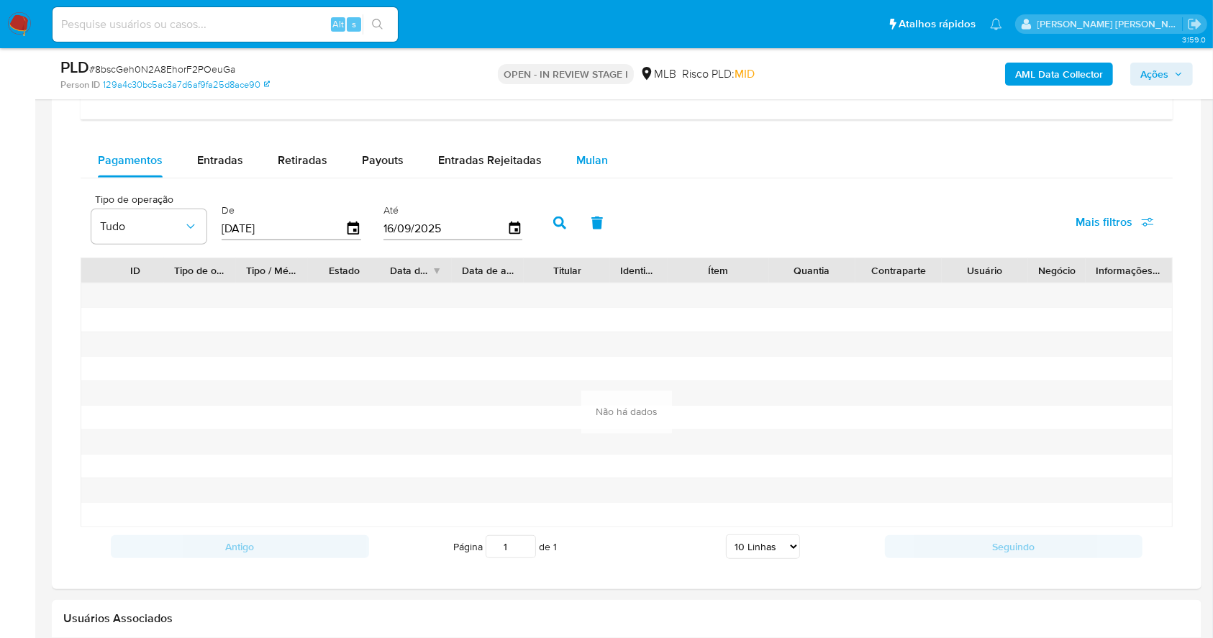
click at [591, 161] on span "Mulan" at bounding box center [592, 160] width 32 height 17
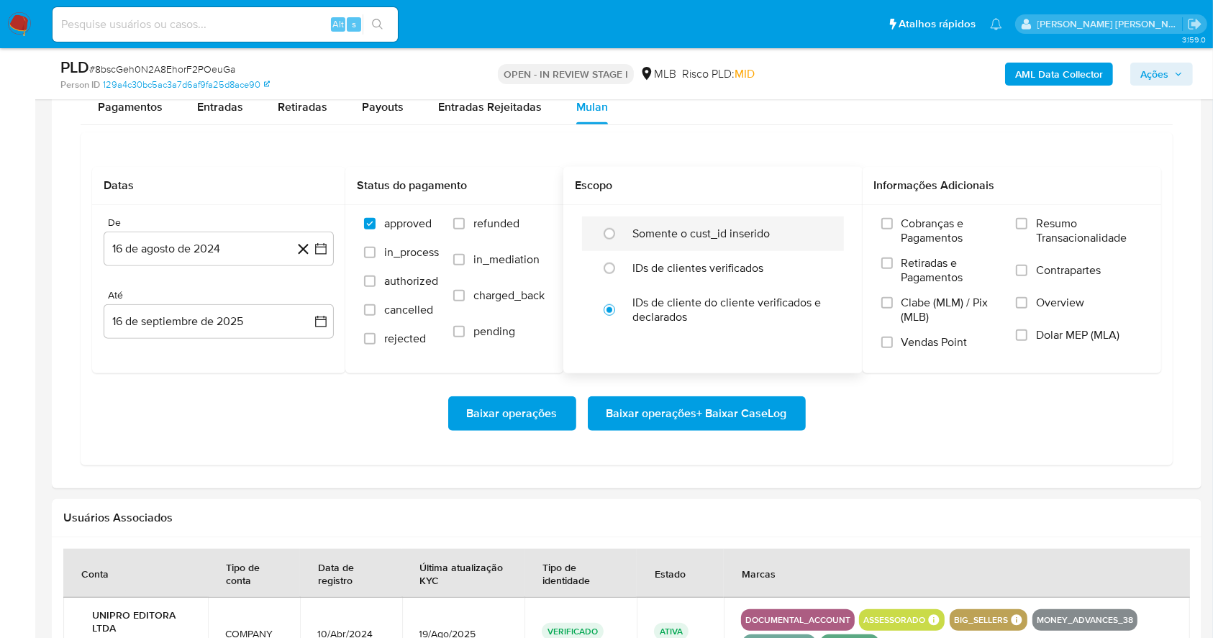
scroll to position [1191, 0]
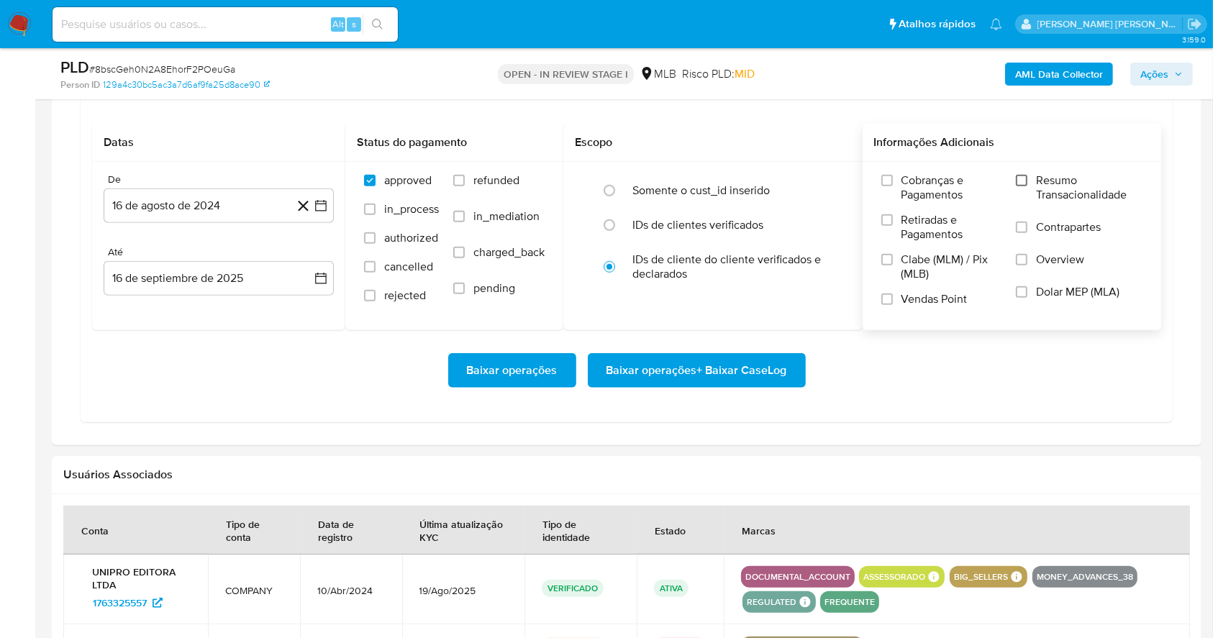
click at [1022, 178] on input "Resumo Transacionalidade" at bounding box center [1022, 181] width 12 height 12
click at [882, 297] on input "Vendas Point" at bounding box center [888, 300] width 12 height 12
click at [322, 199] on icon "button" at bounding box center [321, 206] width 14 height 14
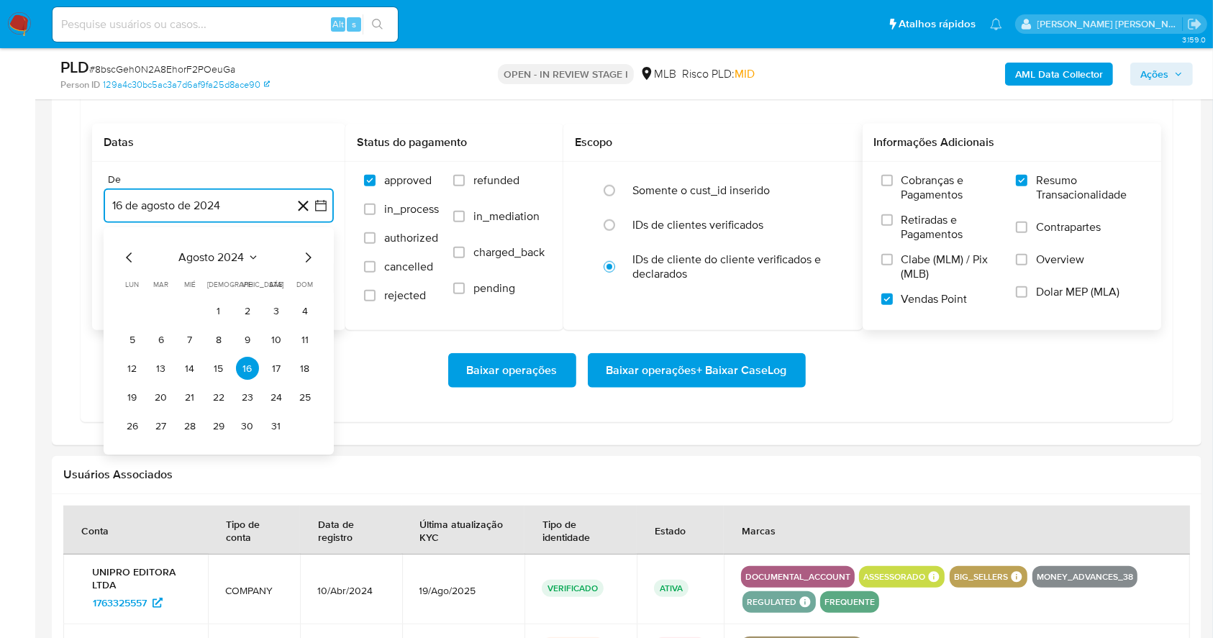
click at [304, 256] on icon "Mes siguiente" at bounding box center [307, 258] width 17 height 17
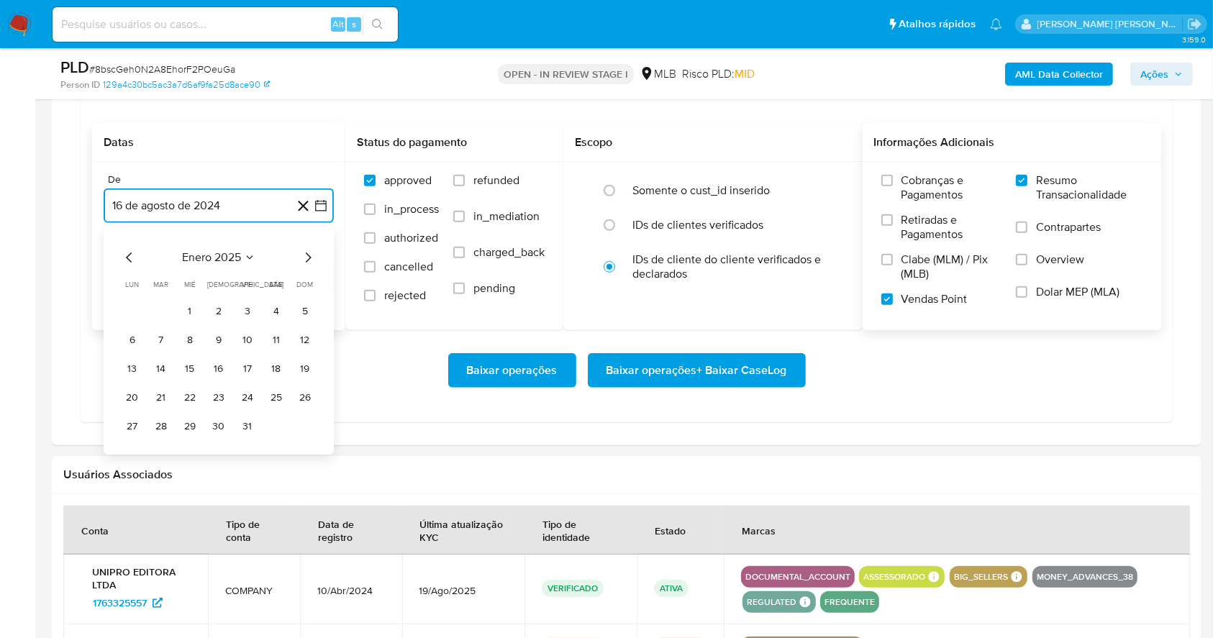
click at [304, 256] on icon "Mes siguiente" at bounding box center [307, 258] width 17 height 17
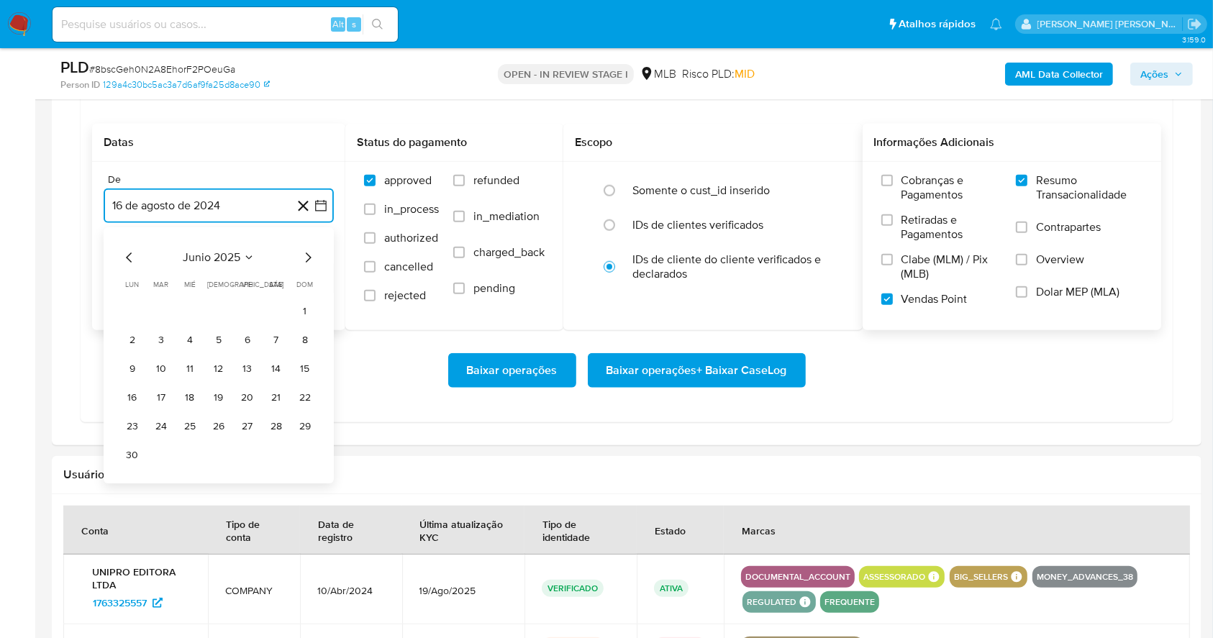
click at [304, 256] on icon "Mes siguiente" at bounding box center [307, 258] width 17 height 17
click at [163, 302] on button "1" at bounding box center [161, 311] width 23 height 23
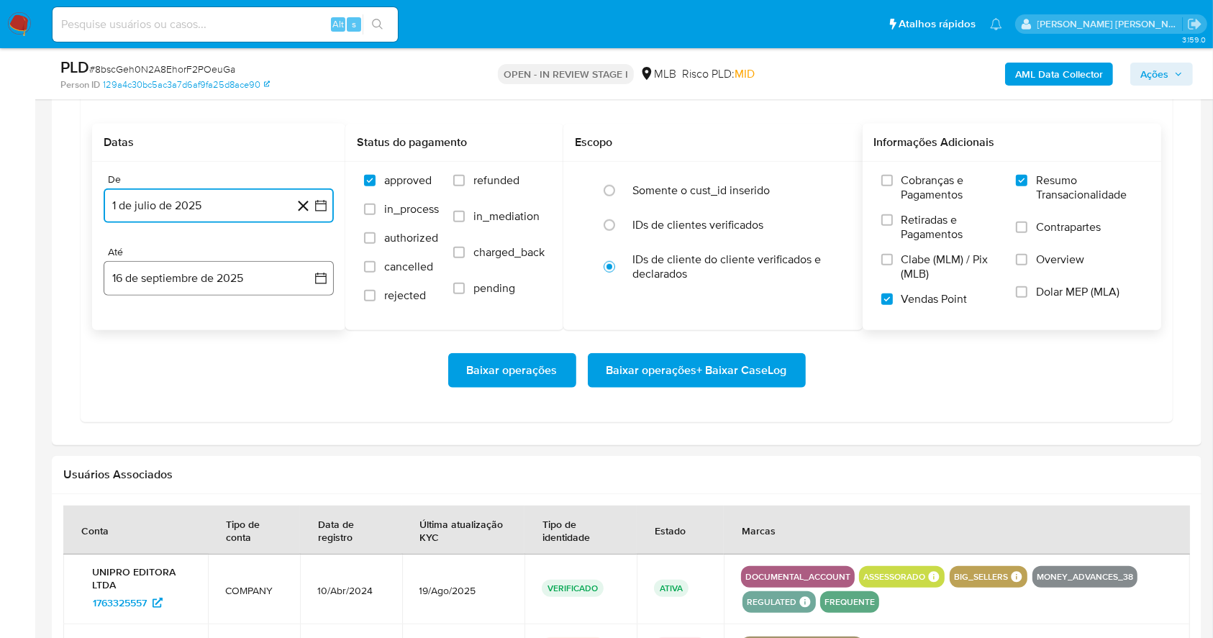
click at [171, 280] on button "16 de septiembre de 2025" at bounding box center [219, 278] width 230 height 35
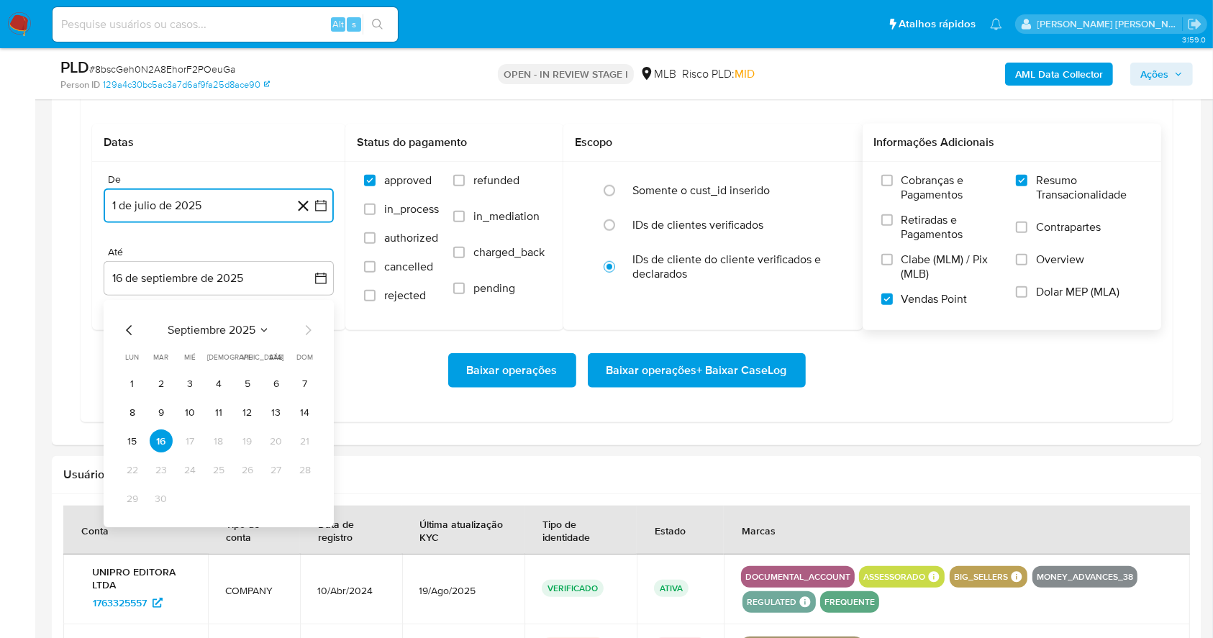
click at [132, 435] on button "15" at bounding box center [132, 441] width 23 height 23
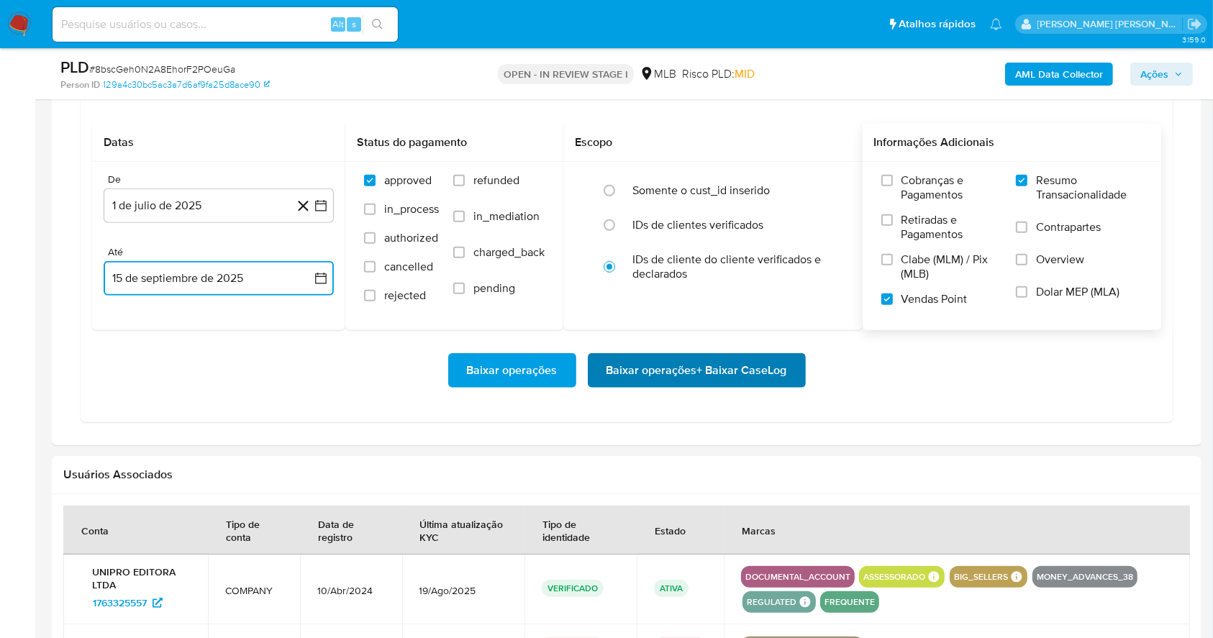
click at [650, 361] on span "Baixar operações + Baixar CaseLog" at bounding box center [697, 371] width 181 height 32
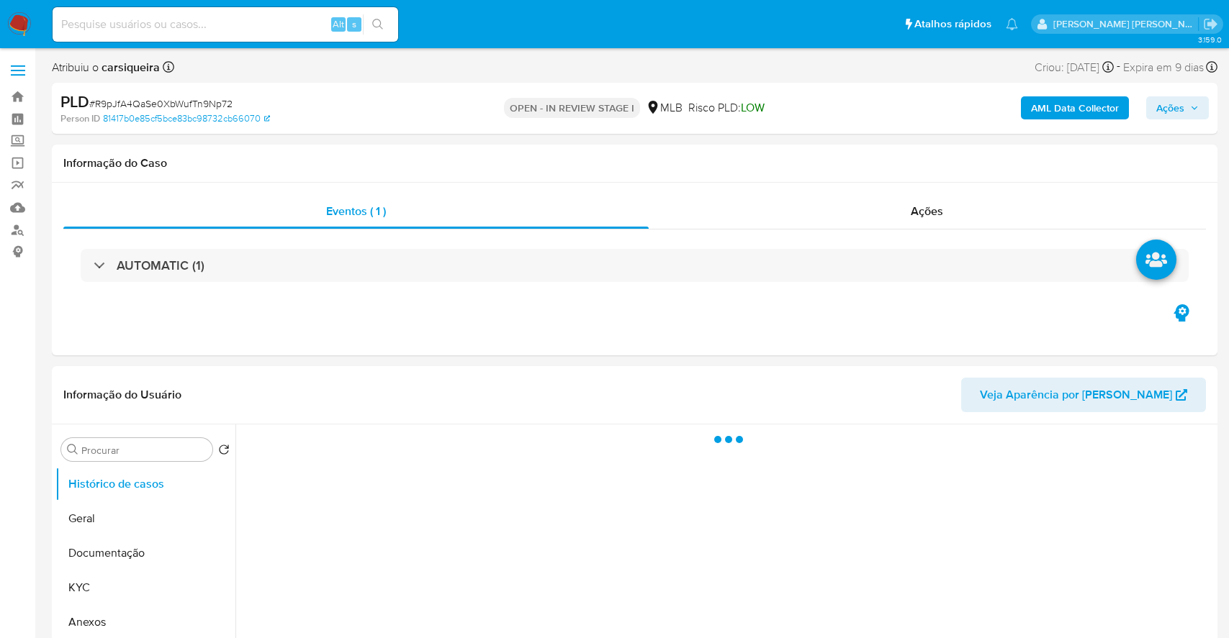
select select "10"
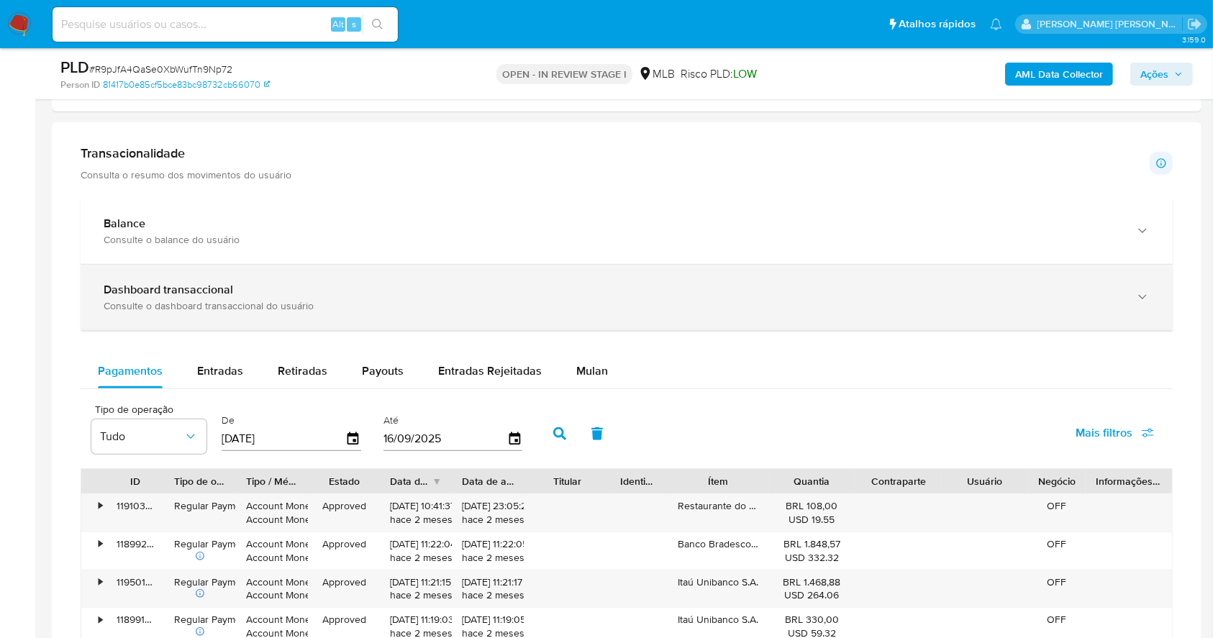
scroll to position [959, 0]
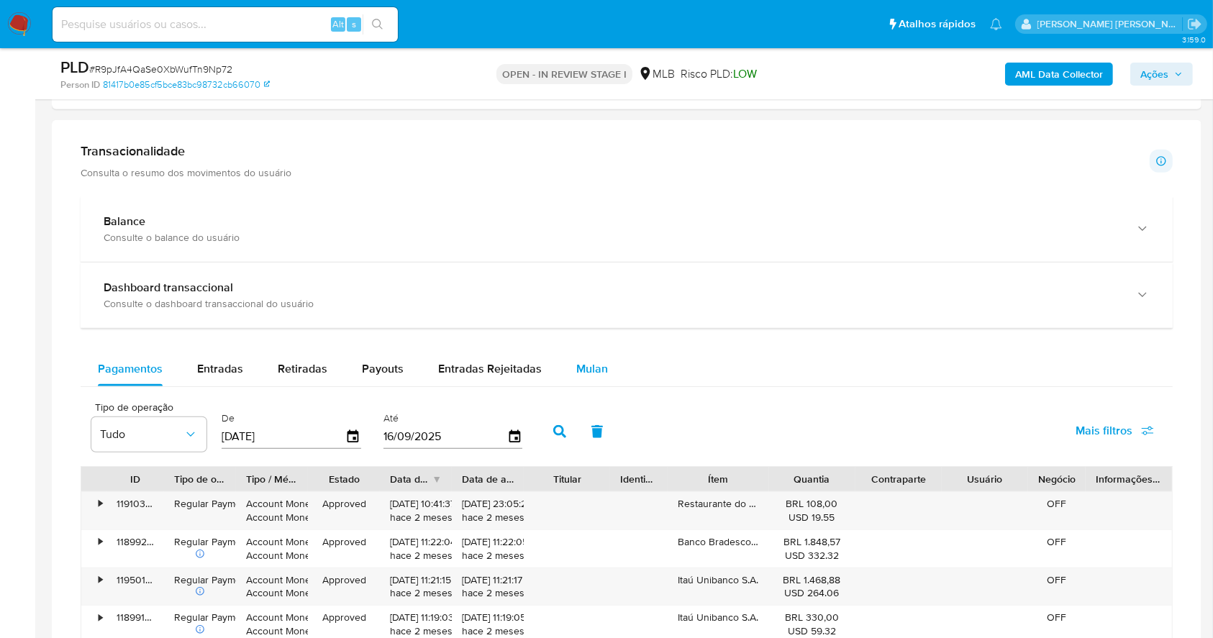
click at [594, 356] on div "Mulan" at bounding box center [592, 369] width 32 height 35
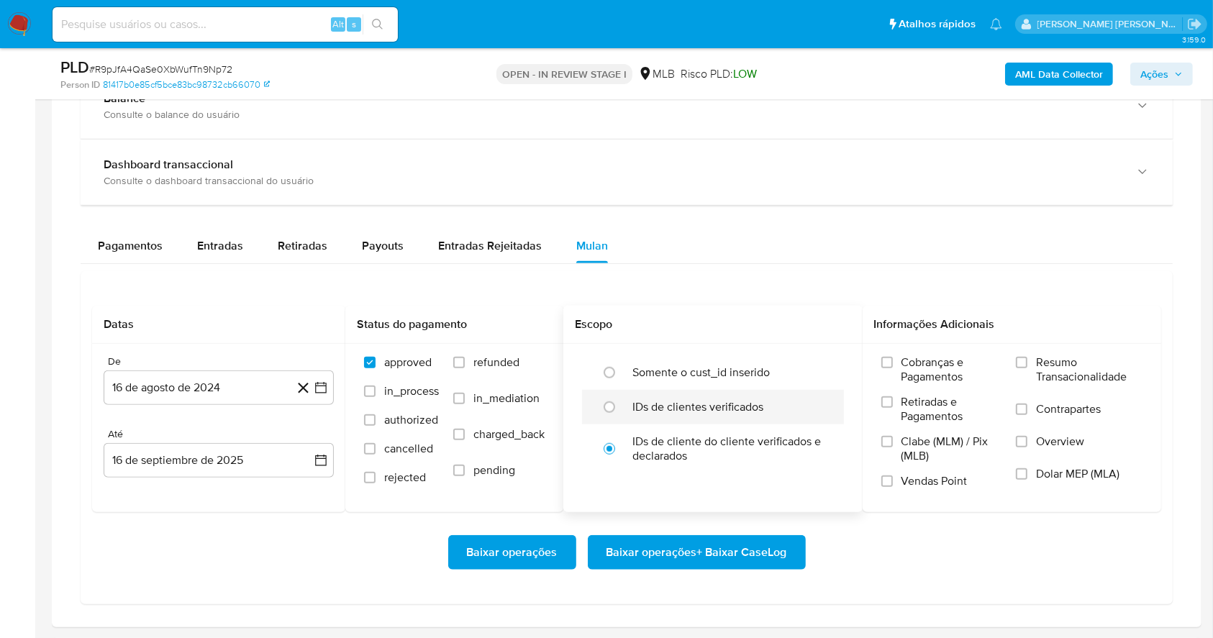
scroll to position [1152, 0]
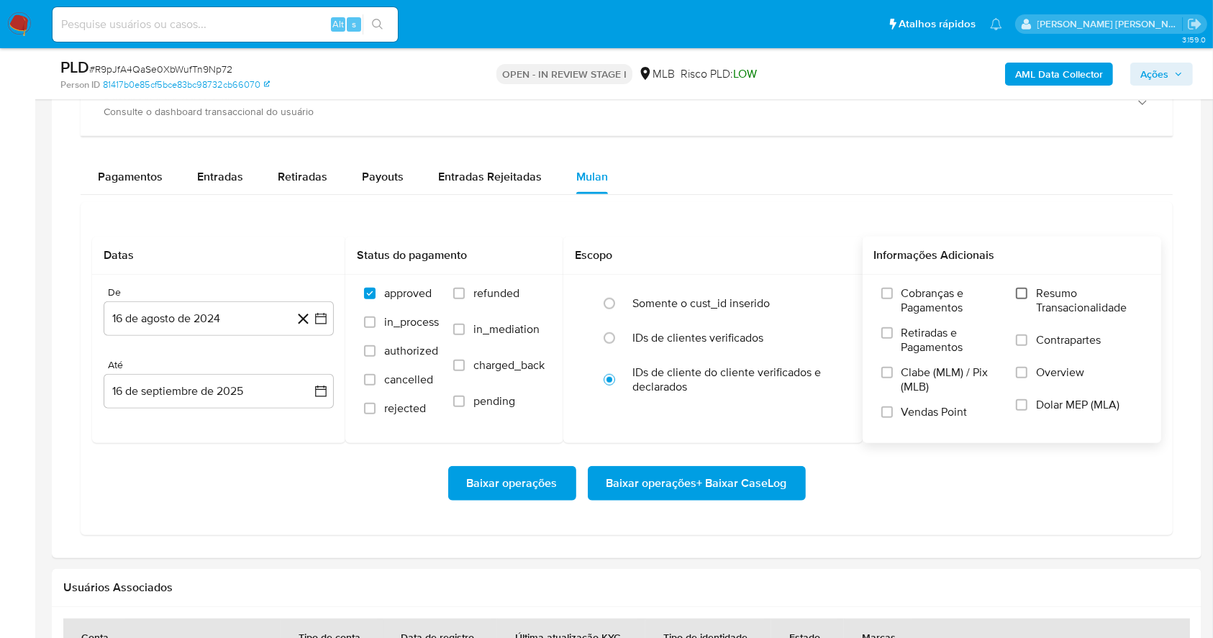
click at [1026, 293] on label "Resumo Transacionalidade" at bounding box center [1079, 309] width 127 height 47
click at [1026, 293] on input "Resumo Transacionalidade" at bounding box center [1022, 294] width 12 height 12
click at [897, 408] on label "Vendas Point" at bounding box center [942, 417] width 121 height 25
click at [893, 408] on input "Vendas Point" at bounding box center [888, 413] width 12 height 12
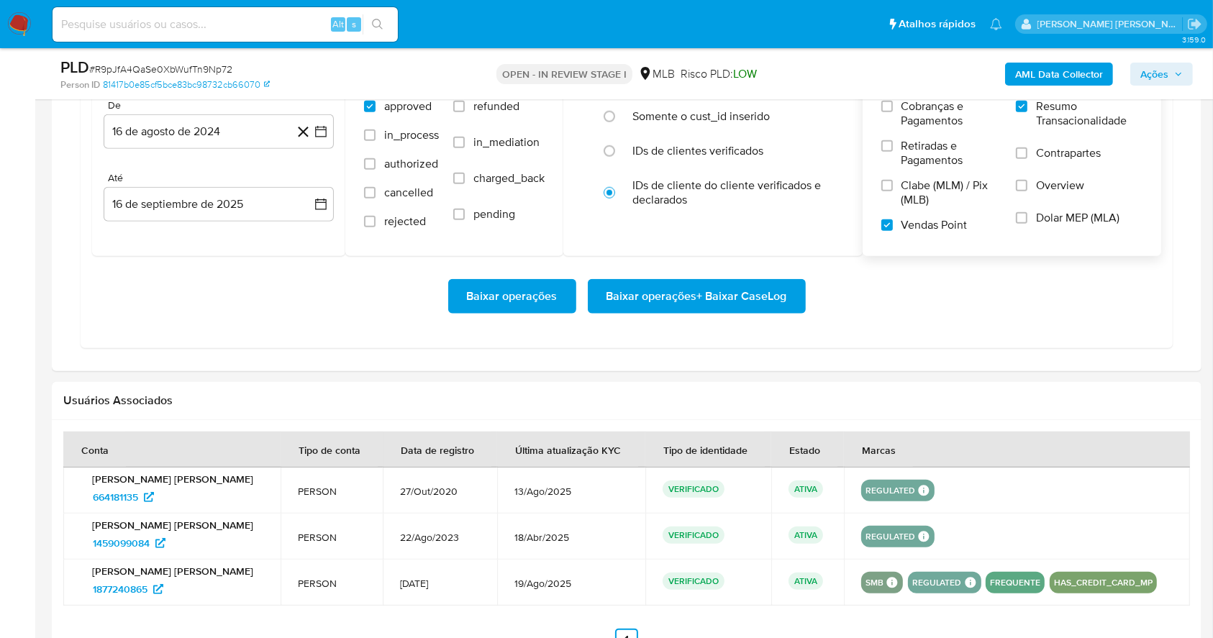
scroll to position [1284, 0]
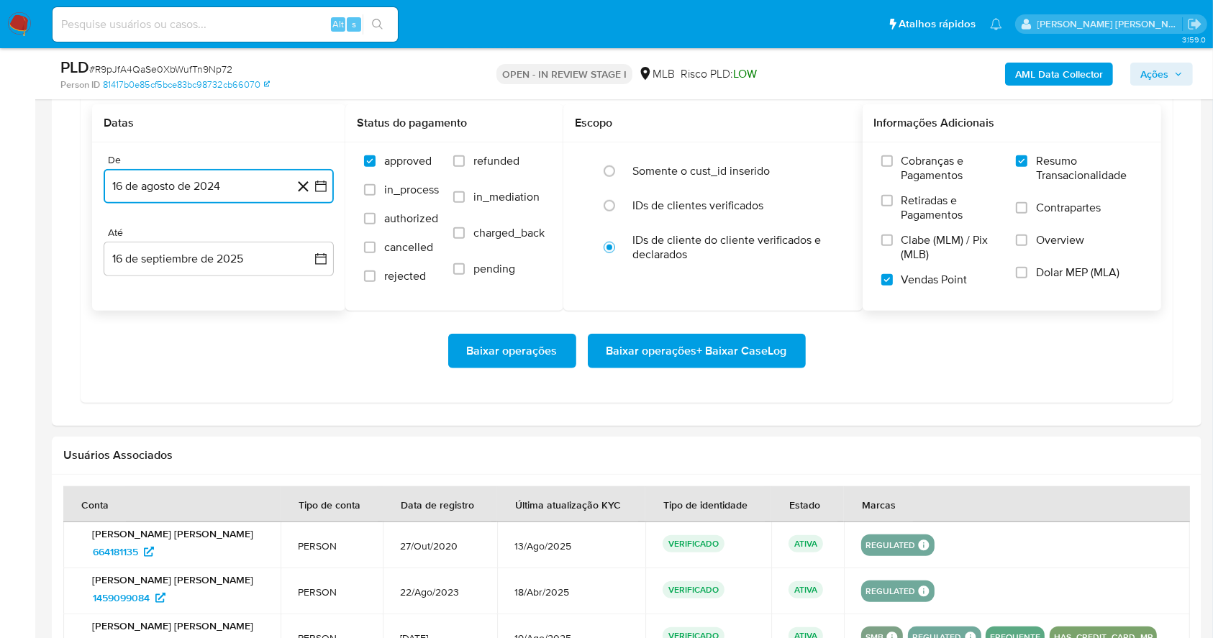
click at [328, 181] on button "16 de agosto de 2024" at bounding box center [219, 186] width 230 height 35
click at [311, 234] on icon "Mes siguiente" at bounding box center [307, 238] width 17 height 17
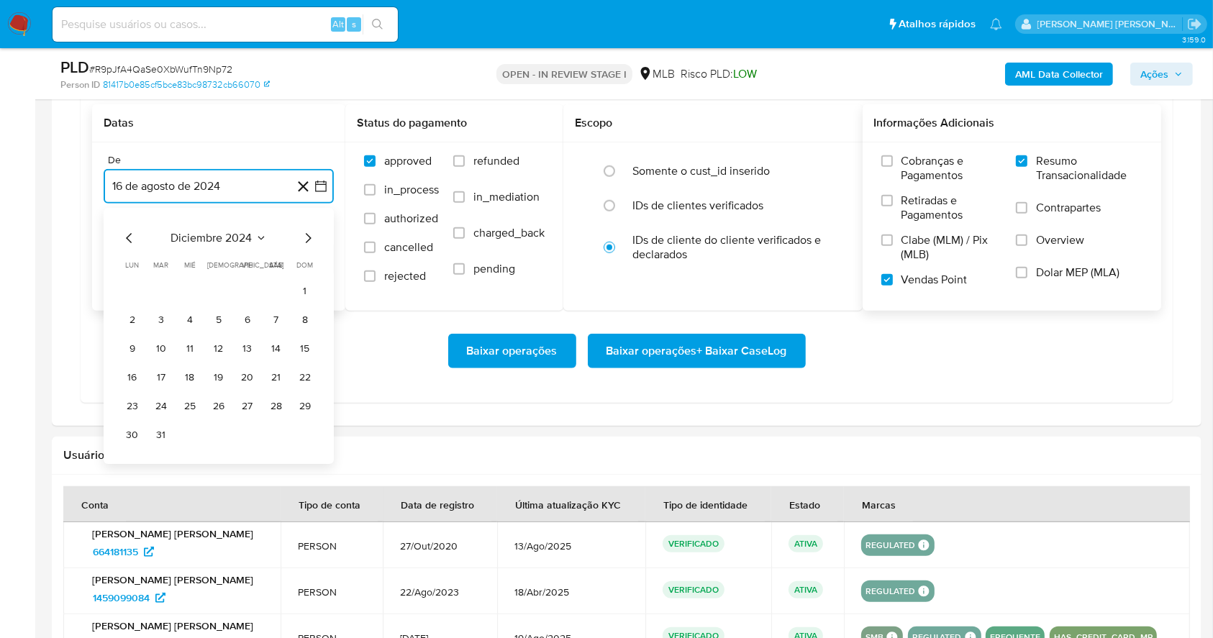
click at [311, 234] on icon "Mes siguiente" at bounding box center [307, 238] width 17 height 17
click at [310, 234] on icon "Mes siguiente" at bounding box center [307, 238] width 17 height 17
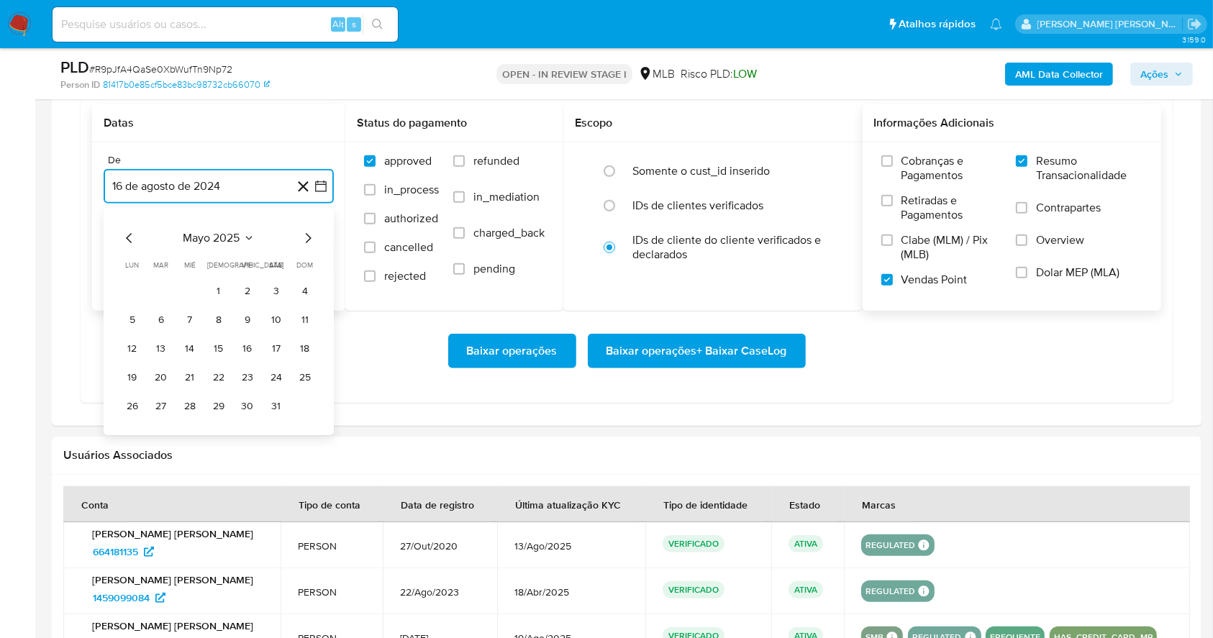
click at [310, 234] on icon "Mes siguiente" at bounding box center [307, 238] width 17 height 17
click at [160, 291] on button "1" at bounding box center [161, 291] width 23 height 23
click at [193, 242] on button "16 de septiembre de 2025" at bounding box center [219, 259] width 230 height 35
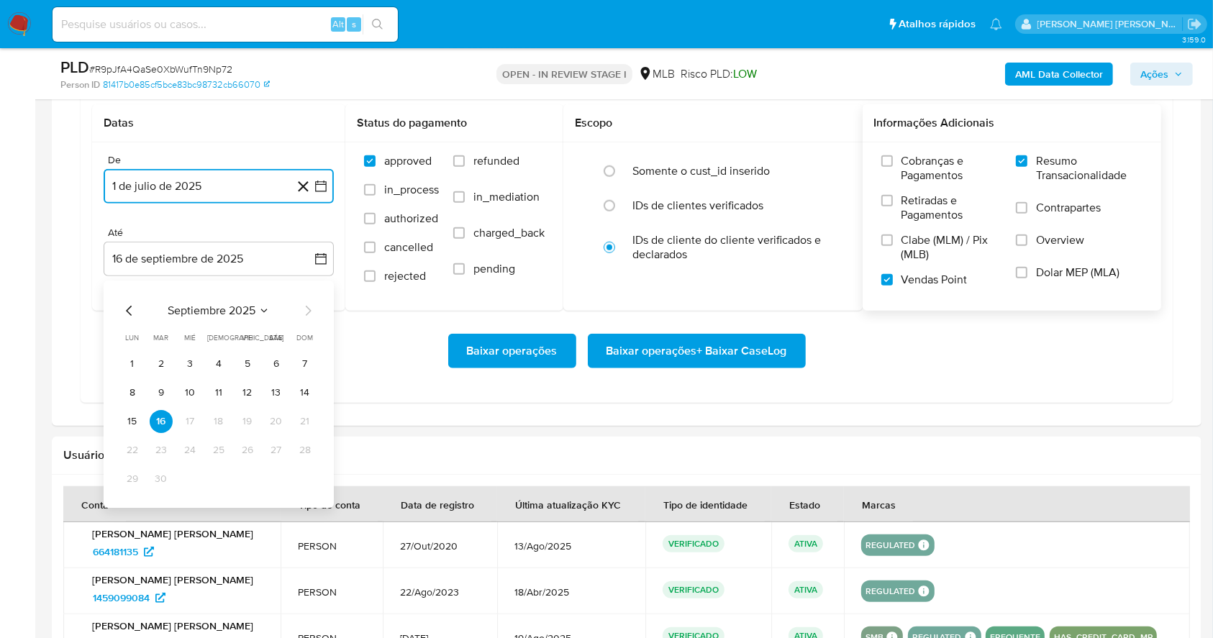
click at [133, 417] on button "15" at bounding box center [132, 421] width 23 height 23
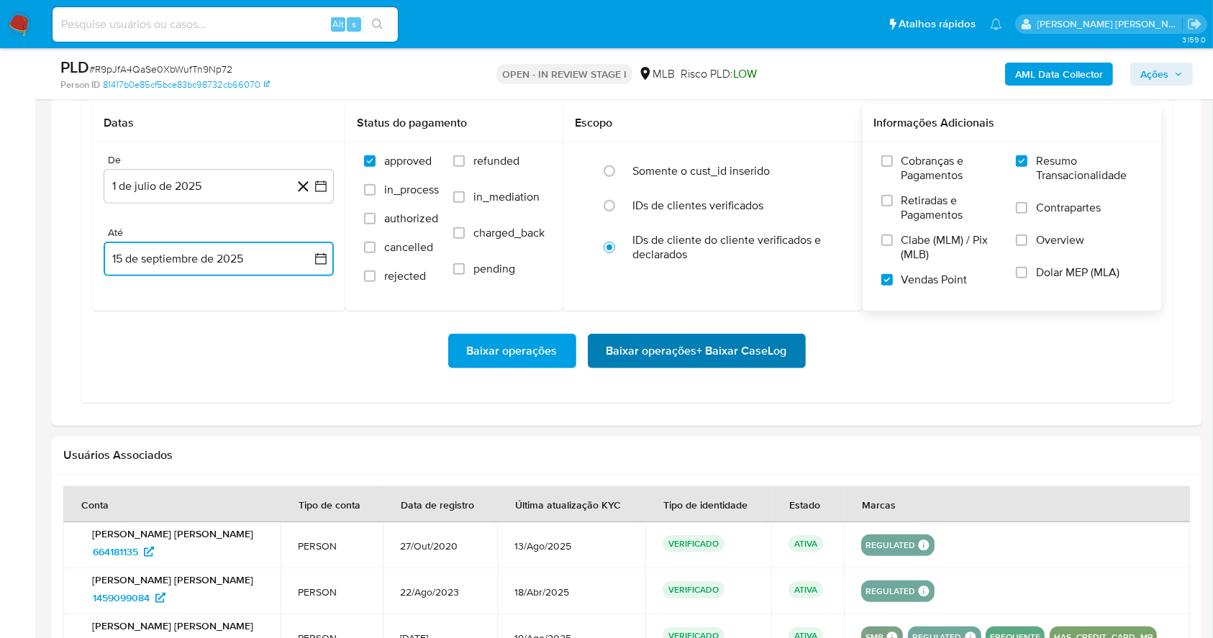
click at [697, 356] on span "Baixar operações + Baixar CaseLog" at bounding box center [697, 351] width 181 height 32
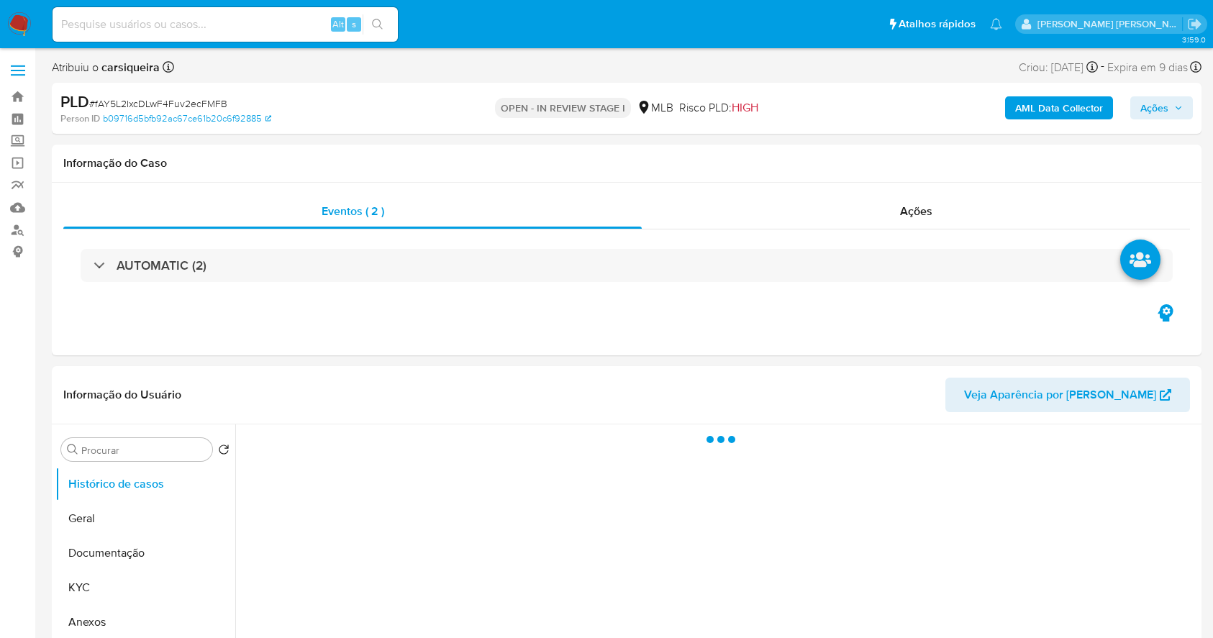
select select "10"
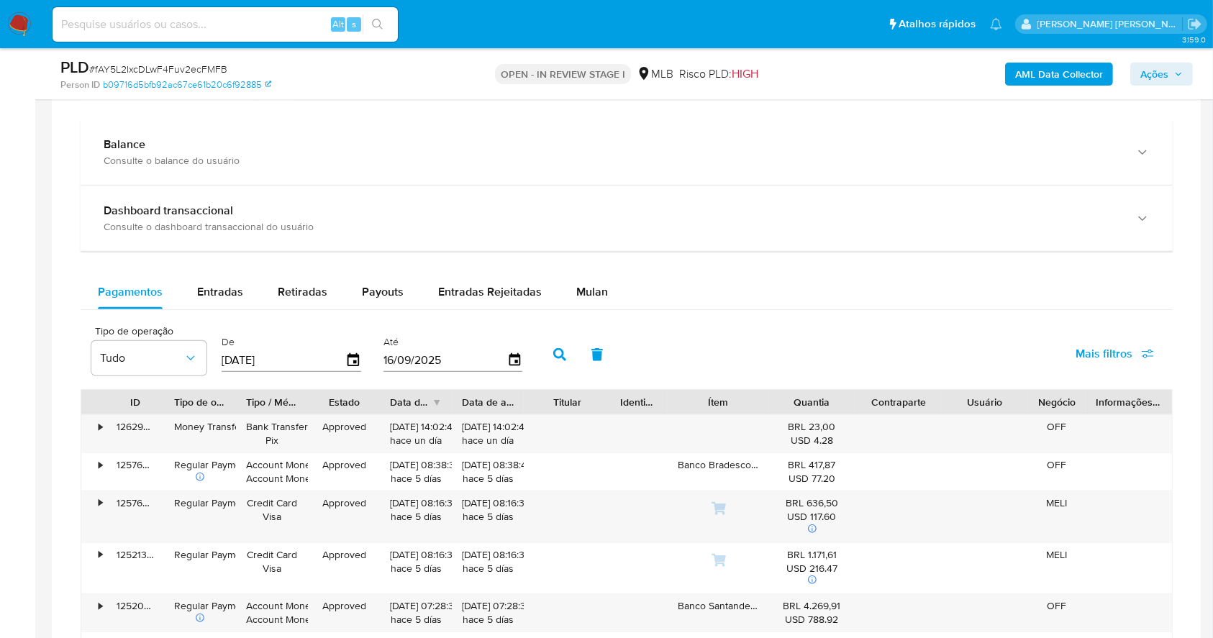
scroll to position [977, 0]
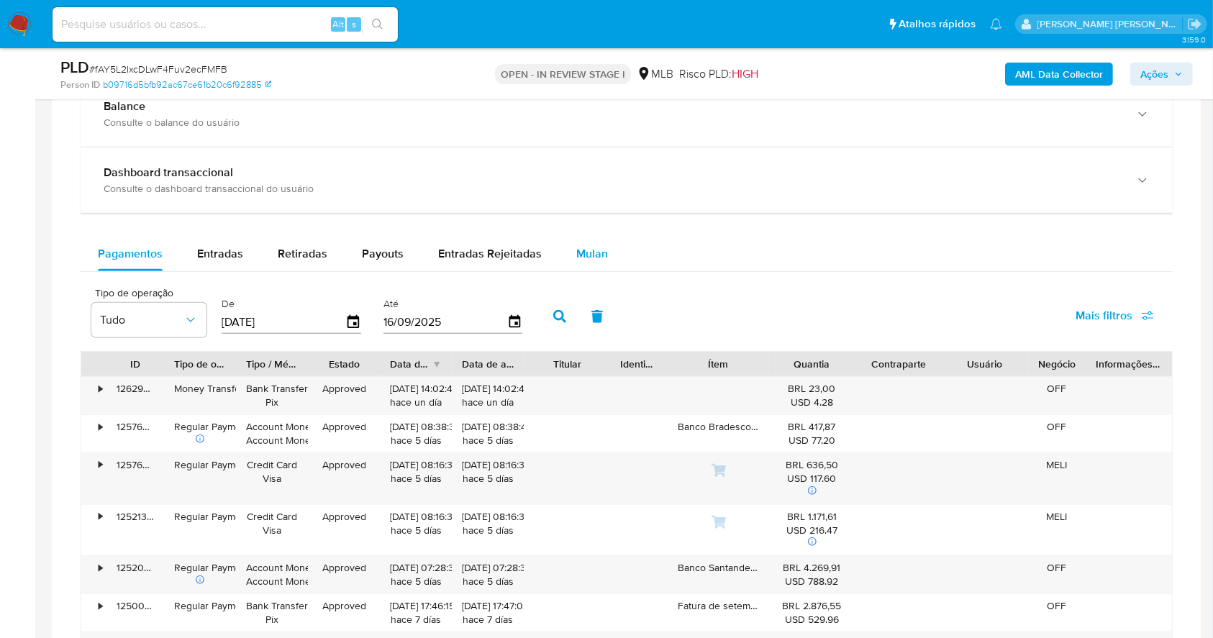
click at [603, 248] on button "Mulan" at bounding box center [592, 254] width 66 height 35
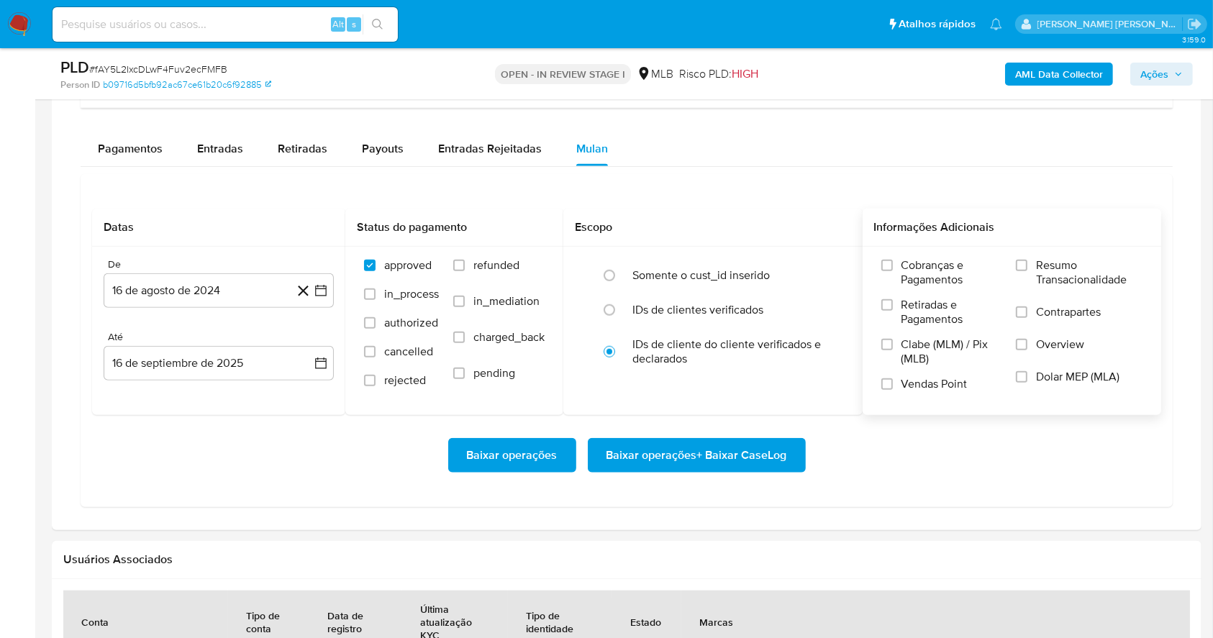
scroll to position [1169, 0]
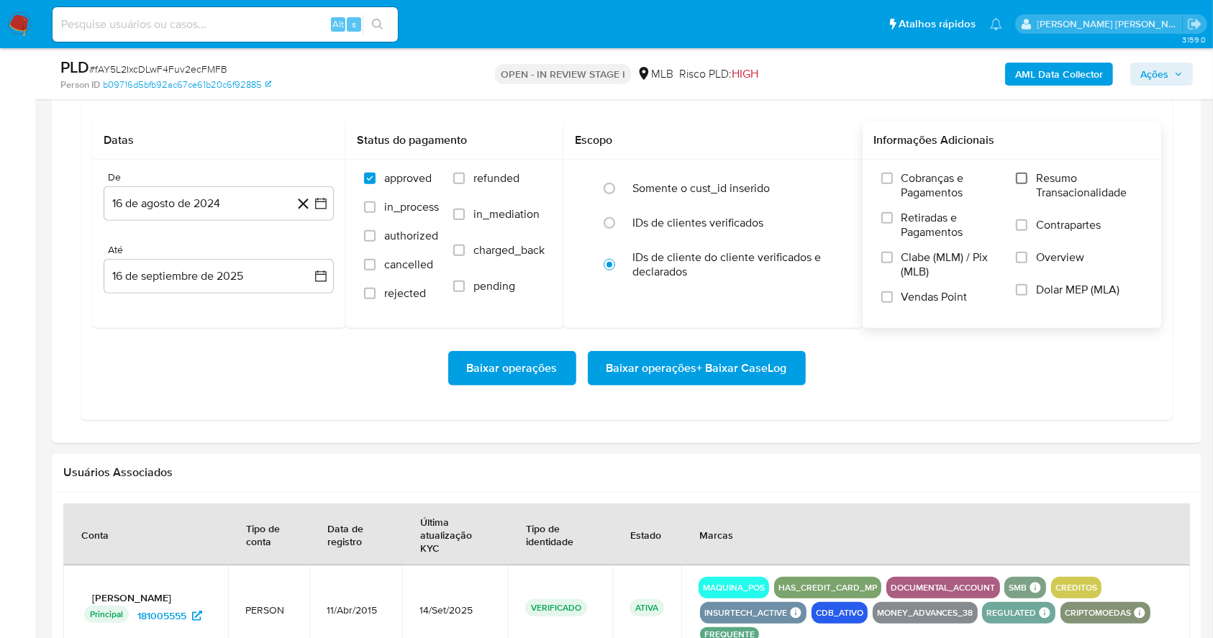
click at [1026, 180] on input "Resumo Transacionalidade" at bounding box center [1022, 179] width 12 height 12
click at [887, 295] on input "Vendas Point" at bounding box center [888, 297] width 12 height 12
click at [322, 202] on icon "button" at bounding box center [321, 203] width 14 height 14
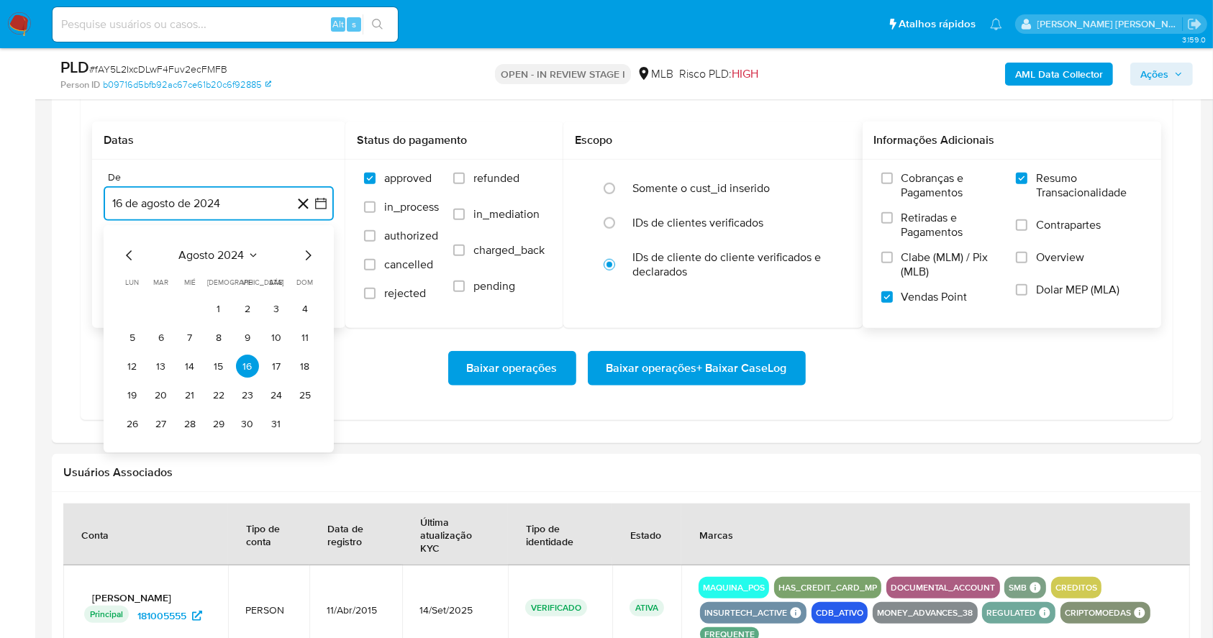
click at [310, 248] on icon "Mes siguiente" at bounding box center [307, 256] width 17 height 17
click at [311, 248] on icon "Mes siguiente" at bounding box center [307, 256] width 17 height 17
click at [314, 248] on icon "Mes siguiente" at bounding box center [307, 256] width 17 height 17
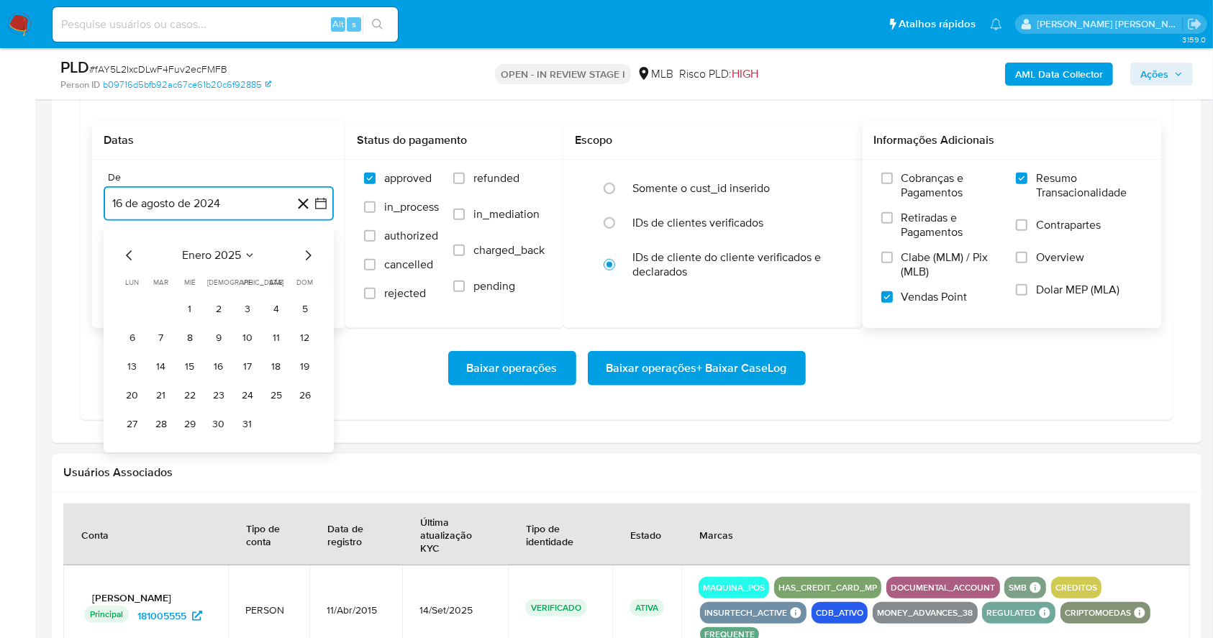
click at [314, 248] on icon "Mes siguiente" at bounding box center [307, 256] width 17 height 17
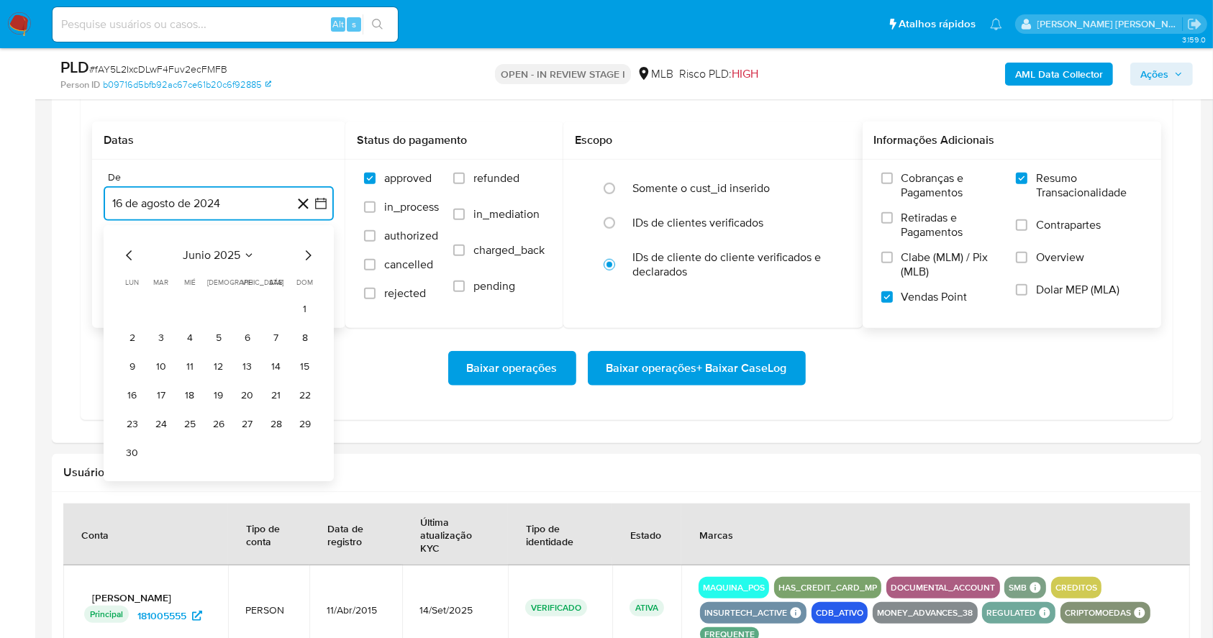
click at [314, 250] on icon "Mes siguiente" at bounding box center [307, 256] width 17 height 17
click at [164, 302] on button "1" at bounding box center [161, 309] width 23 height 23
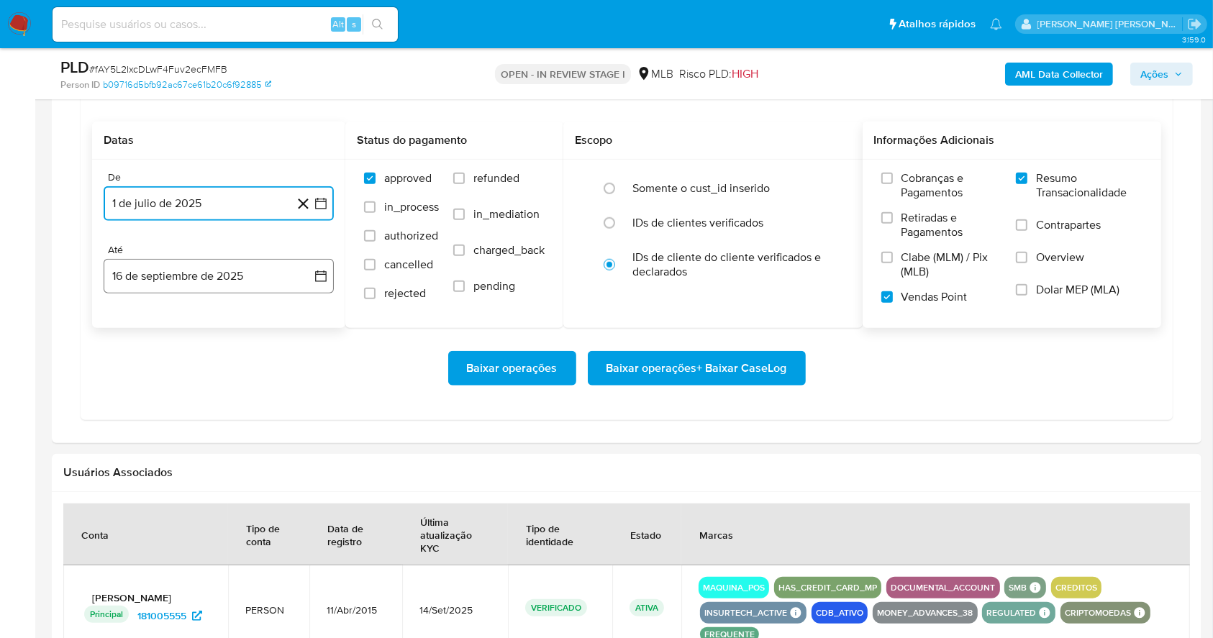
click at [217, 273] on button "16 de septiembre de 2025" at bounding box center [219, 276] width 230 height 35
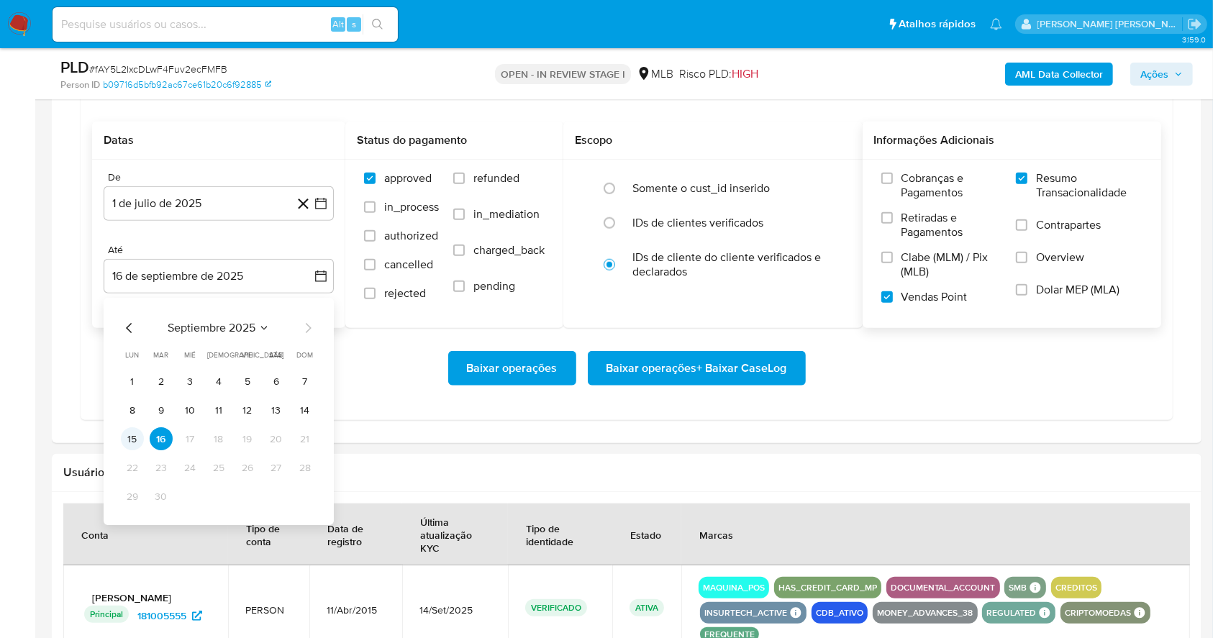
drag, startPoint x: 145, startPoint y: 429, endPoint x: 122, endPoint y: 432, distance: 23.2
click at [122, 431] on tr "15 16 17 18 19 20 21" at bounding box center [219, 439] width 196 height 23
click at [131, 440] on button "15" at bounding box center [132, 439] width 23 height 23
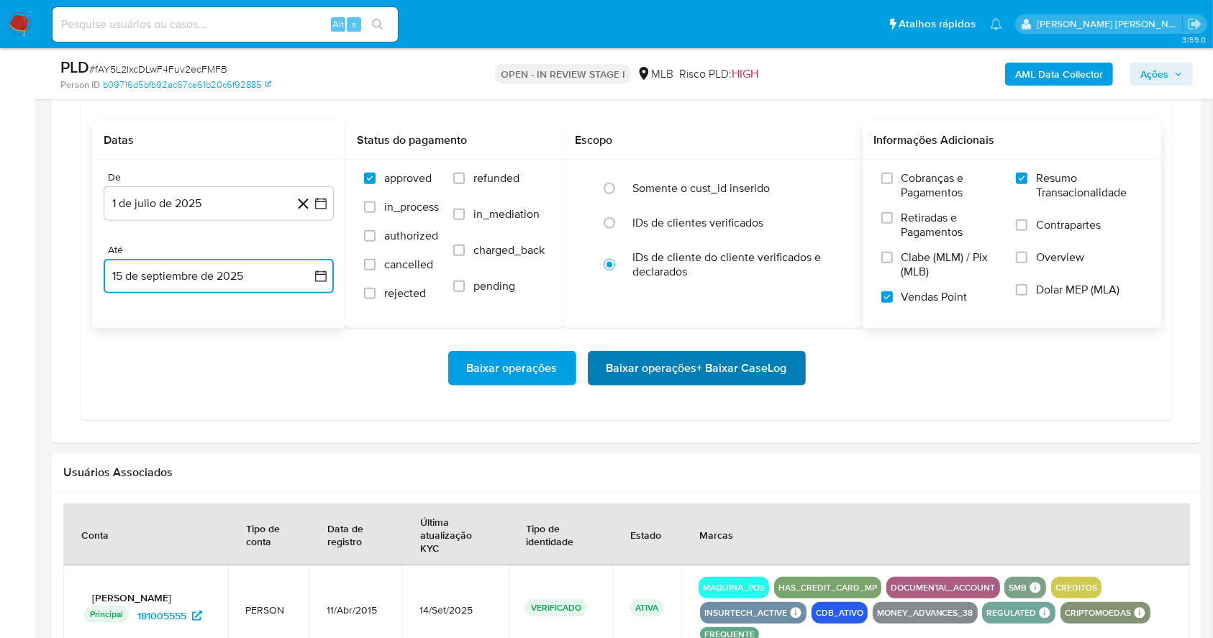
click at [708, 366] on span "Baixar operações + Baixar CaseLog" at bounding box center [697, 369] width 181 height 32
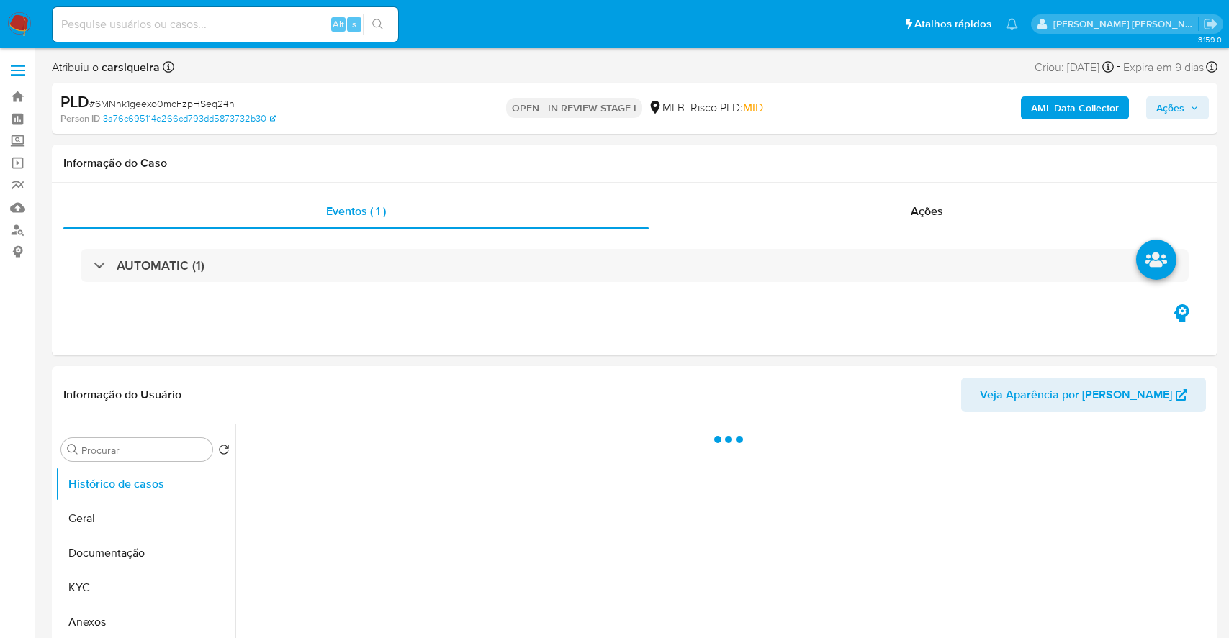
select select "10"
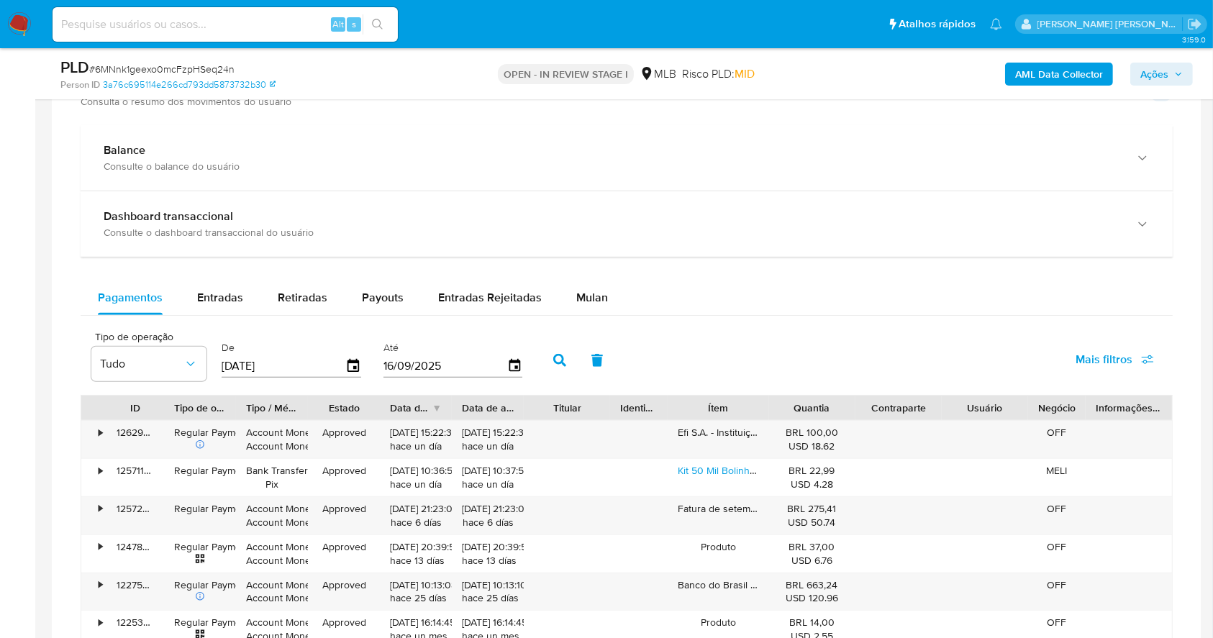
scroll to position [1090, 0]
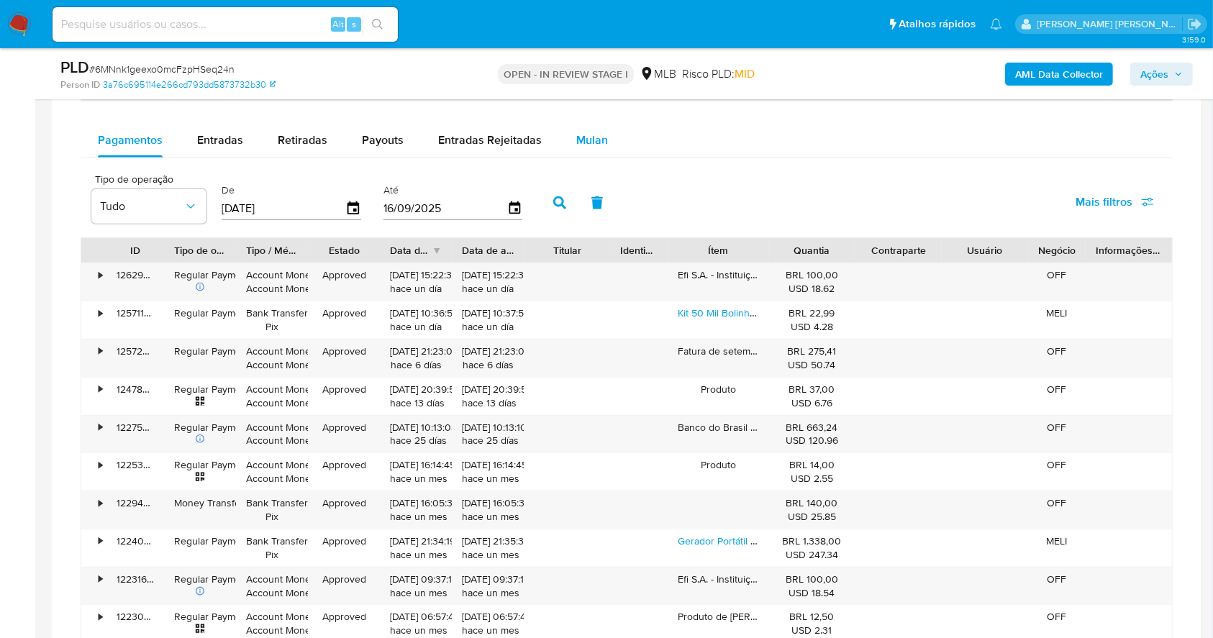
click at [597, 137] on span "Mulan" at bounding box center [592, 140] width 32 height 17
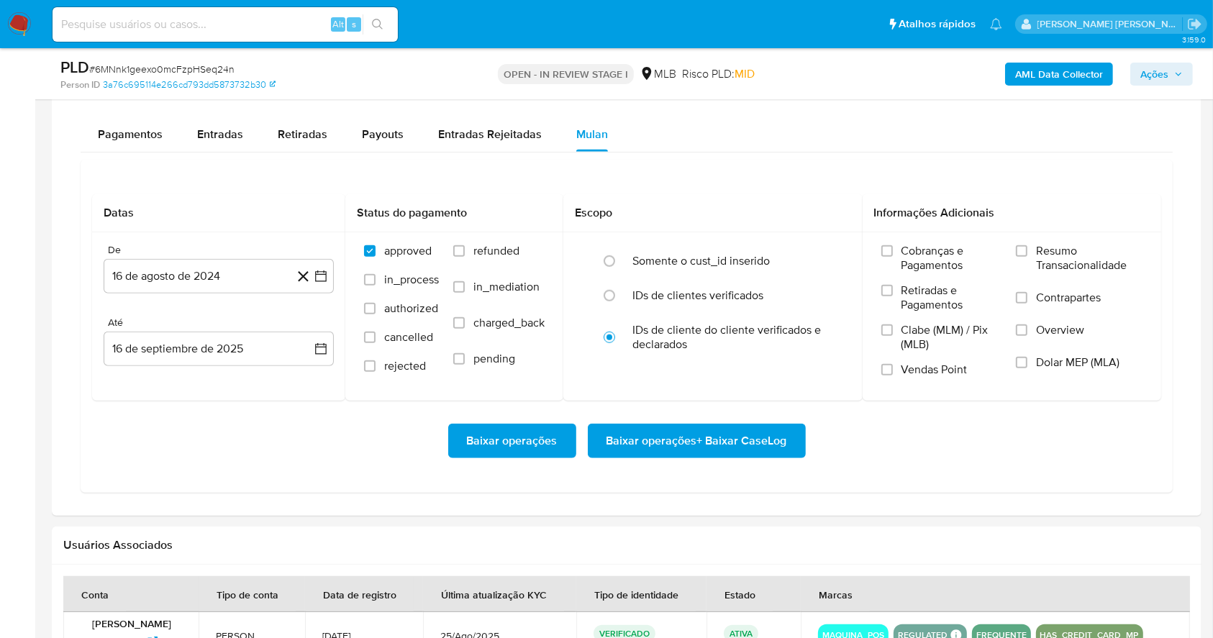
scroll to position [1186, 0]
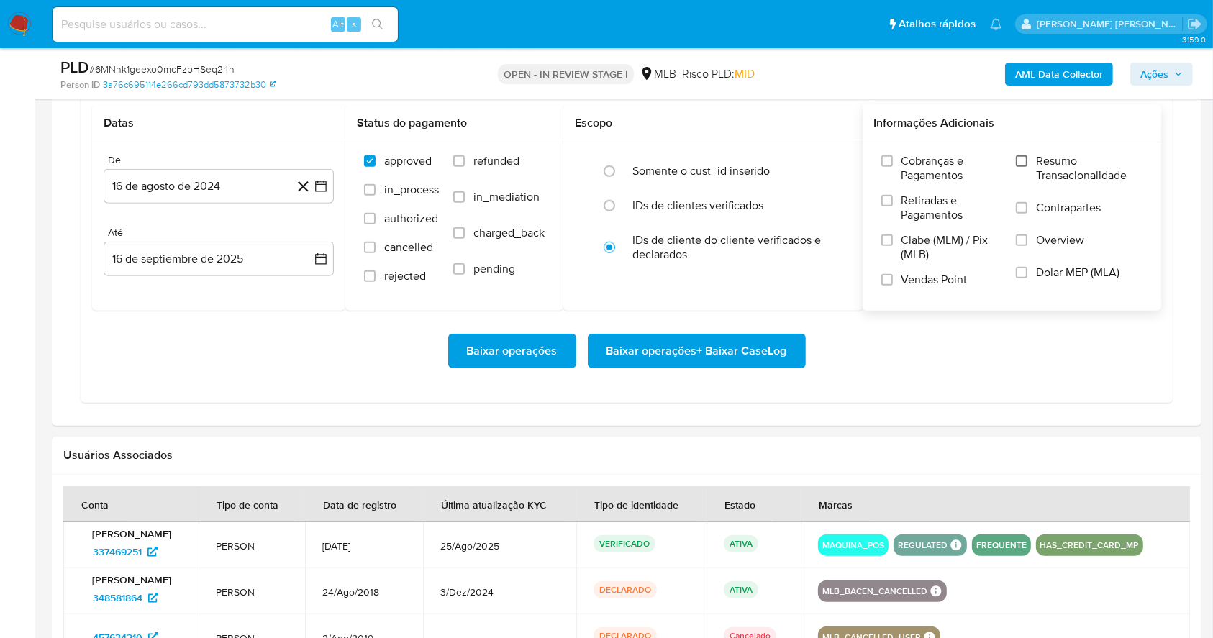
click at [1018, 163] on input "Resumo Transacionalidade" at bounding box center [1022, 161] width 12 height 12
click at [883, 277] on input "Vendas Point" at bounding box center [888, 280] width 12 height 12
click at [328, 176] on button "16 de agosto de 2024" at bounding box center [219, 186] width 230 height 35
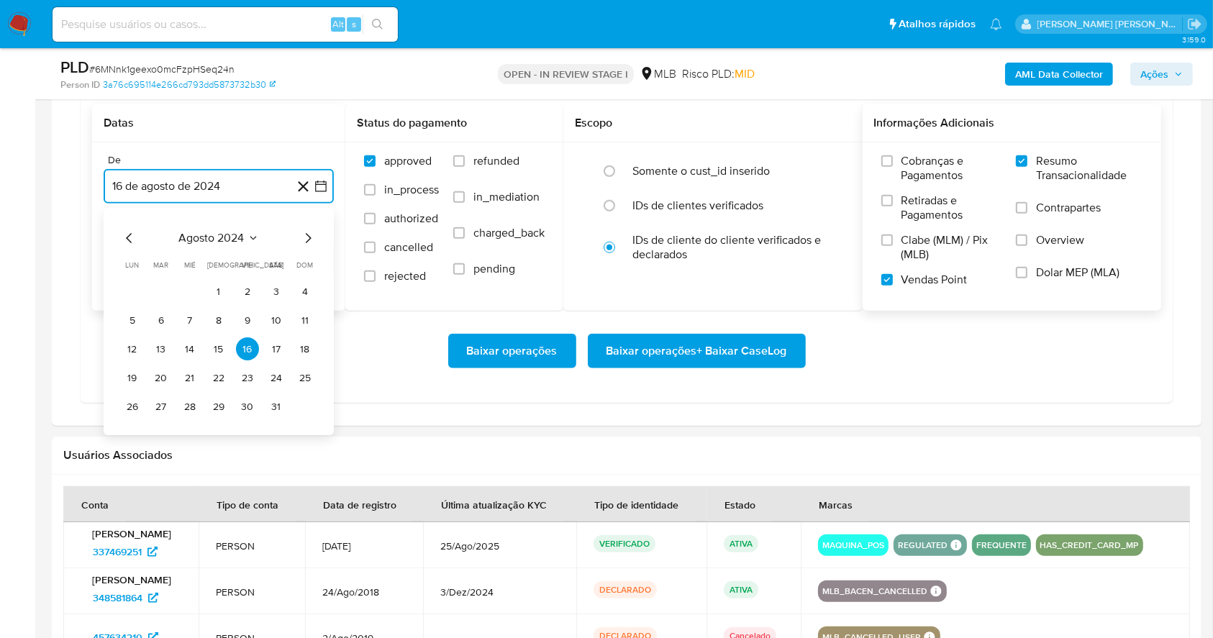
click at [305, 231] on icon "Mes siguiente" at bounding box center [307, 238] width 17 height 17
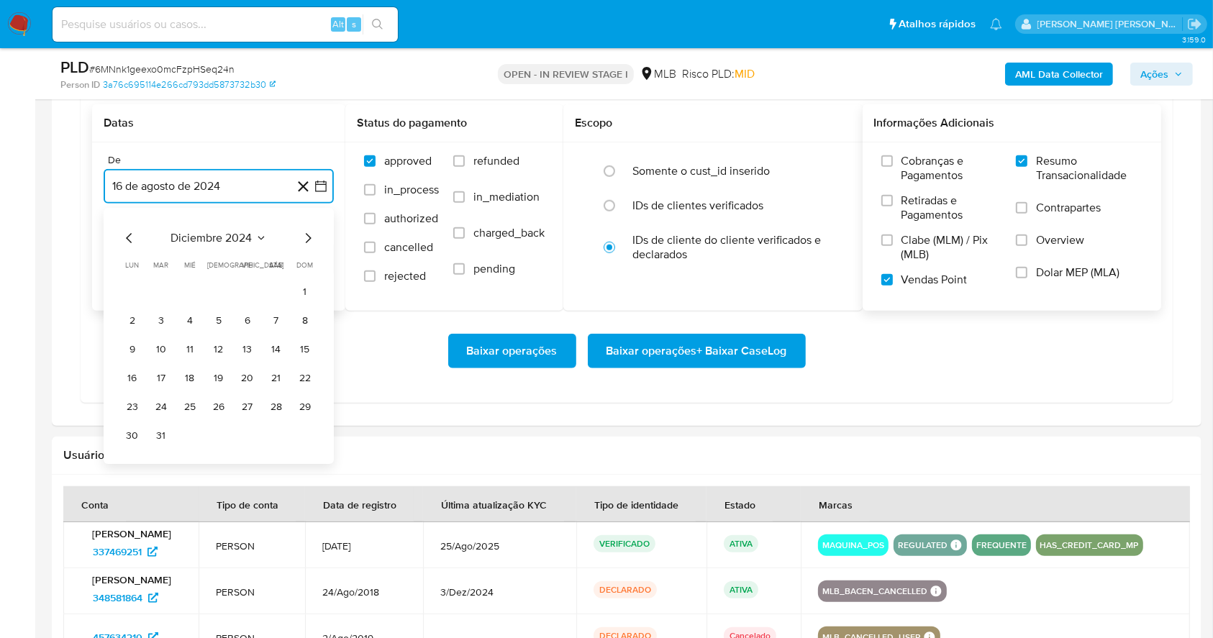
click at [305, 231] on icon "Mes siguiente" at bounding box center [307, 238] width 17 height 17
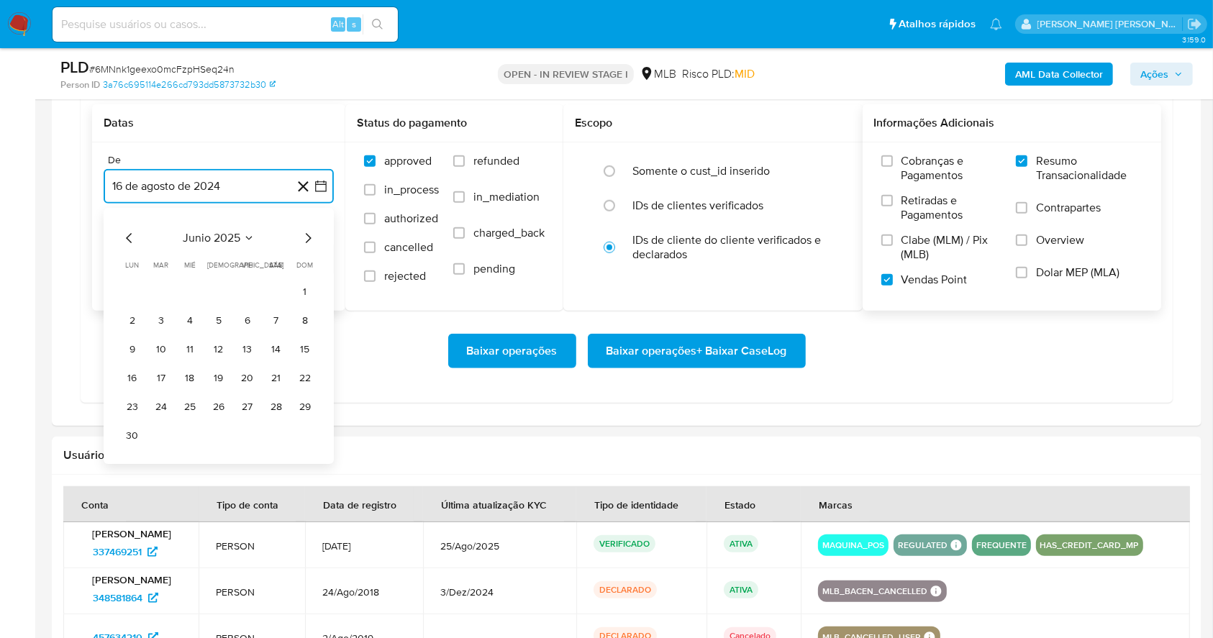
drag, startPoint x: 305, startPoint y: 230, endPoint x: 302, endPoint y: 246, distance: 16.2
click at [306, 230] on icon "Mes siguiente" at bounding box center [307, 238] width 17 height 17
click at [161, 289] on button "1" at bounding box center [161, 292] width 23 height 23
click at [165, 255] on button "16 de septiembre de 2025" at bounding box center [219, 259] width 230 height 35
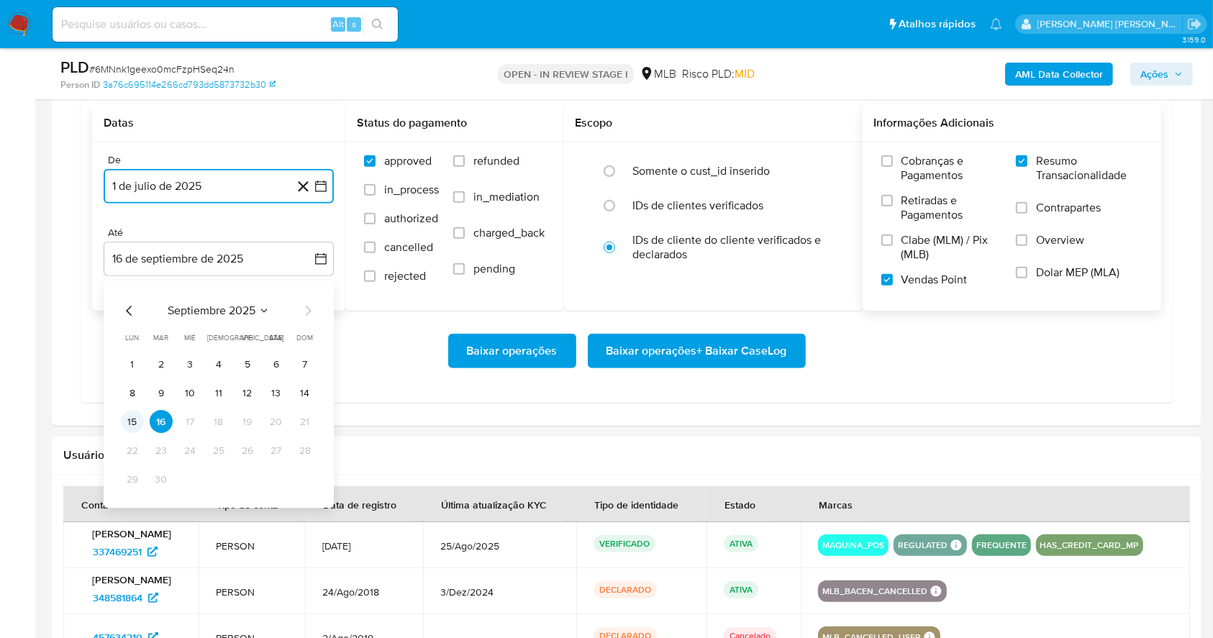
click at [128, 421] on button "15" at bounding box center [132, 422] width 23 height 23
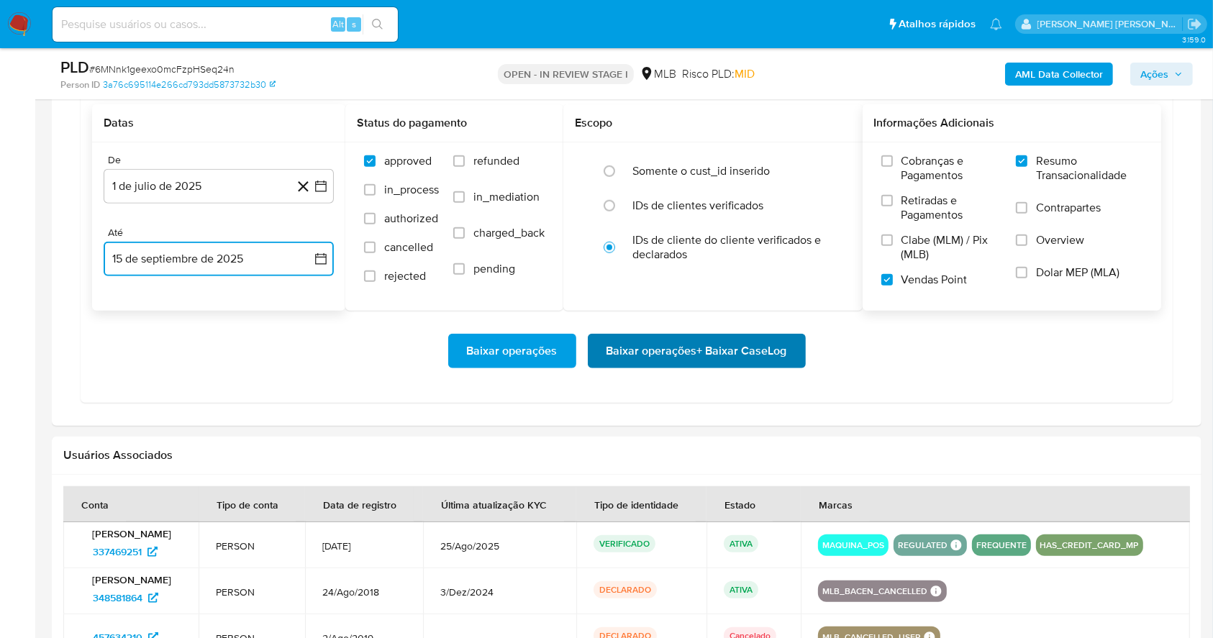
click at [723, 351] on span "Baixar operações + Baixar CaseLog" at bounding box center [697, 351] width 181 height 32
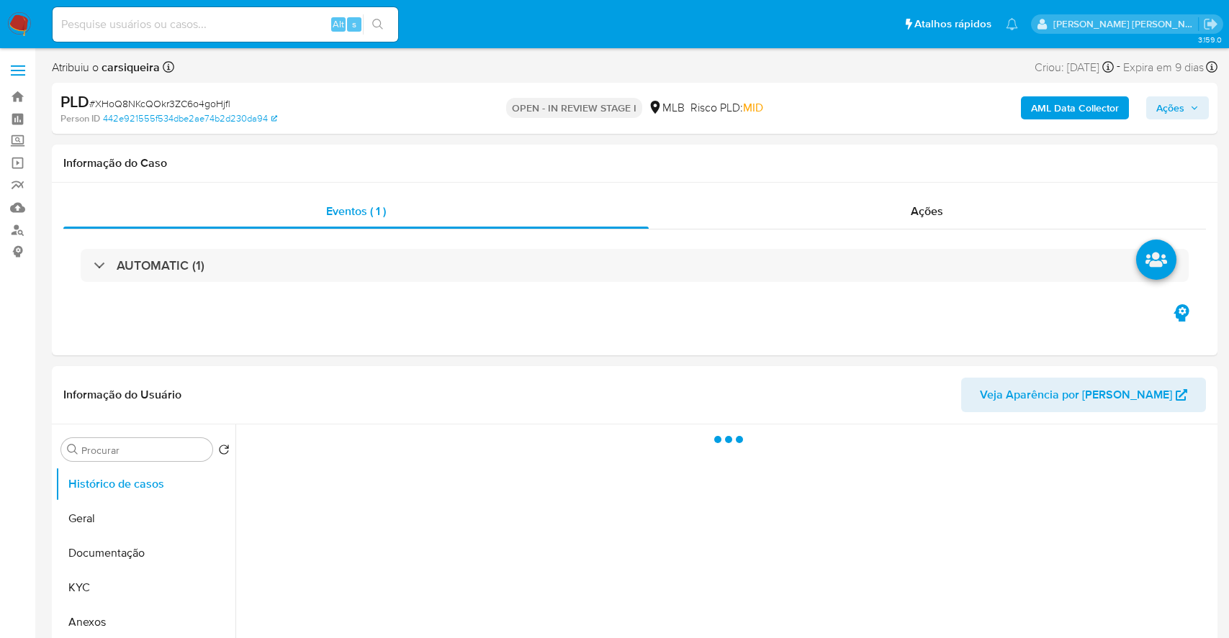
select select "10"
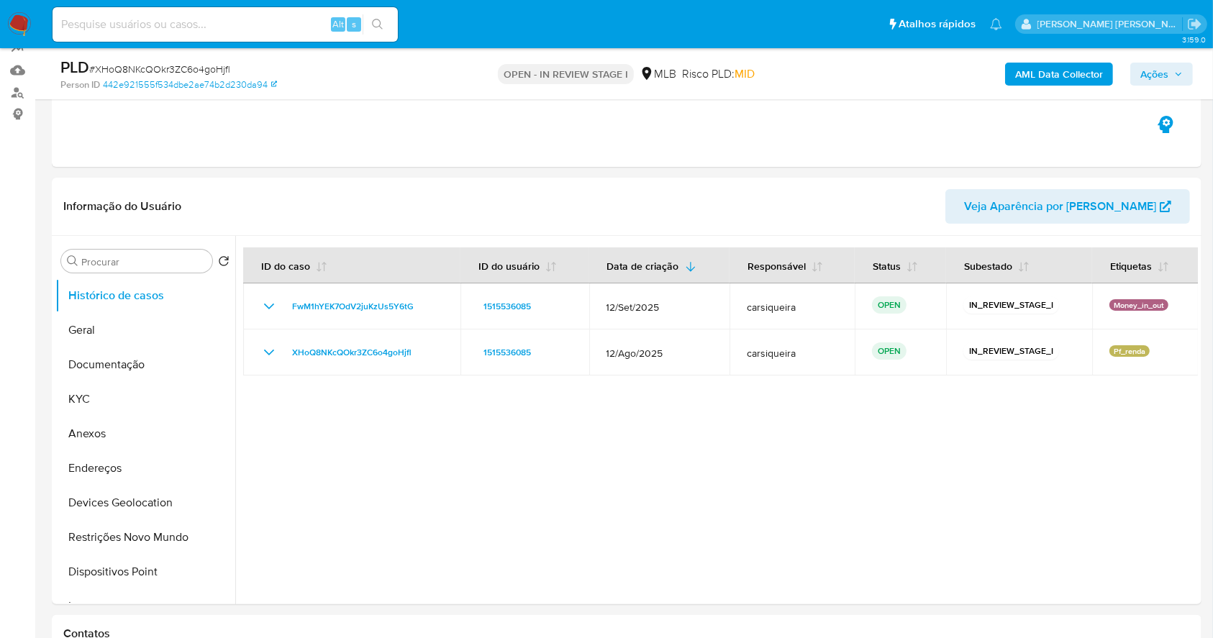
scroll to position [148, 0]
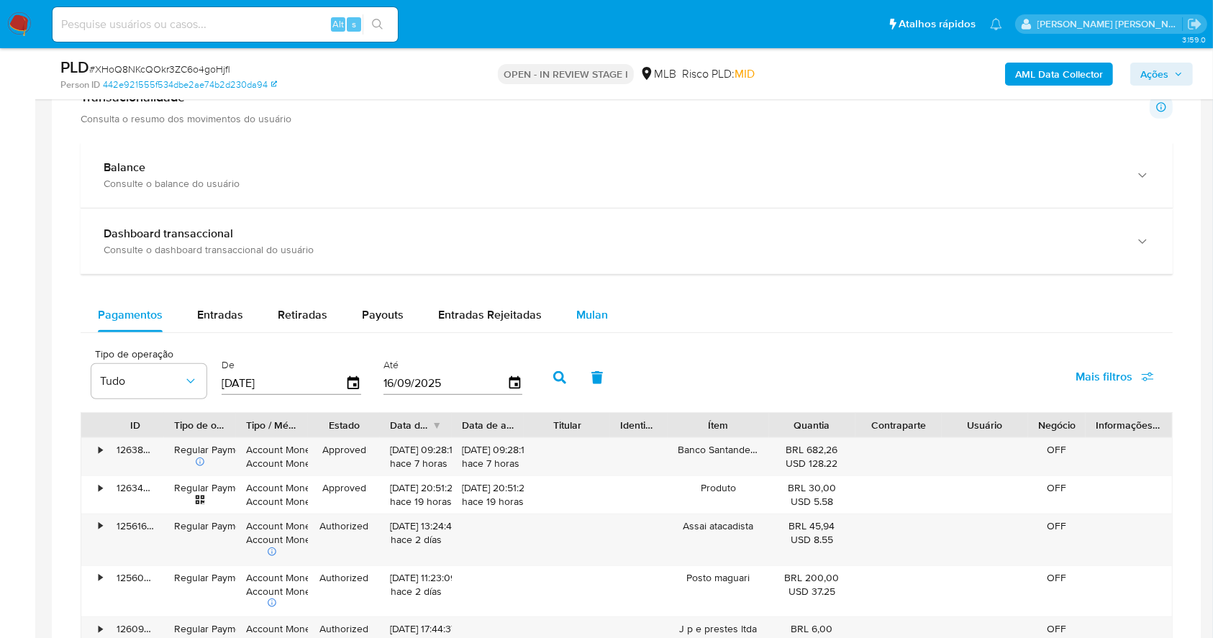
click at [576, 325] on div "Mulan" at bounding box center [592, 315] width 32 height 35
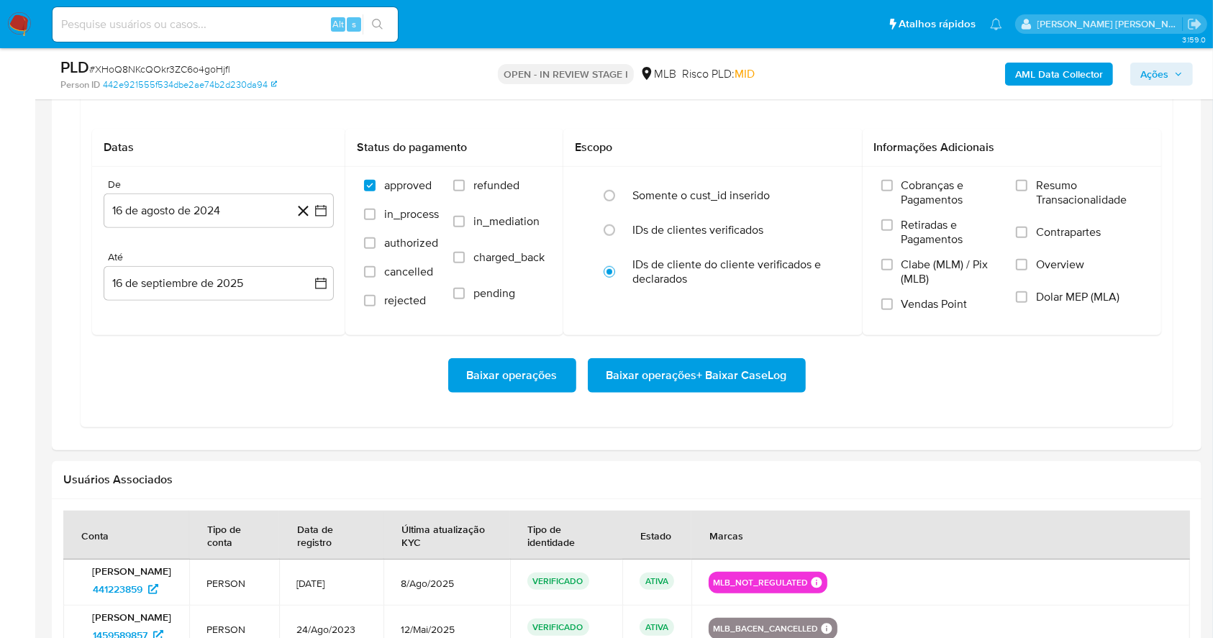
scroll to position [1203, 0]
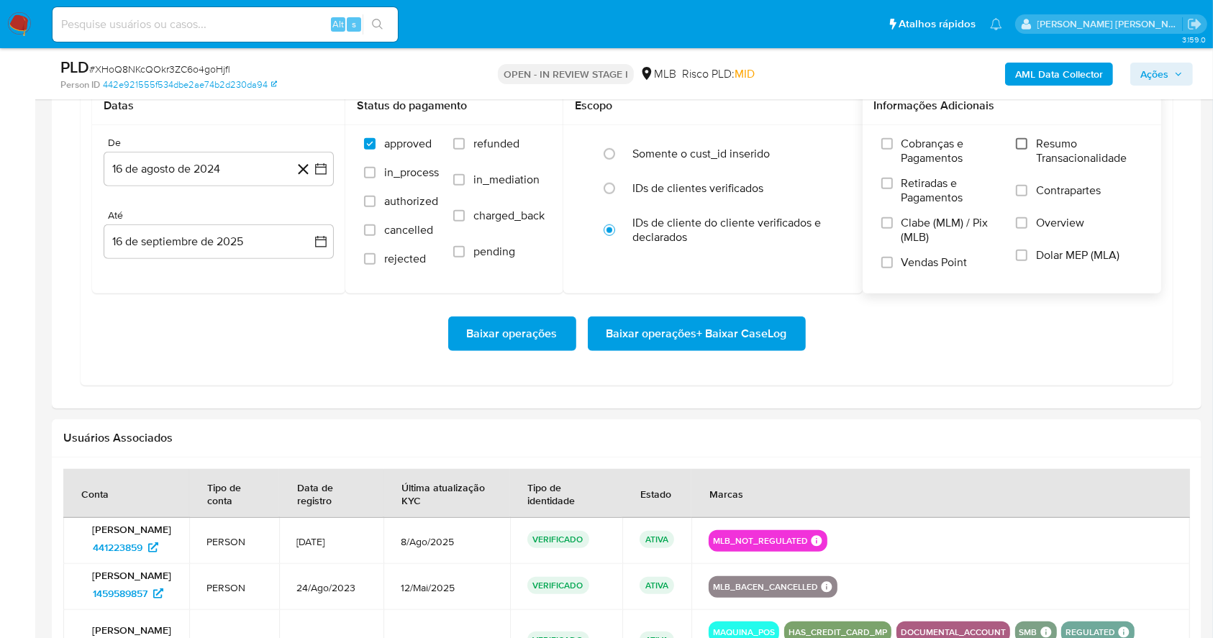
click at [1020, 141] on input "Resumo Transacionalidade" at bounding box center [1022, 144] width 12 height 12
drag, startPoint x: 890, startPoint y: 271, endPoint x: 1003, endPoint y: 256, distance: 113.9
click at [890, 269] on label "Vendas Point" at bounding box center [942, 268] width 121 height 25
click at [890, 268] on input "Vendas Point" at bounding box center [888, 263] width 12 height 12
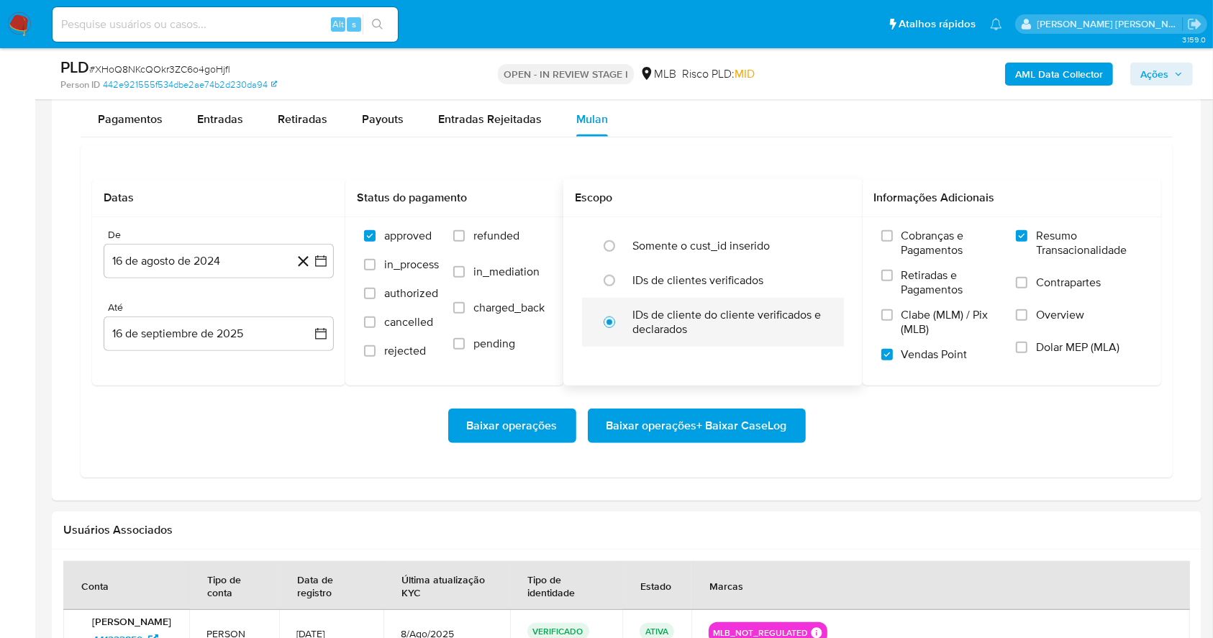
scroll to position [1107, 0]
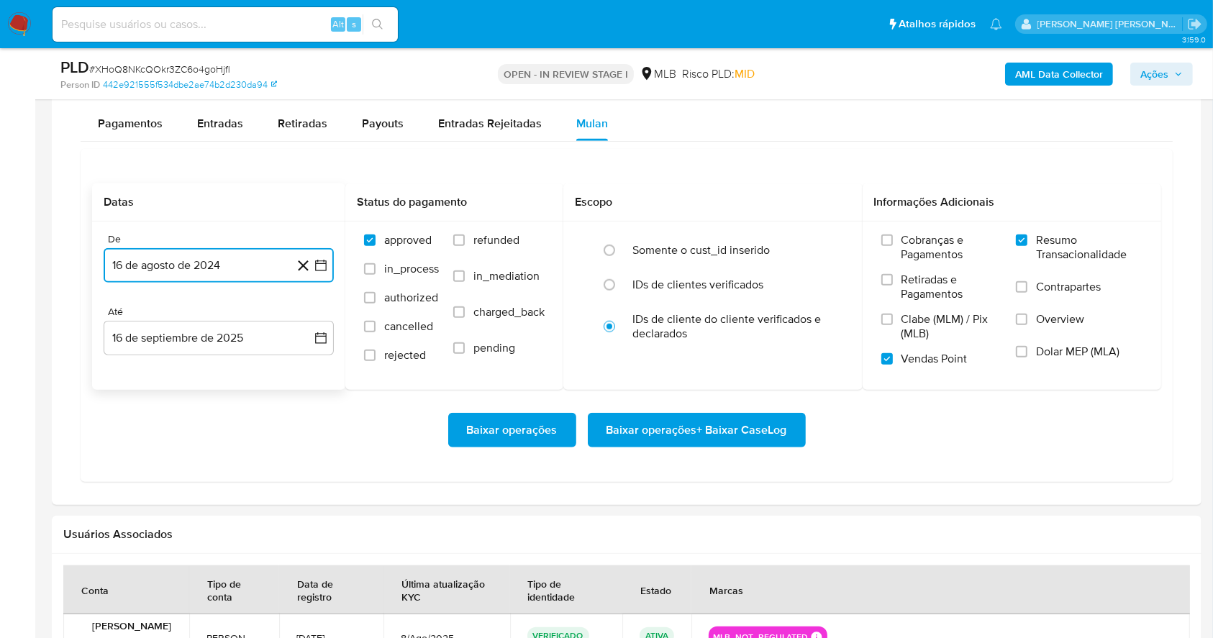
click at [319, 274] on button "16 de agosto de 2024" at bounding box center [219, 265] width 230 height 35
click at [302, 315] on icon "Mes siguiente" at bounding box center [307, 317] width 17 height 17
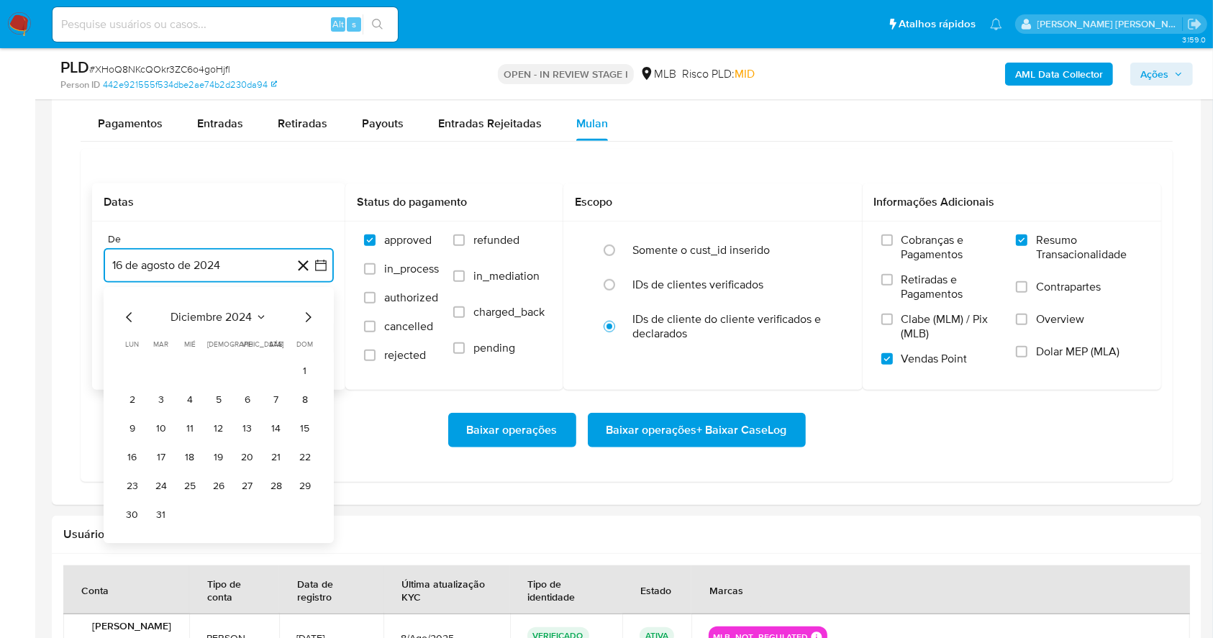
click at [302, 315] on icon "Mes siguiente" at bounding box center [307, 317] width 17 height 17
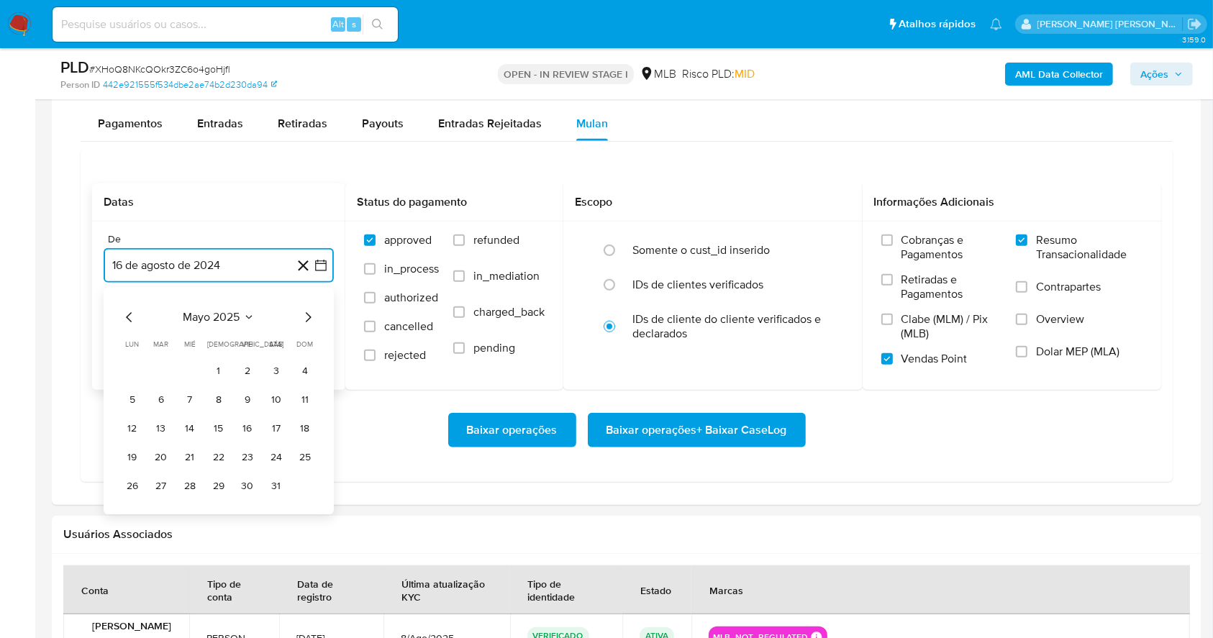
click at [302, 315] on icon "Mes siguiente" at bounding box center [307, 317] width 17 height 17
click at [161, 371] on button "1" at bounding box center [161, 371] width 23 height 23
click at [168, 333] on button "16 de septiembre de 2025" at bounding box center [219, 338] width 230 height 35
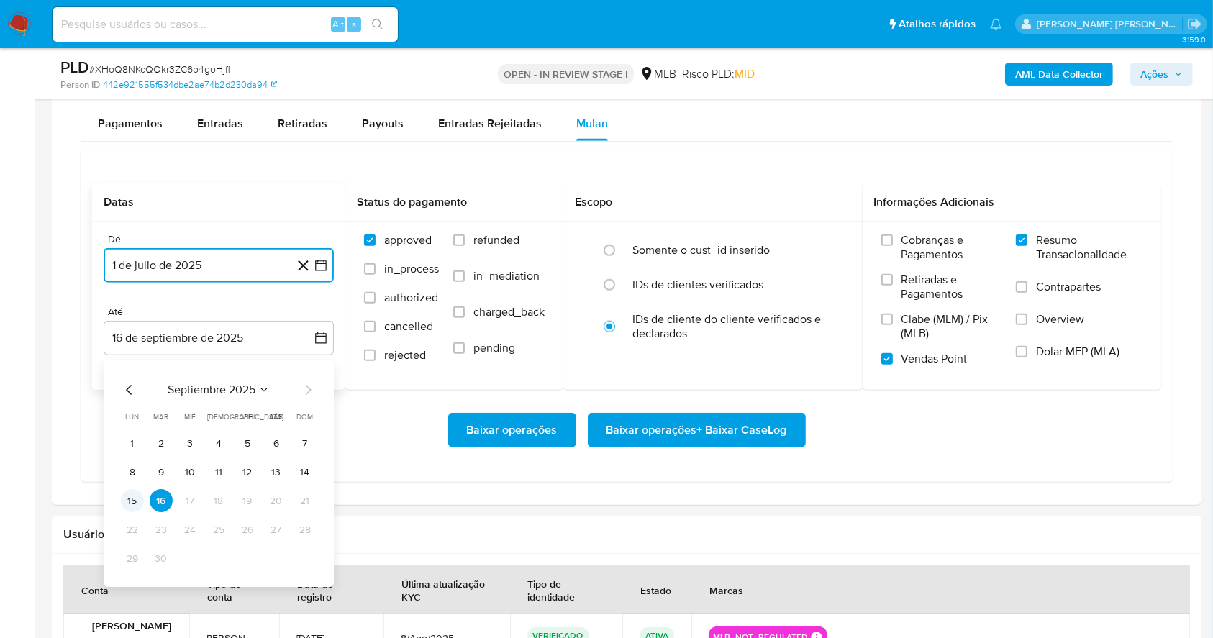
click at [125, 503] on button "15" at bounding box center [132, 501] width 23 height 23
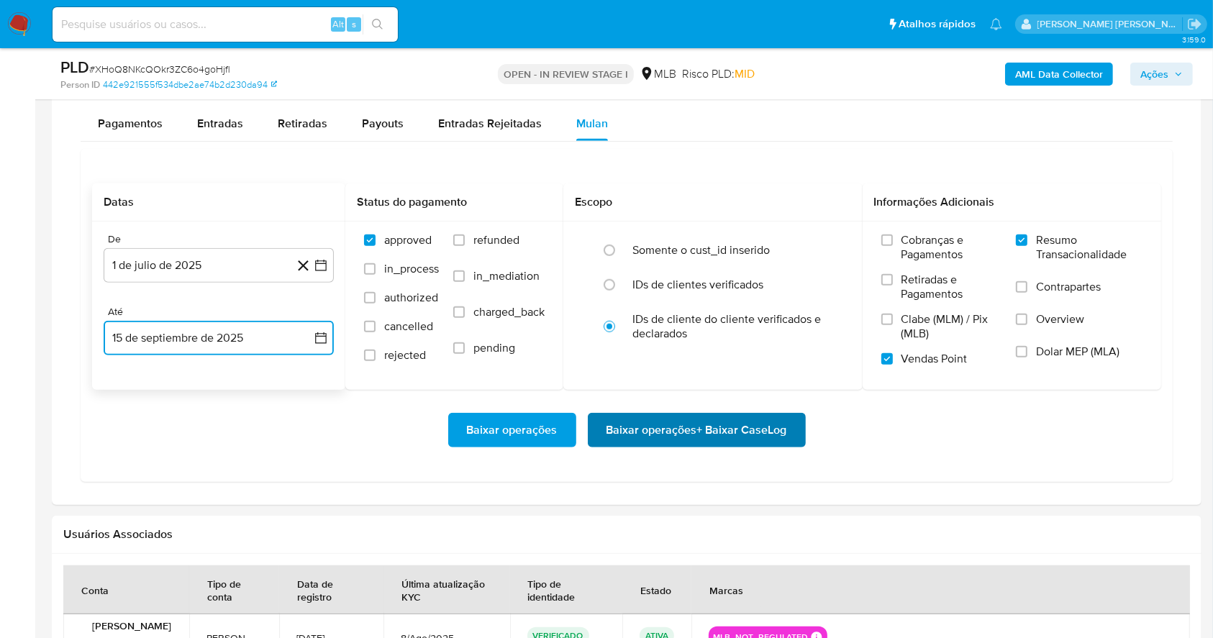
click at [741, 419] on span "Baixar operações + Baixar CaseLog" at bounding box center [697, 431] width 181 height 32
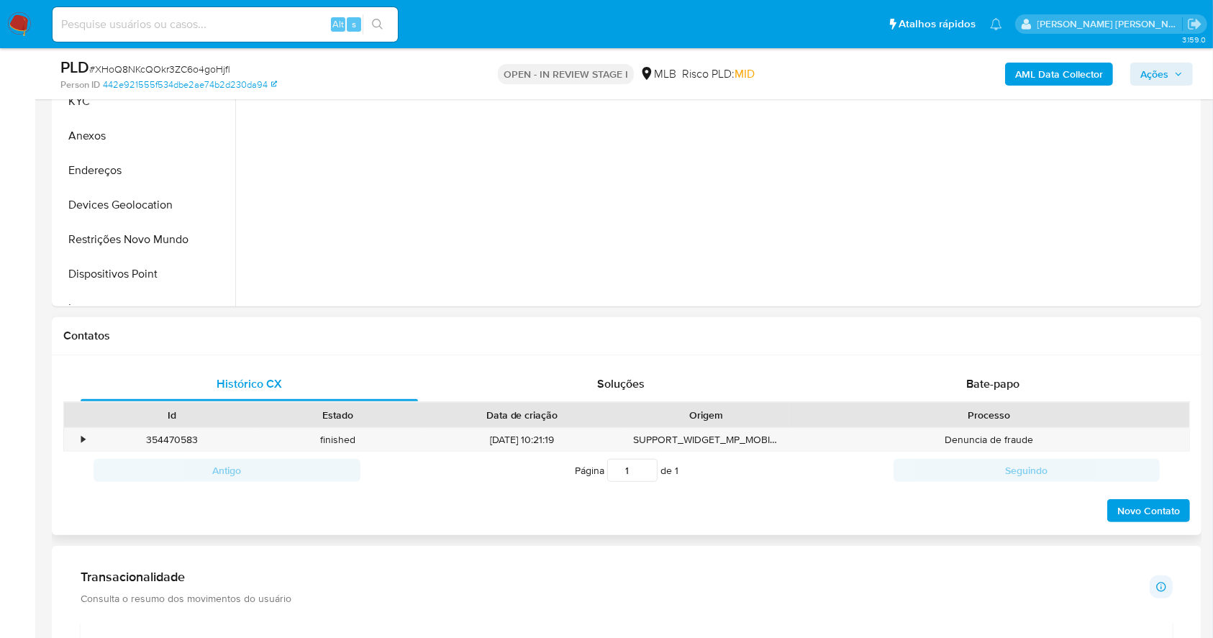
scroll to position [0, 0]
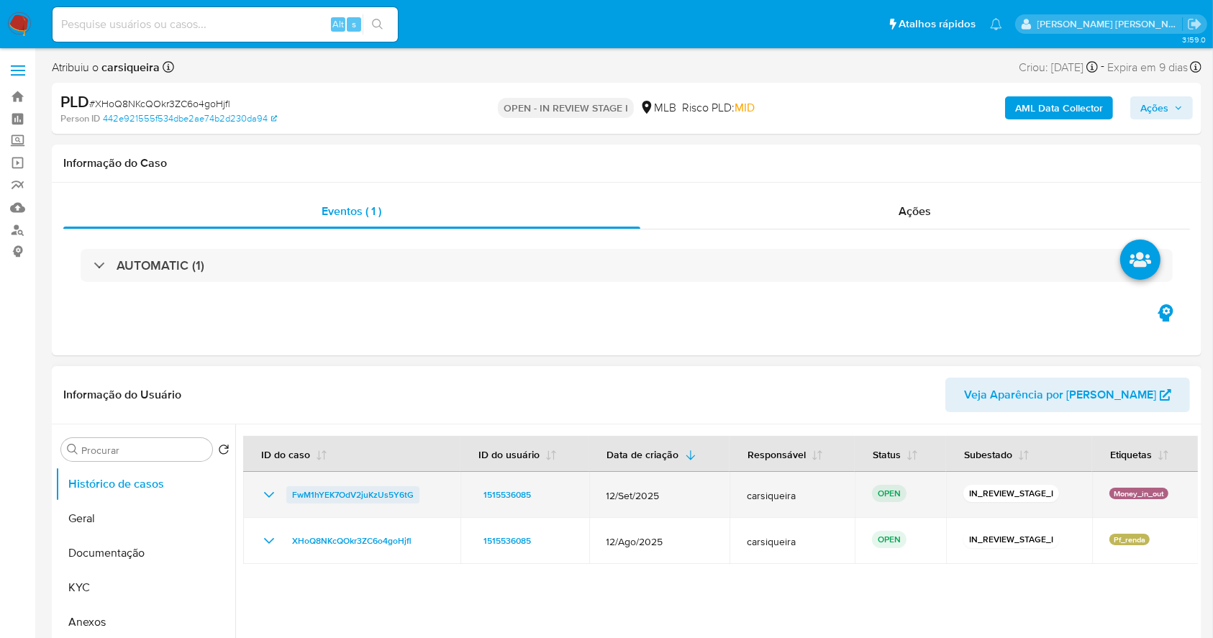
click at [340, 497] on span "FwM1hYEK7OdV2juKzUs5Y6tG" at bounding box center [353, 495] width 122 height 17
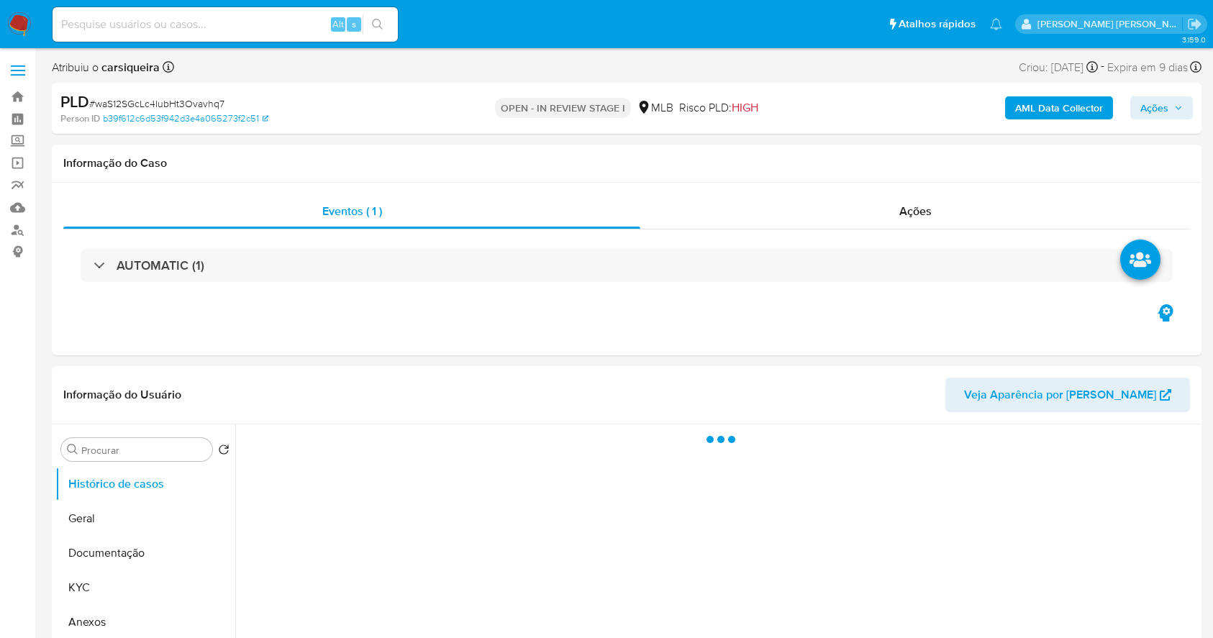
select select "10"
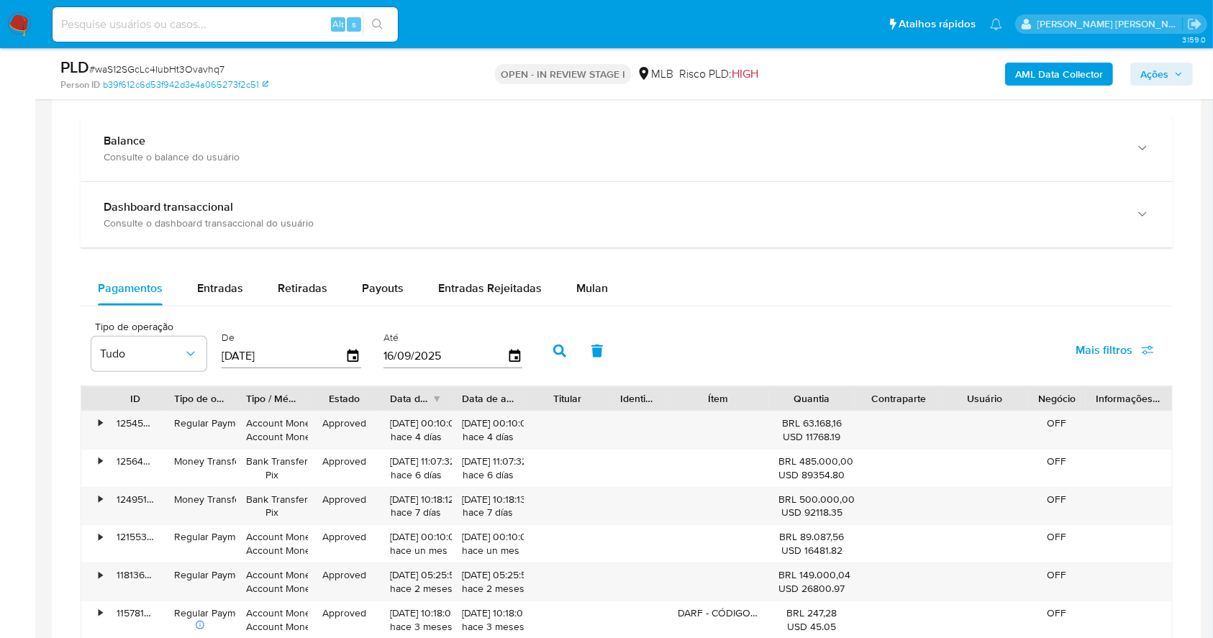
scroll to position [1095, 0]
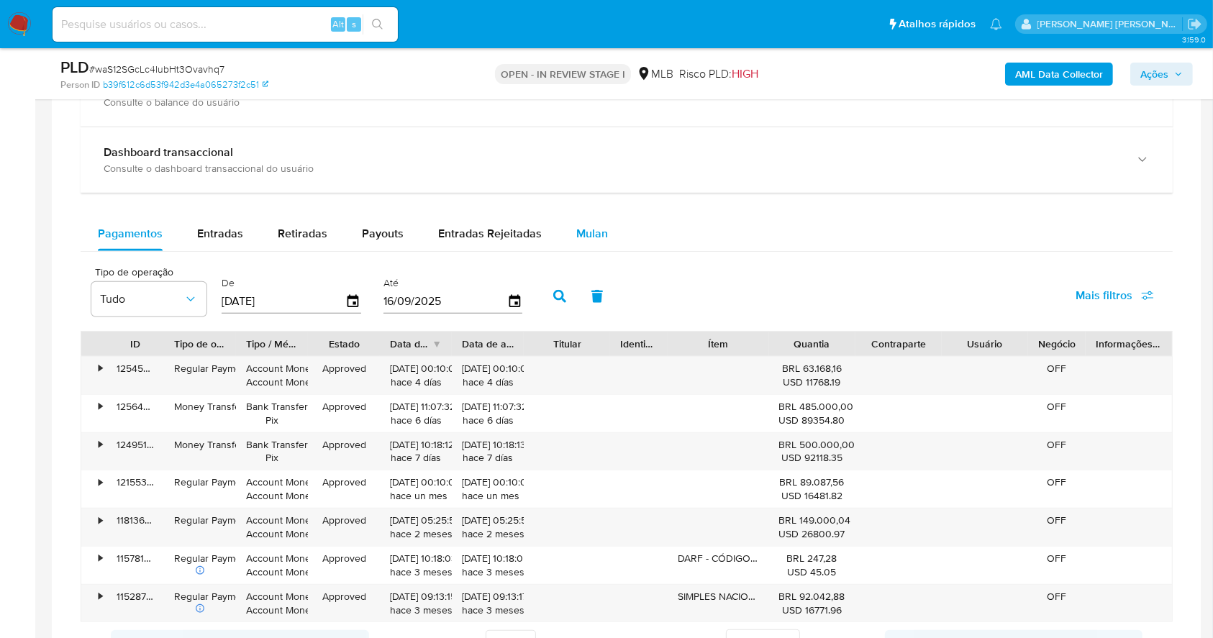
click at [599, 233] on span "Mulan" at bounding box center [592, 233] width 32 height 17
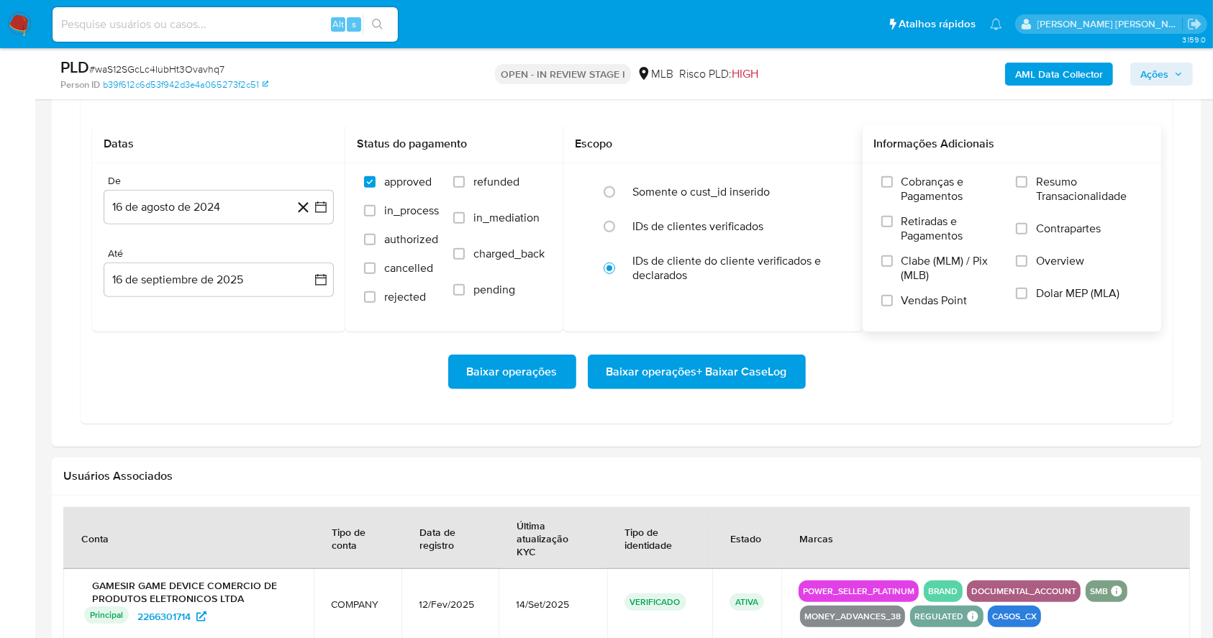
scroll to position [1287, 0]
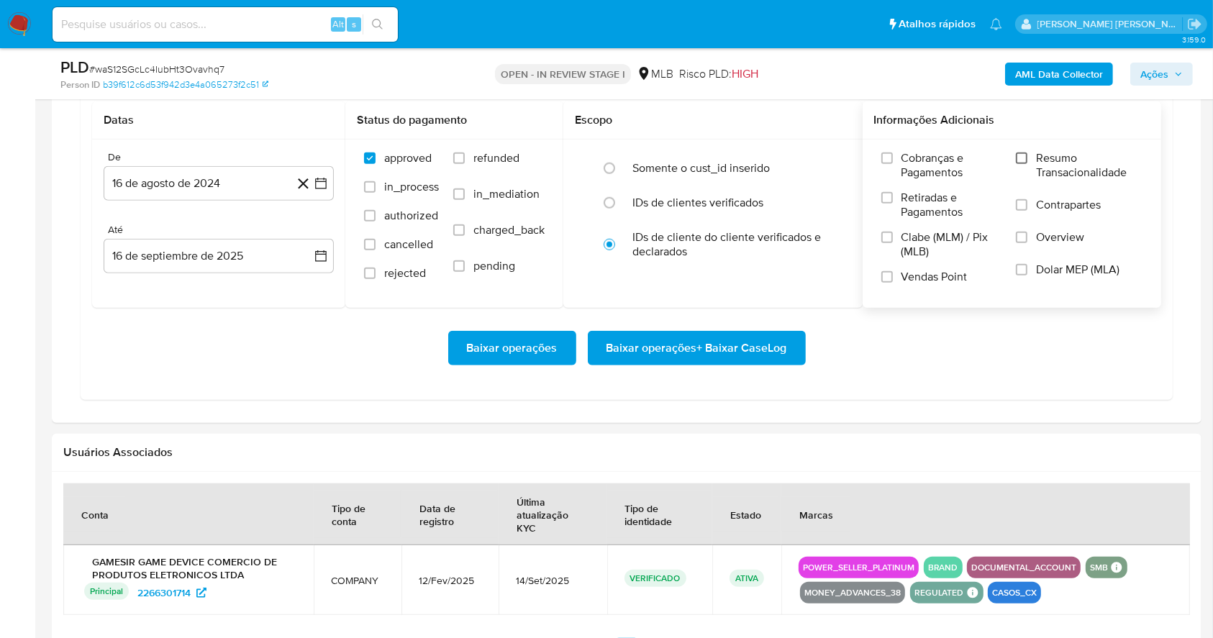
click at [1018, 153] on input "Resumo Transacionalidade" at bounding box center [1022, 159] width 12 height 12
drag, startPoint x: 887, startPoint y: 275, endPoint x: 844, endPoint y: 284, distance: 43.5
click at [886, 274] on input "Vendas Point" at bounding box center [888, 277] width 12 height 12
click at [322, 180] on icon "button" at bounding box center [321, 183] width 14 height 14
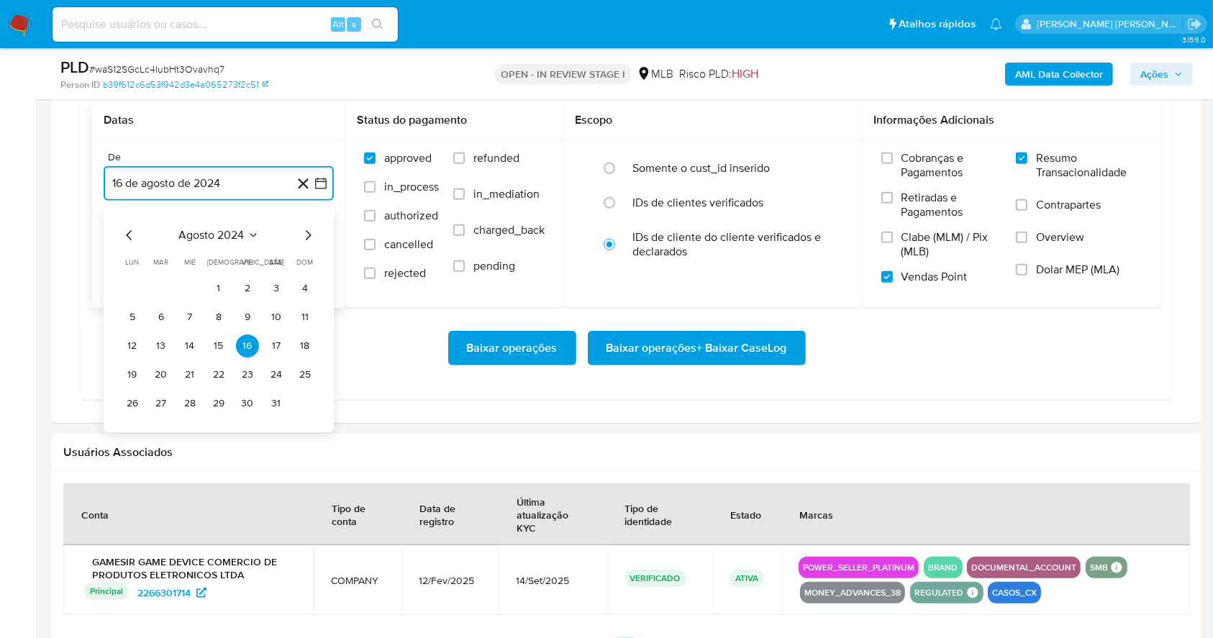
click at [307, 238] on icon "Mes siguiente" at bounding box center [309, 235] width 6 height 10
click at [307, 236] on icon "Mes siguiente" at bounding box center [307, 235] width 17 height 17
click at [307, 235] on icon "Mes siguiente" at bounding box center [307, 235] width 17 height 17
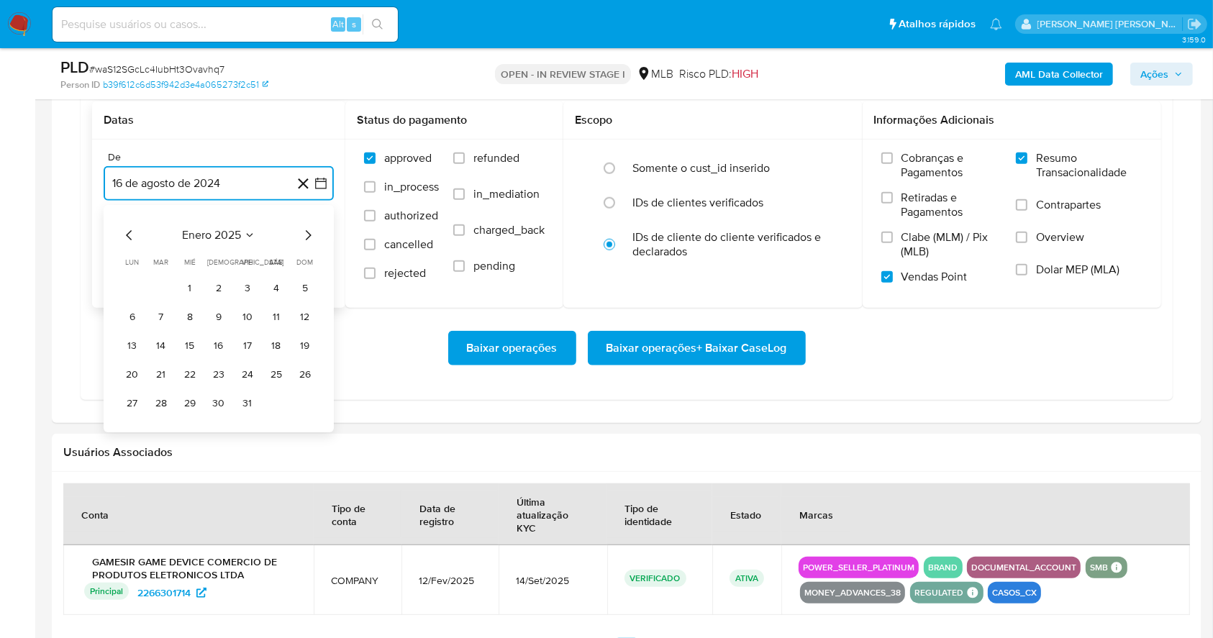
click at [307, 234] on icon "Mes siguiente" at bounding box center [307, 235] width 17 height 17
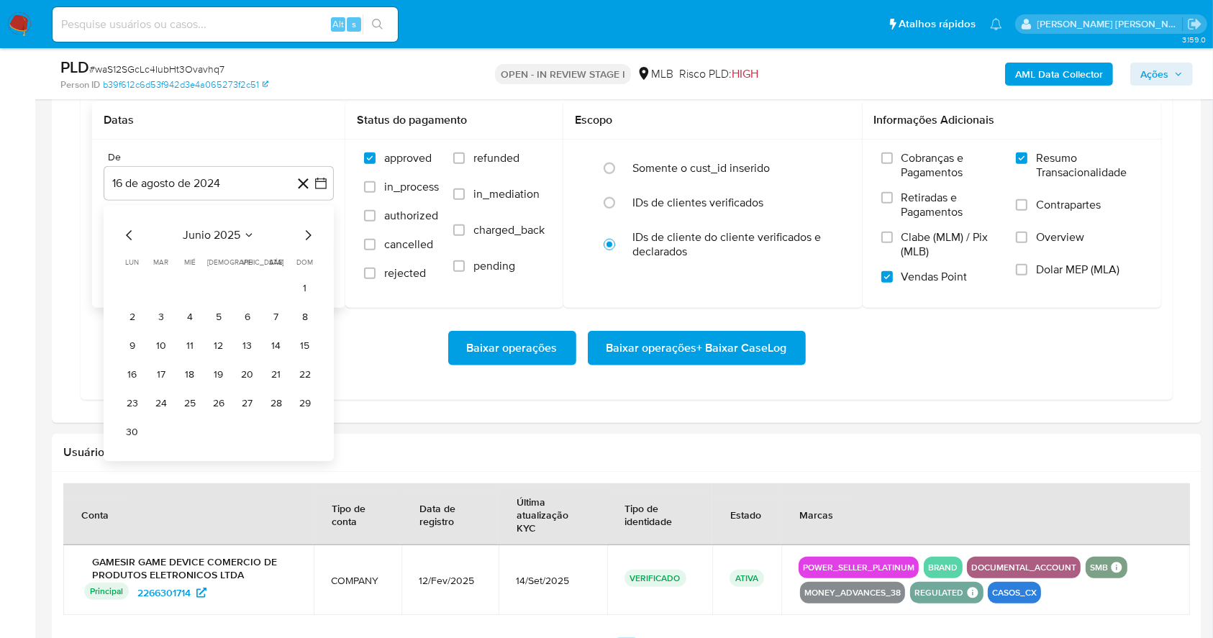
click at [319, 225] on div "junio 2025 junio 2025 lun lunes mar martes mié miércoles jue jueves vie viernes…" at bounding box center [219, 333] width 230 height 256
click at [309, 232] on icon "Mes siguiente" at bounding box center [307, 235] width 17 height 17
click at [155, 291] on button "1" at bounding box center [161, 288] width 23 height 23
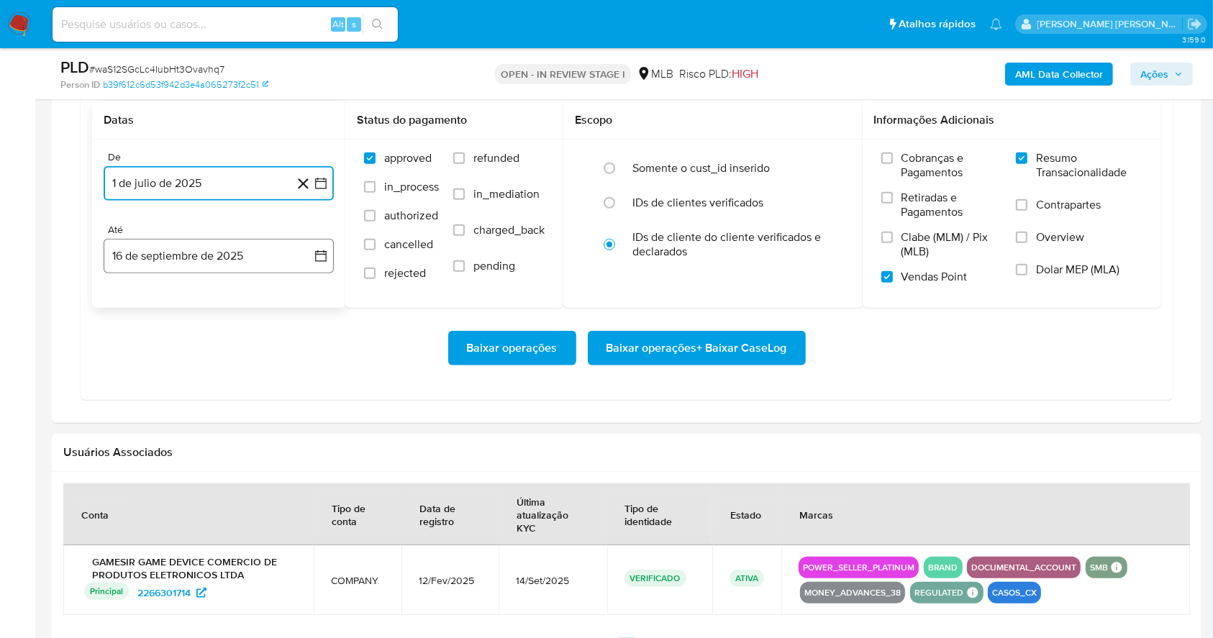
click at [155, 250] on button "16 de septiembre de 2025" at bounding box center [219, 256] width 230 height 35
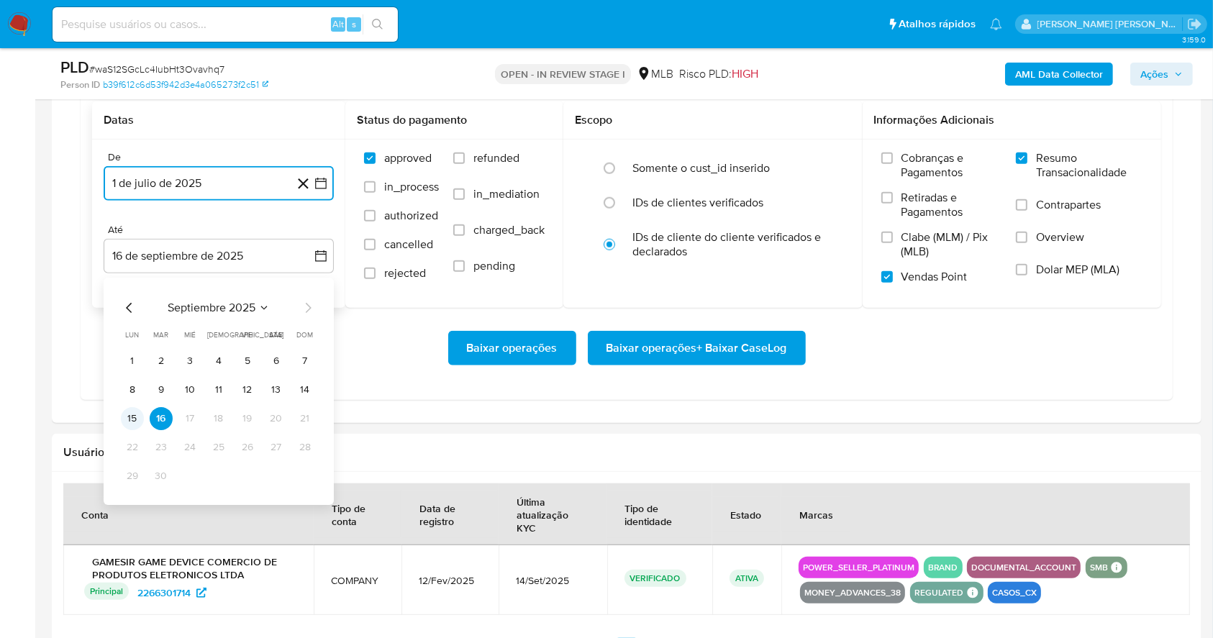
click at [132, 415] on button "15" at bounding box center [132, 418] width 23 height 23
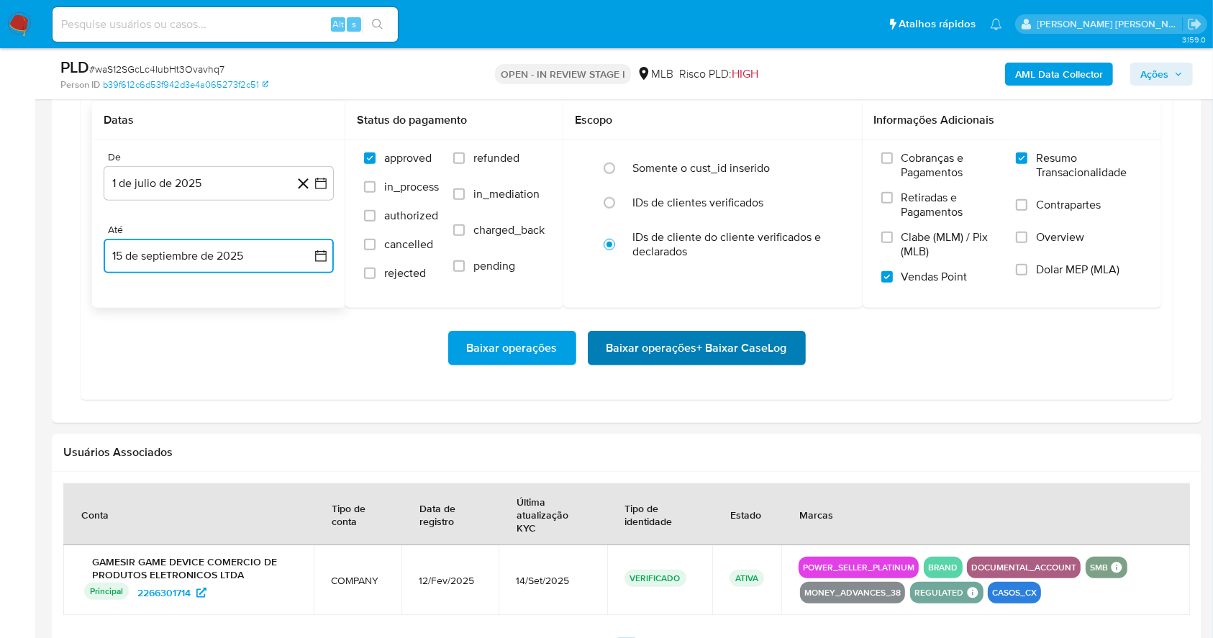
click at [713, 347] on span "Baixar operações + Baixar CaseLog" at bounding box center [697, 349] width 181 height 32
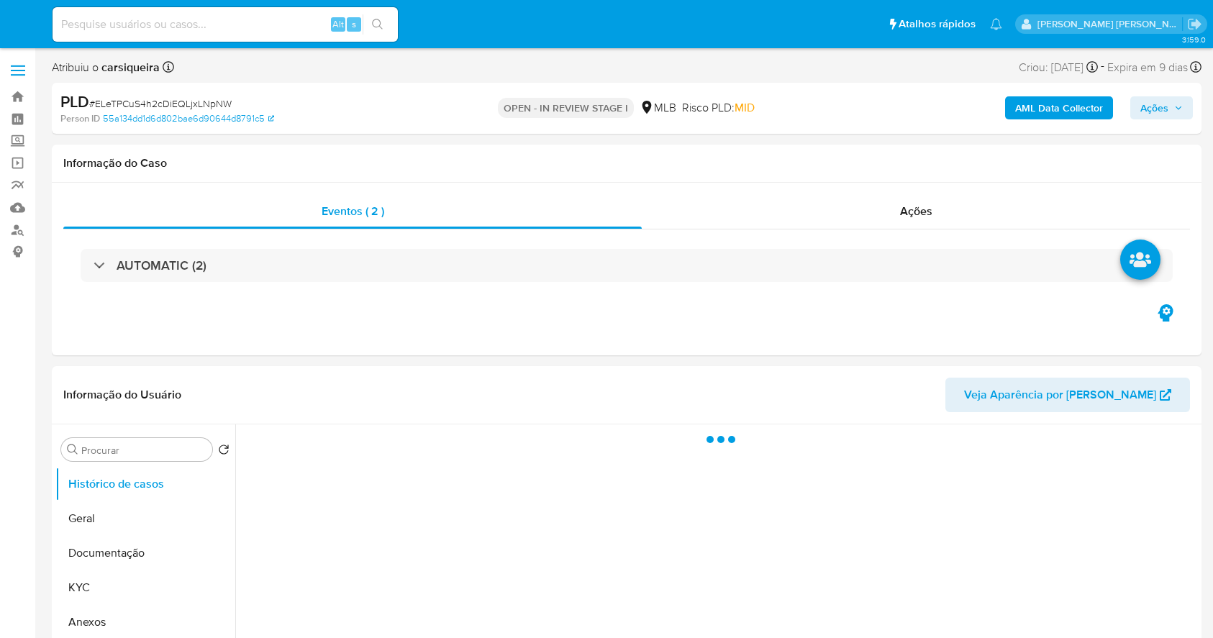
select select "10"
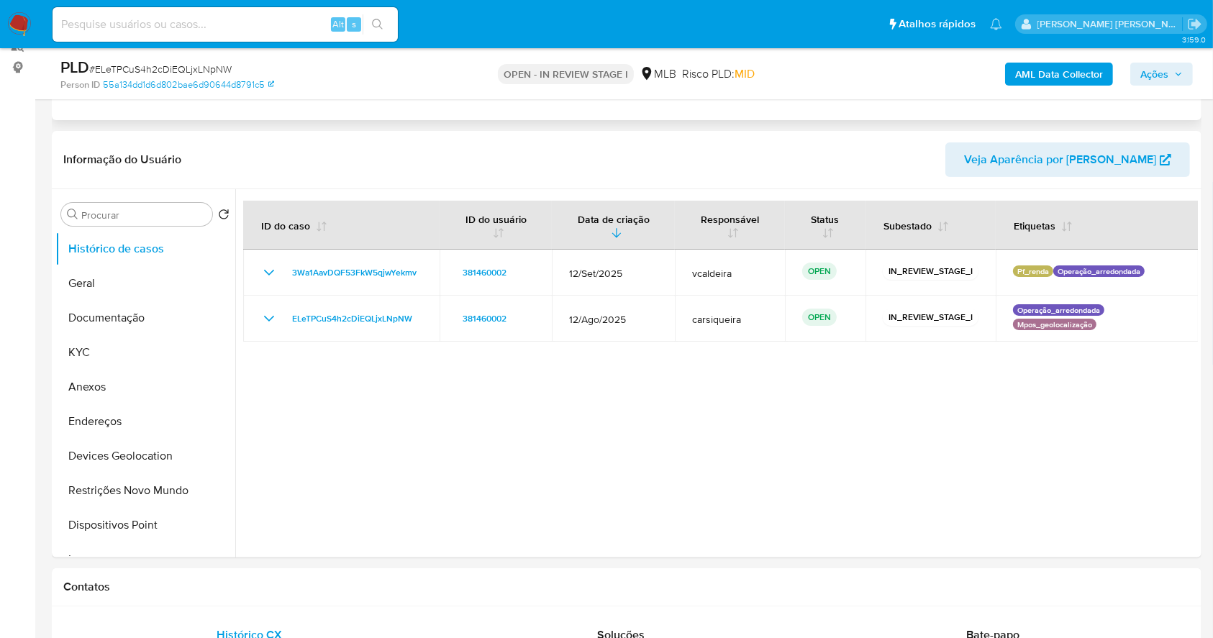
scroll to position [191, 0]
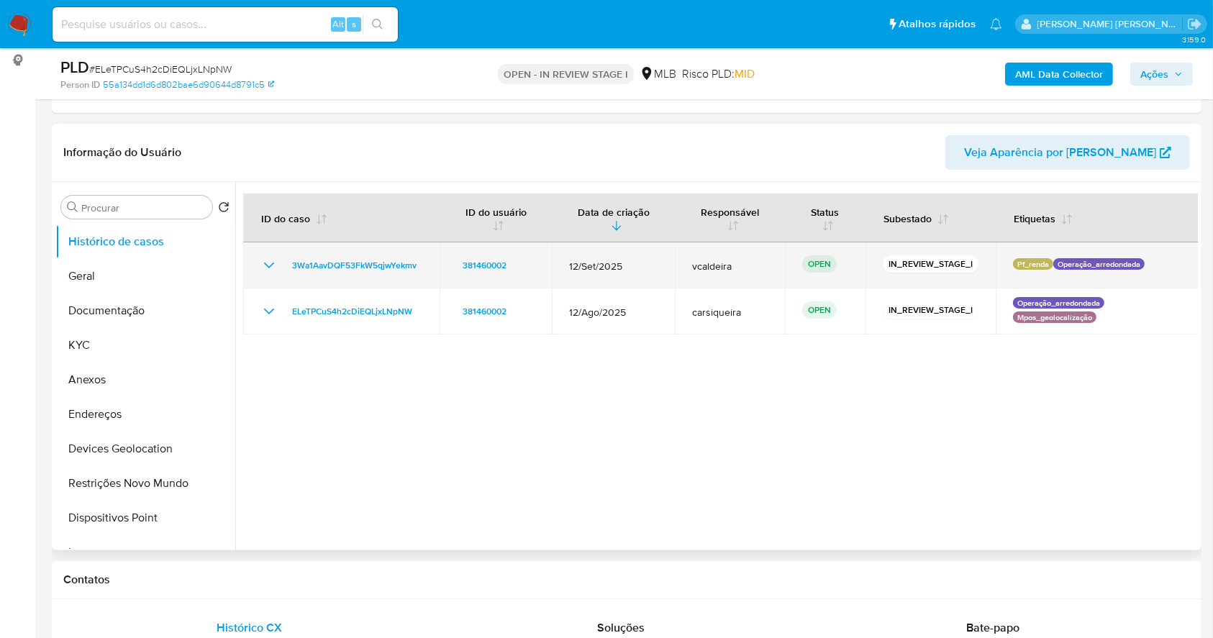
drag, startPoint x: 431, startPoint y: 264, endPoint x: 286, endPoint y: 271, distance: 145.6
click at [286, 271] on td "3Wa1AavDQF53FkW5qjwYekmv" at bounding box center [341, 266] width 196 height 46
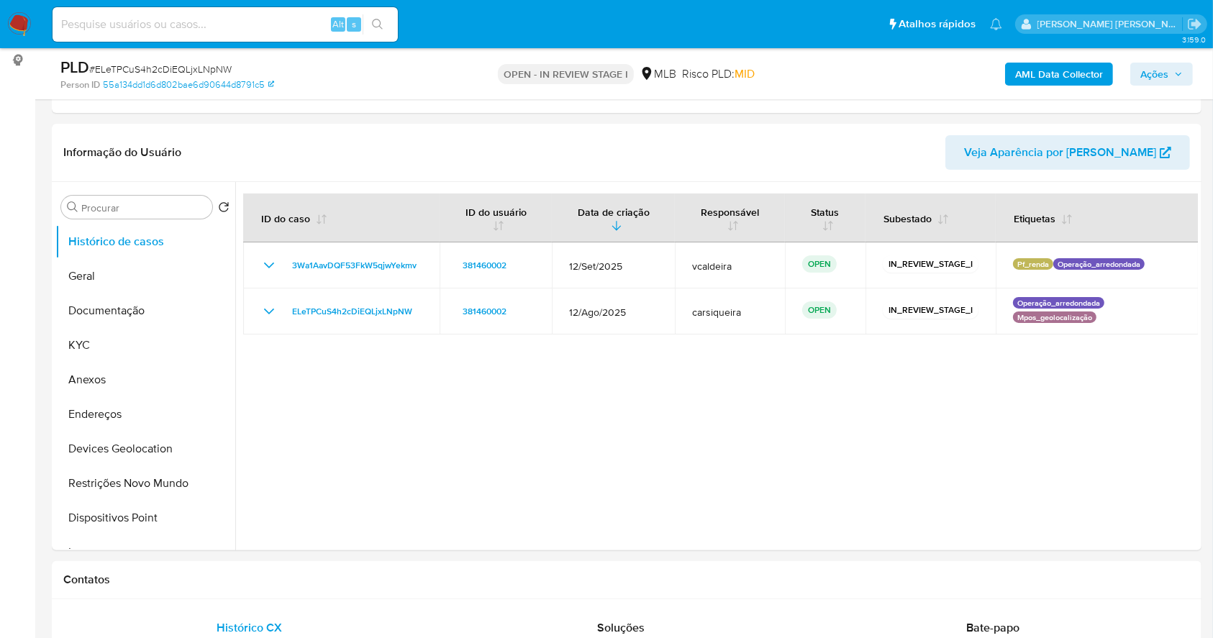
click at [24, 14] on img at bounding box center [19, 24] width 24 height 24
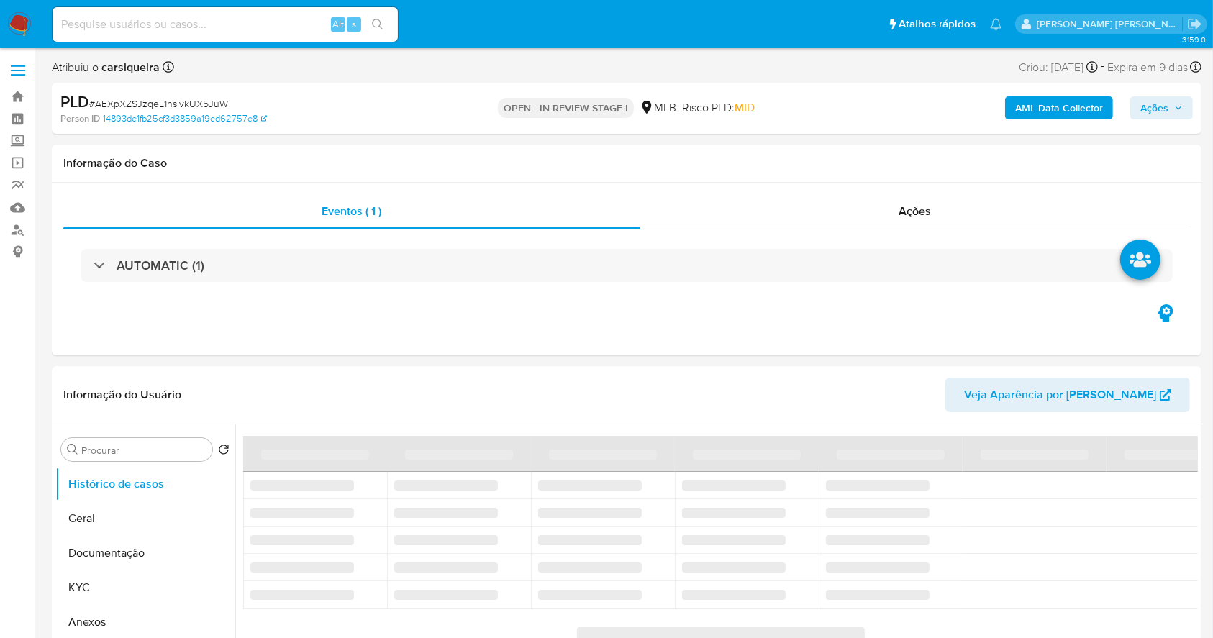
select select "10"
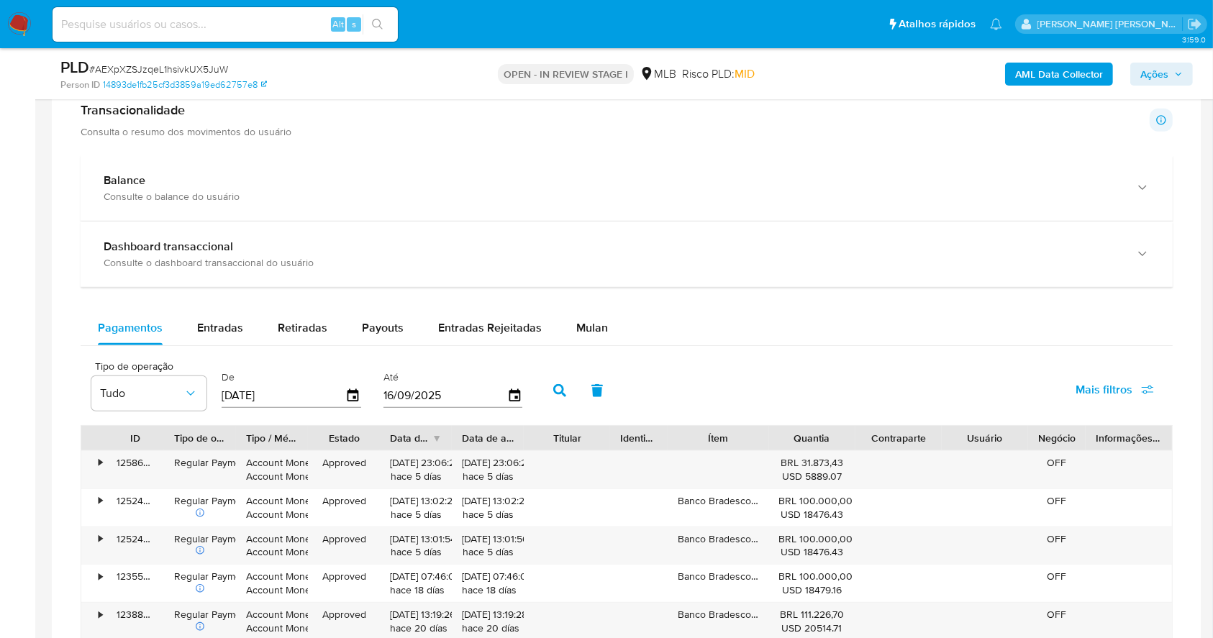
scroll to position [1003, 0]
click at [584, 331] on span "Mulan" at bounding box center [592, 325] width 32 height 17
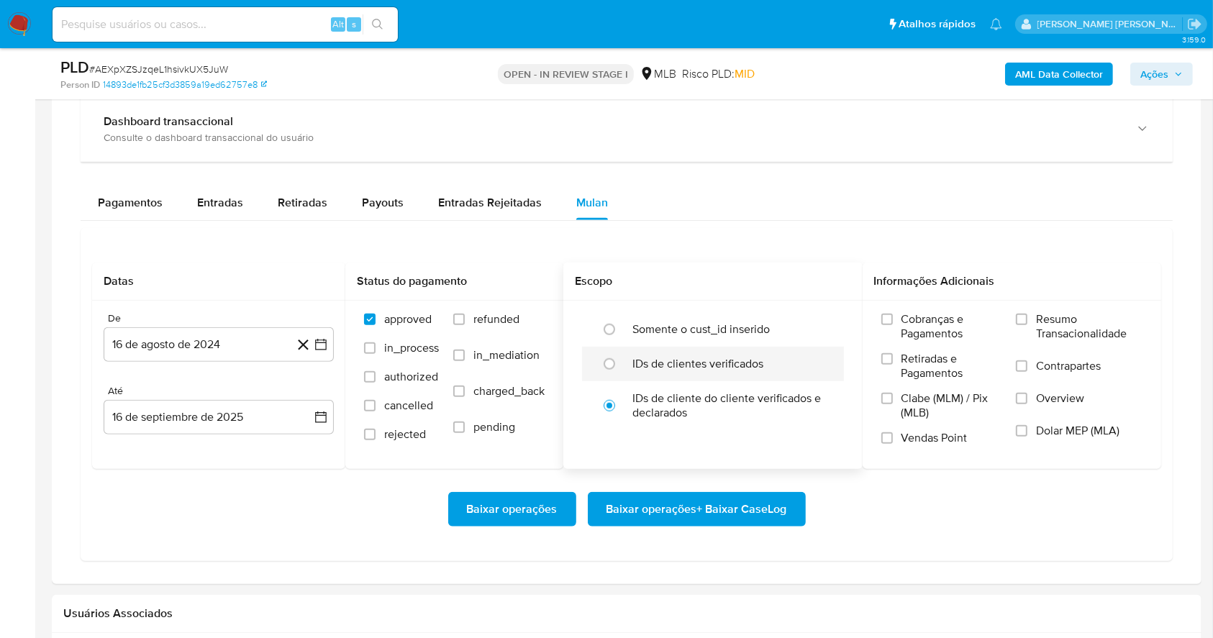
scroll to position [1290, 0]
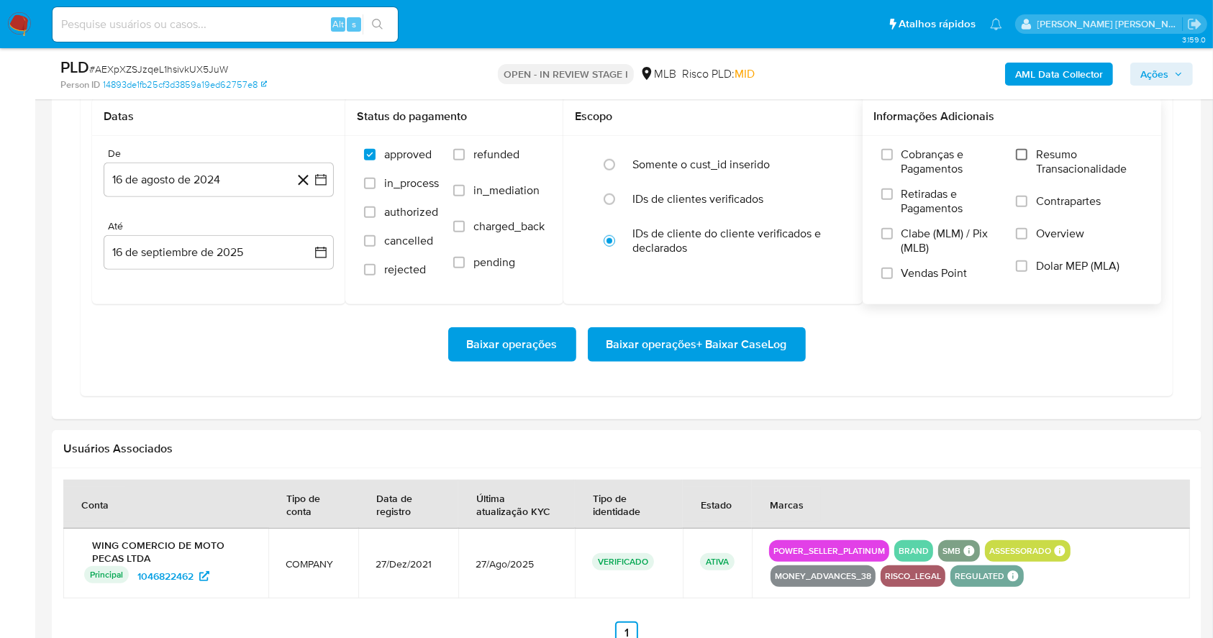
drag, startPoint x: 1019, startPoint y: 144, endPoint x: 1021, endPoint y: 152, distance: 8.0
click at [1019, 144] on div "Cobranças e Pagamentos Retiradas e Pagamentos Clabe (MLM) / Pix (MLB) Vendas Po…" at bounding box center [1012, 219] width 299 height 167
click at [1021, 153] on input "Resumo Transacionalidade" at bounding box center [1022, 155] width 12 height 12
click at [886, 273] on input "Vendas Point" at bounding box center [888, 274] width 12 height 12
click at [336, 178] on div "De 16 [PERSON_NAME] de 2024 [DATE] Até 16 de septiembre de 2025 [DATE]" at bounding box center [218, 220] width 253 height 168
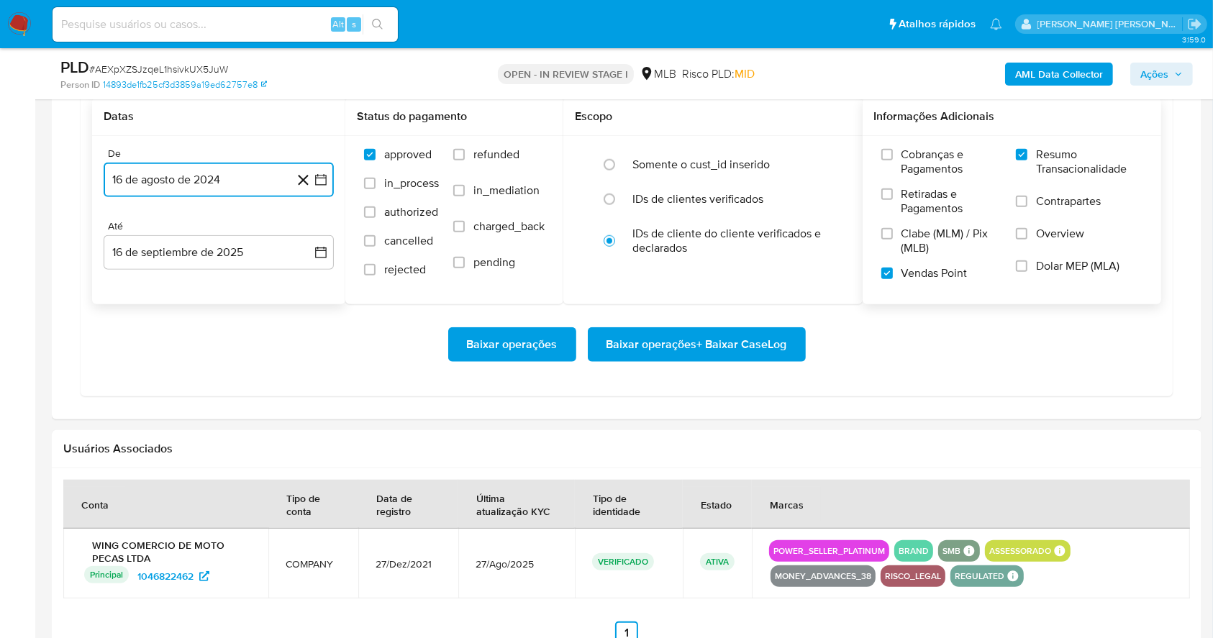
click at [329, 178] on button "16 de agosto de 2024" at bounding box center [219, 180] width 230 height 35
click at [310, 235] on icon "Mes siguiente" at bounding box center [307, 231] width 17 height 17
click at [310, 233] on icon "Mes siguiente" at bounding box center [307, 231] width 17 height 17
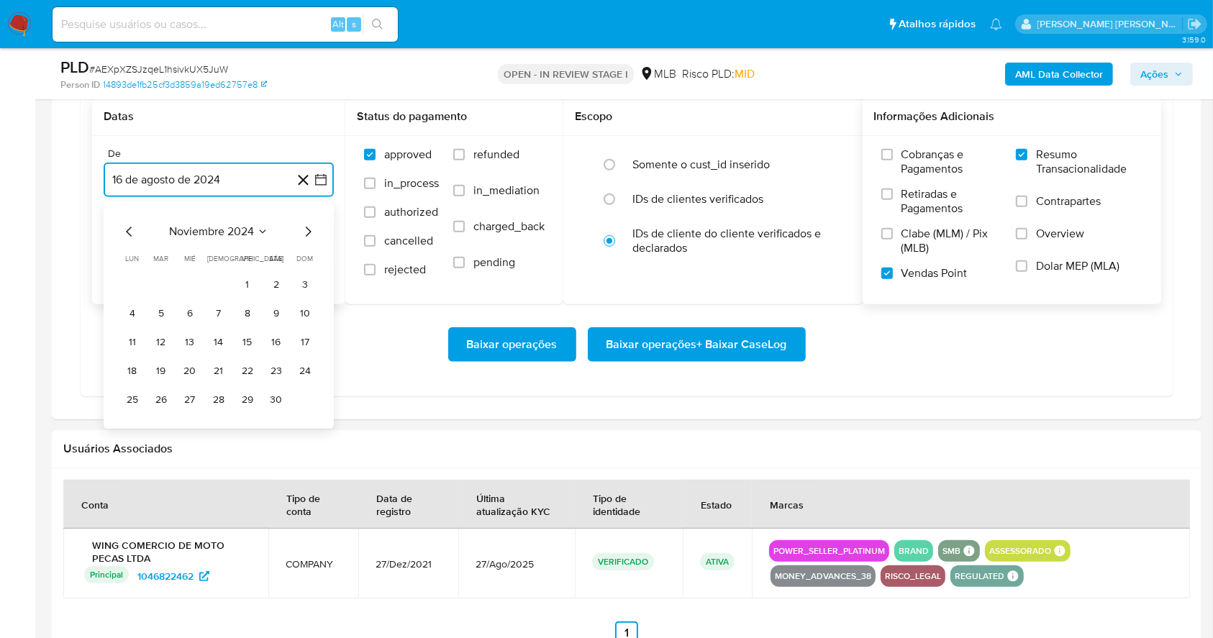
click at [310, 233] on icon "Mes siguiente" at bounding box center [307, 231] width 17 height 17
click at [310, 232] on icon "Mes siguiente" at bounding box center [307, 231] width 17 height 17
click at [310, 232] on icon "Mes siguiente" at bounding box center [309, 232] width 6 height 10
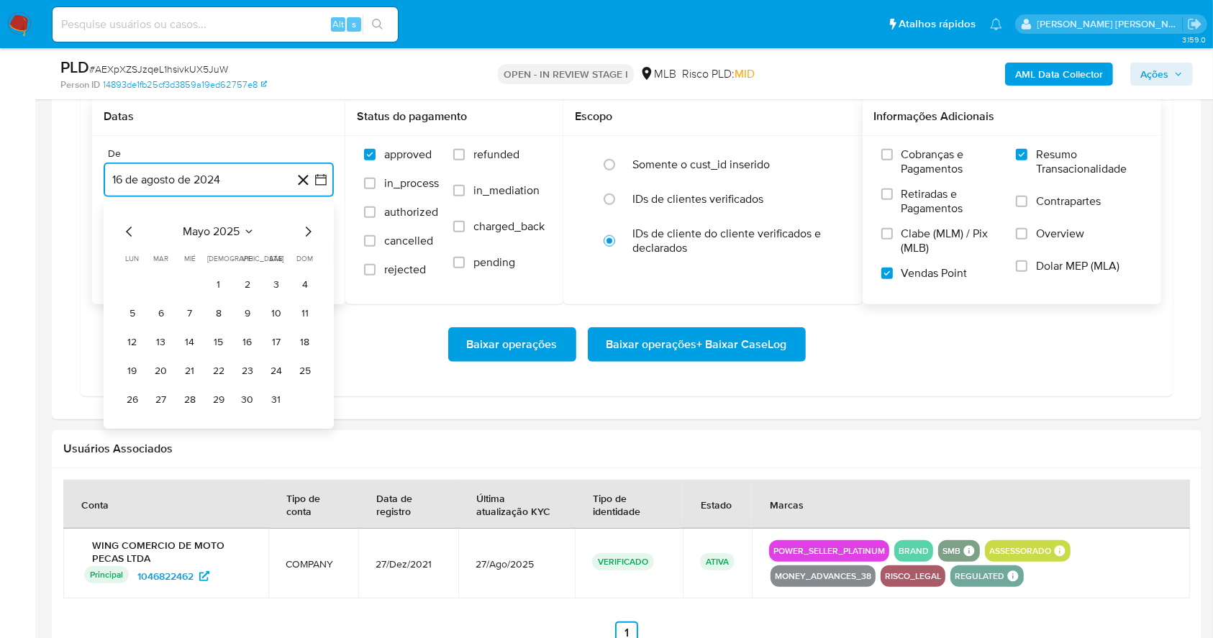
click at [310, 232] on icon "Mes siguiente" at bounding box center [309, 232] width 6 height 10
click at [310, 230] on icon "Mes siguiente" at bounding box center [309, 232] width 6 height 10
click at [166, 278] on button "1" at bounding box center [161, 284] width 23 height 23
click at [181, 261] on button "16 de septiembre de 2025" at bounding box center [219, 252] width 230 height 35
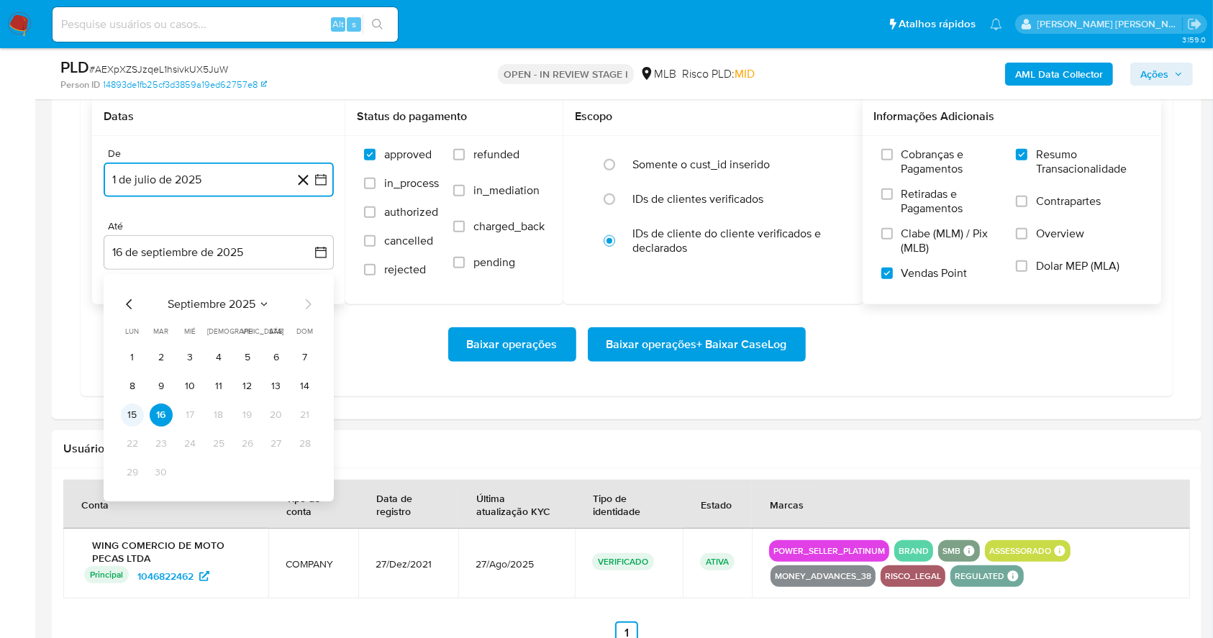
click at [137, 408] on button "15" at bounding box center [132, 415] width 23 height 23
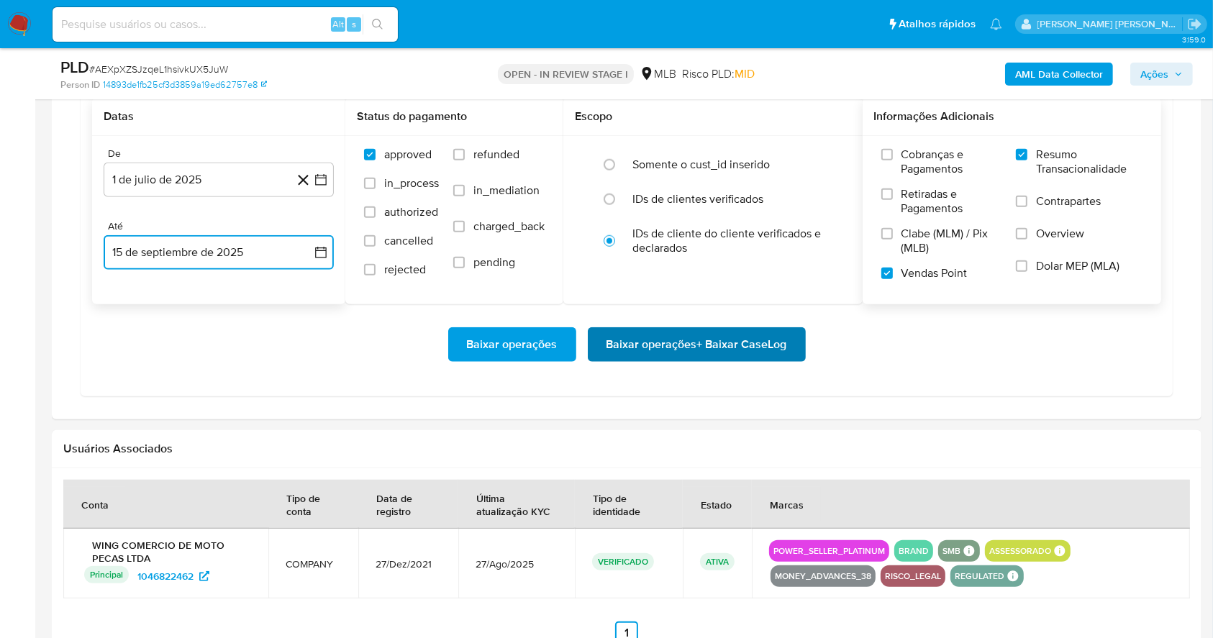
click at [663, 340] on span "Baixar operações + Baixar CaseLog" at bounding box center [697, 345] width 181 height 32
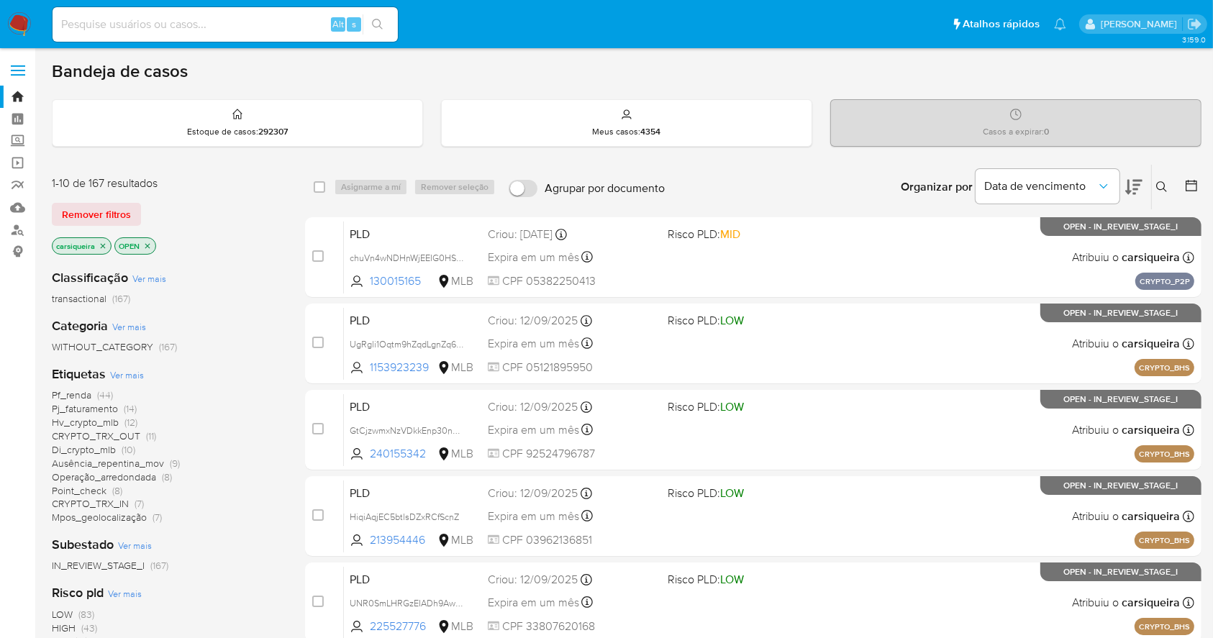
click at [103, 242] on icon "close-filter" at bounding box center [103, 246] width 9 height 9
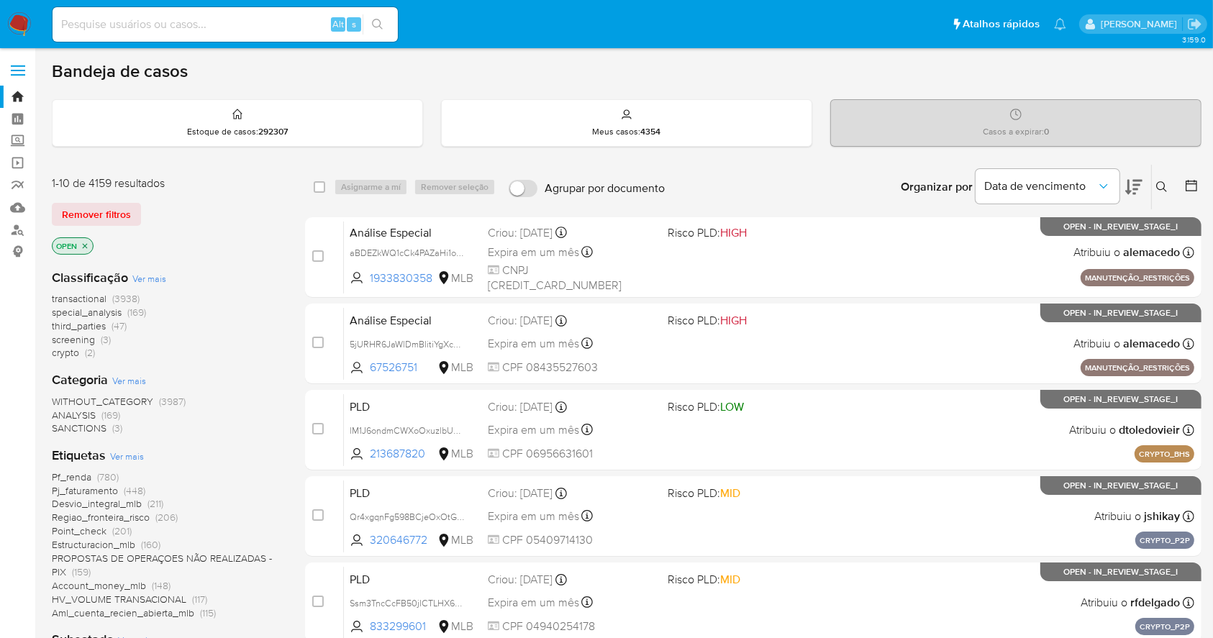
click at [1157, 182] on icon at bounding box center [1163, 187] width 12 height 12
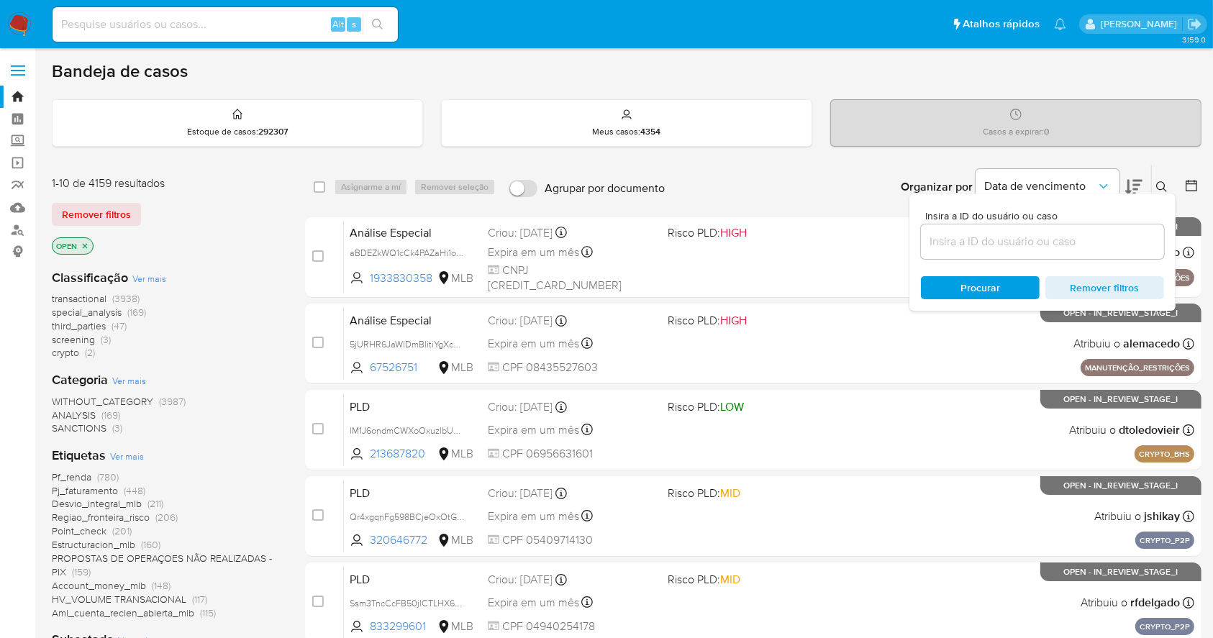
click at [1030, 240] on input at bounding box center [1042, 241] width 243 height 19
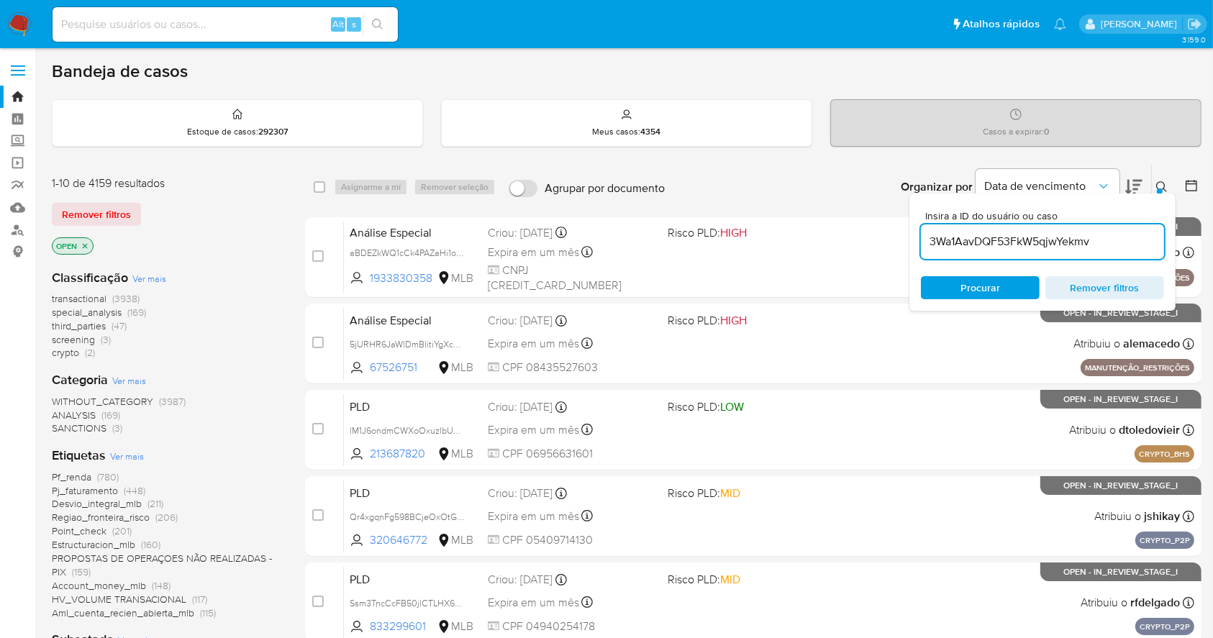
type input "3Wa1AavDQF53FkW5qjwYekmv"
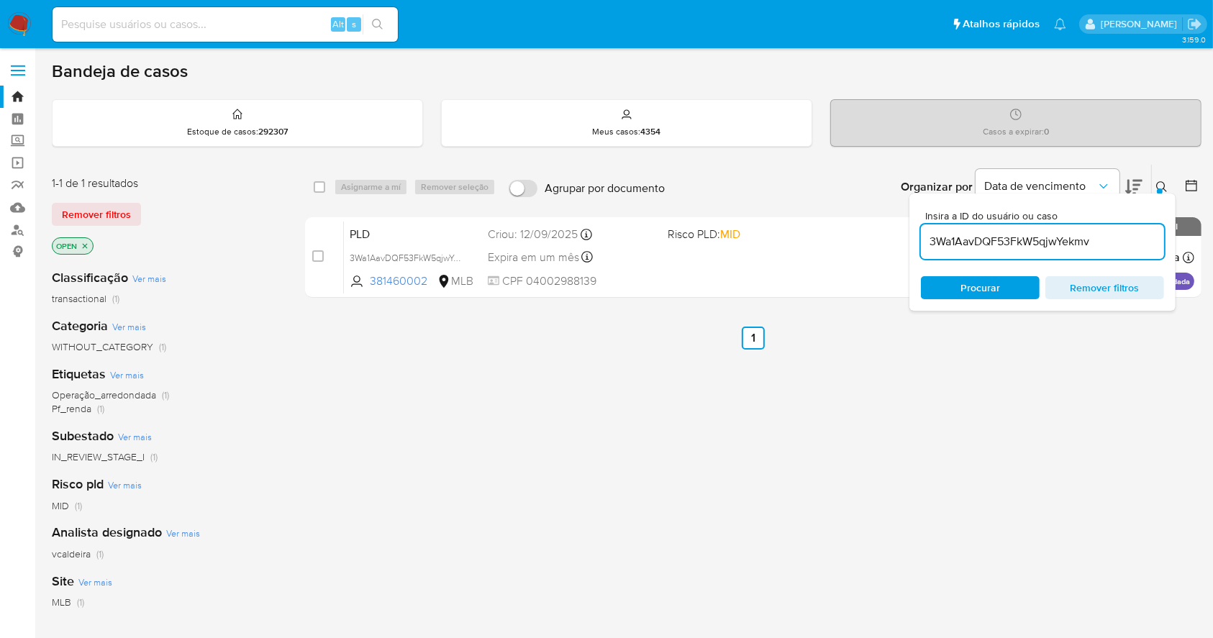
drag, startPoint x: 316, startPoint y: 258, endPoint x: 403, endPoint y: 210, distance: 99.5
click at [316, 256] on input "checkbox" at bounding box center [318, 256] width 12 height 12
checkbox input "true"
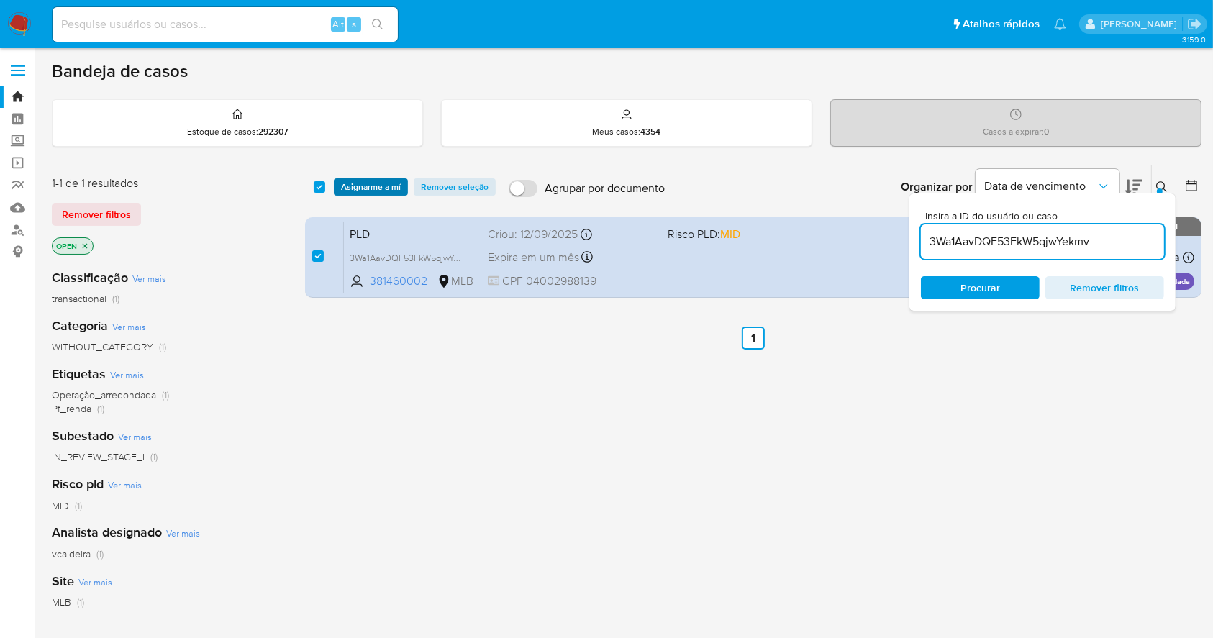
click at [373, 191] on span "Asignarme a mí" at bounding box center [371, 187] width 60 height 14
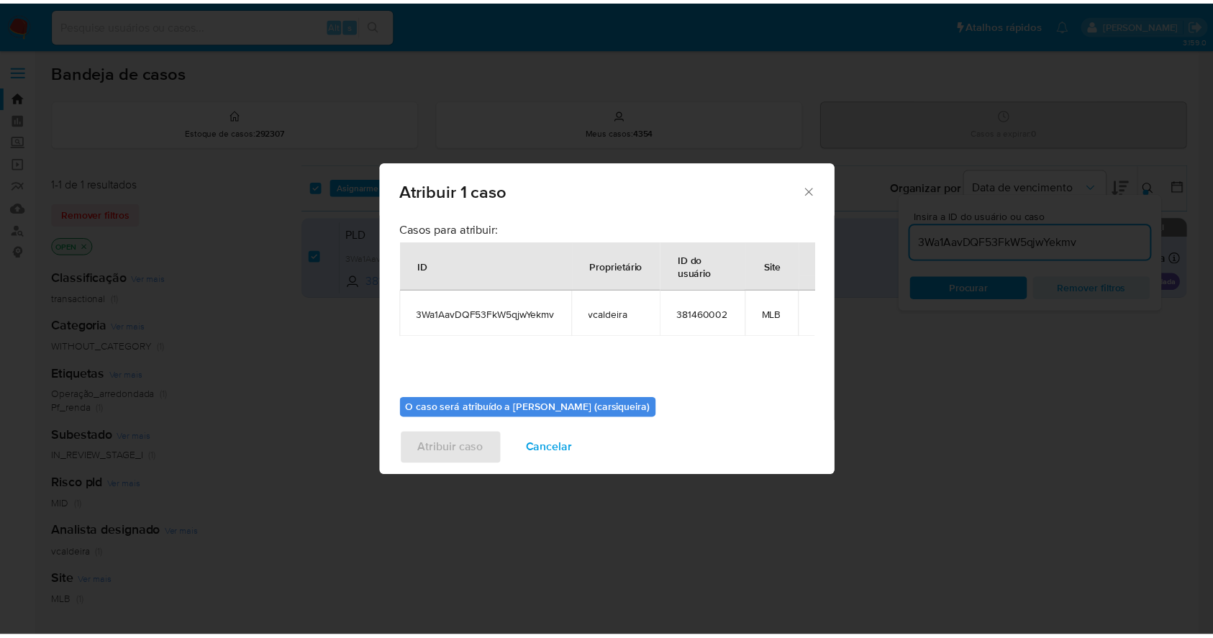
scroll to position [74, 0]
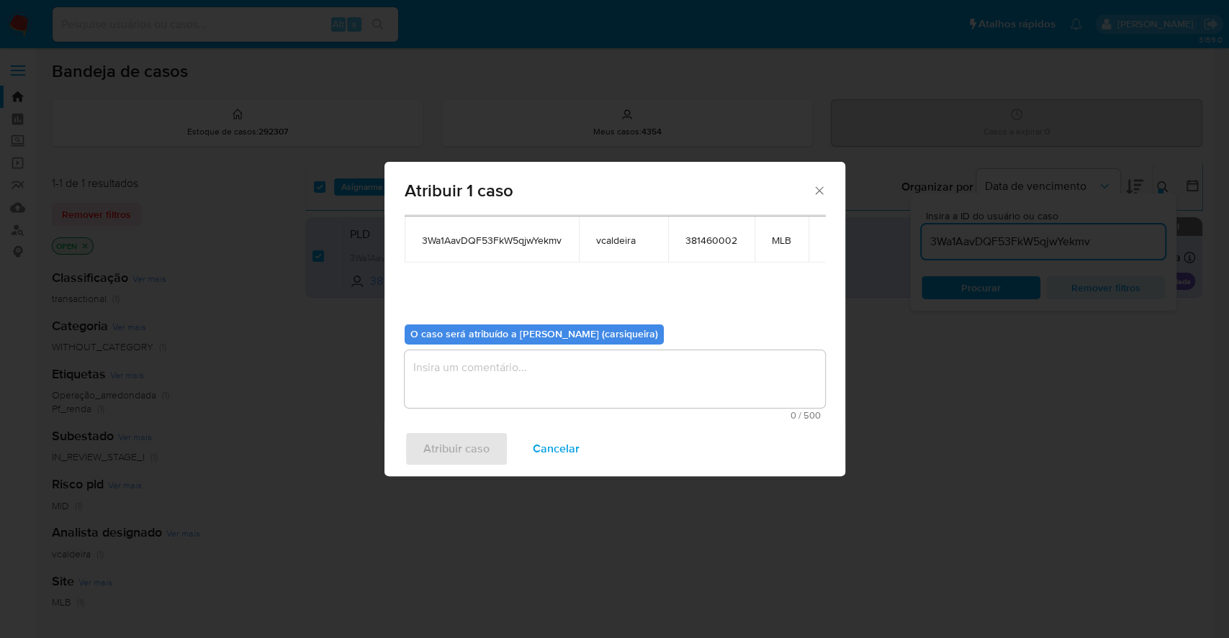
click at [524, 368] on textarea "assign-modal" at bounding box center [614, 380] width 420 height 58
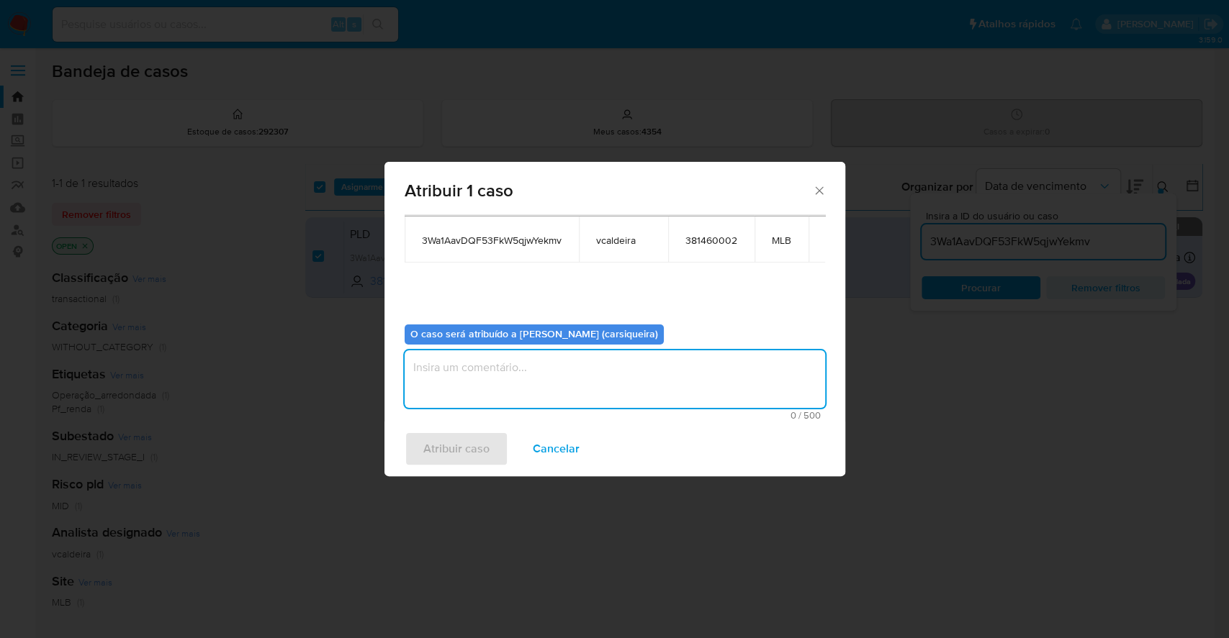
paste textarea "3Wa1AavDQF53FkW5qjwYekmv"
type textarea "3Wa1AavDQF53FkW5qjwYekmv"
click at [454, 444] on span "Atribuir caso" at bounding box center [456, 449] width 66 height 32
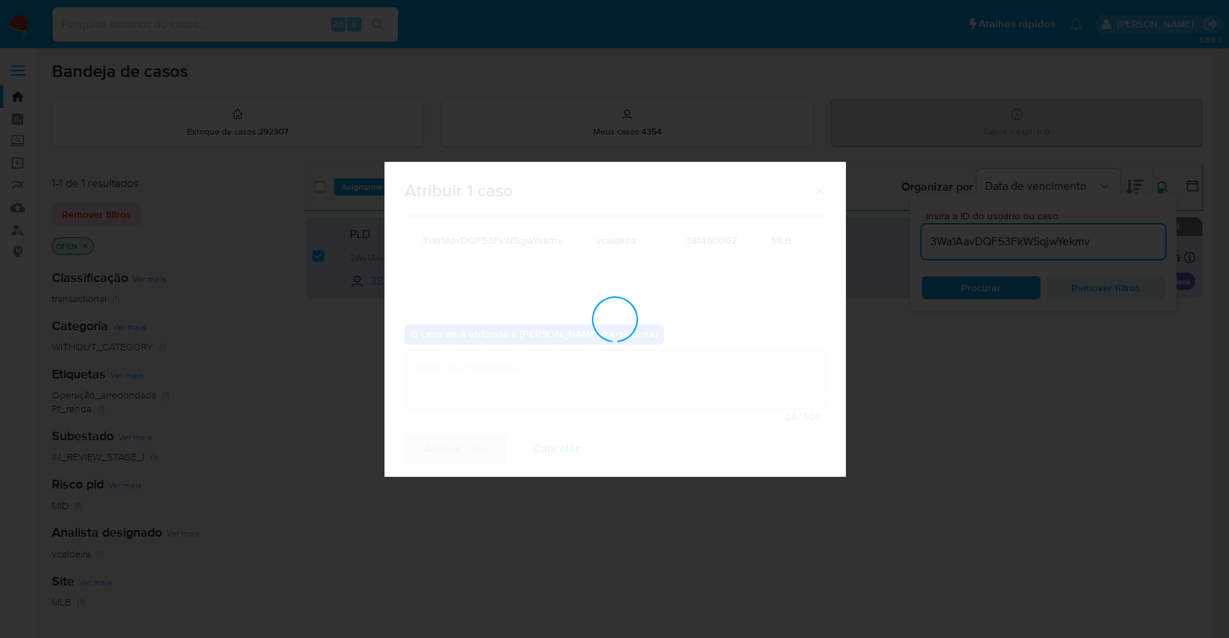
checkbox input "false"
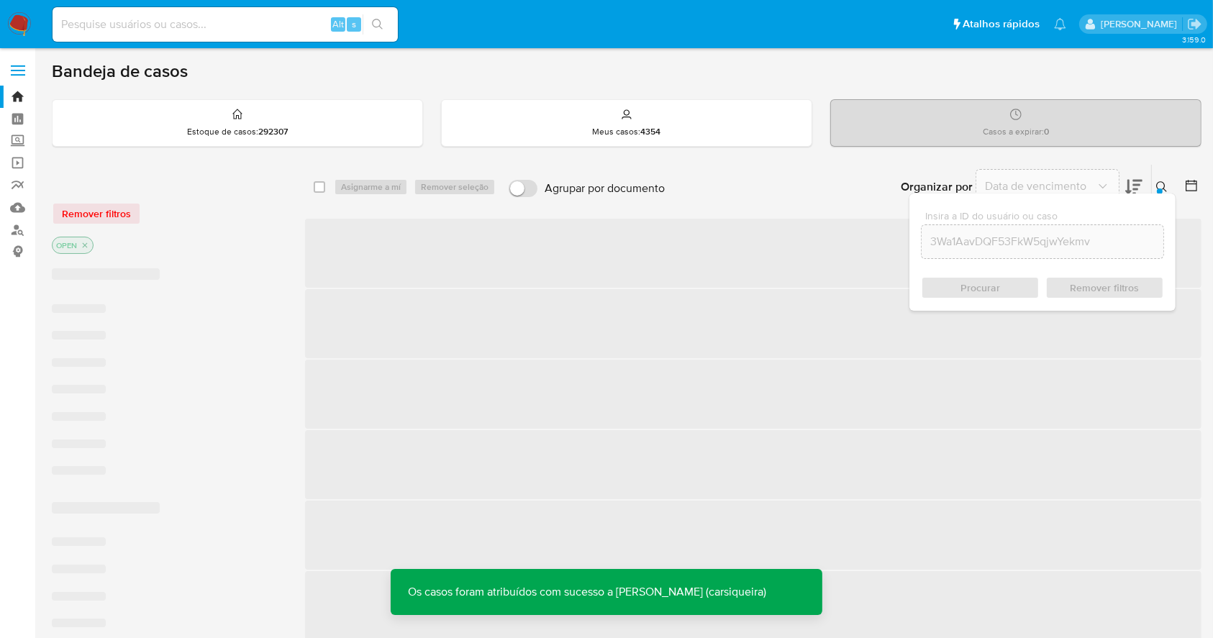
click at [202, 24] on input at bounding box center [225, 24] width 345 height 19
paste input "3Wa1AavDQF53FkW5qjwYekmv"
type input "3Wa1AavDQF53FkW5qjwYekmv"
click at [374, 16] on button "search-icon" at bounding box center [378, 24] width 30 height 20
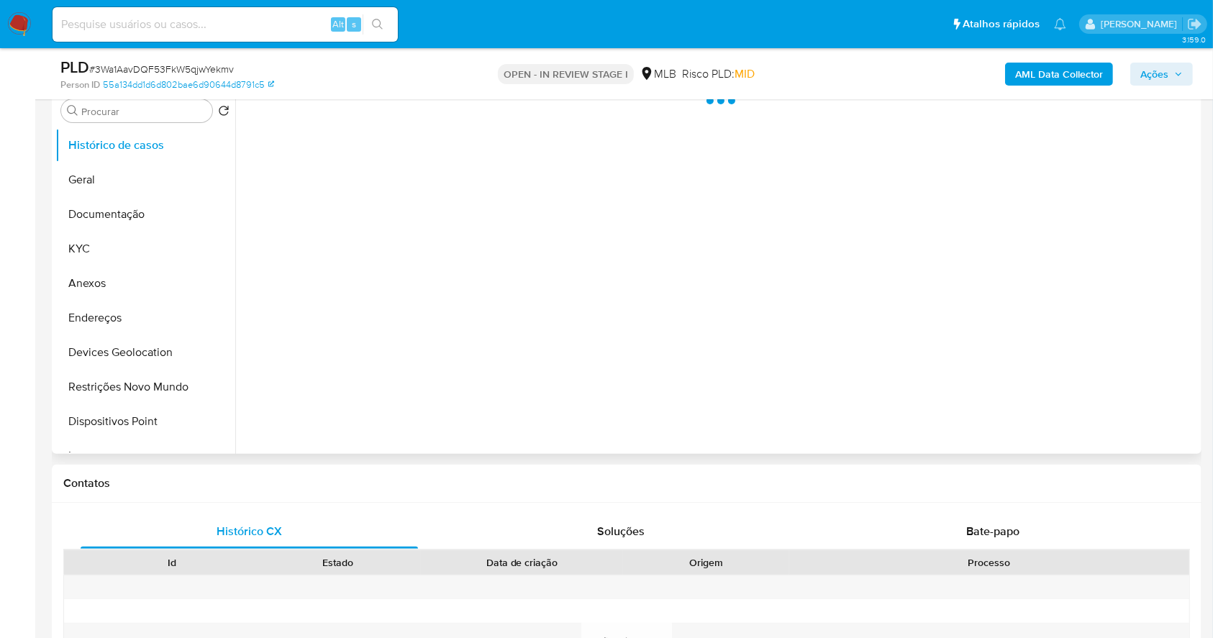
select select "10"
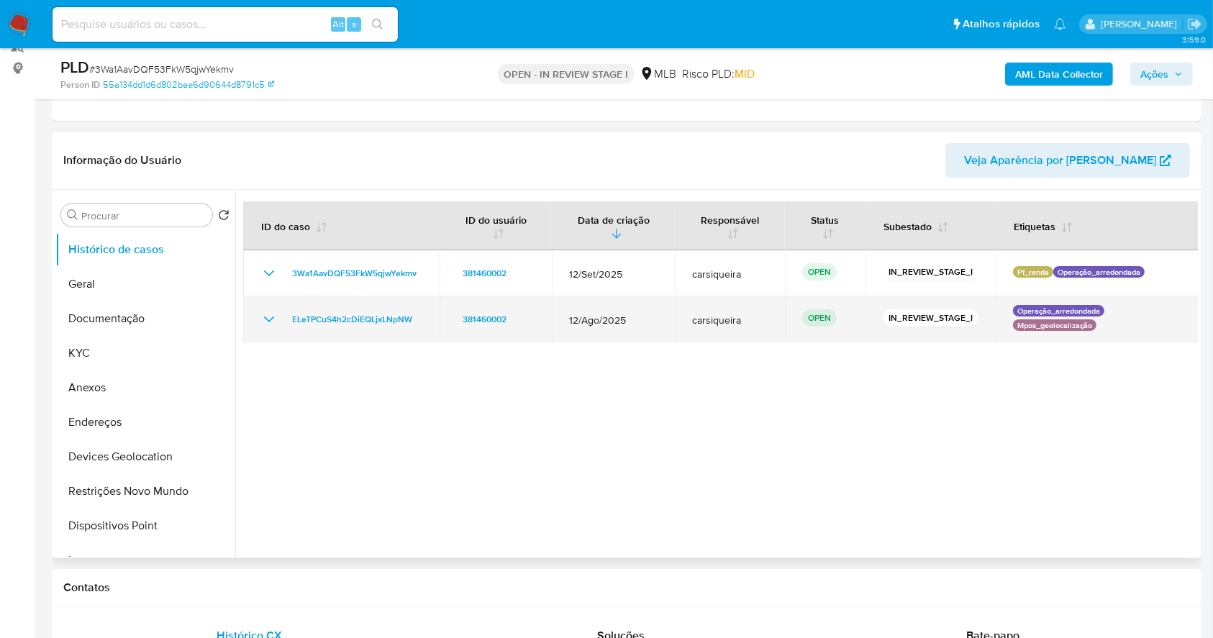
scroll to position [96, 0]
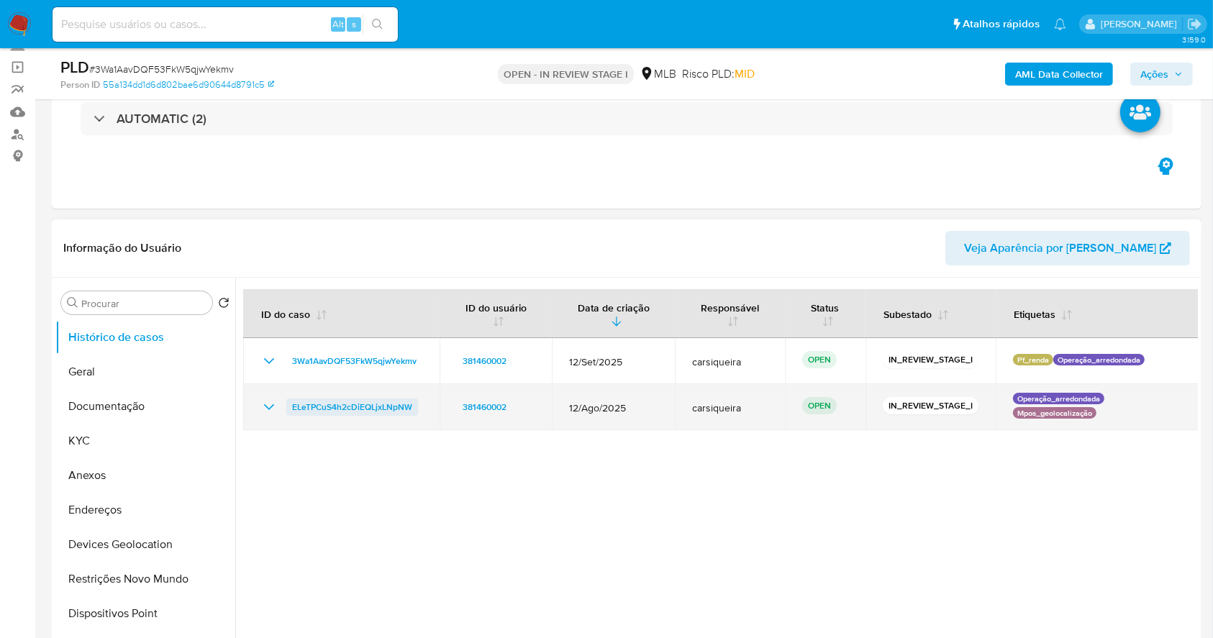
drag, startPoint x: 421, startPoint y: 410, endPoint x: 289, endPoint y: 404, distance: 132.5
click at [289, 404] on td "ELeTPCuS4h2cDiEQLjxLNpNW" at bounding box center [341, 407] width 196 height 46
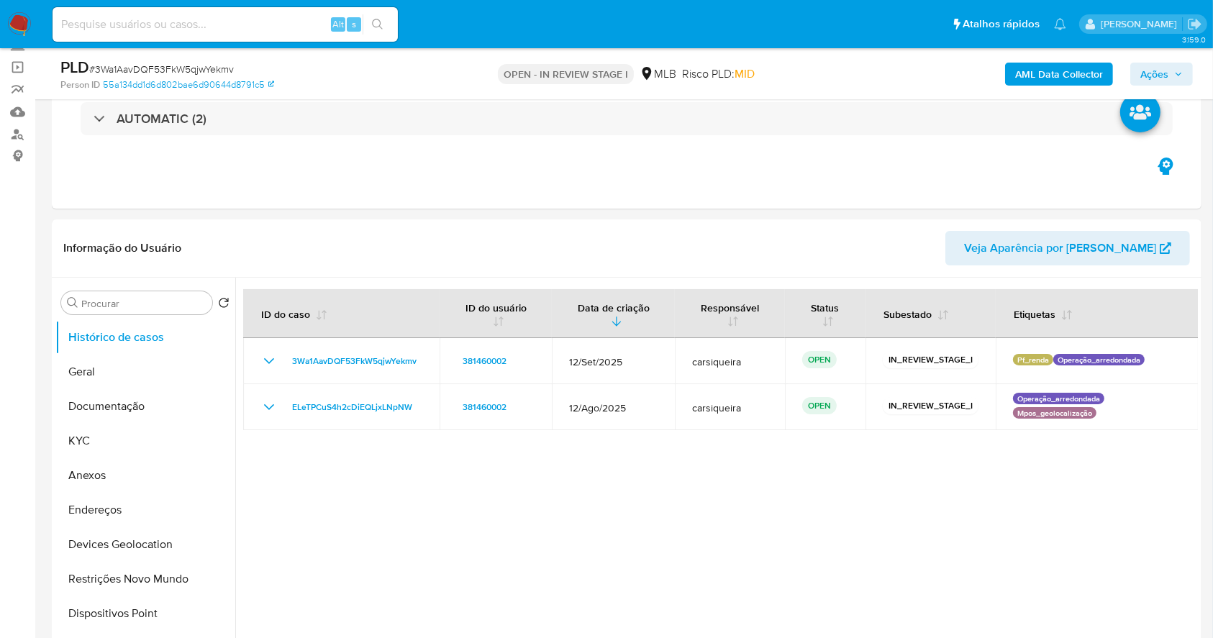
click at [1134, 87] on div "AML Data Collector Ações" at bounding box center [1007, 74] width 374 height 34
click at [1157, 63] on span "Ações" at bounding box center [1155, 74] width 28 height 23
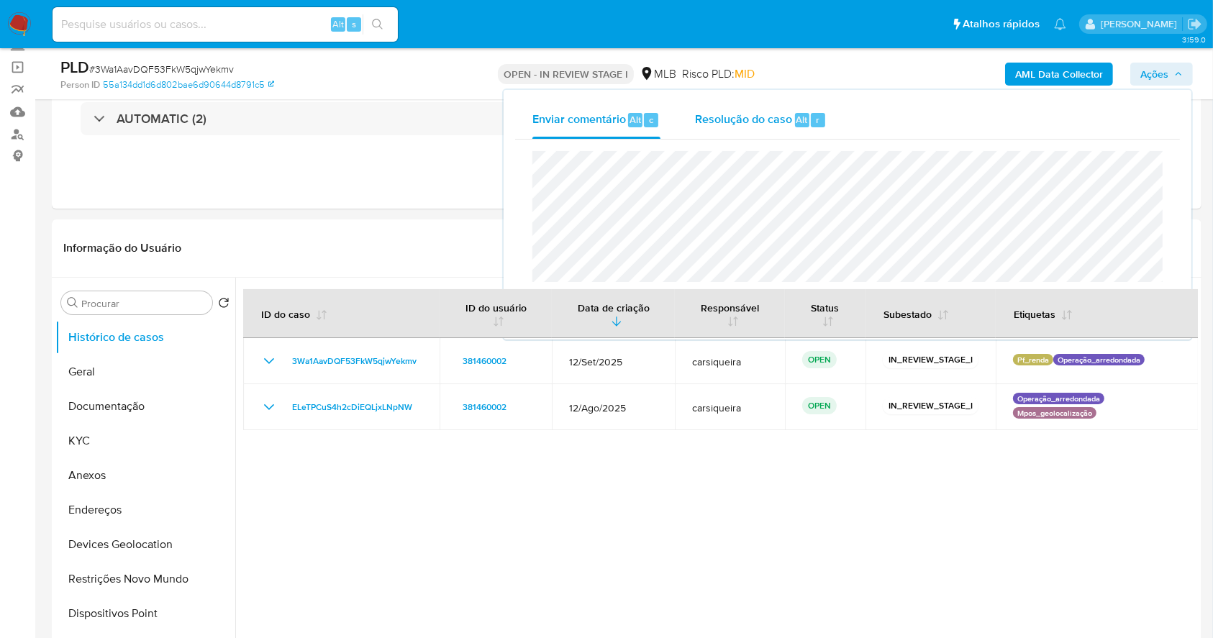
click at [760, 119] on span "Resolução do caso" at bounding box center [743, 119] width 97 height 17
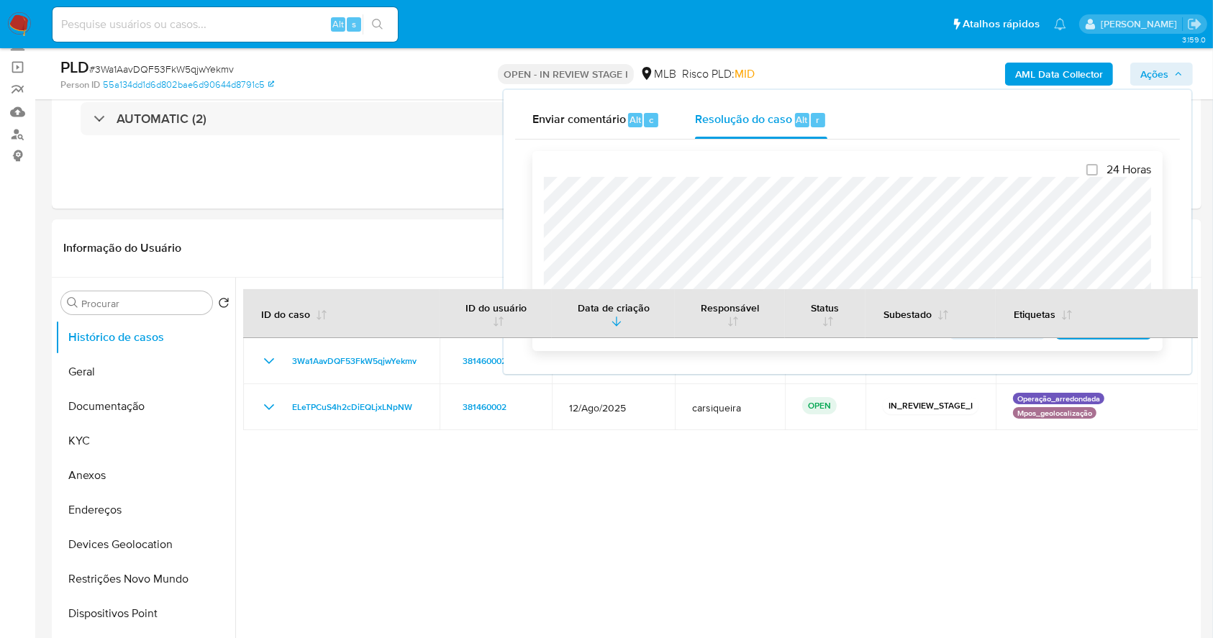
scroll to position [191, 0]
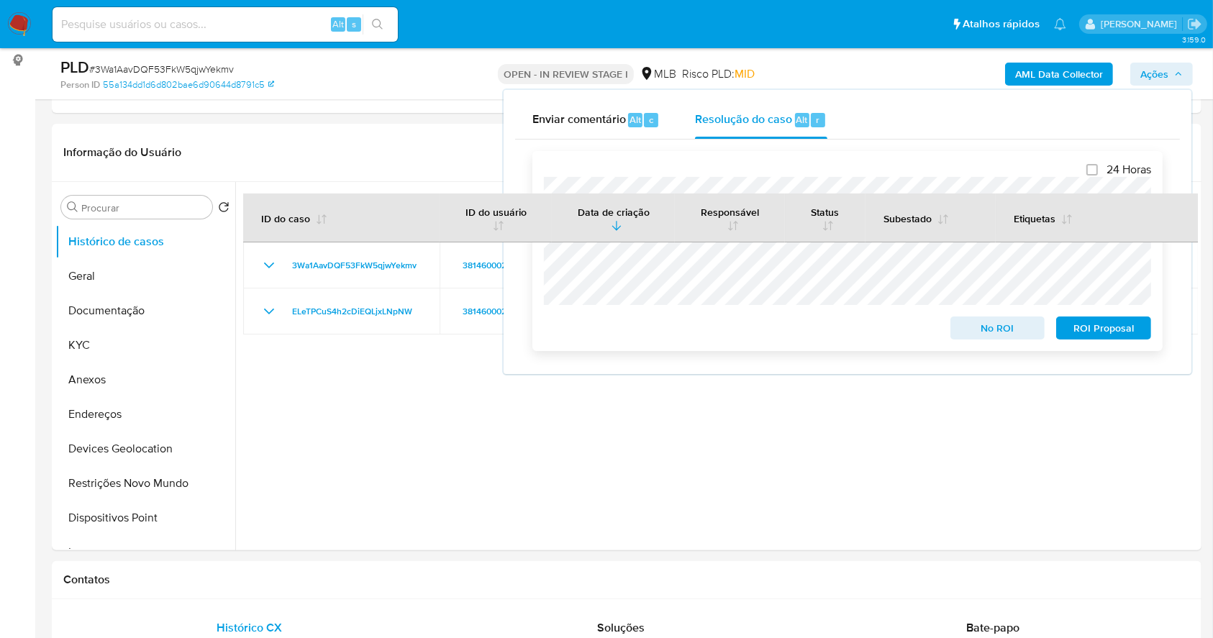
click at [999, 325] on span "No ROI" at bounding box center [998, 328] width 75 height 20
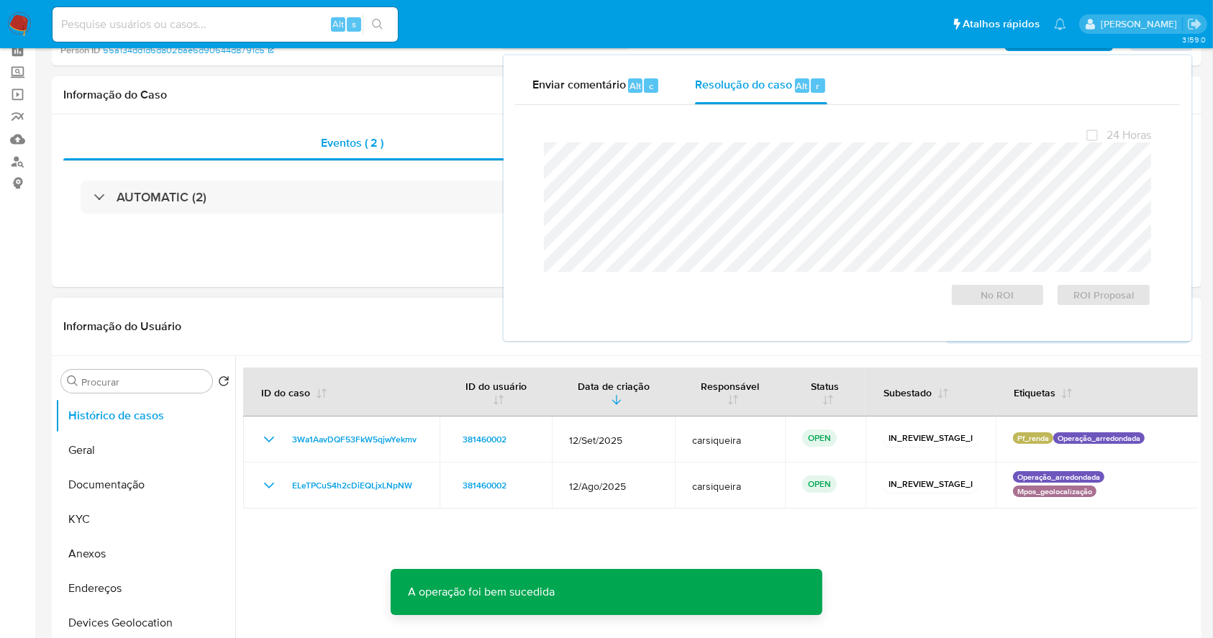
scroll to position [0, 0]
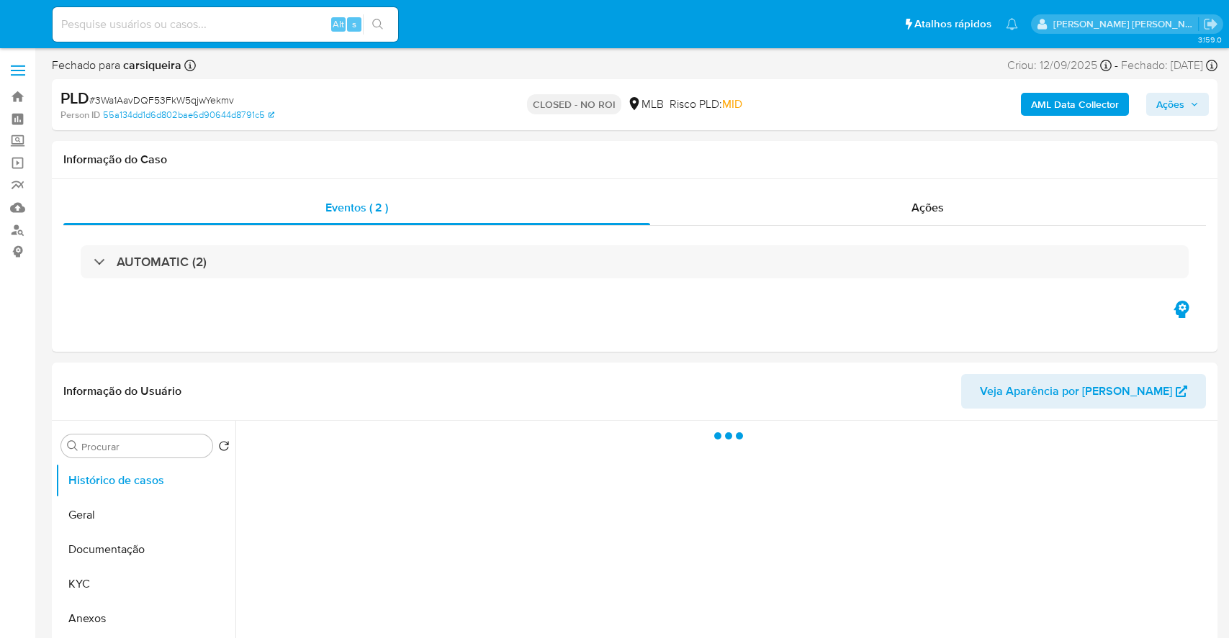
select select "10"
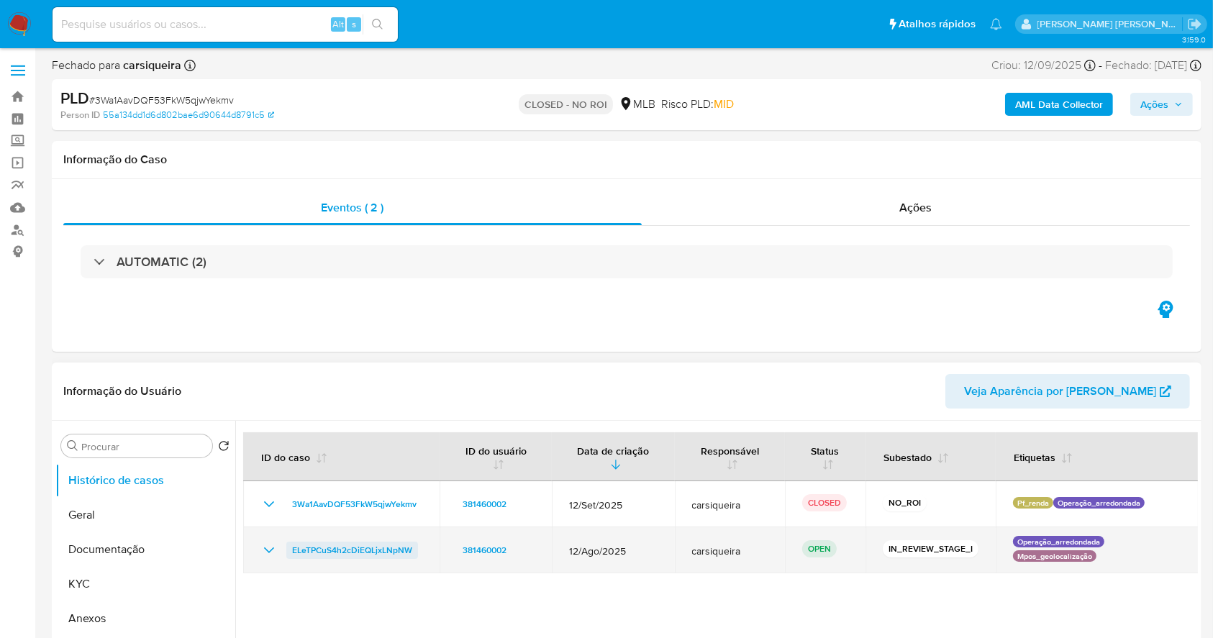
drag, startPoint x: 430, startPoint y: 545, endPoint x: 293, endPoint y: 545, distance: 136.7
click at [293, 545] on td "ELeTPCuS4h2cDiEQLjxLNpNW" at bounding box center [341, 551] width 196 height 46
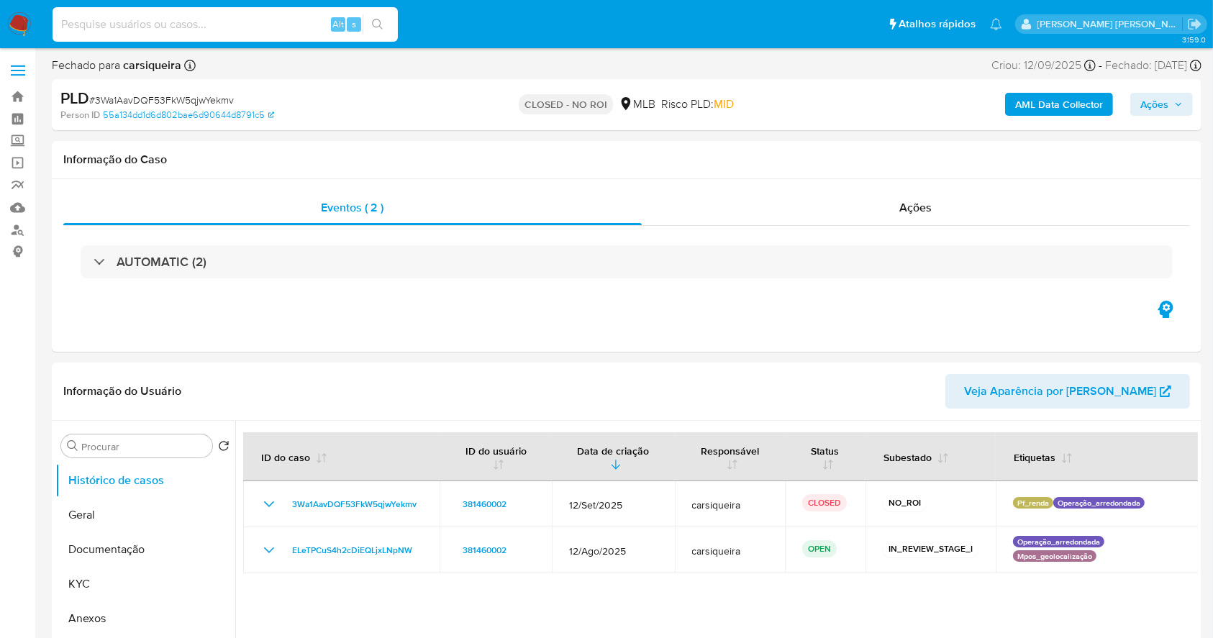
click at [161, 30] on input at bounding box center [225, 24] width 345 height 19
paste input "ELeTPCuS4h2cDiEQLjxLNpNW"
type input "ELeTPCuS4h2cDiEQLjxLNpNW"
click at [371, 10] on div "ELeTPCuS4h2cDiEQLjxLNpNW Alt s" at bounding box center [225, 24] width 345 height 35
click at [386, 35] on div "ELeTPCuS4h2cDiEQLjxLNpNW Alt s" at bounding box center [225, 24] width 345 height 35
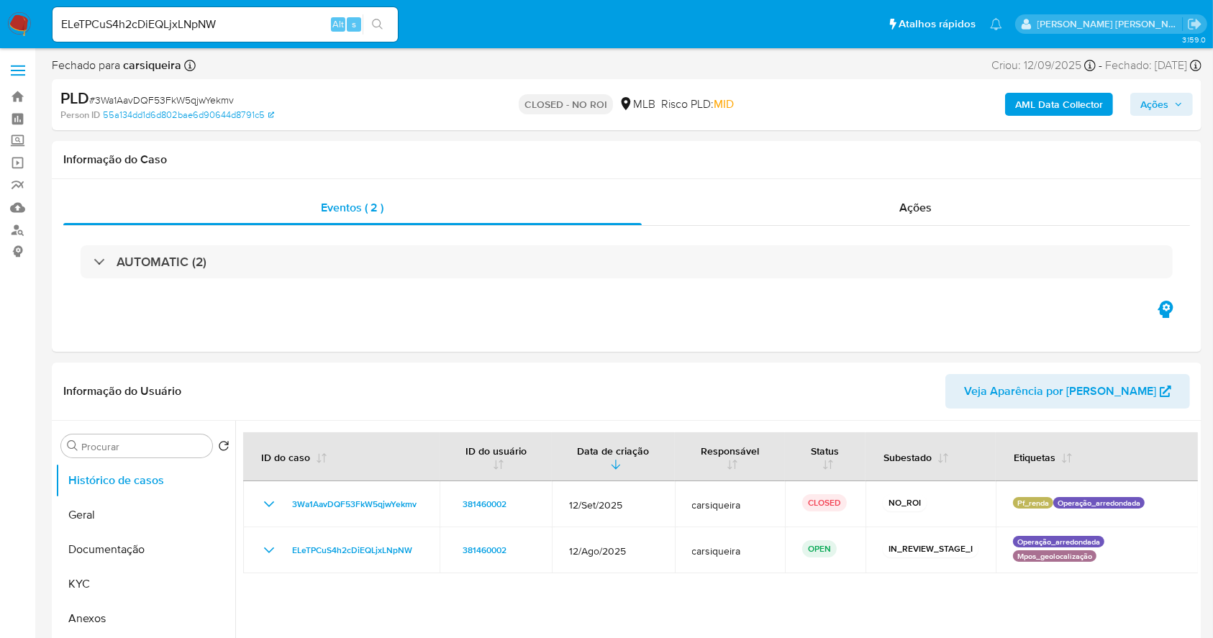
click at [385, 27] on button "search-icon" at bounding box center [378, 24] width 30 height 20
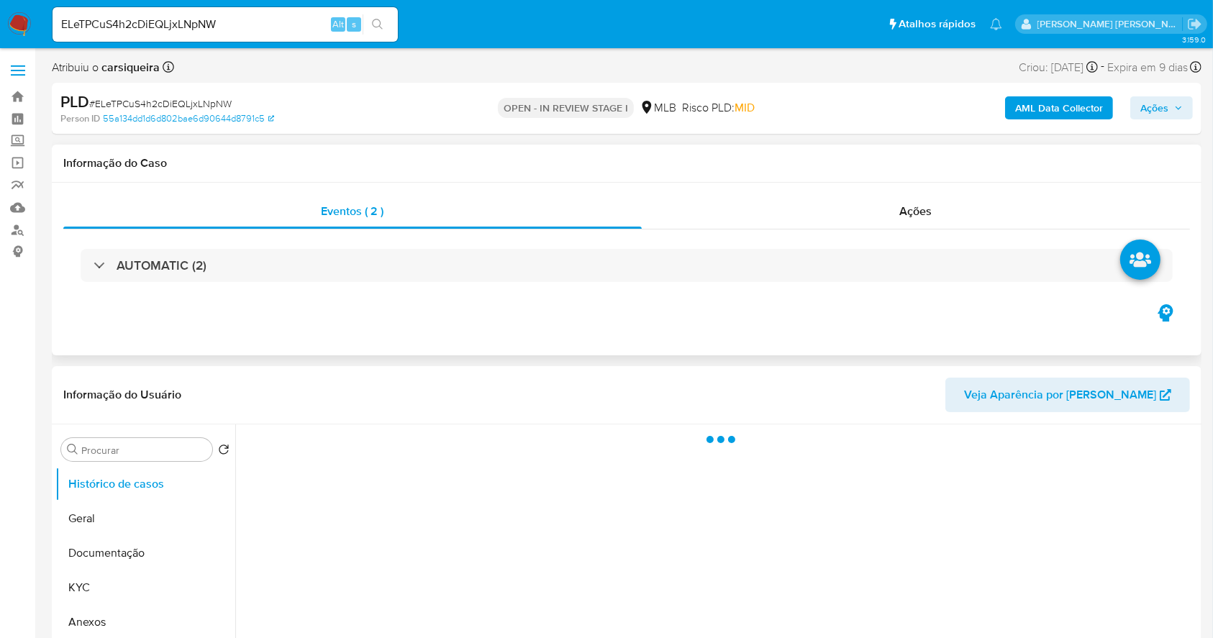
select select "10"
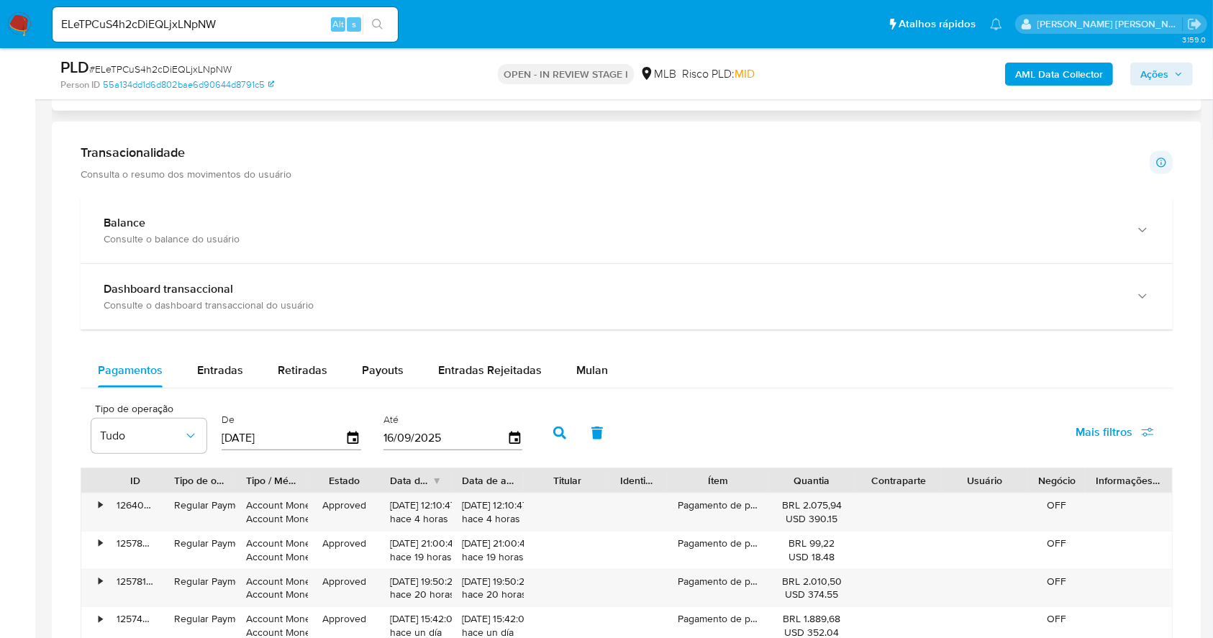
scroll to position [959, 0]
click at [576, 366] on span "Mulan" at bounding box center [592, 369] width 32 height 17
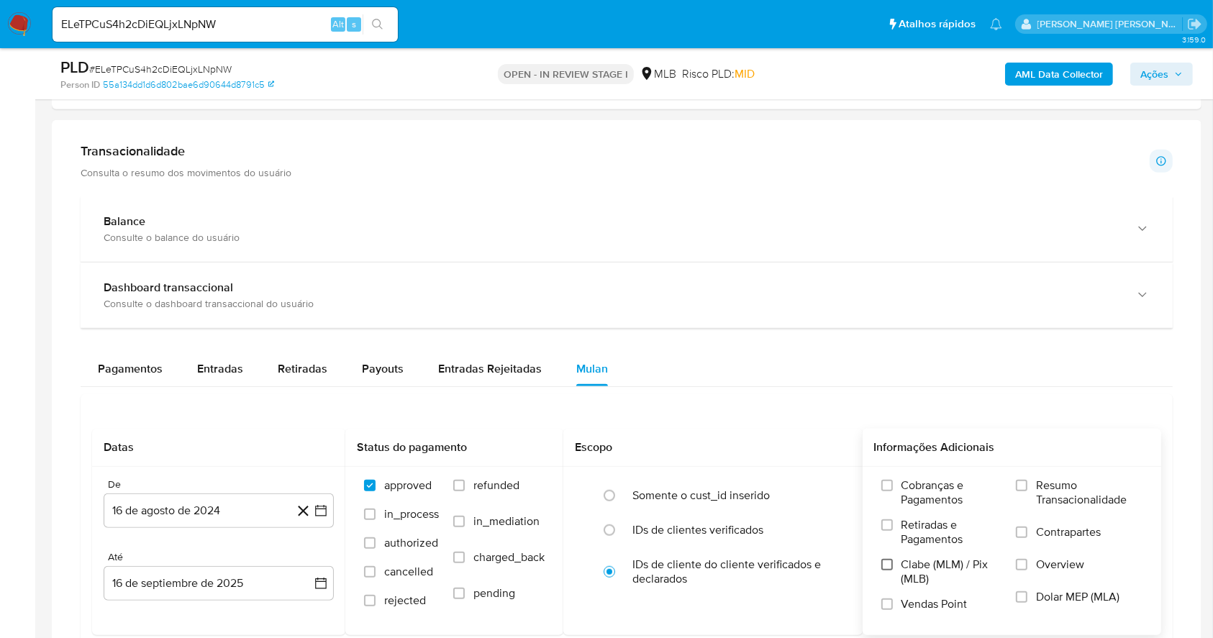
scroll to position [1152, 0]
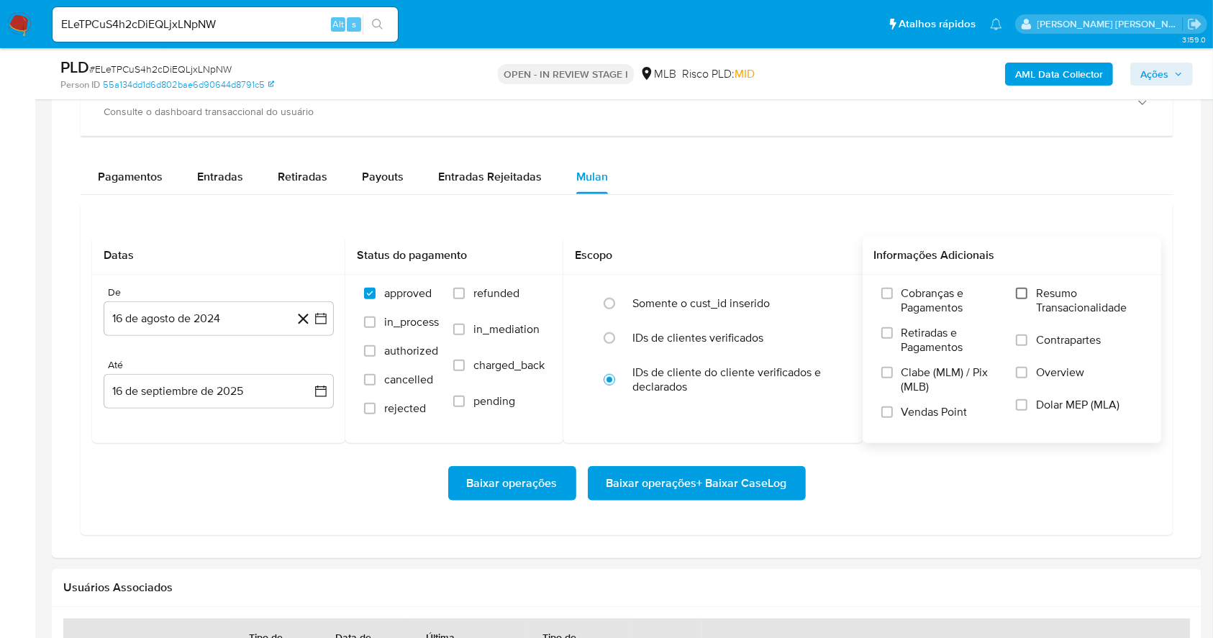
click at [1021, 289] on input "Resumo Transacionalidade" at bounding box center [1022, 294] width 12 height 12
click at [885, 415] on input "Vendas Point" at bounding box center [888, 413] width 12 height 12
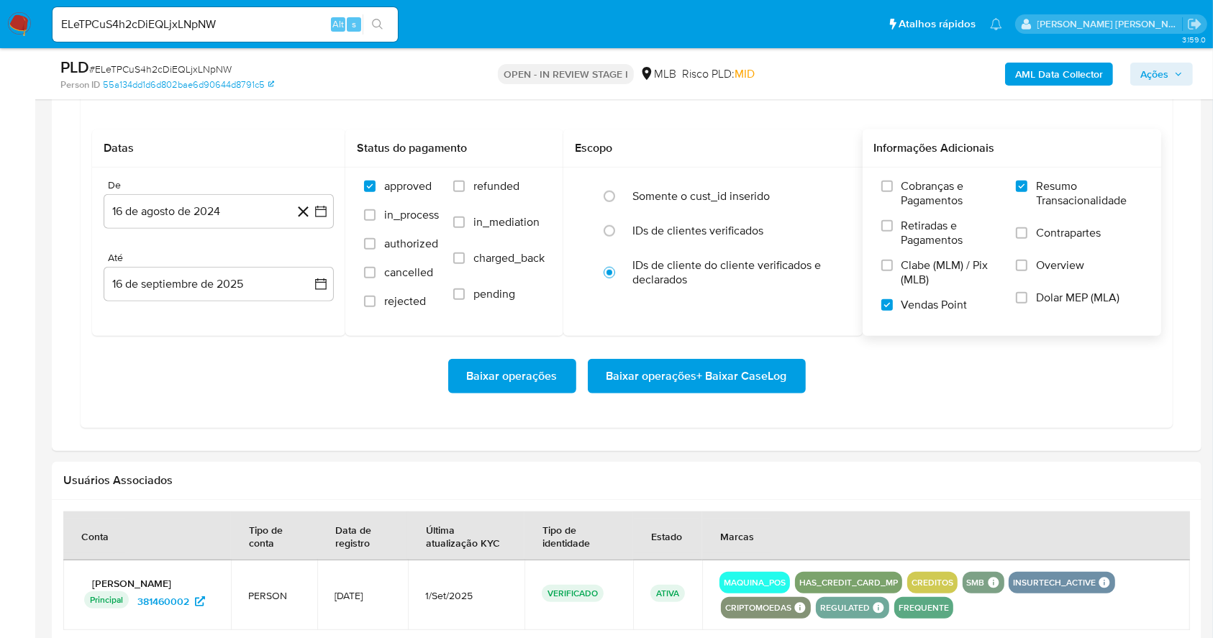
scroll to position [1274, 0]
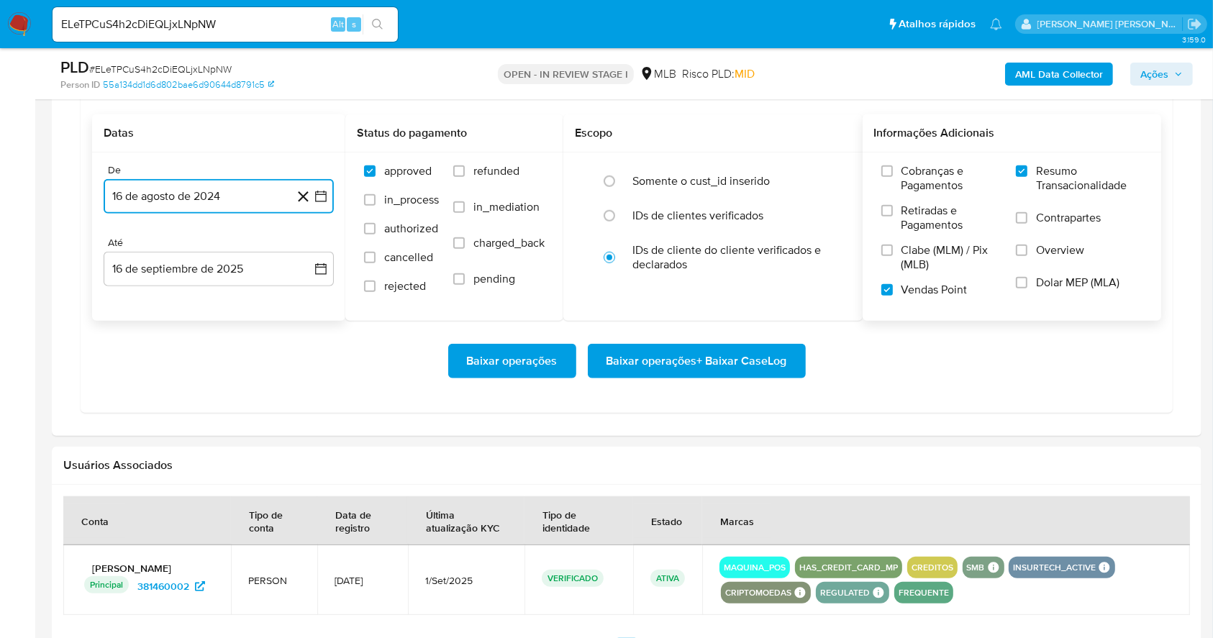
click at [325, 198] on icon "button" at bounding box center [321, 196] width 14 height 14
click at [305, 244] on icon "Mes siguiente" at bounding box center [307, 248] width 17 height 17
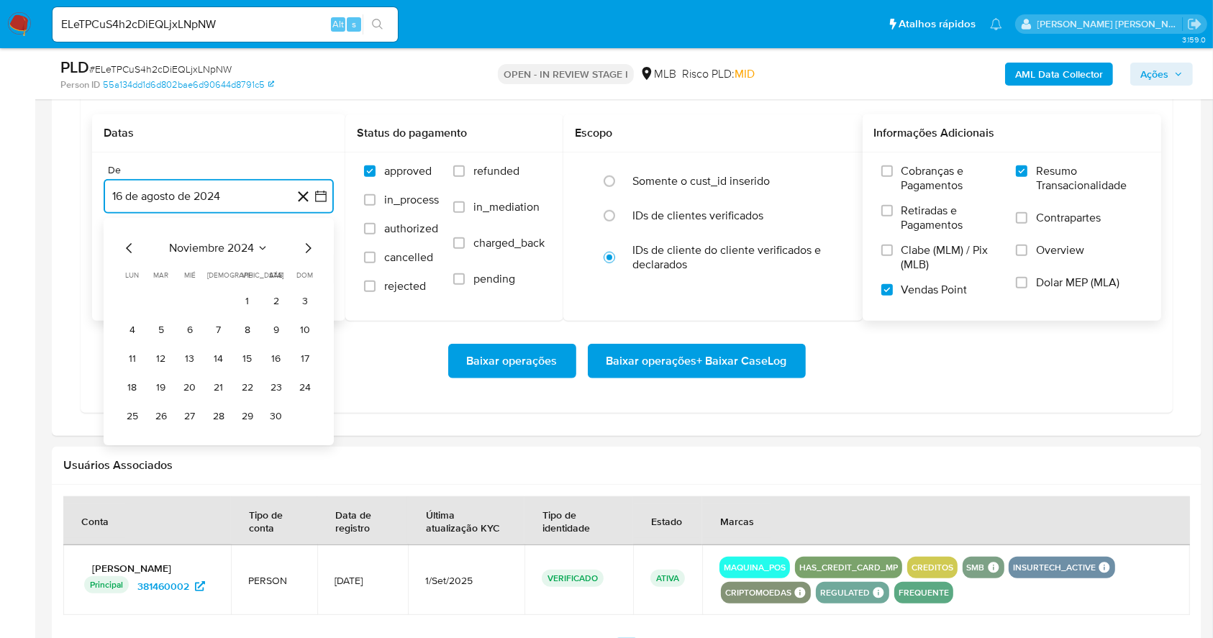
click at [305, 244] on icon "Mes siguiente" at bounding box center [307, 248] width 17 height 17
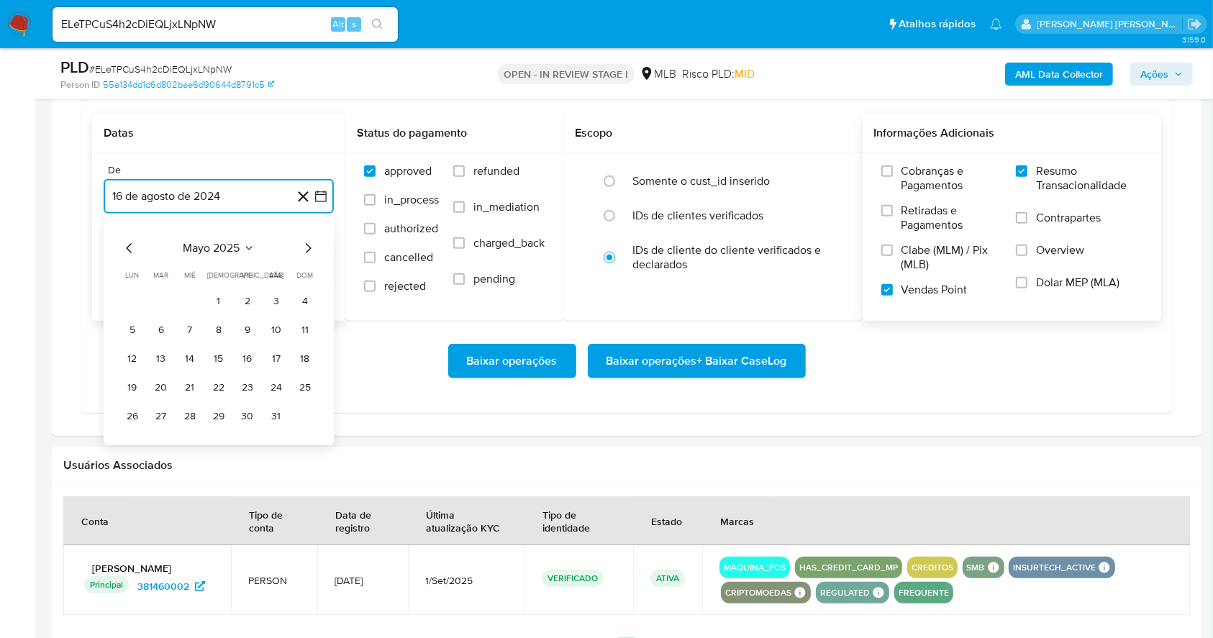
click at [305, 244] on icon "Mes siguiente" at bounding box center [307, 248] width 17 height 17
click at [161, 294] on button "1" at bounding box center [161, 301] width 23 height 23
click at [158, 267] on button "16 de septiembre de 2025" at bounding box center [219, 269] width 230 height 35
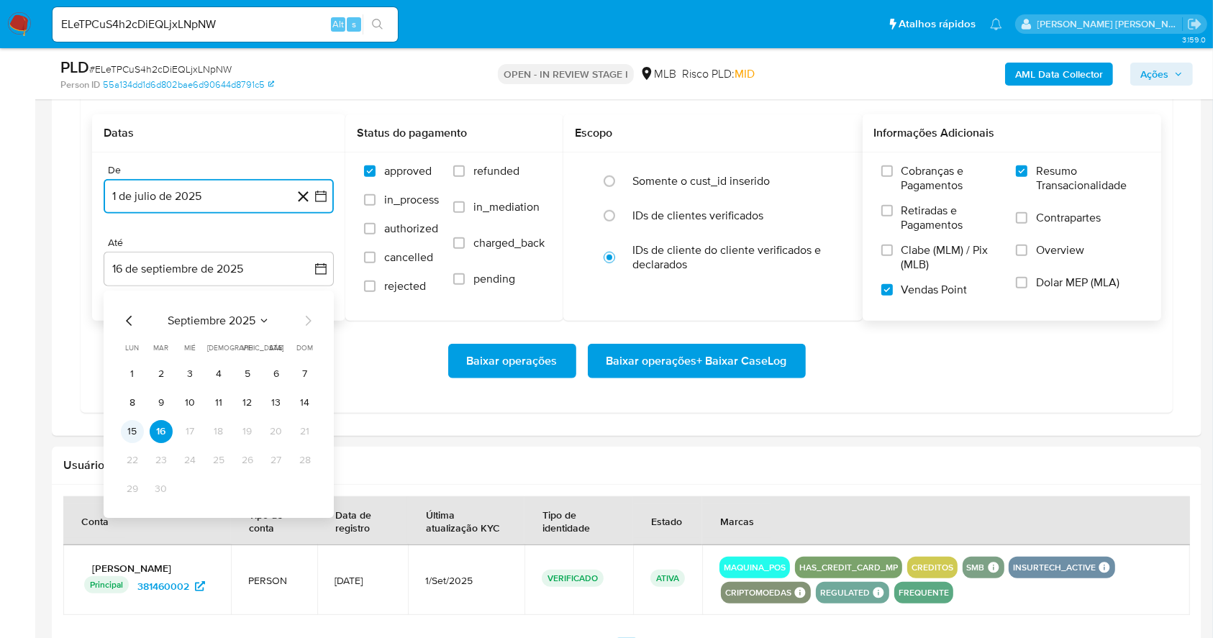
click at [137, 425] on button "15" at bounding box center [132, 431] width 23 height 23
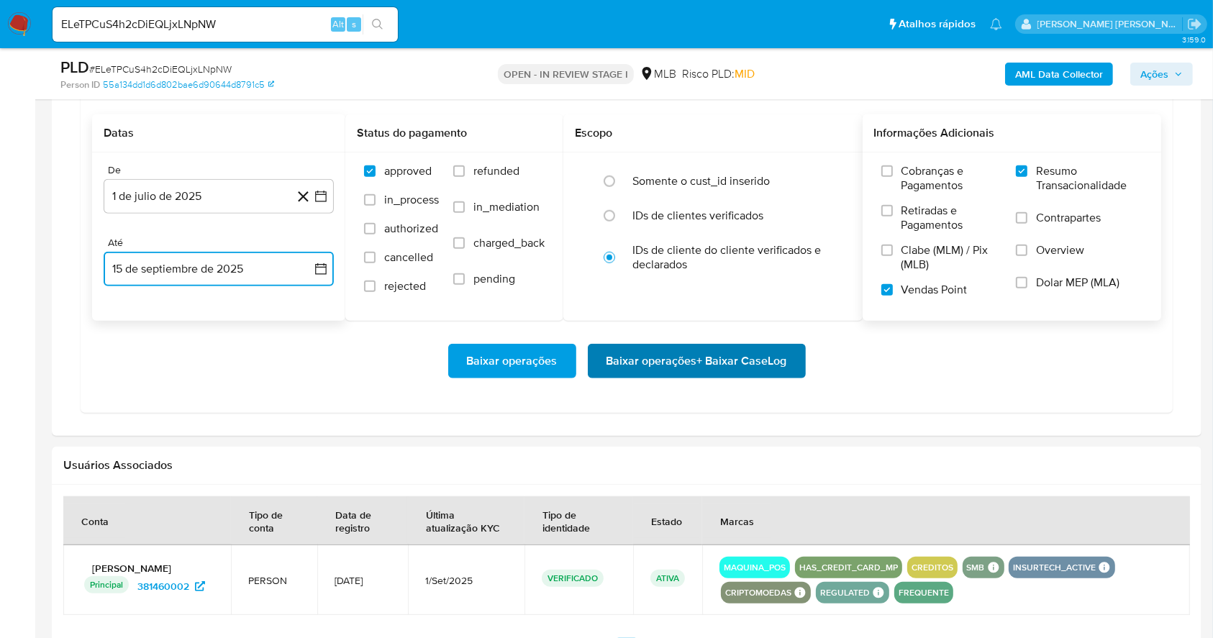
click at [722, 352] on span "Baixar operações + Baixar CaseLog" at bounding box center [697, 361] width 181 height 32
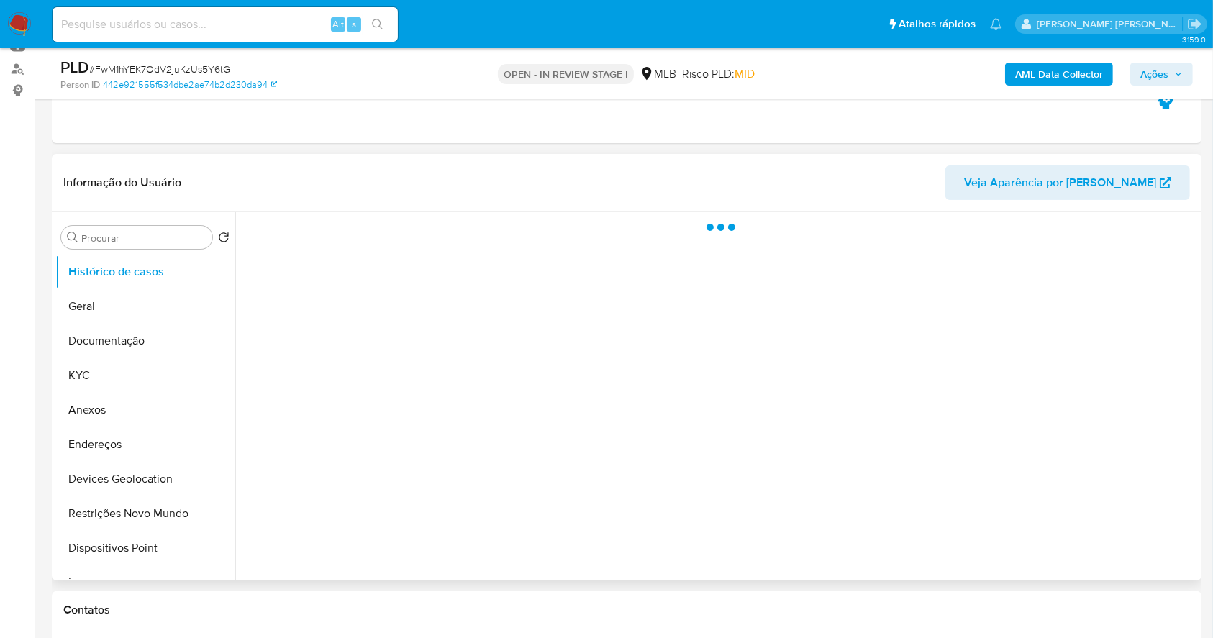
scroll to position [191, 0]
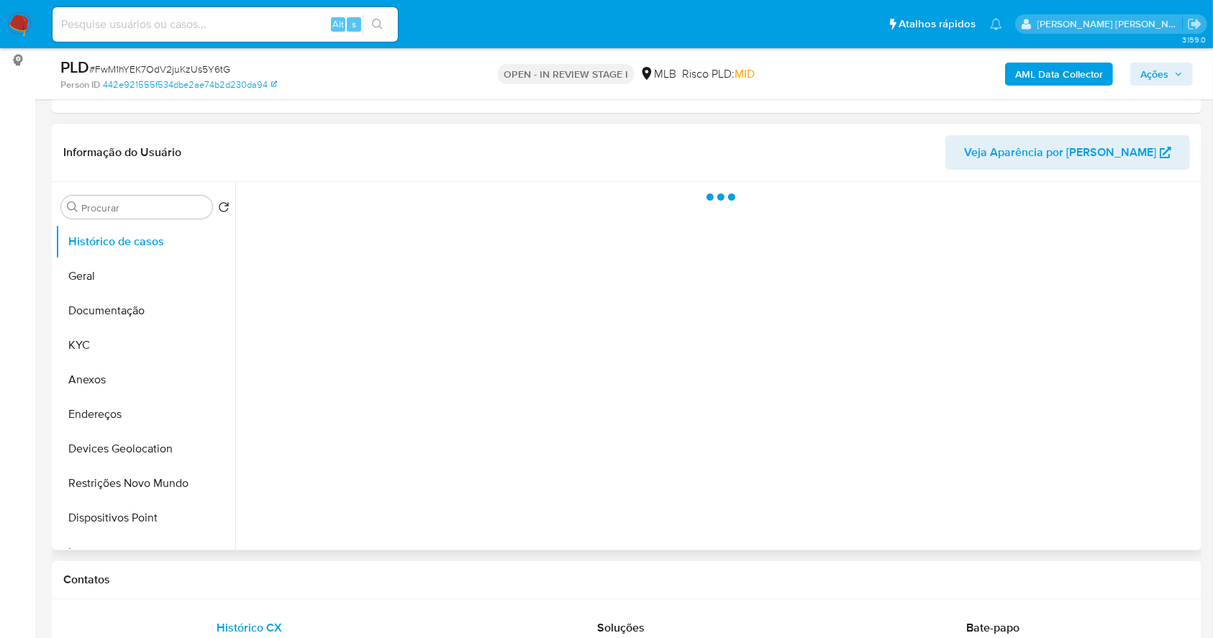
select select "10"
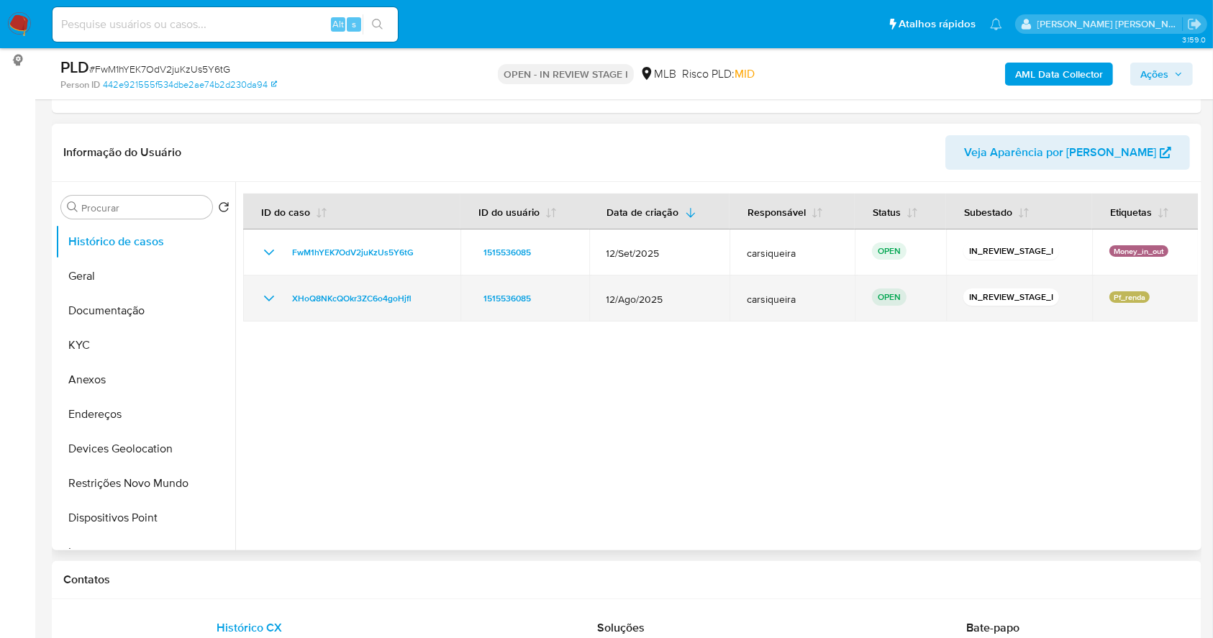
drag, startPoint x: 434, startPoint y: 295, endPoint x: 281, endPoint y: 293, distance: 153.3
click at [281, 293] on div "XHoQ8NKcQOkr3ZC6o4goHjfl" at bounding box center [352, 298] width 183 height 17
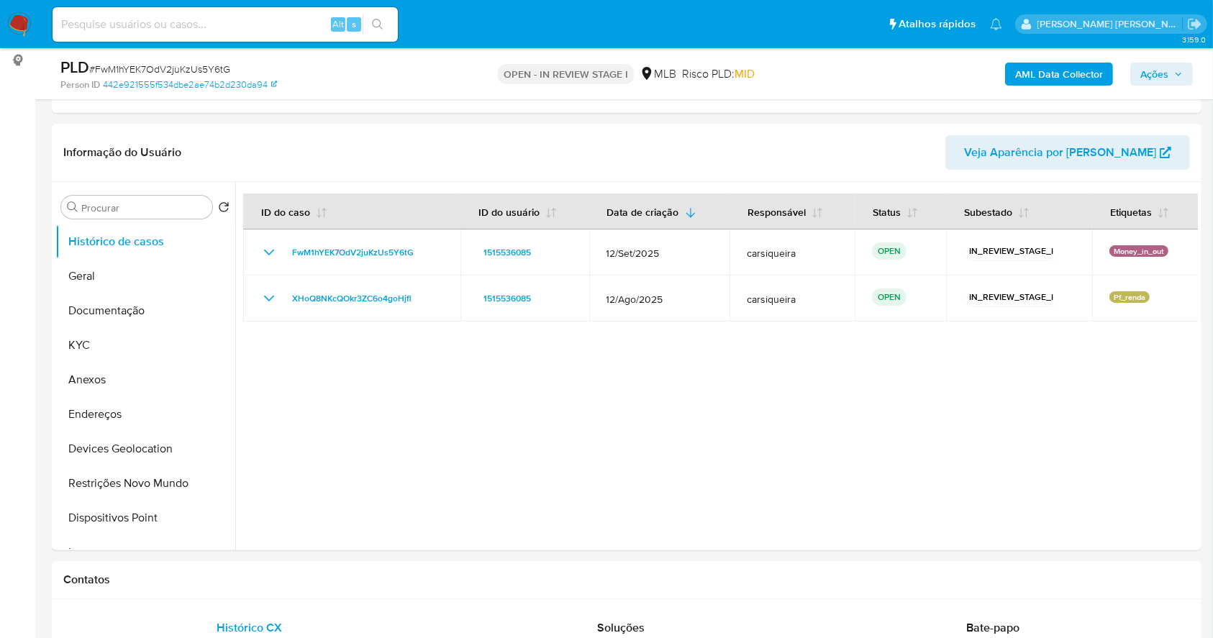
click at [1151, 84] on span "Ações" at bounding box center [1155, 74] width 28 height 23
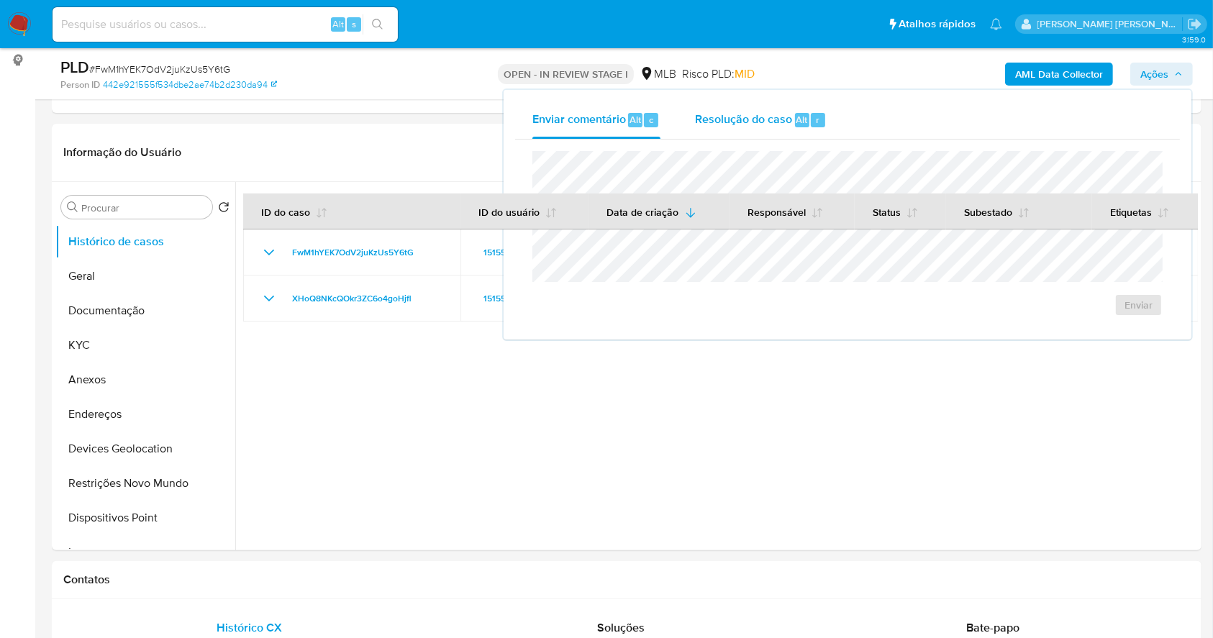
click at [812, 111] on div "Resolução do caso Alt r" at bounding box center [761, 119] width 132 height 37
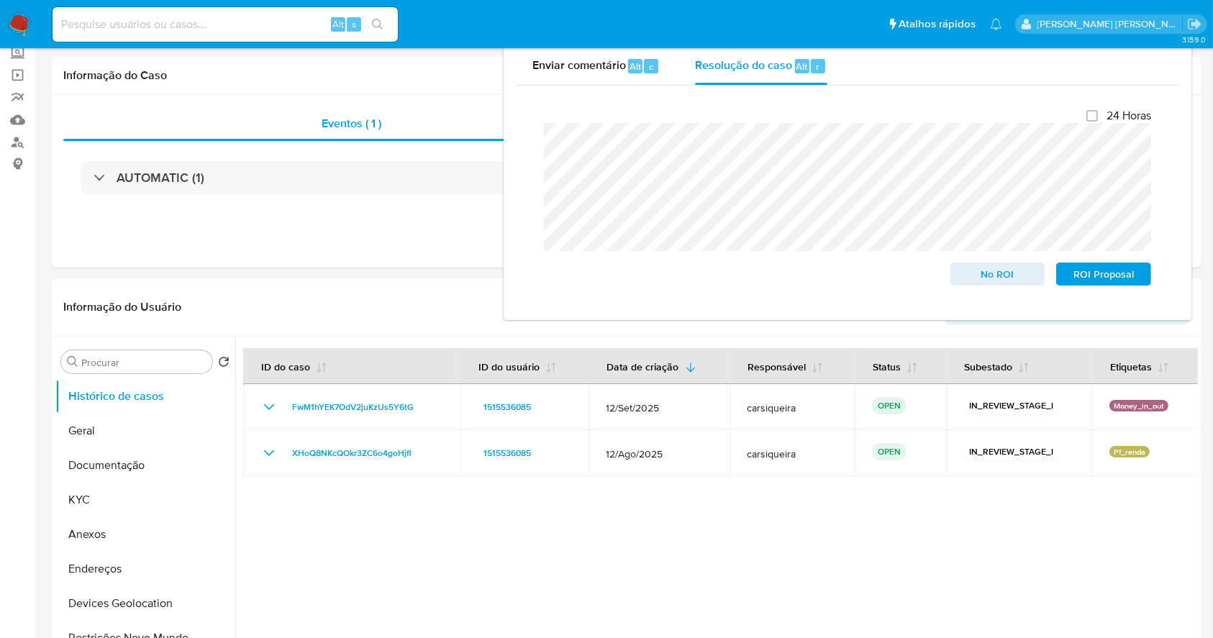
scroll to position [0, 0]
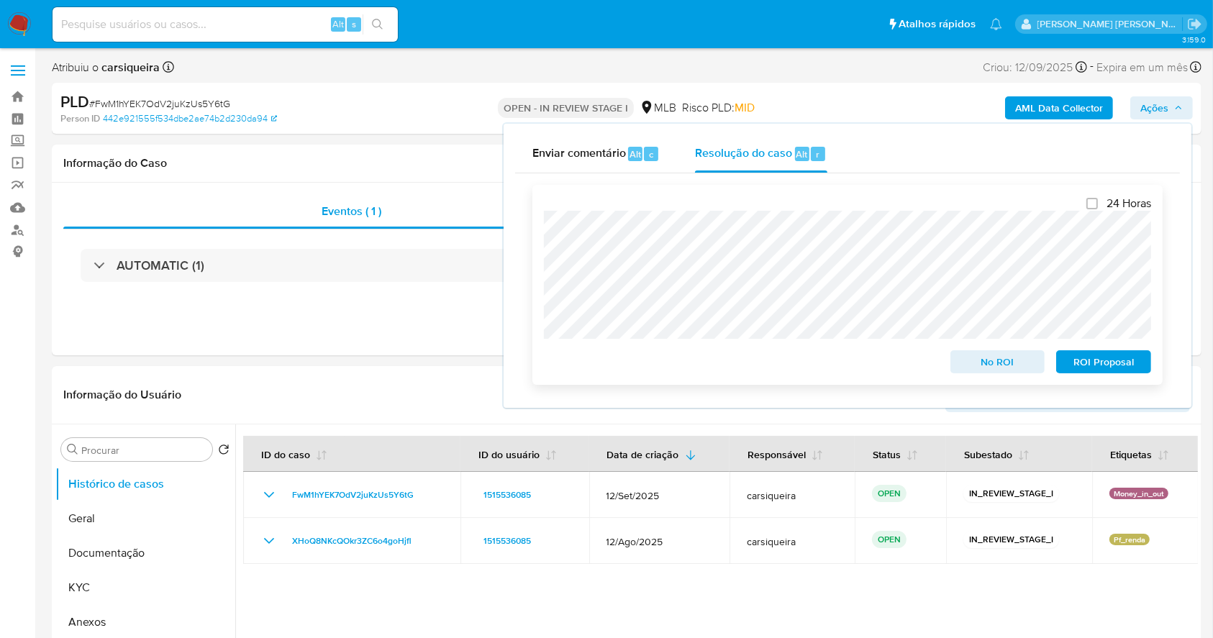
click at [985, 366] on span "No ROI" at bounding box center [998, 362] width 75 height 20
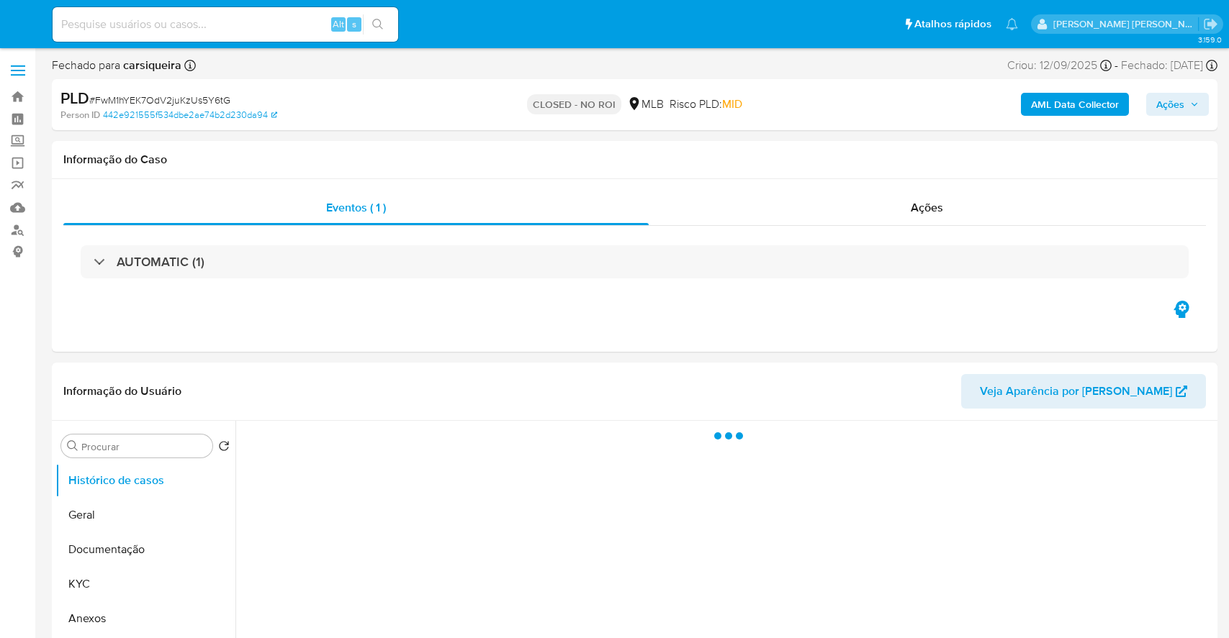
select select "10"
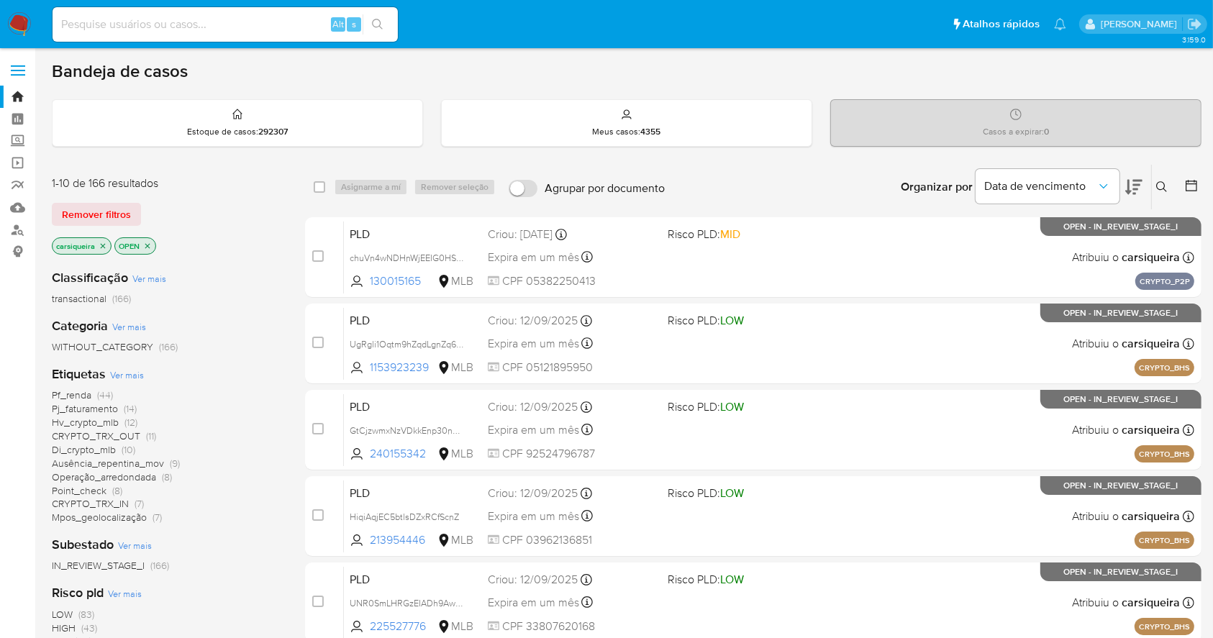
click at [17, 16] on img at bounding box center [19, 24] width 24 height 24
click at [24, 20] on img at bounding box center [19, 24] width 24 height 24
